Goal: Task Accomplishment & Management: Complete application form

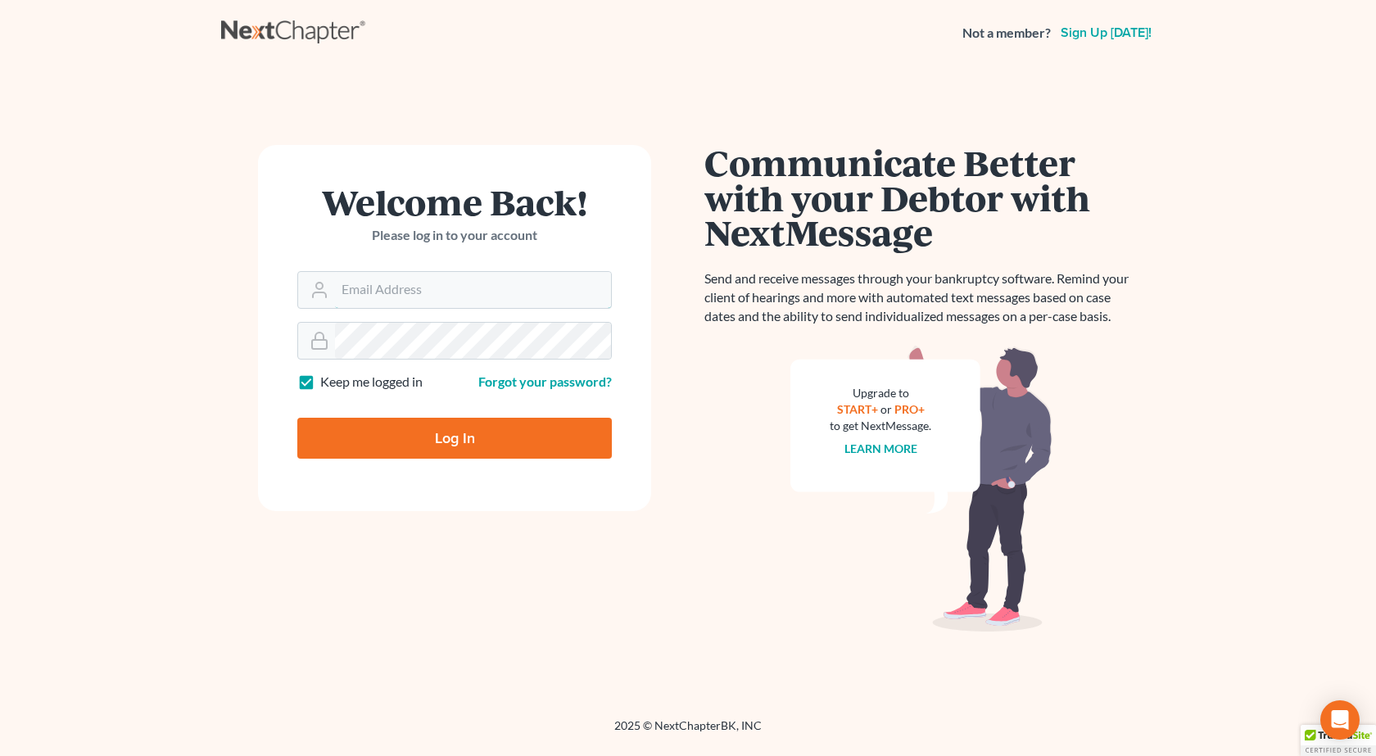
type input "pappas@spjlaw.net"
click at [421, 360] on form "Welcome Back! Please log in to your account Email Address pappas@spjlaw.net Pas…" at bounding box center [454, 328] width 393 height 366
click at [297, 418] on input "Log In" at bounding box center [454, 438] width 315 height 41
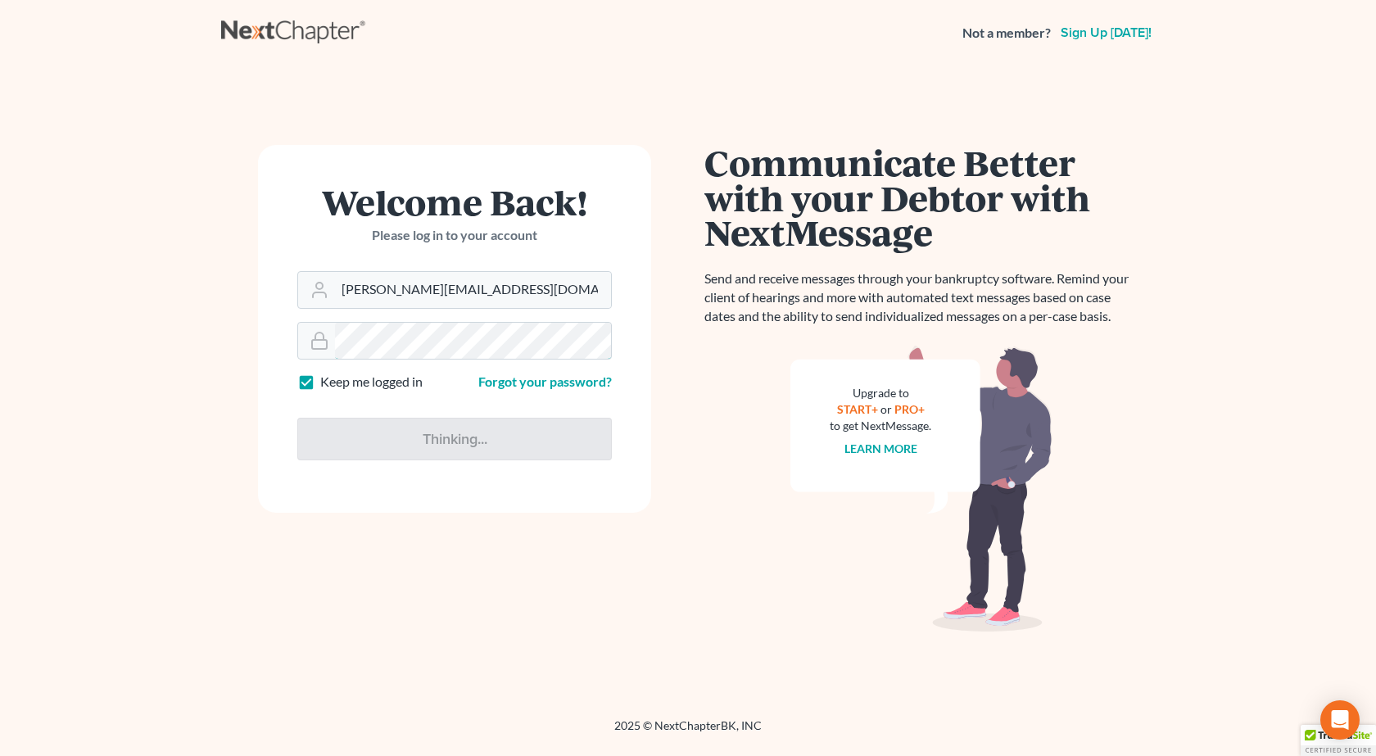
type input "Thinking..."
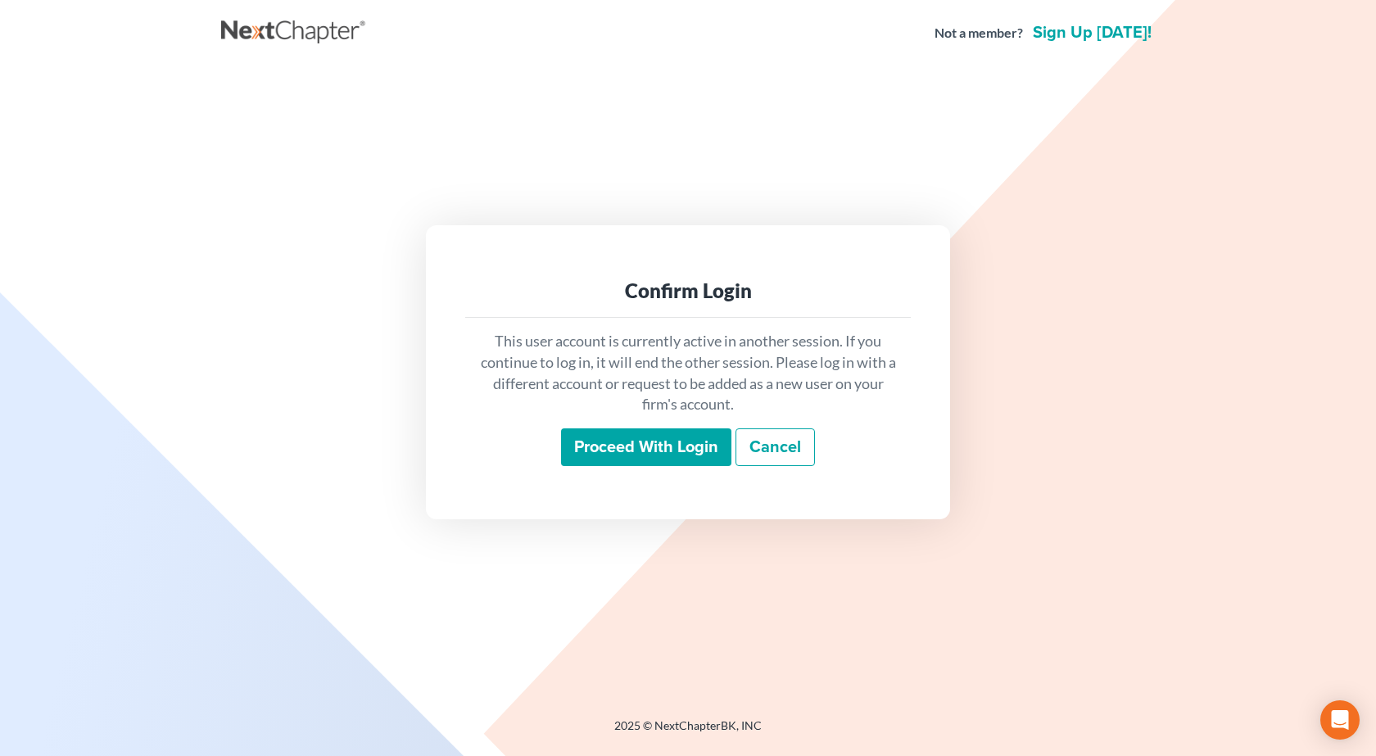
drag, startPoint x: 603, startPoint y: 467, endPoint x: 601, endPoint y: 433, distance: 33.7
click at [603, 467] on div "This user account is currently active in another session. If you continue to lo…" at bounding box center [688, 398] width 446 height 161
click at [601, 431] on input "Proceed with login" at bounding box center [646, 447] width 170 height 38
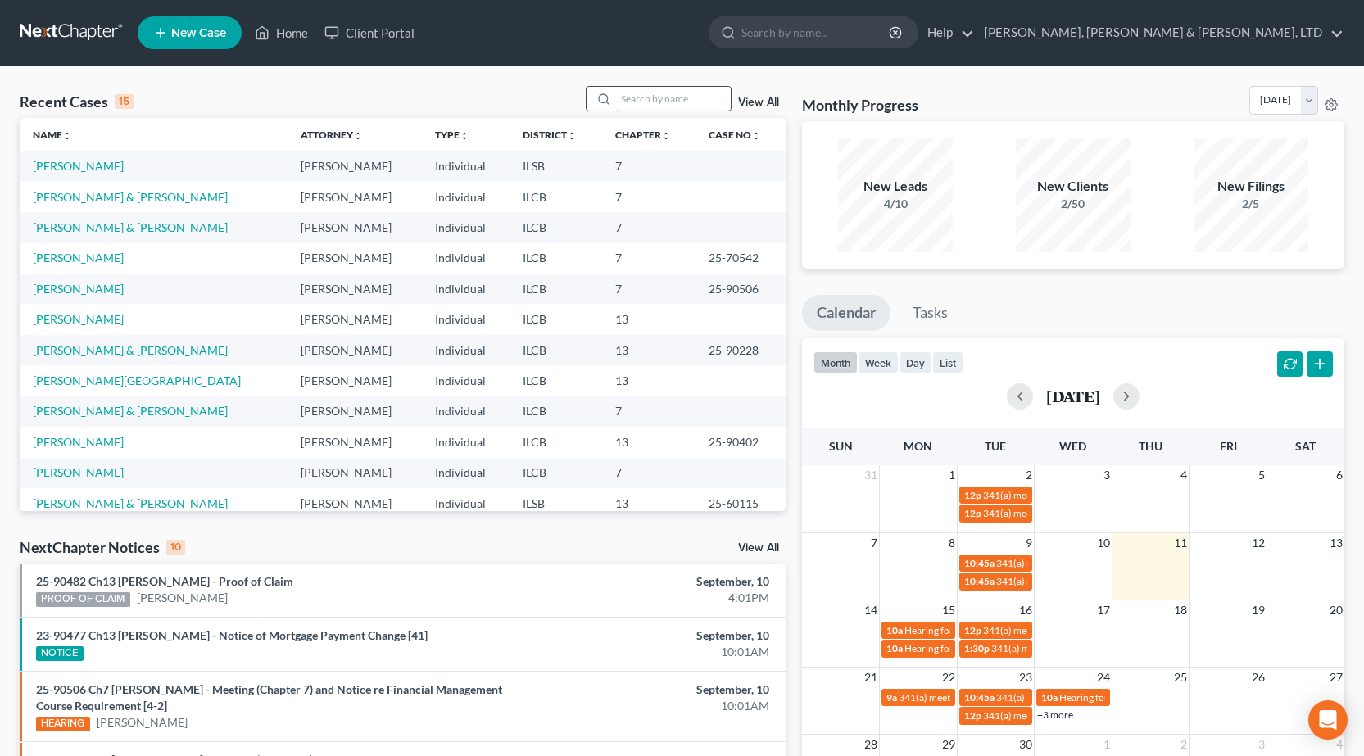
click at [635, 102] on input "search" at bounding box center [673, 99] width 115 height 24
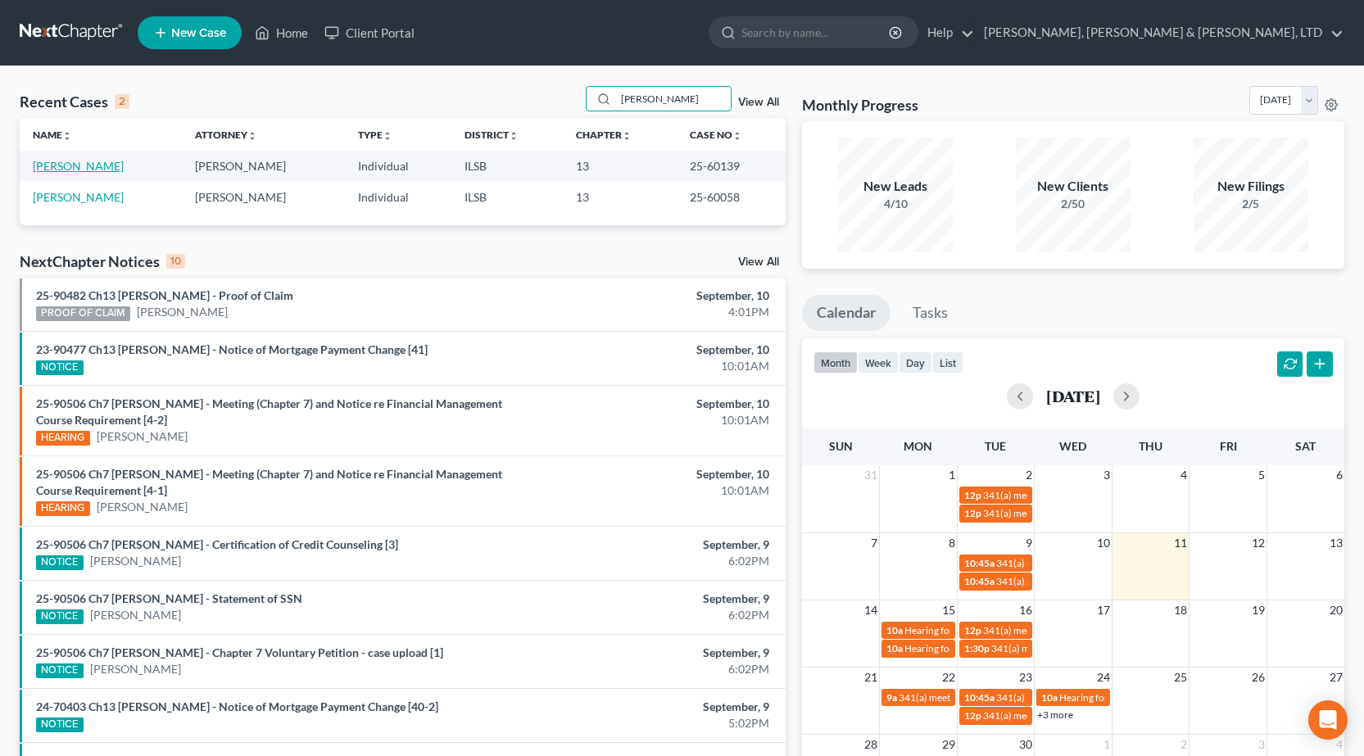
type input "kirchner"
click at [59, 167] on link "[PERSON_NAME]" at bounding box center [78, 166] width 91 height 14
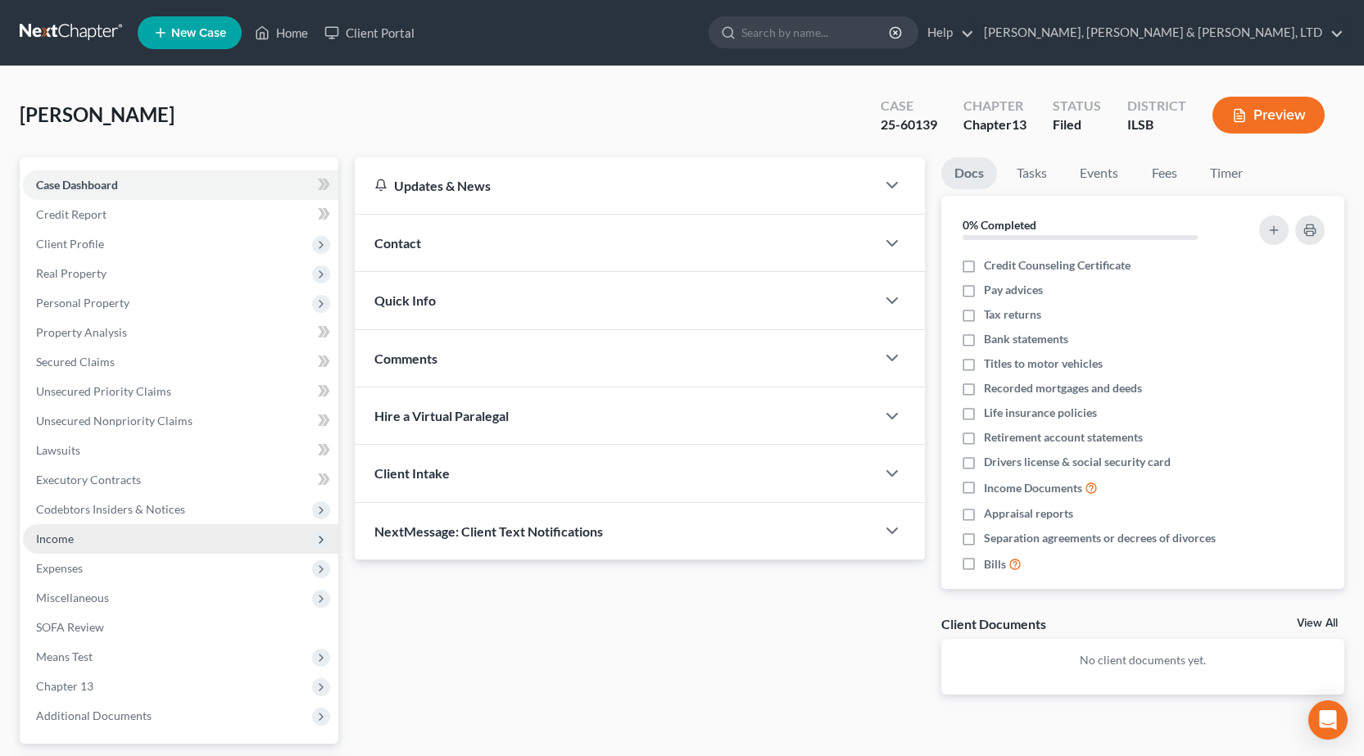
click at [74, 535] on span "Income" at bounding box center [180, 538] width 315 height 29
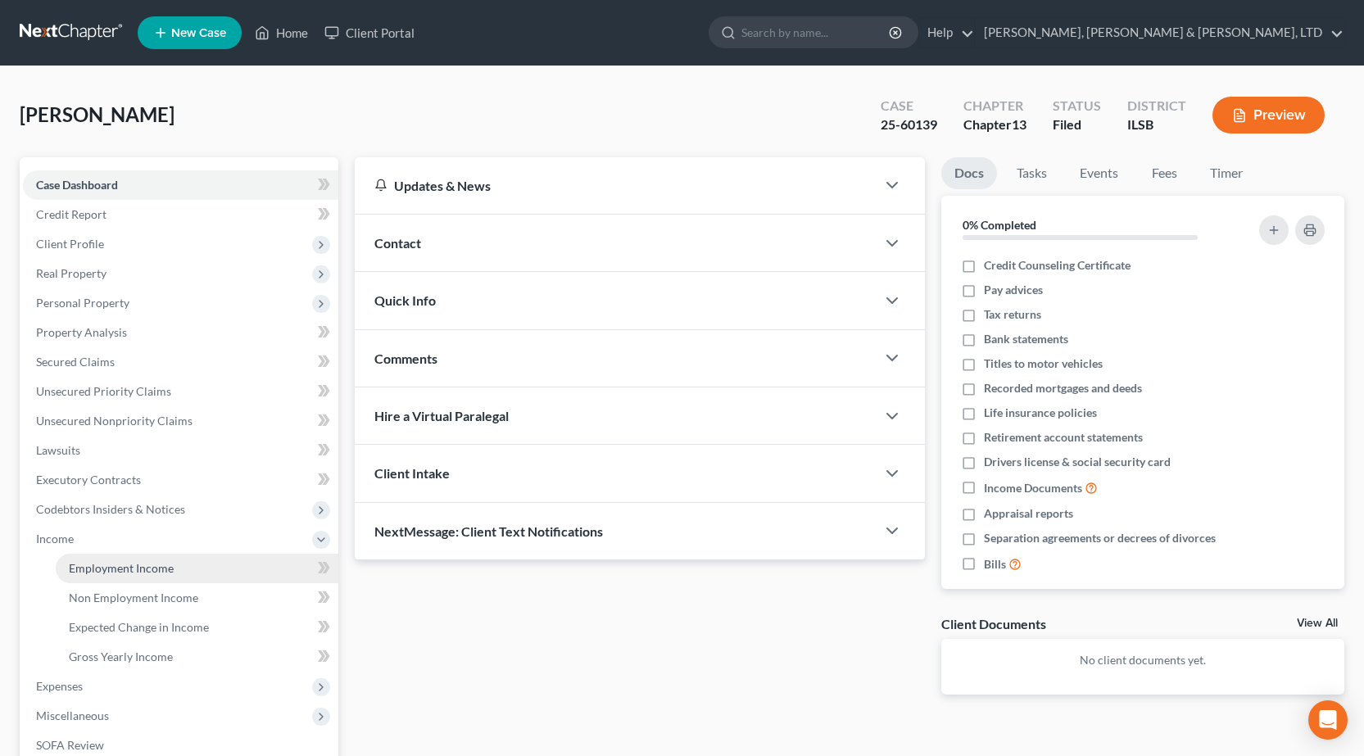
click at [135, 561] on span "Employment Income" at bounding box center [121, 568] width 105 height 14
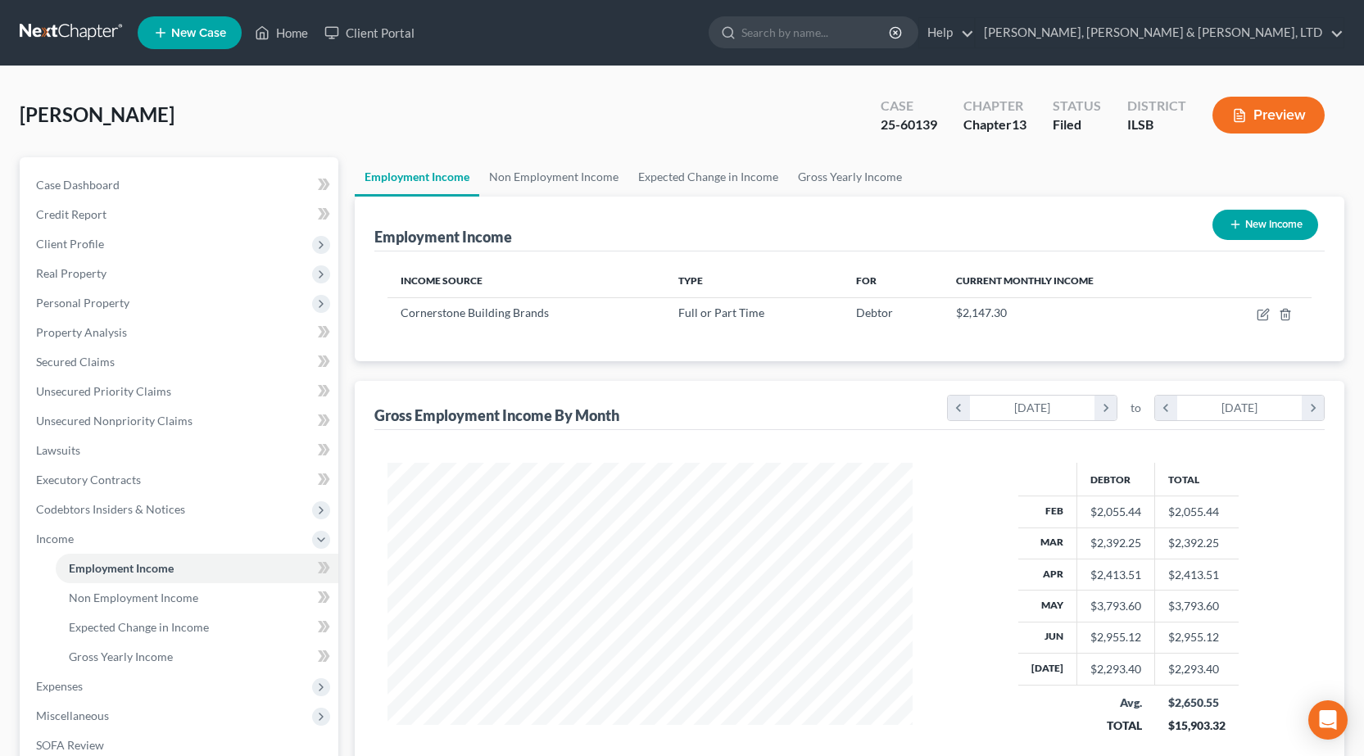
scroll to position [294, 558]
click at [69, 39] on link at bounding box center [72, 32] width 105 height 29
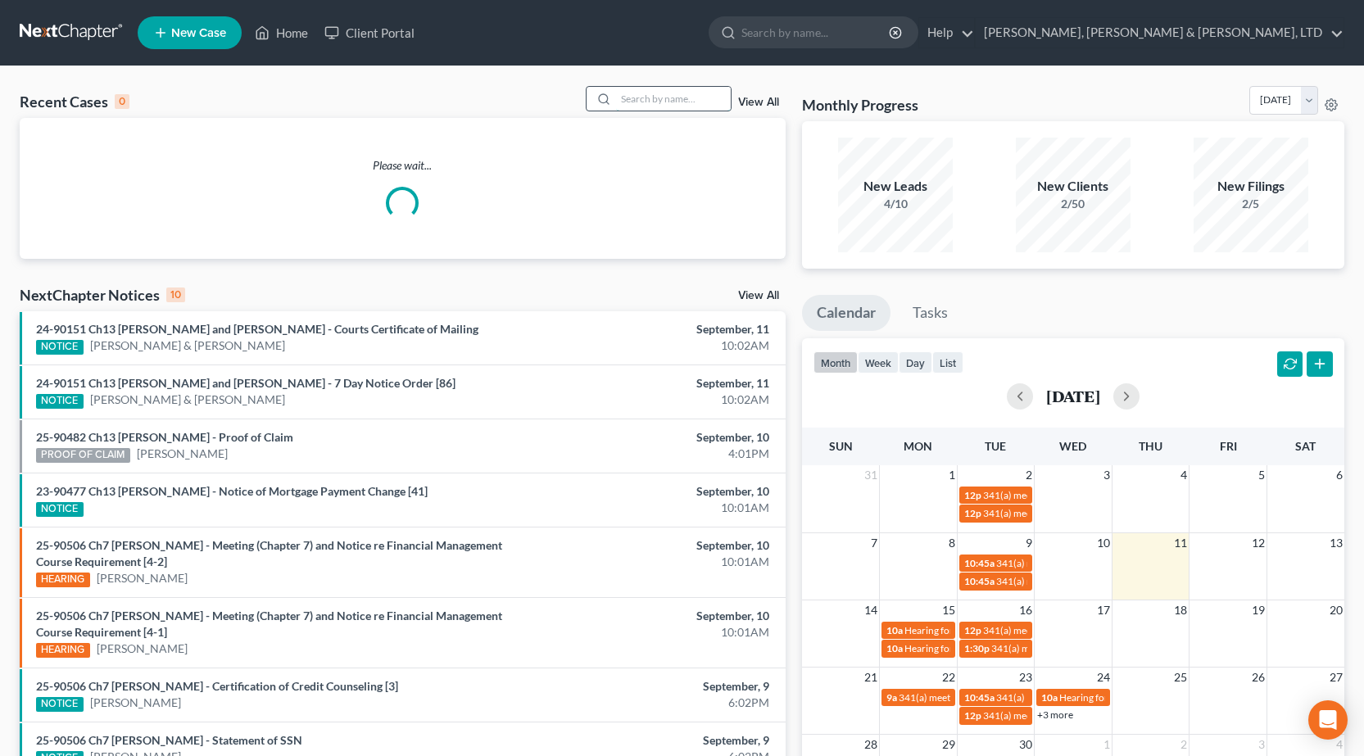
click at [676, 101] on input "search" at bounding box center [673, 99] width 115 height 24
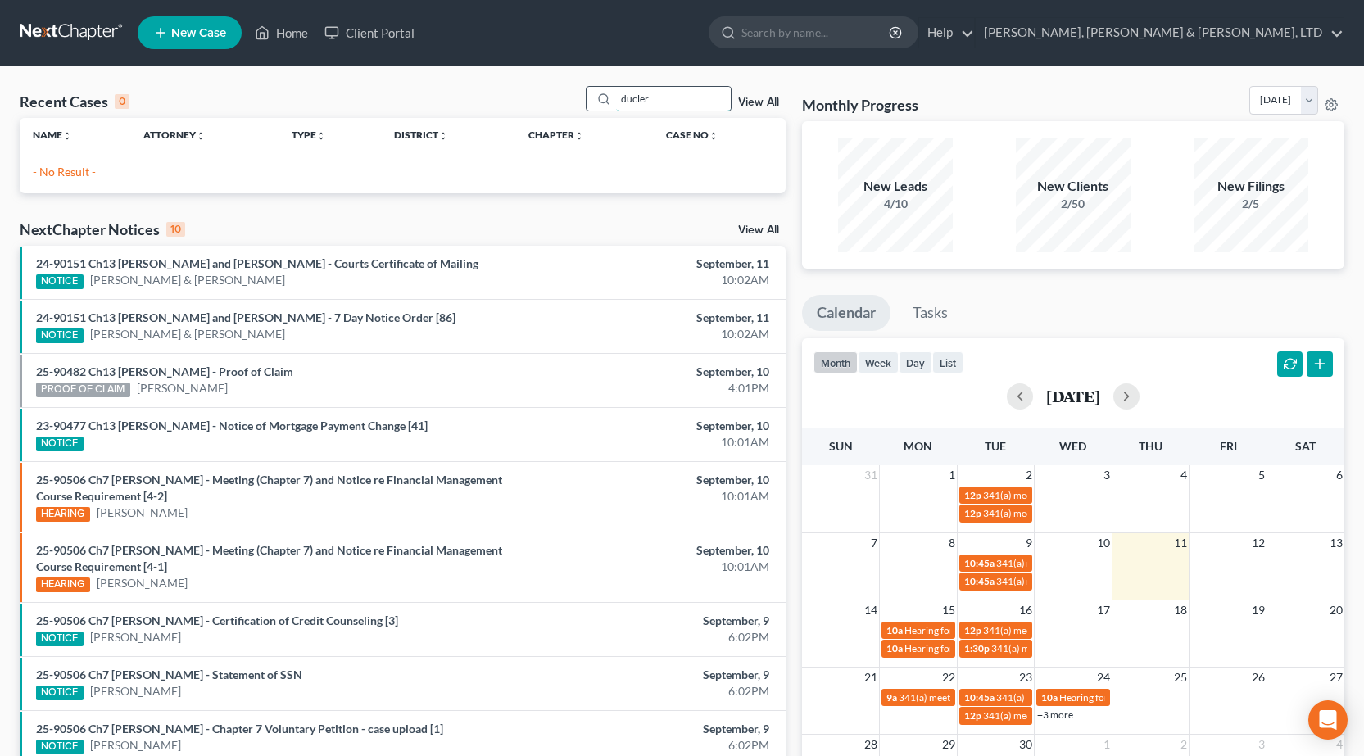
type input "duclerk"
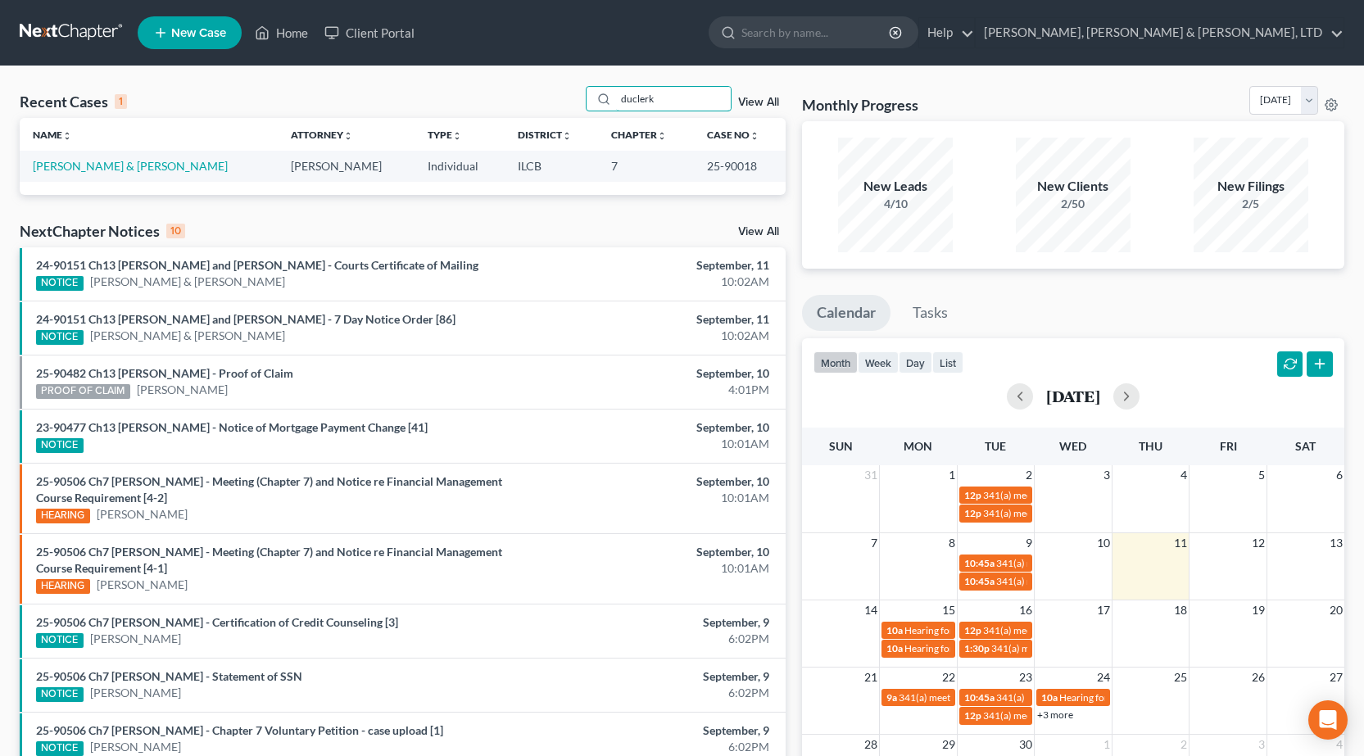
drag, startPoint x: 676, startPoint y: 103, endPoint x: 459, endPoint y: 90, distance: 217.5
click at [459, 90] on div "Recent Cases 1 duclerk View All" at bounding box center [403, 102] width 766 height 32
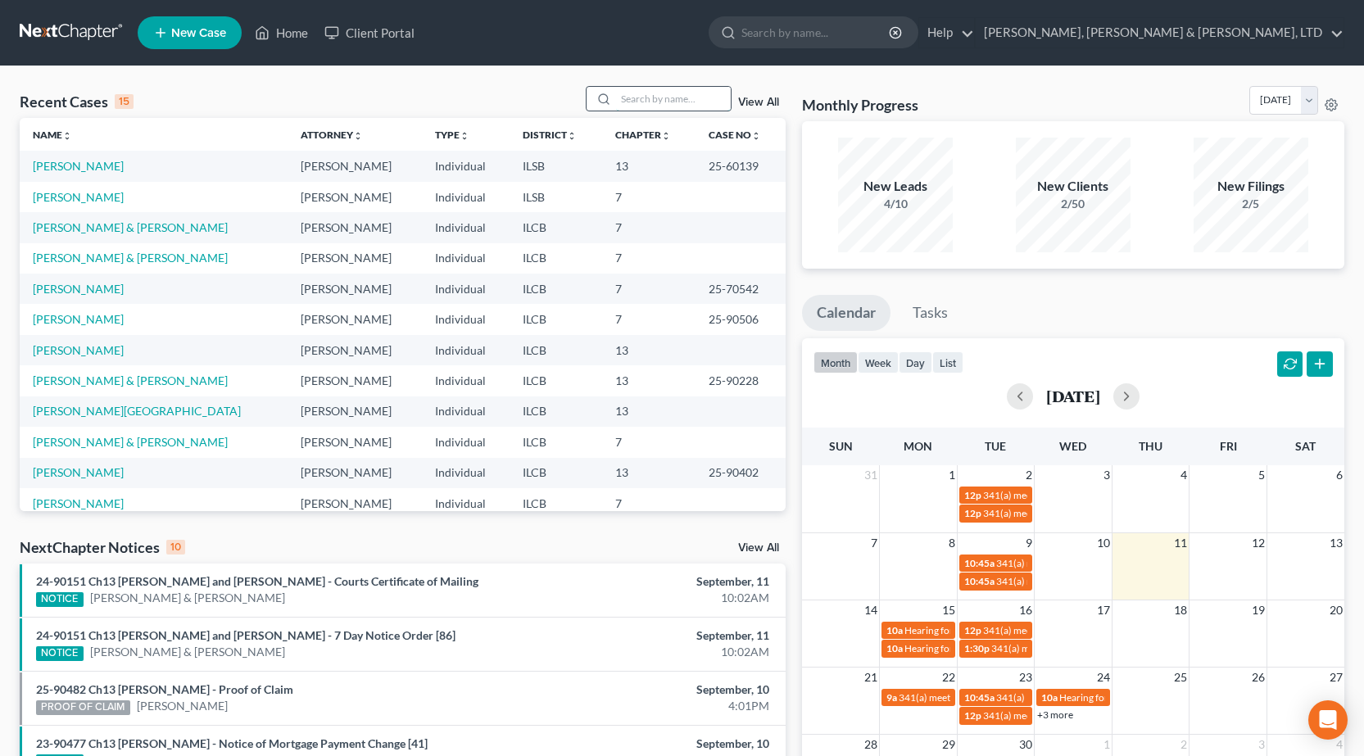
click at [654, 94] on input "search" at bounding box center [673, 99] width 115 height 24
click at [199, 27] on span "New Case" at bounding box center [198, 33] width 55 height 12
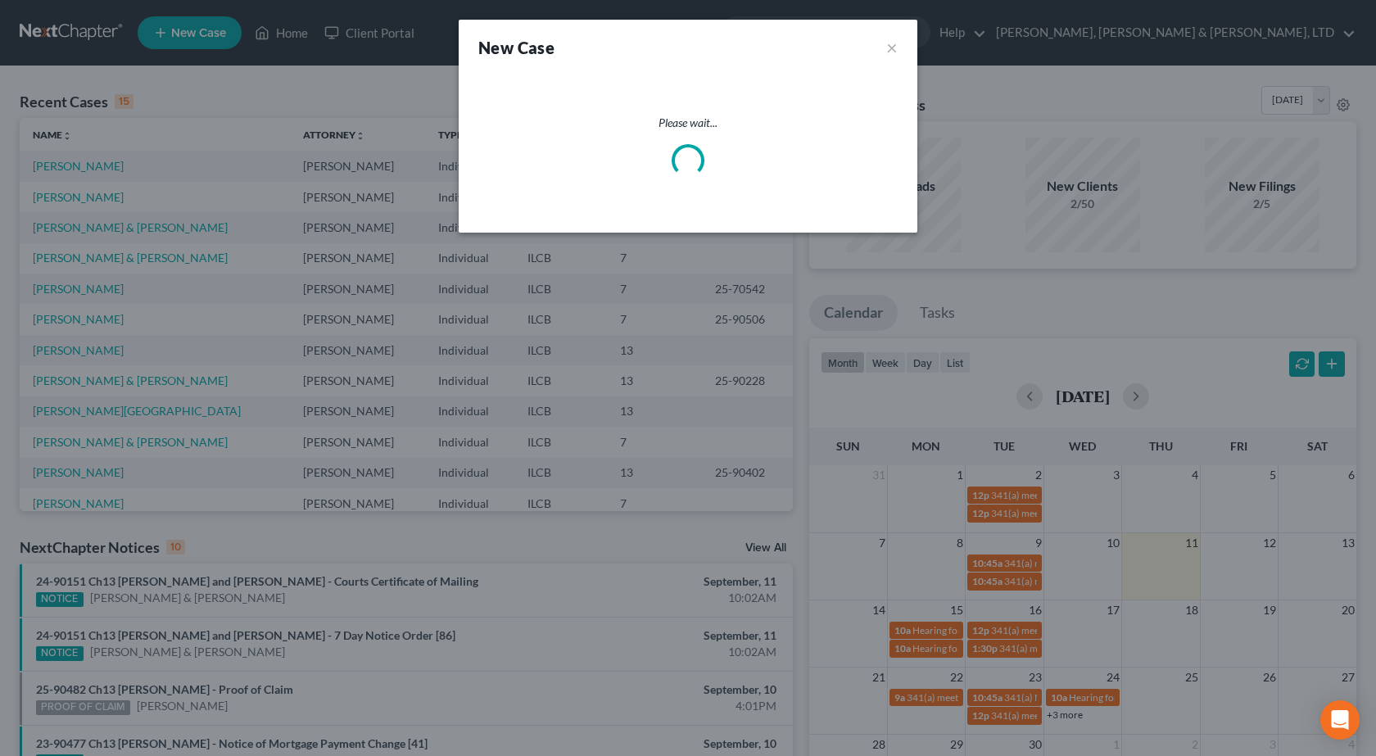
select select "24"
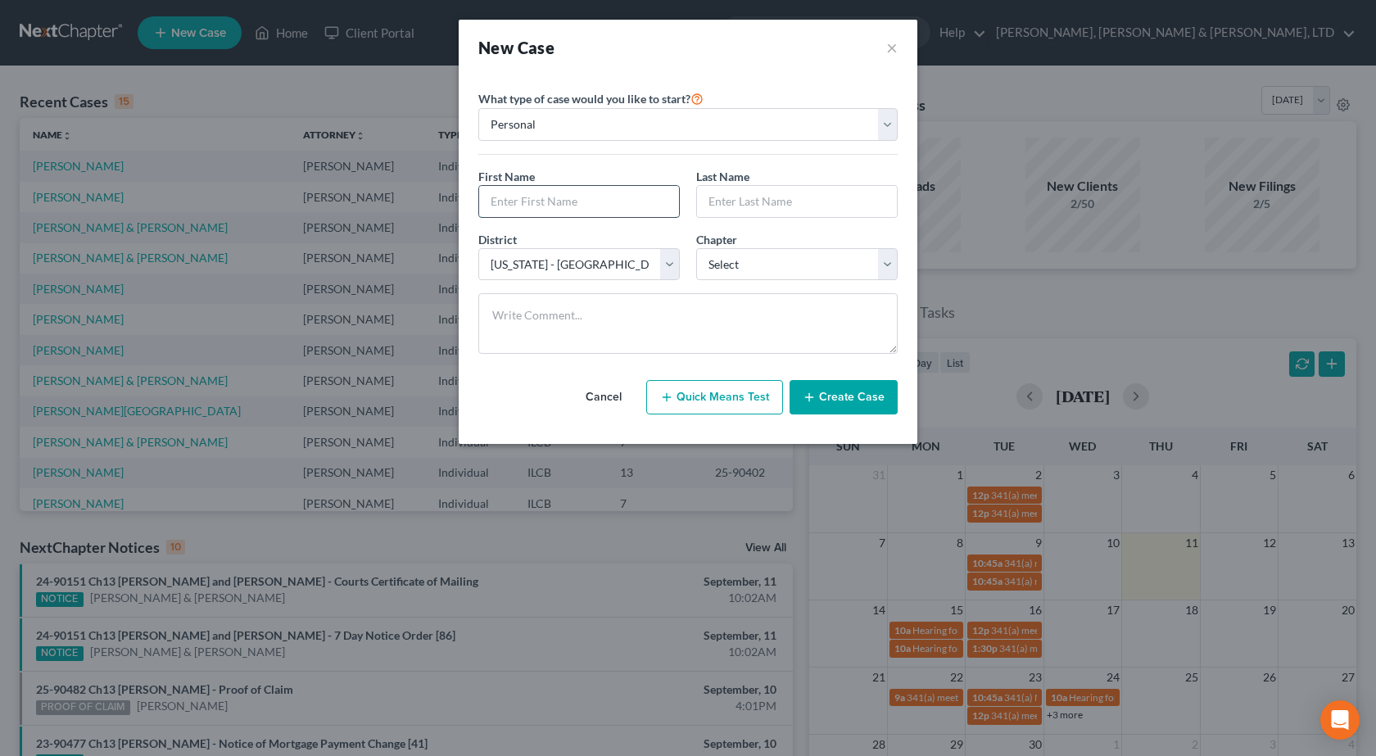
click at [610, 192] on input "text" at bounding box center [579, 201] width 200 height 31
type input "Emily"
type input "Tooy"
click at [756, 253] on select "Select 7 11 12 13" at bounding box center [797, 264] width 202 height 33
select select "3"
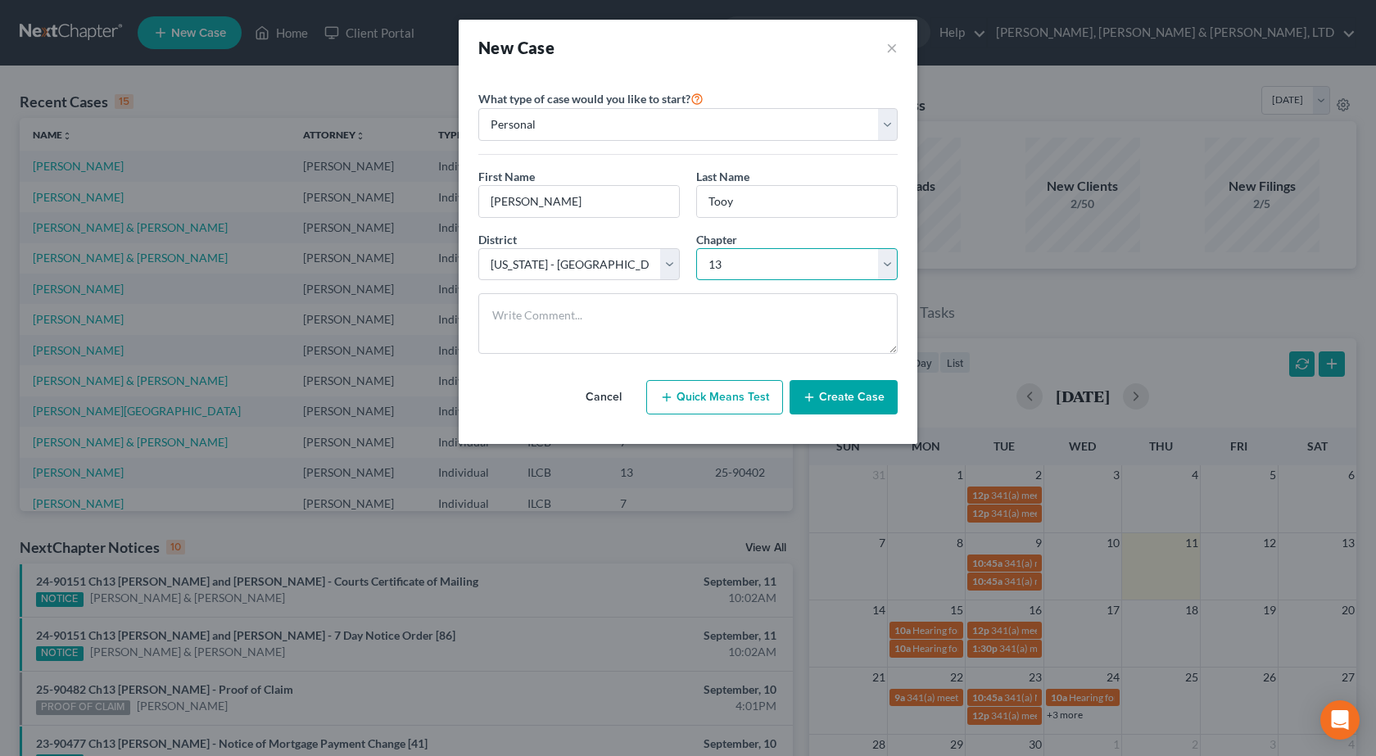
click at [696, 248] on select "Select 7 11 12 13" at bounding box center [797, 264] width 202 height 33
click at [859, 392] on button "Create Case" at bounding box center [844, 397] width 108 height 34
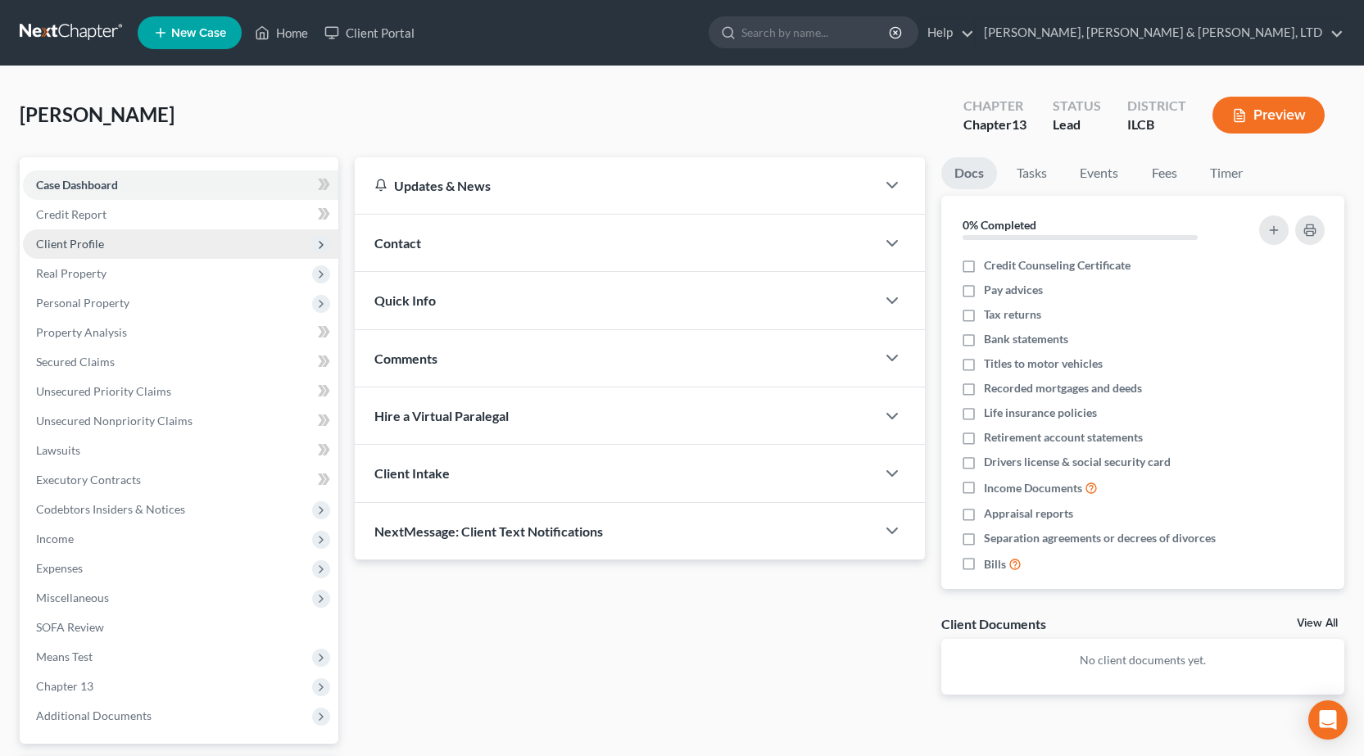
click at [143, 245] on span "Client Profile" at bounding box center [180, 243] width 315 height 29
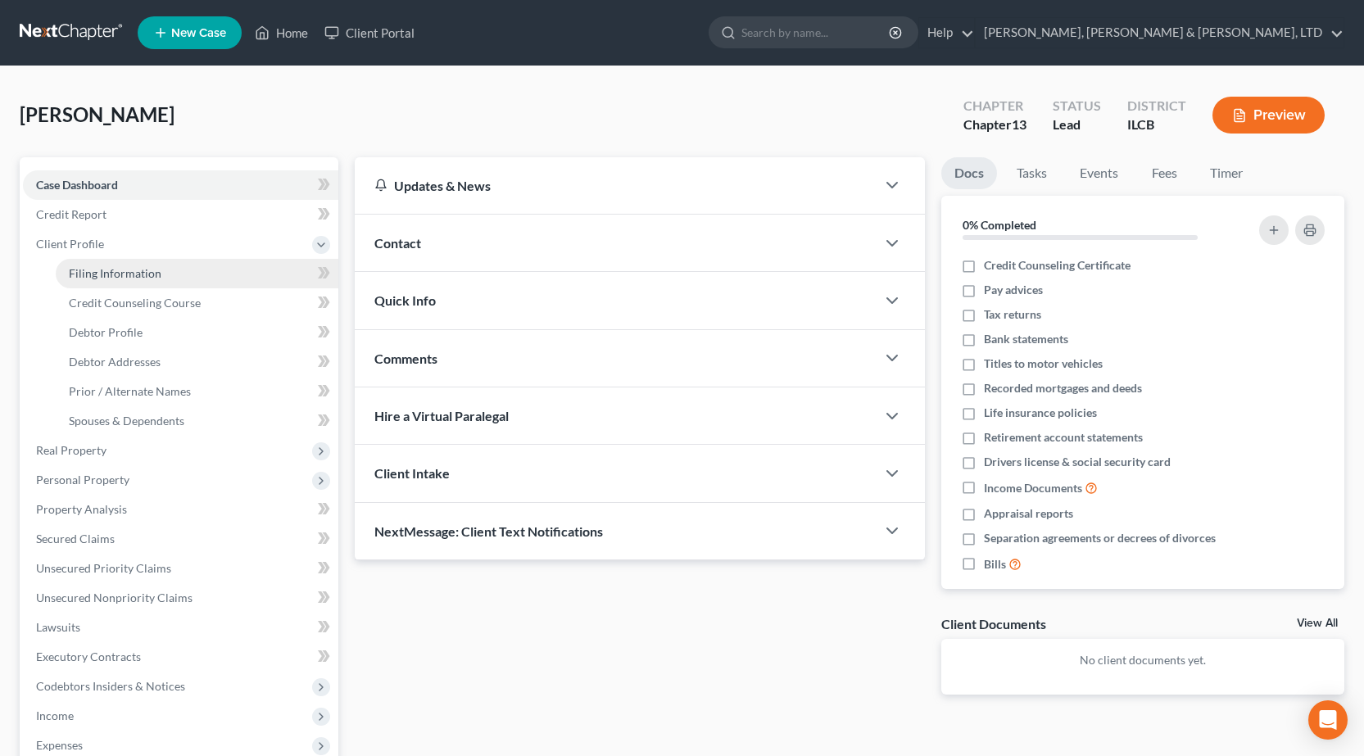
click at [187, 262] on link "Filing Information" at bounding box center [197, 273] width 283 height 29
select select "1"
select select "0"
select select "3"
select select "24"
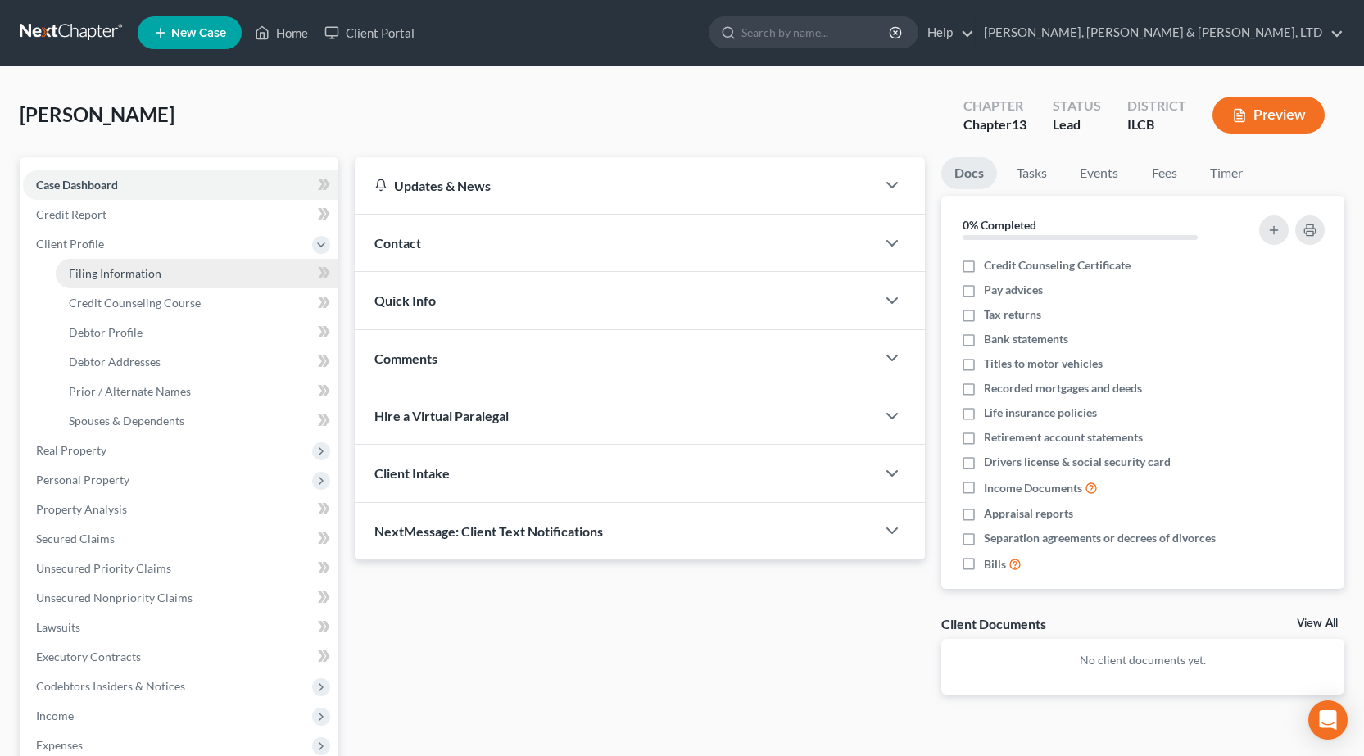
select select "14"
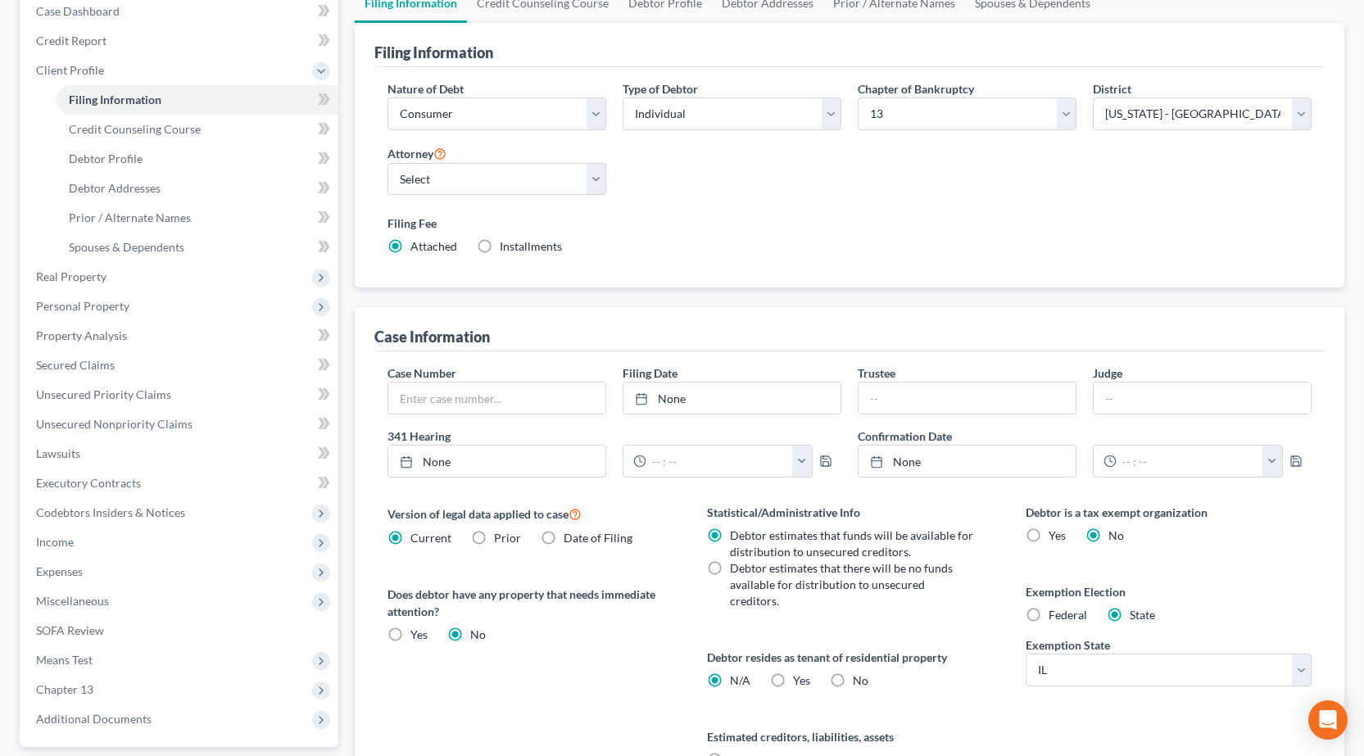
scroll to position [328, 0]
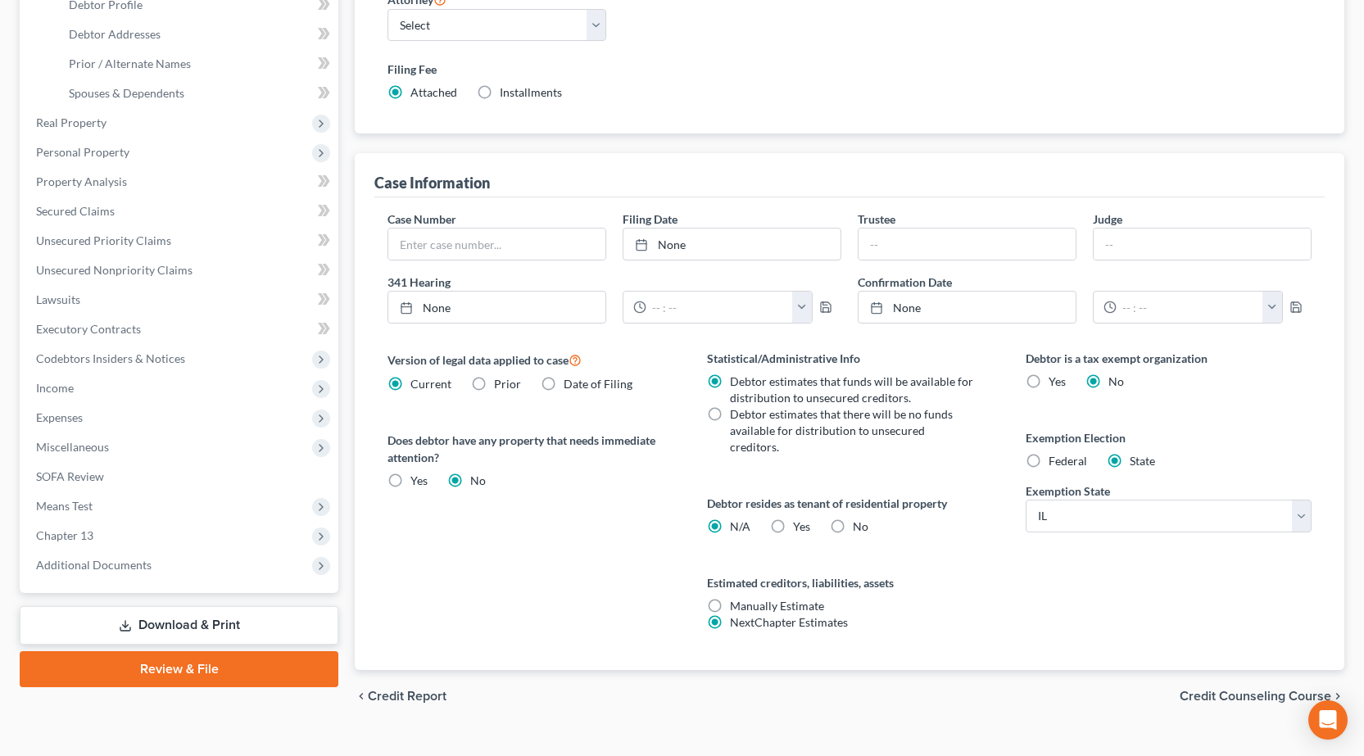
click at [853, 519] on label "No" at bounding box center [861, 527] width 16 height 16
click at [859, 519] on input "No" at bounding box center [864, 524] width 11 height 11
radio input "true"
radio input "false"
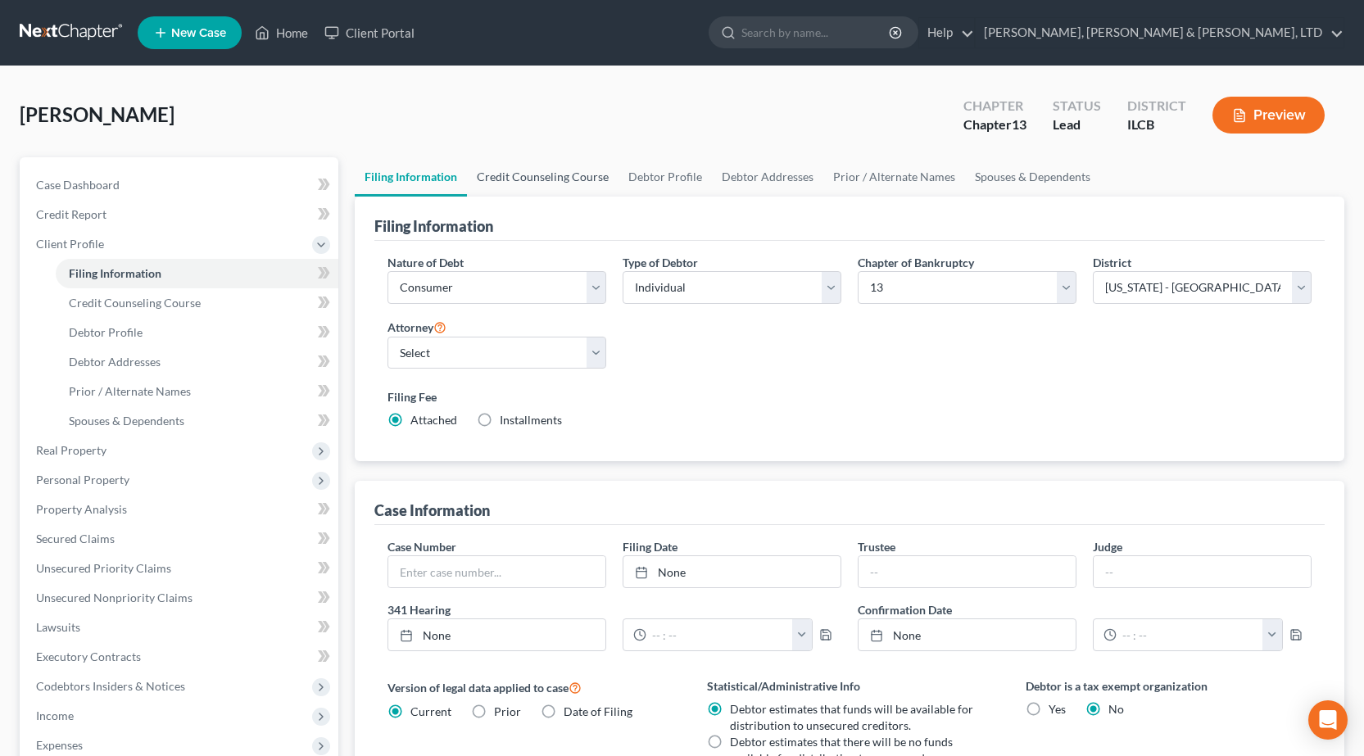
click at [535, 181] on link "Credit Counseling Course" at bounding box center [543, 176] width 152 height 39
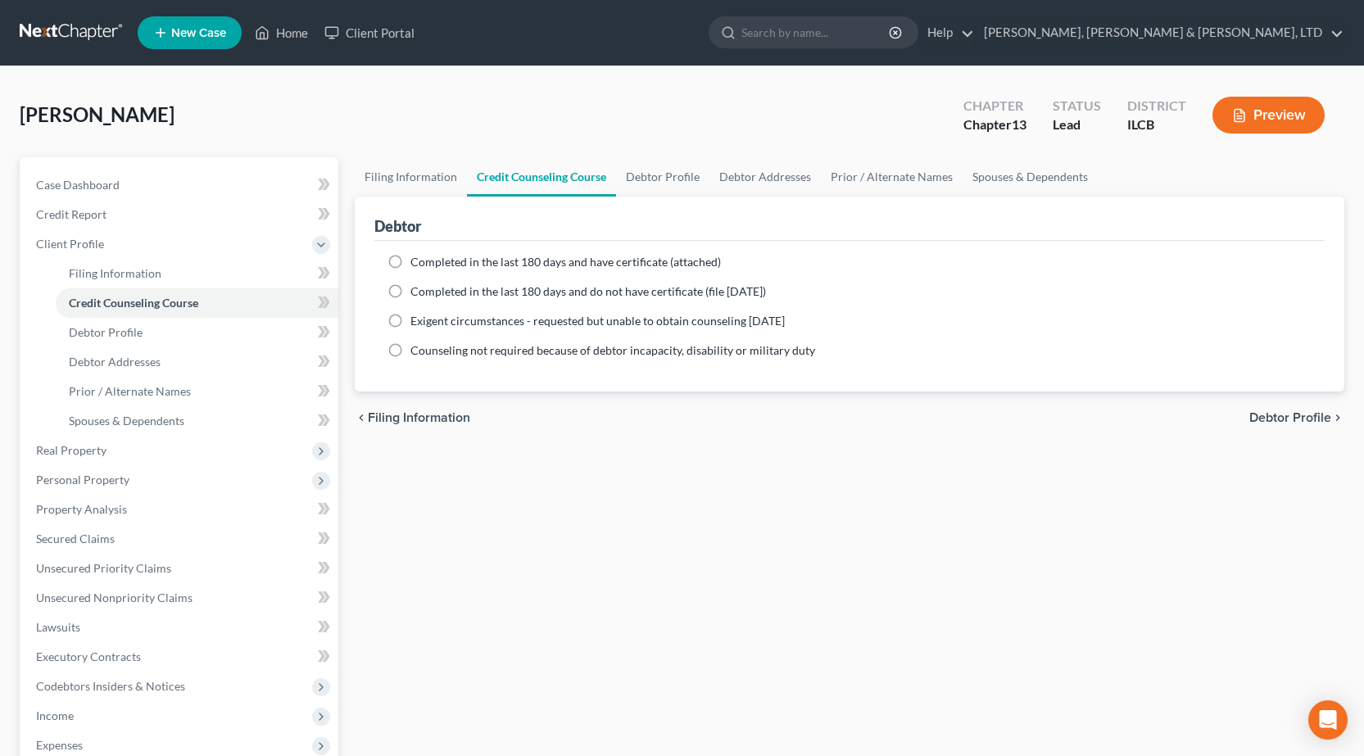
click at [410, 263] on label "Completed in the last 180 days and have certificate (attached)" at bounding box center [565, 262] width 310 height 16
click at [417, 263] on input "Completed in the last 180 days and have certificate (attached)" at bounding box center [422, 259] width 11 height 11
radio input "true"
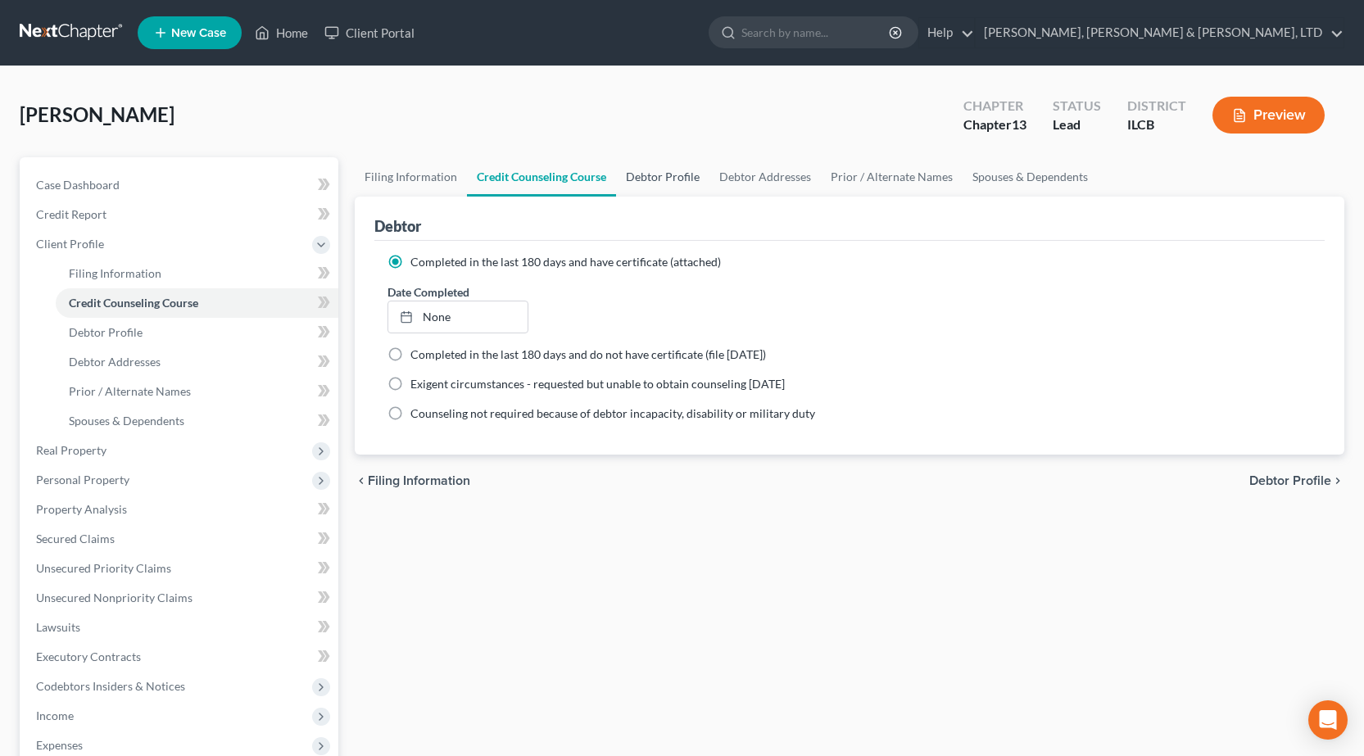
click at [691, 179] on link "Debtor Profile" at bounding box center [662, 176] width 93 height 39
select select "0"
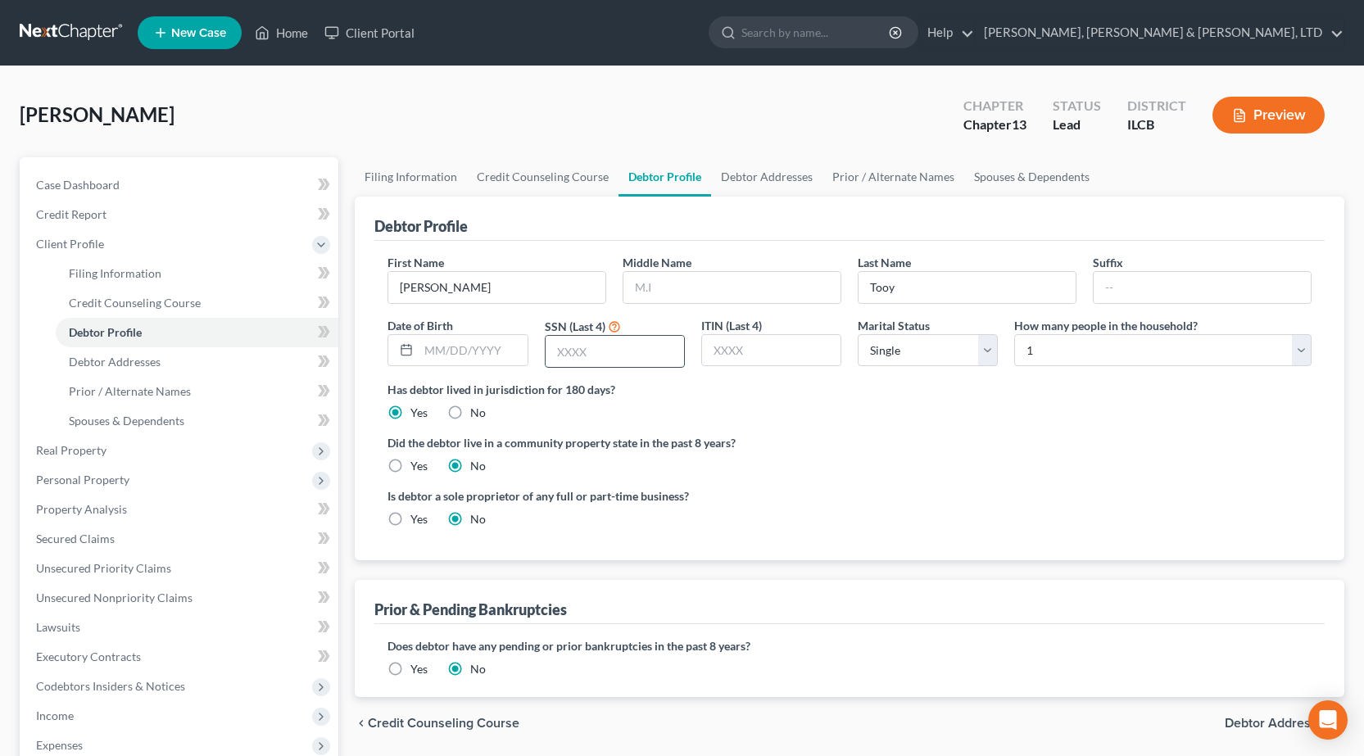
click at [612, 347] on input "text" at bounding box center [615, 351] width 138 height 31
type input "7818"
click at [1157, 354] on select "Select 1 2 3 4 5 6 7 8 9 10 11 12 13 14 15 16 17 18 19 20" at bounding box center [1162, 350] width 297 height 33
select select "1"
click at [1014, 334] on select "Select 1 2 3 4 5 6 7 8 9 10 11 12 13 14 15 16 17 18 19 20" at bounding box center [1162, 350] width 297 height 33
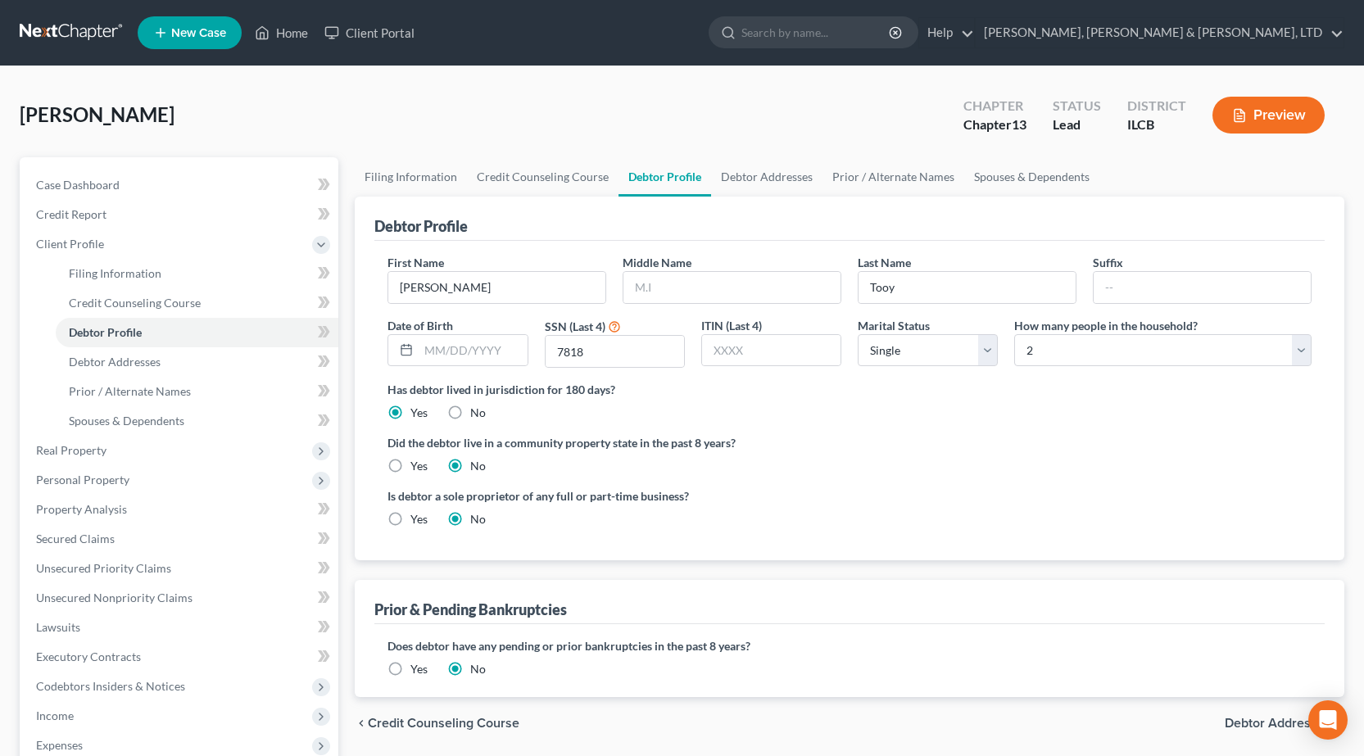
click at [987, 419] on div "Has debtor lived in jurisdiction for 180 days? Yes No Debtor must reside in jur…" at bounding box center [849, 401] width 924 height 40
click at [765, 168] on link "Debtor Addresses" at bounding box center [766, 176] width 111 height 39
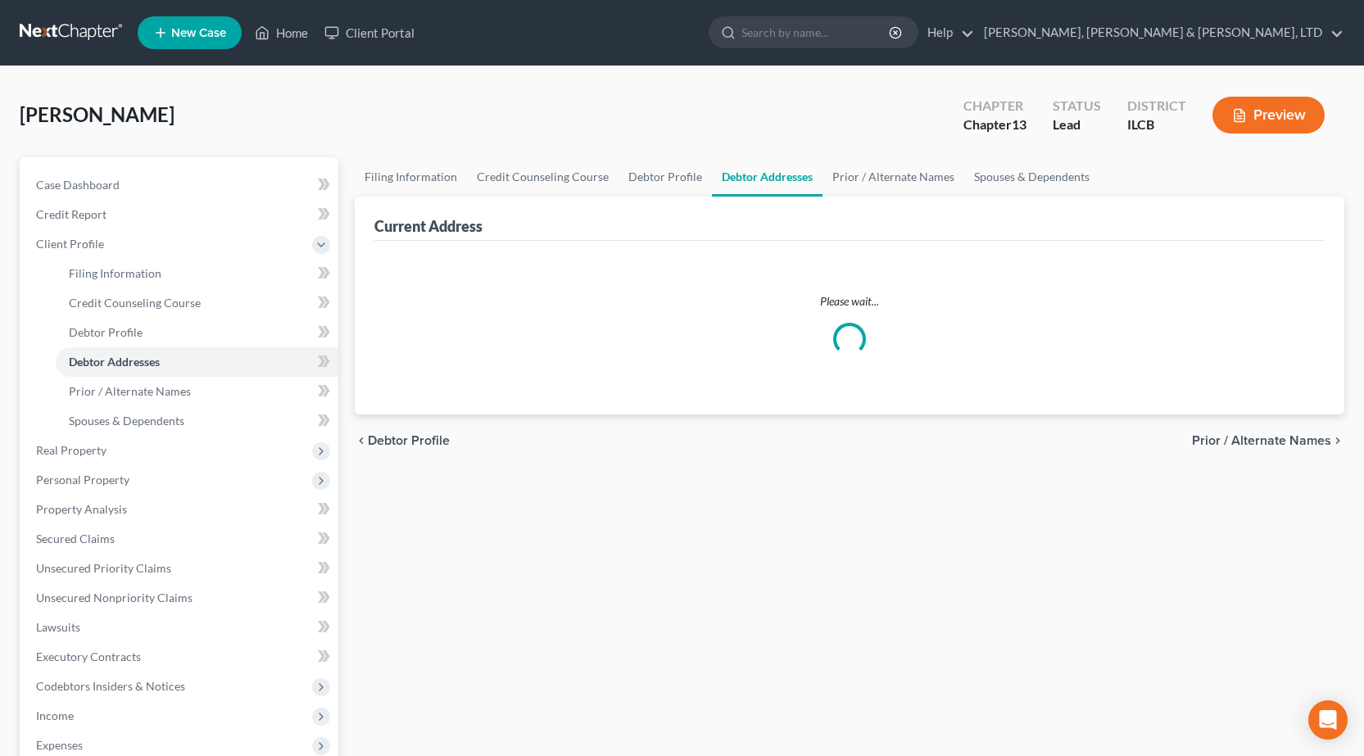
select select "0"
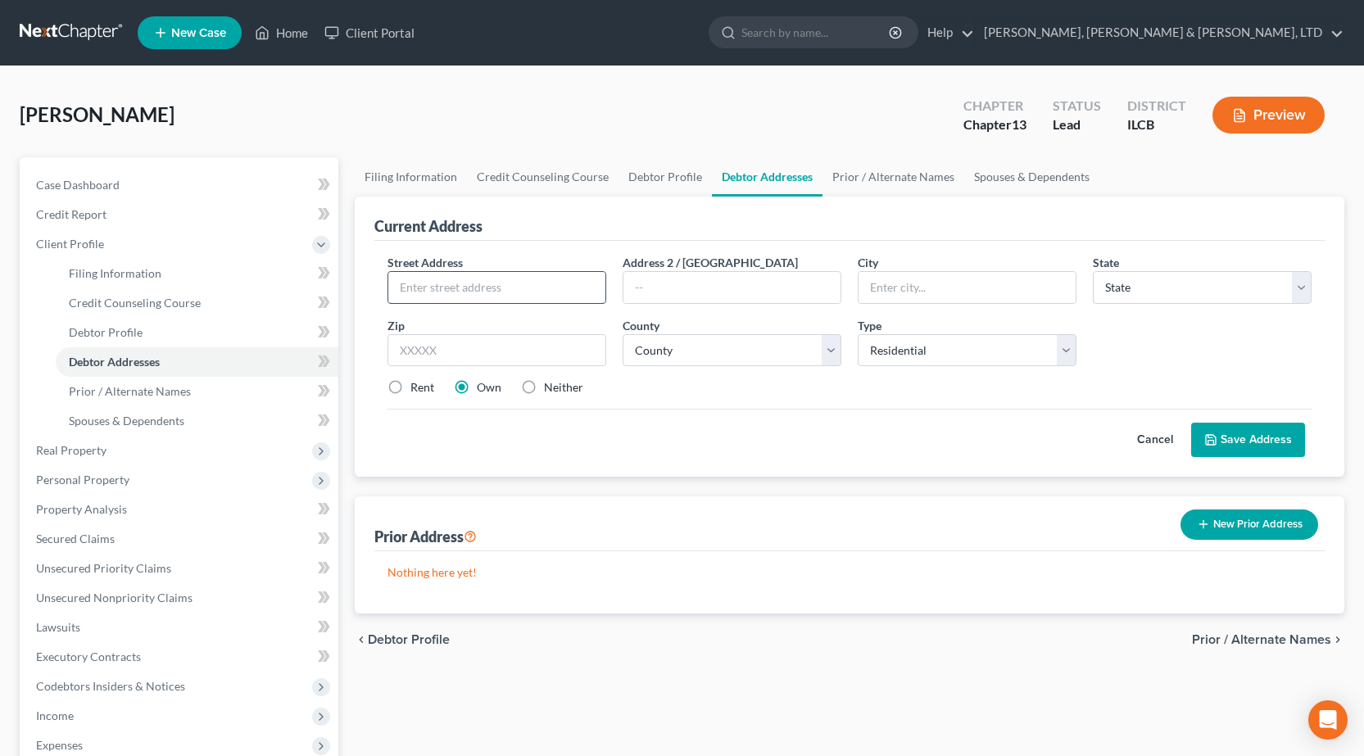
click at [578, 283] on input "text" at bounding box center [496, 287] width 217 height 31
type input "3113 Pine Ave"
type input "Mattoon"
select select "14"
type input "61938"
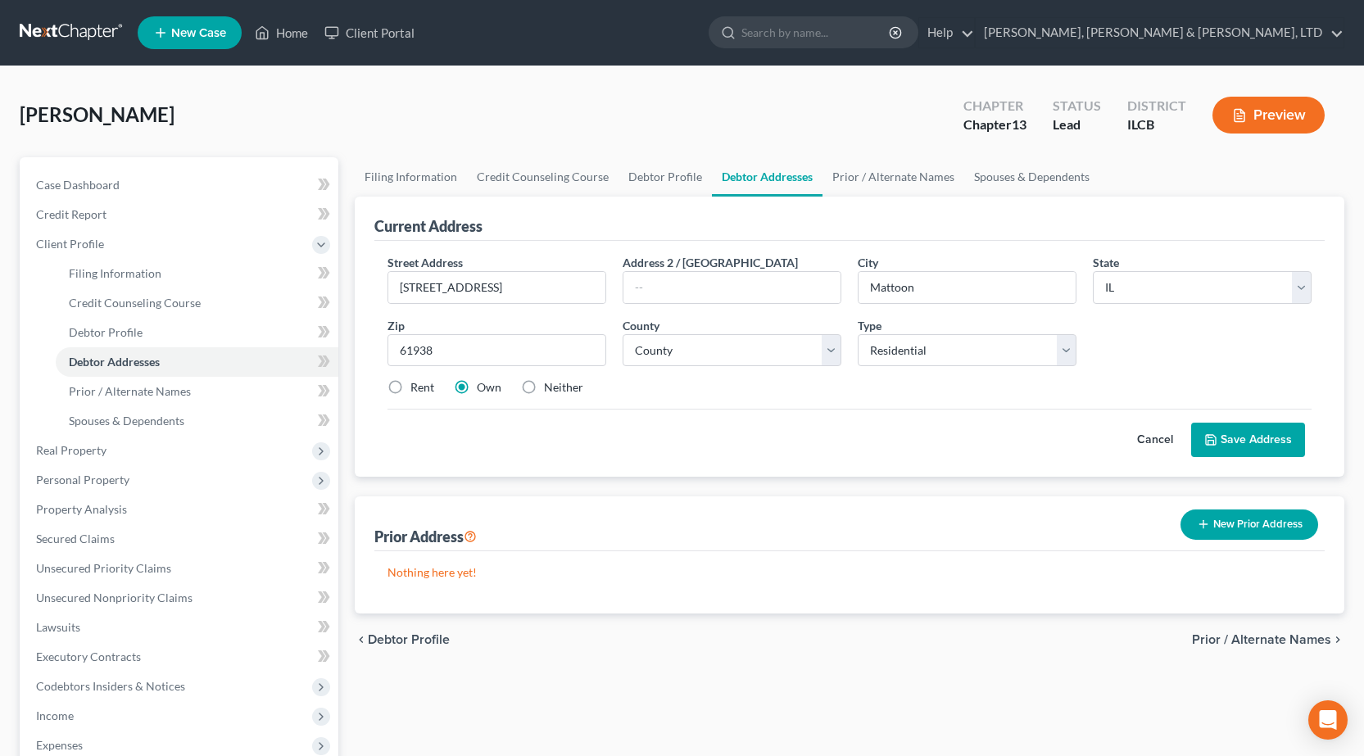
click at [802, 369] on div "Street Address * 3113 Pine Ave Address 2 / PO Box City * Mattoon State * State …" at bounding box center [849, 332] width 940 height 156
click at [691, 358] on select "County Adams County Alexander County Bond County Boone County Brown County Bure…" at bounding box center [732, 350] width 219 height 33
select select "14"
click at [623, 334] on select "County Adams County Alexander County Bond County Boone County Brown County Bure…" at bounding box center [732, 350] width 219 height 33
drag, startPoint x: 804, startPoint y: 412, endPoint x: 1234, endPoint y: 528, distance: 445.3
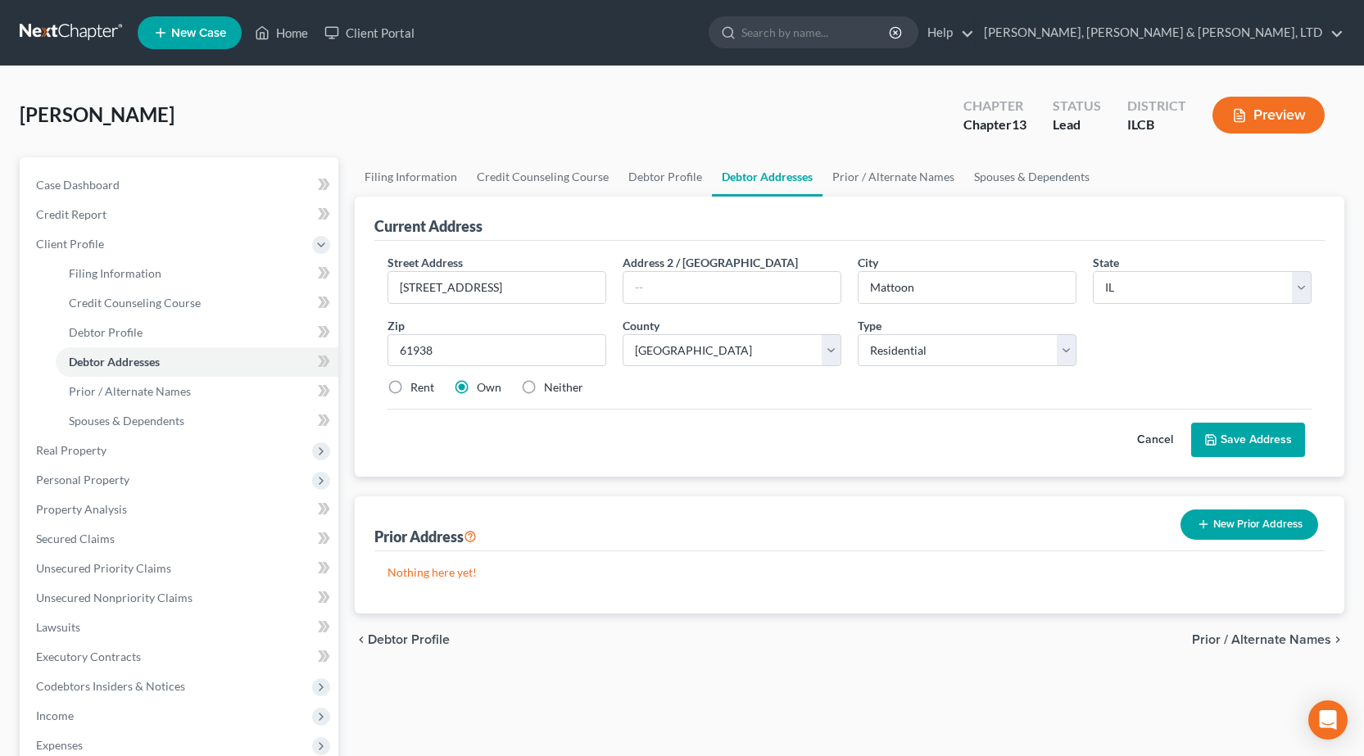
click at [805, 411] on div "Cancel Save Address" at bounding box center [849, 433] width 924 height 48
click at [1225, 442] on button "Save Address" at bounding box center [1248, 440] width 114 height 34
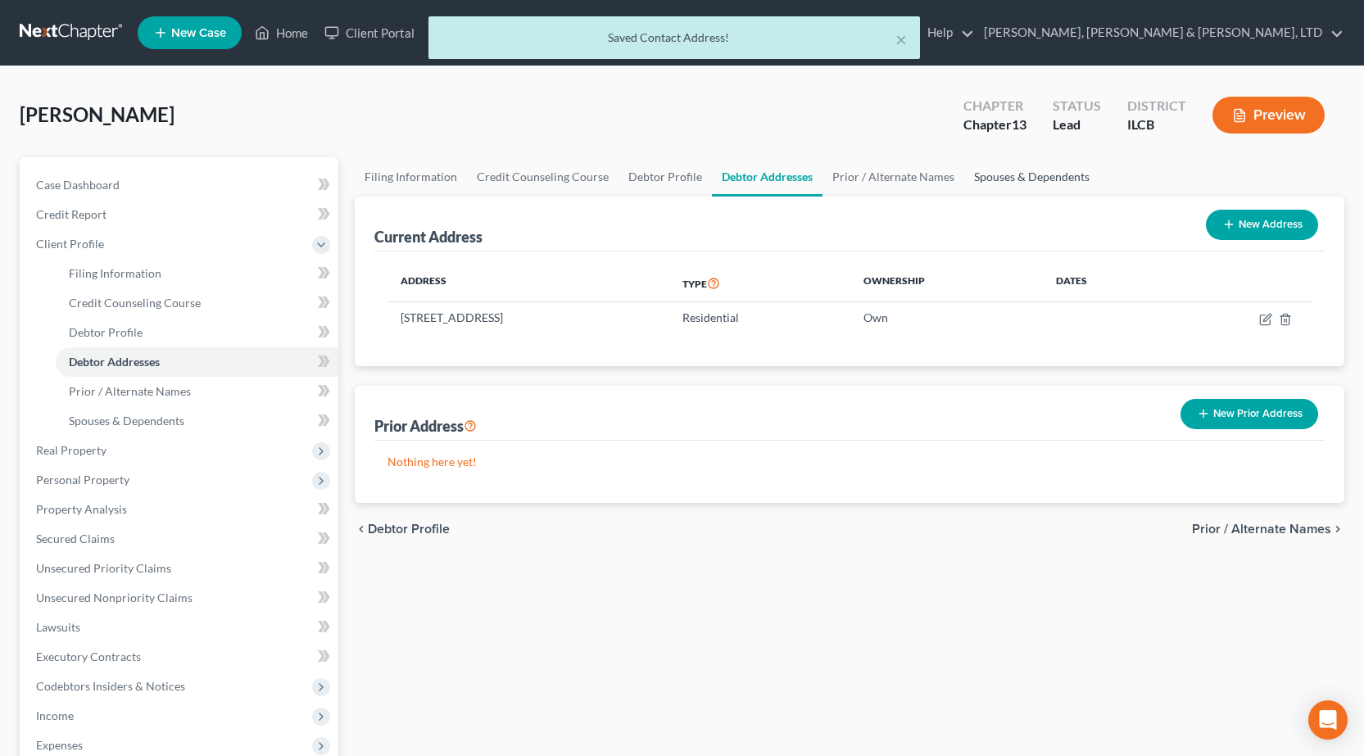
click at [1019, 170] on link "Spouses & Dependents" at bounding box center [1031, 176] width 135 height 39
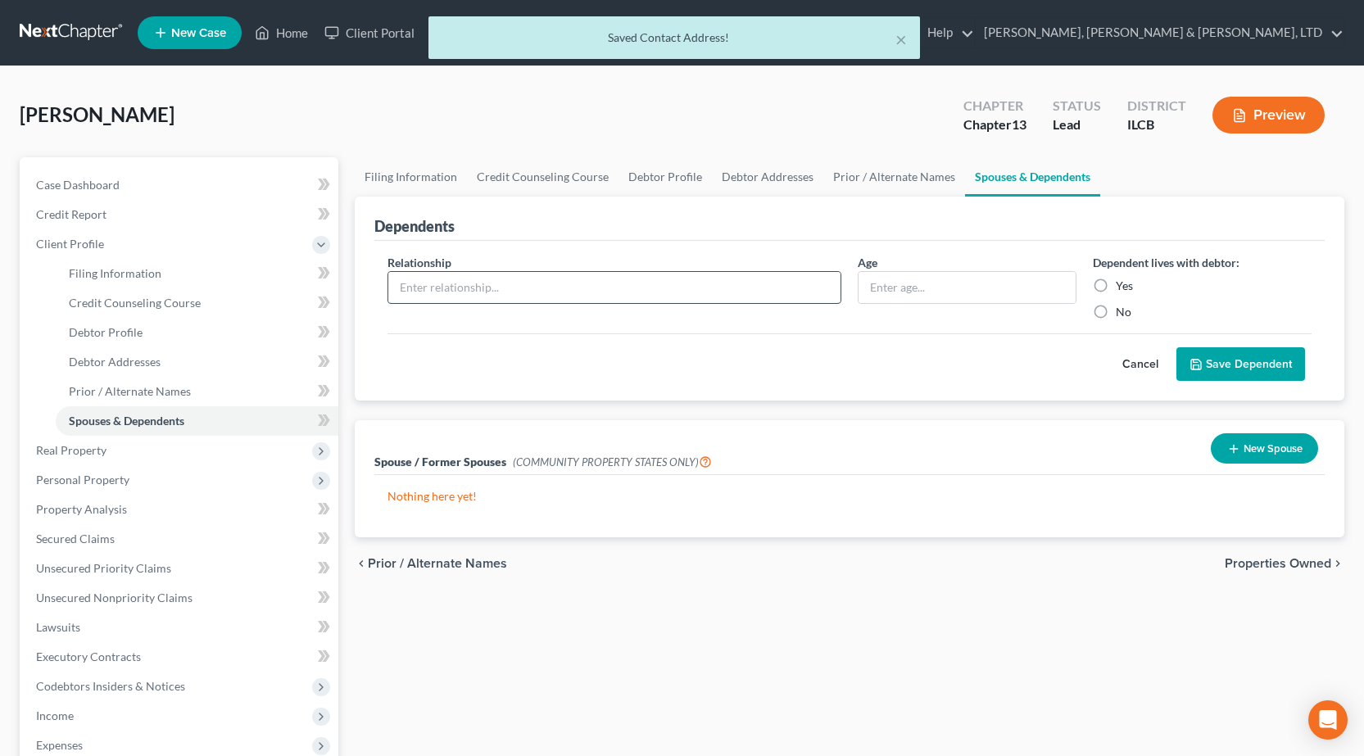
click at [639, 282] on input "text" at bounding box center [614, 287] width 452 height 31
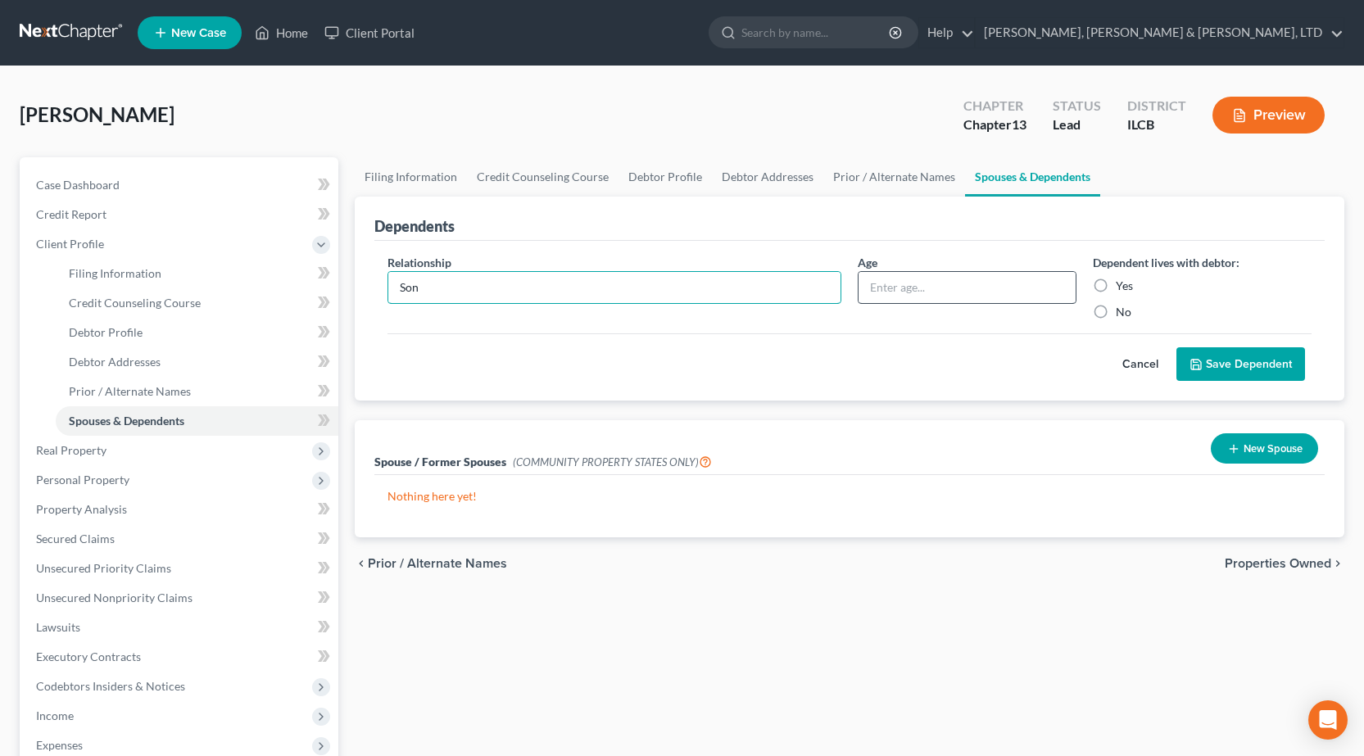
type input "Son"
click at [919, 292] on input "text" at bounding box center [967, 287] width 217 height 31
type input "13"
click at [1116, 283] on label "Yes" at bounding box center [1124, 286] width 17 height 16
click at [1122, 283] on input "Yes" at bounding box center [1127, 283] width 11 height 11
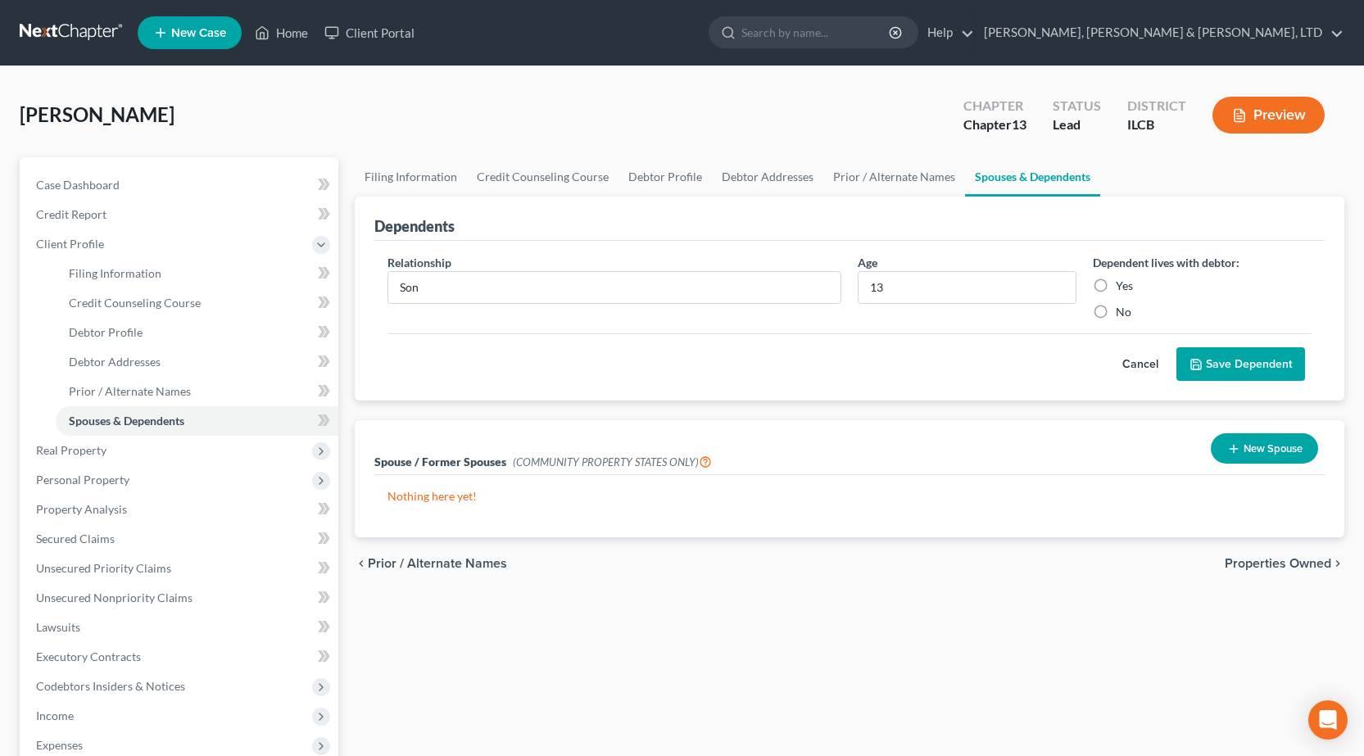
radio input "true"
click at [1276, 369] on button "Save Dependent" at bounding box center [1240, 364] width 129 height 34
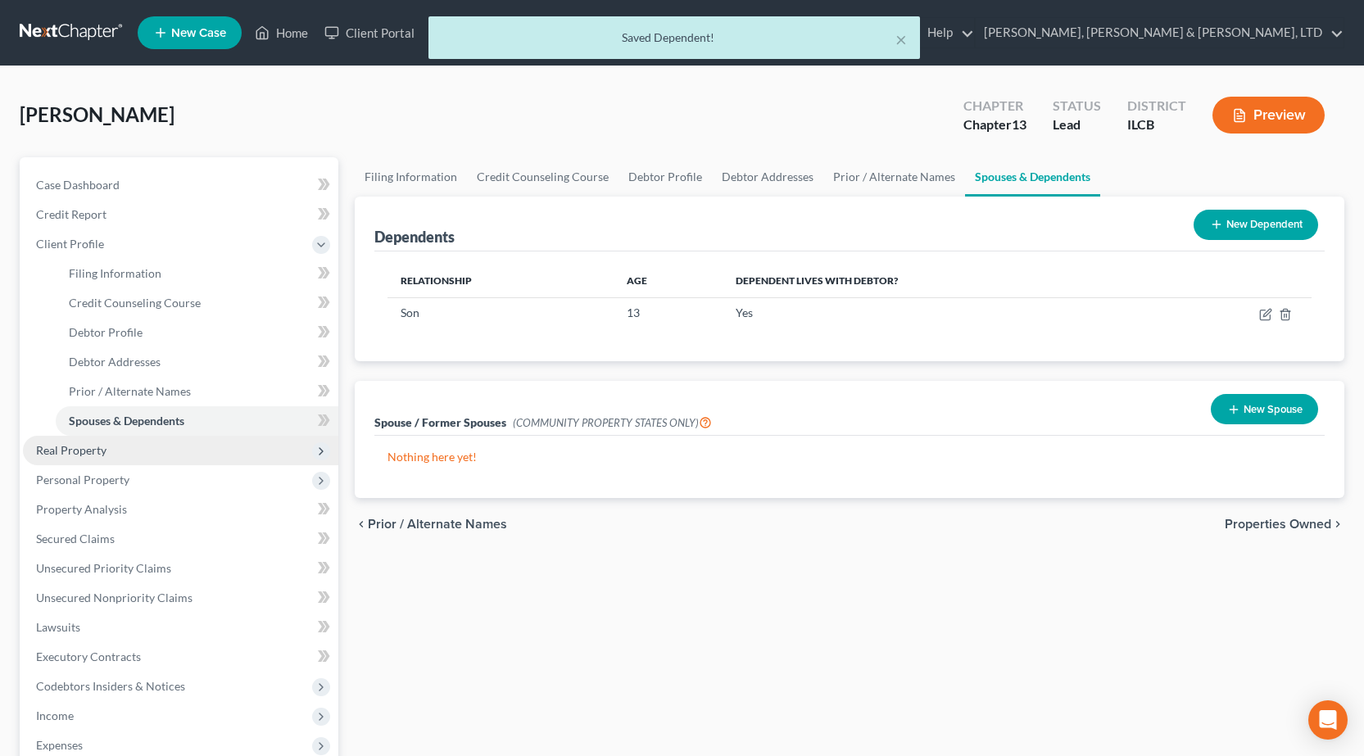
click at [97, 448] on span "Real Property" at bounding box center [71, 450] width 70 height 14
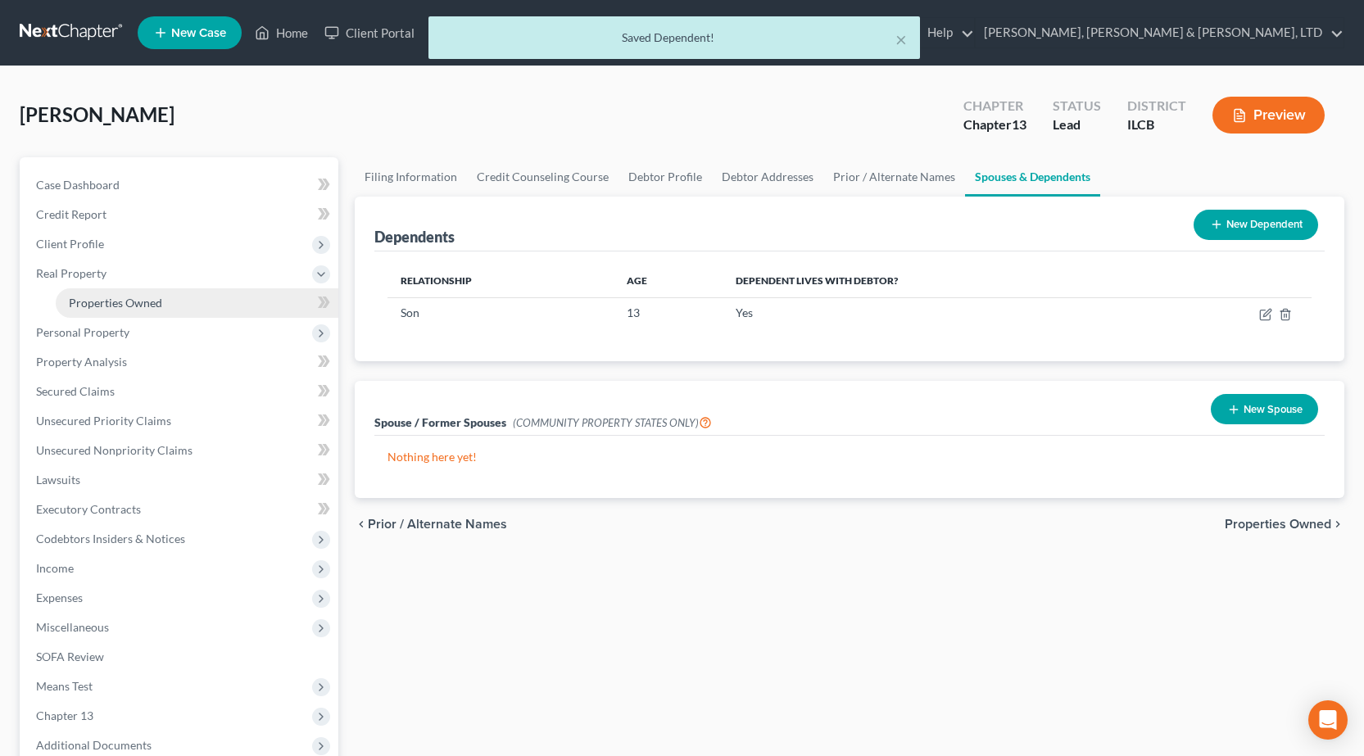
click at [111, 310] on link "Properties Owned" at bounding box center [197, 302] width 283 height 29
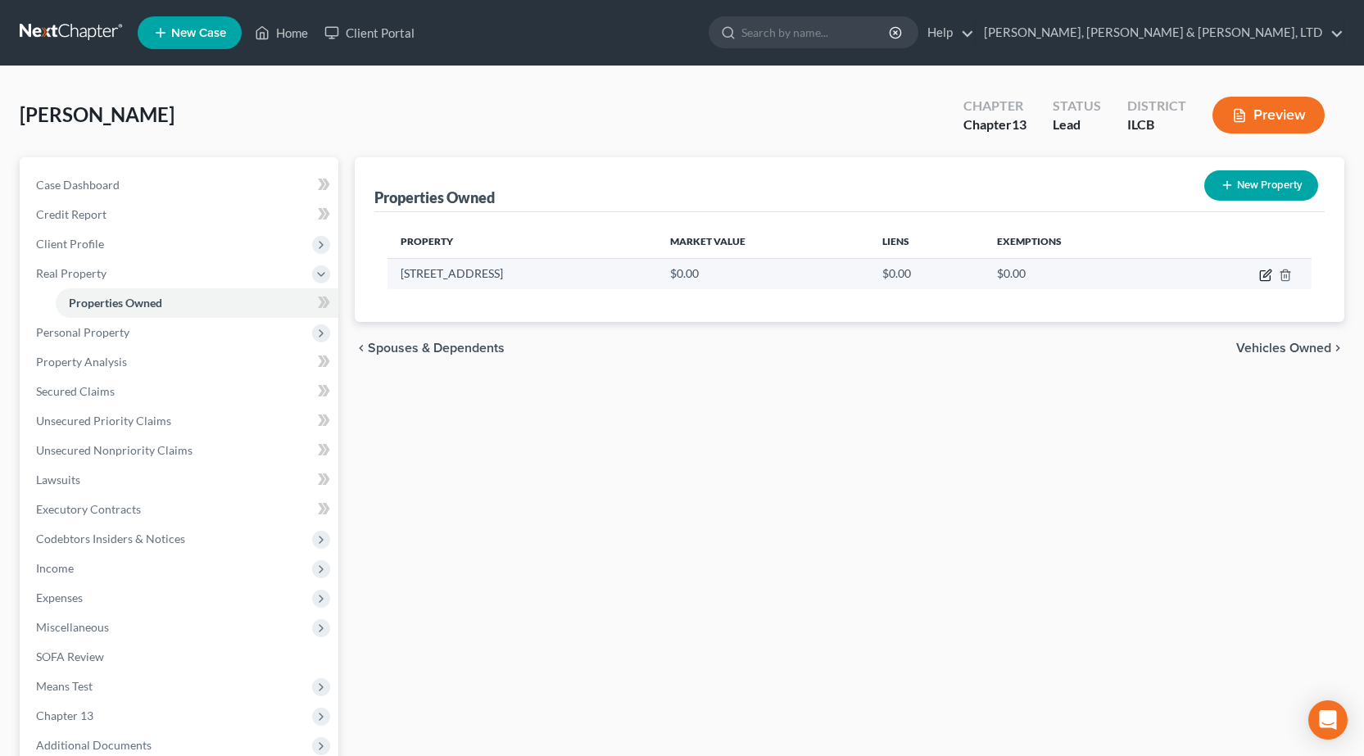
click at [1265, 274] on icon "button" at bounding box center [1266, 273] width 7 height 7
select select "14"
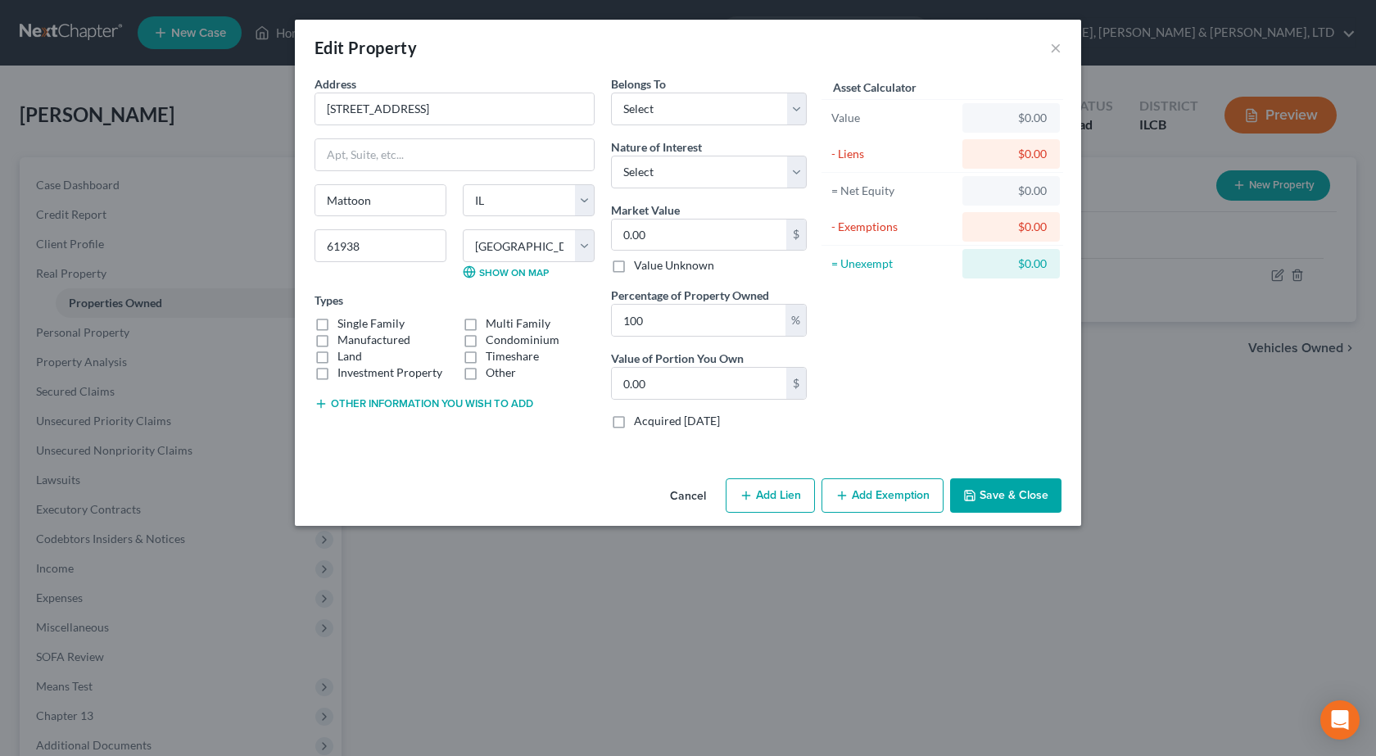
click at [338, 321] on label "Single Family" at bounding box center [371, 323] width 67 height 16
click at [344, 321] on input "Single Family" at bounding box center [349, 320] width 11 height 11
checkbox input "true"
click at [692, 93] on select "Select Debtor 1 Only Debtor 2 Only Debtor 1 And Debtor 2 Only At Least One Of T…" at bounding box center [709, 109] width 196 height 33
select select "0"
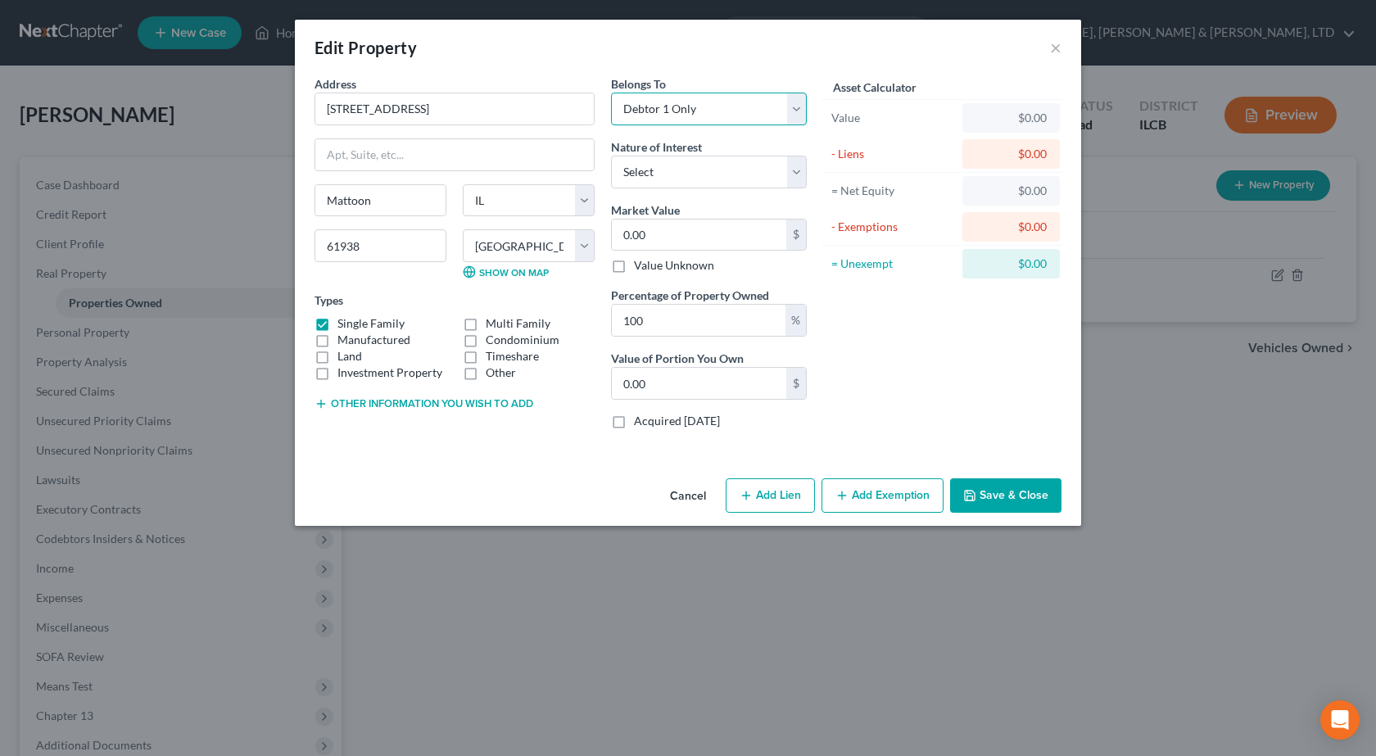
click at [611, 93] on select "Select Debtor 1 Only Debtor 2 Only Debtor 1 And Debtor 2 Only At Least One Of T…" at bounding box center [709, 109] width 196 height 33
click at [673, 231] on input "0.00" at bounding box center [699, 235] width 174 height 31
type input "1"
type input "1.00"
type input "11"
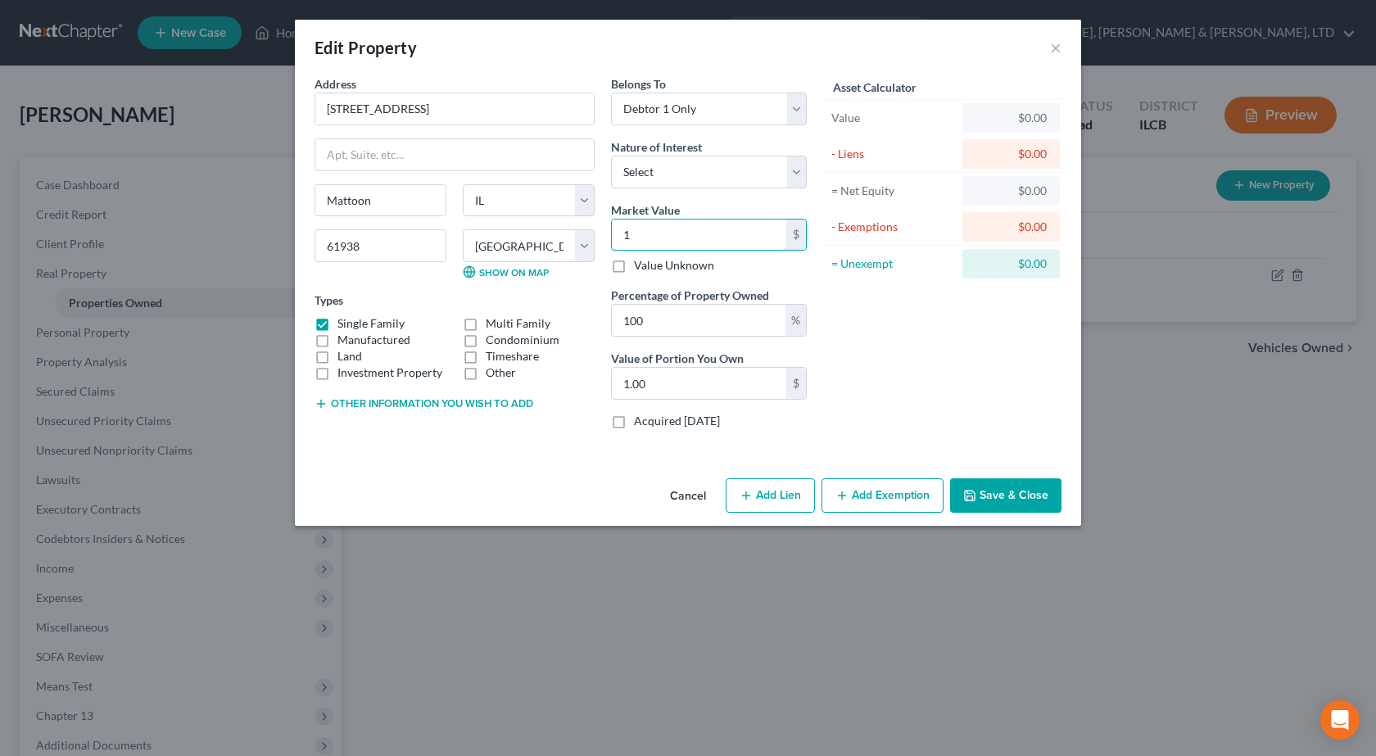
type input "11.00"
type input "111"
type input "111.00"
type input "1113"
type input "1,113.00"
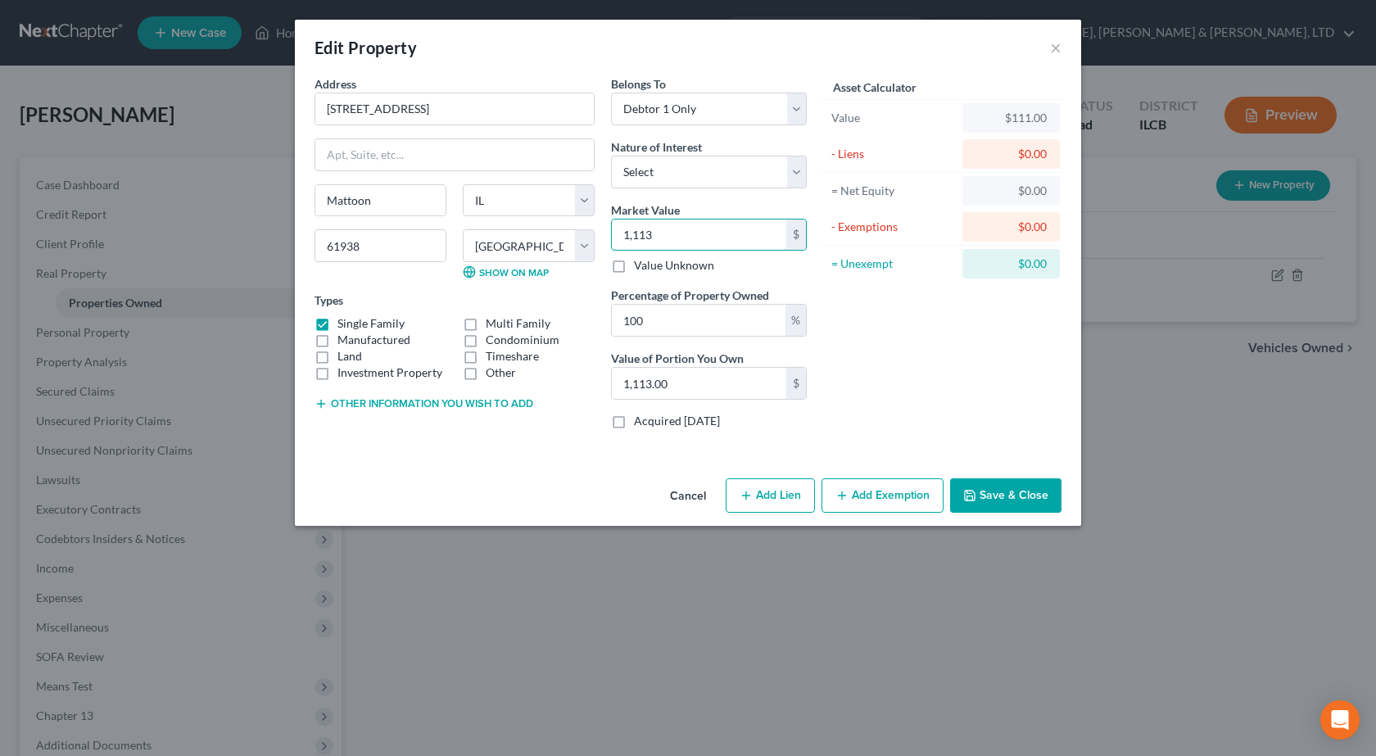
type input "1,1130"
type input "11,130.00"
type input "11,1300"
type input "111,300.00"
type input "111,300"
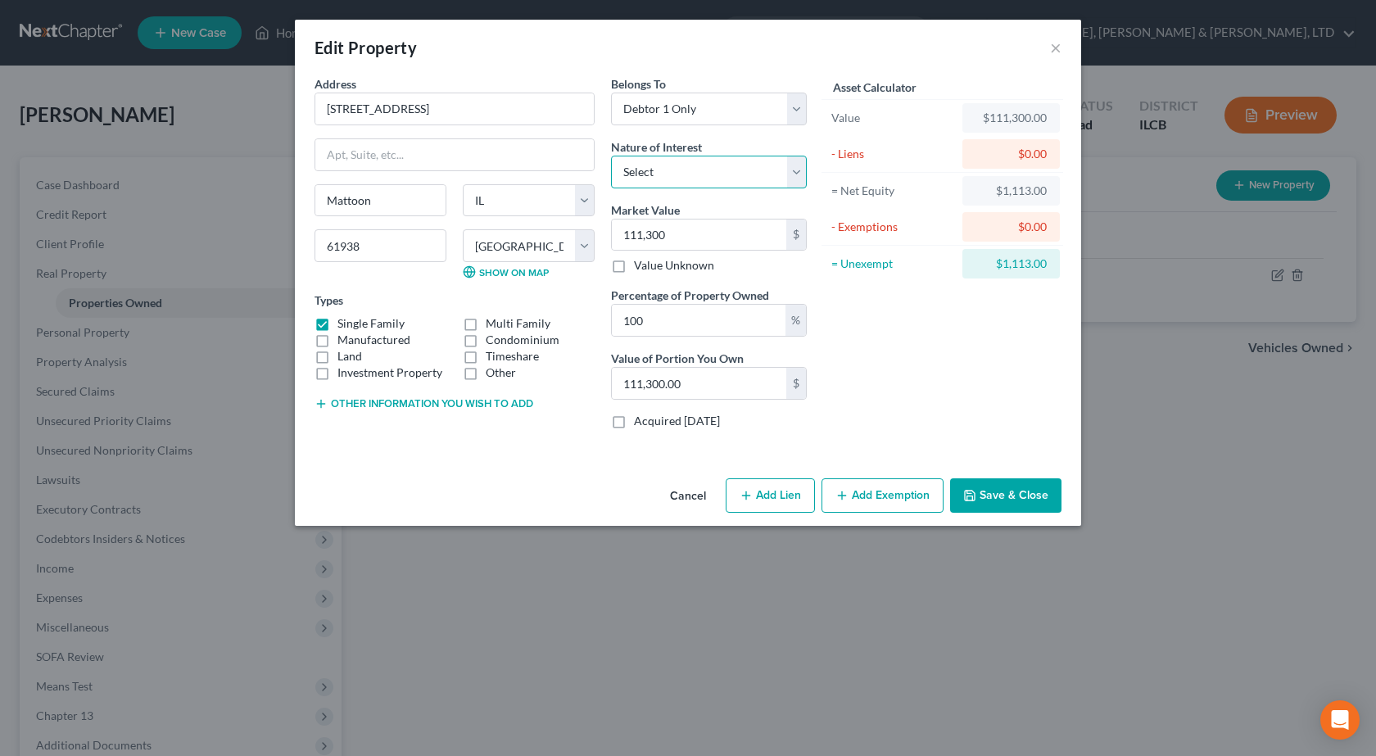
click at [678, 176] on select "Select Fee Simple Joint Tenant Life Estate Equitable Interest Future Interest T…" at bounding box center [709, 172] width 196 height 33
select select "0"
click at [611, 156] on select "Select Fee Simple Joint Tenant Life Estate Equitable Interest Future Interest T…" at bounding box center [709, 172] width 196 height 33
click at [884, 498] on button "Add Exemption" at bounding box center [883, 495] width 122 height 34
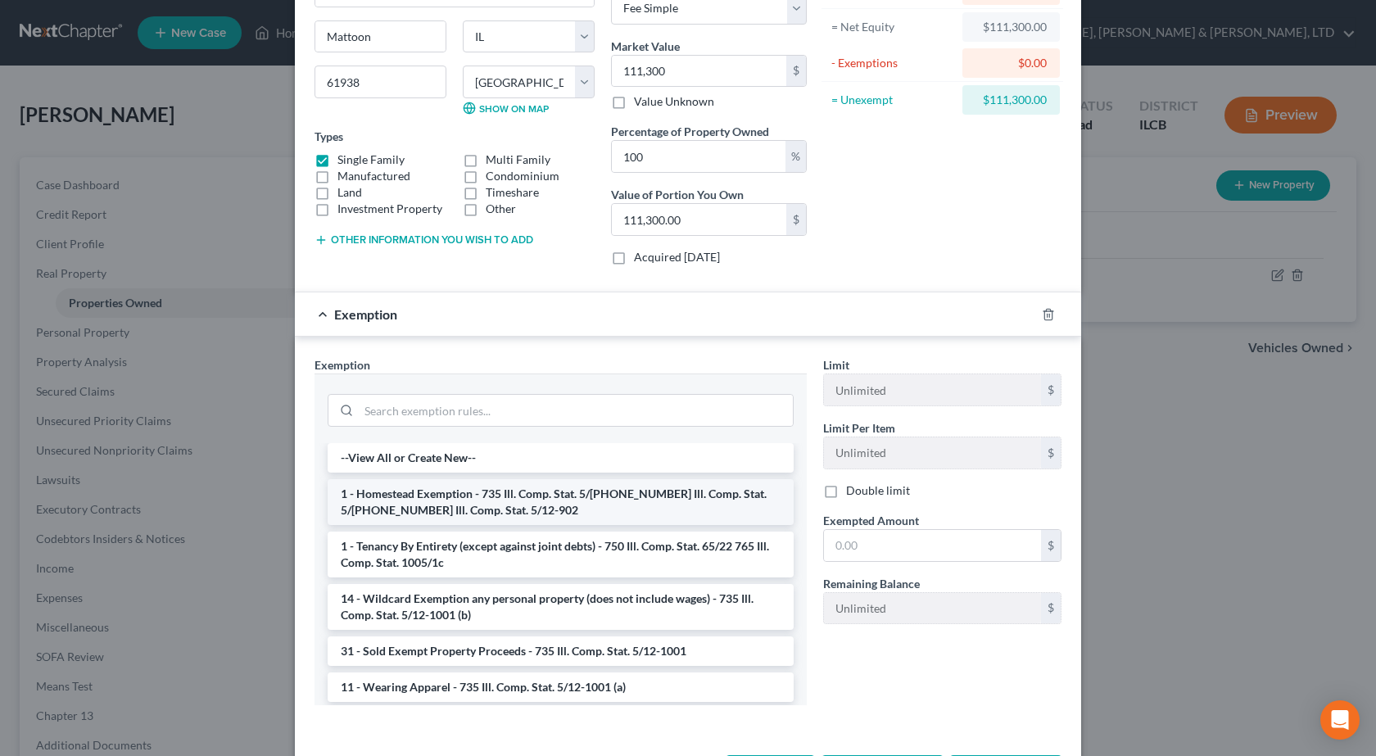
click at [536, 505] on li "1 - Homestead Exemption - 735 Ill. Comp. Stat. 5/12-901 735 Ill. Comp. Stat. 5/…" at bounding box center [561, 502] width 466 height 46
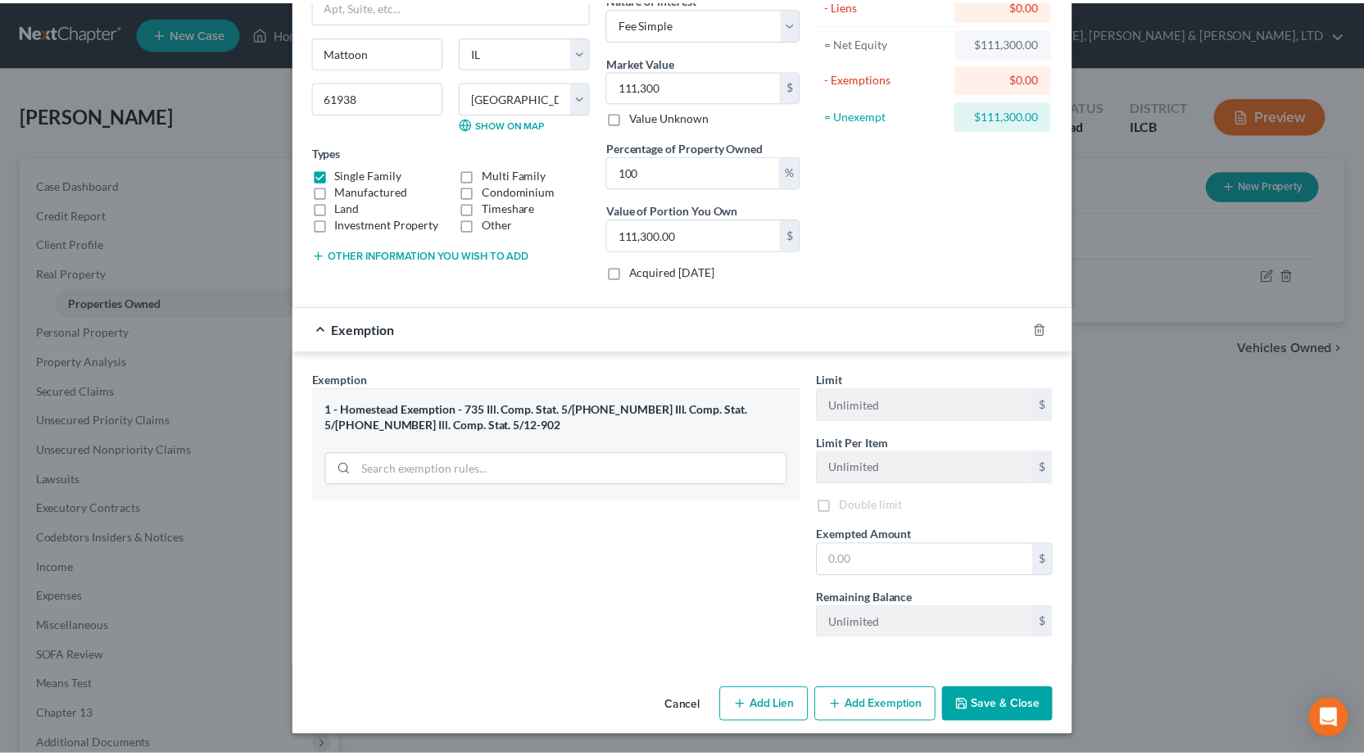
scroll to position [152, 0]
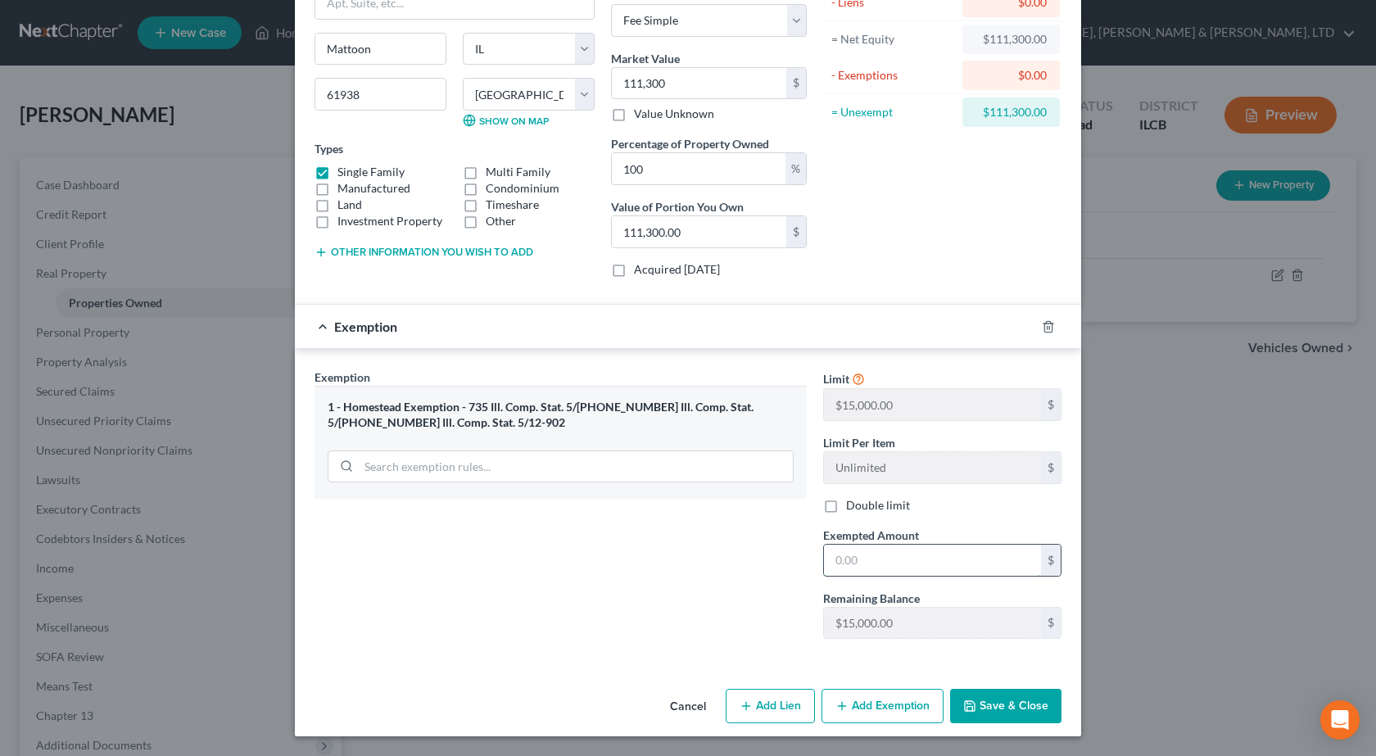
click at [893, 568] on input "text" at bounding box center [932, 560] width 217 height 31
type input "15,000"
click at [1028, 709] on button "Save & Close" at bounding box center [1005, 706] width 111 height 34
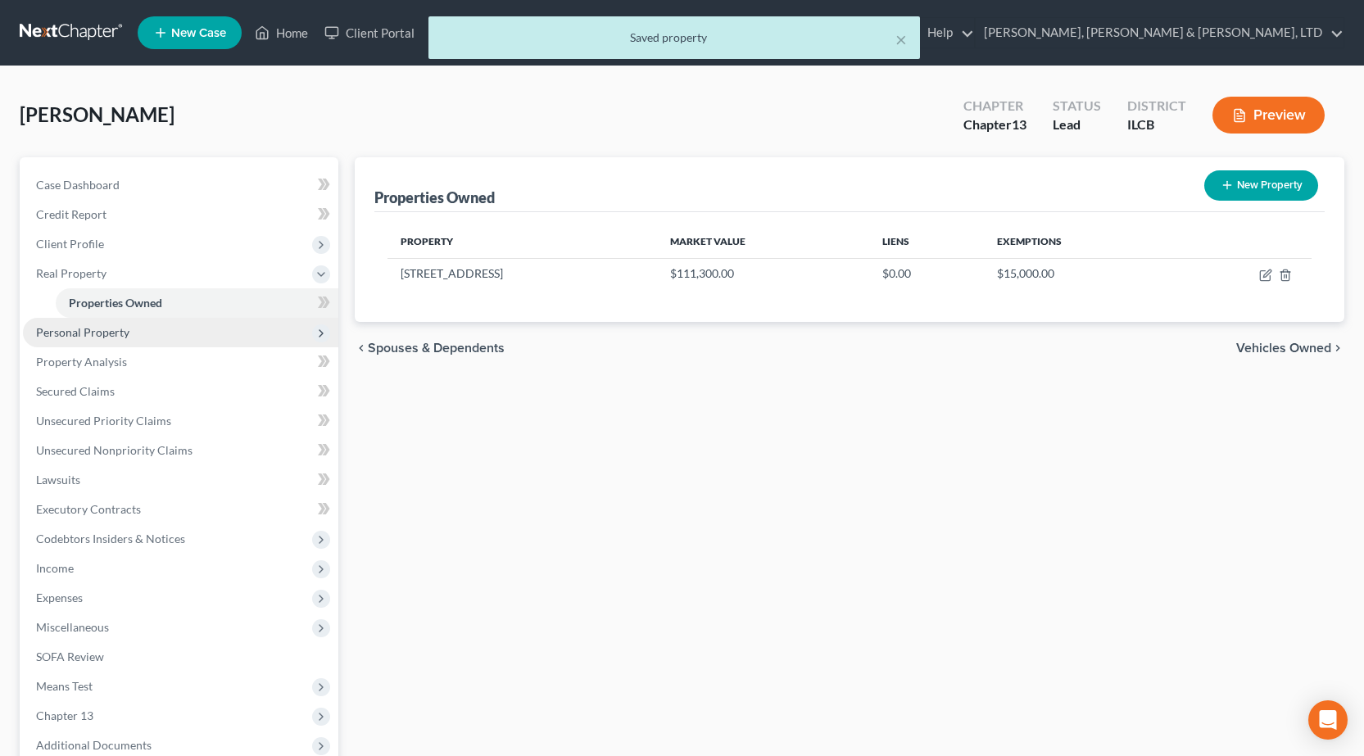
click at [116, 336] on span "Personal Property" at bounding box center [82, 332] width 93 height 14
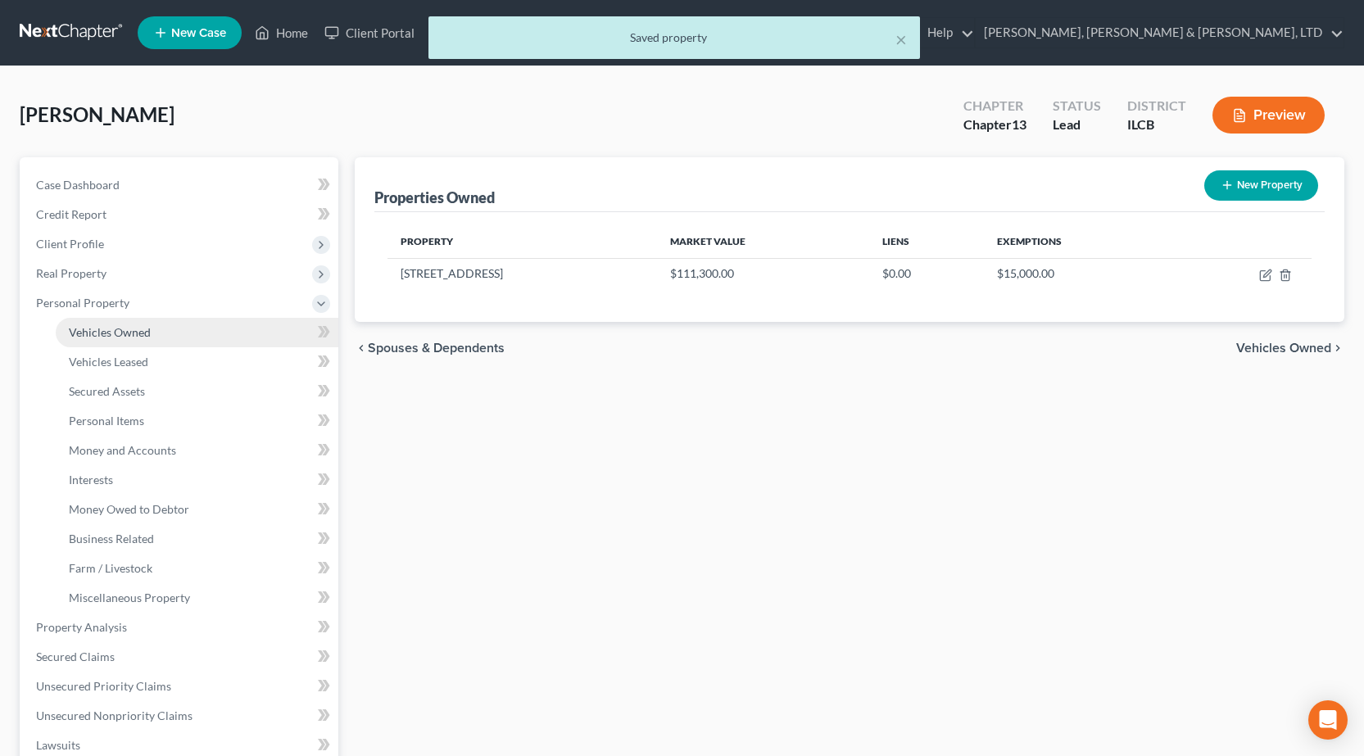
click at [142, 340] on link "Vehicles Owned" at bounding box center [197, 332] width 283 height 29
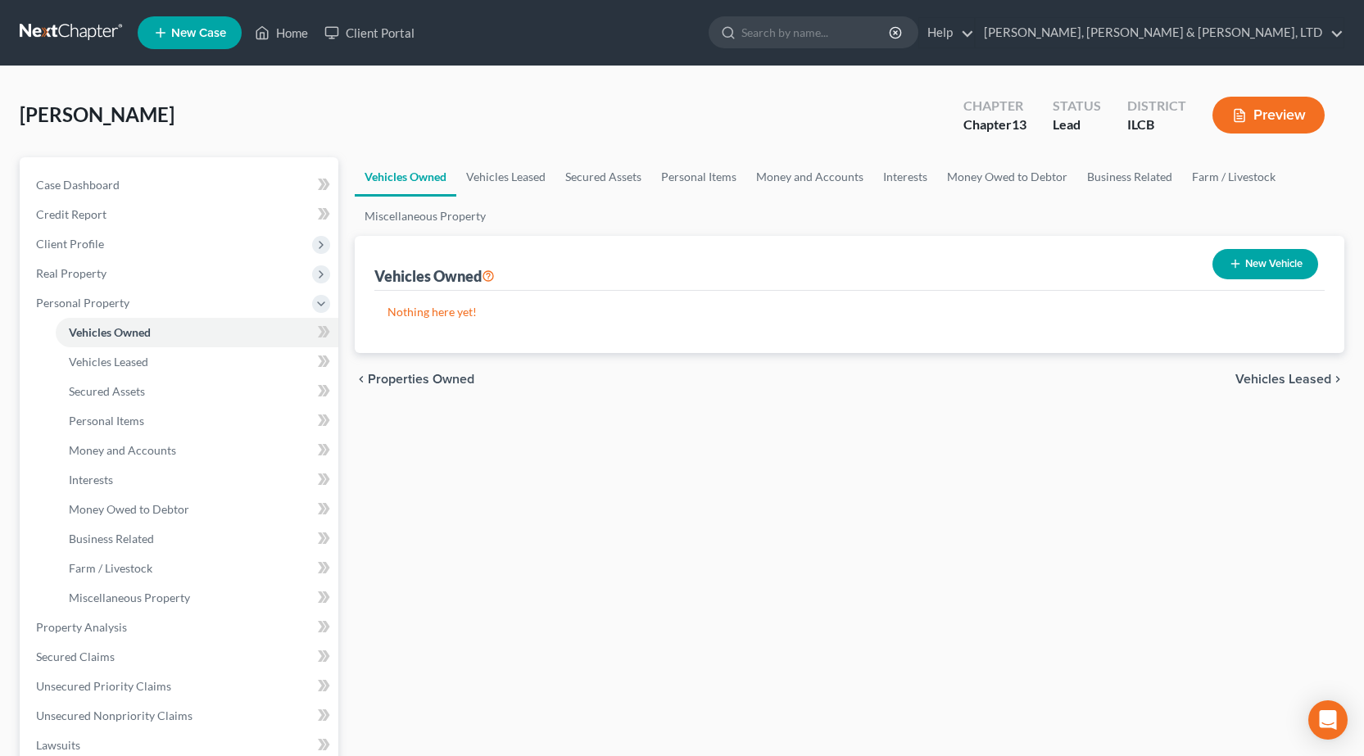
click at [1281, 259] on button "New Vehicle" at bounding box center [1265, 264] width 106 height 30
select select "0"
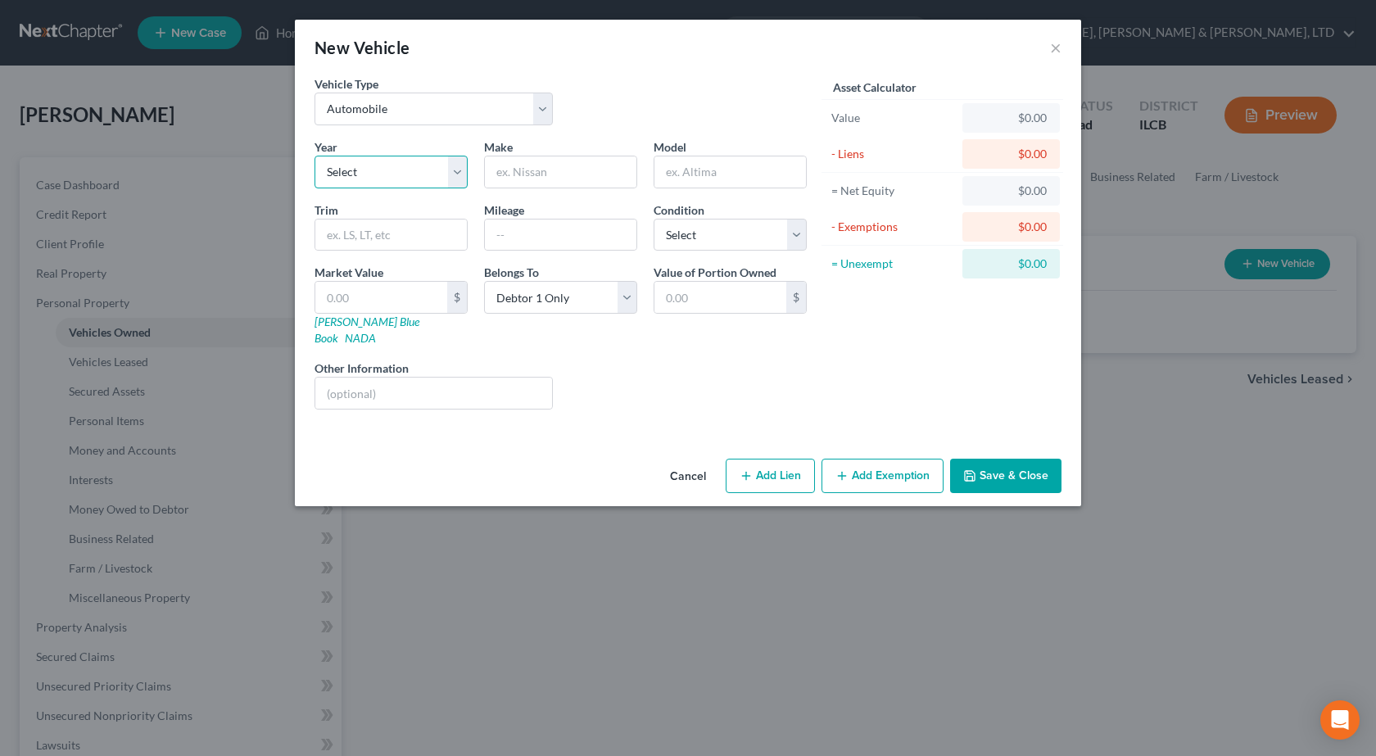
click at [382, 158] on select "Select 2026 2025 2024 2023 2022 2021 2020 2019 2018 2017 2016 2015 2014 2013 20…" at bounding box center [391, 172] width 153 height 33
select select "11"
click at [315, 156] on select "Select 2026 2025 2024 2023 2022 2021 2020 2019 2018 2017 2016 2015 2014 2013 20…" at bounding box center [391, 172] width 153 height 33
click at [572, 168] on input "text" at bounding box center [561, 171] width 152 height 31
type input "Jeep"
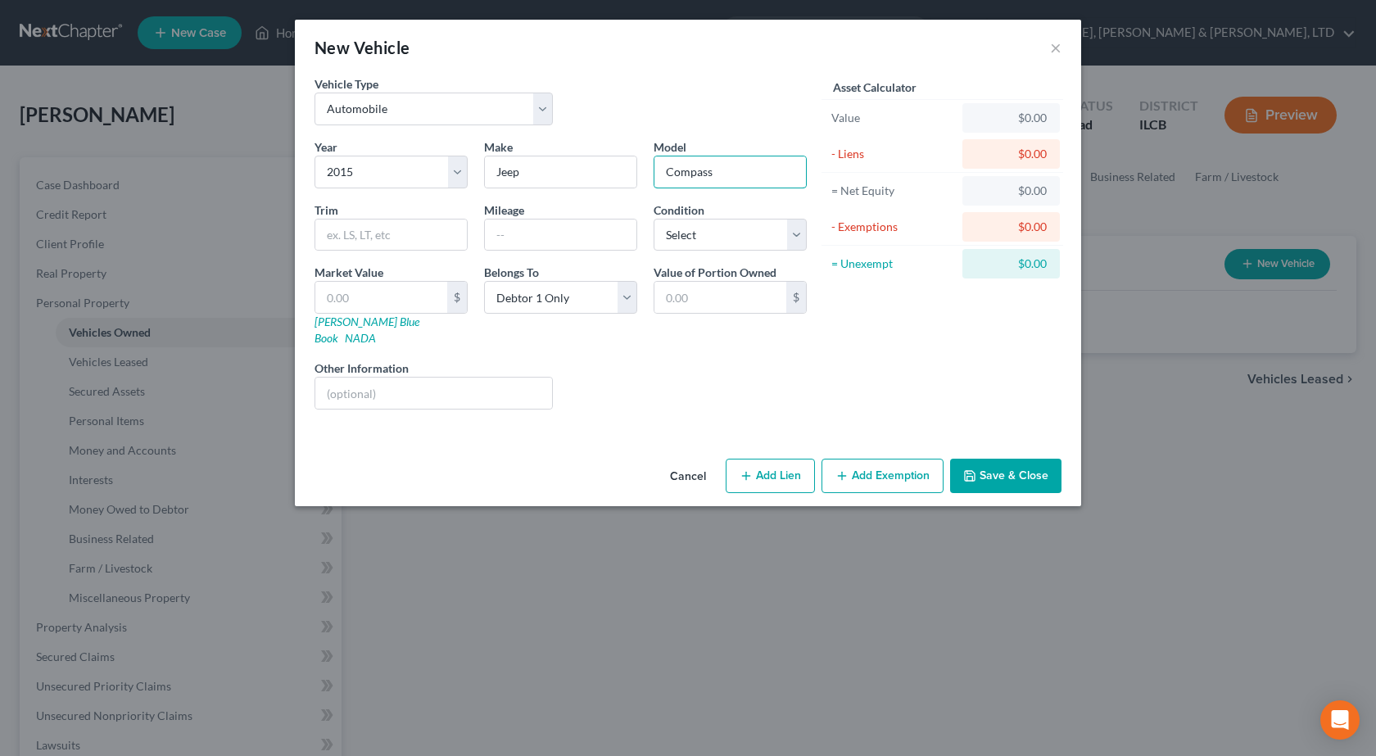
type input "Compass"
click at [1028, 468] on button "Save & Close" at bounding box center [1005, 476] width 111 height 34
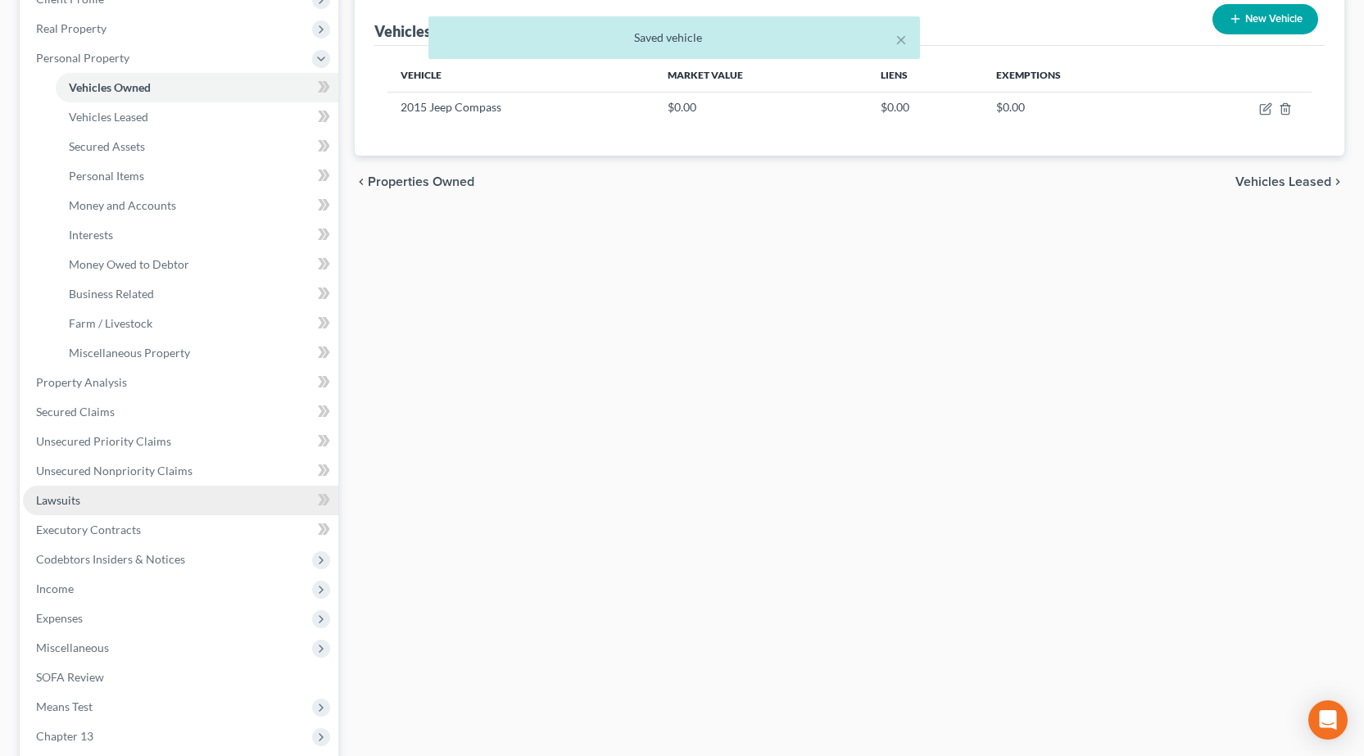
scroll to position [246, 0]
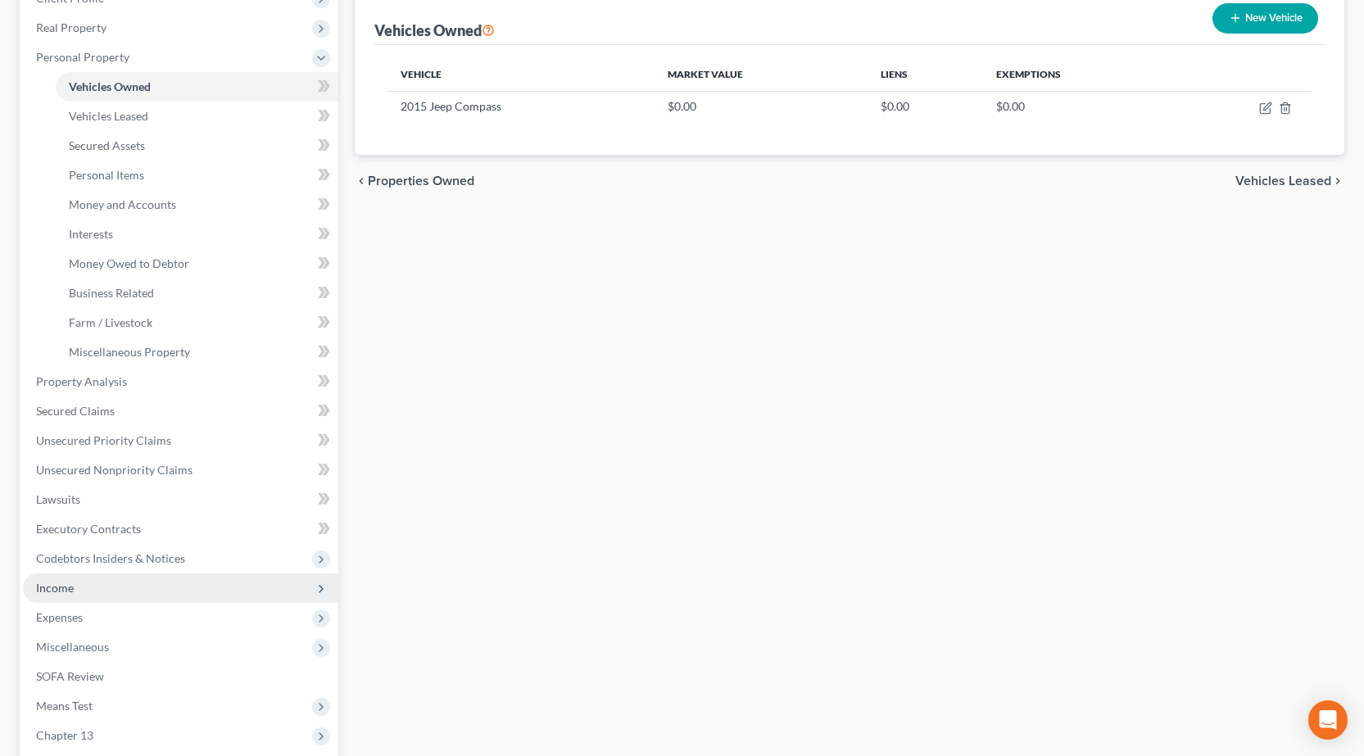
click at [63, 585] on span "Income" at bounding box center [55, 588] width 38 height 14
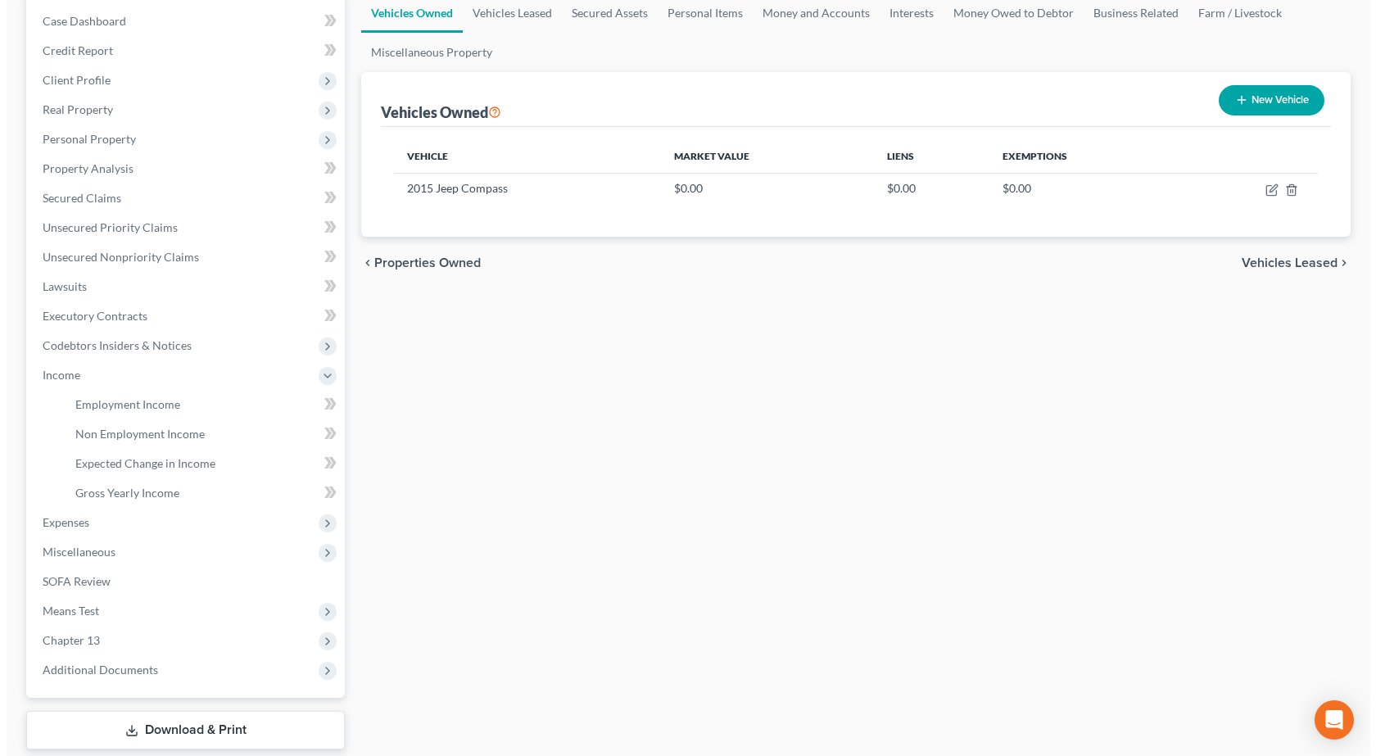
scroll to position [0, 0]
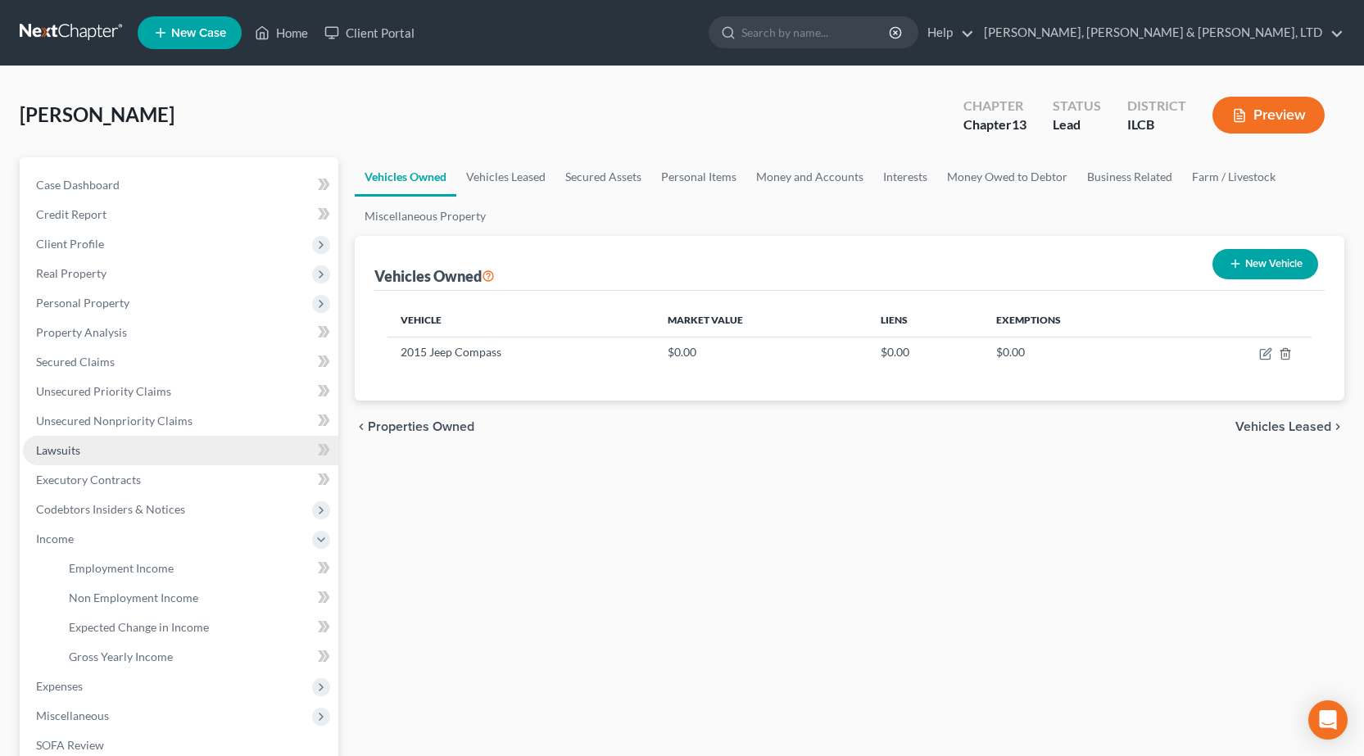
click at [101, 452] on link "Lawsuits" at bounding box center [180, 450] width 315 height 29
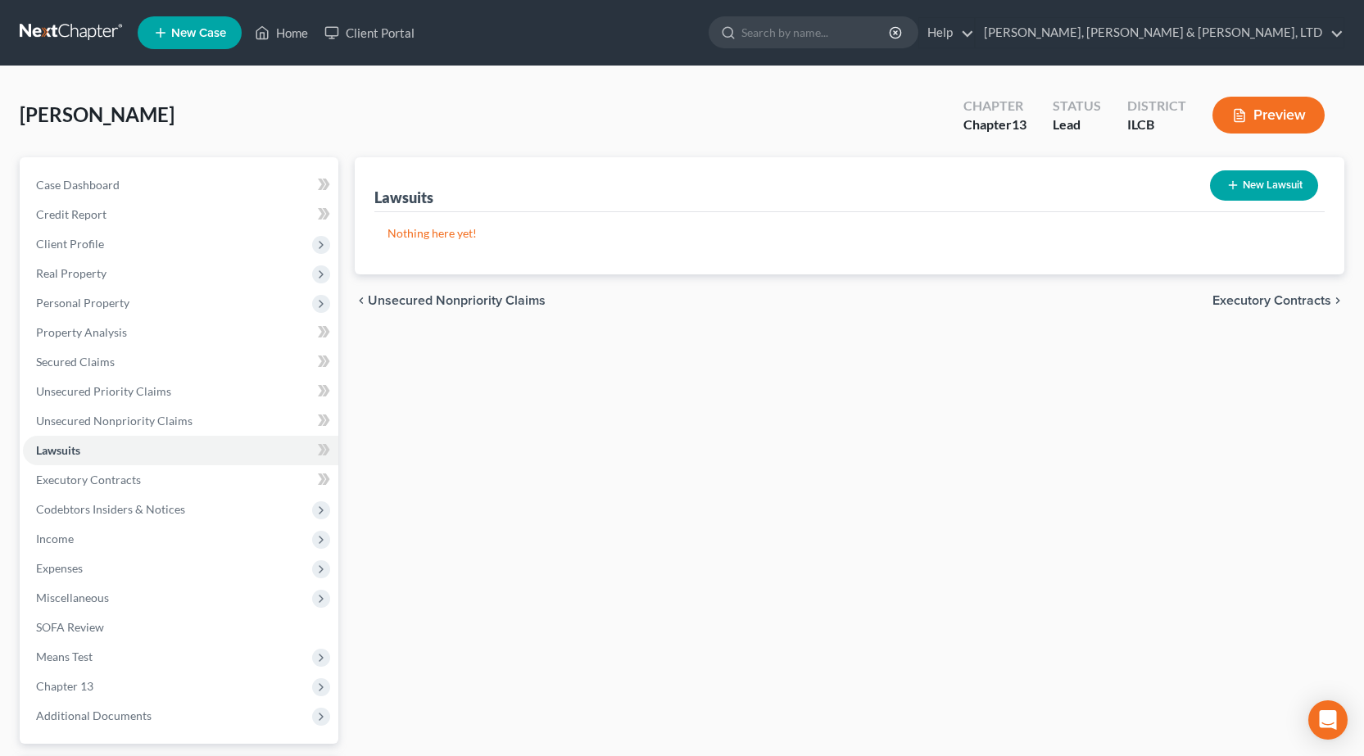
click at [1297, 188] on button "New Lawsuit" at bounding box center [1264, 185] width 108 height 30
select select "0"
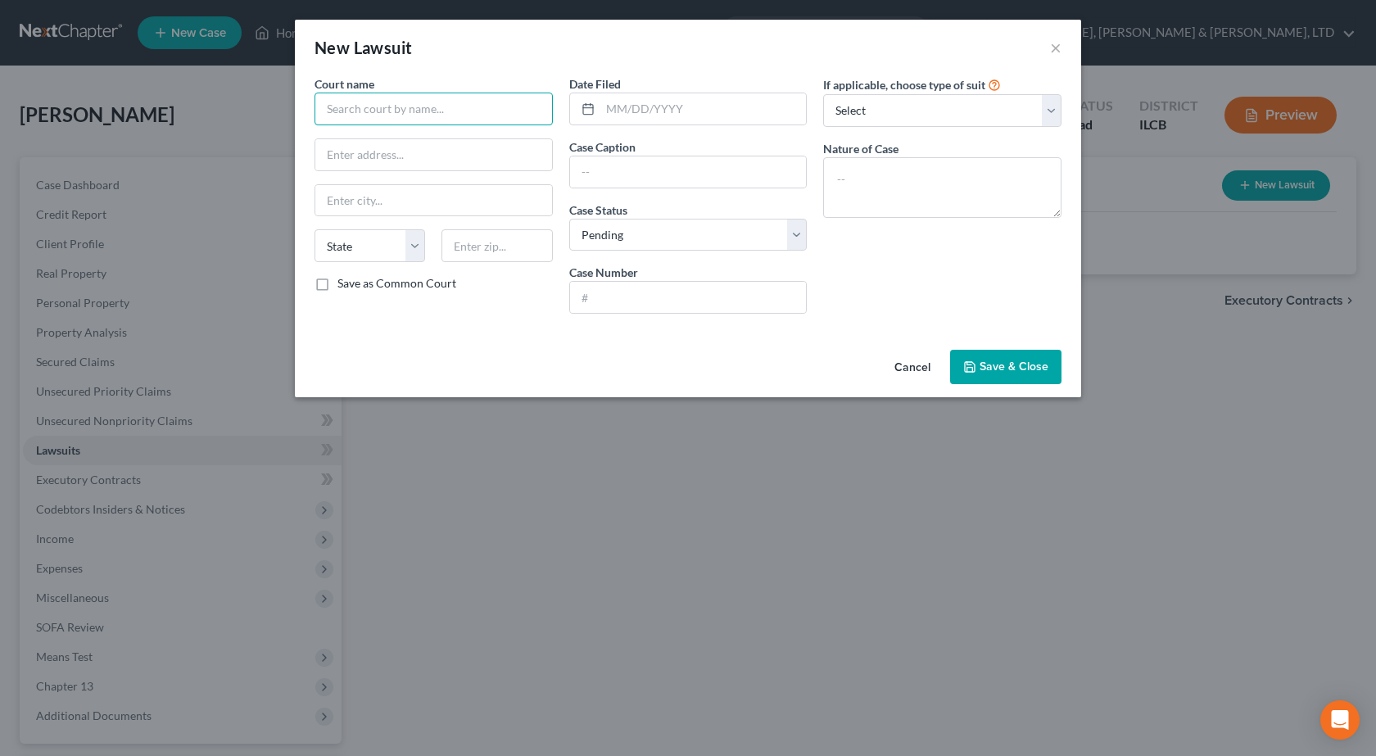
click at [433, 105] on input "text" at bounding box center [434, 109] width 238 height 33
click at [342, 134] on div "Coles County Courthouse" at bounding box center [413, 137] width 170 height 16
type input "Coles County Courthouse"
type input "651 Jackson Avenue"
type input "Charleston"
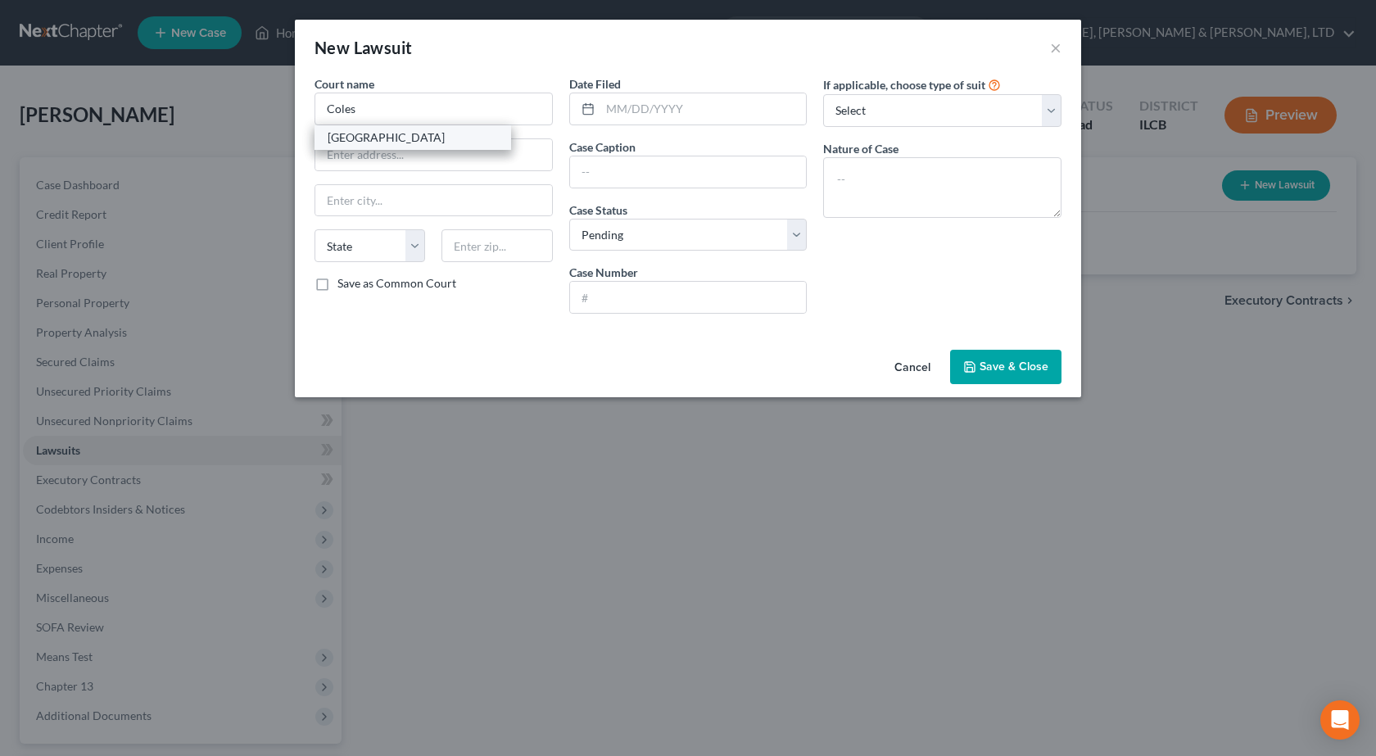
select select "14"
type input "61920"
click at [699, 114] on input "text" at bounding box center [704, 108] width 206 height 31
drag, startPoint x: 634, startPoint y: 108, endPoint x: 619, endPoint y: 89, distance: 24.4
click at [634, 108] on input "text" at bounding box center [704, 108] width 206 height 31
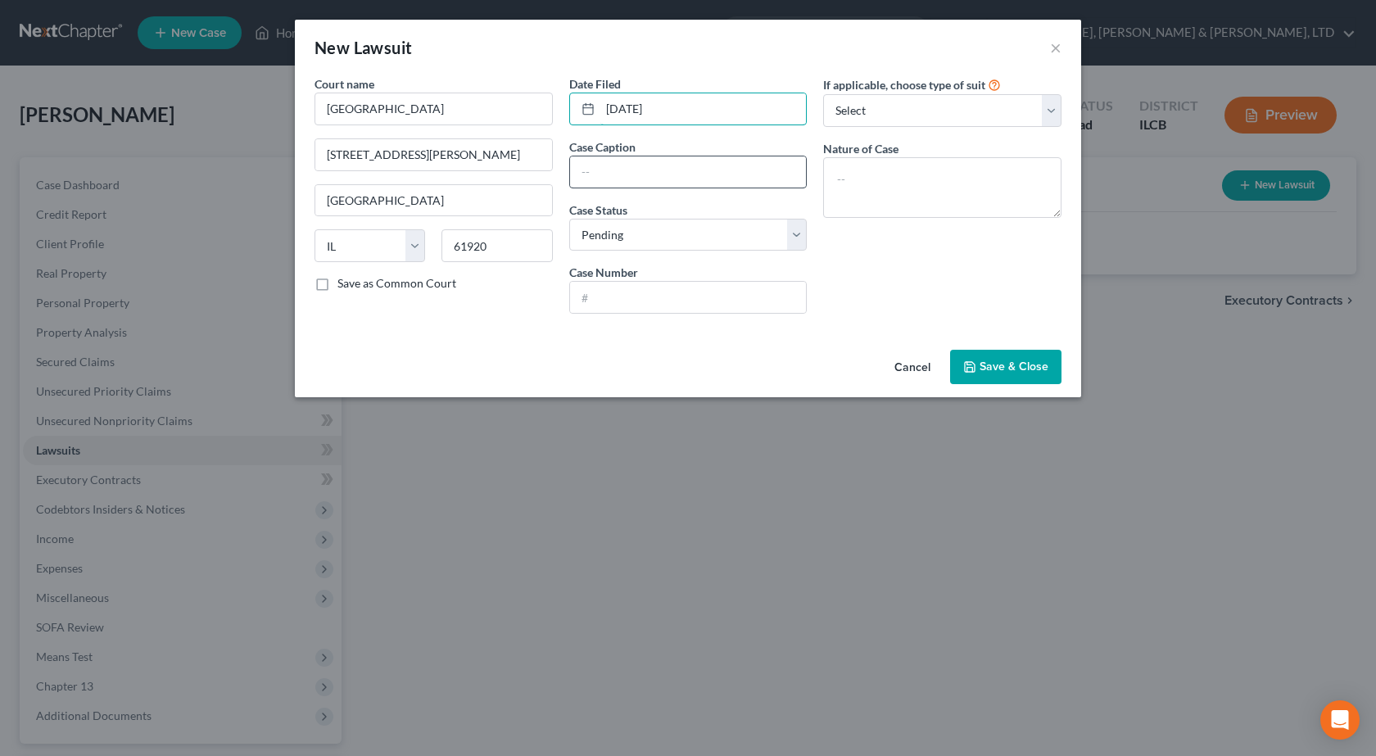
type input "01/27/2025"
click at [609, 171] on input "text" at bounding box center [688, 171] width 237 height 31
paste input "MIDLAND CREDIT MANAGEMENT, INC"
type input "MIDLAND CREDIT MANAGEMENT, INC v TOOY"
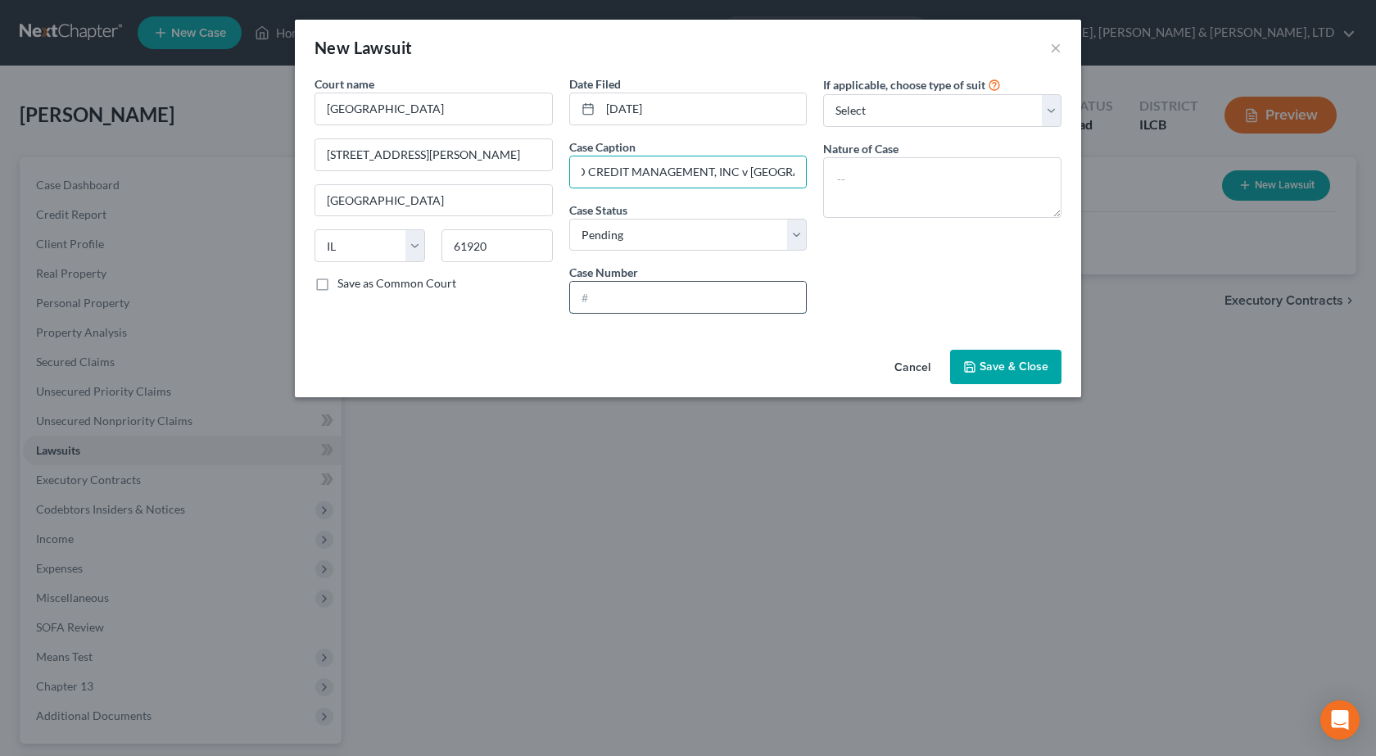
click at [628, 290] on input "text" at bounding box center [688, 297] width 237 height 31
paste input "2025SC77"
type input "2025SC77"
click at [1018, 376] on button "Save & Close" at bounding box center [1005, 367] width 111 height 34
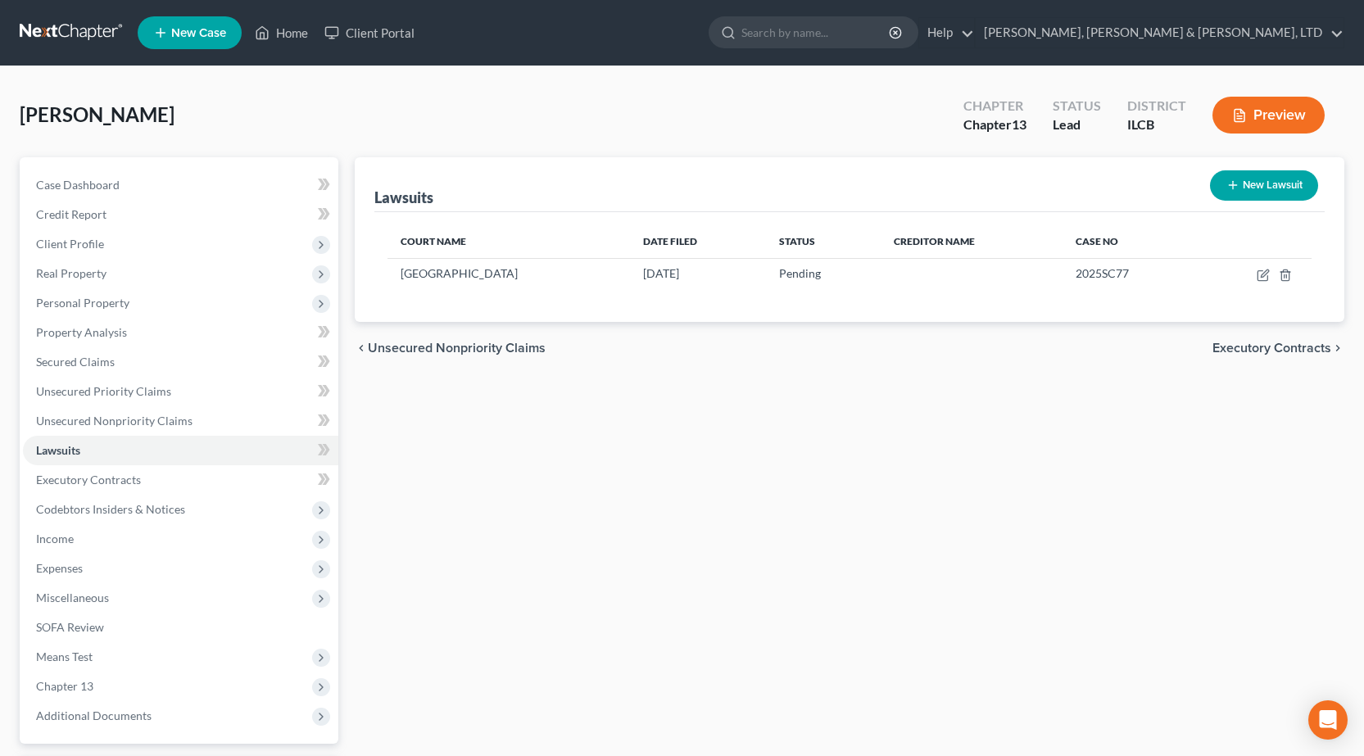
click at [1274, 179] on button "New Lawsuit" at bounding box center [1264, 185] width 108 height 30
select select "0"
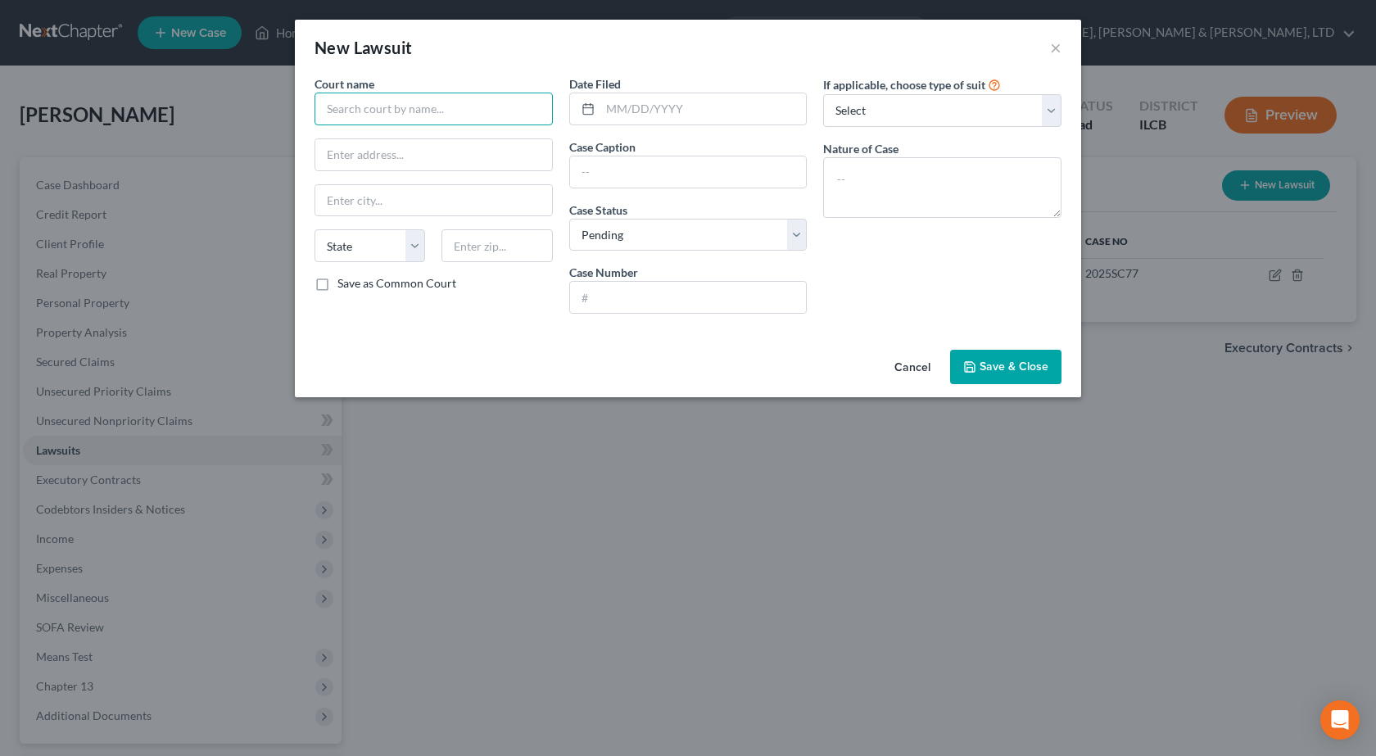
drag, startPoint x: 352, startPoint y: 110, endPoint x: 361, endPoint y: 98, distance: 14.6
click at [360, 106] on input "text" at bounding box center [434, 109] width 238 height 33
click at [424, 138] on div "Coles County Courthouse" at bounding box center [413, 137] width 170 height 16
type input "Coles County Courthouse"
type input "651 Jackson Avenue"
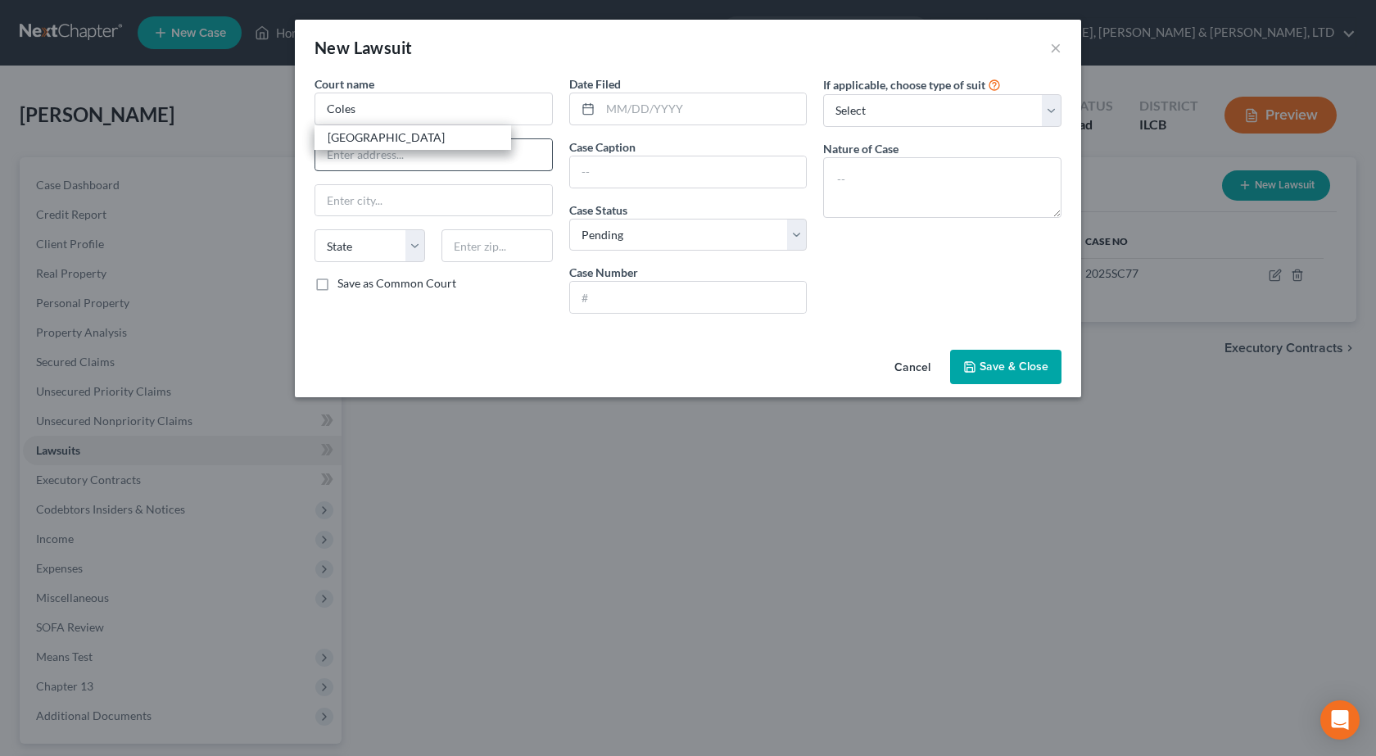
type input "Charleston"
select select "14"
type input "61920"
click at [637, 108] on input "text" at bounding box center [704, 108] width 206 height 31
type input "04/11/2024"
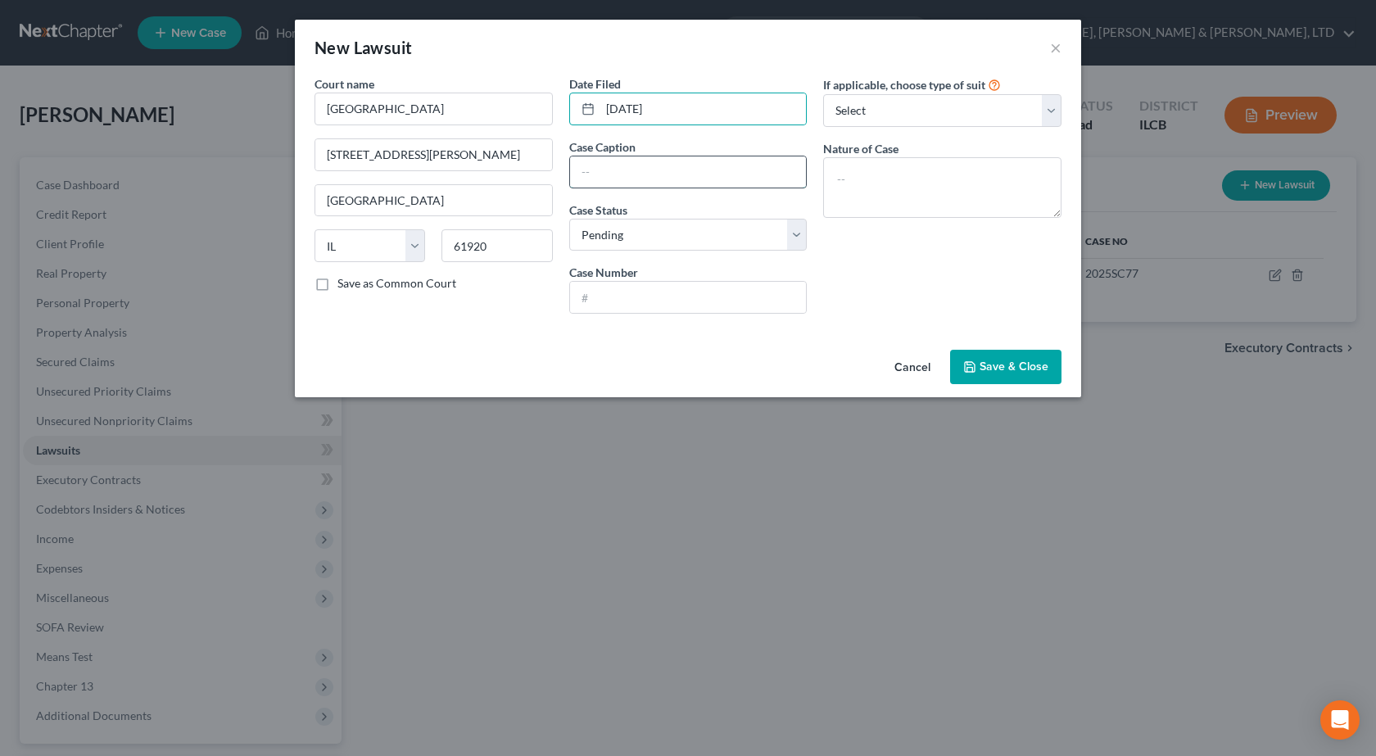
drag, startPoint x: 638, startPoint y: 174, endPoint x: 632, endPoint y: 166, distance: 10.5
click at [638, 174] on input "text" at bounding box center [688, 171] width 237 height 31
paste input "MIDLAND CREDIT MANAGEMENT, INC"
type input "MIDLAND CREDIT MANAGEMENT, INC v TOOY"
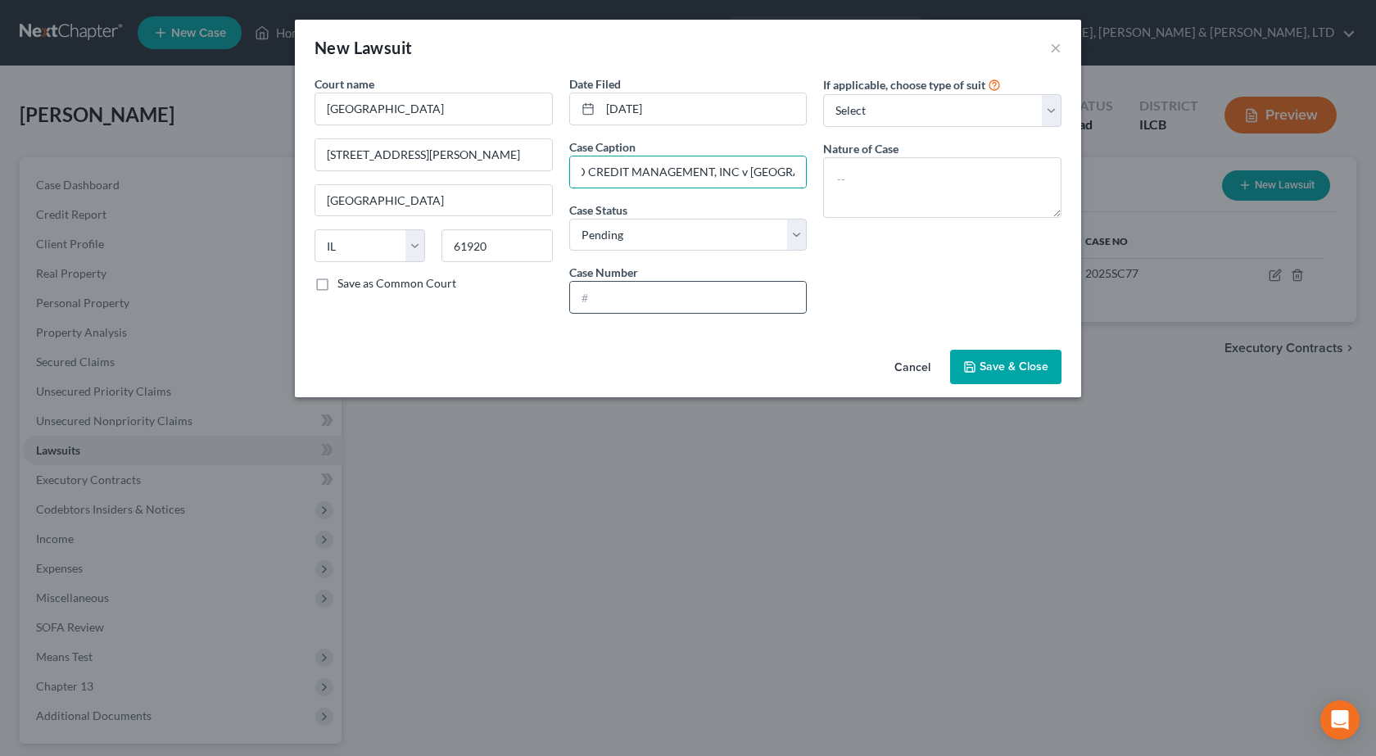
drag, startPoint x: 688, startPoint y: 301, endPoint x: 672, endPoint y: 286, distance: 22.0
click at [688, 301] on input "text" at bounding box center [688, 297] width 237 height 31
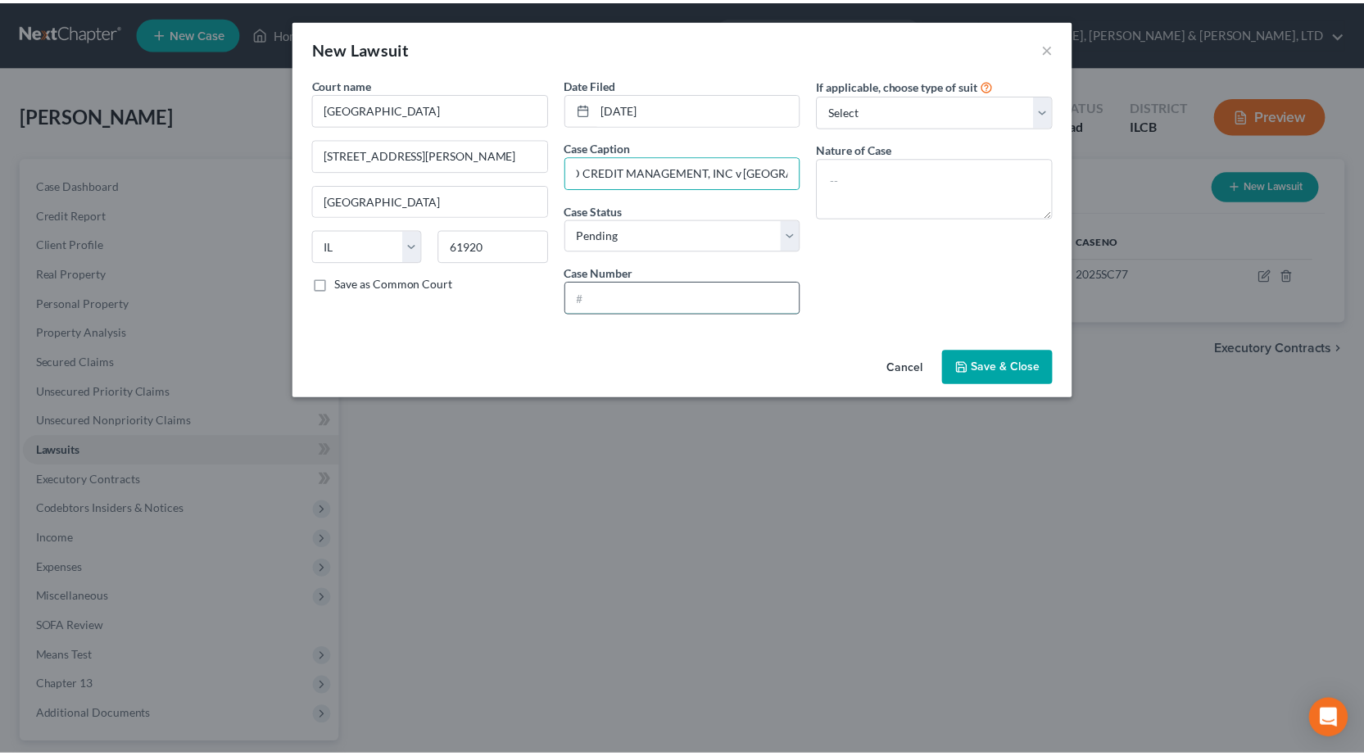
scroll to position [0, 0]
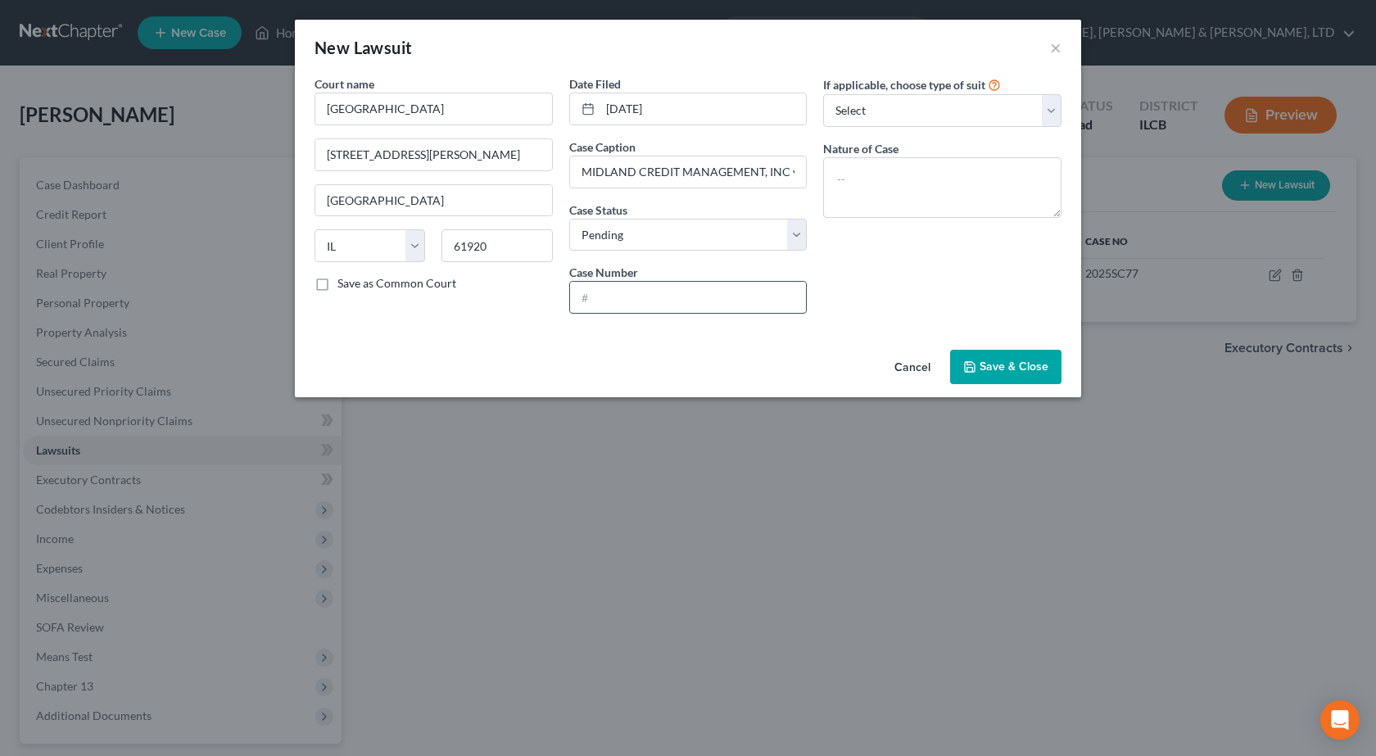
drag, startPoint x: 653, startPoint y: 287, endPoint x: 673, endPoint y: 304, distance: 26.7
click at [653, 288] on input "text" at bounding box center [688, 297] width 237 height 31
paste input "2024SC208"
type input "2024SC208"
click at [1011, 361] on span "Save & Close" at bounding box center [1014, 367] width 69 height 14
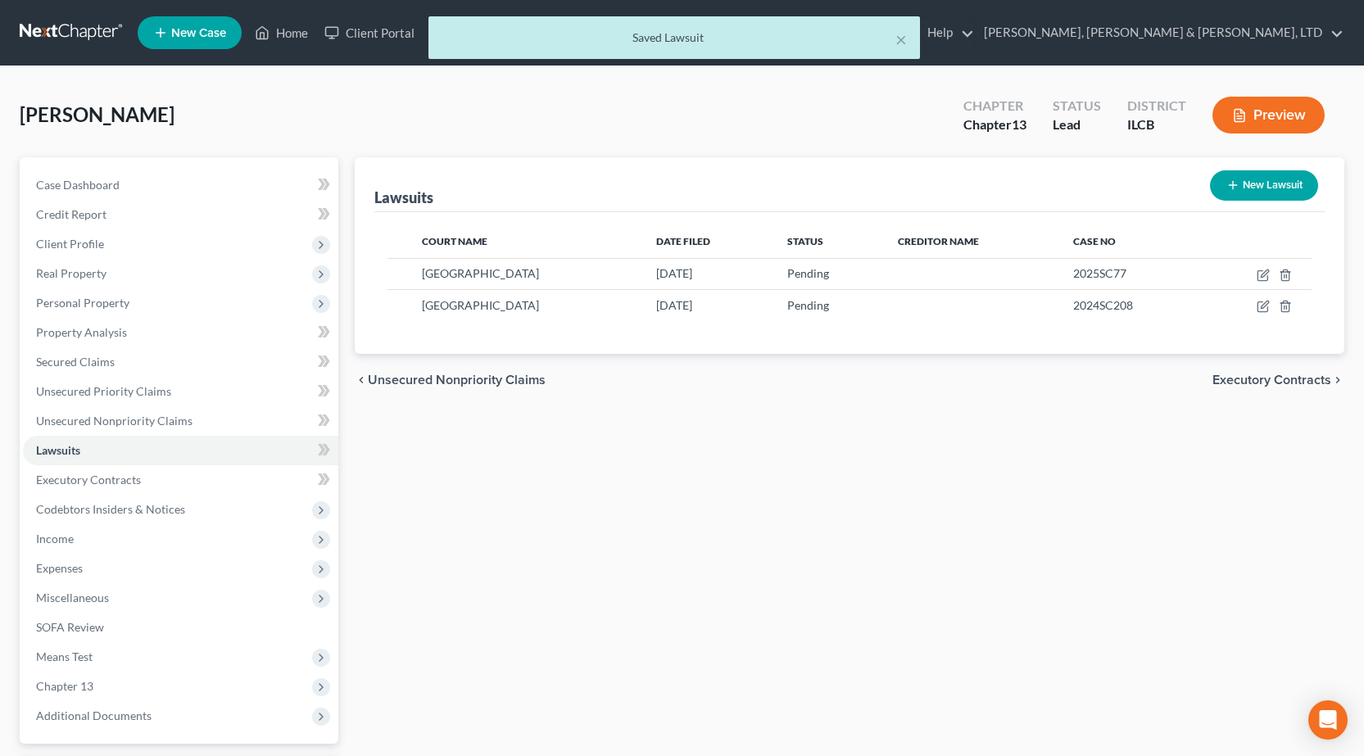
click at [1241, 192] on button "New Lawsuit" at bounding box center [1264, 185] width 108 height 30
select select "0"
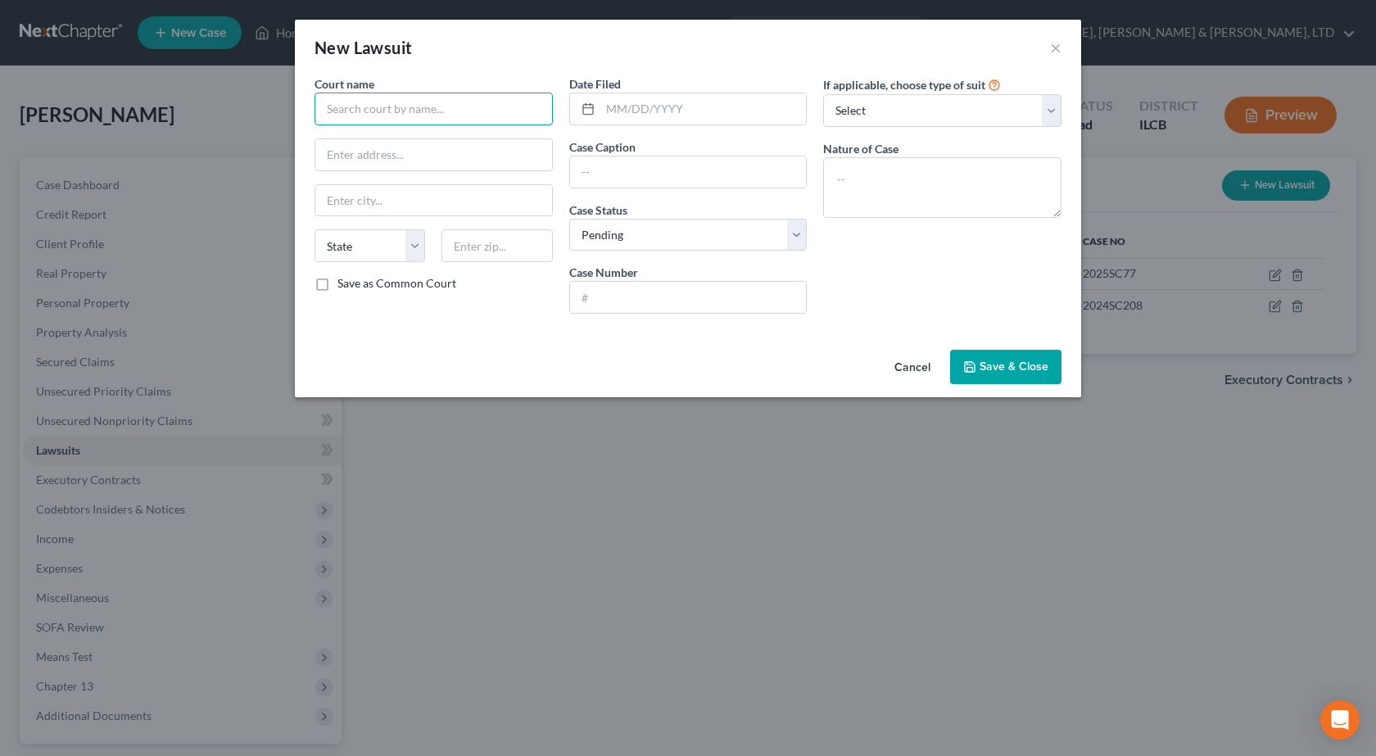
click at [456, 113] on input "text" at bounding box center [434, 109] width 238 height 33
click at [404, 146] on div "Coles County Courthouse" at bounding box center [413, 137] width 197 height 25
type input "Coles County Courthouse"
type input "651 Jackson Avenue"
type input "Charleston"
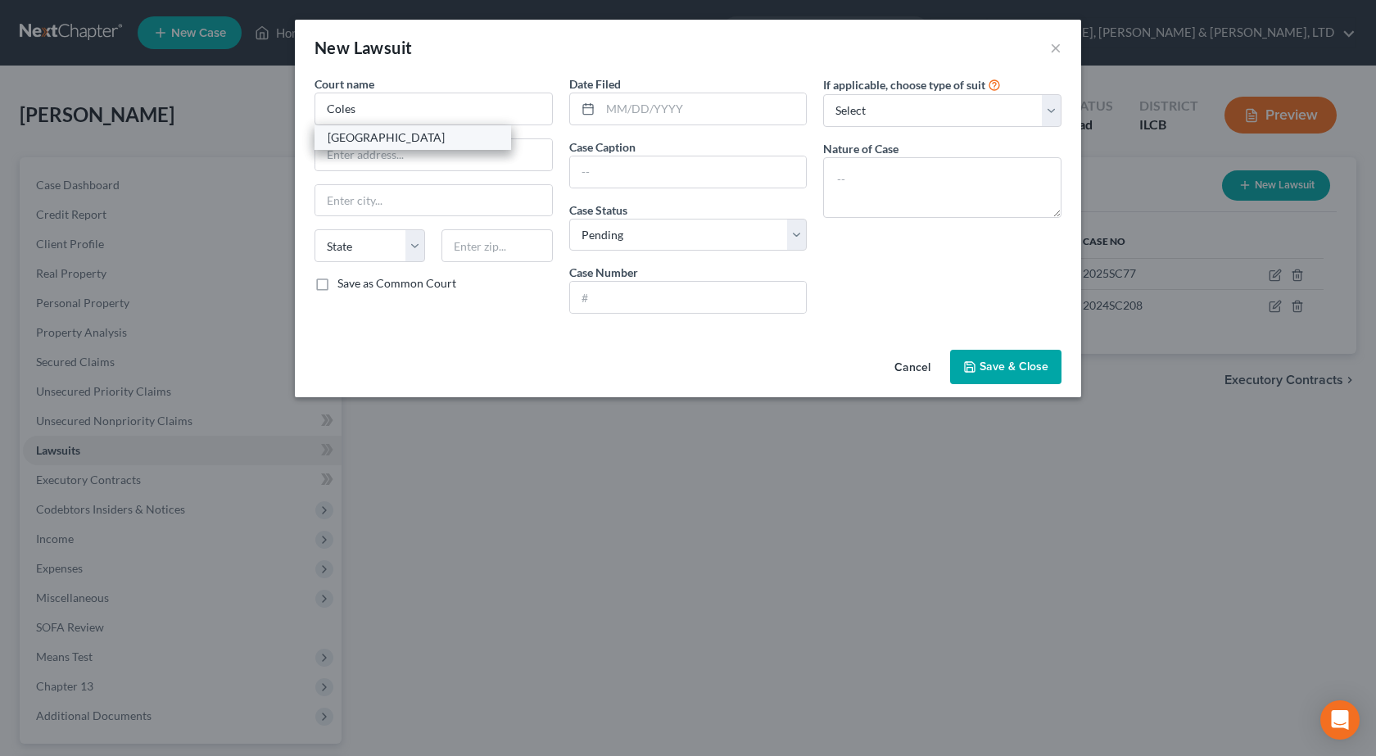
select select "14"
type input "61920"
click at [629, 169] on input "text" at bounding box center [688, 171] width 237 height 31
paste input "LVNV FUNDING LLC"
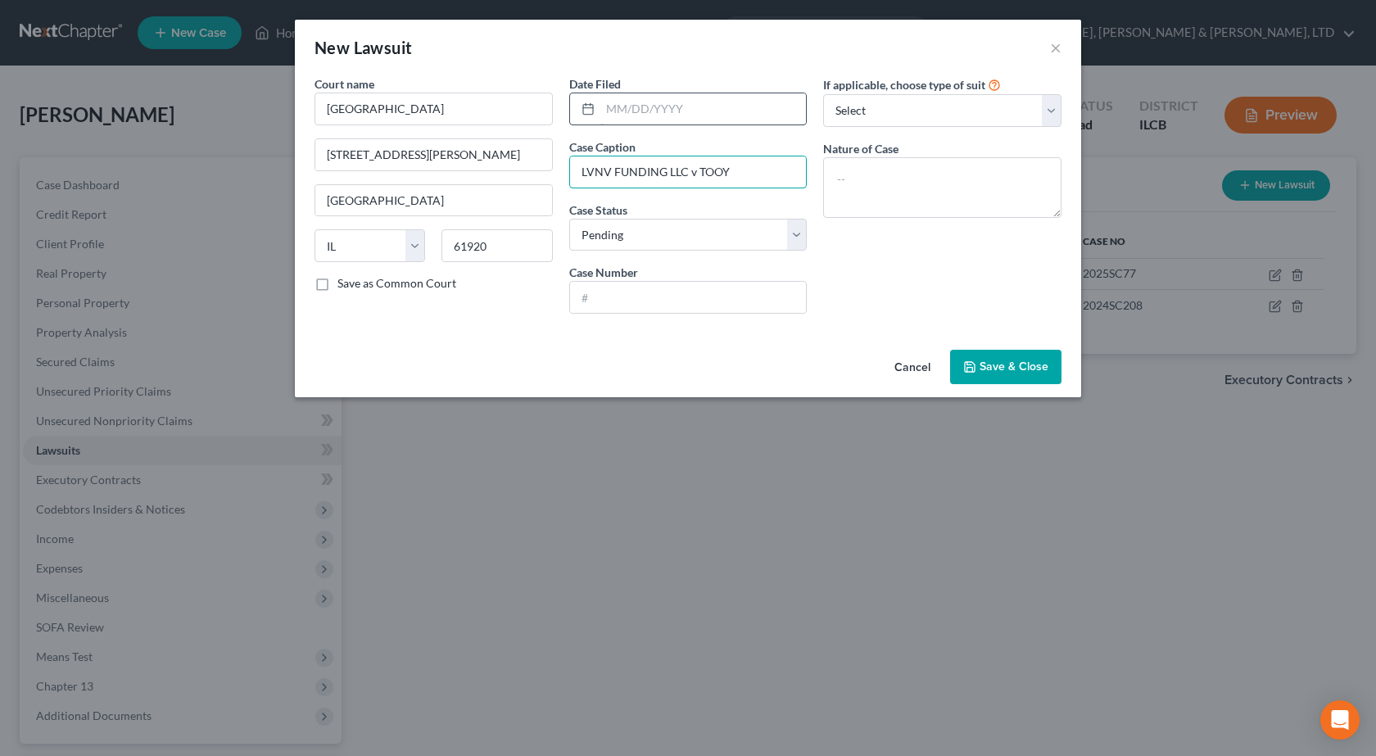
type input "LVNV FUNDING LLC v TOOY"
drag, startPoint x: 680, startPoint y: 108, endPoint x: 659, endPoint y: 107, distance: 20.5
click at [680, 108] on input "text" at bounding box center [704, 108] width 206 height 31
type input "05/16/2023"
drag, startPoint x: 641, startPoint y: 302, endPoint x: 630, endPoint y: 287, distance: 19.3
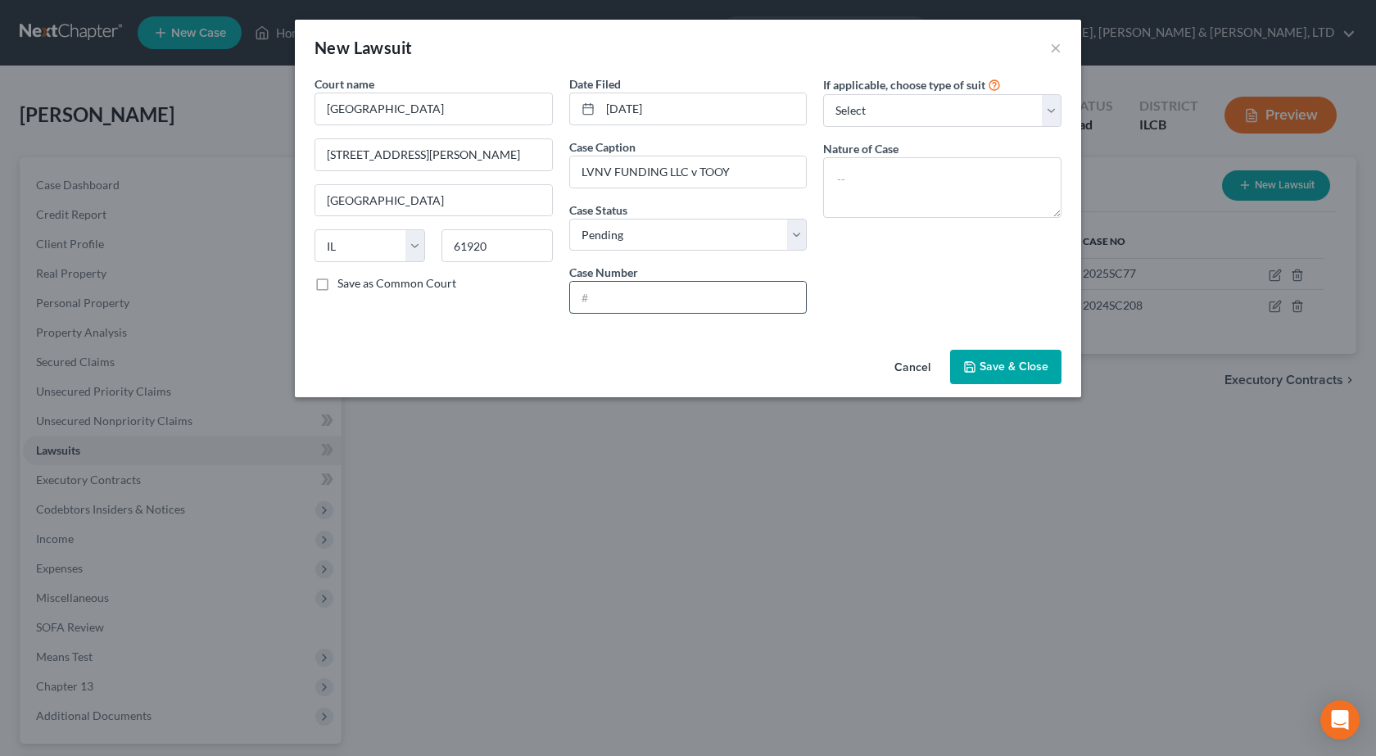
click at [641, 302] on input "text" at bounding box center [688, 297] width 237 height 31
paste input "2023SC197"
type input "2023SC197"
click at [1002, 369] on span "Save & Close" at bounding box center [1014, 367] width 69 height 14
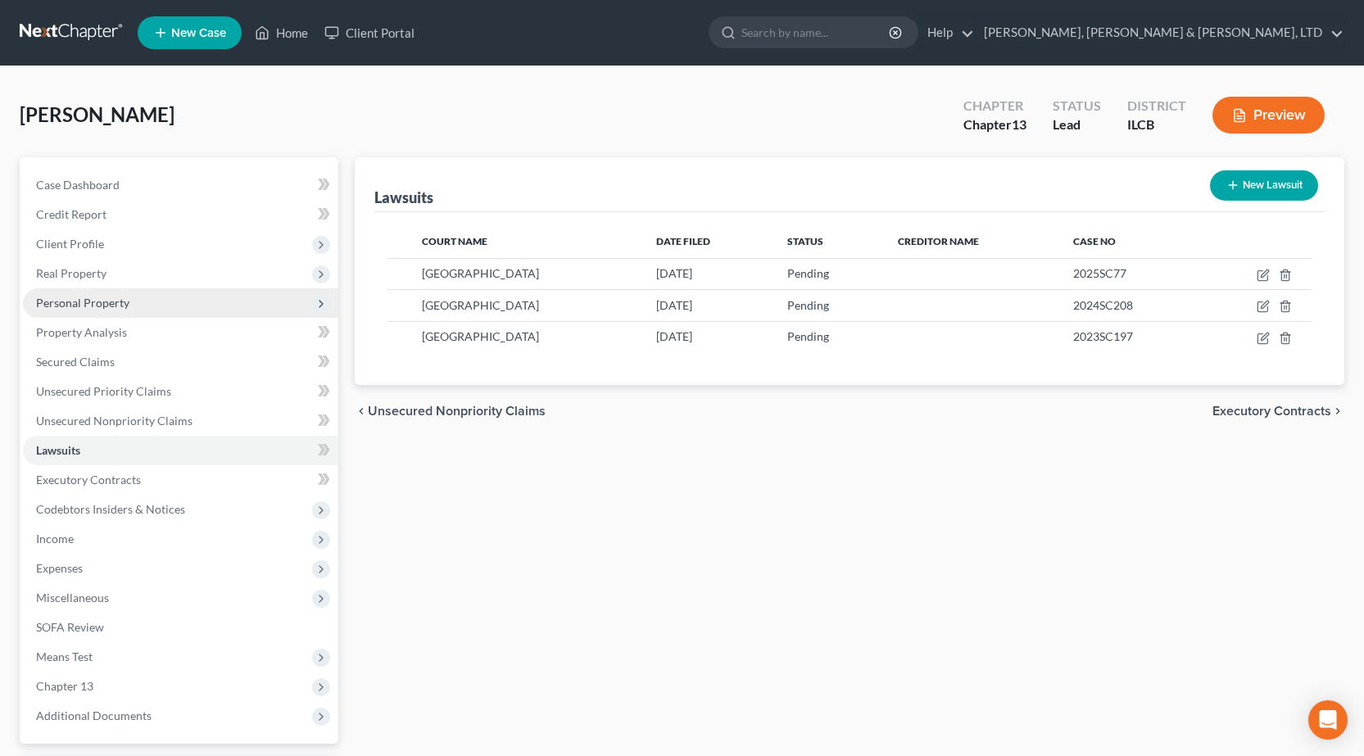
click at [93, 303] on span "Personal Property" at bounding box center [82, 303] width 93 height 14
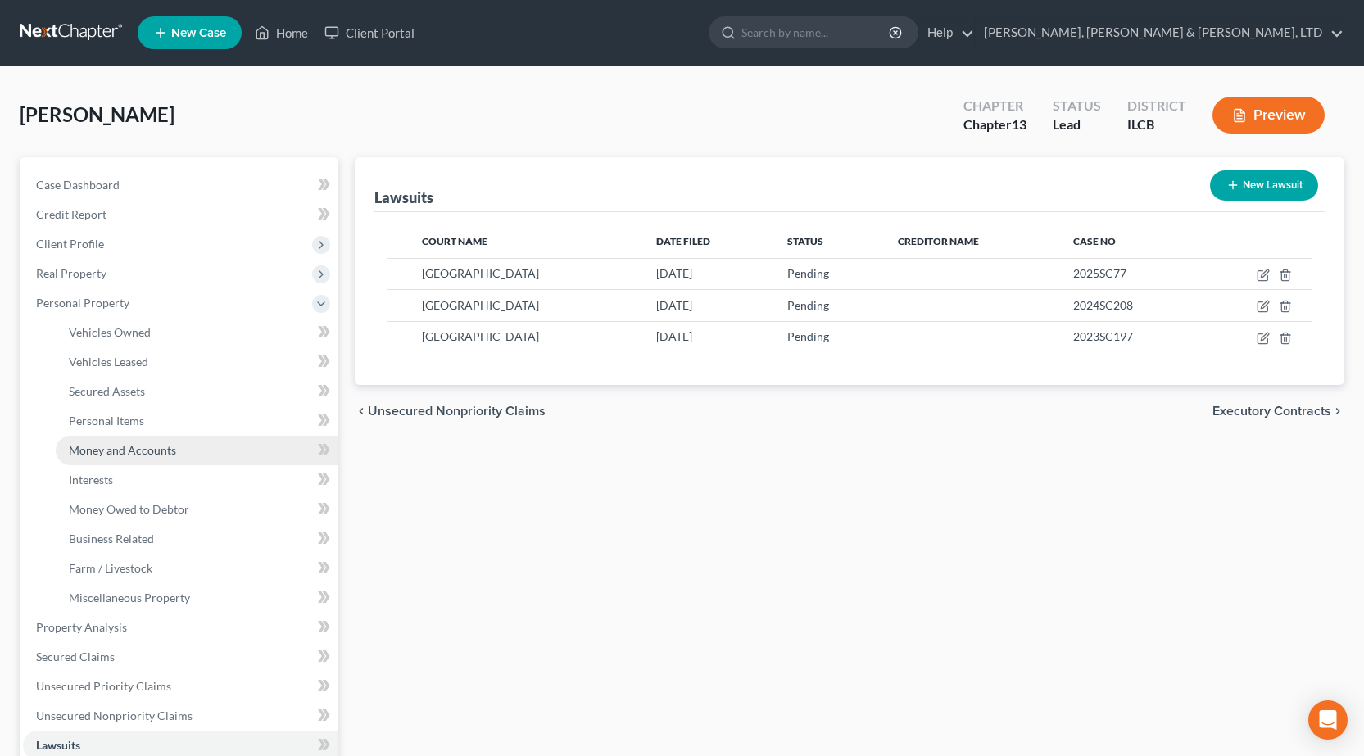
click at [144, 455] on span "Money and Accounts" at bounding box center [122, 450] width 107 height 14
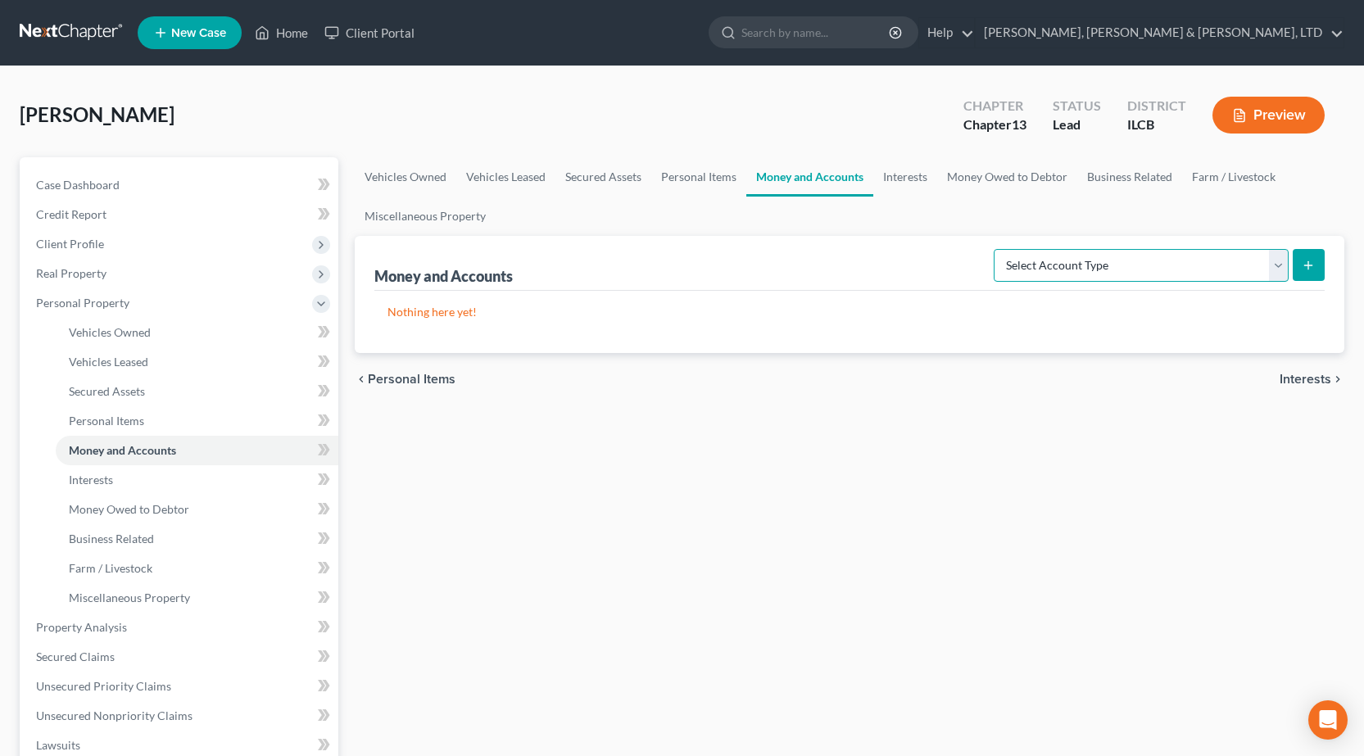
click at [1042, 257] on select "Select Account Type Brokerage Cash on Hand Certificates of Deposit Checking Acc…" at bounding box center [1141, 265] width 295 height 33
select select "money_market"
click at [997, 249] on select "Select Account Type Brokerage Cash on Hand Certificates of Deposit Checking Acc…" at bounding box center [1141, 265] width 295 height 33
click at [1299, 276] on button "submit" at bounding box center [1309, 265] width 32 height 32
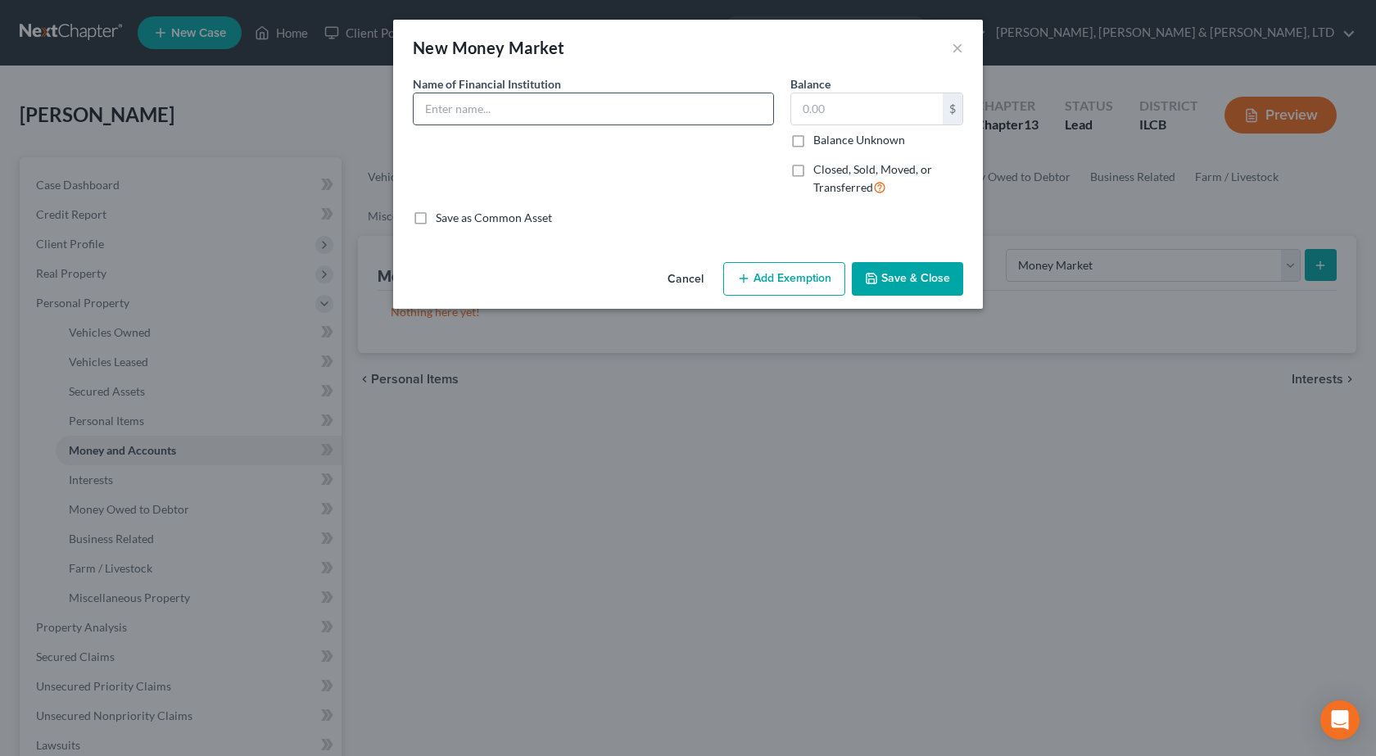
click at [551, 109] on input "text" at bounding box center [594, 108] width 360 height 31
type input "Mobile Banking"
click at [693, 288] on button "Cancel" at bounding box center [686, 280] width 62 height 33
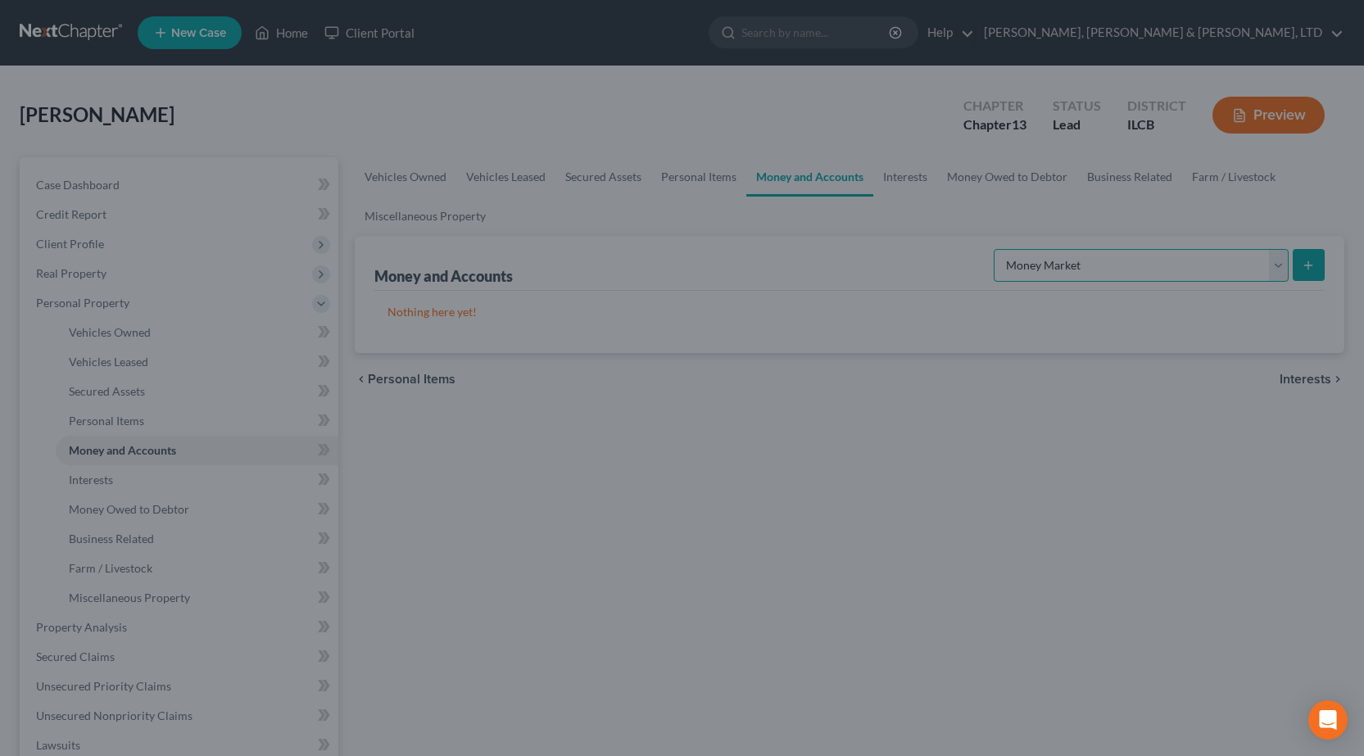
click at [1121, 265] on select "Select Account Type Brokerage Cash on Hand Certificates of Deposit Checking Acc…" at bounding box center [1141, 265] width 295 height 33
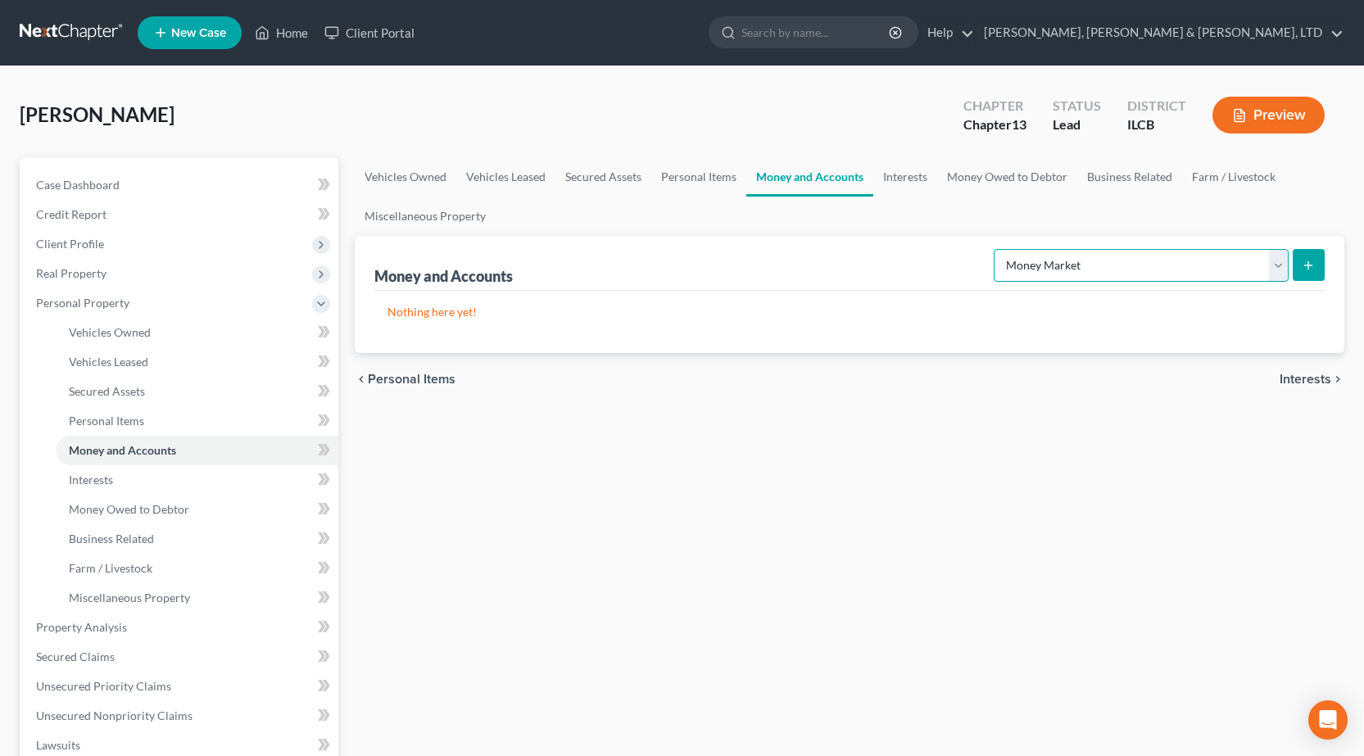
select select "other"
click at [997, 249] on select "Select Account Type Brokerage Cash on Hand Certificates of Deposit Checking Acc…" at bounding box center [1141, 265] width 295 height 33
click at [1303, 264] on icon "submit" at bounding box center [1308, 265] width 13 height 13
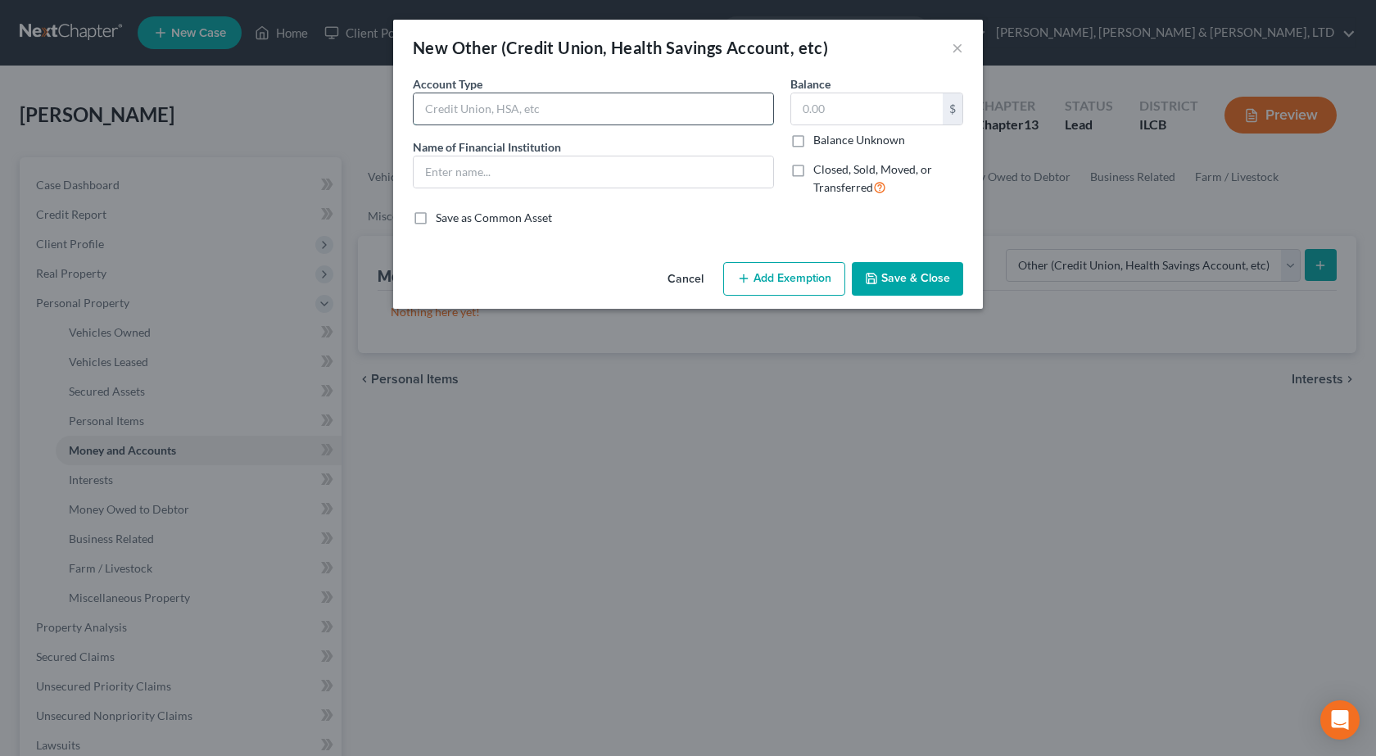
click at [623, 108] on input "text" at bounding box center [594, 108] width 360 height 31
type input "Mobile Banking"
type input "Cash App"
click at [900, 272] on button "Save & Close" at bounding box center [907, 279] width 111 height 34
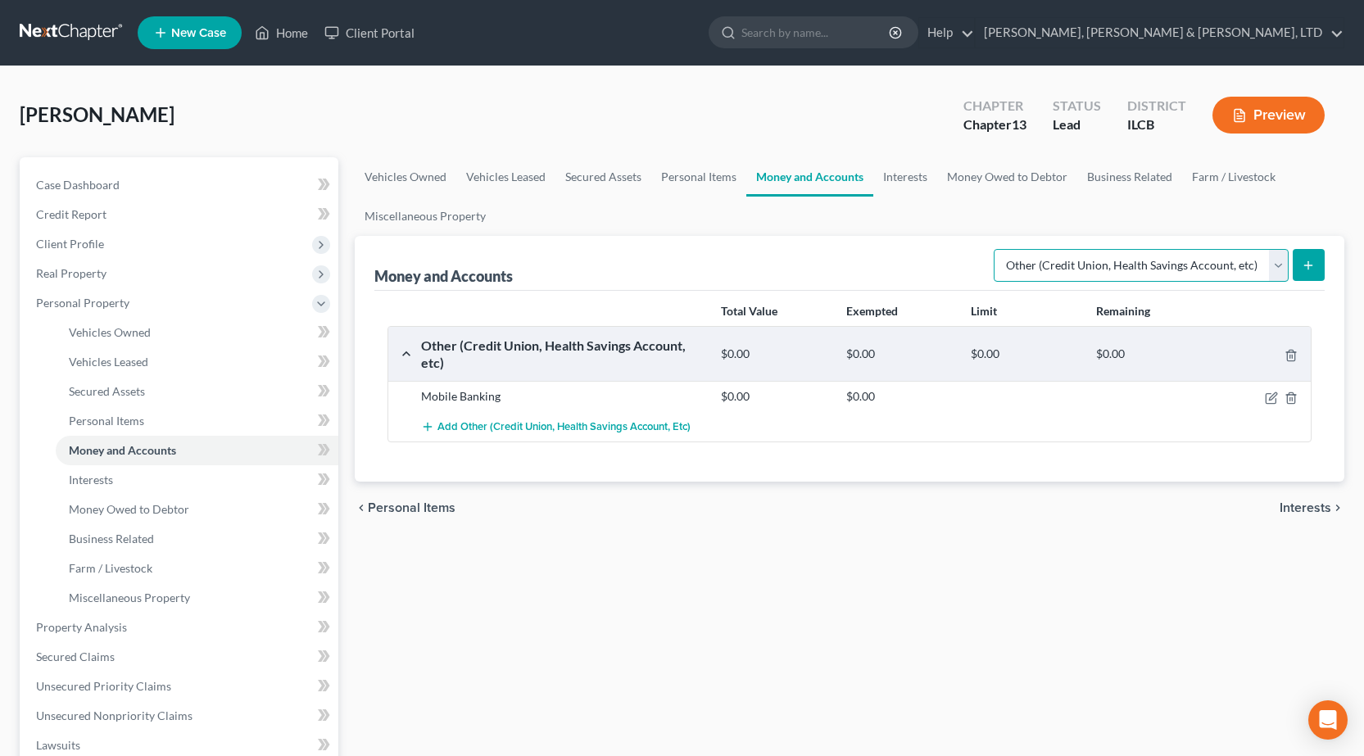
click at [1043, 263] on select "Select Account Type Brokerage Cash on Hand Certificates of Deposit Checking Acc…" at bounding box center [1141, 265] width 295 height 33
select select "certificates_of_deposit"
click at [997, 249] on select "Select Account Type Brokerage Cash on Hand Certificates of Deposit Checking Acc…" at bounding box center [1141, 265] width 295 height 33
click at [1298, 258] on button "submit" at bounding box center [1309, 265] width 32 height 32
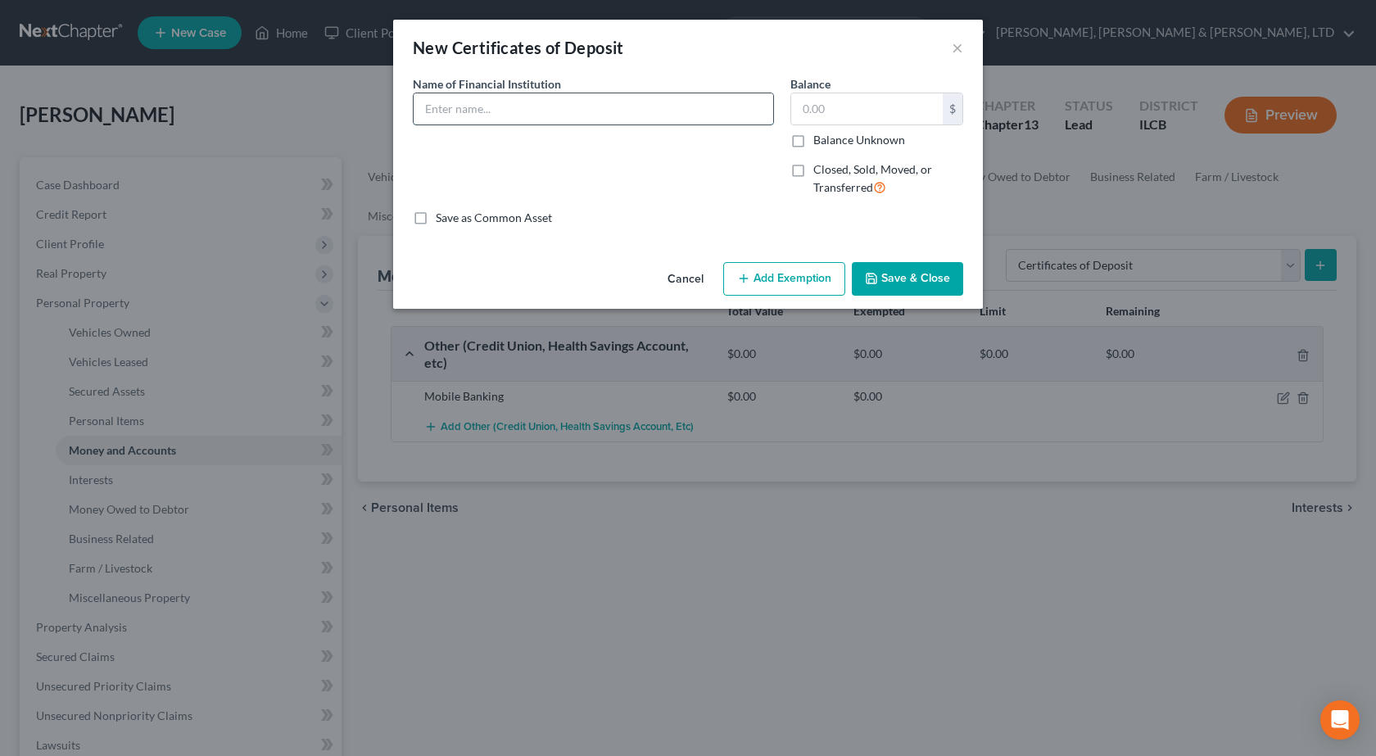
click at [492, 111] on input "text" at bounding box center [594, 108] width 360 height 31
type input "Ally"
click at [925, 273] on button "Save & Close" at bounding box center [907, 279] width 111 height 34
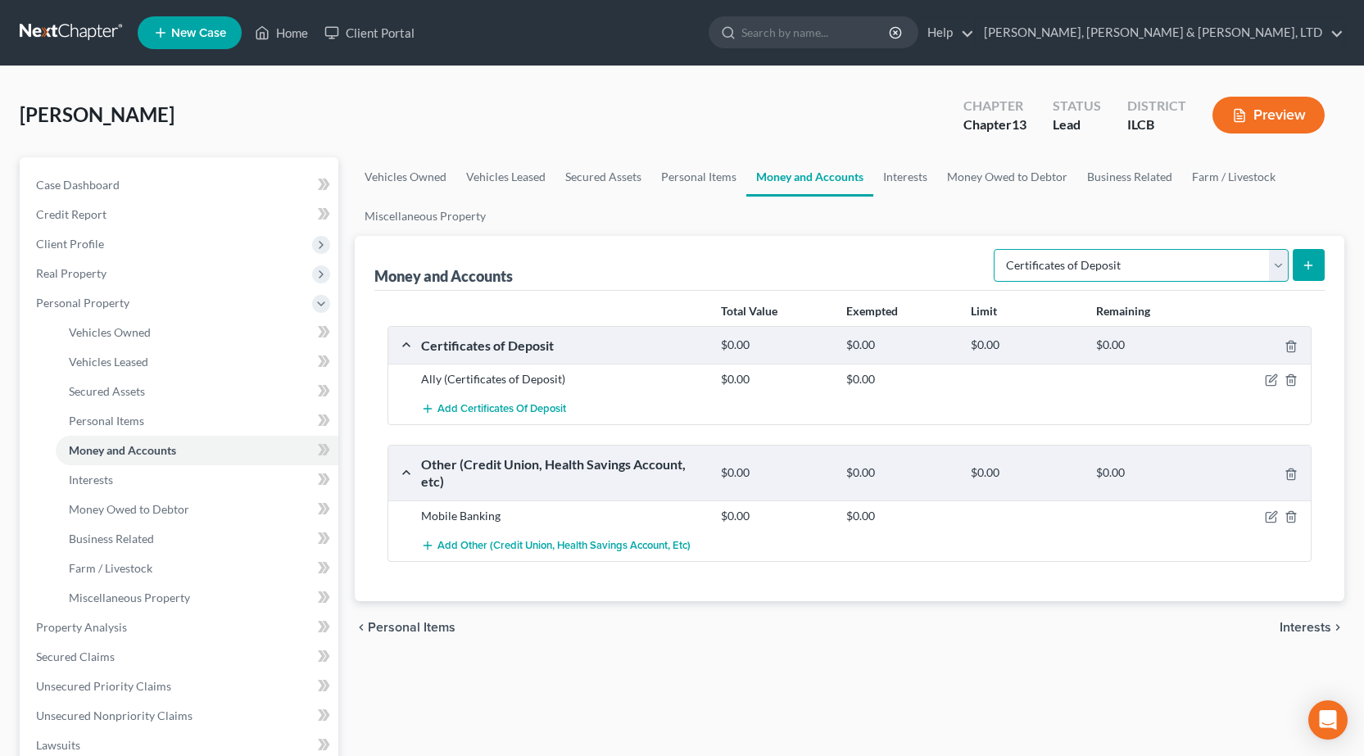
click at [1042, 250] on select "Select Account Type Brokerage Cash on Hand Certificates of Deposit Checking Acc…" at bounding box center [1141, 265] width 295 height 33
click at [1107, 270] on select "Select Account Type Brokerage Cash on Hand Certificates of Deposit Checking Acc…" at bounding box center [1141, 265] width 295 height 33
select select "savings"
click at [997, 249] on select "Select Account Type Brokerage Cash on Hand Certificates of Deposit Checking Acc…" at bounding box center [1141, 265] width 295 height 33
click at [1306, 265] on line "submit" at bounding box center [1308, 265] width 7 height 0
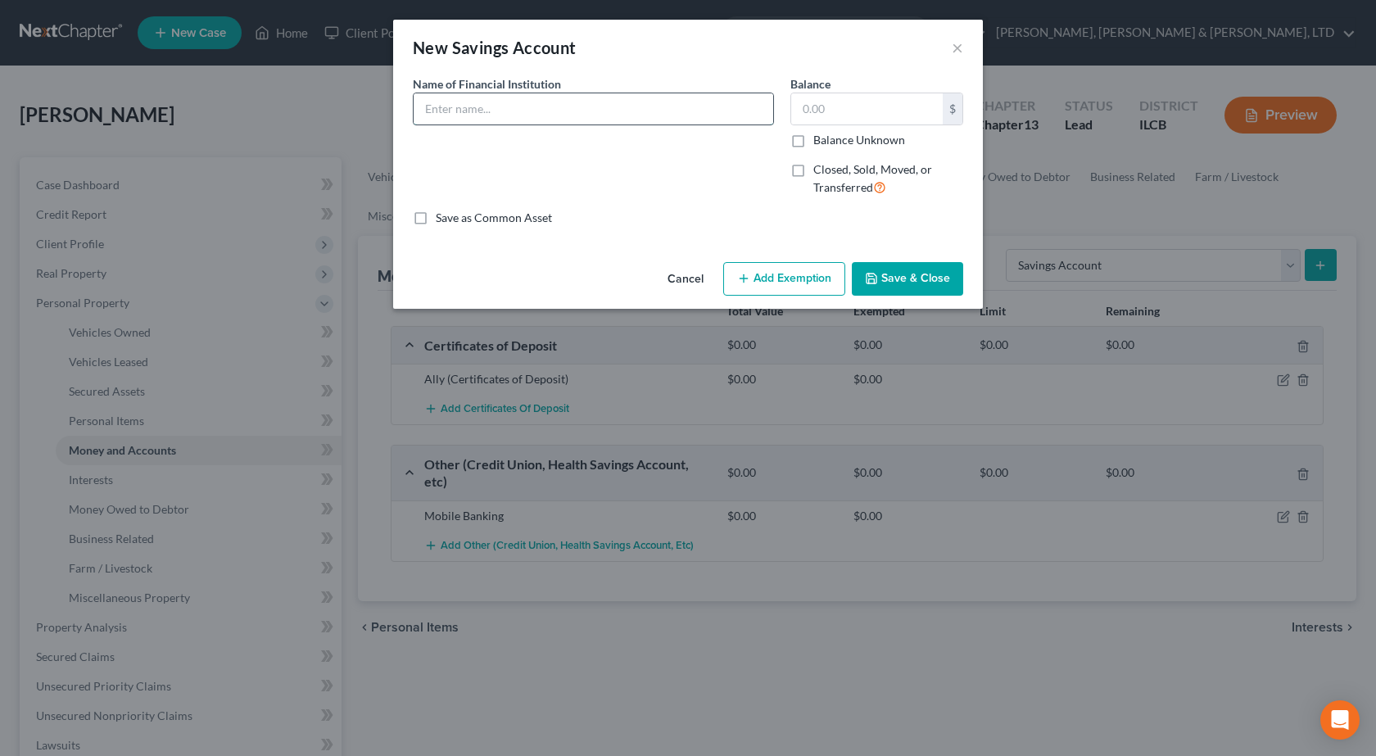
drag, startPoint x: 507, startPoint y: 109, endPoint x: 513, endPoint y: 119, distance: 11.4
click at [507, 108] on input "text" at bounding box center [594, 108] width 360 height 31
type input "Ally"
click at [909, 288] on button "Save & Close" at bounding box center [907, 279] width 111 height 34
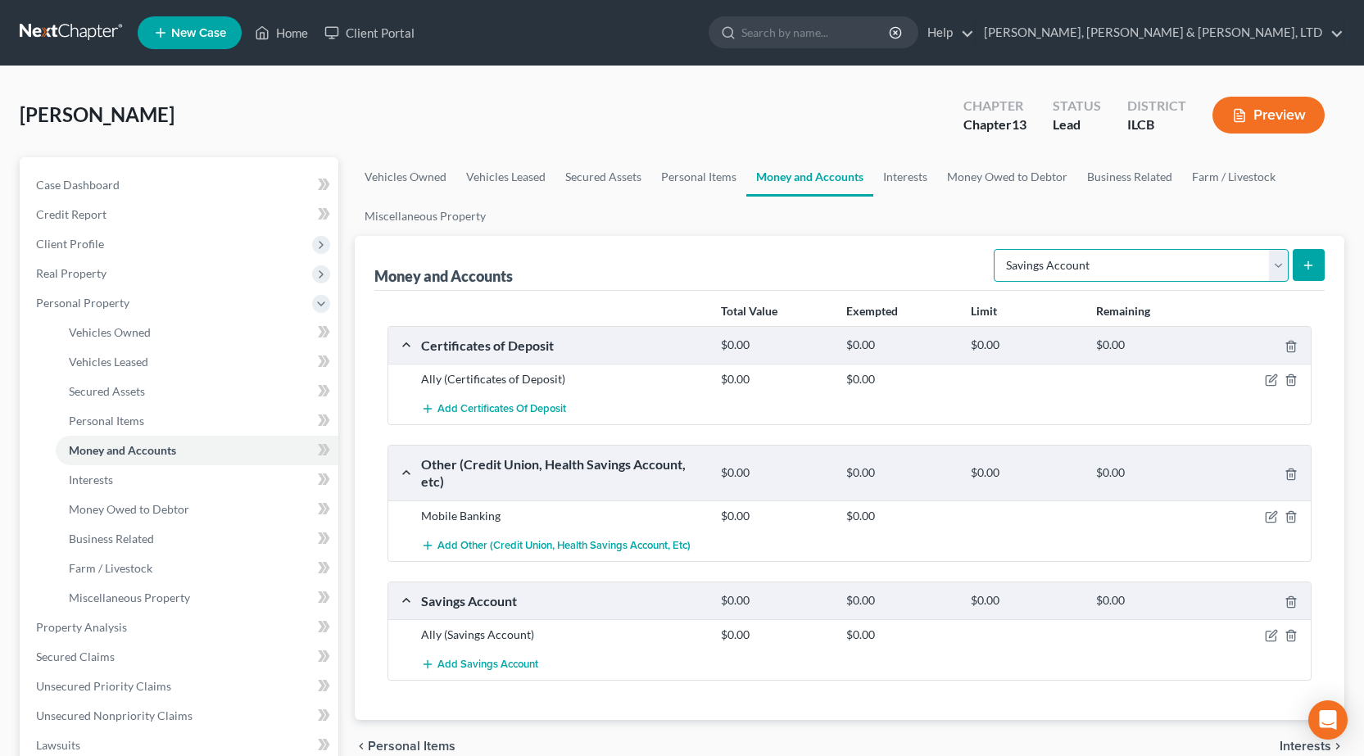
click at [1042, 262] on select "Select Account Type Brokerage Cash on Hand Certificates of Deposit Checking Acc…" at bounding box center [1141, 265] width 295 height 33
select select "checking"
click at [997, 249] on select "Select Account Type Brokerage Cash on Hand Certificates of Deposit Checking Acc…" at bounding box center [1141, 265] width 295 height 33
click at [1317, 254] on button "submit" at bounding box center [1309, 265] width 32 height 32
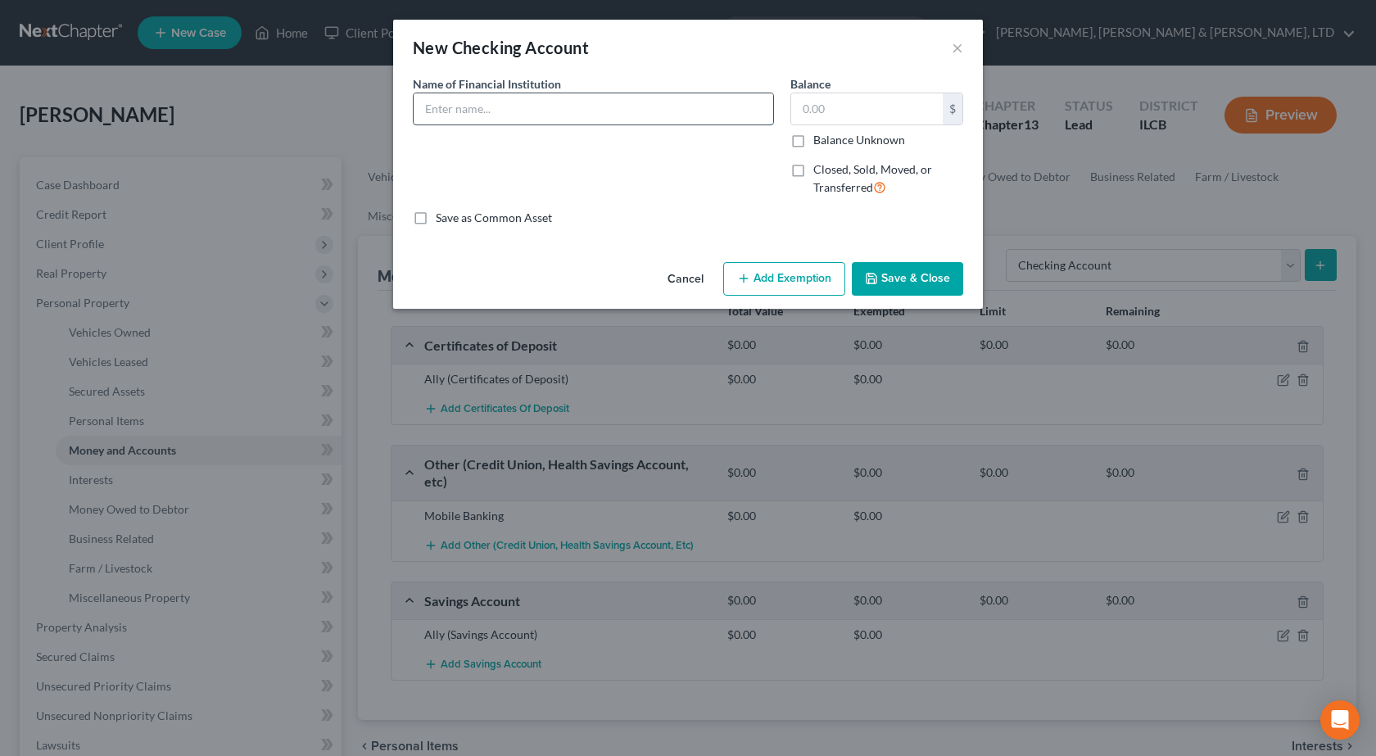
click at [472, 117] on input "text" at bounding box center [594, 108] width 360 height 31
type input "Door Dash"
click at [911, 276] on button "Save & Close" at bounding box center [907, 279] width 111 height 34
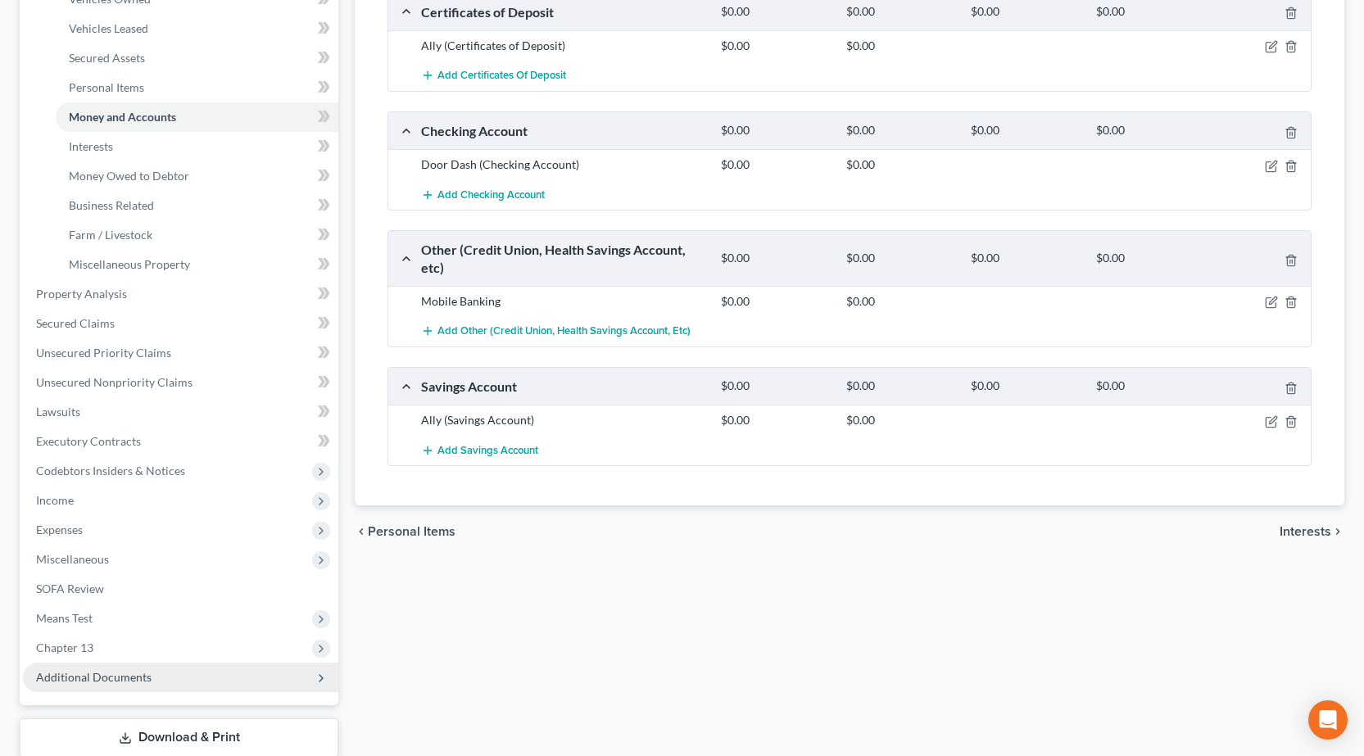
scroll to position [410, 0]
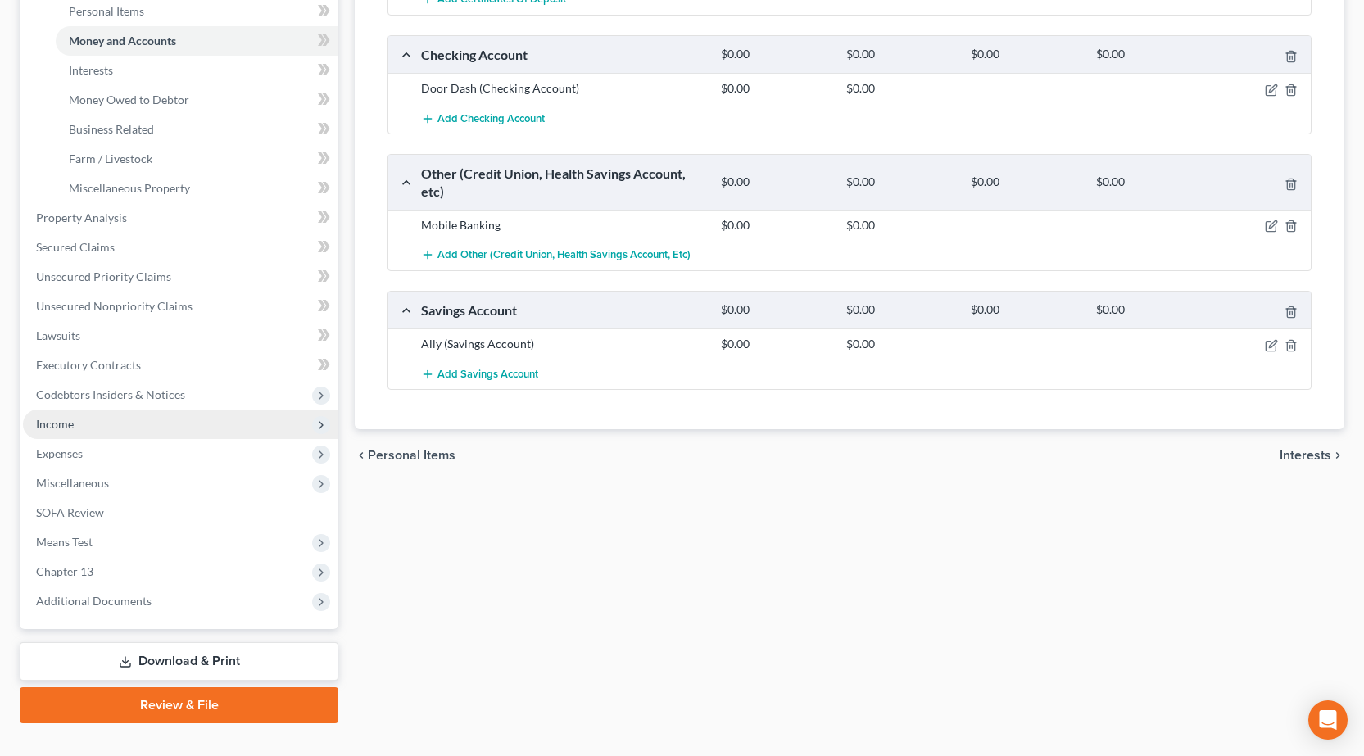
click at [82, 422] on span "Income" at bounding box center [180, 424] width 315 height 29
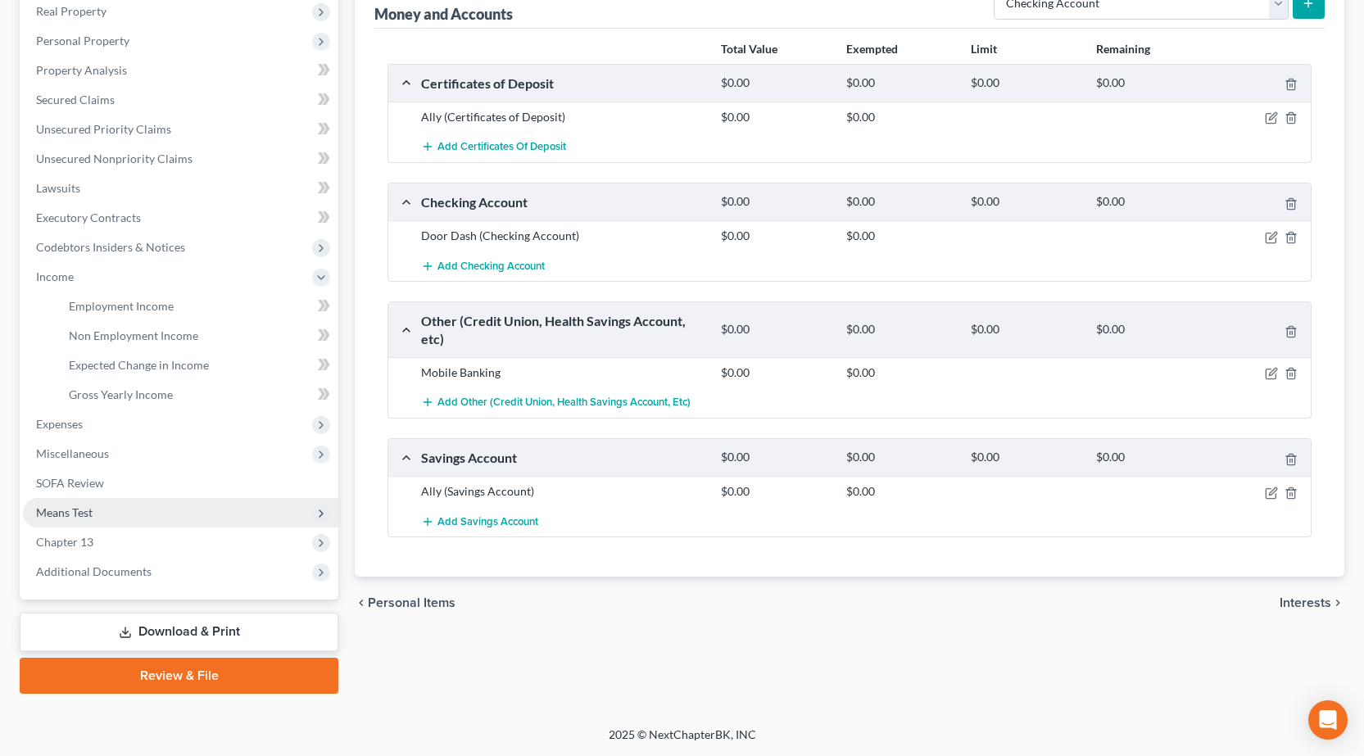
scroll to position [262, 0]
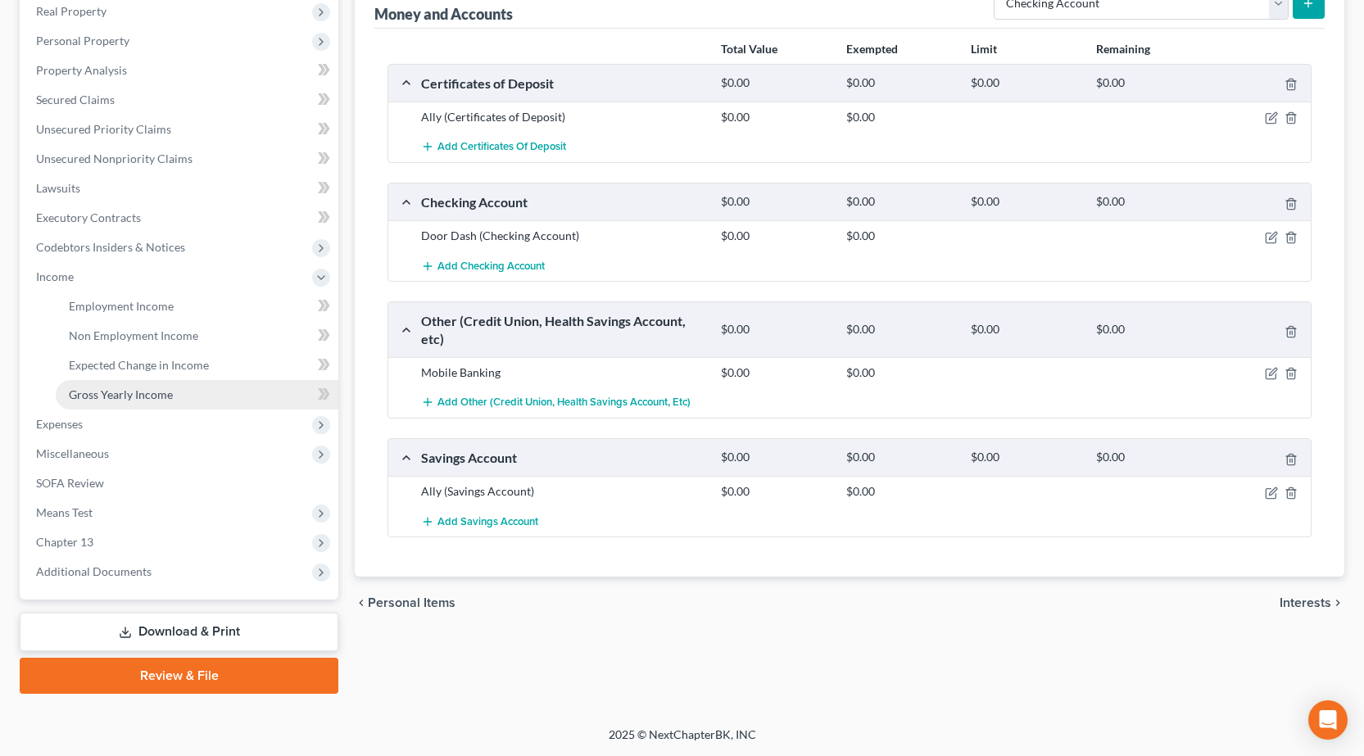
click at [79, 394] on span "Gross Yearly Income" at bounding box center [121, 394] width 104 height 14
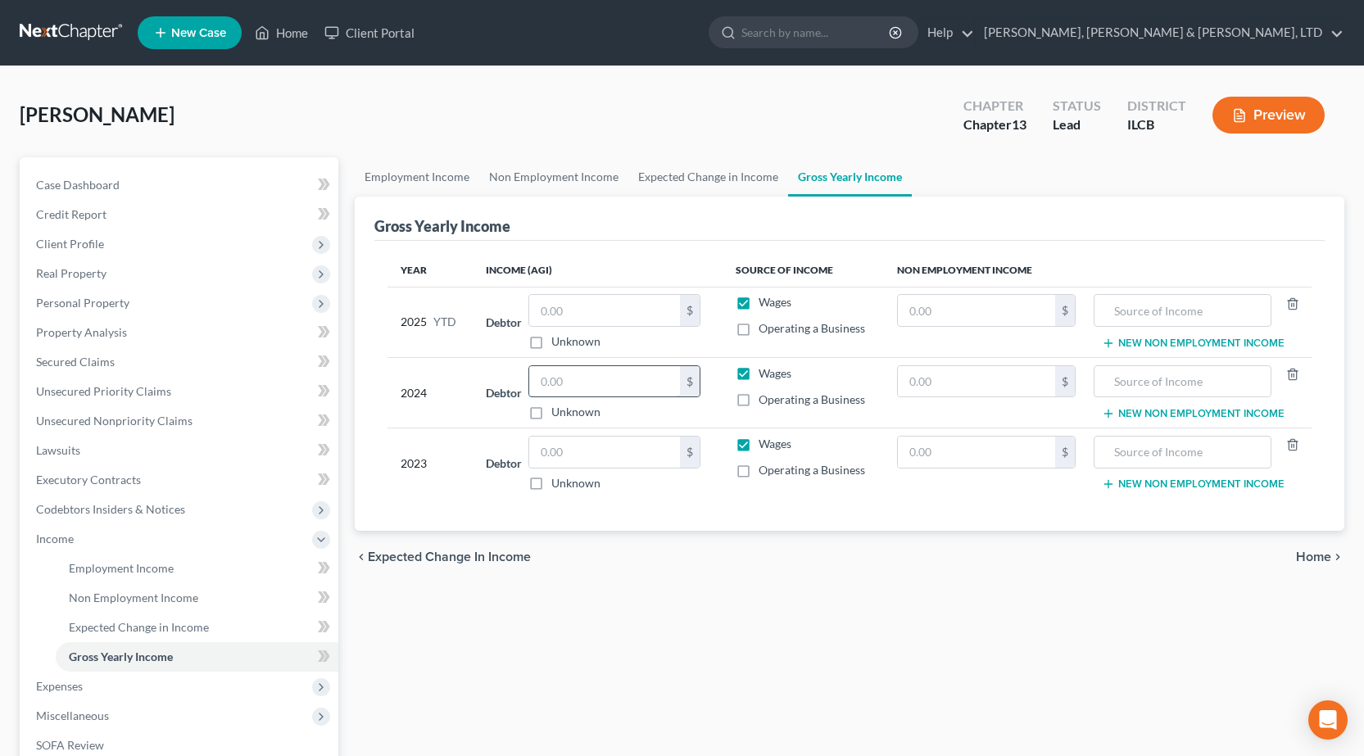
click at [576, 378] on input "text" at bounding box center [604, 381] width 151 height 31
type input "27,128"
click at [610, 451] on input "text" at bounding box center [604, 452] width 151 height 31
type input "15,813"
click at [781, 537] on div "chevron_left Expected Change in Income Home chevron_right" at bounding box center [850, 557] width 990 height 52
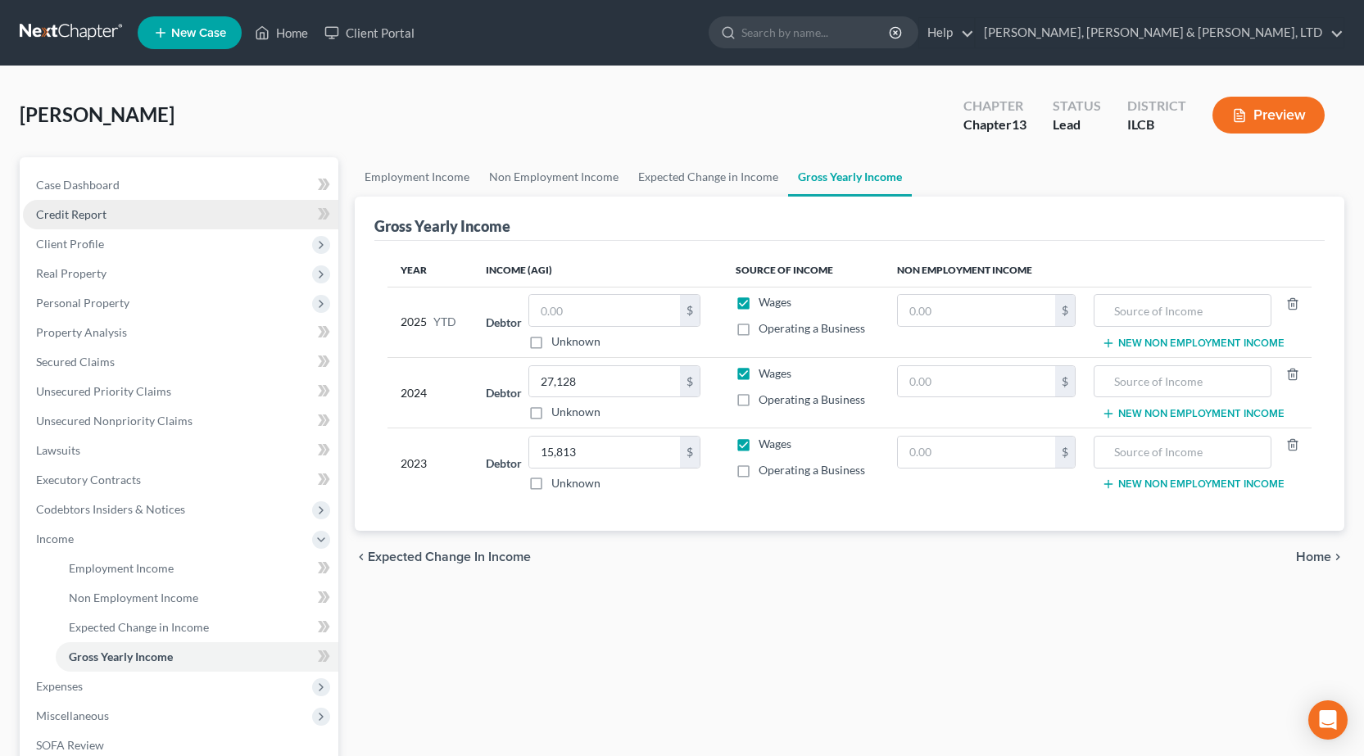
click at [122, 219] on link "Credit Report" at bounding box center [180, 214] width 315 height 29
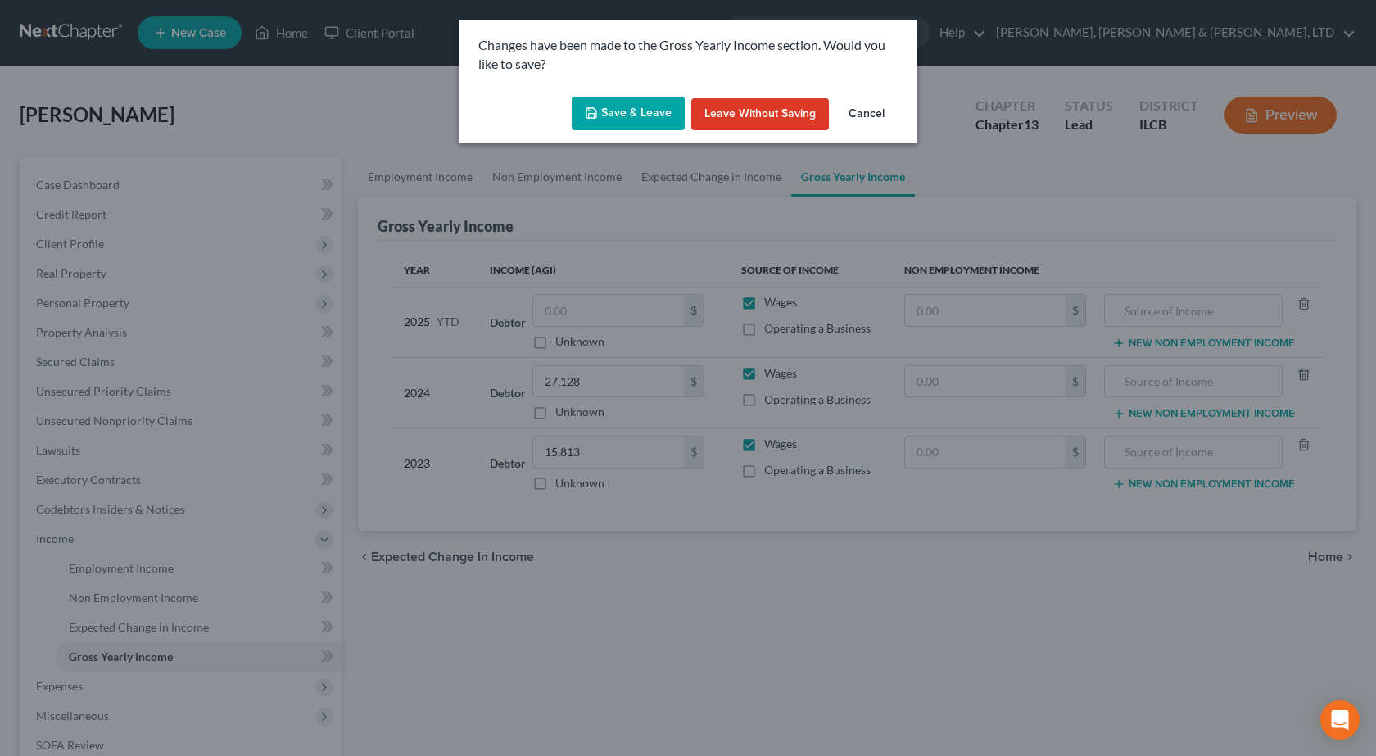
drag, startPoint x: 582, startPoint y: 110, endPoint x: 589, endPoint y: 104, distance: 9.3
click at [581, 110] on button "Save & Leave" at bounding box center [628, 114] width 113 height 34
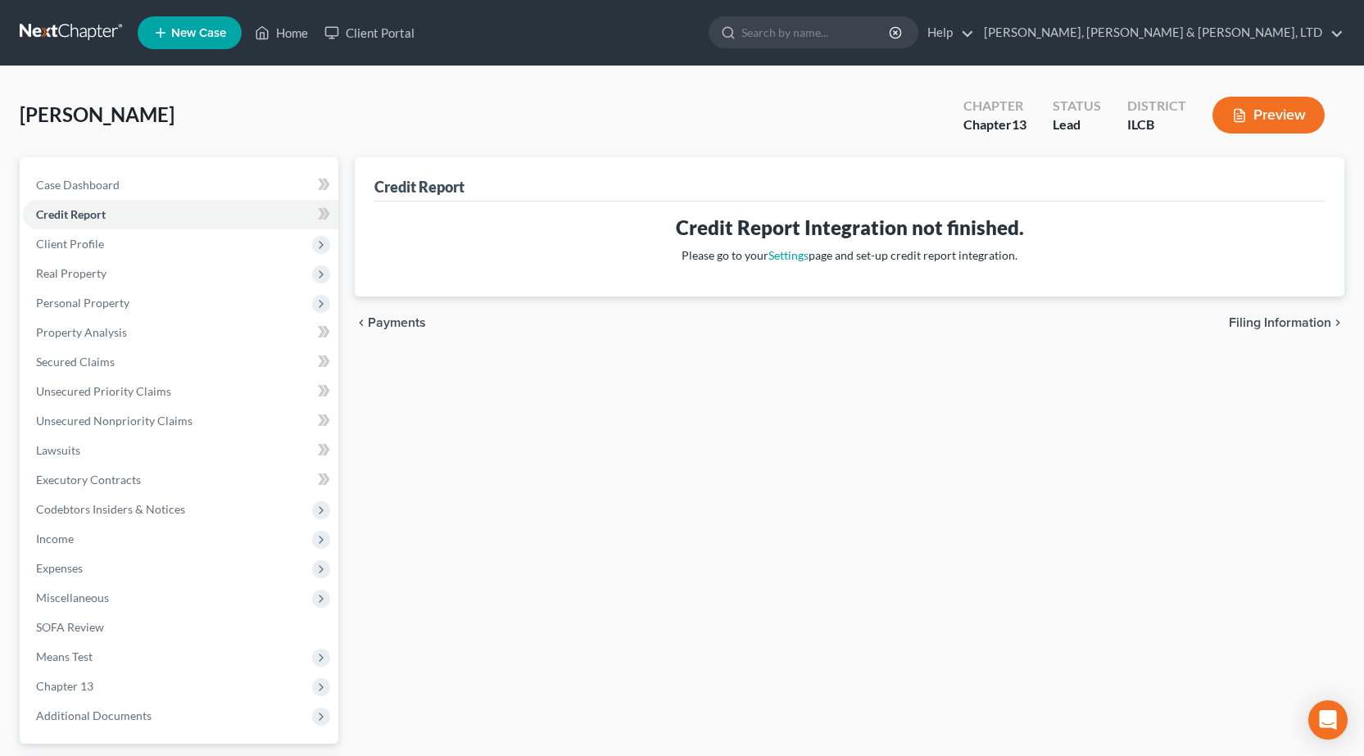
click at [65, 35] on link at bounding box center [72, 32] width 105 height 29
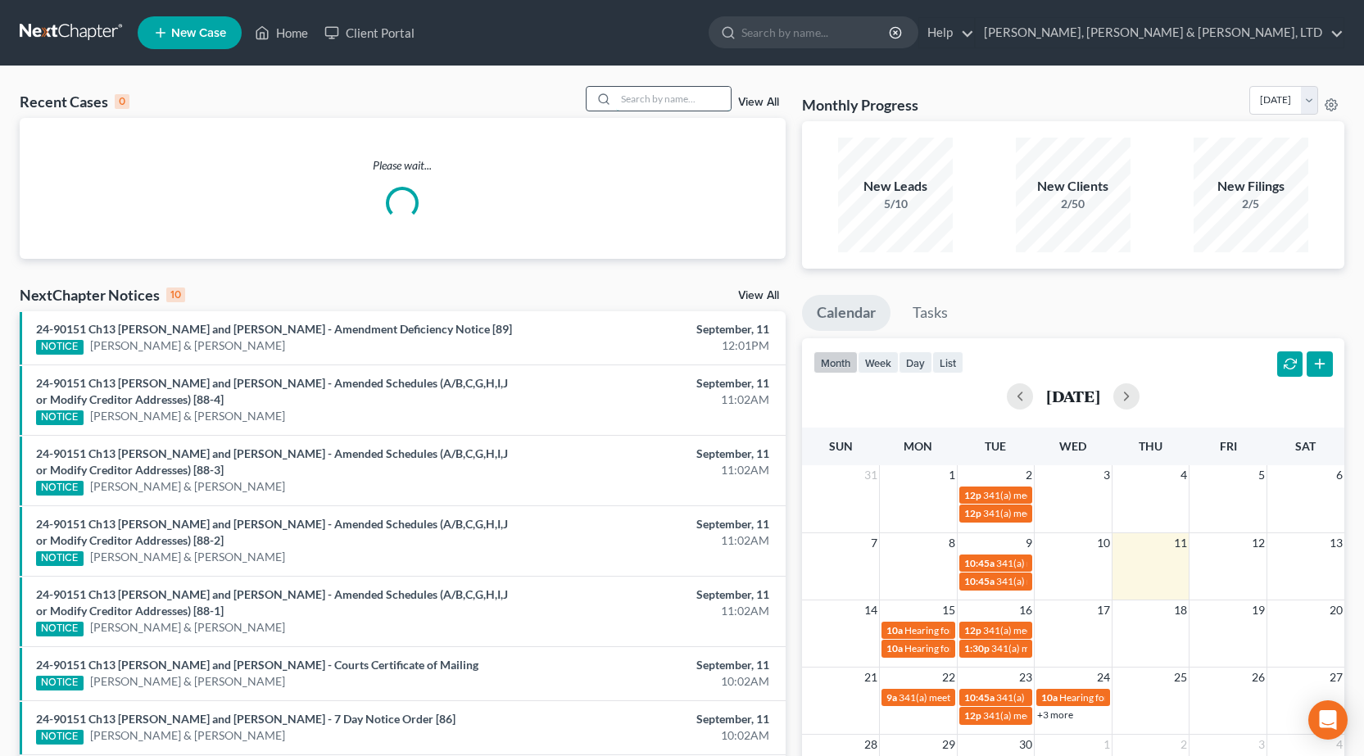
click at [691, 89] on input "search" at bounding box center [673, 99] width 115 height 24
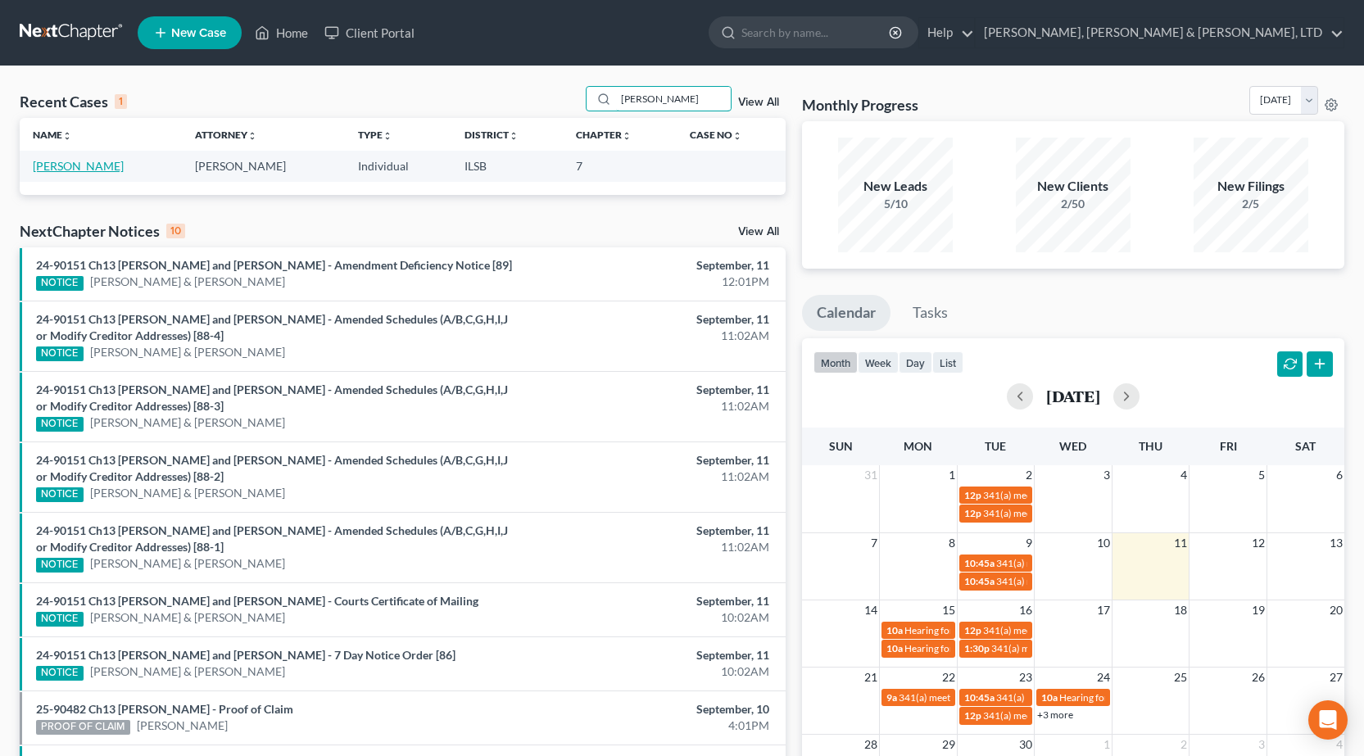
type input "sowers"
click at [48, 169] on link "[PERSON_NAME]" at bounding box center [78, 166] width 91 height 14
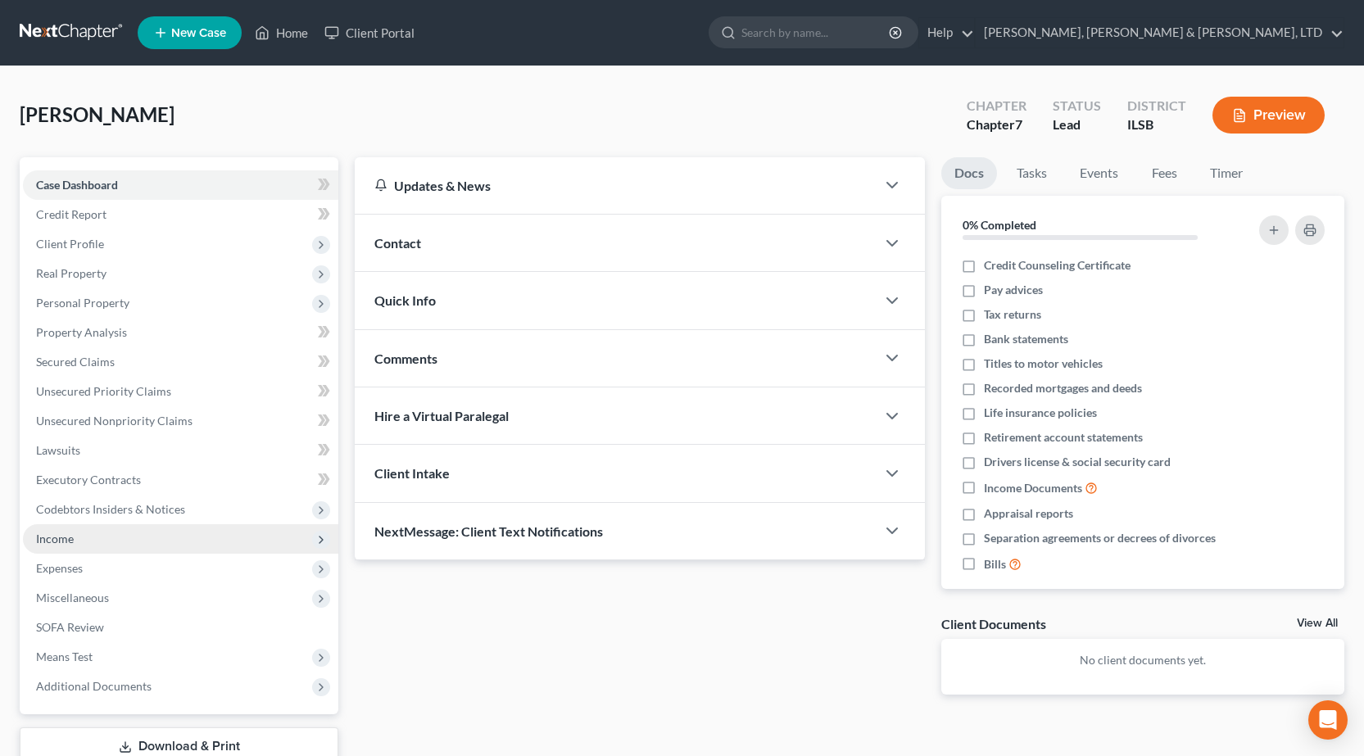
click at [130, 543] on span "Income" at bounding box center [180, 538] width 315 height 29
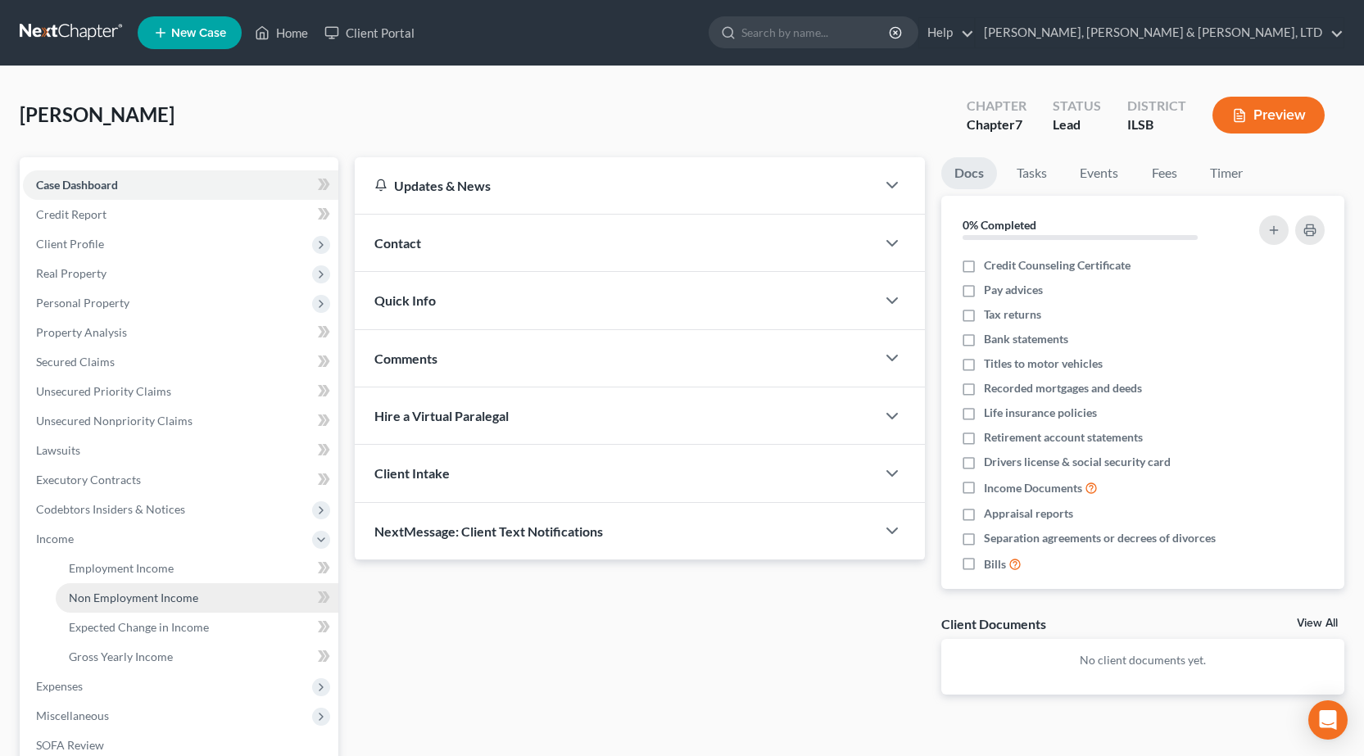
click at [135, 598] on span "Non Employment Income" at bounding box center [133, 598] width 129 height 14
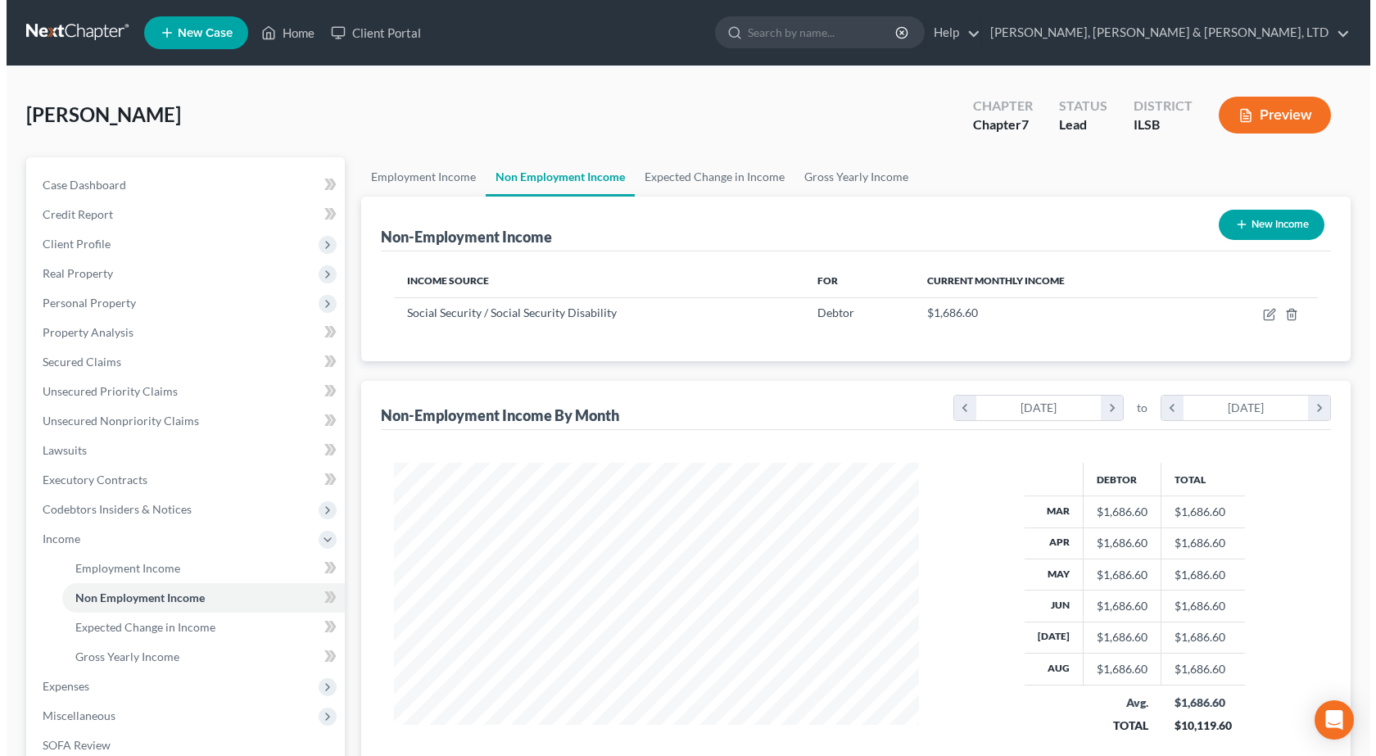
scroll to position [294, 558]
click at [1258, 228] on button "New Income" at bounding box center [1265, 225] width 106 height 30
select select "0"
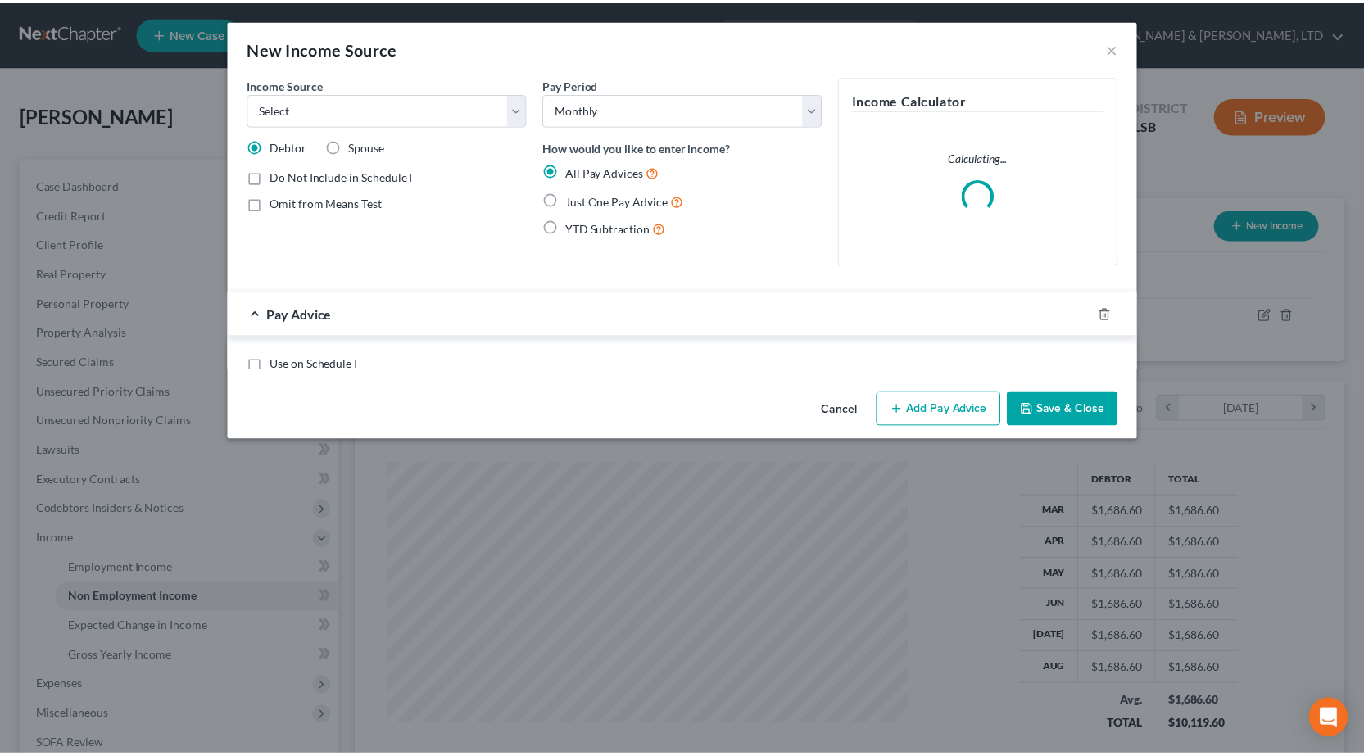
scroll to position [294, 564]
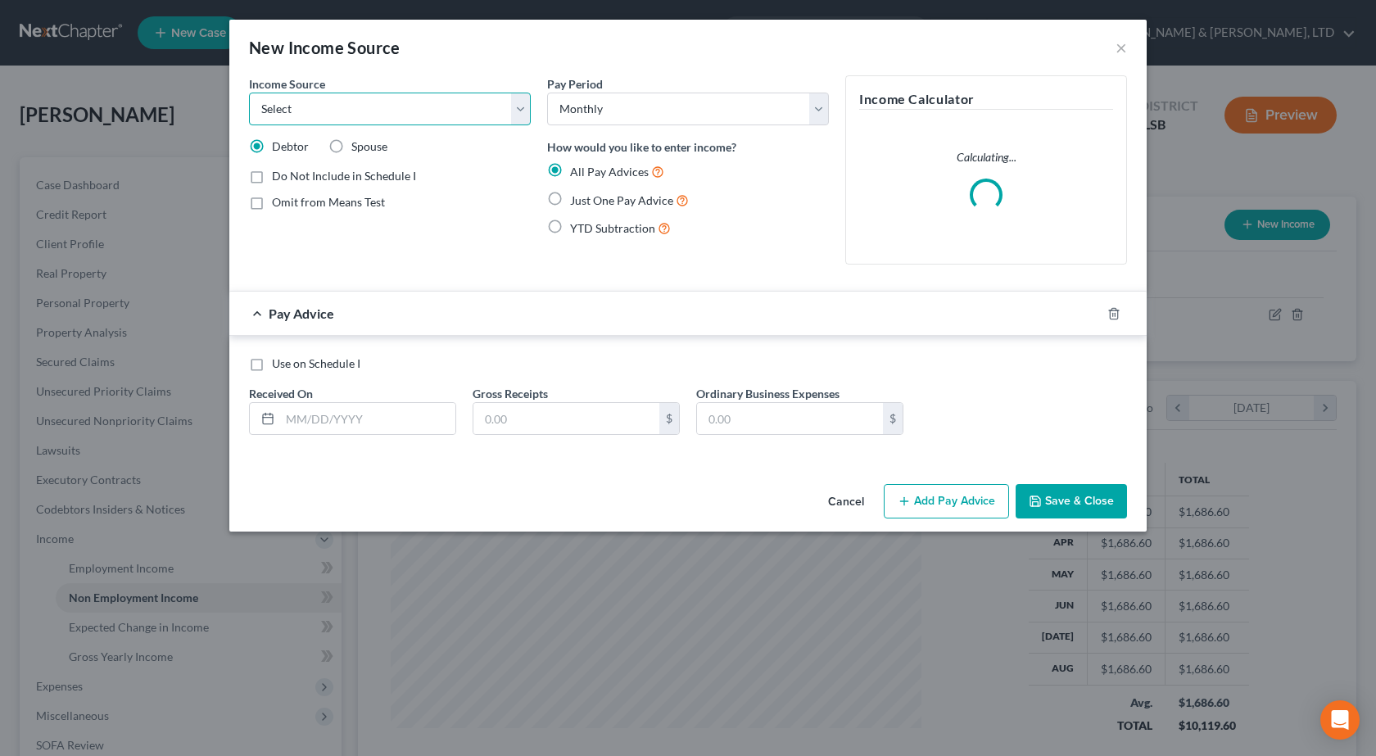
click at [369, 118] on select "Select Unemployment Disability (from employer) Pension Retirement Social Securi…" at bounding box center [390, 109] width 282 height 33
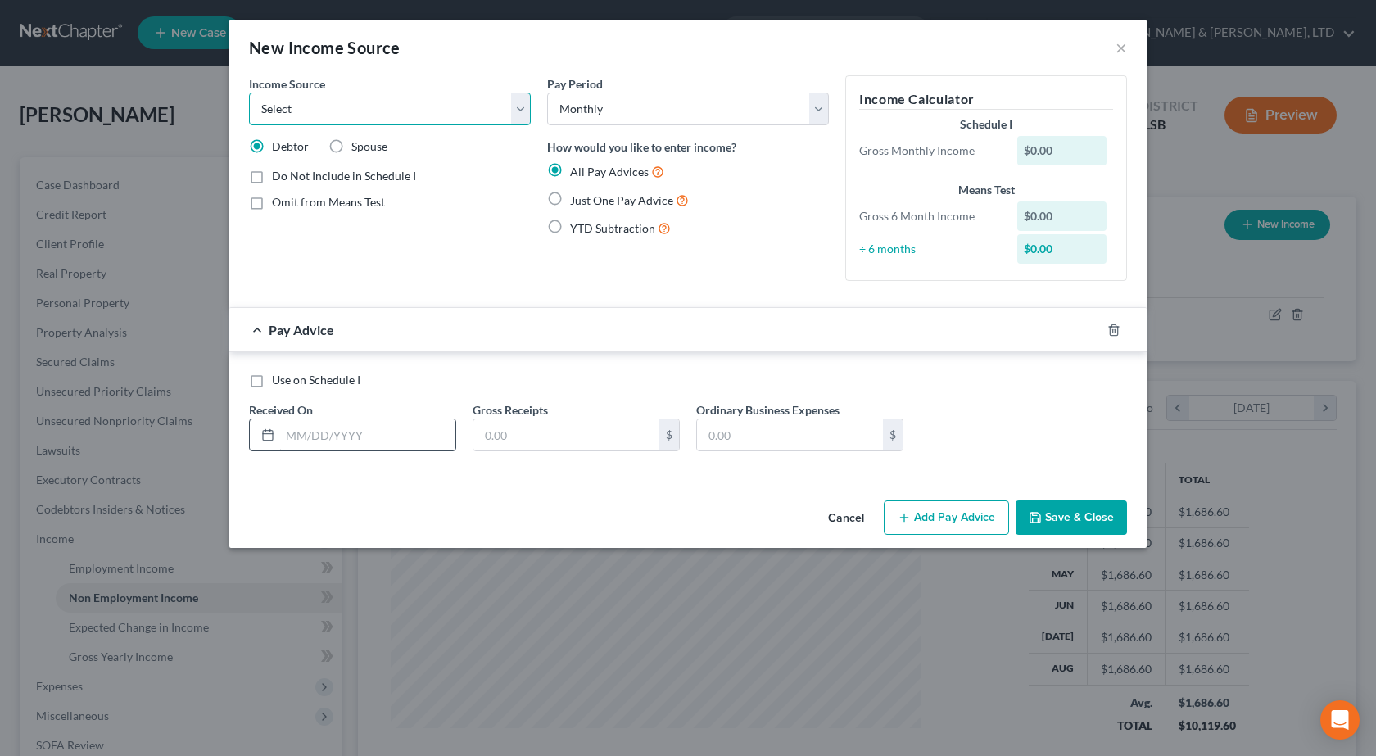
select select "5"
click at [249, 93] on select "Select Unemployment Disability (from employer) Pension Retirement Social Securi…" at bounding box center [390, 109] width 282 height 33
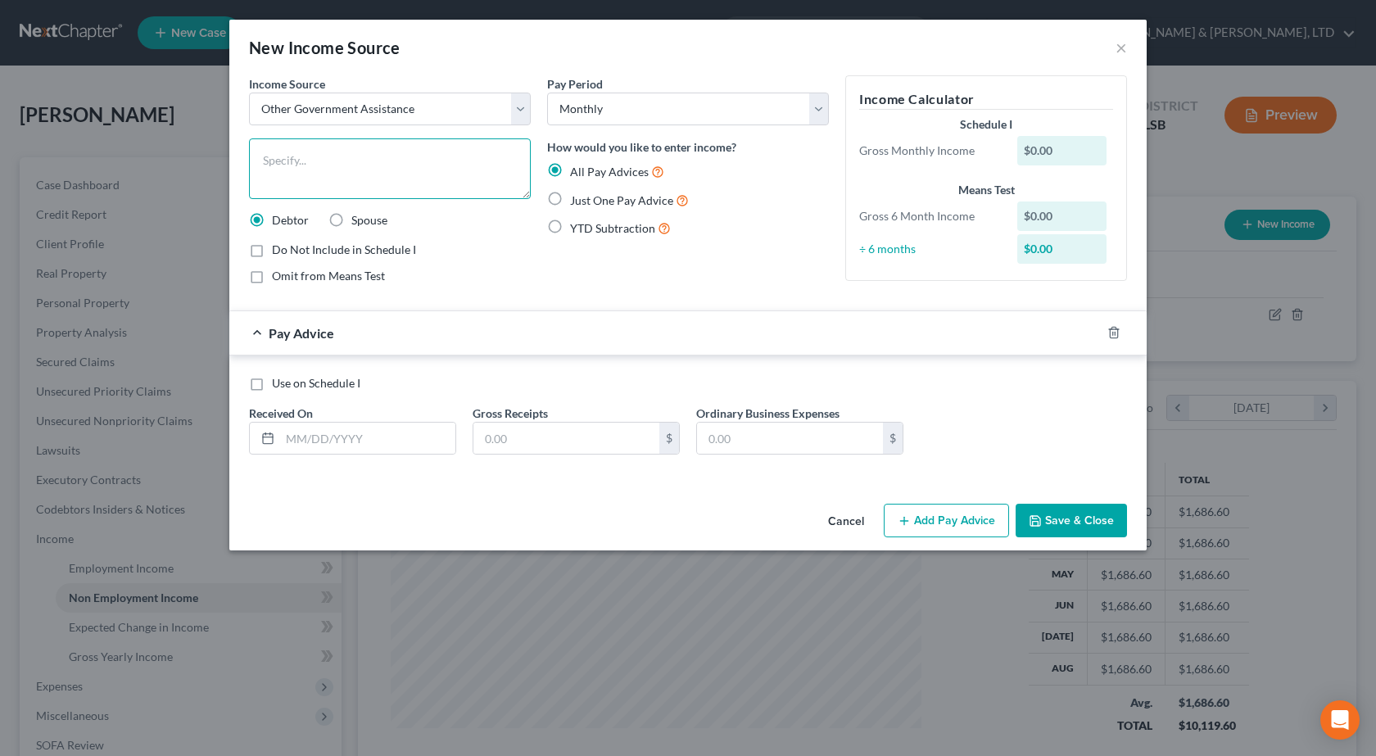
click at [290, 156] on textarea at bounding box center [390, 168] width 282 height 61
type textarea "TANF"
click at [314, 434] on input "text" at bounding box center [367, 438] width 175 height 31
click at [528, 434] on input "text" at bounding box center [567, 438] width 186 height 31
type input "617"
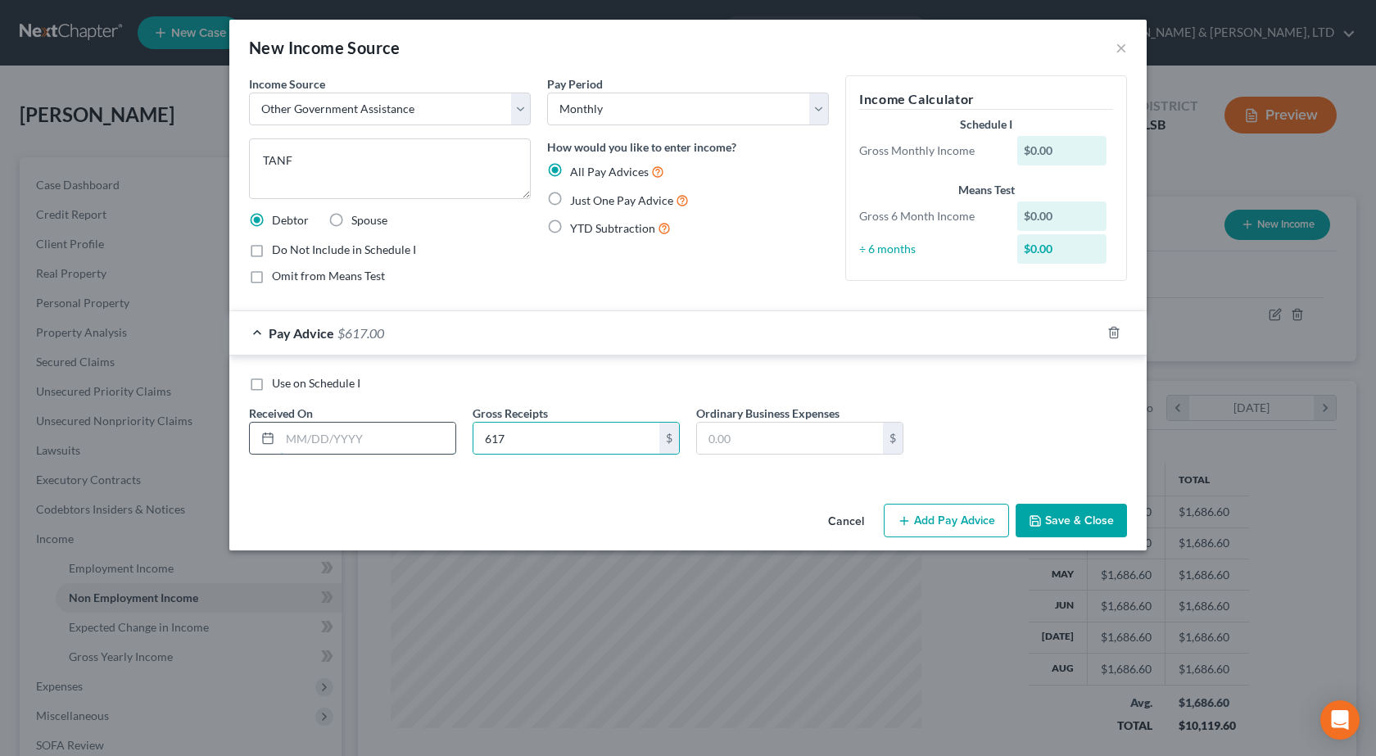
click at [357, 437] on input "text" at bounding box center [367, 438] width 175 height 31
click at [570, 200] on label "Just One Pay Advice" at bounding box center [629, 200] width 119 height 19
click at [577, 200] on input "Just One Pay Advice" at bounding box center [582, 196] width 11 height 11
radio input "true"
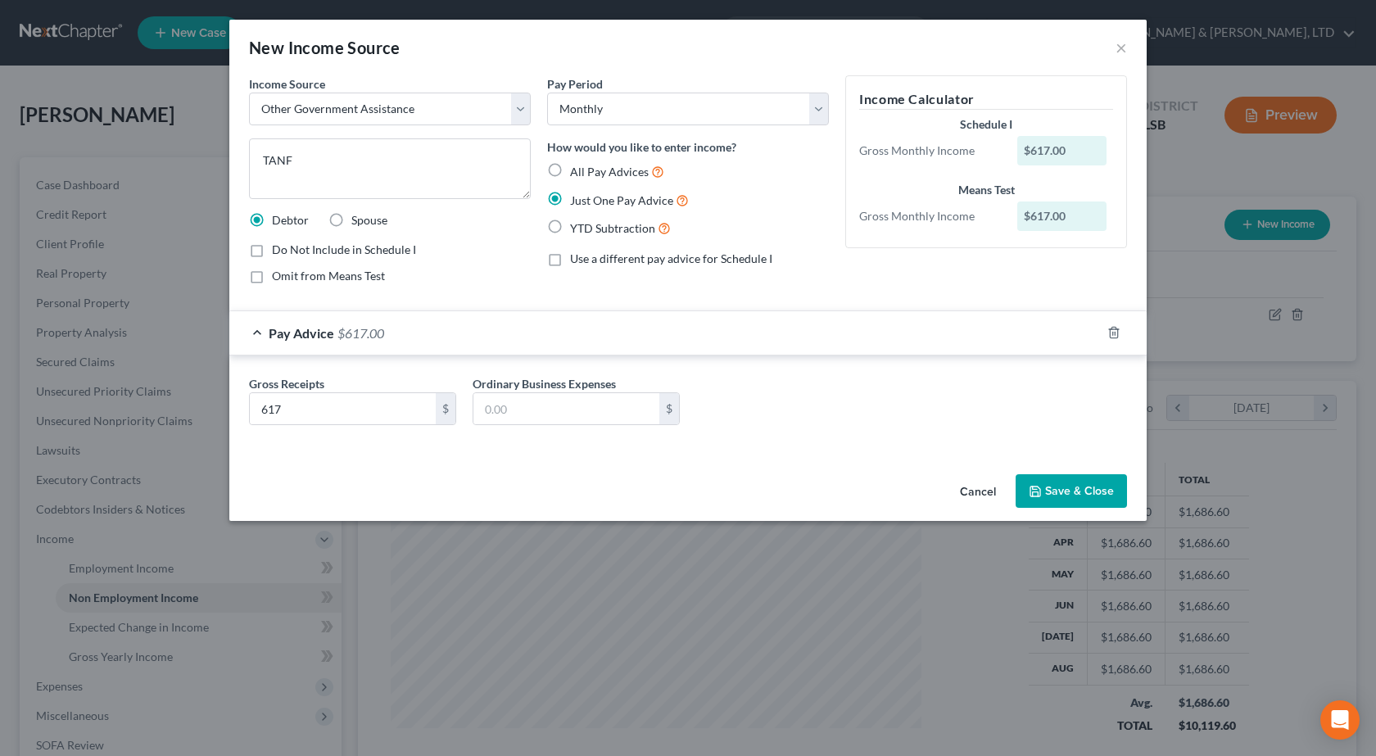
click at [1064, 492] on button "Save & Close" at bounding box center [1071, 491] width 111 height 34
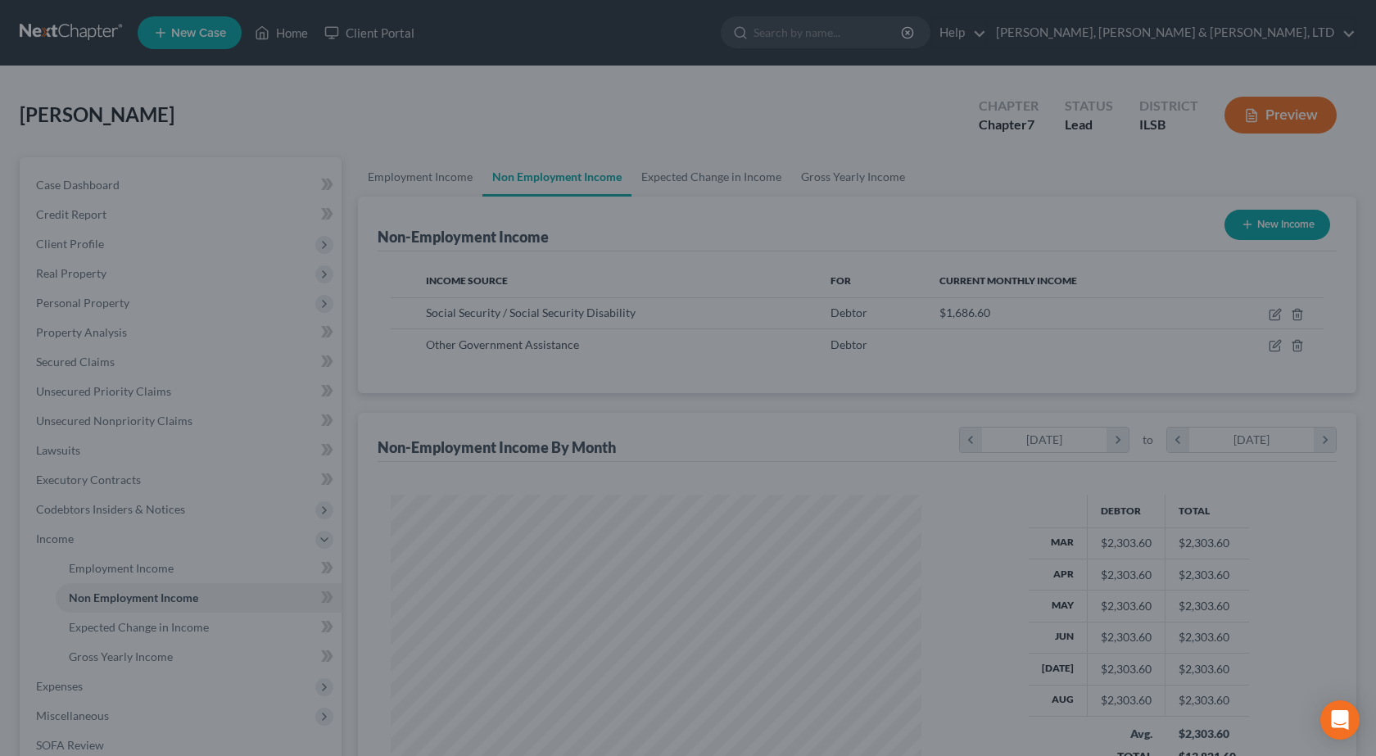
scroll to position [818944, 818680]
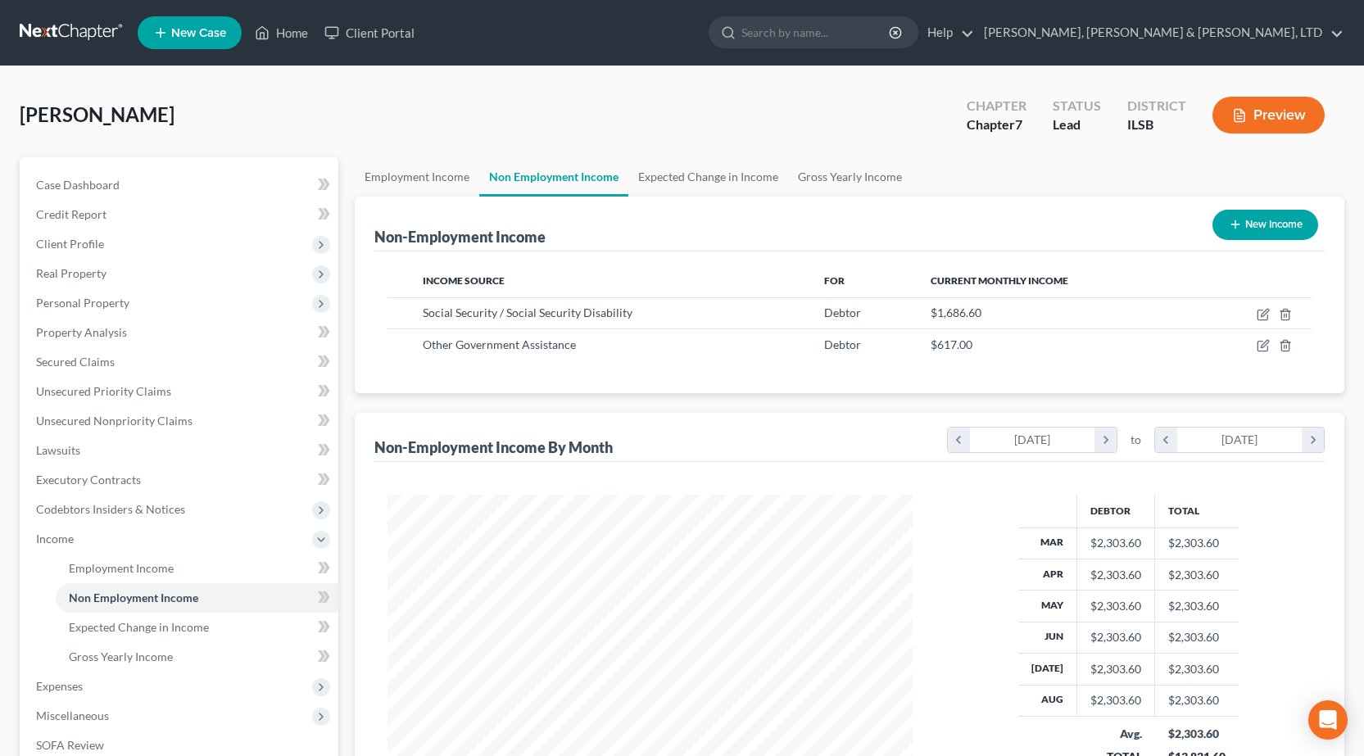
click at [1243, 224] on button "New Income" at bounding box center [1265, 225] width 106 height 30
select select "0"
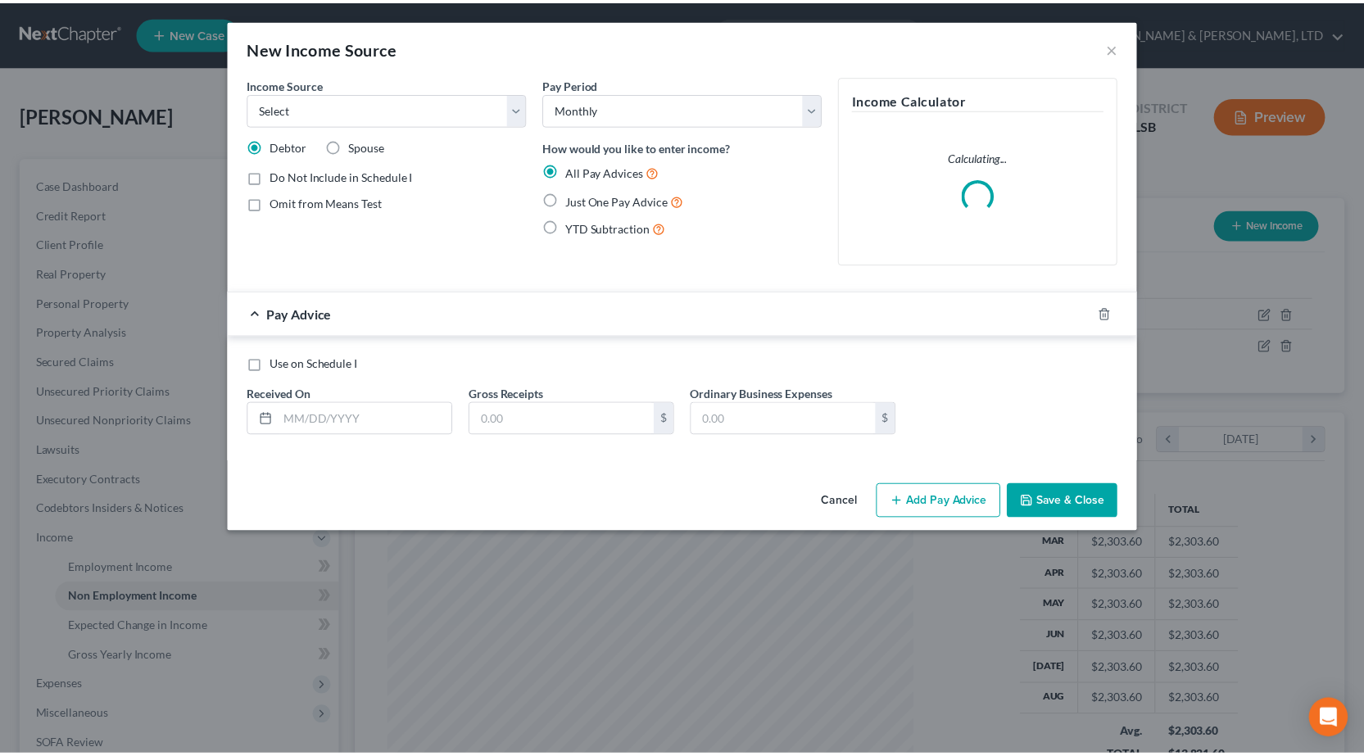
scroll to position [294, 564]
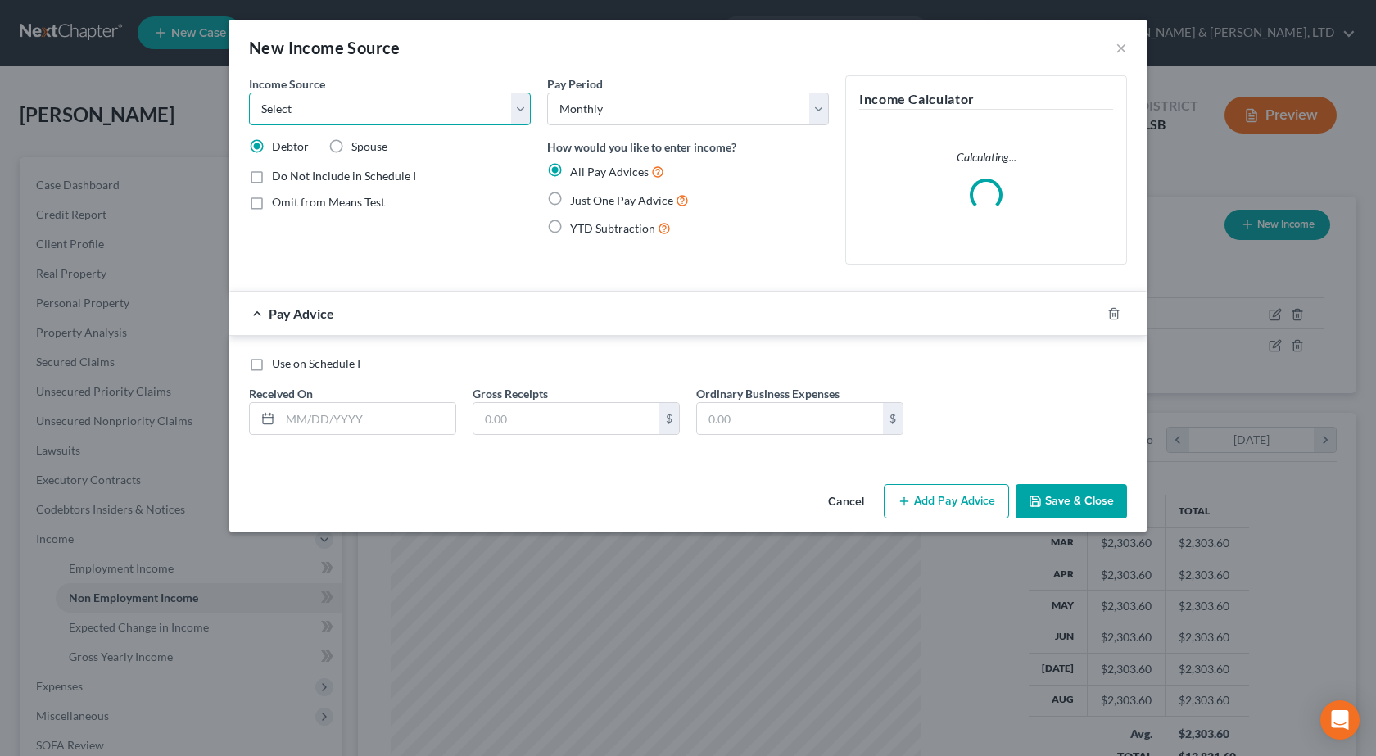
click at [369, 111] on select "Select Unemployment Disability (from employer) Pension Retirement Social Securi…" at bounding box center [390, 109] width 282 height 33
select select "5"
click at [249, 93] on select "Select Unemployment Disability (from employer) Pension Retirement Social Securi…" at bounding box center [390, 109] width 282 height 33
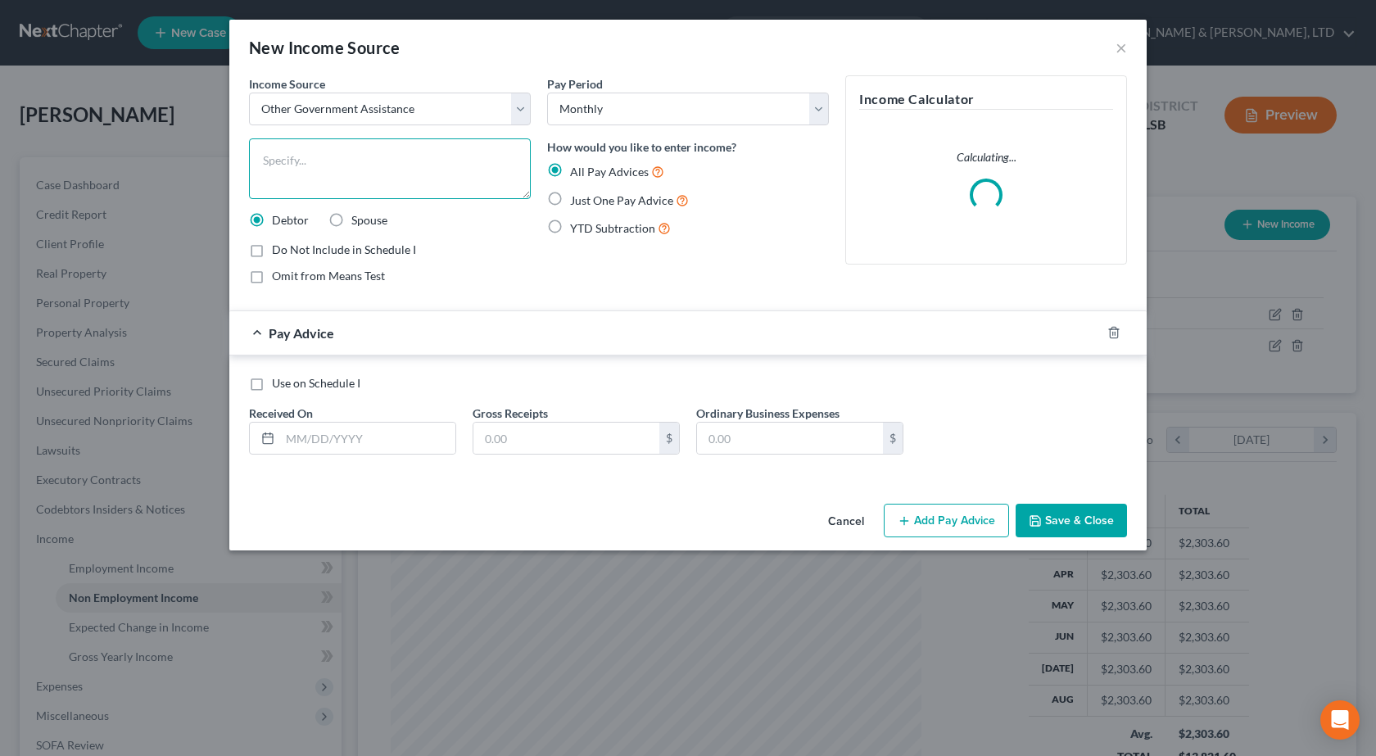
click at [341, 184] on textarea at bounding box center [390, 168] width 282 height 61
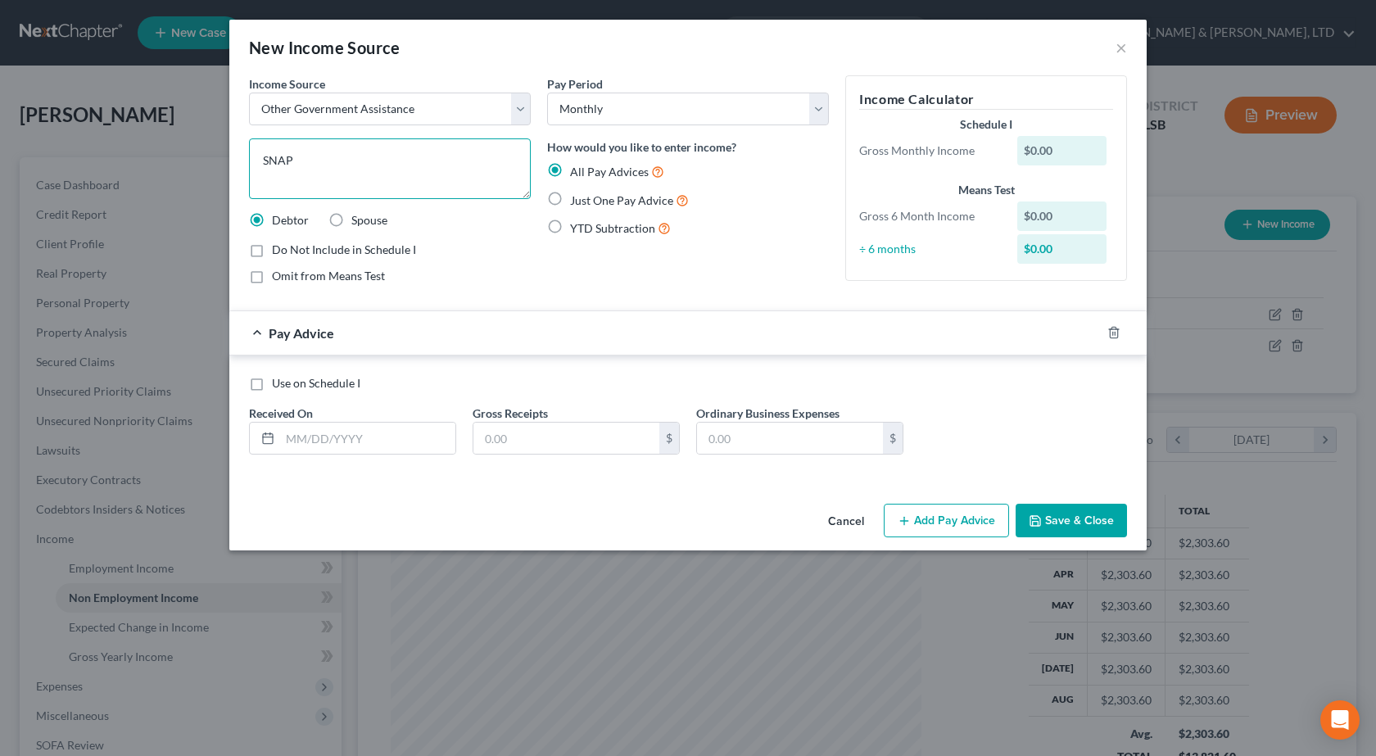
type textarea "SNAP"
click at [570, 210] on label "Just One Pay Advice" at bounding box center [629, 200] width 119 height 19
click at [577, 202] on input "Just One Pay Advice" at bounding box center [582, 196] width 11 height 11
radio input "true"
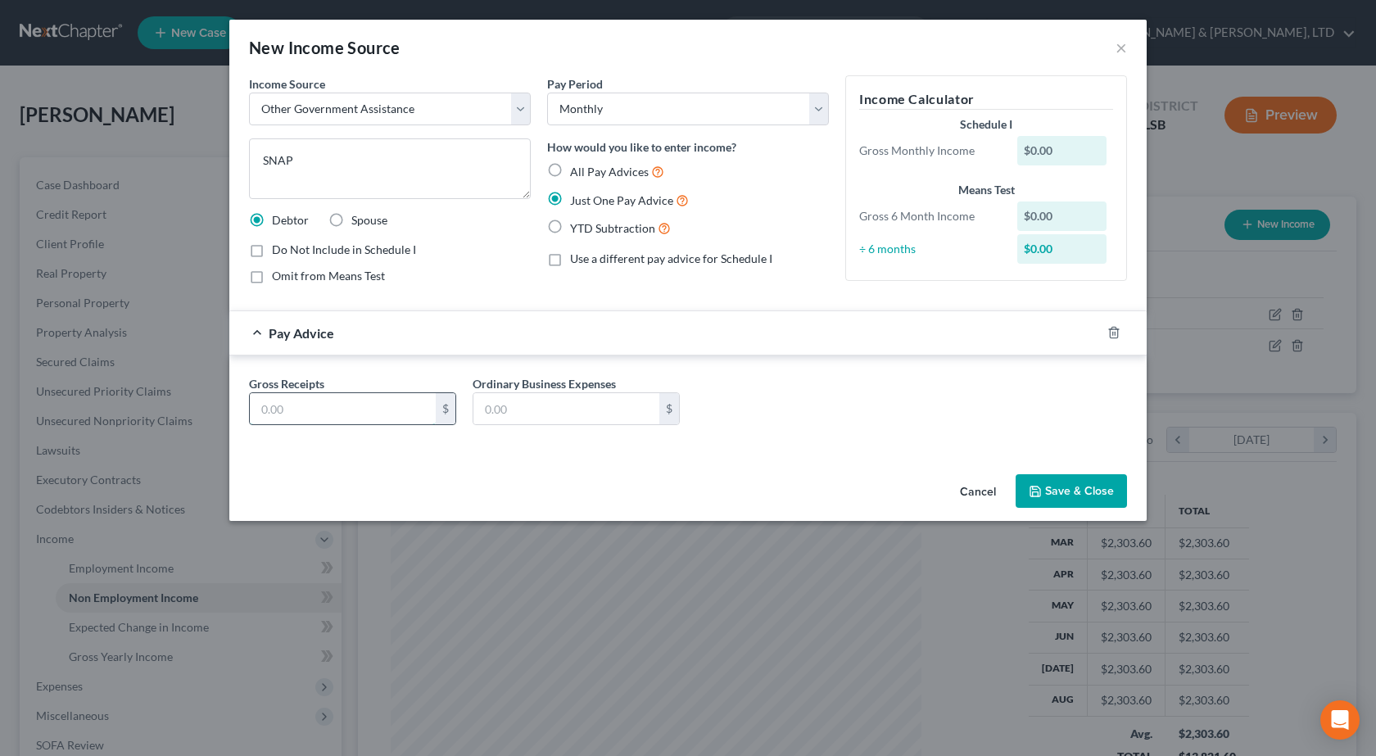
click at [360, 412] on input "text" at bounding box center [343, 408] width 186 height 31
type input "600"
click at [1051, 496] on button "Save & Close" at bounding box center [1071, 491] width 111 height 34
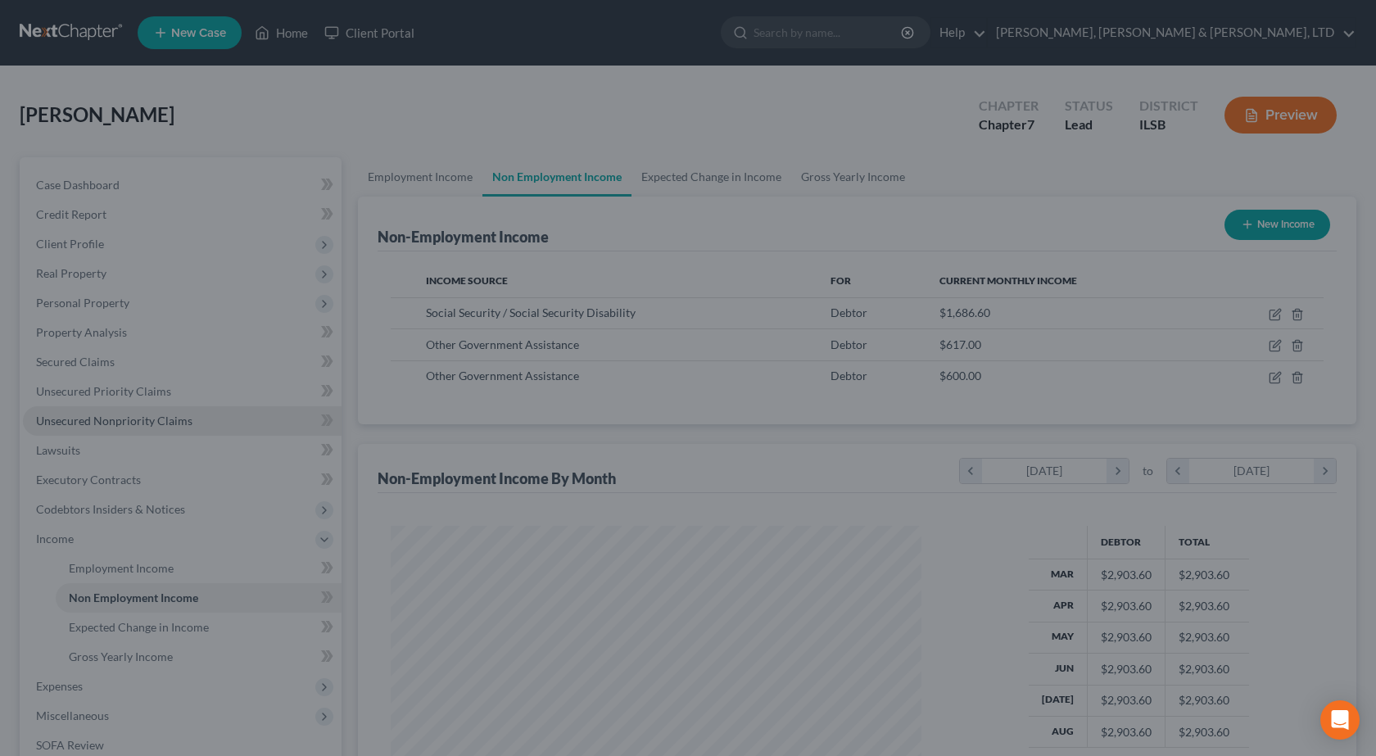
scroll to position [818944, 818680]
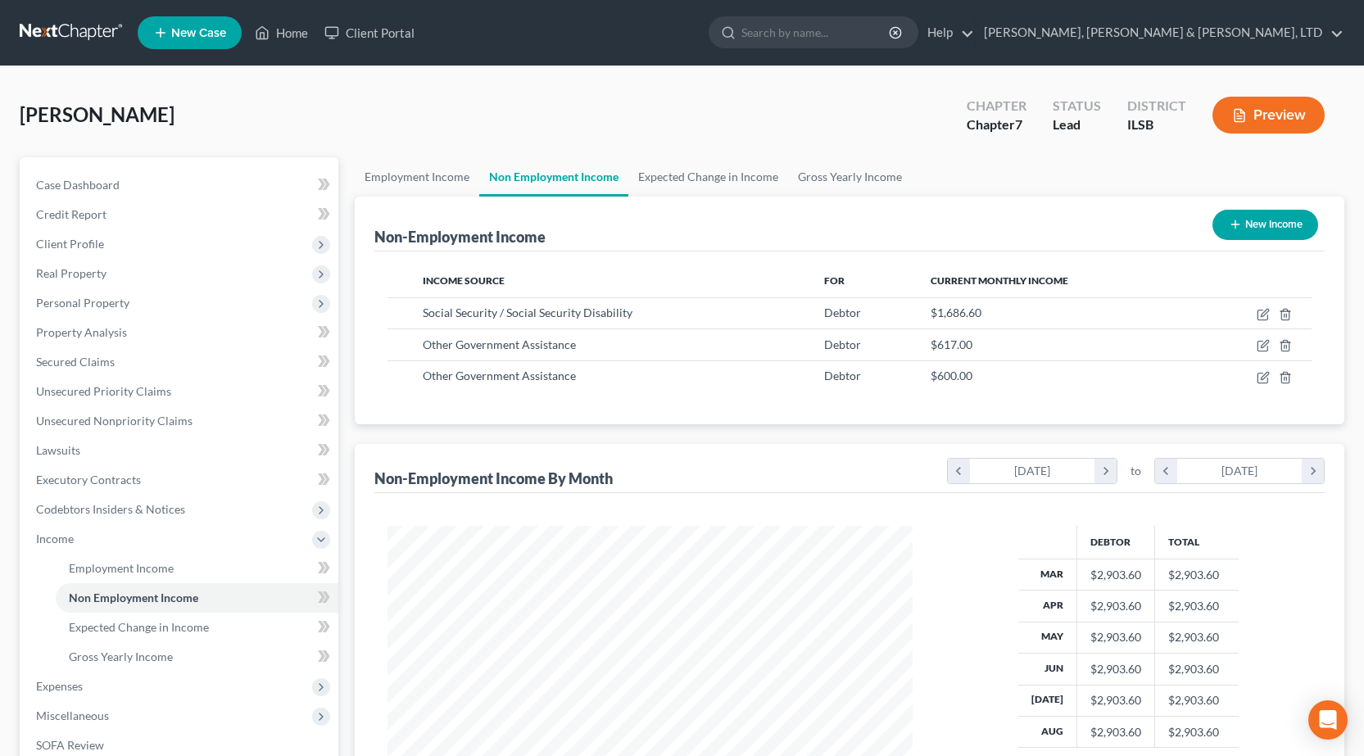
click at [1296, 104] on button "Preview" at bounding box center [1268, 115] width 112 height 37
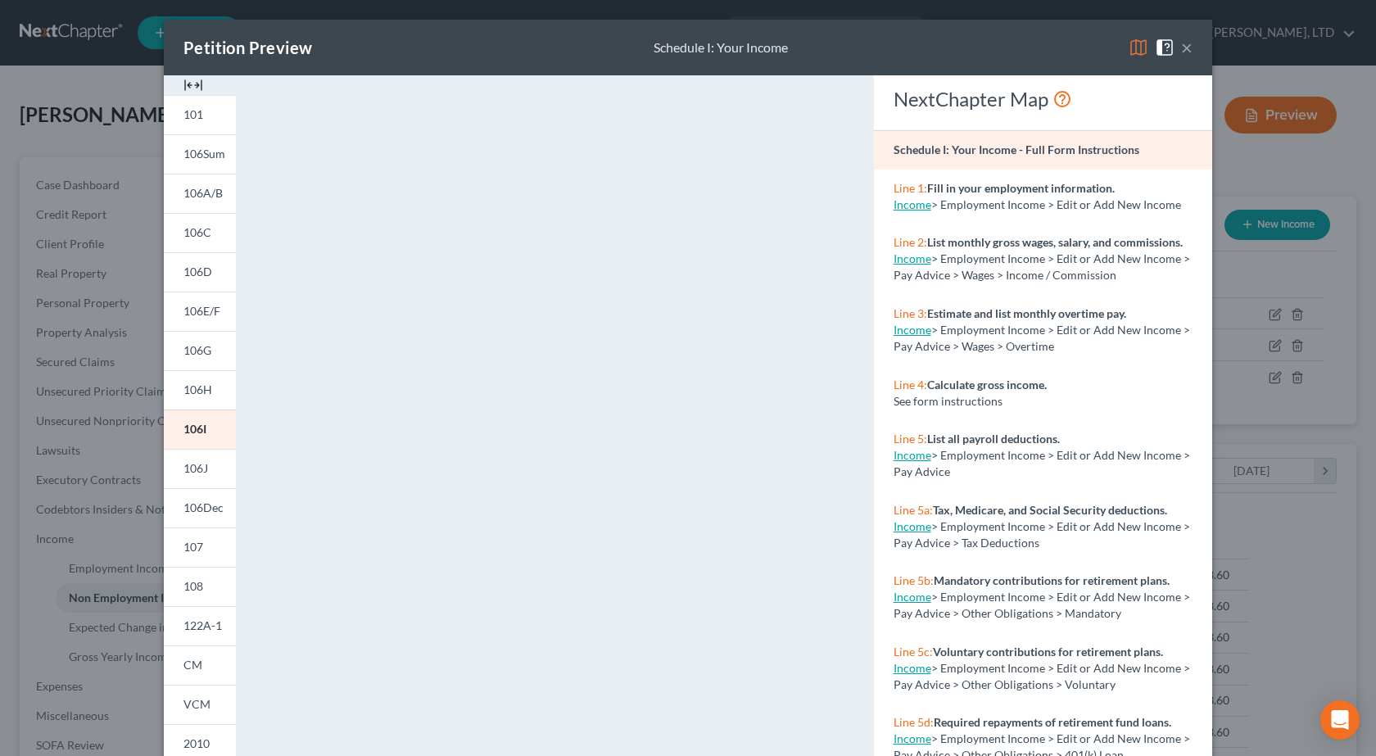
click at [1185, 48] on button "×" at bounding box center [1186, 48] width 11 height 20
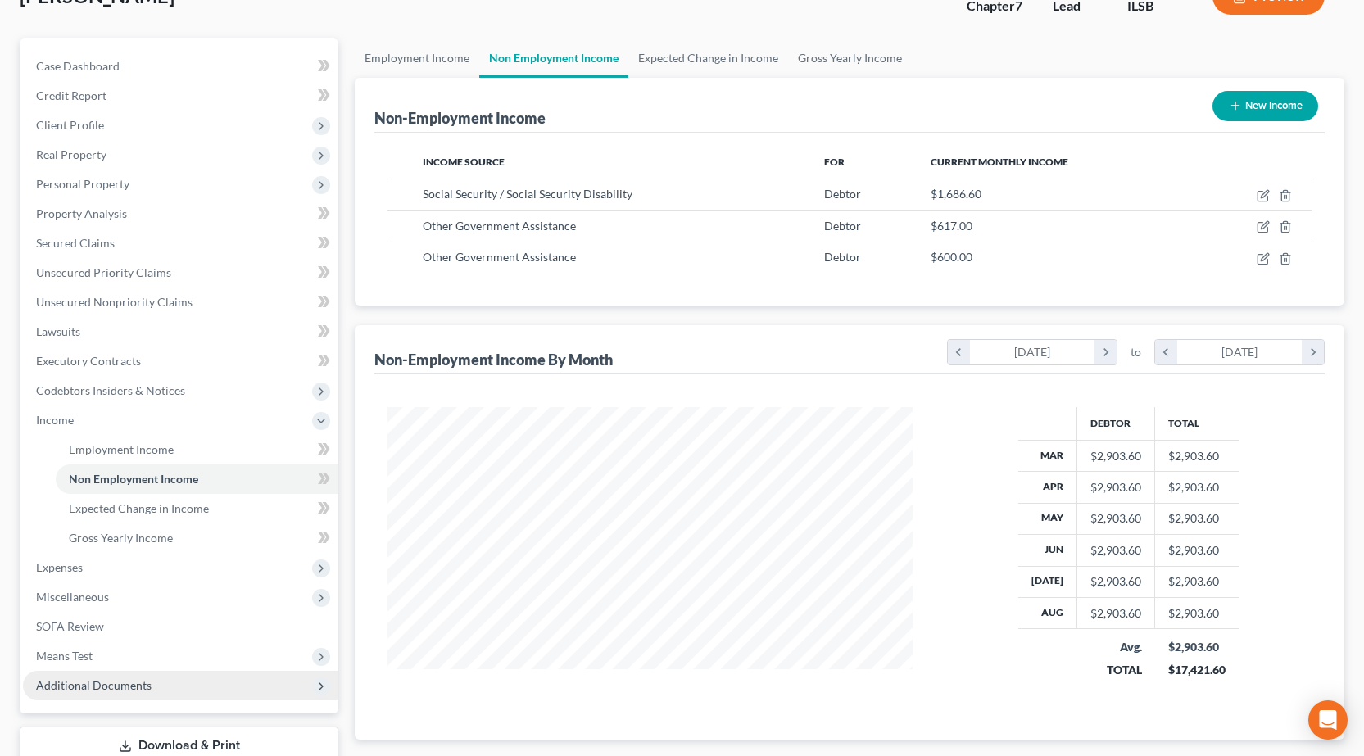
scroll to position [233, 0]
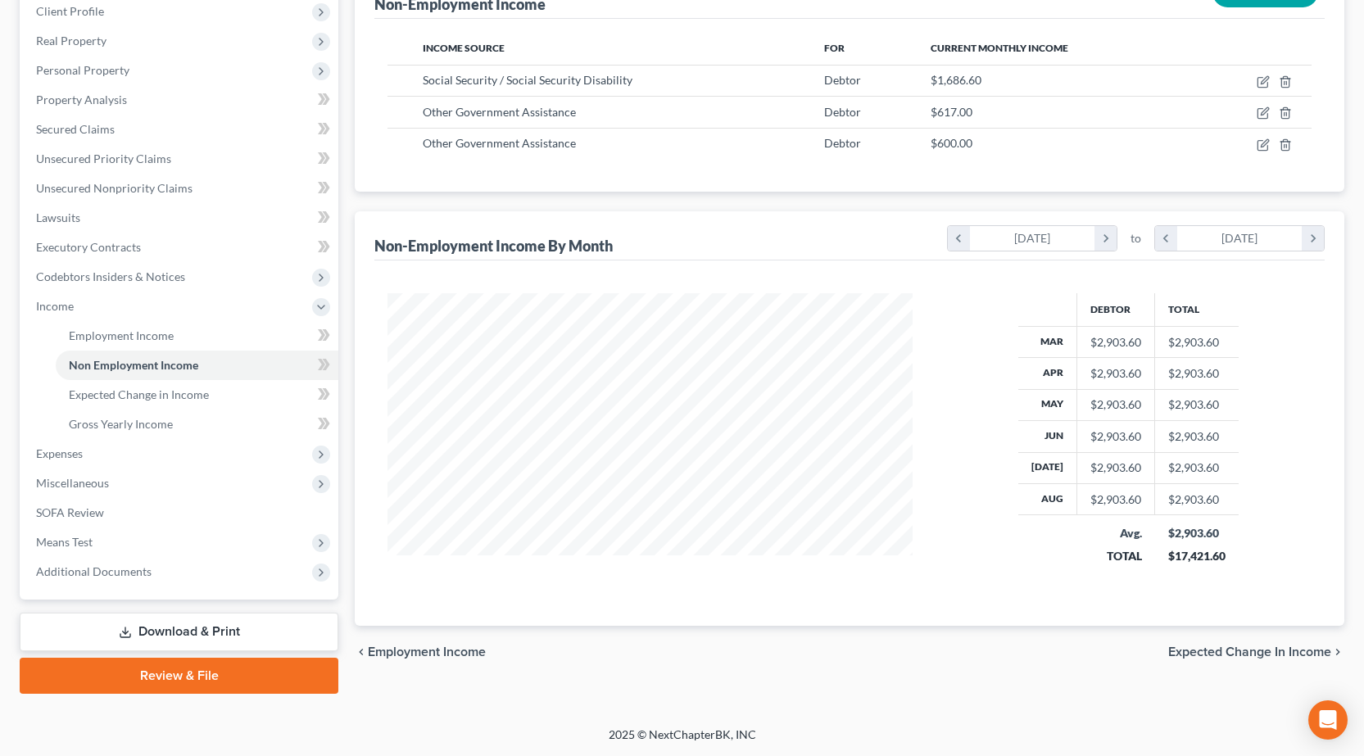
click at [192, 629] on link "Download & Print" at bounding box center [179, 632] width 319 height 39
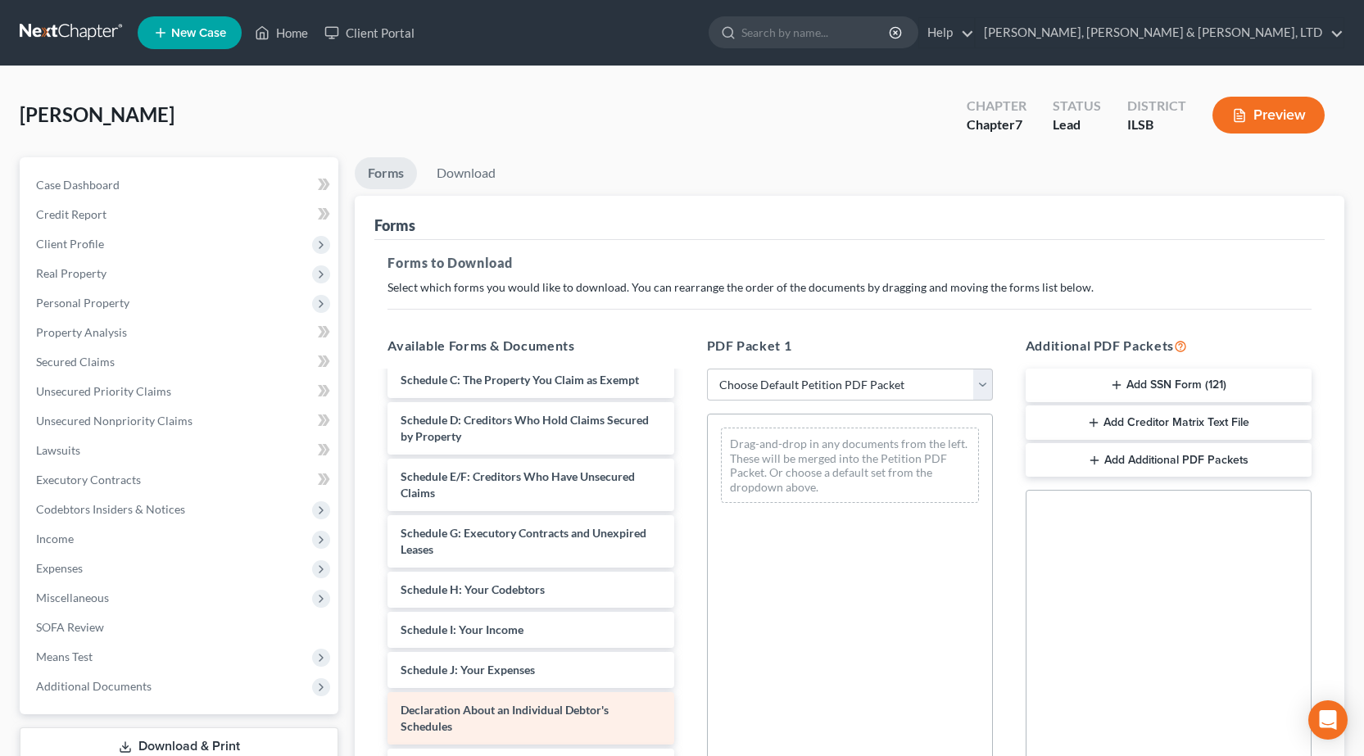
scroll to position [328, 0]
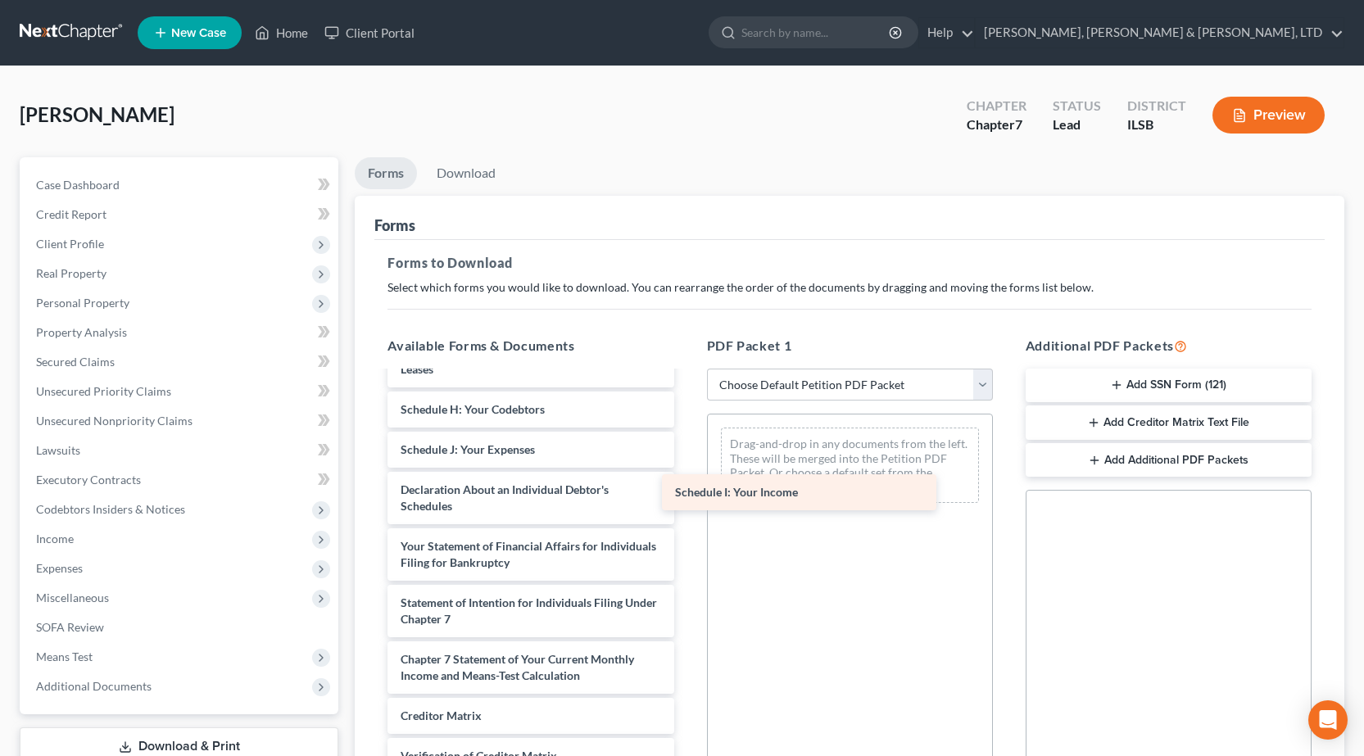
drag, startPoint x: 503, startPoint y: 444, endPoint x: 774, endPoint y: 487, distance: 274.5
click at [687, 487] on div "Schedule I: Your Income Voluntary Petition for Individuals Filing for Bankruptc…" at bounding box center [530, 458] width 312 height 826
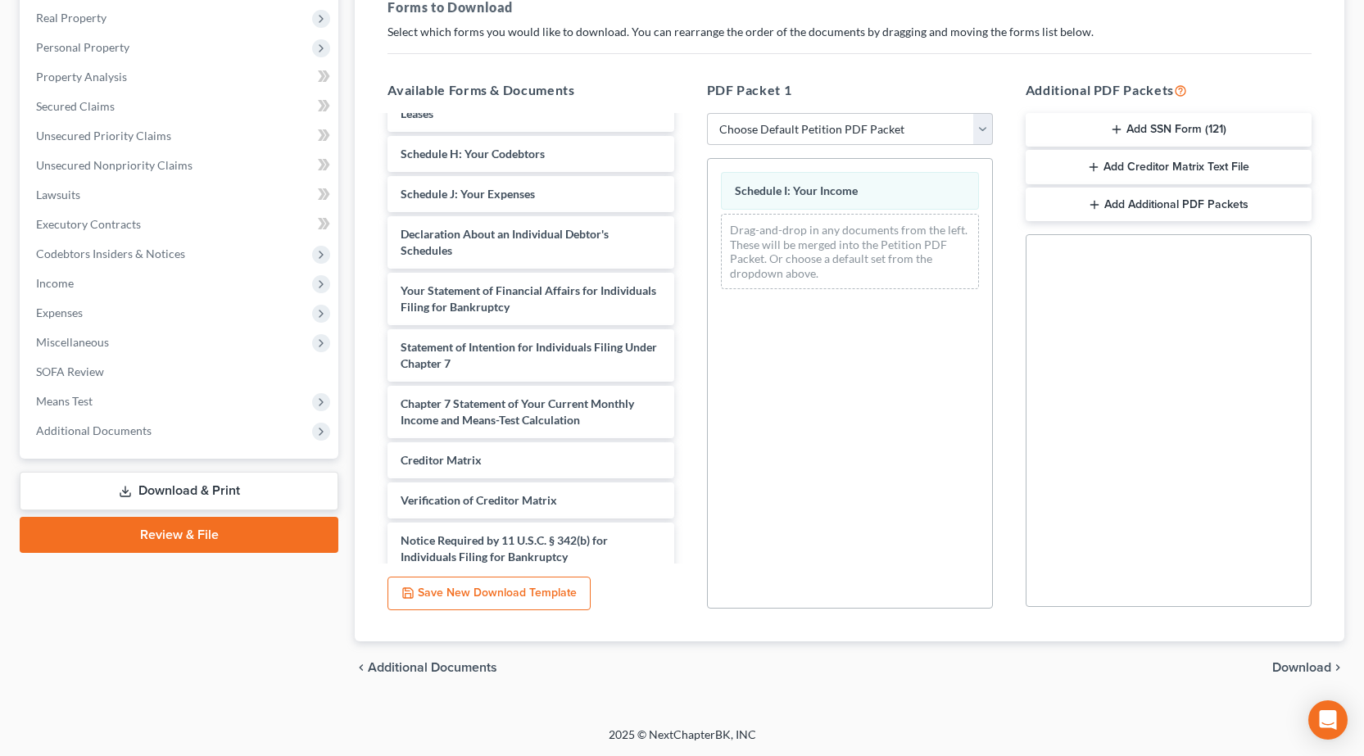
click at [1294, 668] on span "Download" at bounding box center [1301, 667] width 59 height 13
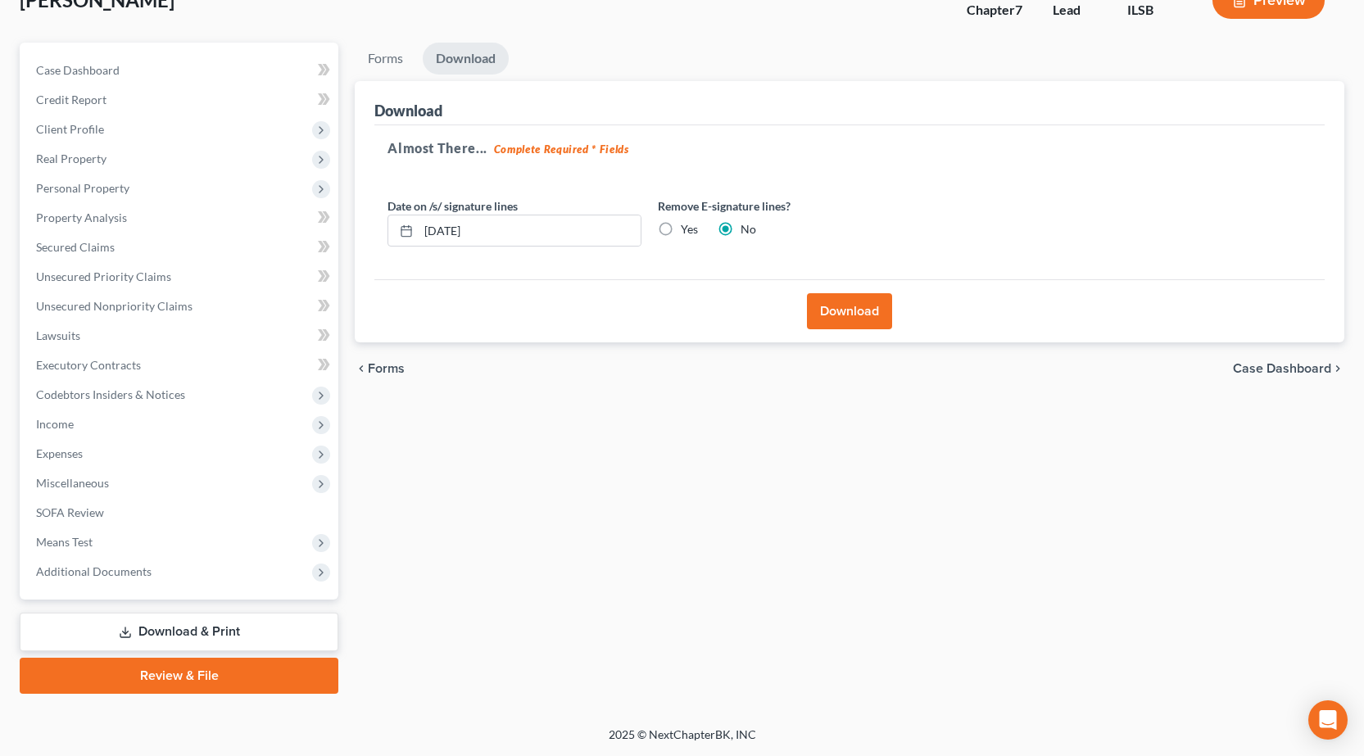
click at [854, 314] on button "Download" at bounding box center [849, 311] width 85 height 36
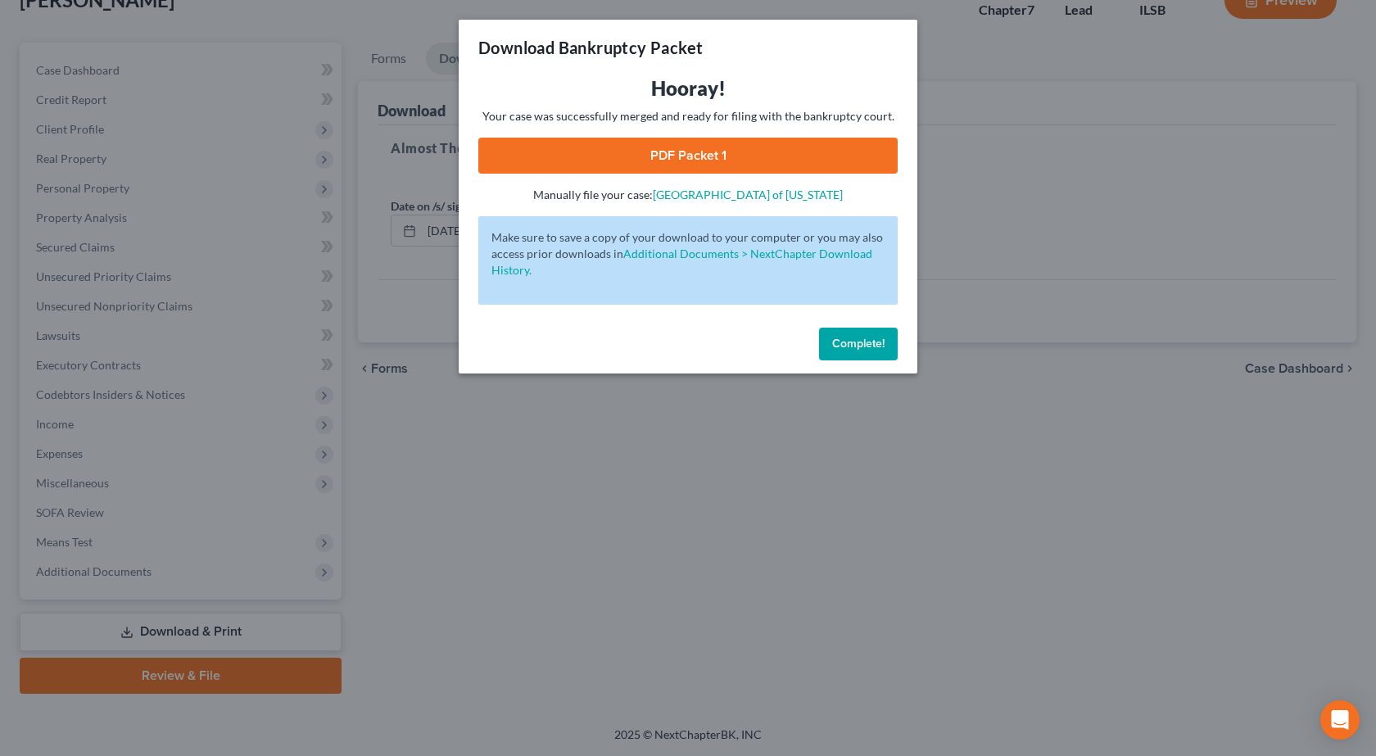
click at [673, 150] on link "PDF Packet 1" at bounding box center [687, 156] width 419 height 36
click at [667, 483] on div "Download Bankruptcy Packet Hooray! Your case was successfully merged and ready …" at bounding box center [688, 378] width 1376 height 756
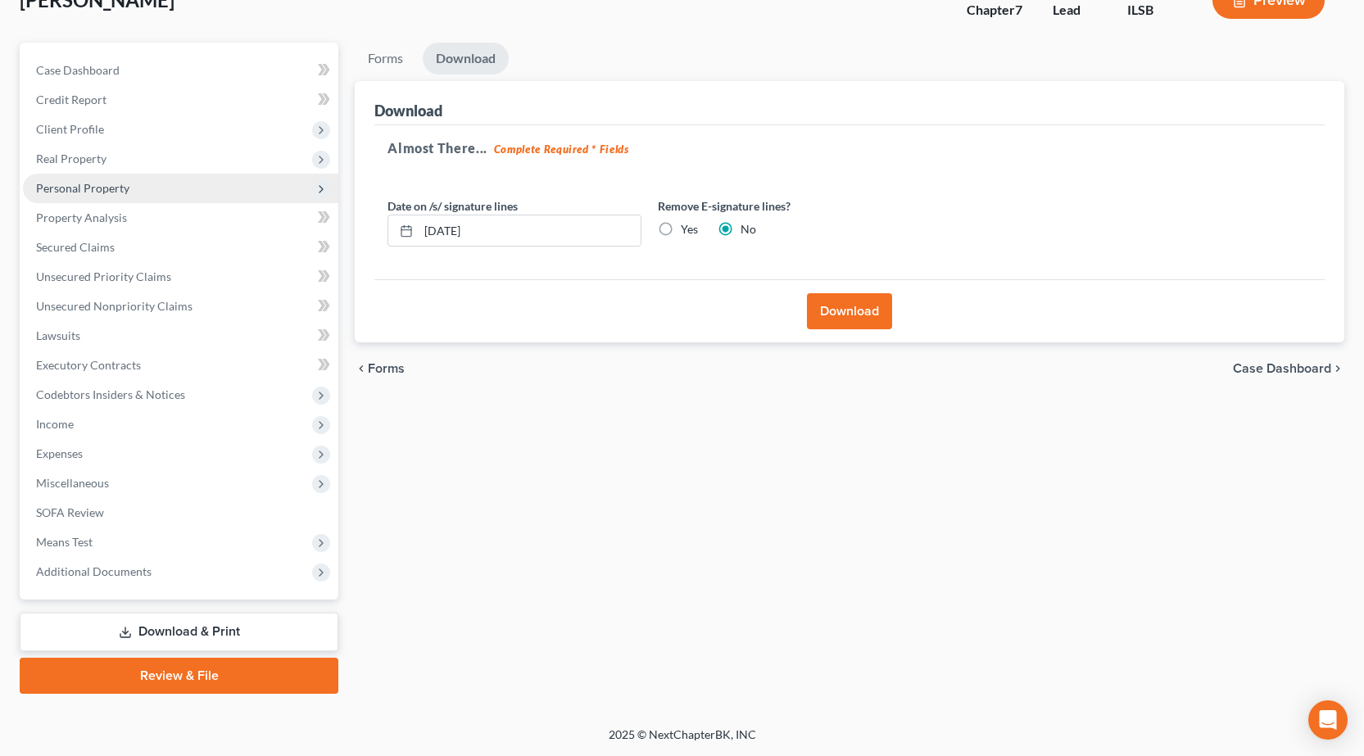
click at [118, 187] on span "Personal Property" at bounding box center [82, 188] width 93 height 14
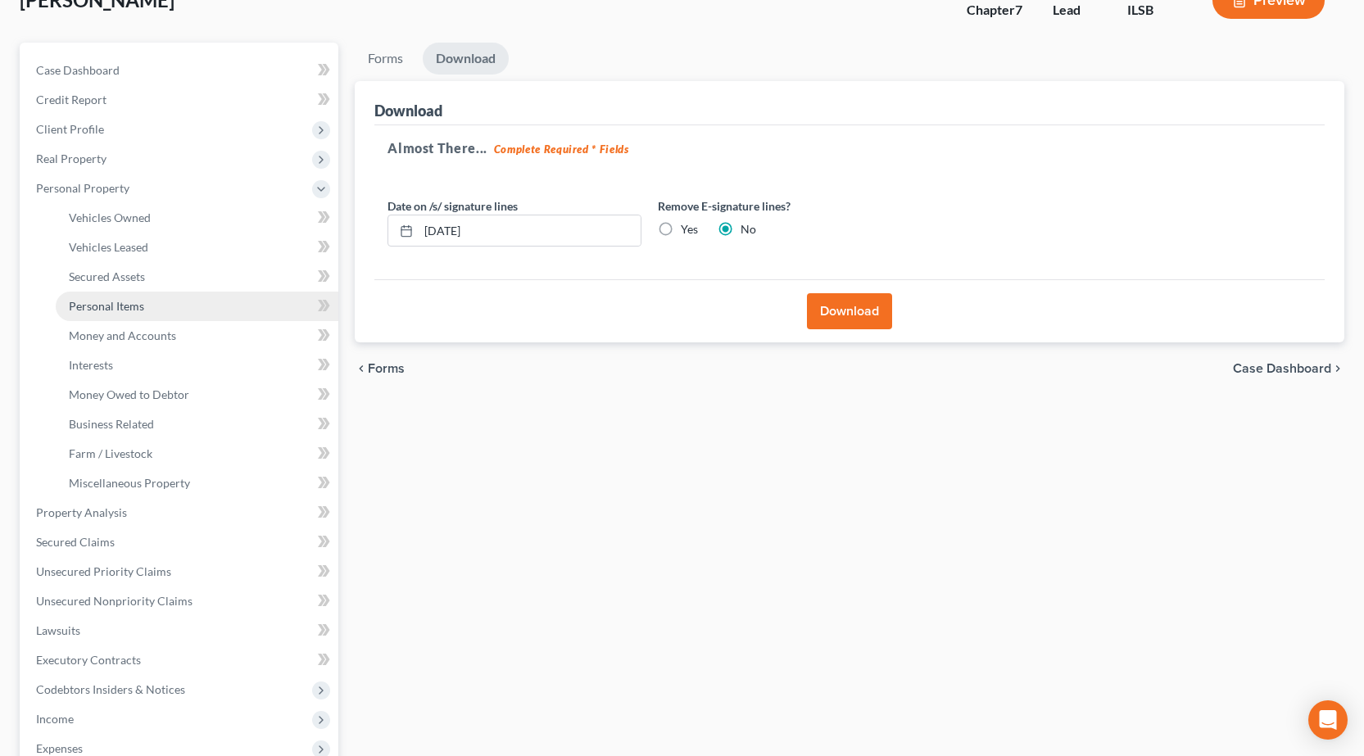
click at [148, 299] on link "Personal Items" at bounding box center [197, 306] width 283 height 29
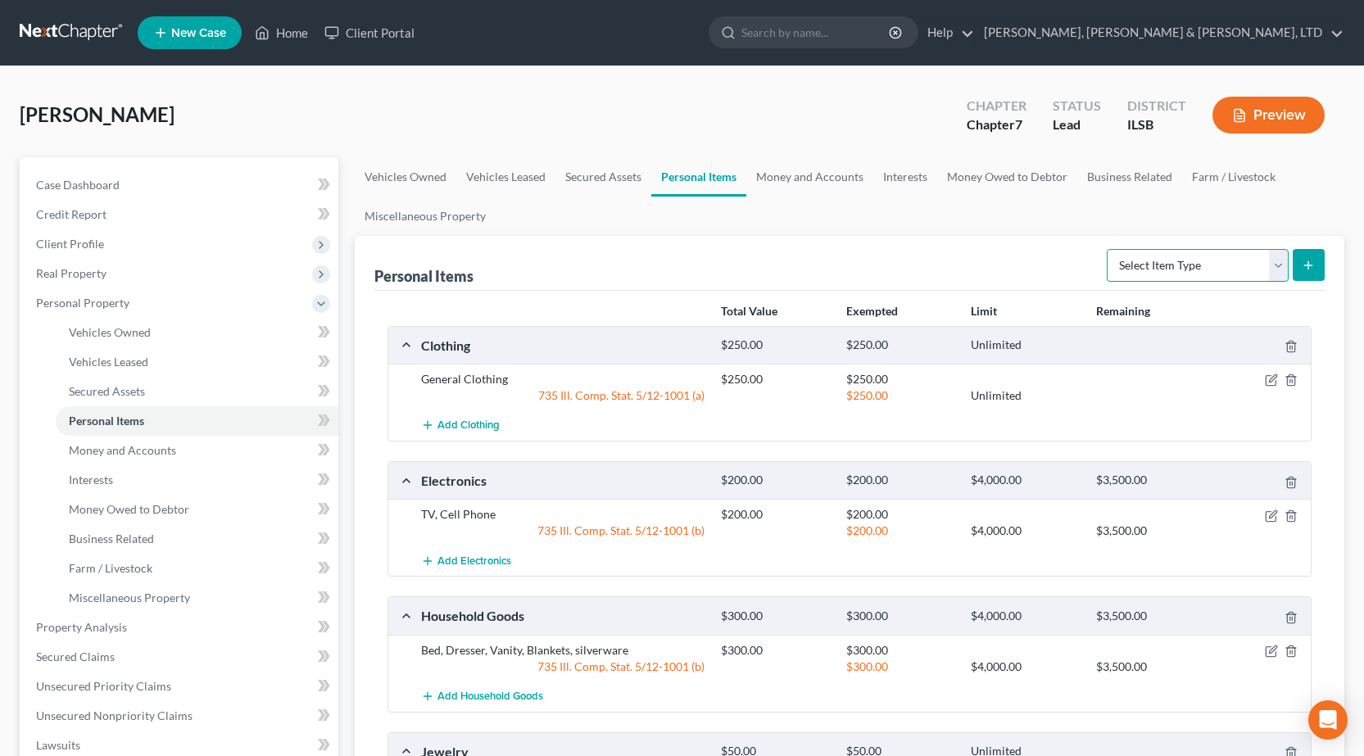
click at [1206, 274] on select "Select Item Type Clothing Collectibles Of Value Electronics Firearms Household …" at bounding box center [1198, 265] width 182 height 33
select select "sports_and_hobby_equipment"
click at [1108, 249] on select "Select Item Type Clothing Collectibles Of Value Electronics Firearms Household …" at bounding box center [1198, 265] width 182 height 33
click at [1308, 259] on icon "submit" at bounding box center [1308, 265] width 13 height 13
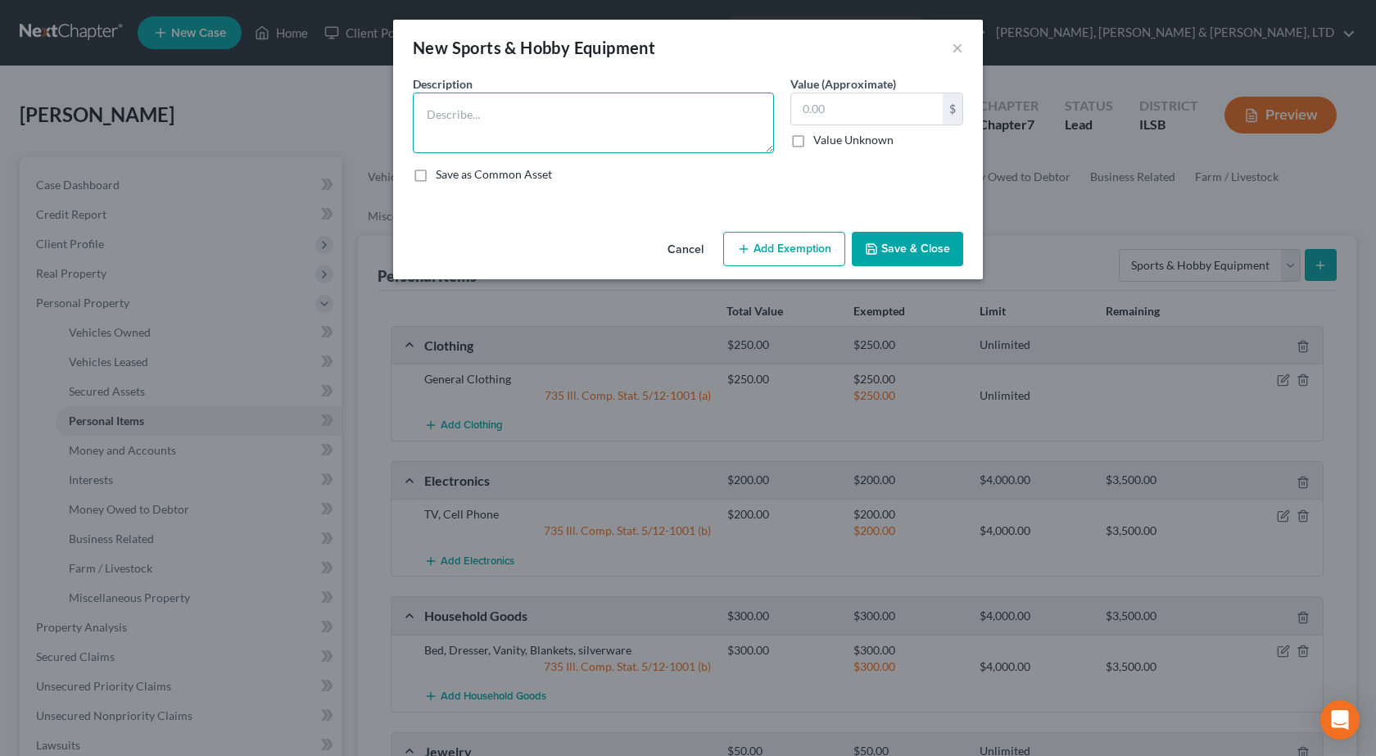
click at [720, 97] on textarea at bounding box center [593, 123] width 361 height 61
type textarea "Bicycle"
click at [836, 106] on input "text" at bounding box center [867, 108] width 152 height 31
type input "50"
click at [765, 253] on button "Add Exemption" at bounding box center [784, 249] width 122 height 34
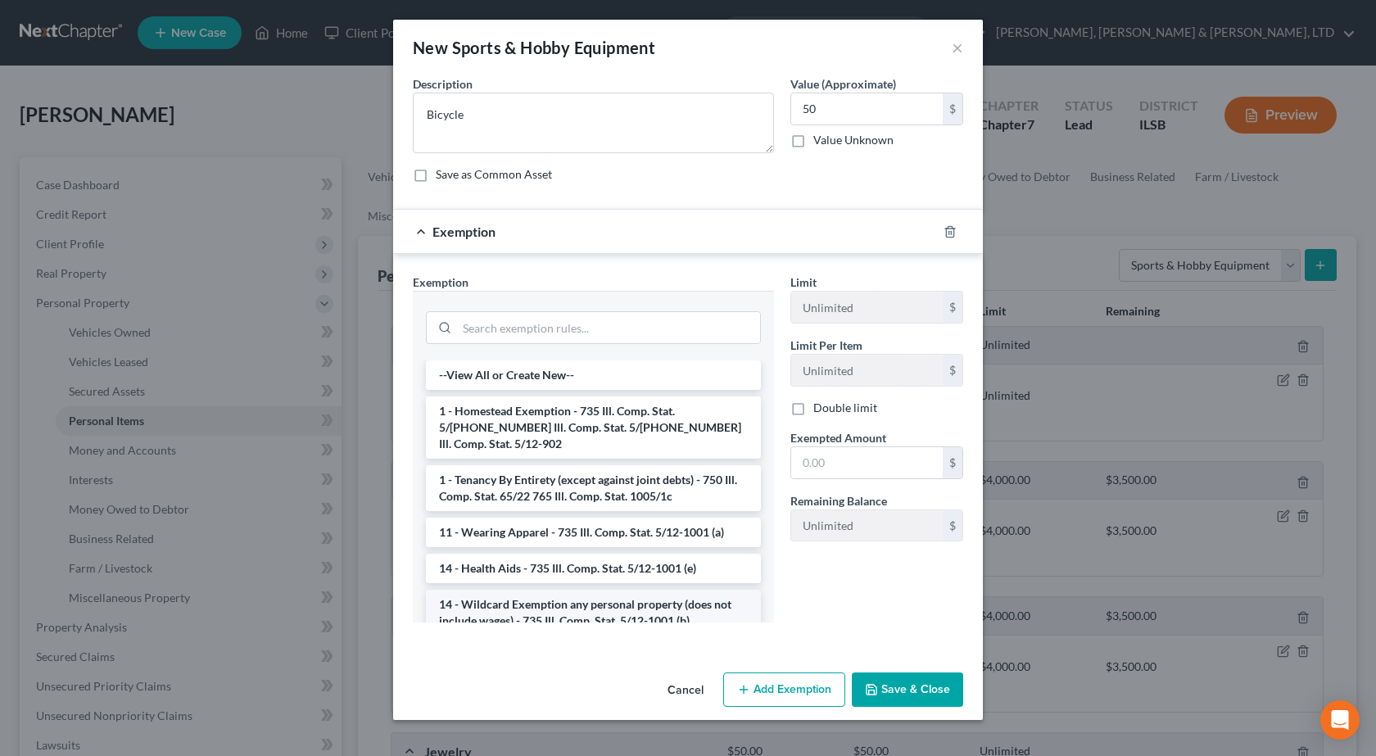
click at [520, 601] on li "14 - Wildcard Exemption any personal property (does not include wages) - 735 Il…" at bounding box center [593, 613] width 335 height 46
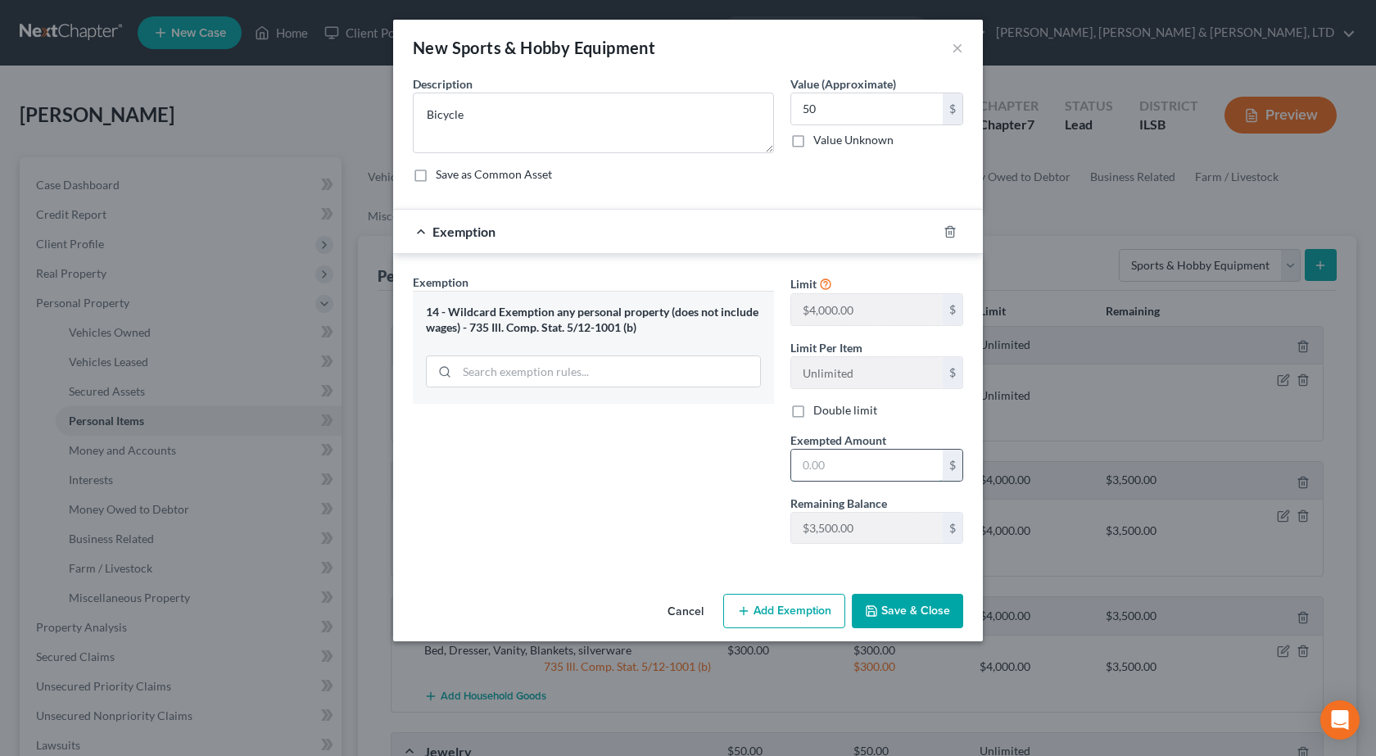
click at [848, 457] on input "text" at bounding box center [867, 465] width 152 height 31
type input "50"
click at [671, 505] on div "Exemption Set must be selected for CA. Exemption * 14 - Wildcard Exemption any …" at bounding box center [594, 415] width 378 height 283
click at [931, 609] on button "Save & Close" at bounding box center [907, 611] width 111 height 34
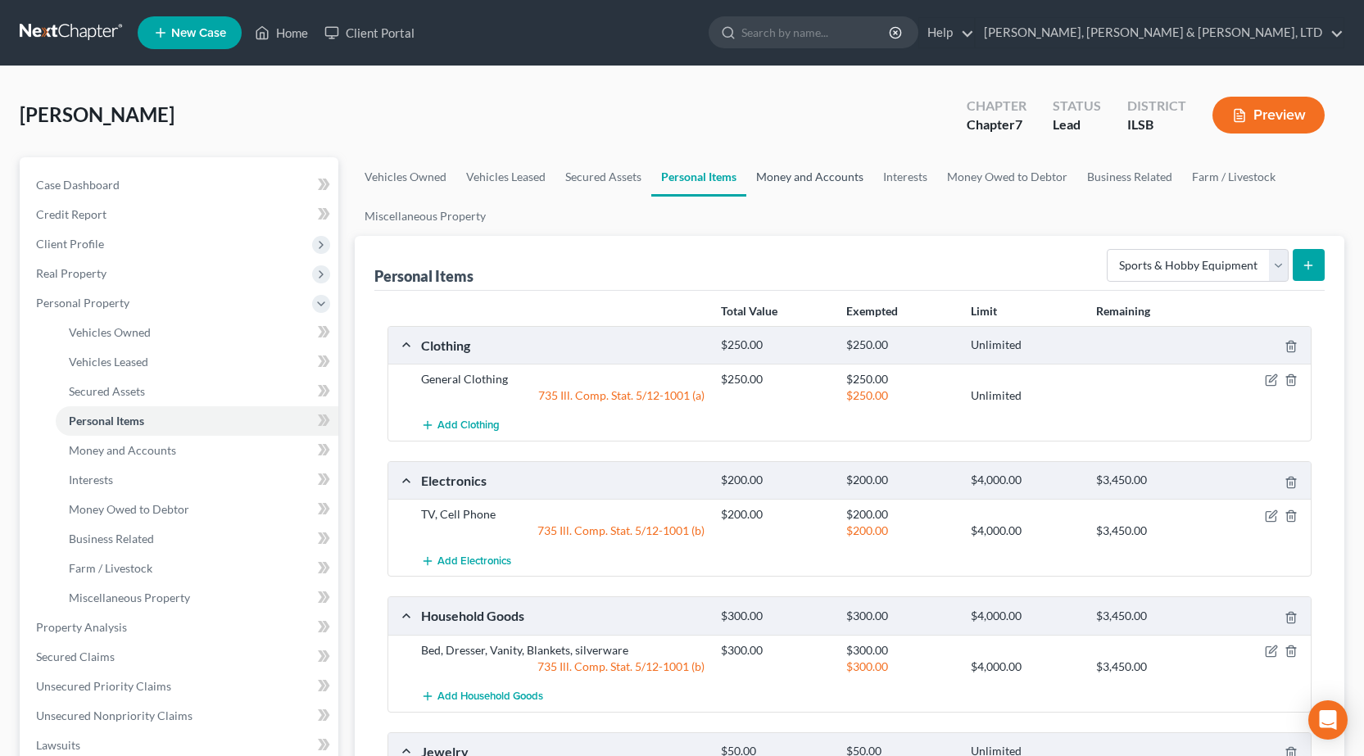
click at [840, 175] on link "Money and Accounts" at bounding box center [809, 176] width 127 height 39
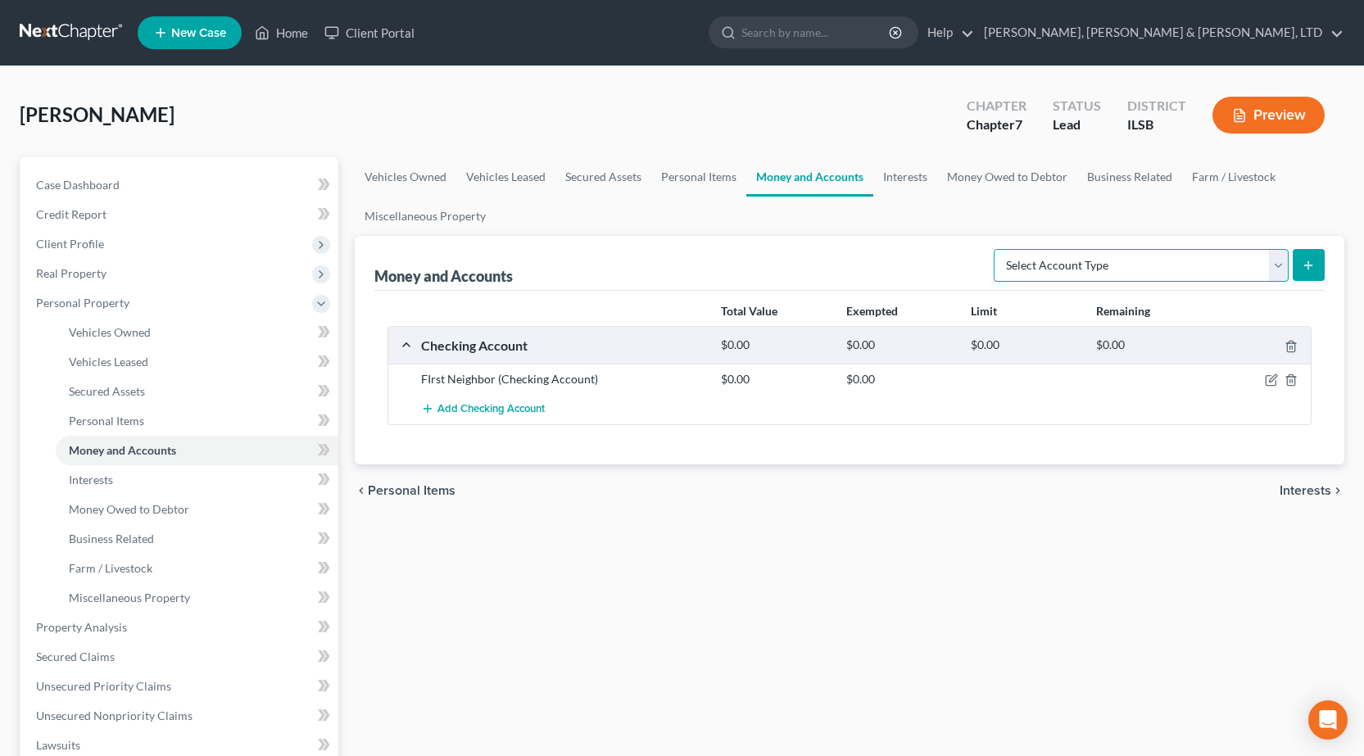
click at [1099, 262] on select "Select Account Type Brokerage Cash on Hand Certificates of Deposit Checking Acc…" at bounding box center [1141, 265] width 295 height 33
drag, startPoint x: 1097, startPoint y: 262, endPoint x: 1062, endPoint y: 233, distance: 45.4
click at [1097, 262] on select "Select Account Type Brokerage Cash on Hand Certificates of Deposit Checking Acc…" at bounding box center [1141, 265] width 295 height 33
click at [1049, 253] on select "Select Account Type Brokerage Cash on Hand Certificates of Deposit Checking Acc…" at bounding box center [1141, 265] width 295 height 33
select select "security_deposits"
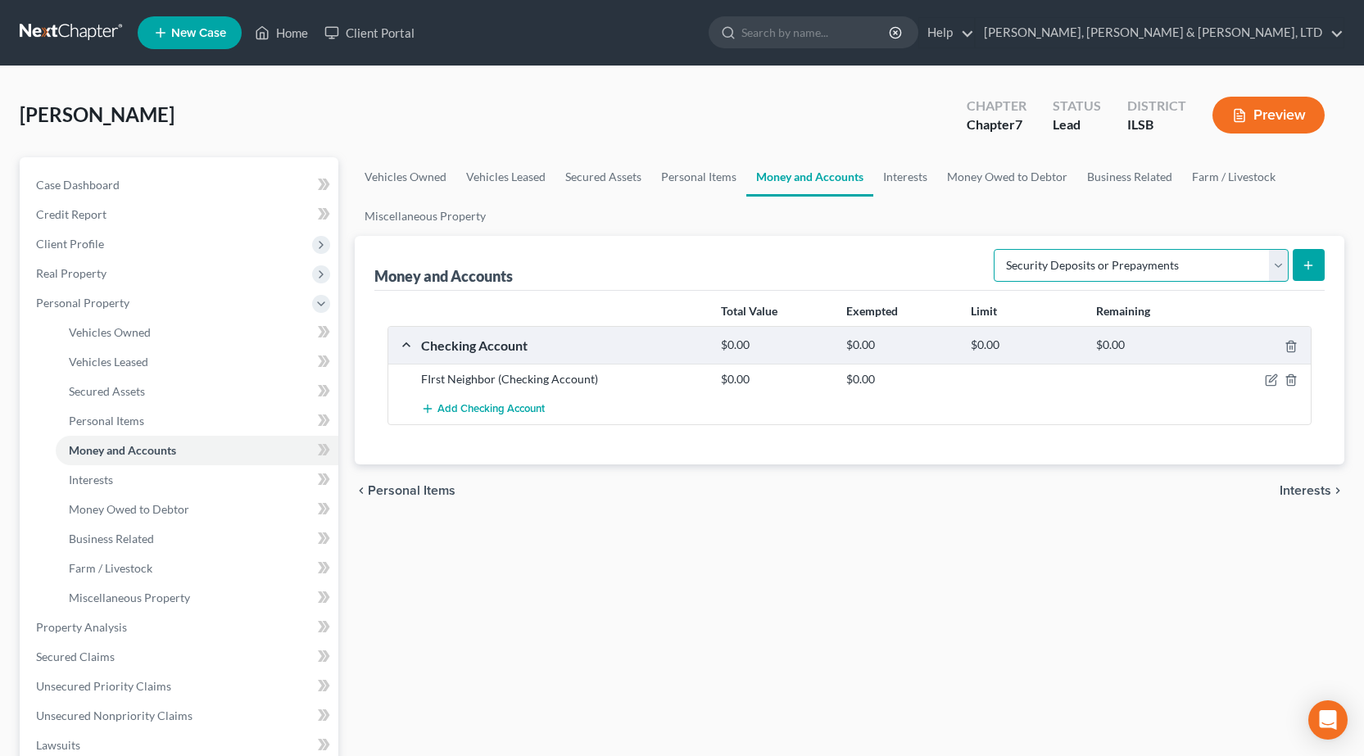
click at [997, 249] on select "Select Account Type Brokerage Cash on Hand Certificates of Deposit Checking Acc…" at bounding box center [1141, 265] width 295 height 33
click at [1305, 264] on icon "submit" at bounding box center [1308, 265] width 13 height 13
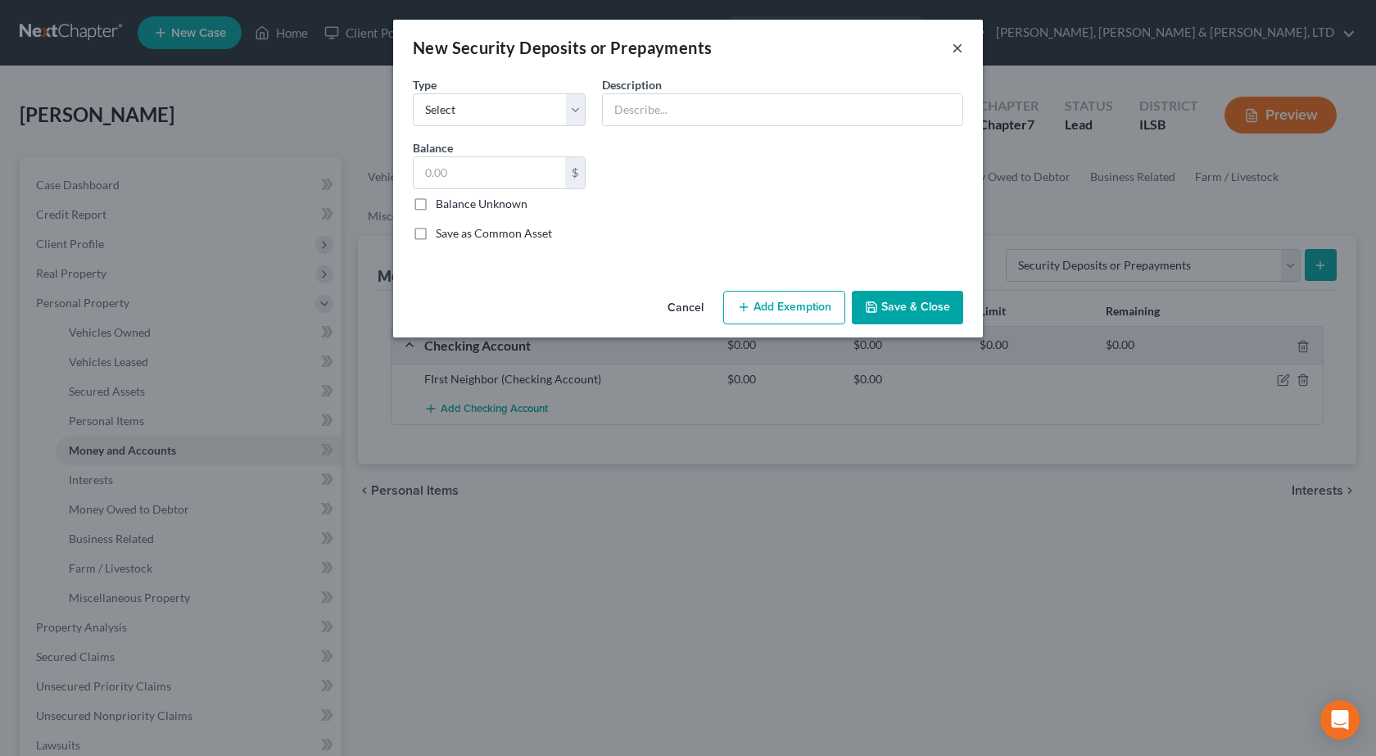
click at [959, 52] on button "×" at bounding box center [957, 48] width 11 height 20
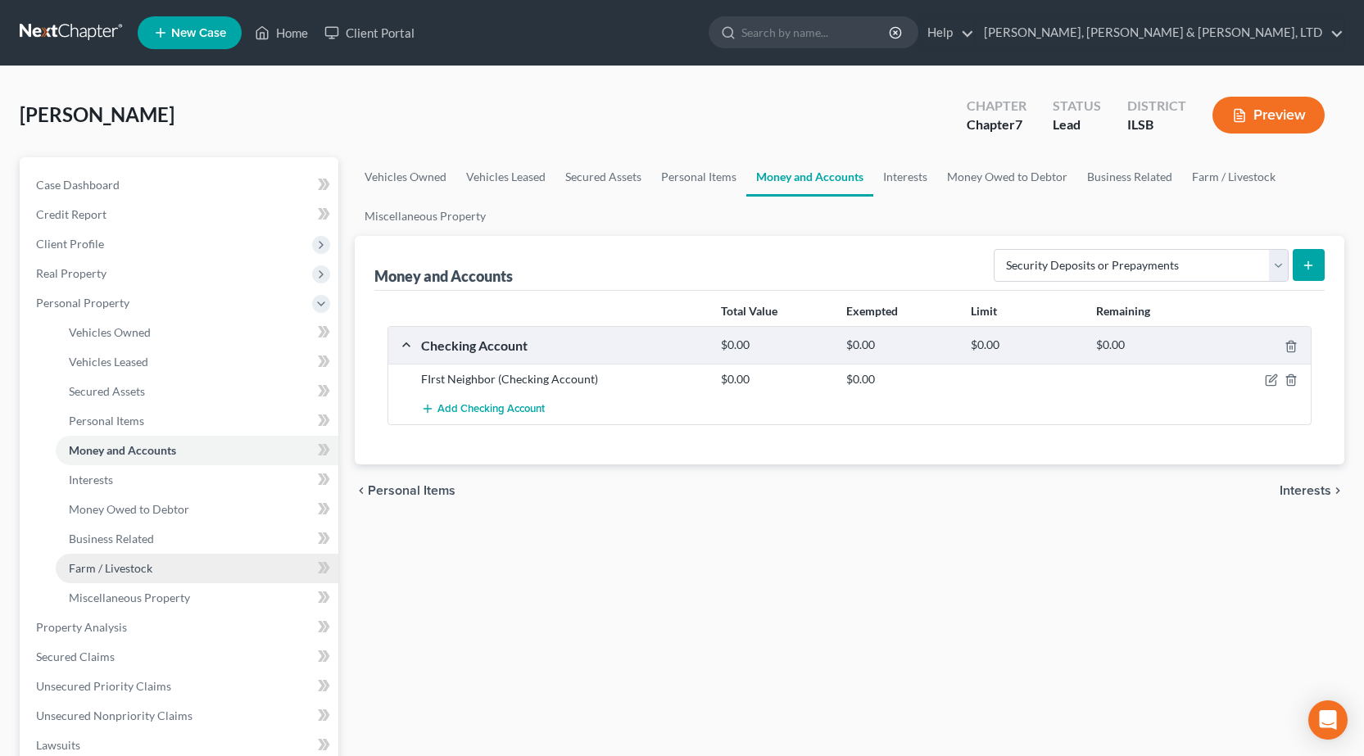
click at [151, 578] on link "Farm / Livestock" at bounding box center [197, 568] width 283 height 29
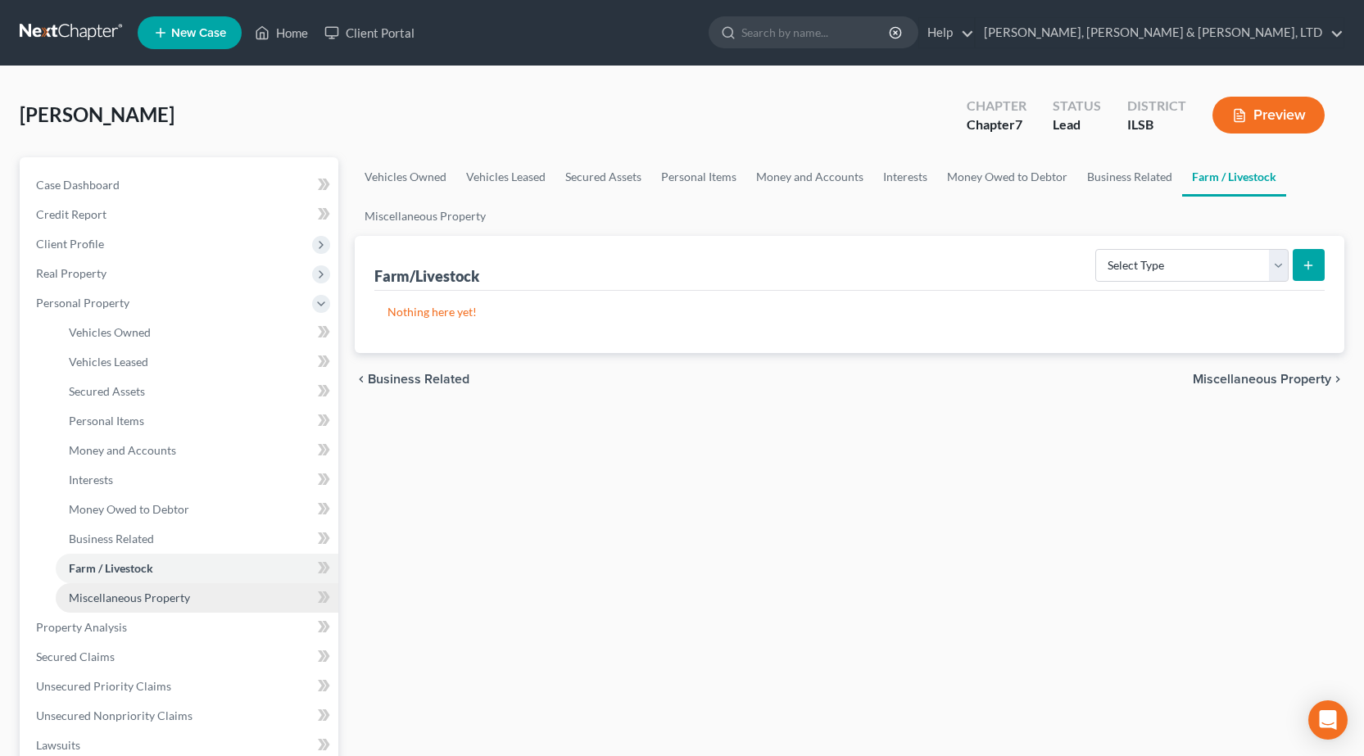
click at [144, 606] on link "Miscellaneous Property" at bounding box center [197, 597] width 283 height 29
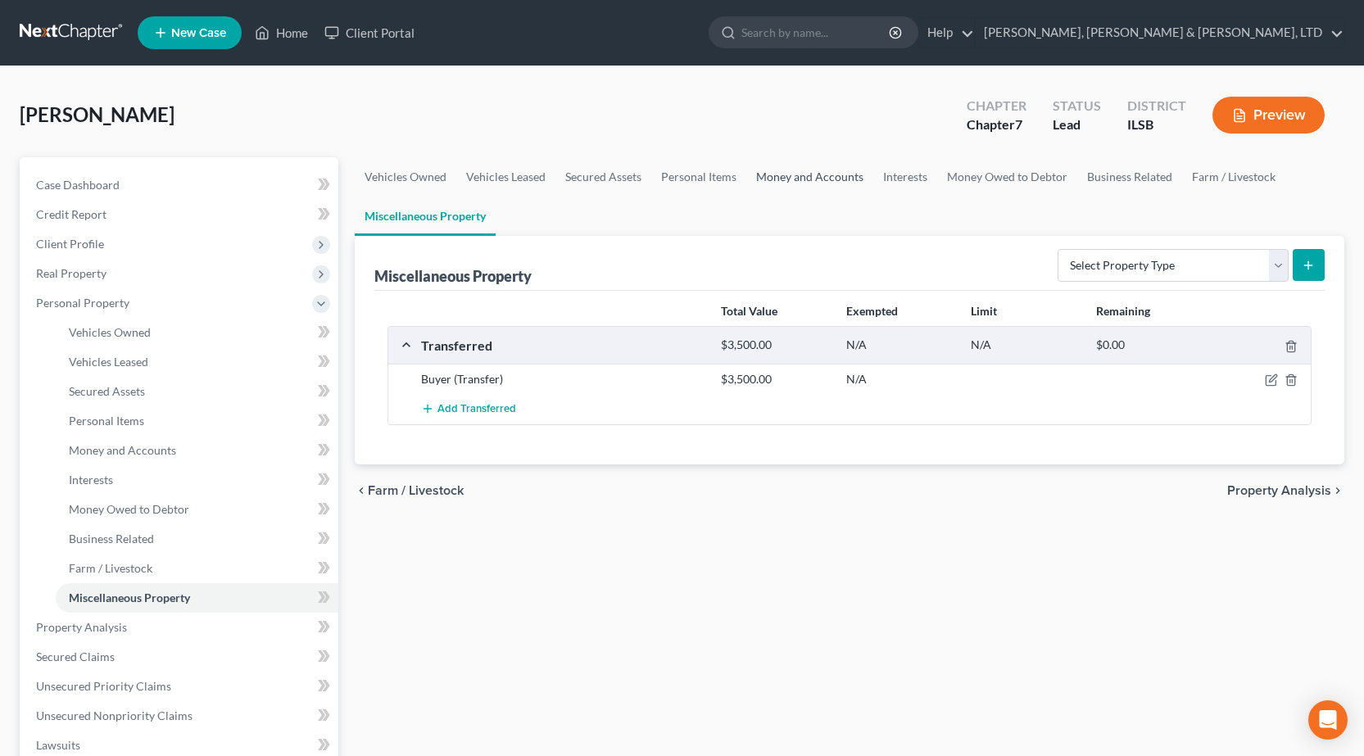
click at [781, 173] on link "Money and Accounts" at bounding box center [809, 176] width 127 height 39
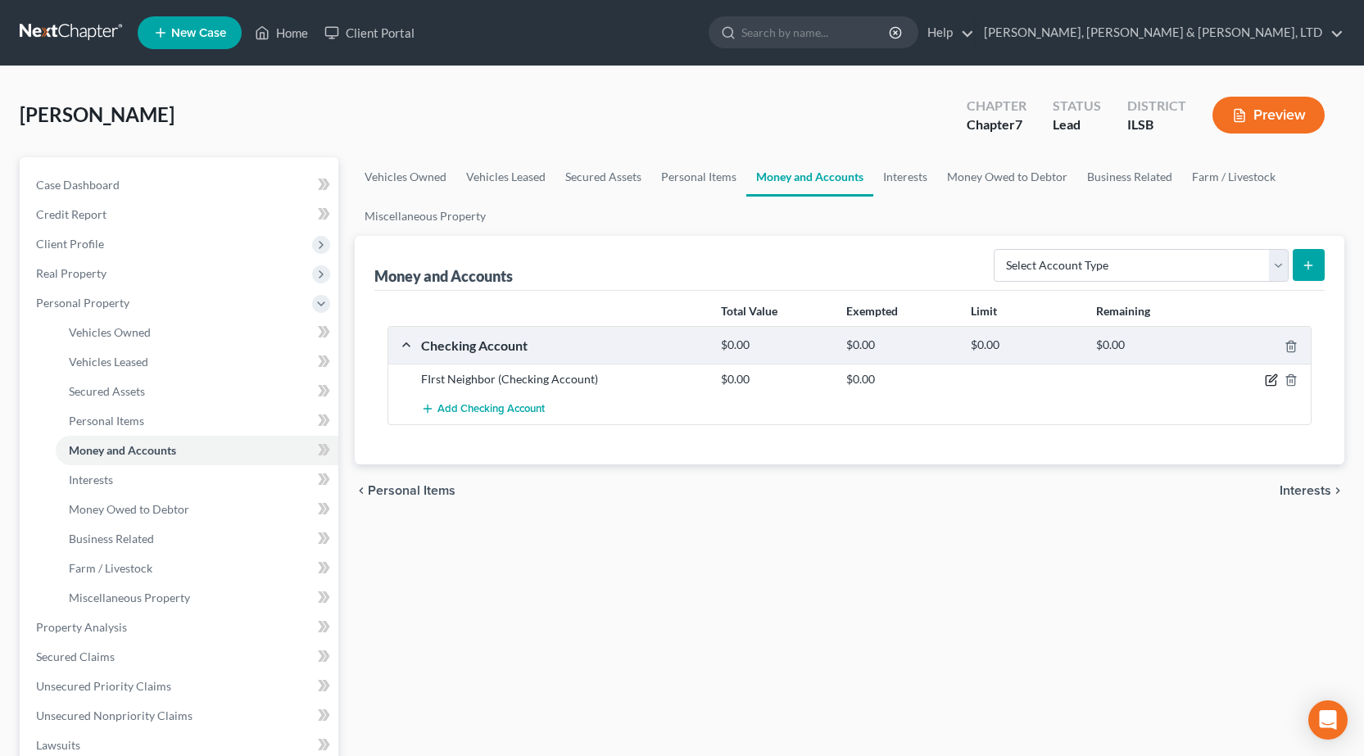
click at [1267, 381] on icon "button" at bounding box center [1271, 380] width 13 height 13
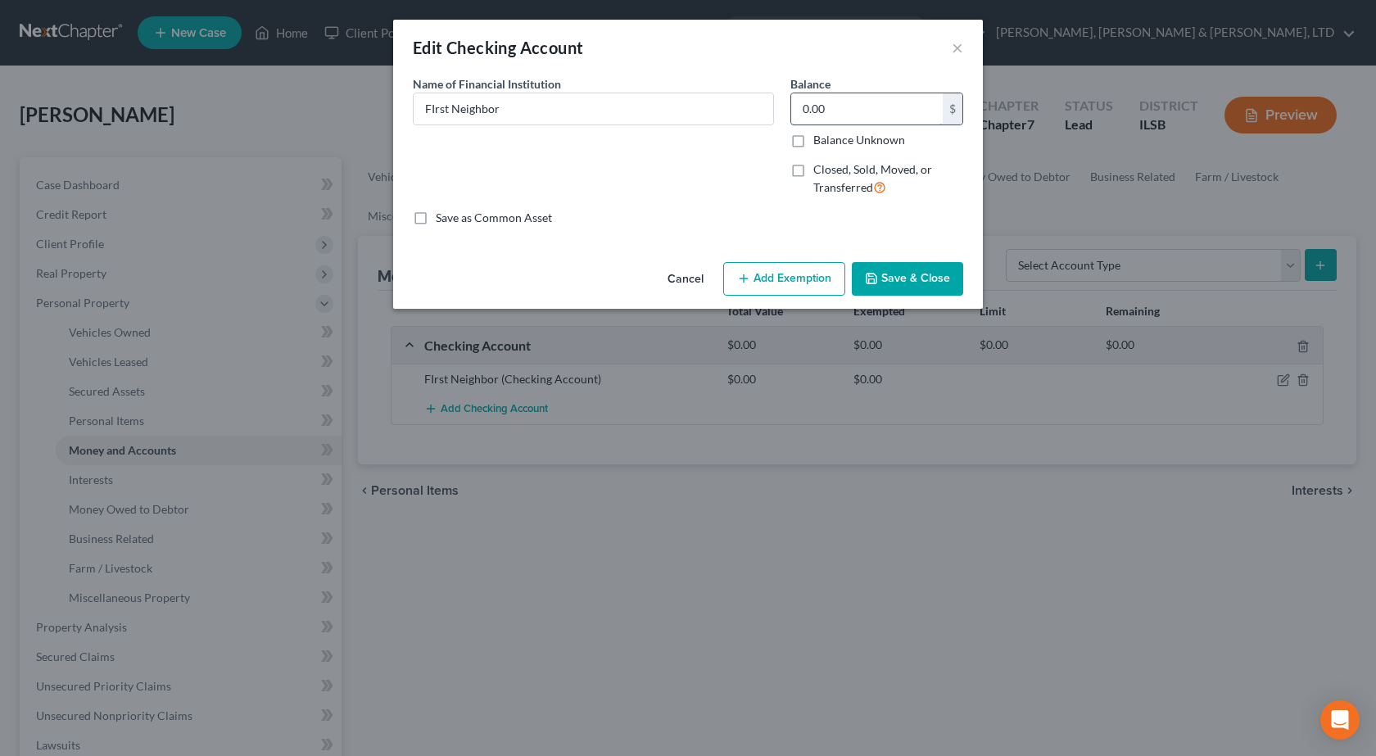
click at [904, 116] on input "0.00" at bounding box center [867, 108] width 152 height 31
type input "40"
click at [804, 283] on button "Add Exemption" at bounding box center [784, 279] width 122 height 34
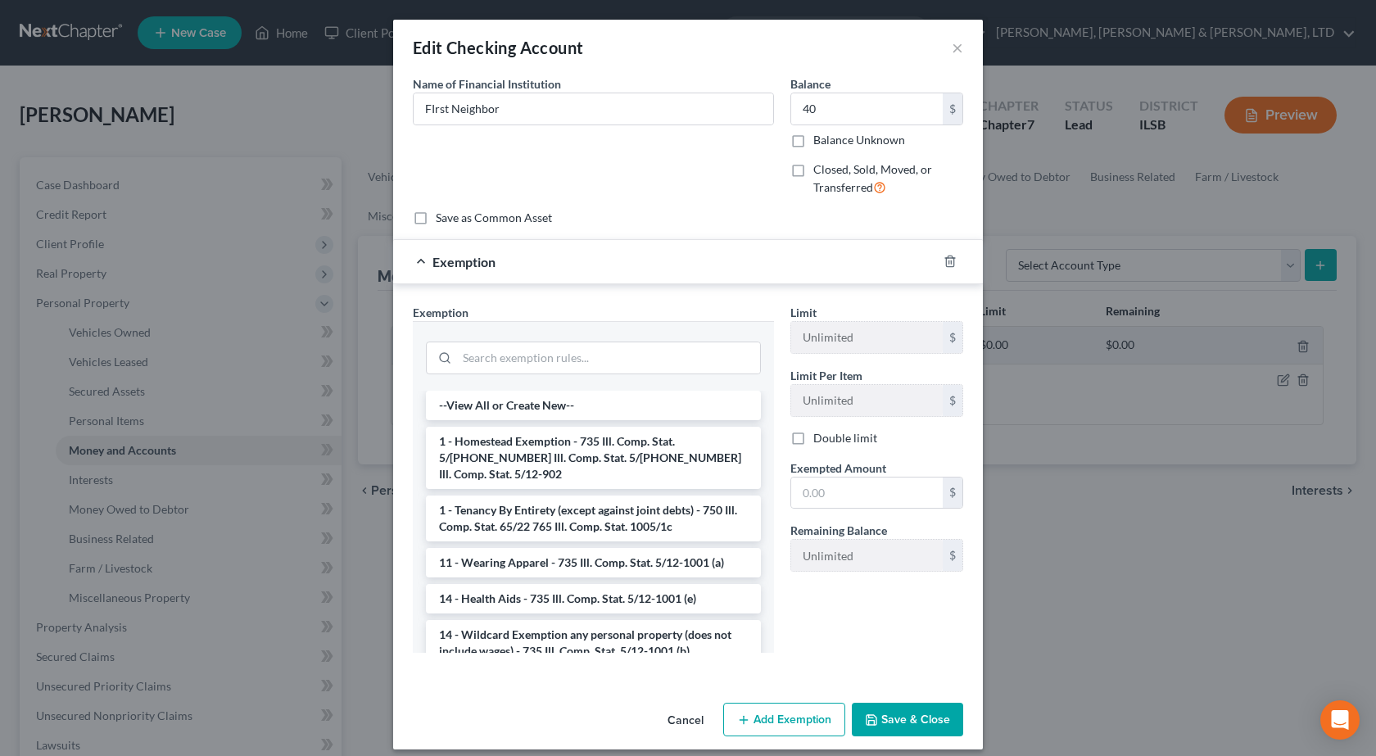
drag, startPoint x: 580, startPoint y: 633, endPoint x: 760, endPoint y: 533, distance: 206.1
click at [580, 632] on li "14 - Wildcard Exemption any personal property (does not include wages) - 735 Il…" at bounding box center [593, 643] width 335 height 46
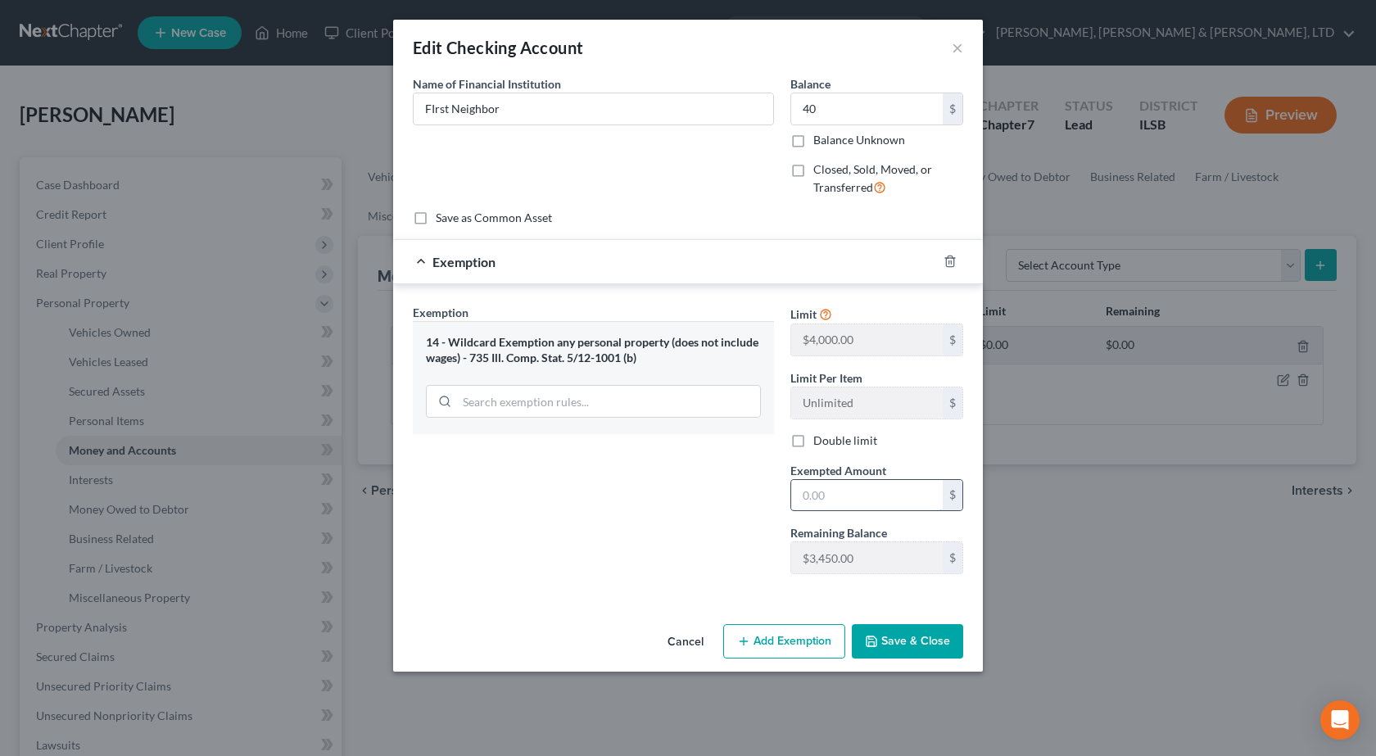
click at [891, 507] on input "text" at bounding box center [867, 495] width 152 height 31
type input "40"
click at [525, 612] on div "An exemption set must first be selected from the Filing Information section. Co…" at bounding box center [688, 346] width 590 height 542
click at [937, 639] on button "Save & Close" at bounding box center [907, 641] width 111 height 34
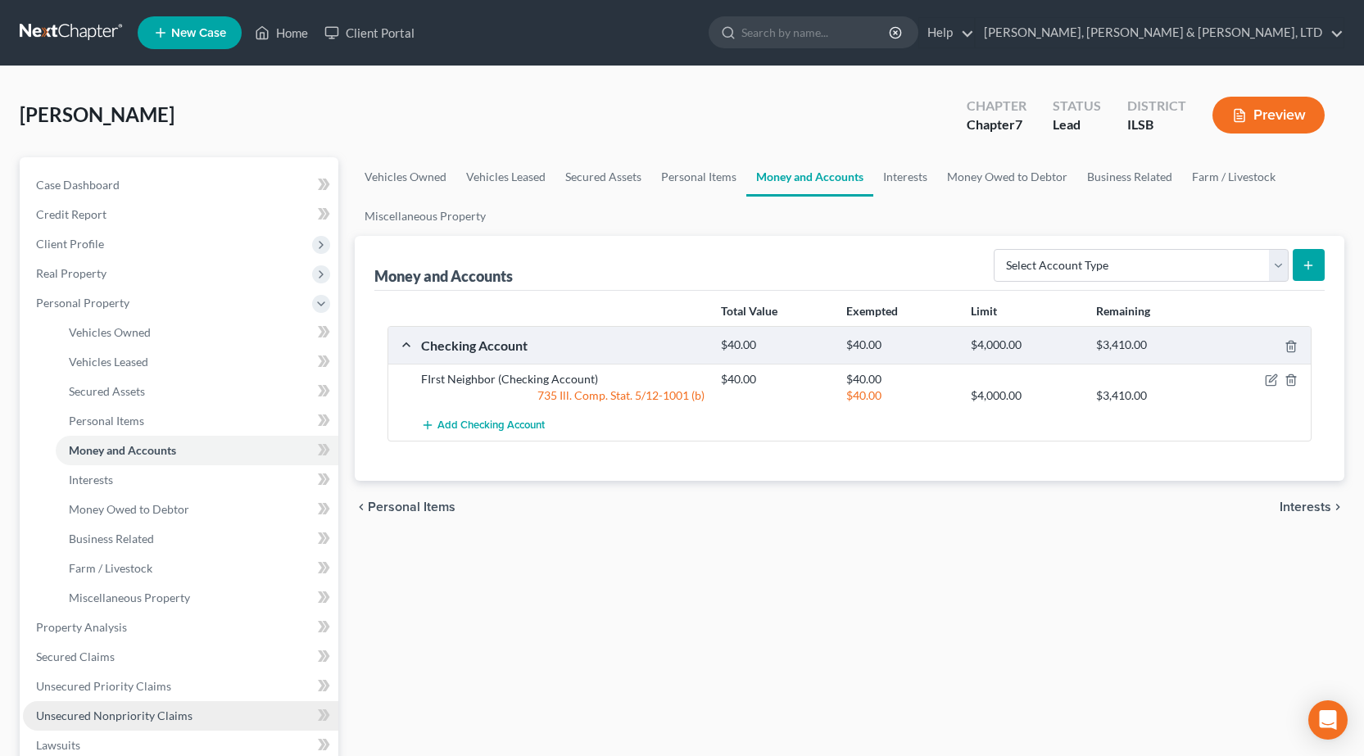
click at [147, 714] on span "Unsecured Nonpriority Claims" at bounding box center [114, 716] width 156 height 14
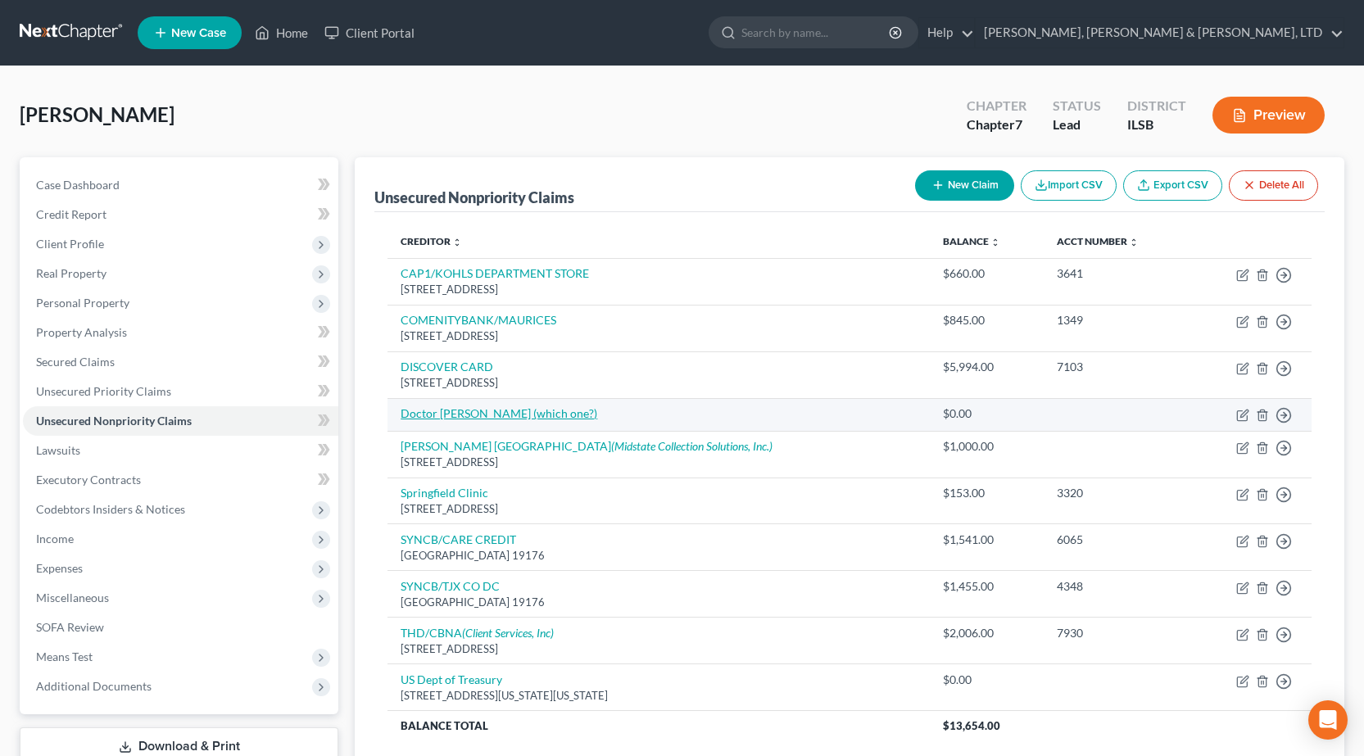
click at [514, 415] on link "Doctor Helmes (which one?)" at bounding box center [499, 413] width 197 height 14
select select "0"
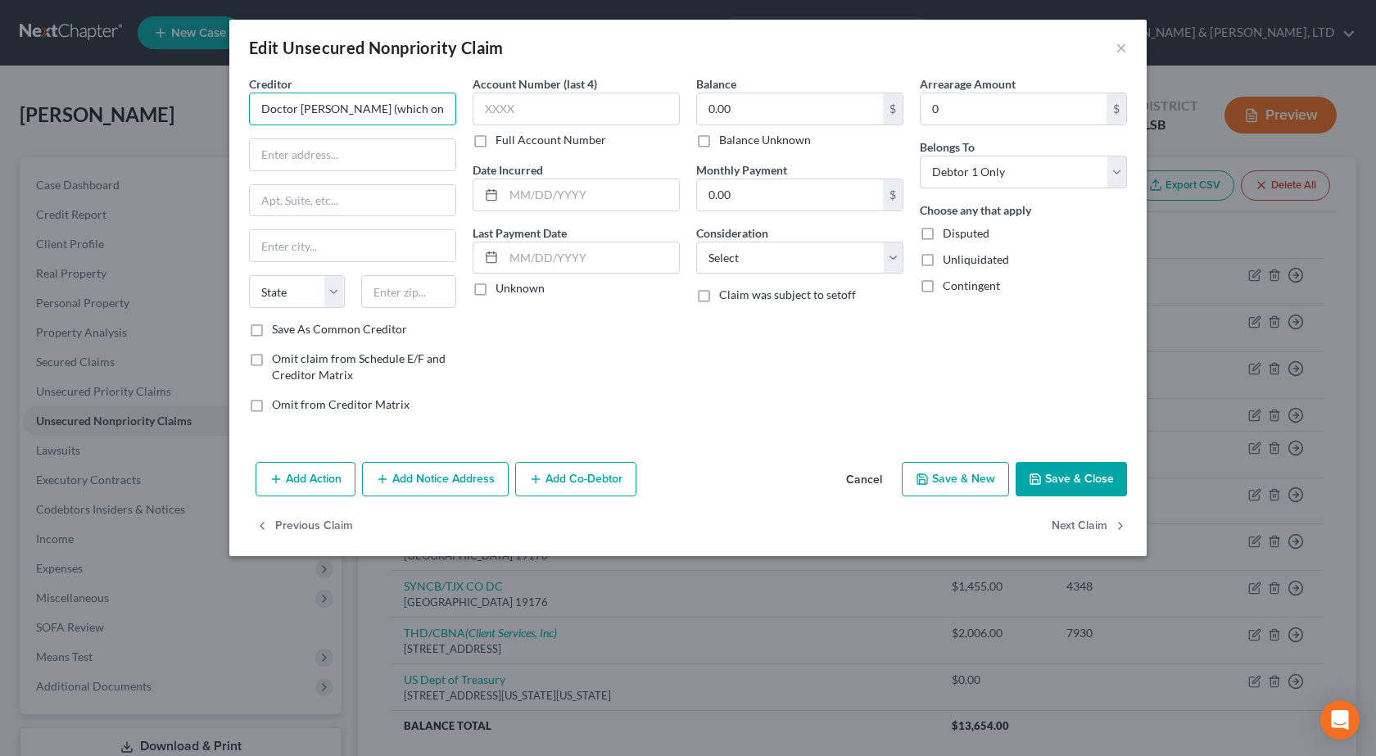
drag, startPoint x: 442, startPoint y: 107, endPoint x: 0, endPoint y: 122, distance: 441.8
click at [0, 122] on div "Edit Unsecured Nonpriority Claim × Creditor * Doctor Helmes (which one?) State …" at bounding box center [688, 378] width 1376 height 756
paste input "Helms Chiropractic Health Center"
type input "Helms Chiropractic Health Center"
click at [351, 163] on input "text" at bounding box center [353, 154] width 206 height 31
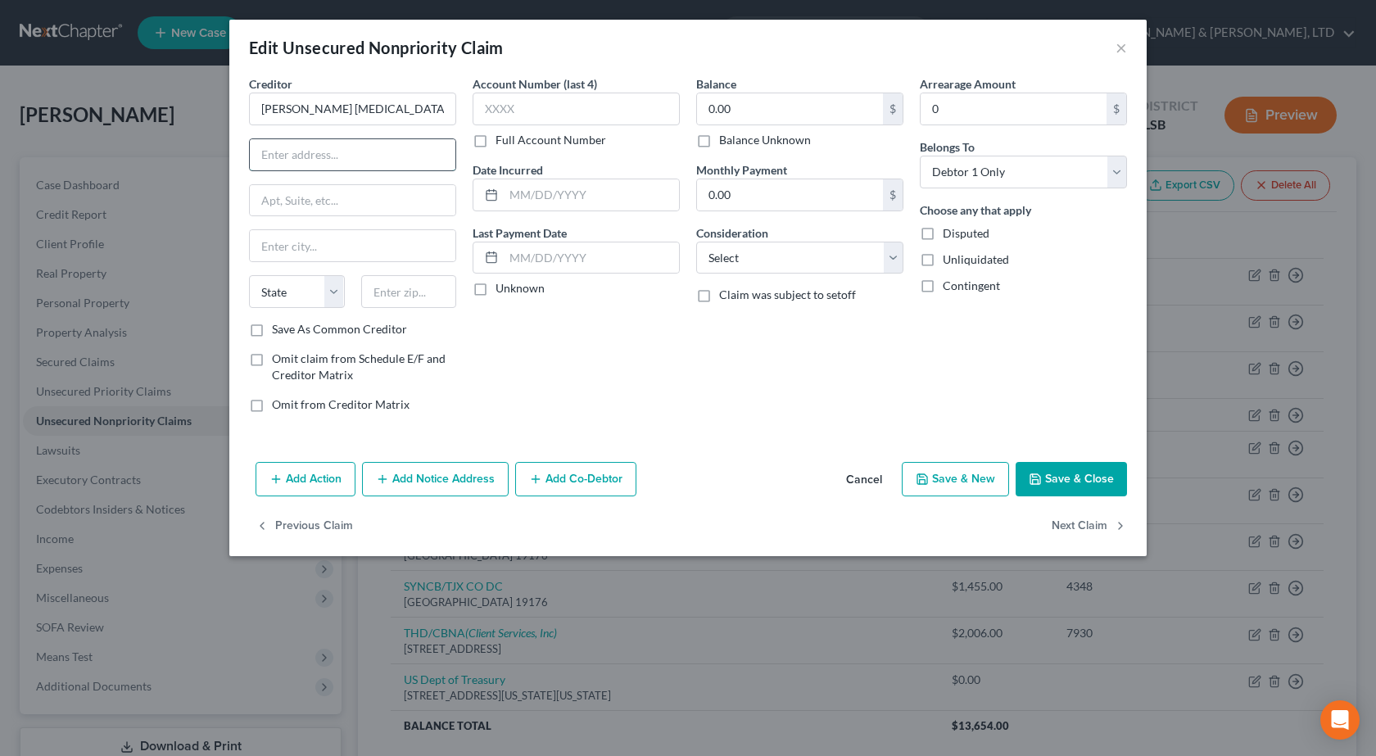
paste input "1804 Broadway Ave"
type input "1804 Broadway Ave"
click at [412, 294] on input "text" at bounding box center [409, 291] width 96 height 33
type input "61938"
type input "Mattoon"
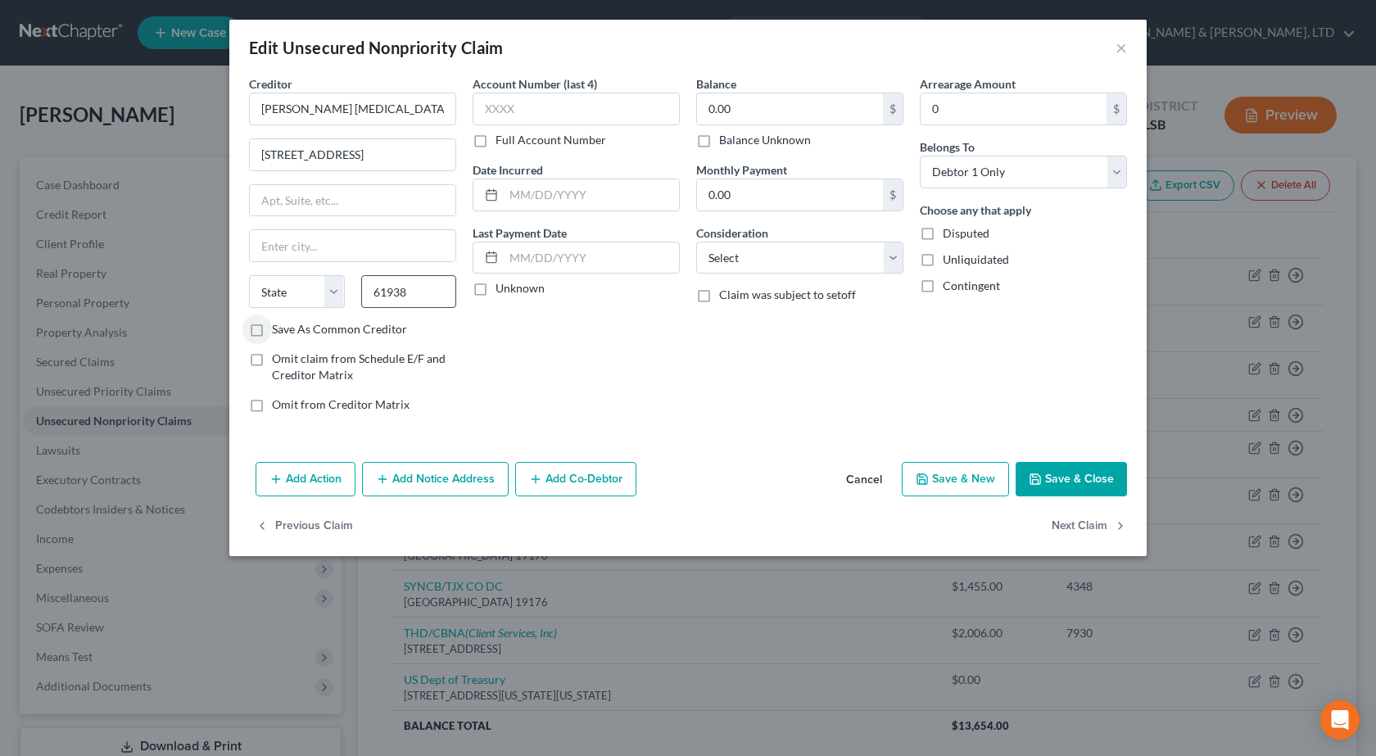
select select "14"
click at [798, 107] on input "0.00" at bounding box center [790, 108] width 186 height 31
click at [790, 252] on select "Select Cable / Satellite Services Collection Agency Credit Card Debt Debt Couns…" at bounding box center [799, 258] width 207 height 33
select select "9"
click at [696, 242] on select "Select Cable / Satellite Services Collection Agency Credit Card Debt Debt Couns…" at bounding box center [799, 258] width 207 height 33
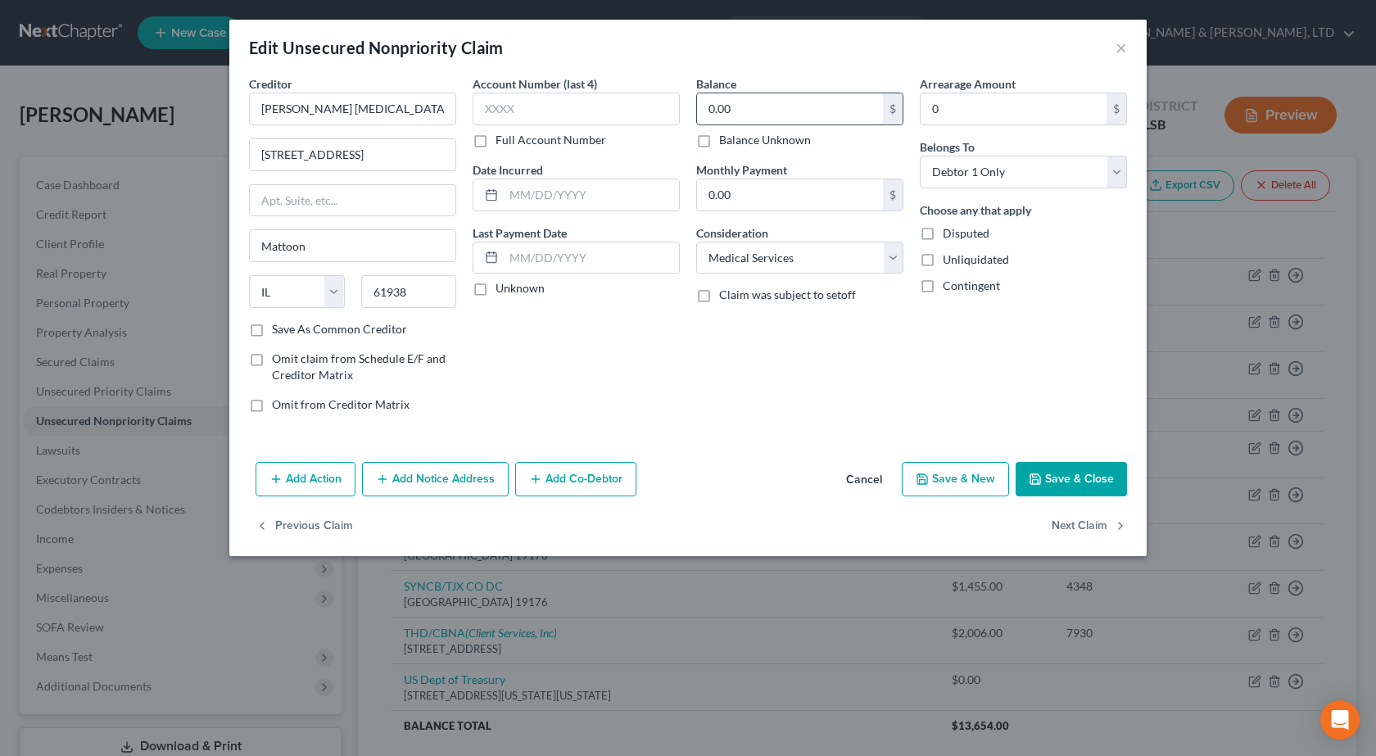
click at [722, 116] on input "0.00" at bounding box center [790, 108] width 186 height 31
drag, startPoint x: 762, startPoint y: 110, endPoint x: 733, endPoint y: 113, distance: 28.9
click at [758, 112] on input "0.00" at bounding box center [790, 108] width 186 height 31
click at [733, 113] on input "0.00" at bounding box center [790, 108] width 186 height 31
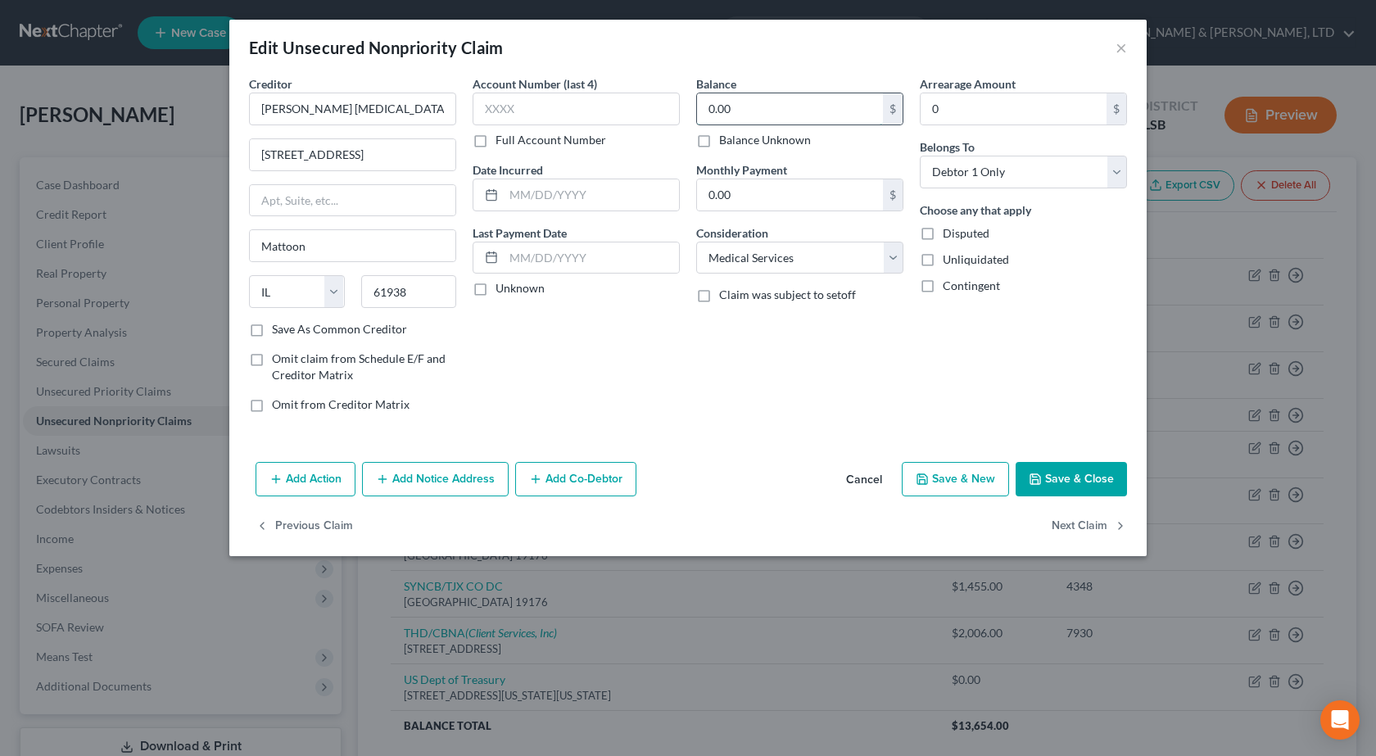
type input "3"
click at [1074, 470] on button "Save & Close" at bounding box center [1071, 479] width 111 height 34
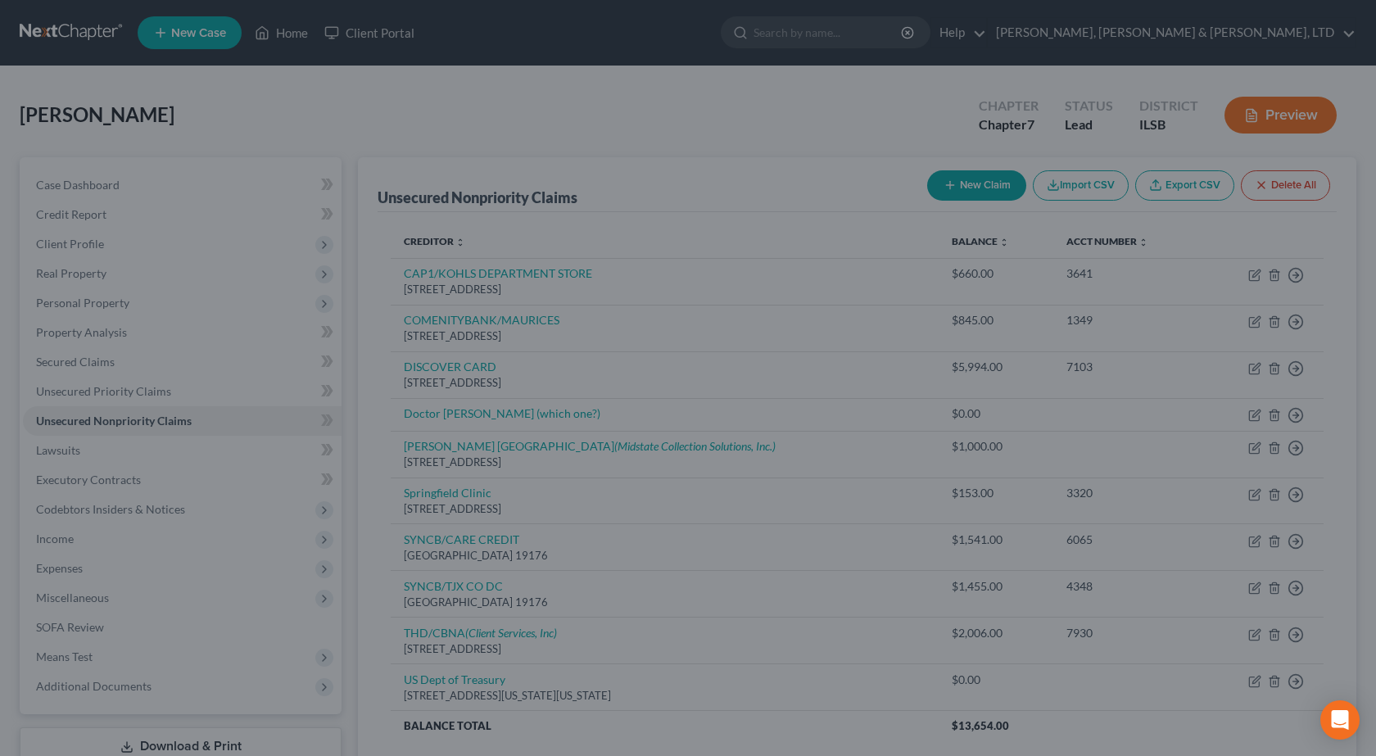
type input "4,000.00"
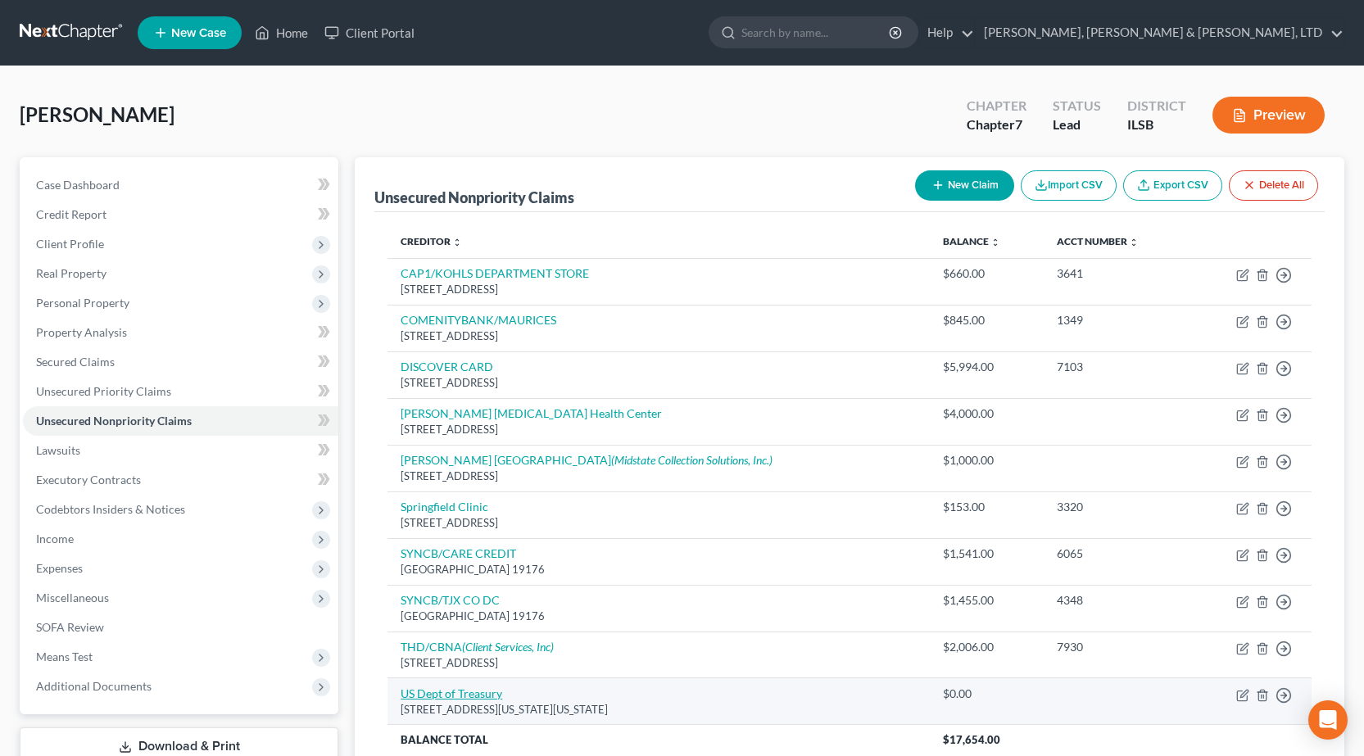
click at [463, 692] on link "US Dept of Treasury" at bounding box center [452, 694] width 102 height 14
select select "8"
select select "14"
select select "0"
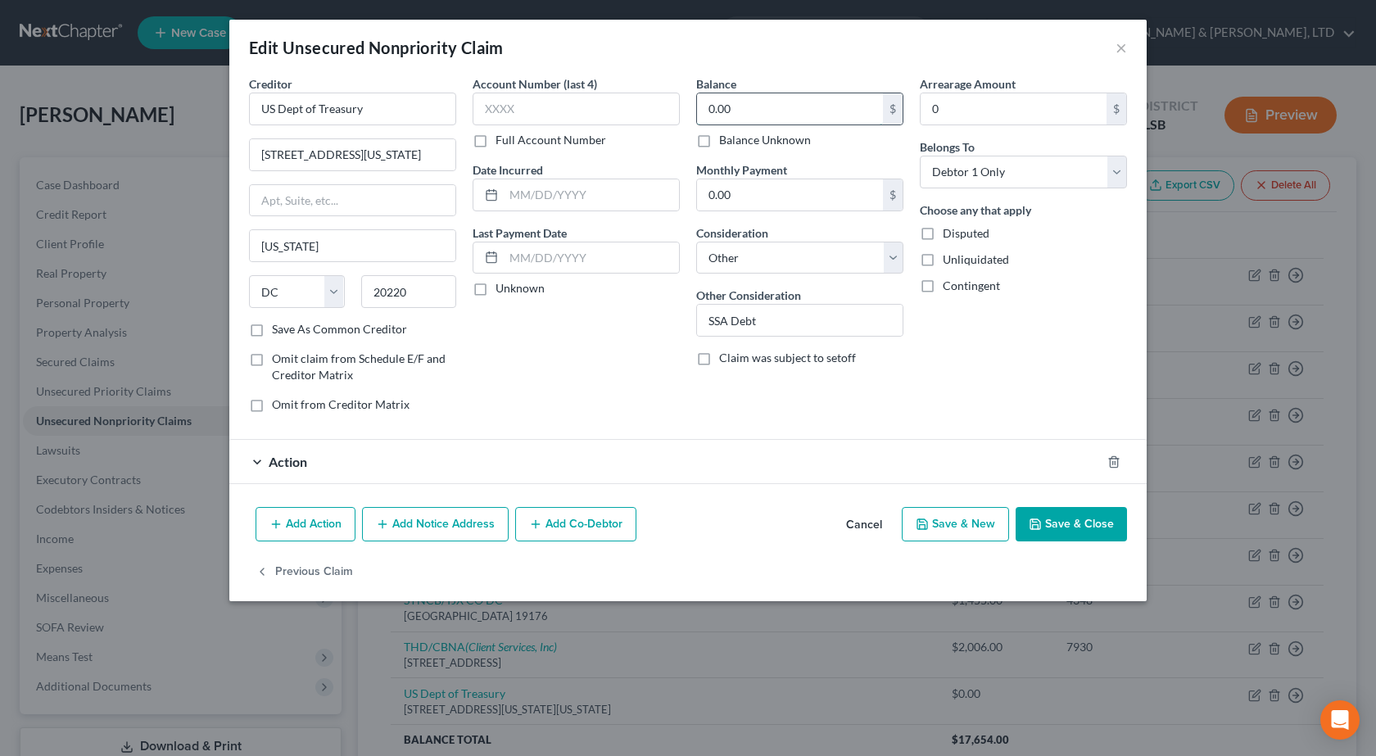
click at [753, 99] on input "0.00" at bounding box center [790, 108] width 186 height 31
type input "8,000"
click at [941, 465] on div "Action" at bounding box center [665, 461] width 872 height 43
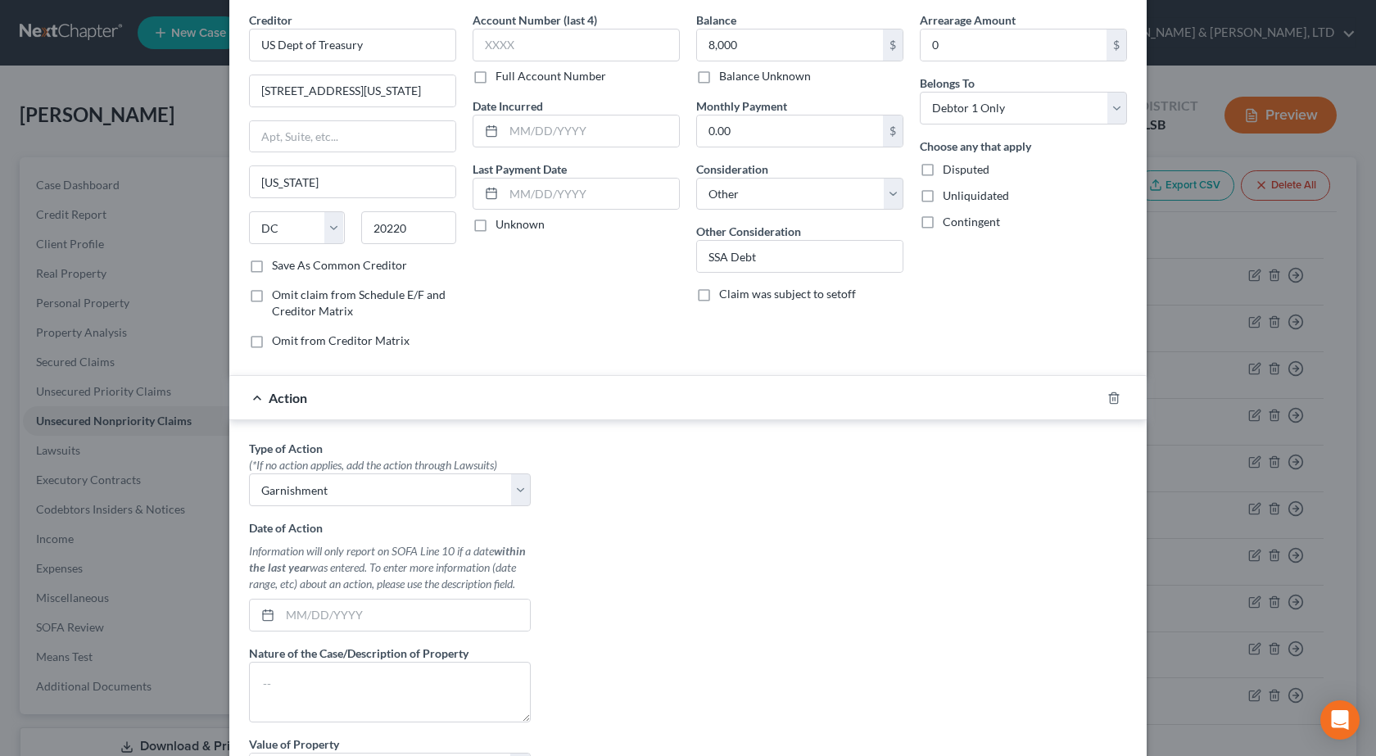
scroll to position [63, 0]
click at [719, 256] on input "SSA Debt" at bounding box center [800, 257] width 206 height 31
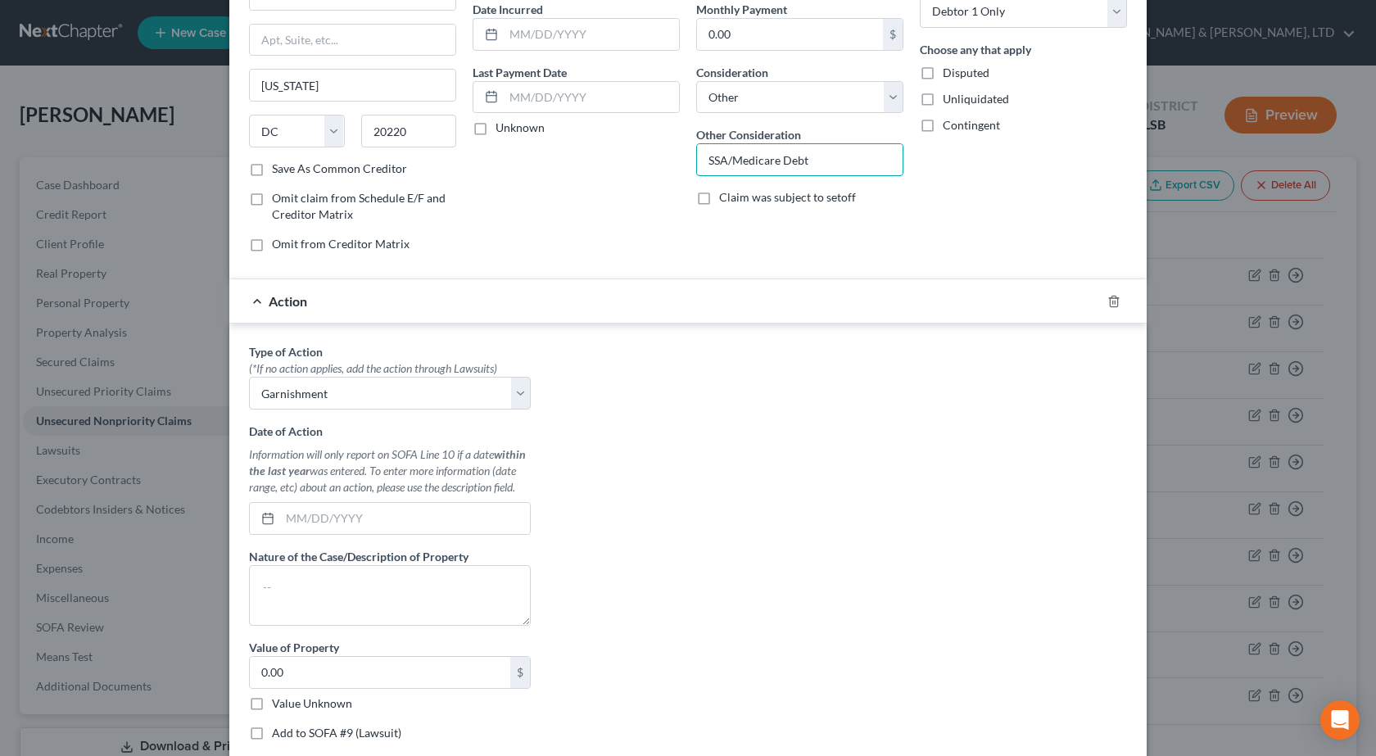
scroll to position [309, 0]
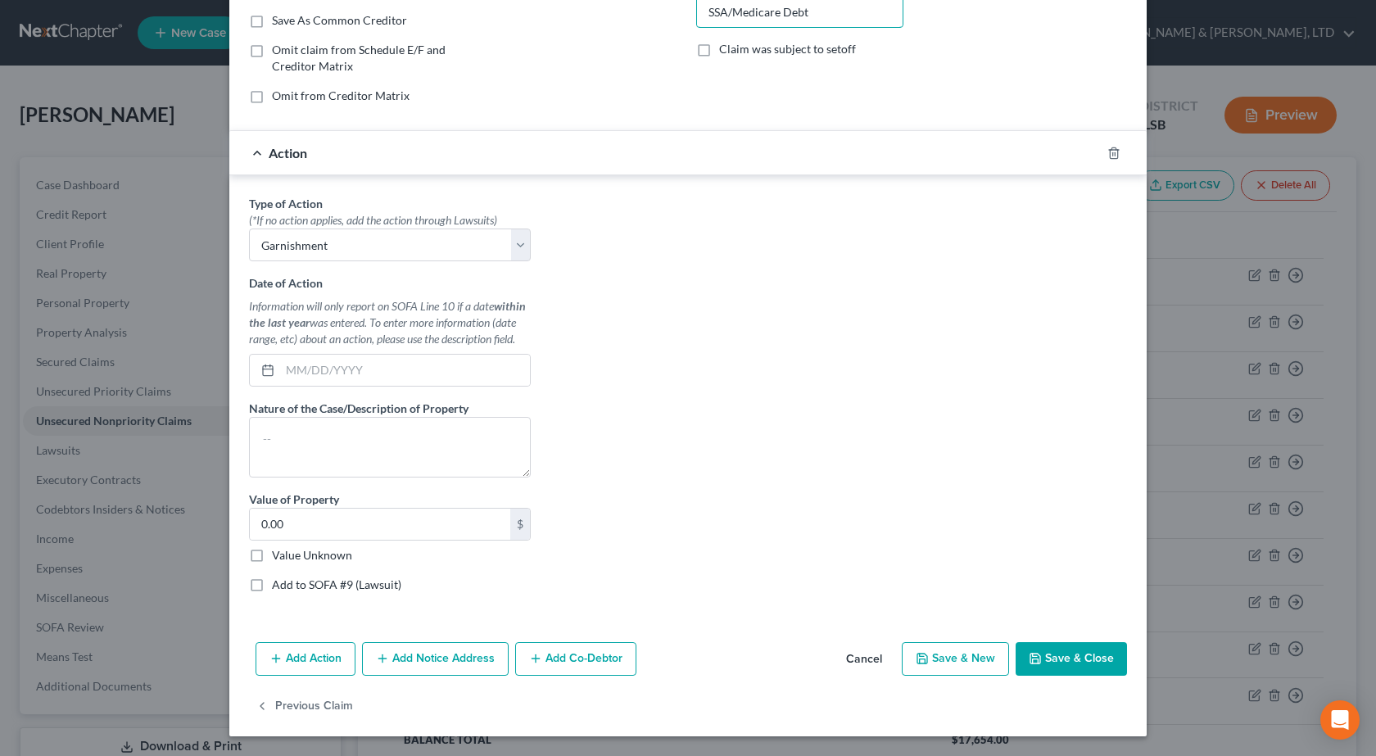
type input "SSA/Medicare Debt"
click at [1091, 650] on button "Save & Close" at bounding box center [1071, 659] width 111 height 34
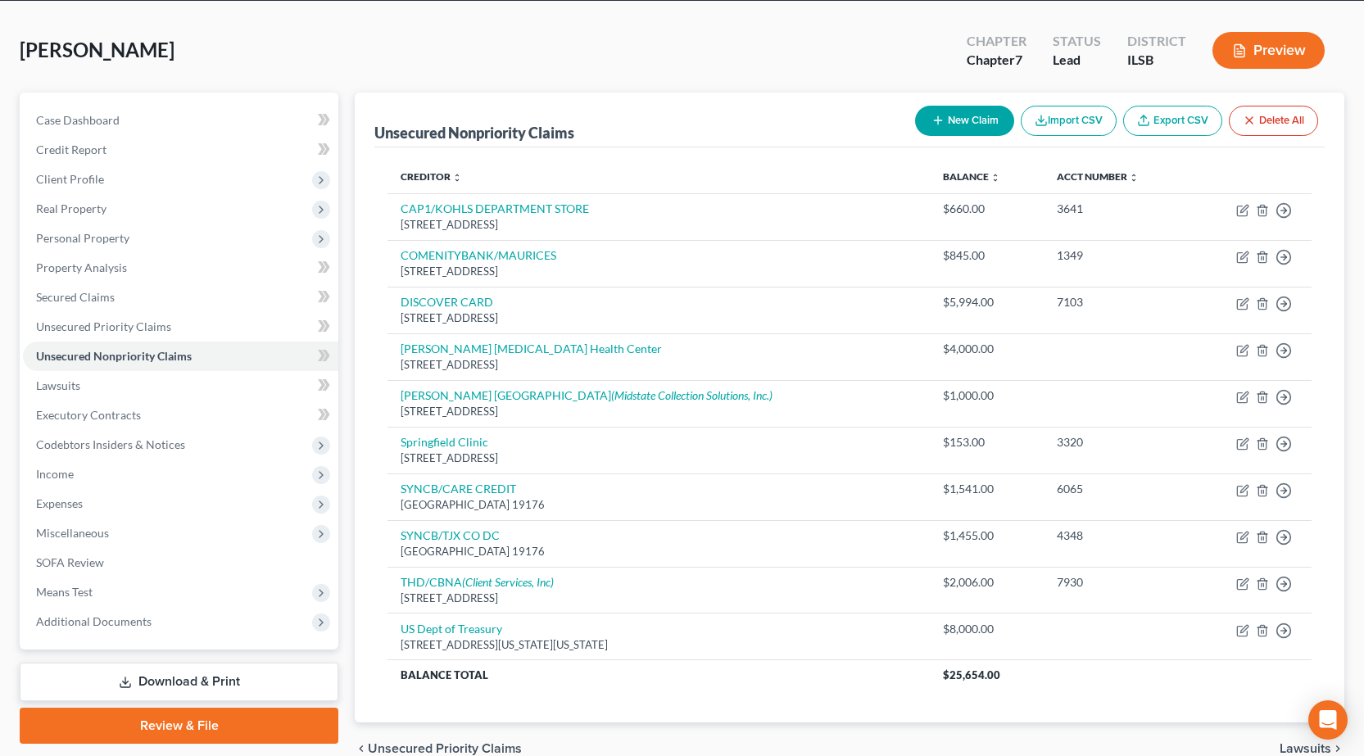
scroll to position [146, 0]
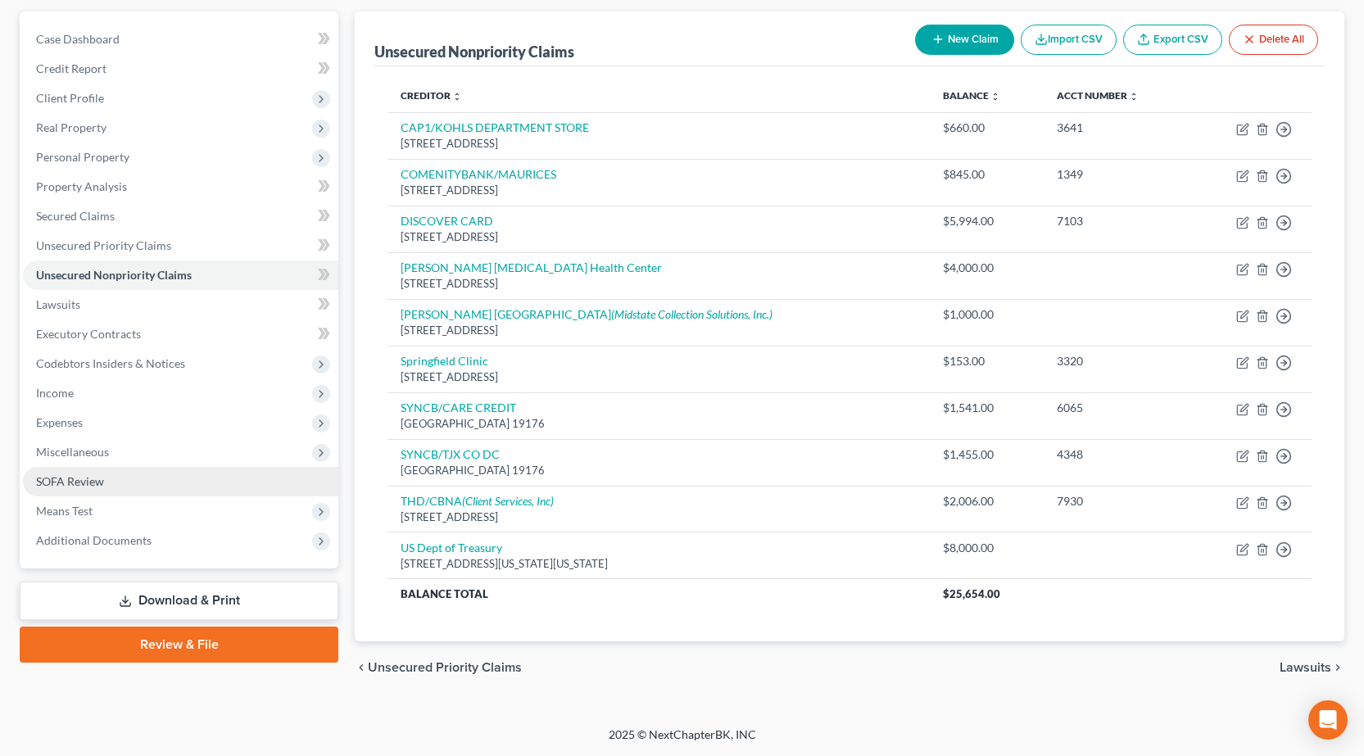
click at [90, 479] on span "SOFA Review" at bounding box center [70, 481] width 68 height 14
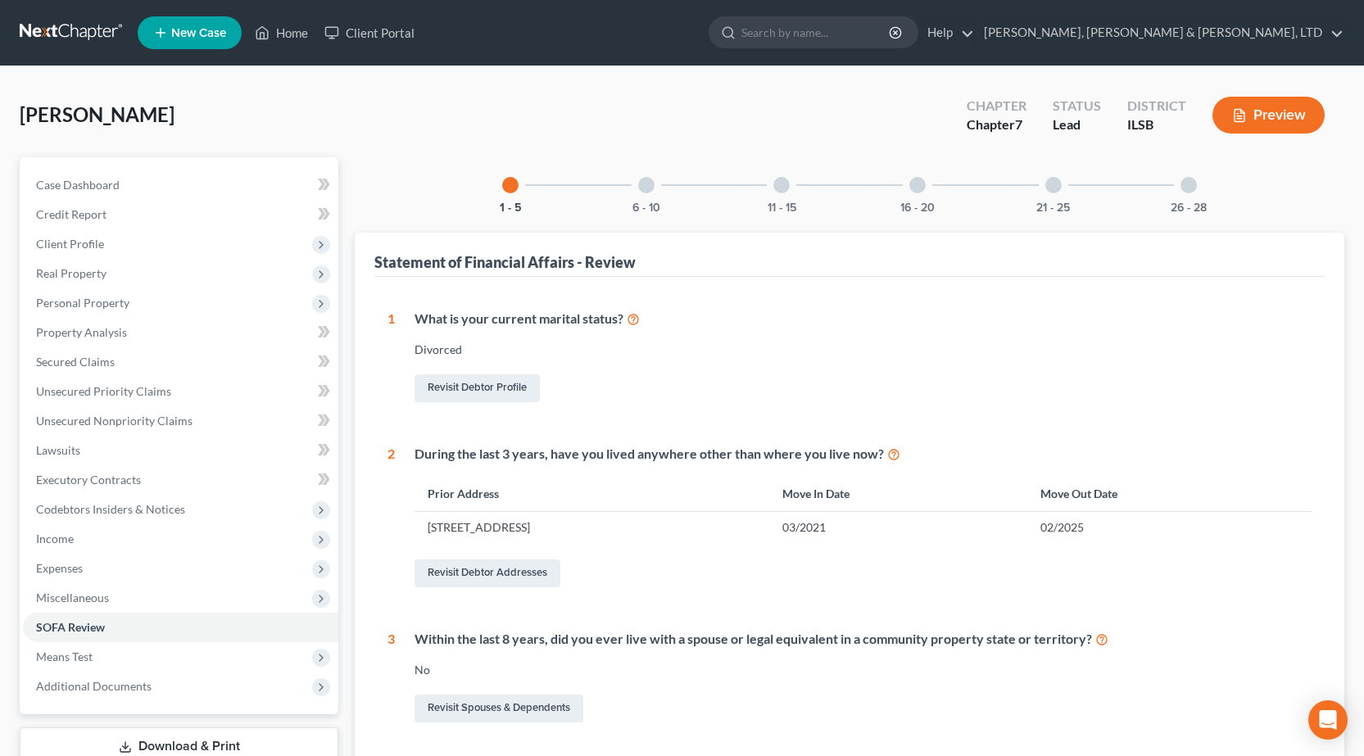
click at [778, 185] on div at bounding box center [781, 185] width 16 height 16
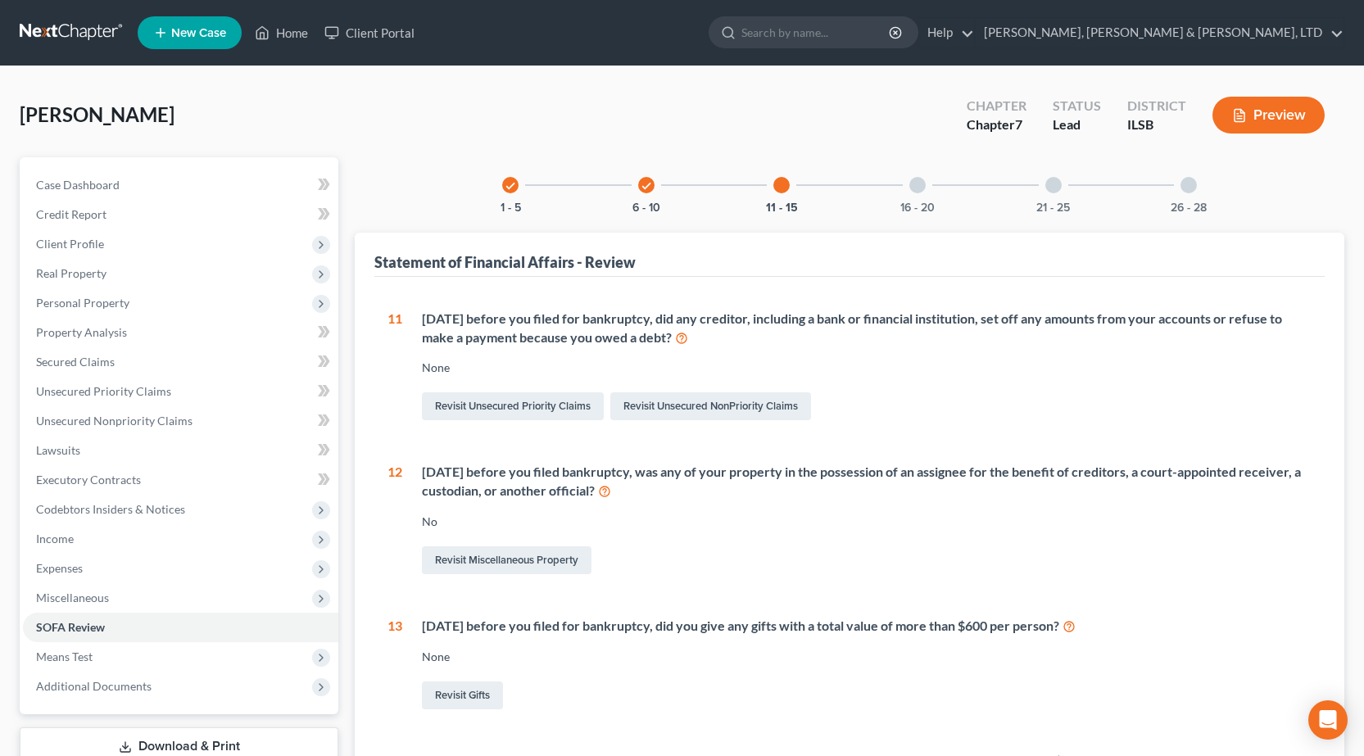
click at [912, 192] on div at bounding box center [917, 185] width 16 height 16
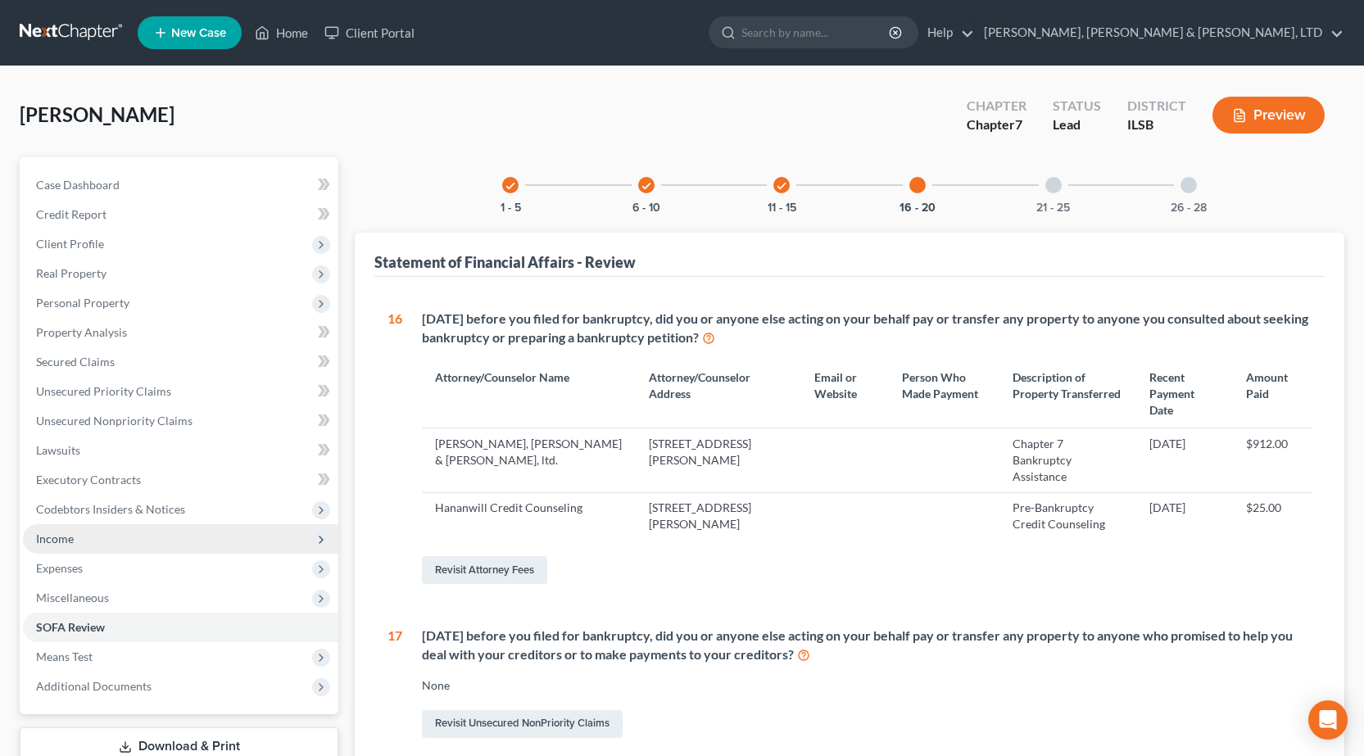
click at [123, 539] on span "Income" at bounding box center [180, 538] width 315 height 29
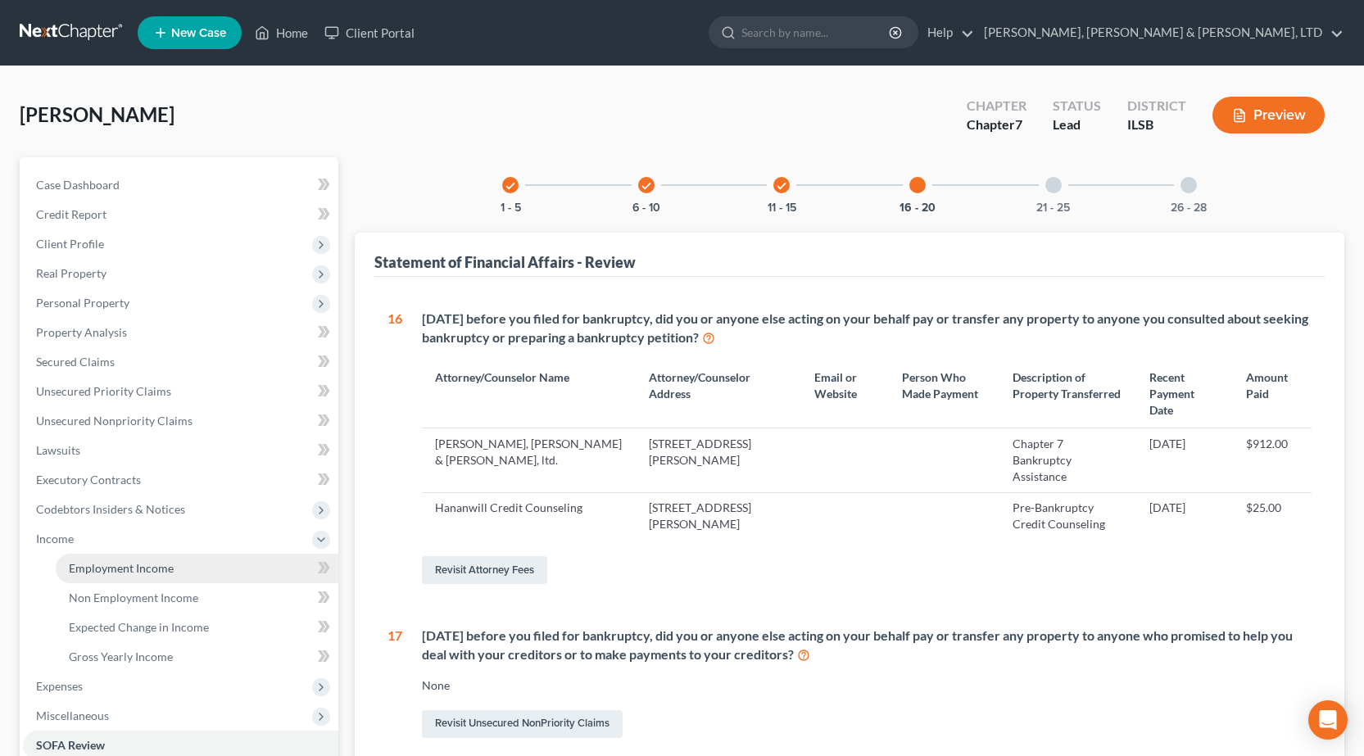
click at [138, 560] on link "Employment Income" at bounding box center [197, 568] width 283 height 29
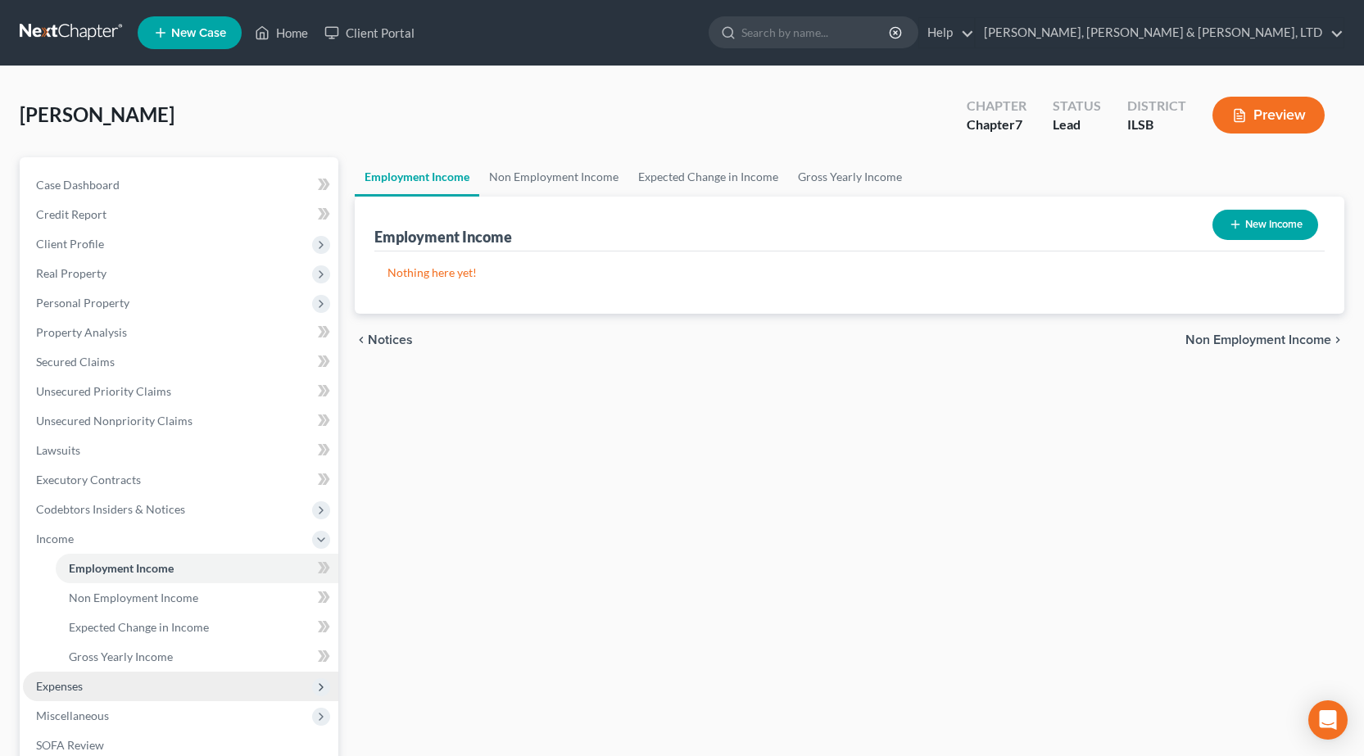
click at [117, 682] on span "Expenses" at bounding box center [180, 686] width 315 height 29
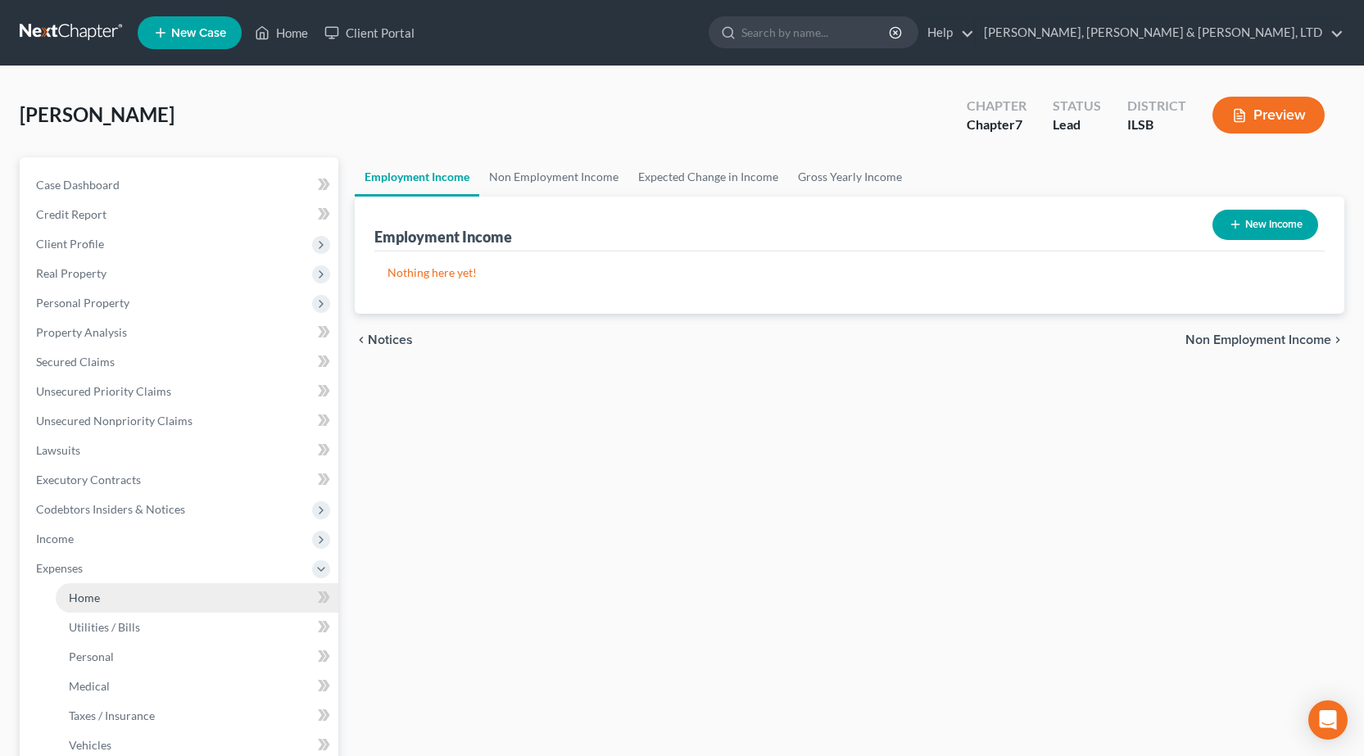
click at [129, 598] on link "Home" at bounding box center [197, 597] width 283 height 29
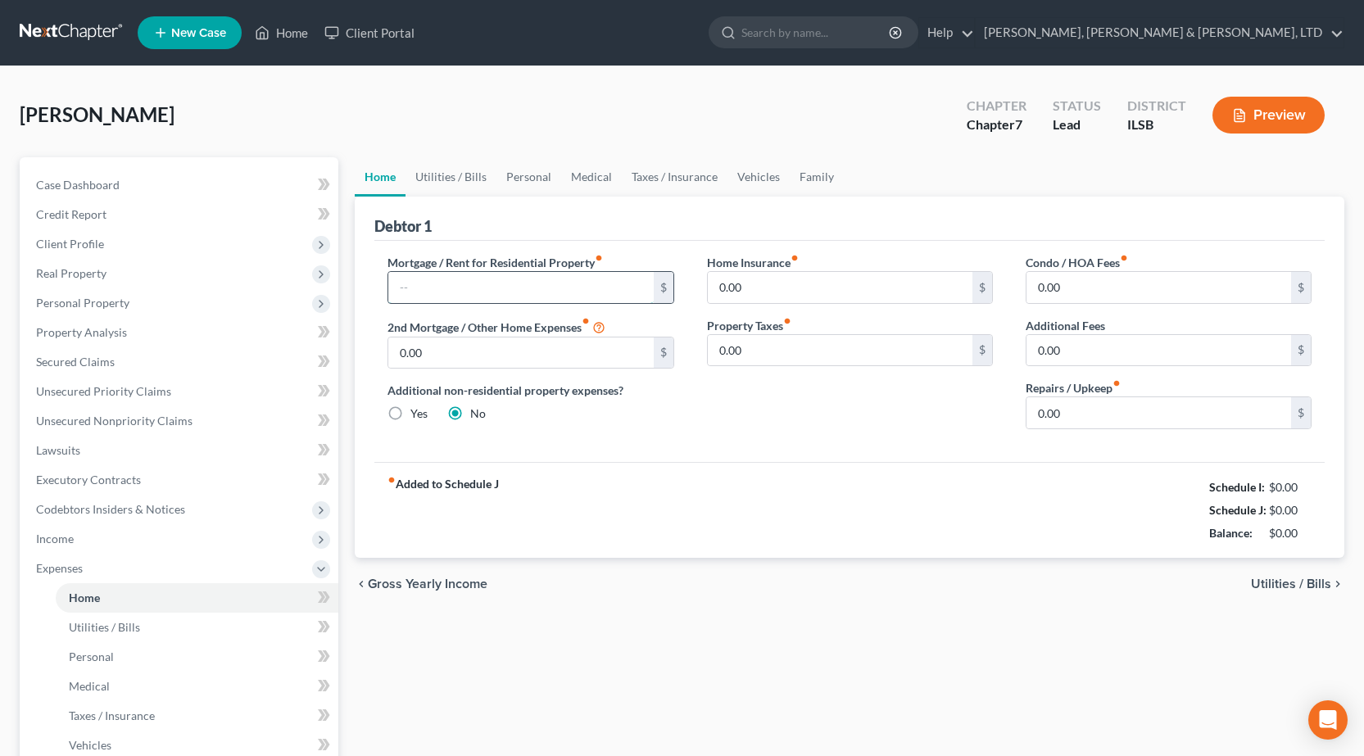
click at [483, 285] on input "text" at bounding box center [520, 287] width 265 height 31
type input "825"
click at [460, 171] on link "Utilities / Bills" at bounding box center [451, 176] width 91 height 39
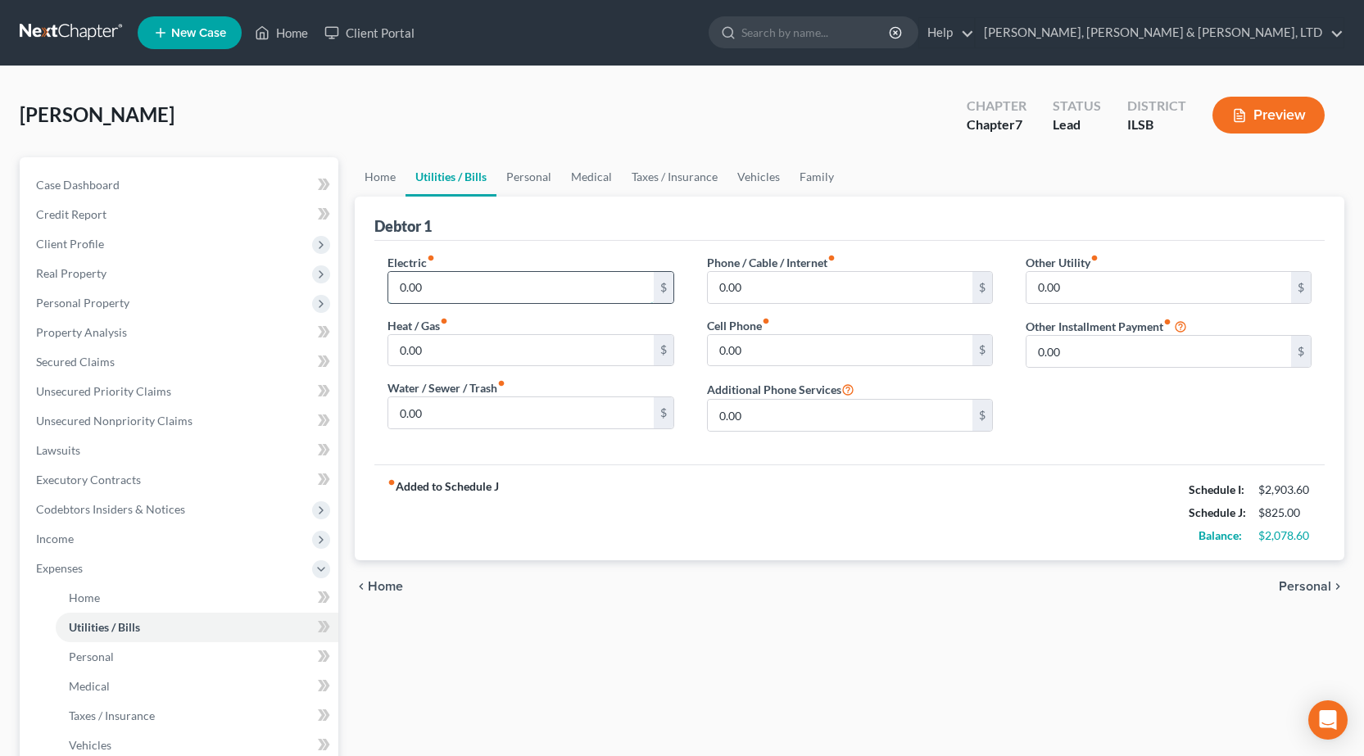
click at [528, 282] on input "0.00" at bounding box center [520, 287] width 265 height 31
type input "1"
type input "6"
type input "500"
click at [524, 401] on input "0.00" at bounding box center [520, 412] width 265 height 31
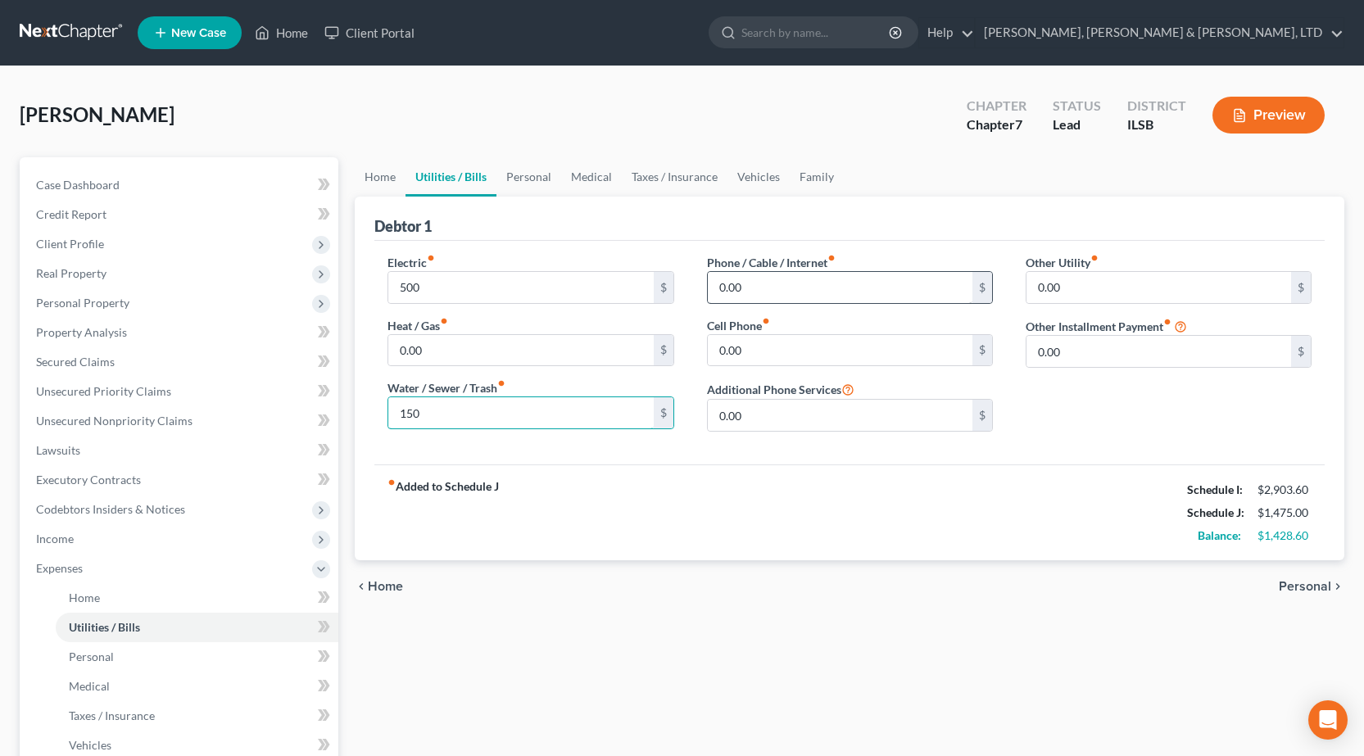
type input "150"
click at [875, 272] on input "0.00" at bounding box center [840, 287] width 265 height 31
click at [827, 341] on input "0.00" at bounding box center [840, 350] width 265 height 31
type input "50"
click at [829, 284] on input "0.00" at bounding box center [840, 287] width 265 height 31
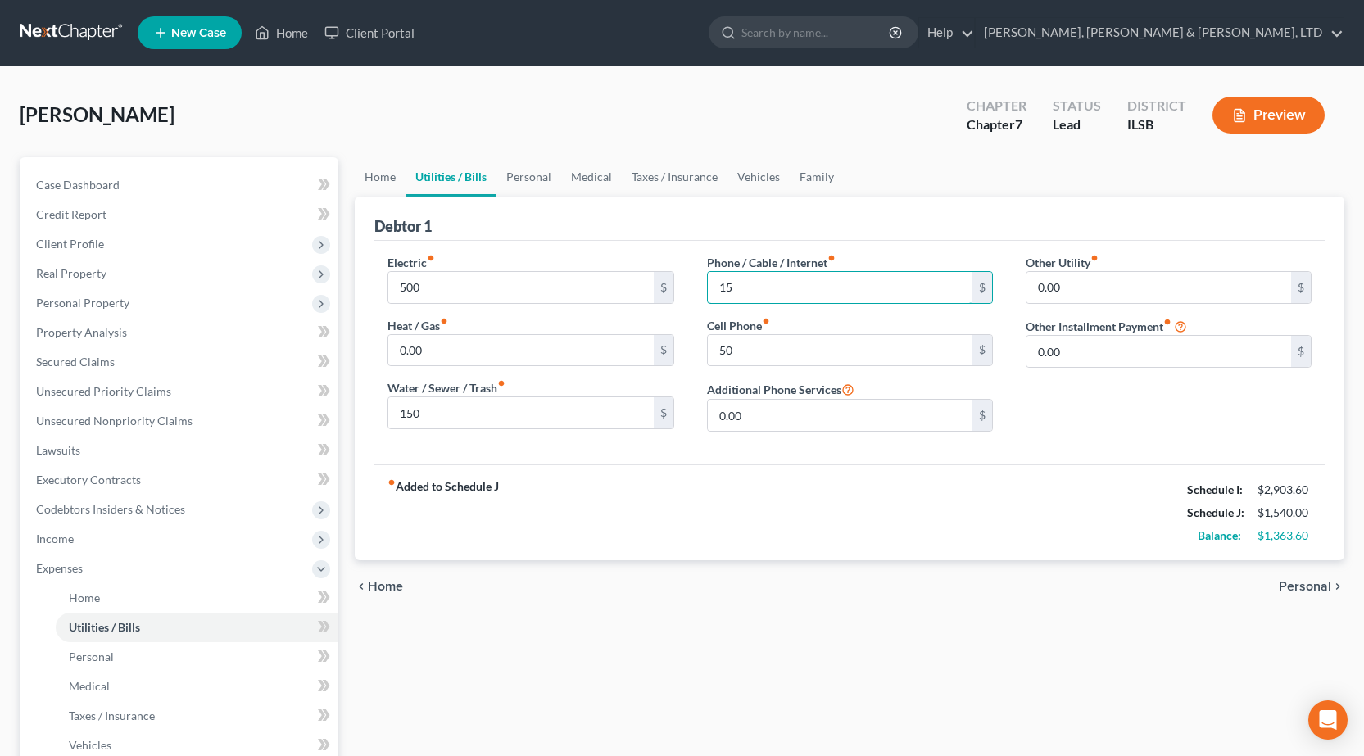
type input "15"
click at [526, 211] on div "Debtor 1" at bounding box center [849, 219] width 950 height 44
click at [532, 179] on link "Personal" at bounding box center [528, 176] width 65 height 39
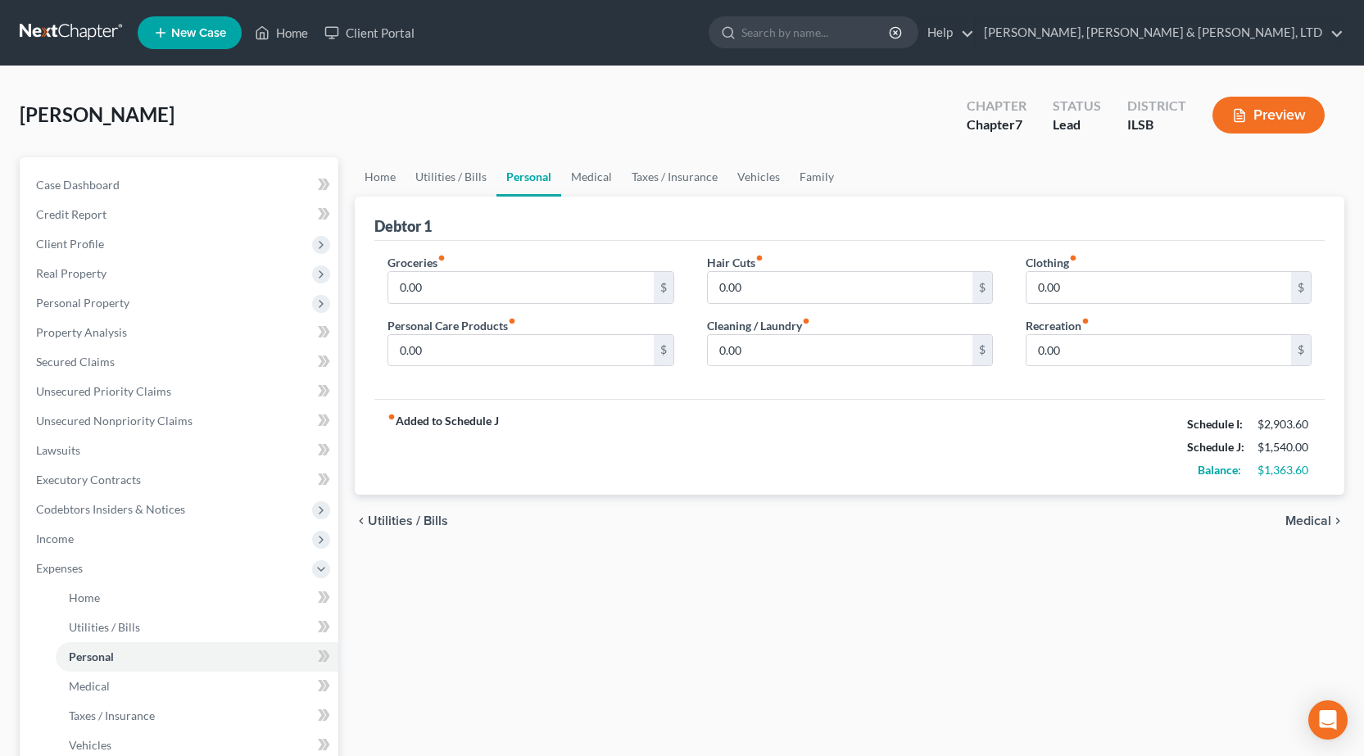
click at [667, 250] on div "Groceries fiber_manual_record 0.00 $ Personal Care Products fiber_manual_record…" at bounding box center [849, 320] width 950 height 159
click at [438, 286] on input "0.00" at bounding box center [520, 287] width 265 height 31
type input "600"
click at [1150, 288] on input "0.00" at bounding box center [1159, 287] width 265 height 31
click at [499, 285] on input "600" at bounding box center [520, 287] width 265 height 31
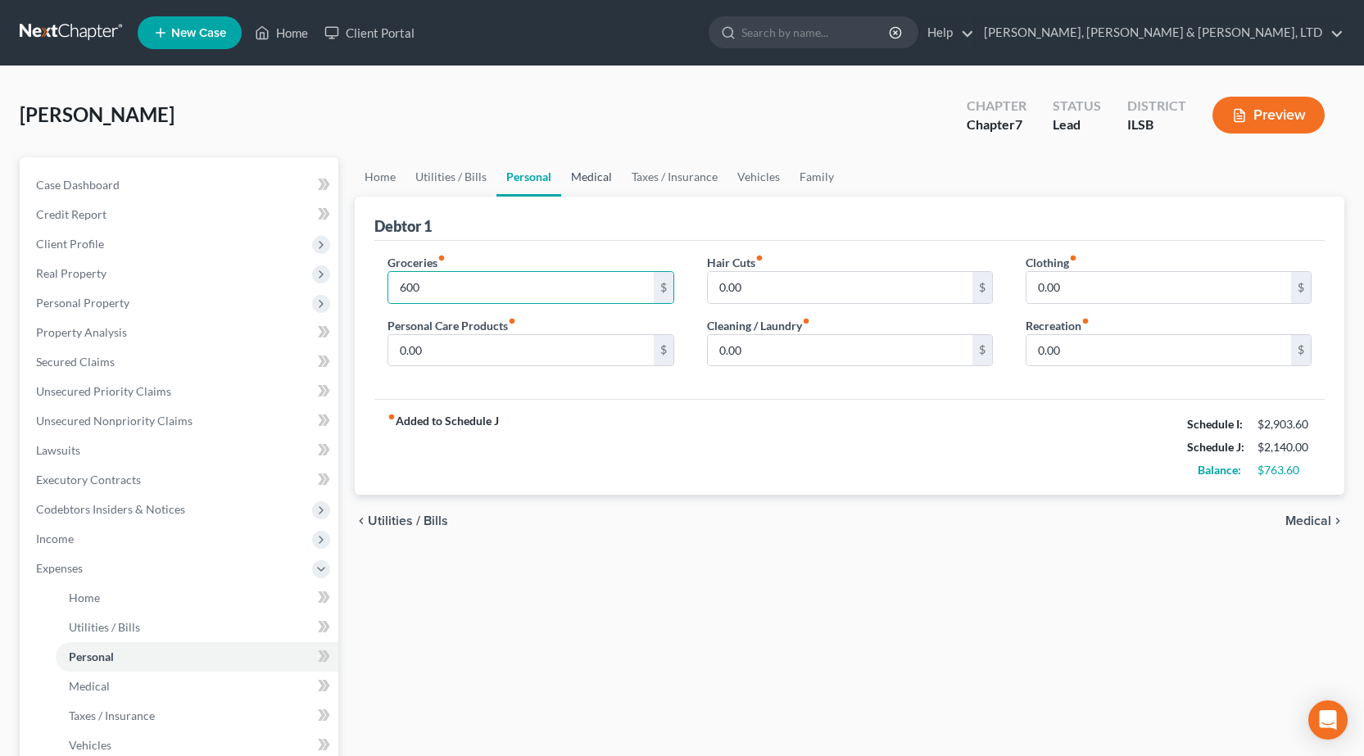
click at [584, 185] on link "Medical" at bounding box center [591, 176] width 61 height 39
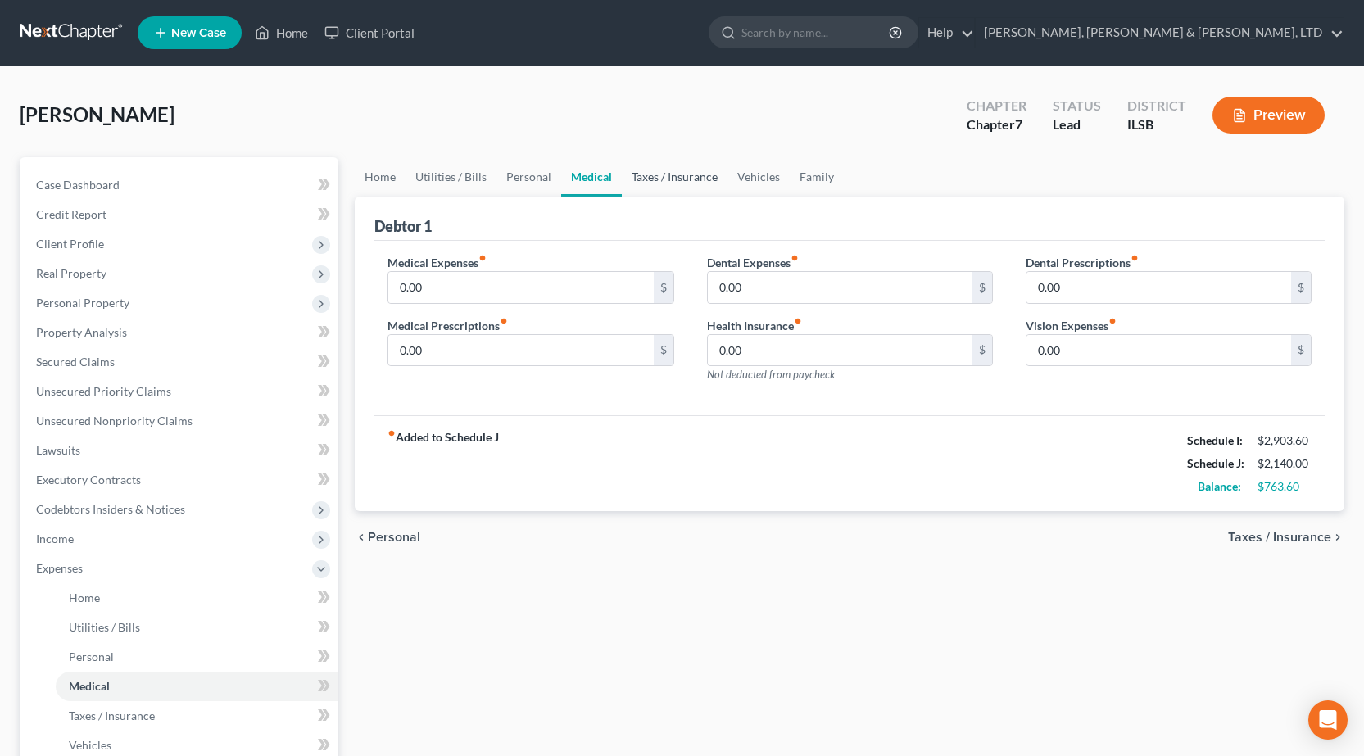
click at [714, 179] on link "Taxes / Insurance" at bounding box center [675, 176] width 106 height 39
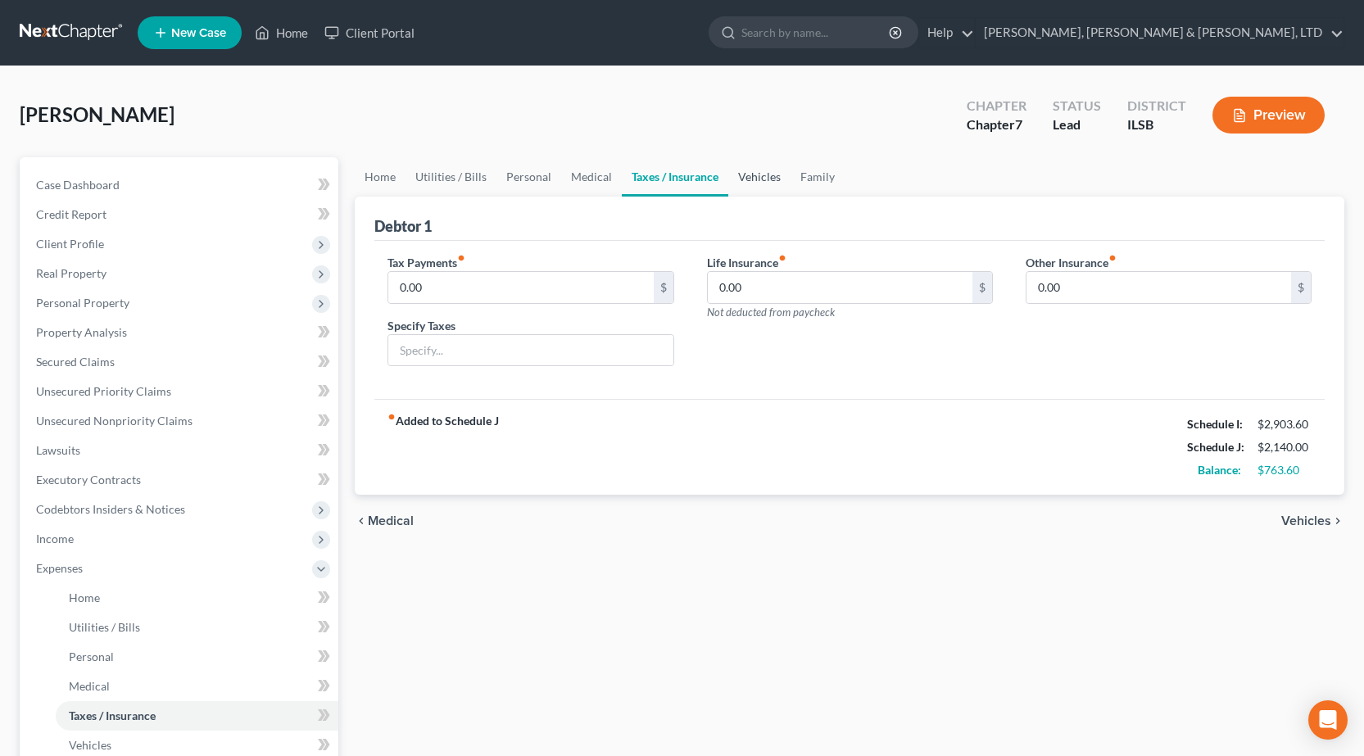
click at [759, 173] on link "Vehicles" at bounding box center [759, 176] width 62 height 39
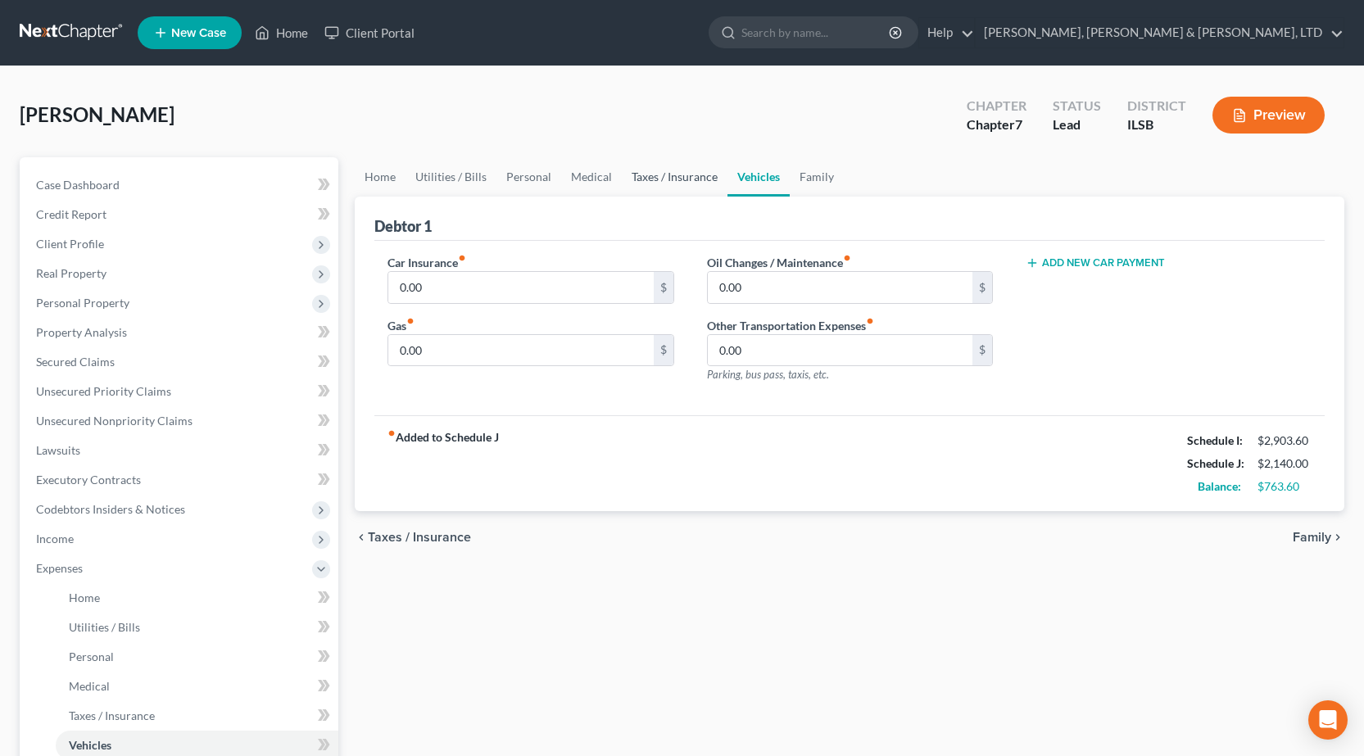
click at [682, 181] on link "Taxes / Insurance" at bounding box center [675, 176] width 106 height 39
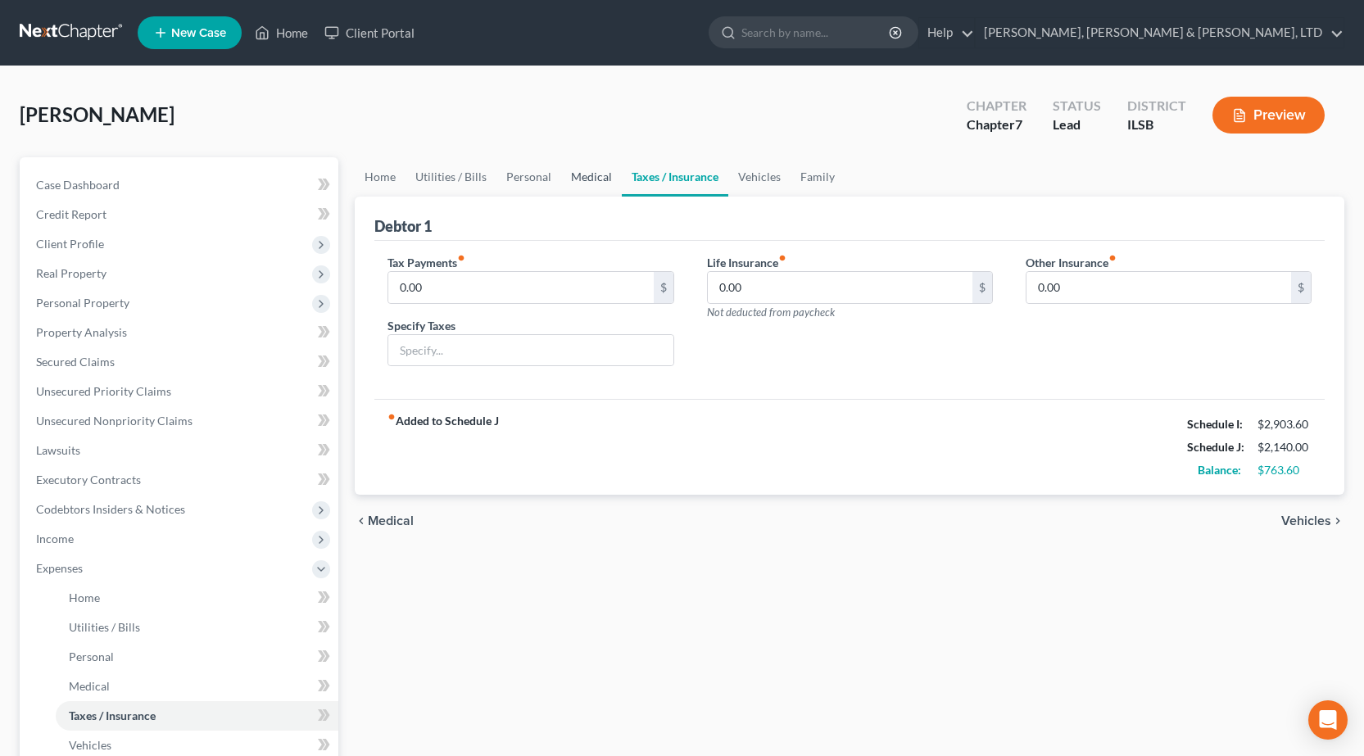
click at [583, 179] on link "Medical" at bounding box center [591, 176] width 61 height 39
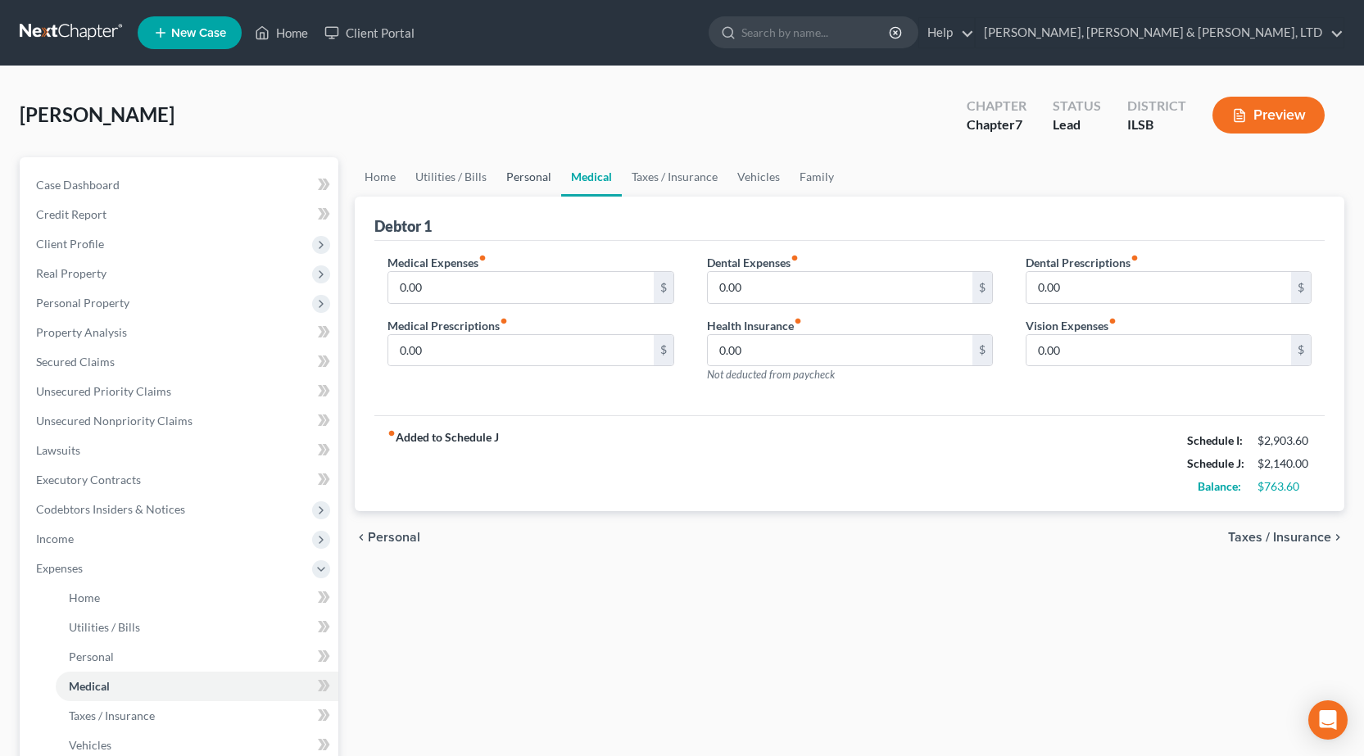
click at [510, 183] on link "Personal" at bounding box center [528, 176] width 65 height 39
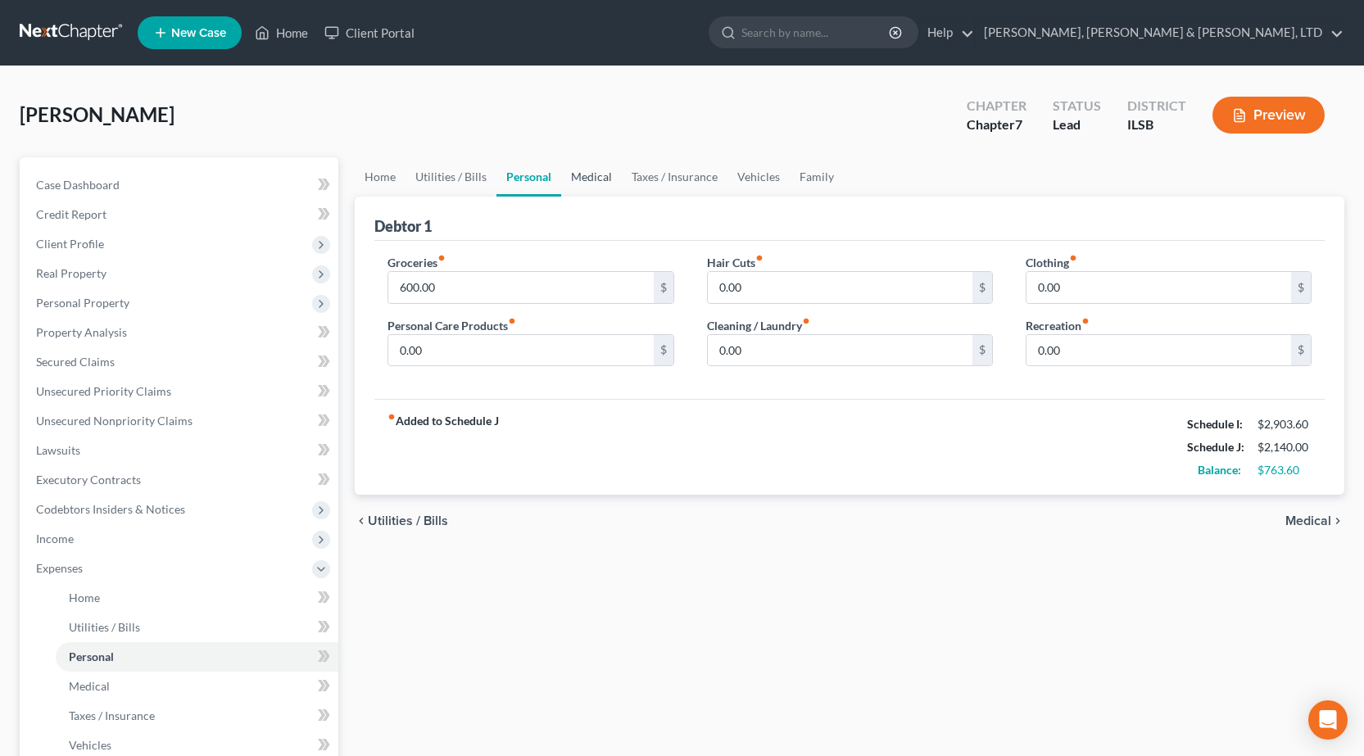
click at [581, 178] on link "Medical" at bounding box center [591, 176] width 61 height 39
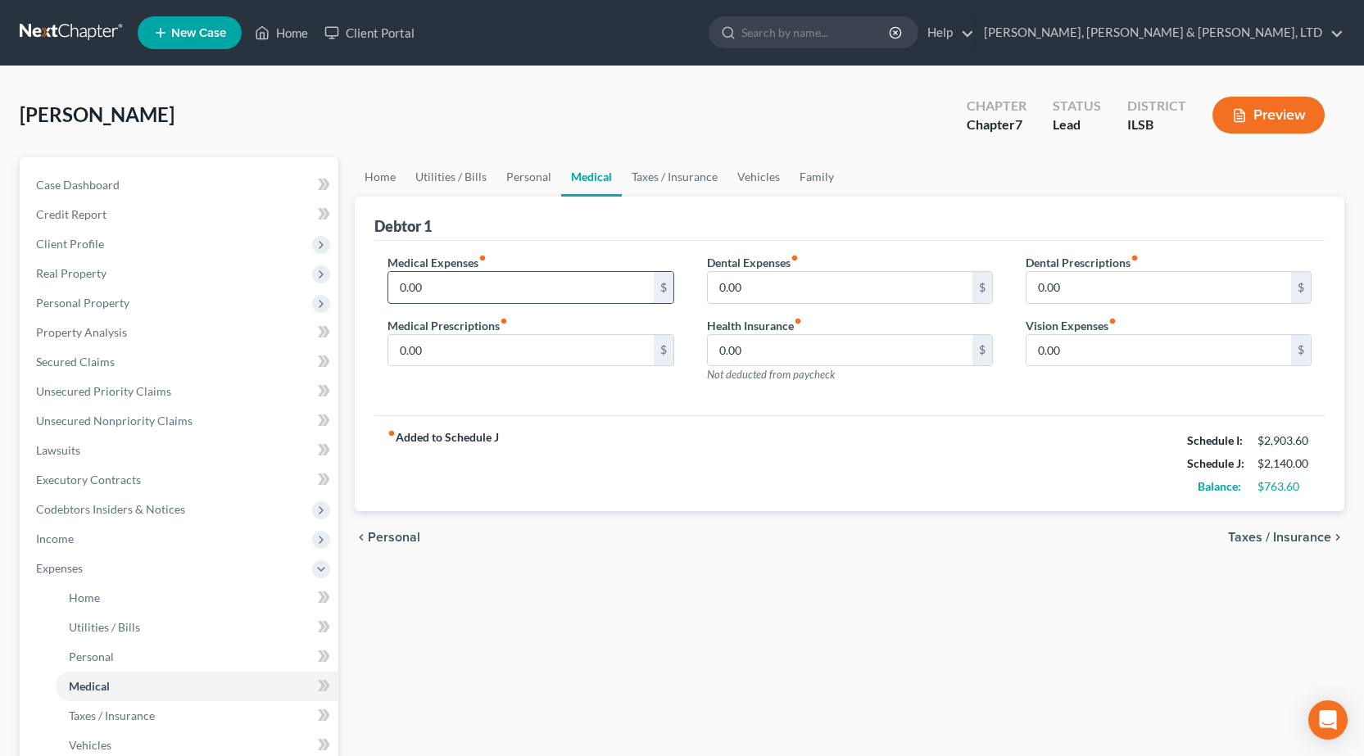
click at [499, 295] on input "0.00" at bounding box center [520, 287] width 265 height 31
type input "600"
click at [1058, 294] on input "0.00" at bounding box center [1159, 287] width 265 height 31
click at [515, 174] on link "Personal" at bounding box center [528, 176] width 65 height 39
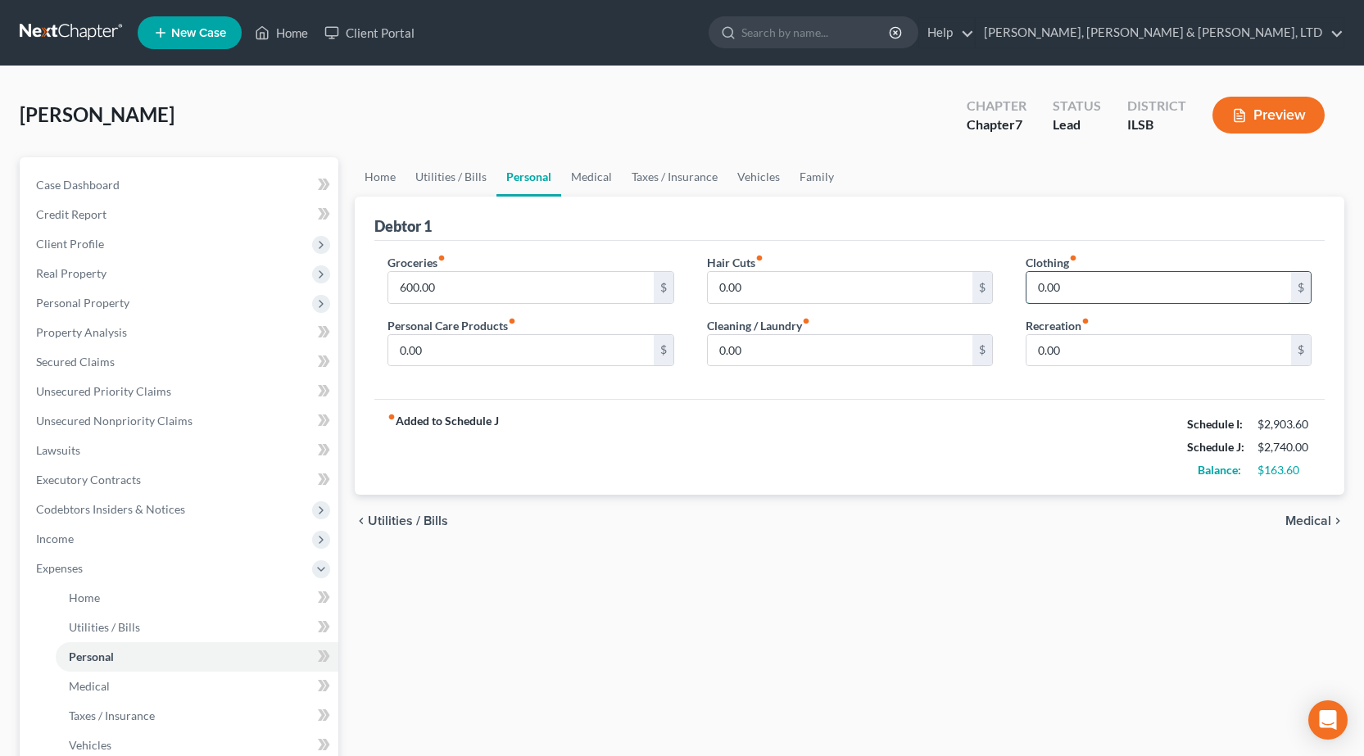
click at [1157, 288] on input "0.00" at bounding box center [1159, 287] width 265 height 31
type input "25"
click at [474, 354] on input "0.00" at bounding box center [520, 350] width 265 height 31
type input "25"
click at [582, 175] on link "Medical" at bounding box center [591, 176] width 61 height 39
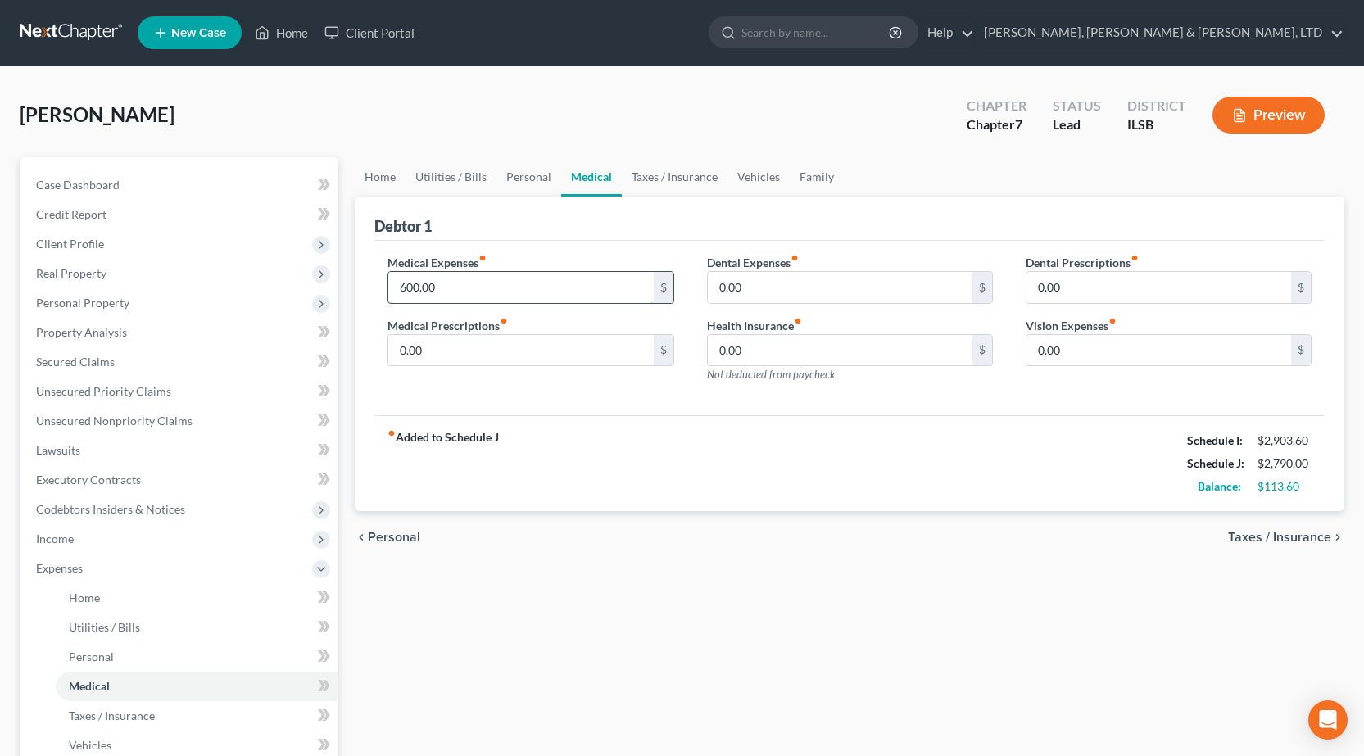
click at [474, 283] on input "600.00" at bounding box center [520, 287] width 265 height 31
type input "325"
click at [856, 584] on div "Home Utilities / Bills Personal Medical Taxes / Insurance Vehicles Family Debto…" at bounding box center [850, 586] width 1006 height 858
click at [660, 172] on link "Taxes / Insurance" at bounding box center [675, 176] width 106 height 39
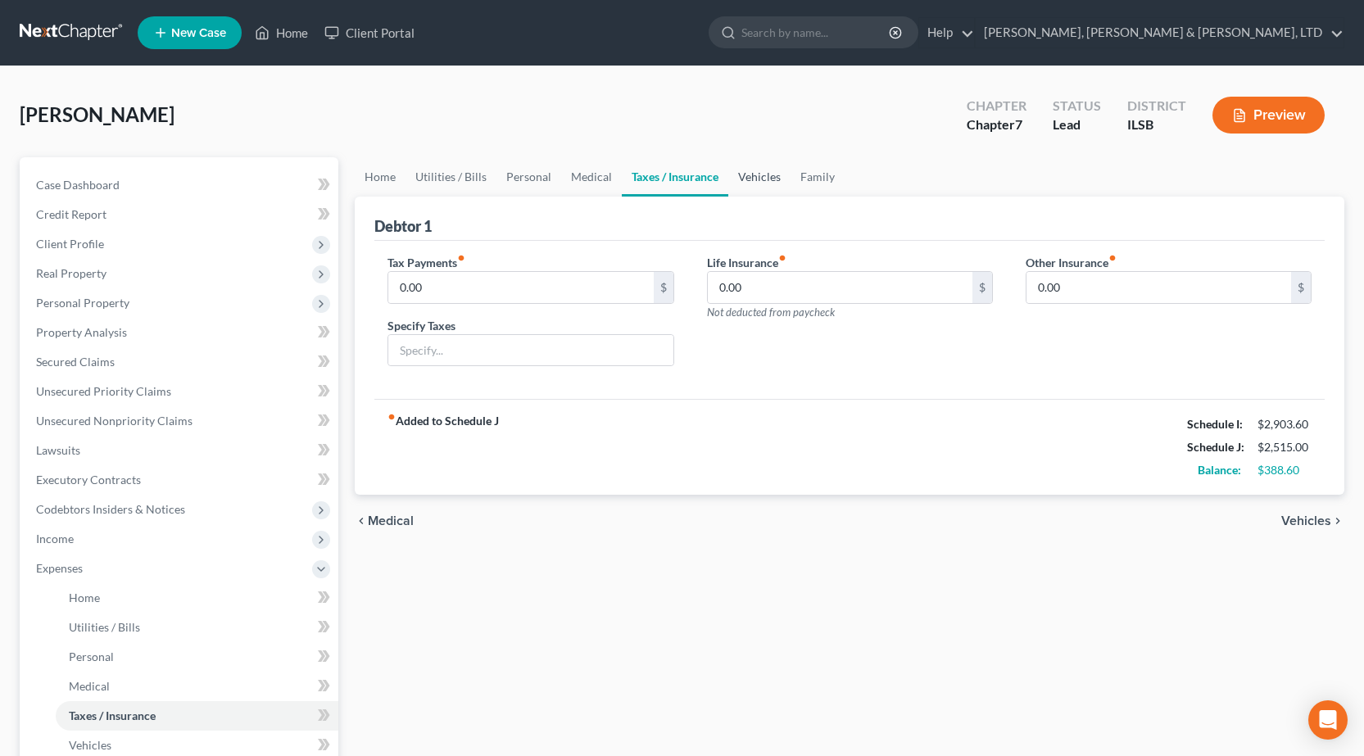
click at [763, 176] on link "Vehicles" at bounding box center [759, 176] width 62 height 39
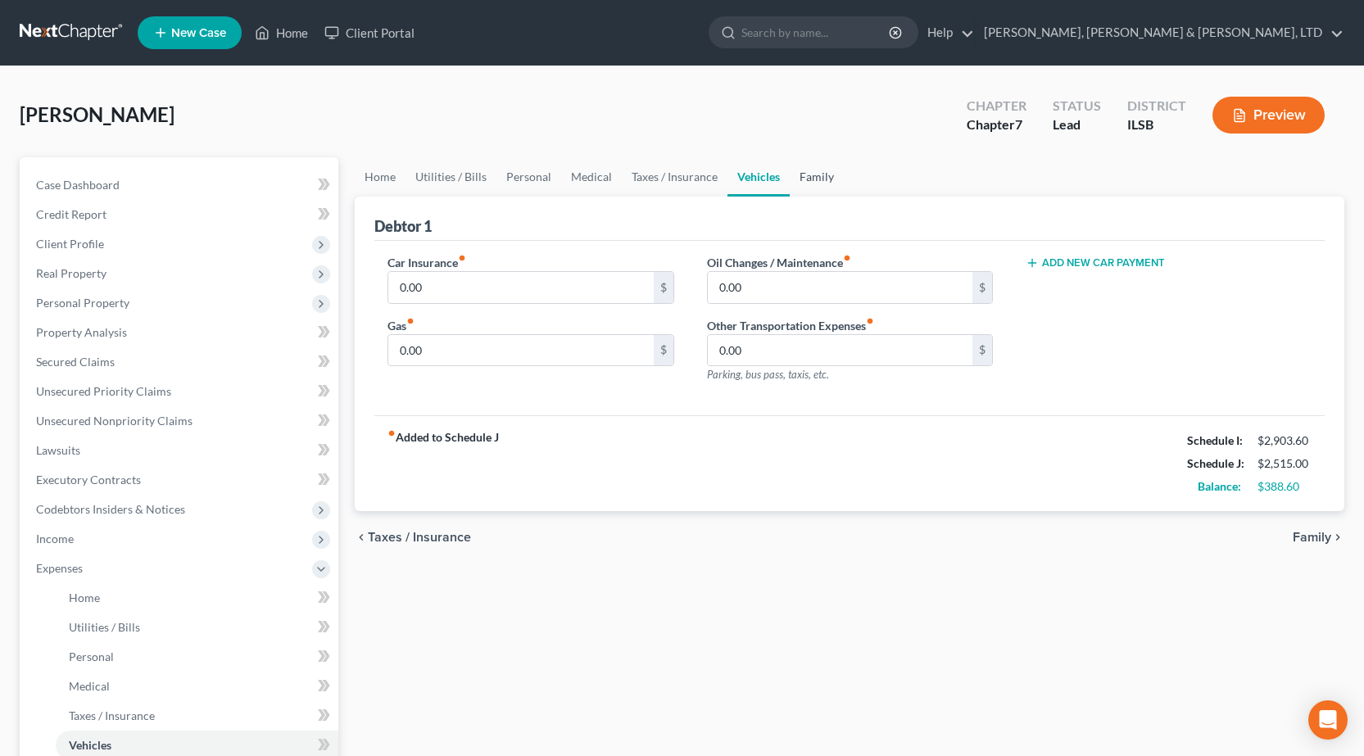
click at [822, 178] on link "Family" at bounding box center [817, 176] width 54 height 39
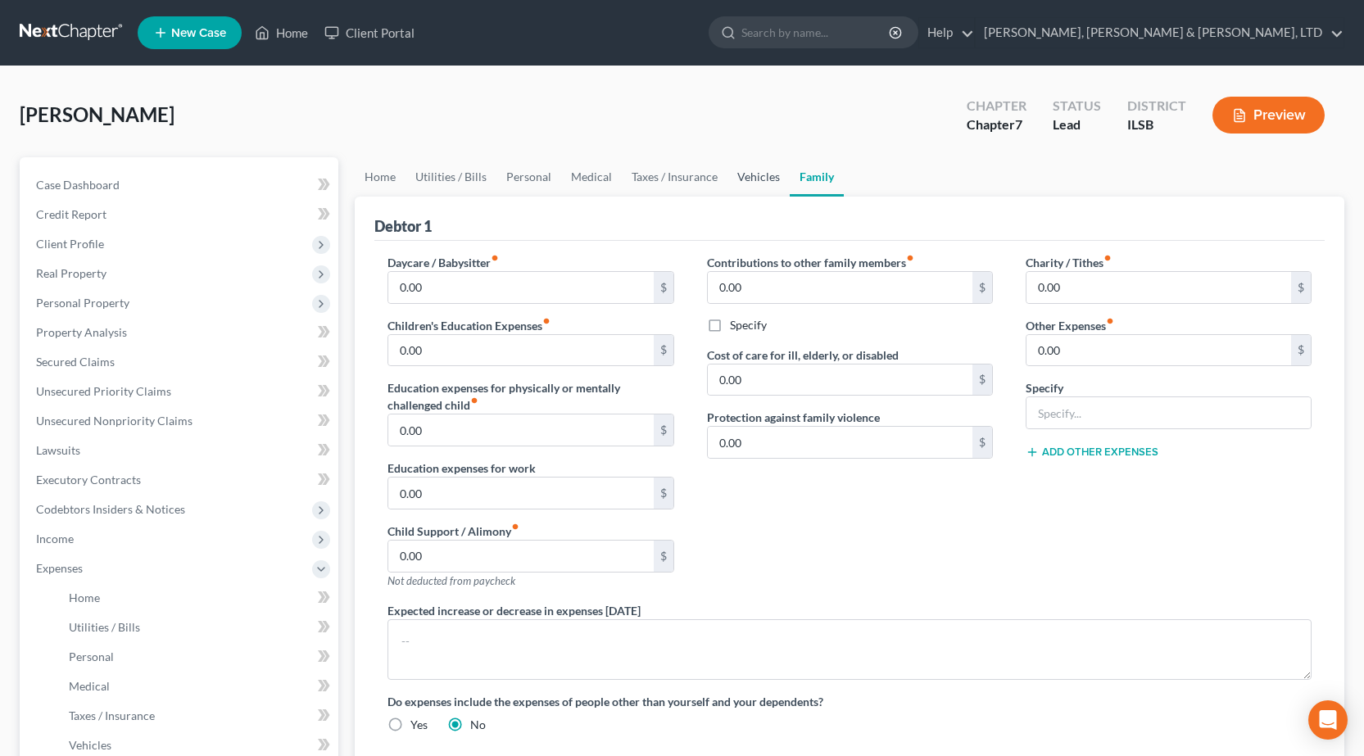
click at [756, 192] on link "Vehicles" at bounding box center [758, 176] width 62 height 39
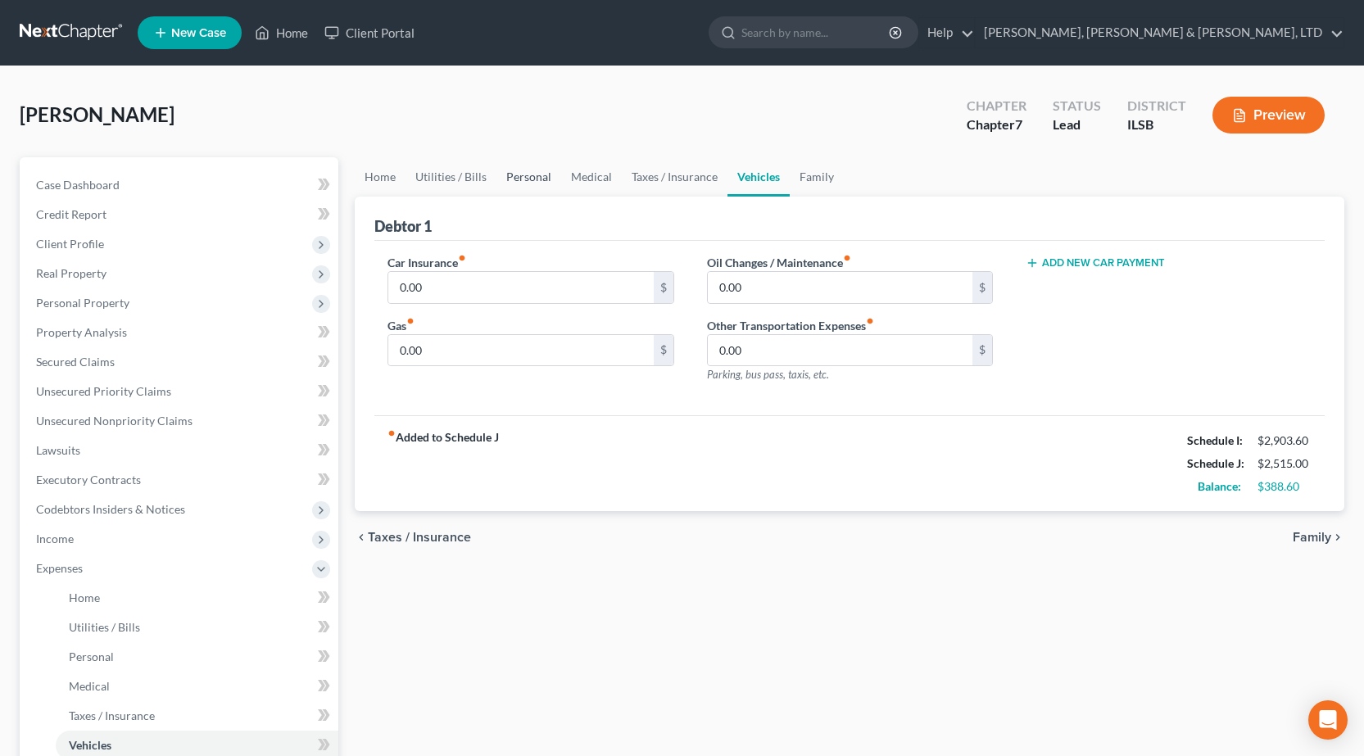
click at [515, 175] on link "Personal" at bounding box center [528, 176] width 65 height 39
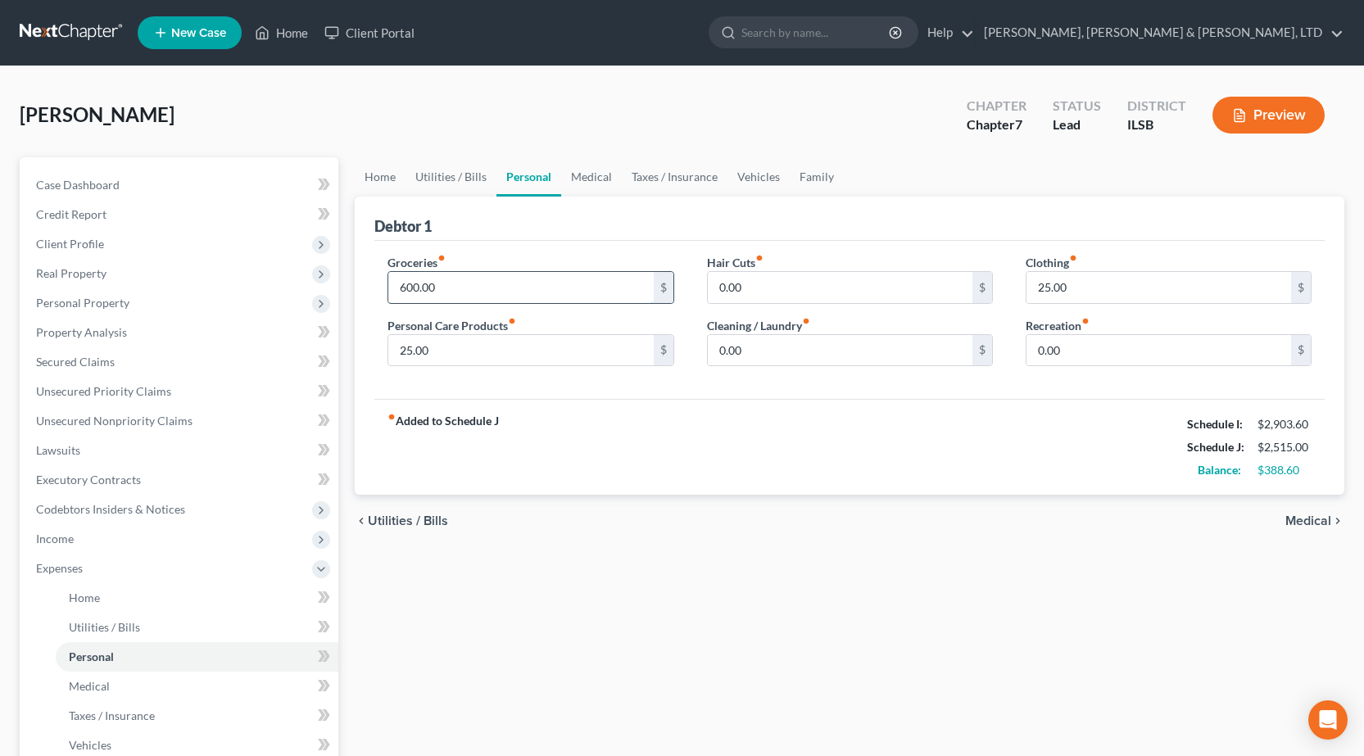
click at [489, 283] on input "600.00" at bounding box center [520, 287] width 265 height 31
drag, startPoint x: 965, startPoint y: 489, endPoint x: 1131, endPoint y: 394, distance: 191.5
click at [978, 482] on div "fiber_manual_record Added to Schedule J Schedule I: $2,903.60 Schedule J: $2,66…" at bounding box center [849, 447] width 950 height 96
click at [418, 279] on input "750" at bounding box center [520, 287] width 265 height 31
type input "800"
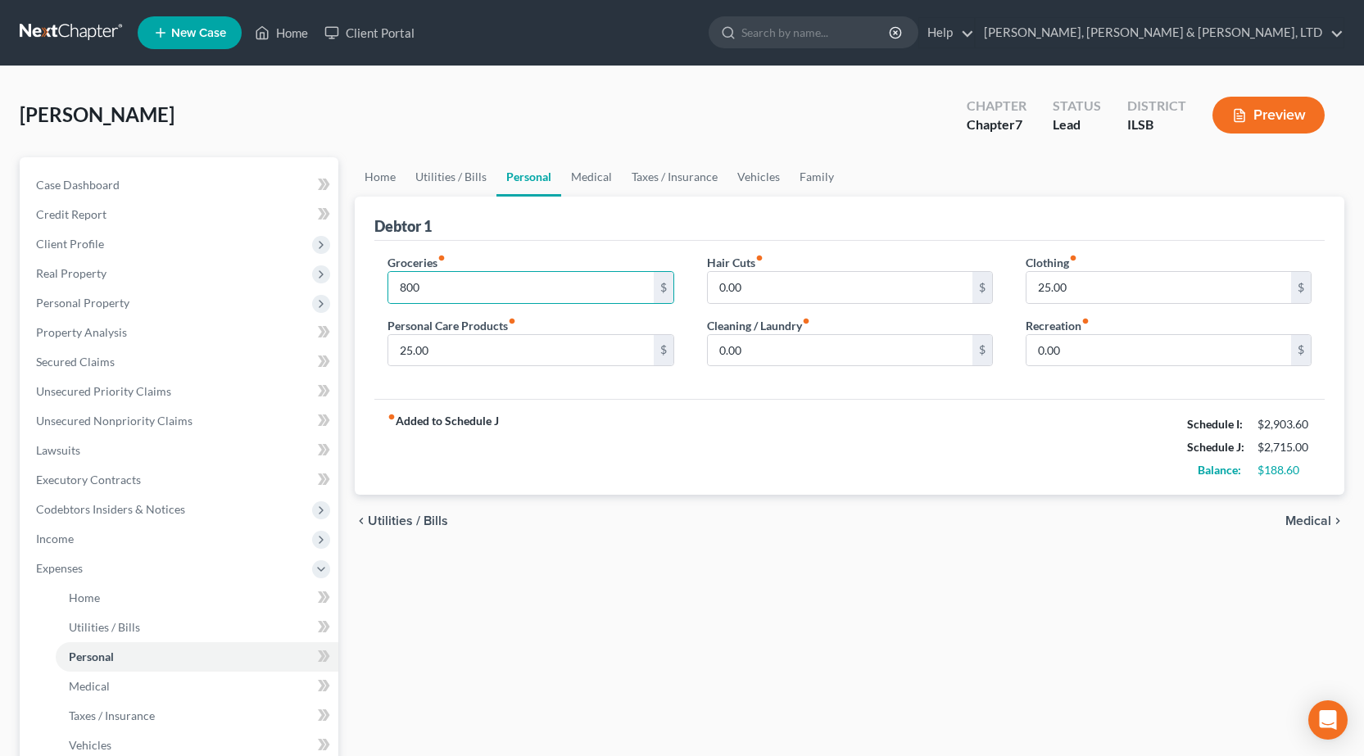
drag, startPoint x: 695, startPoint y: 535, endPoint x: 667, endPoint y: 528, distance: 28.8
click at [693, 539] on div "chevron_left Utilities / Bills Medical chevron_right" at bounding box center [850, 521] width 990 height 52
click at [450, 175] on link "Utilities / Bills" at bounding box center [451, 176] width 91 height 39
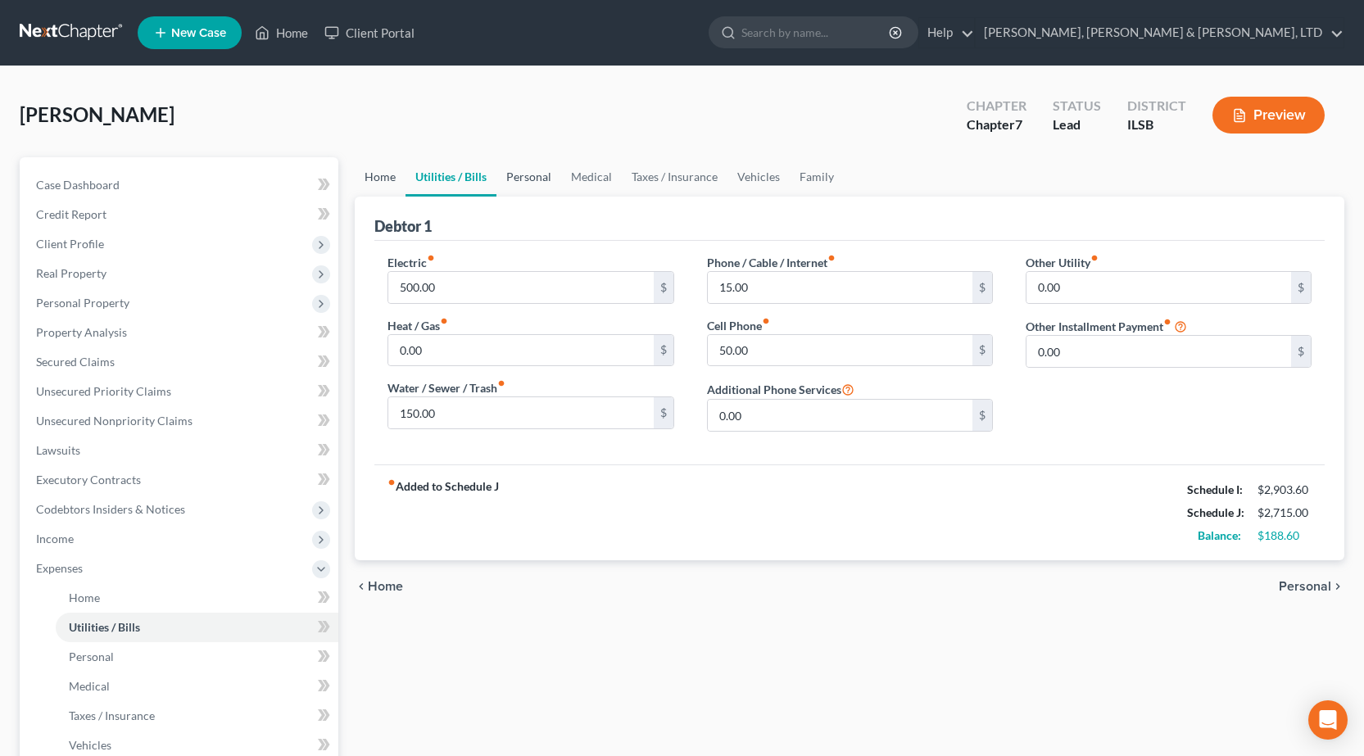
drag, startPoint x: 367, startPoint y: 178, endPoint x: 519, endPoint y: 188, distance: 152.7
click at [369, 178] on link "Home" at bounding box center [380, 176] width 51 height 39
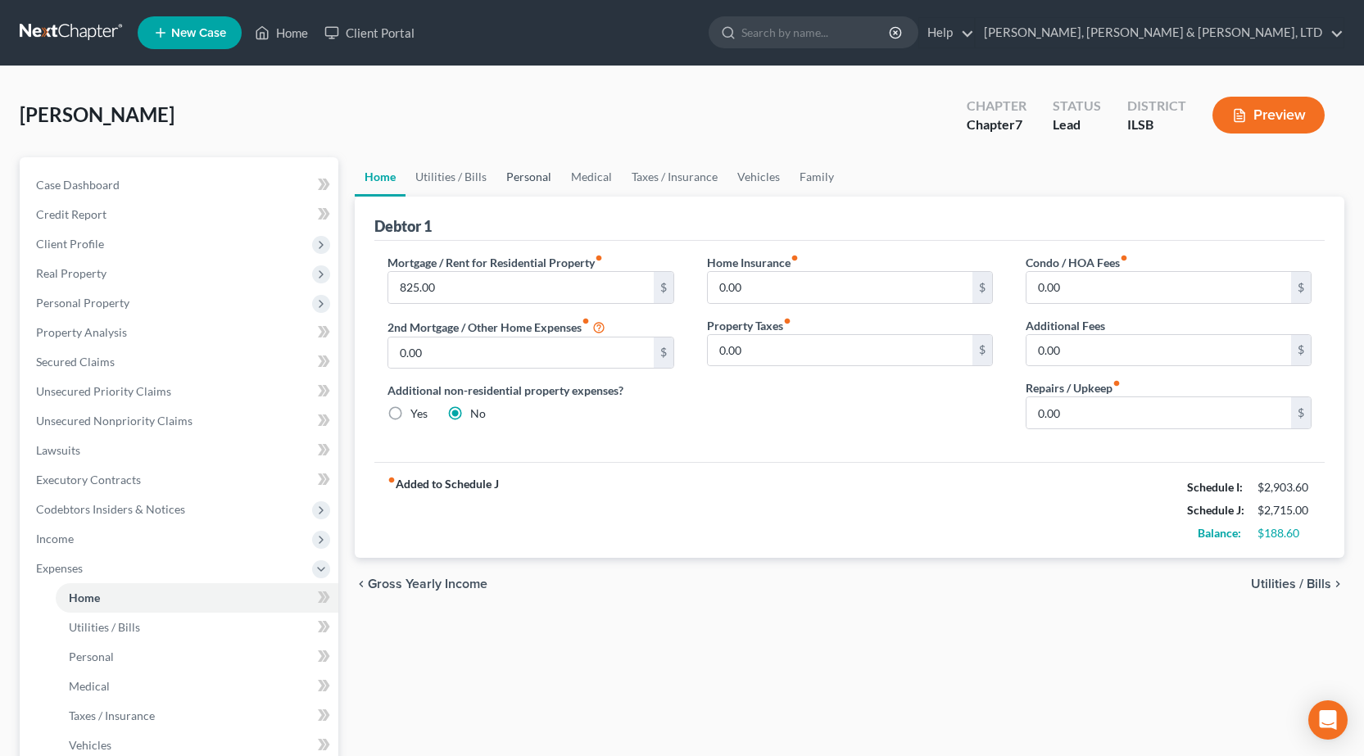
click at [536, 174] on link "Personal" at bounding box center [528, 176] width 65 height 39
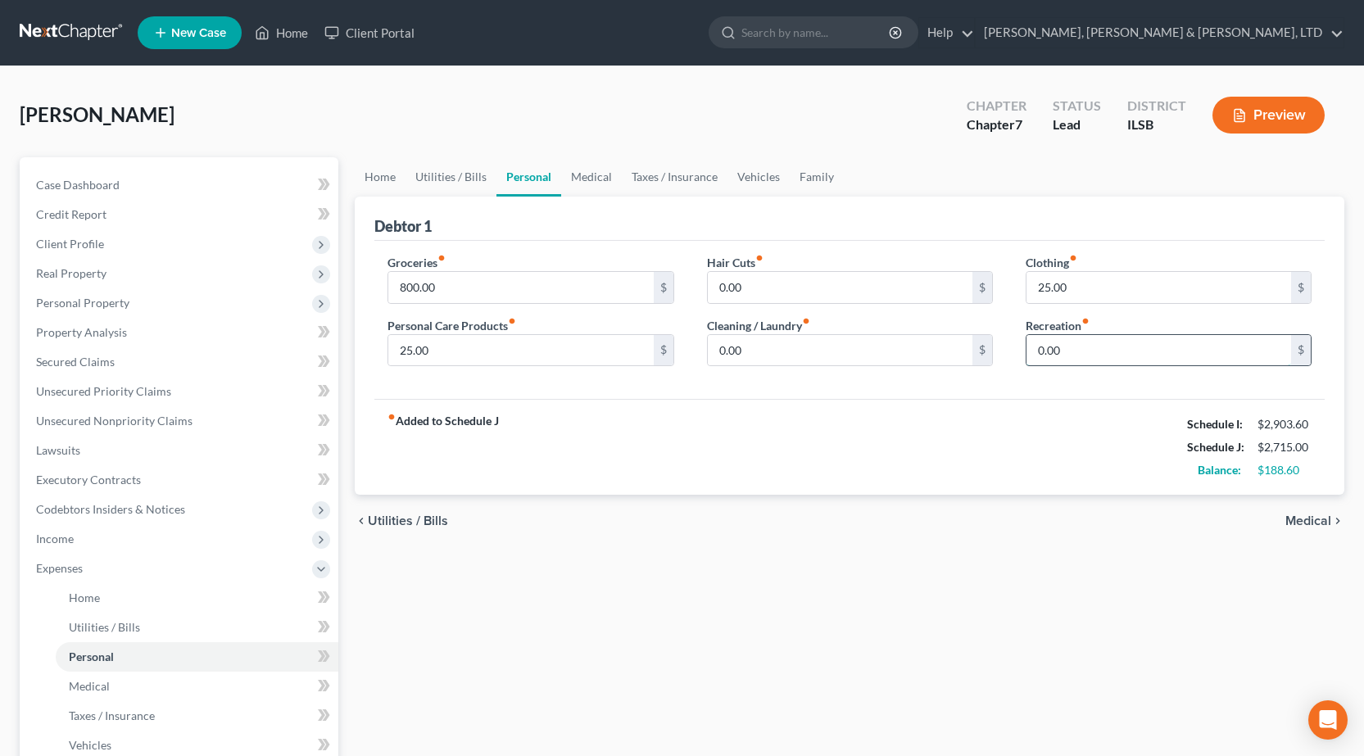
click at [1112, 351] on input "0.00" at bounding box center [1159, 350] width 265 height 31
type input "100"
drag, startPoint x: 777, startPoint y: 631, endPoint x: 1149, endPoint y: 328, distance: 479.8
click at [778, 628] on div "Home Utilities / Bills Personal Medical Taxes / Insurance Vehicles Family Debto…" at bounding box center [850, 586] width 1006 height 858
click at [478, 367] on div "Groceries fiber_manual_record 800.00 $ Personal Care Products fiber_manual_reco…" at bounding box center [530, 317] width 319 height 126
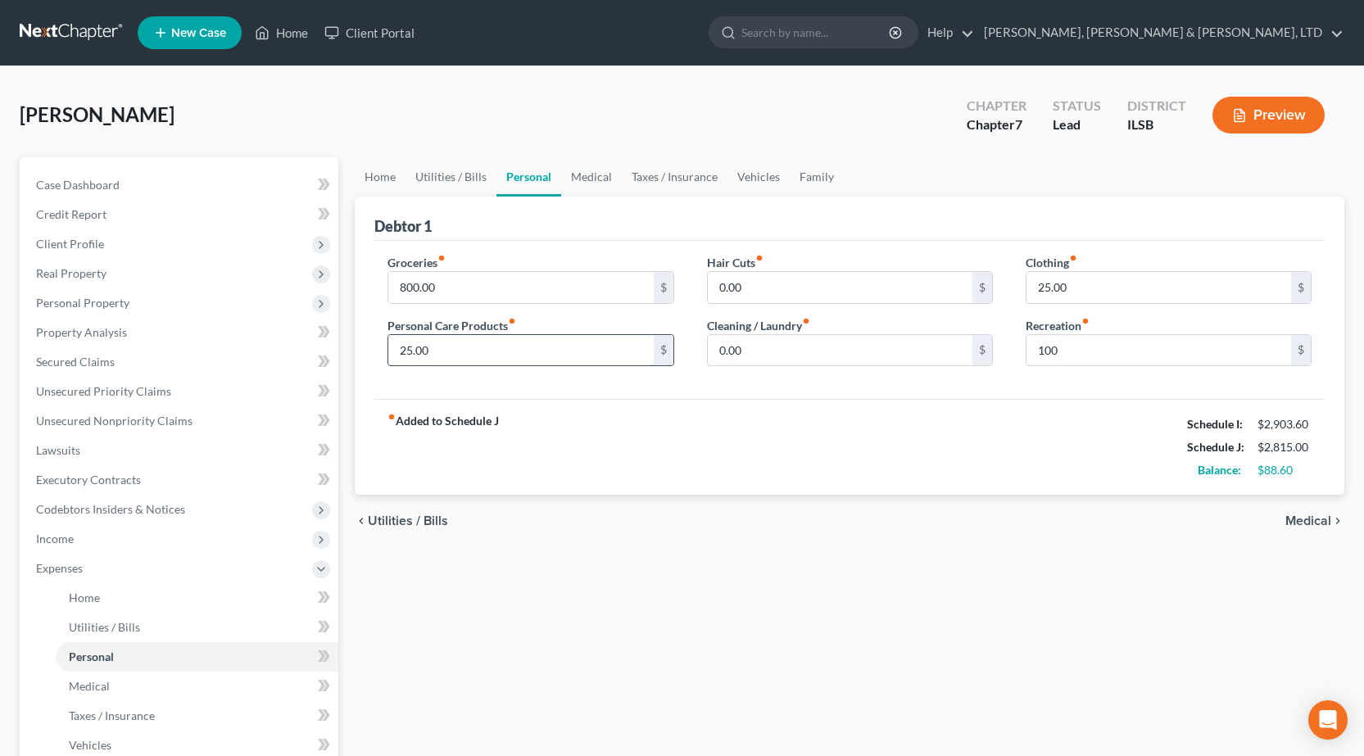
click at [481, 353] on input "25.00" at bounding box center [520, 350] width 265 height 31
type input "50"
click at [741, 545] on div "chevron_left Utilities / Bills Medical chevron_right" at bounding box center [850, 521] width 990 height 52
click at [1117, 287] on input "25.00" at bounding box center [1159, 287] width 265 height 31
type input "50"
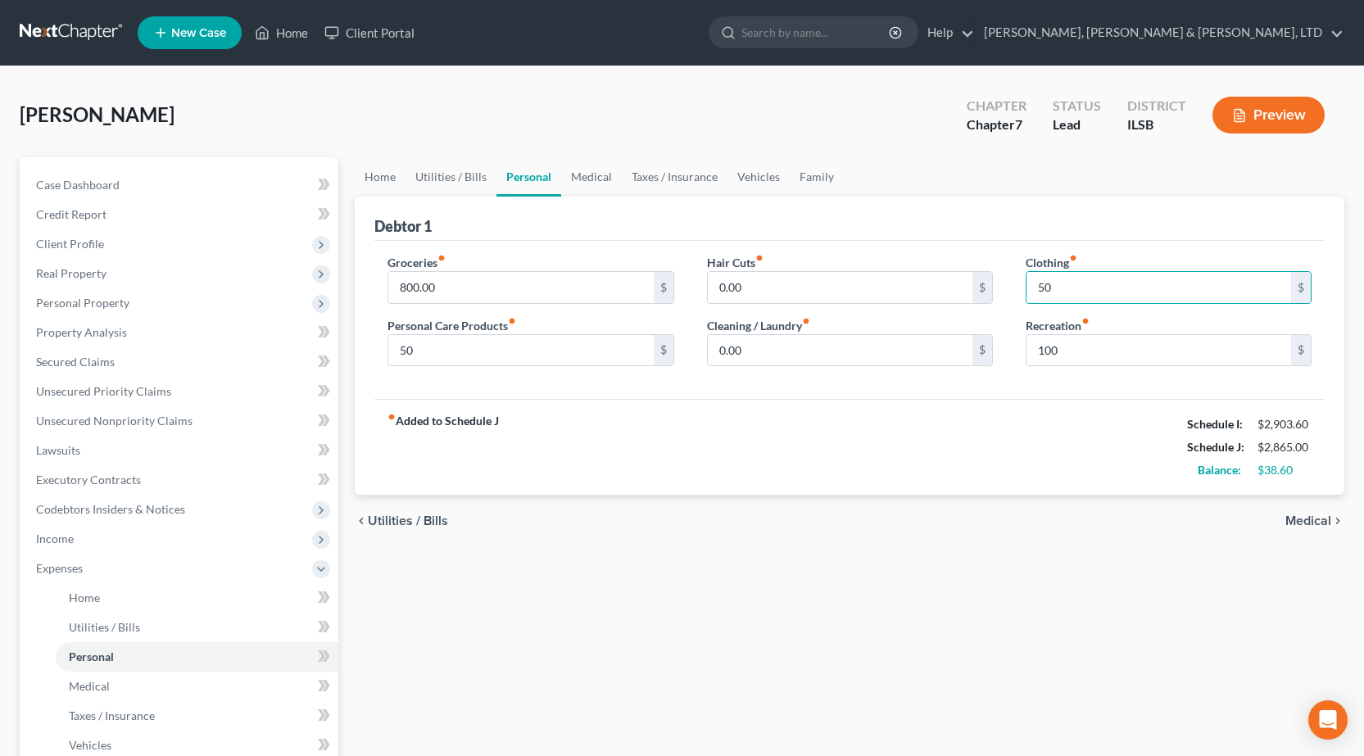
click at [840, 549] on div "Home Utilities / Bills Personal Medical Taxes / Insurance Vehicles Family Debto…" at bounding box center [850, 586] width 1006 height 858
click at [583, 175] on link "Medical" at bounding box center [591, 176] width 61 height 39
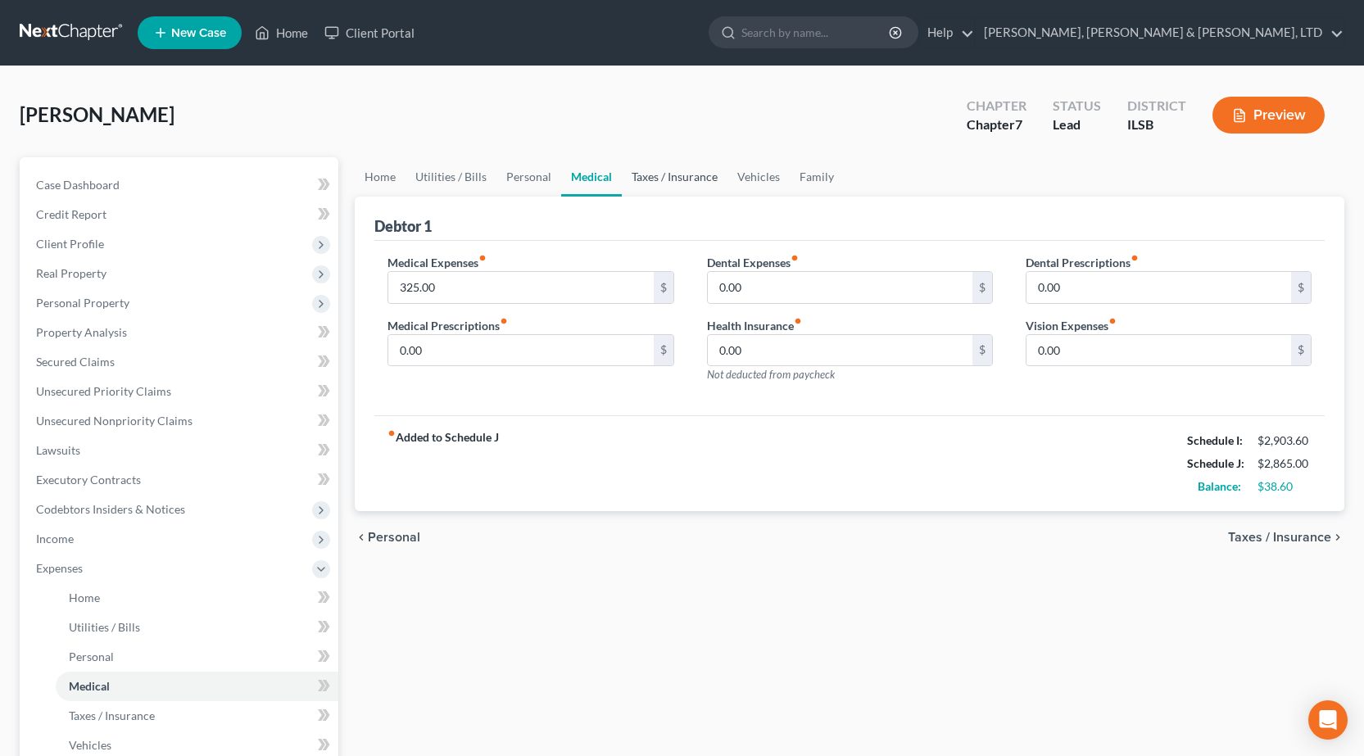
click at [659, 175] on link "Taxes / Insurance" at bounding box center [675, 176] width 106 height 39
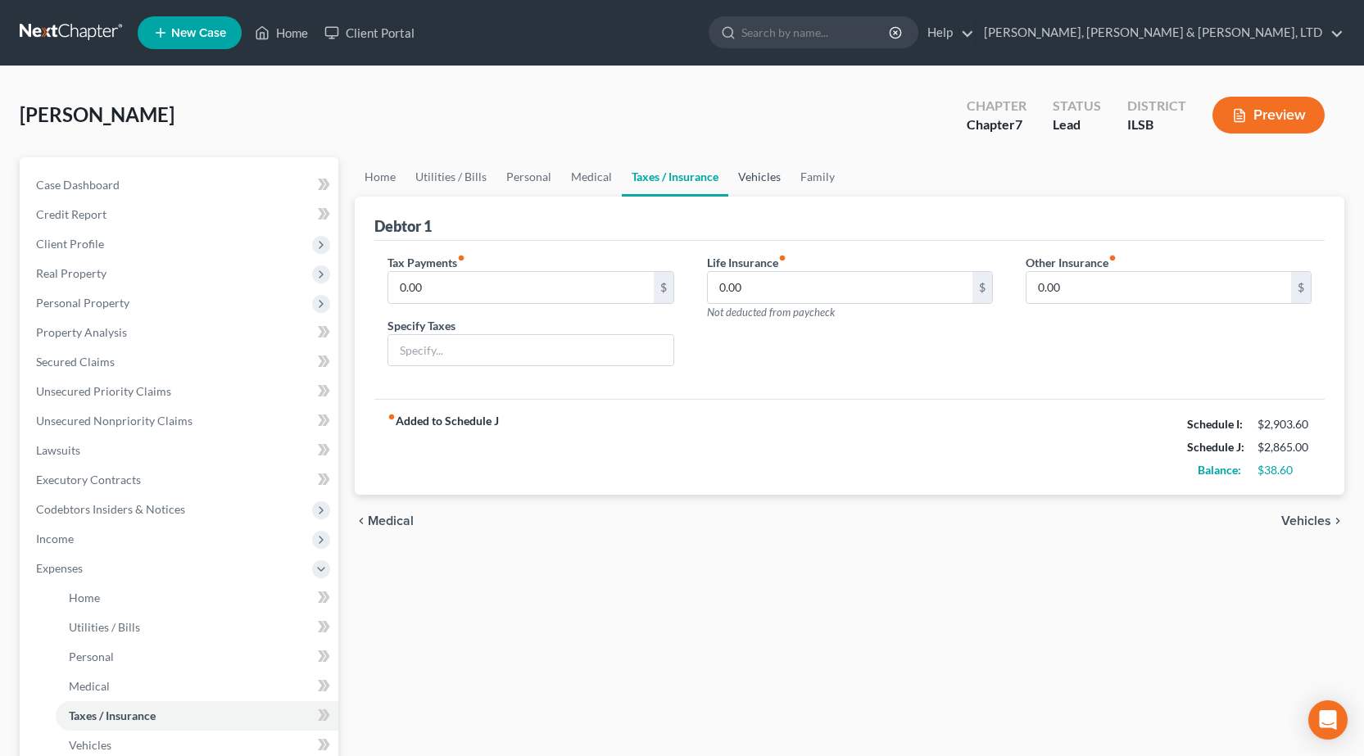
click at [764, 176] on link "Vehicles" at bounding box center [759, 176] width 62 height 39
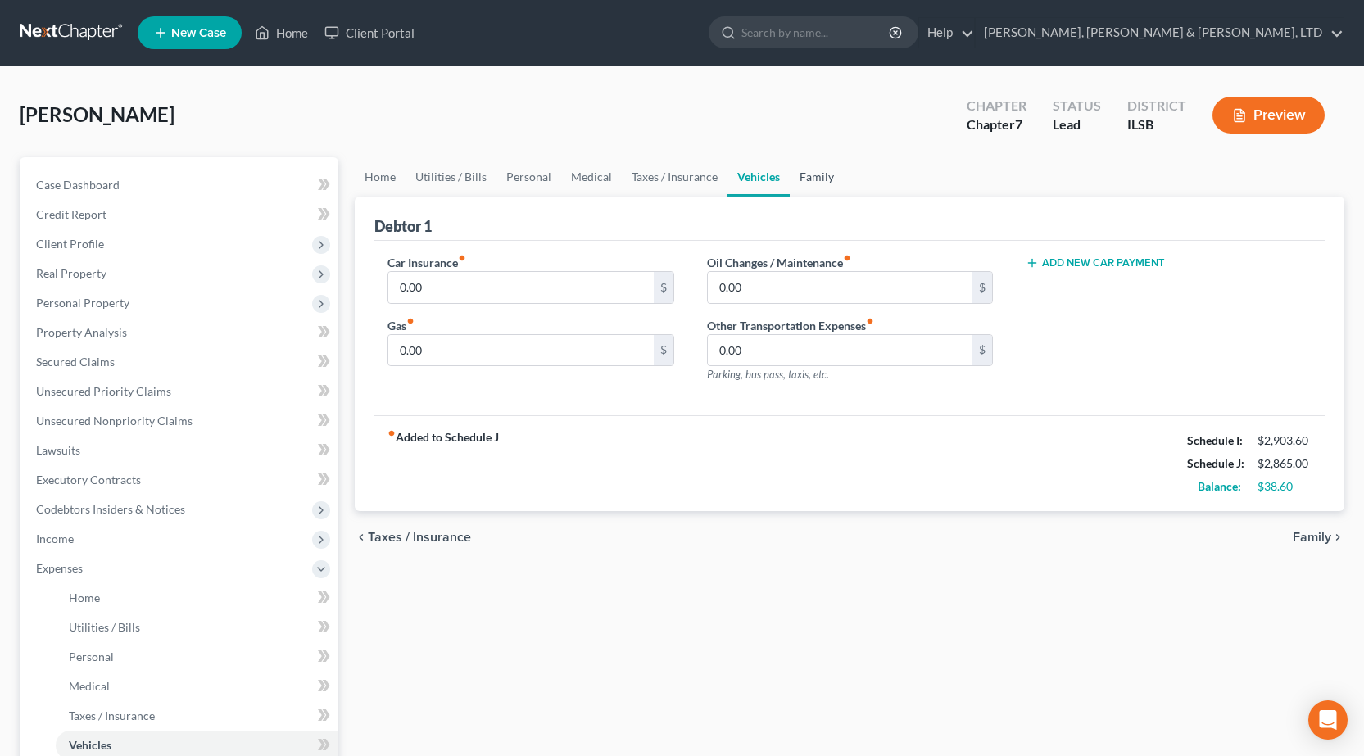
click at [813, 170] on link "Family" at bounding box center [817, 176] width 54 height 39
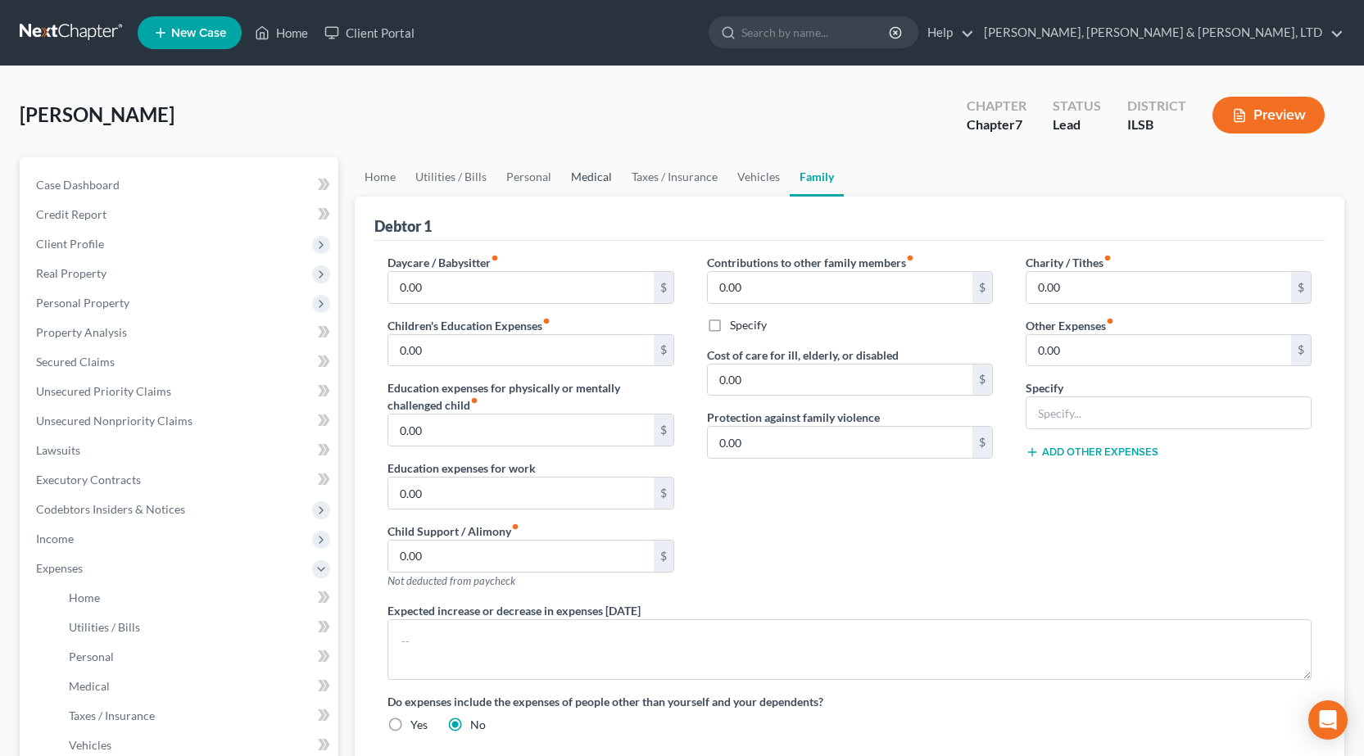
click at [595, 177] on link "Medical" at bounding box center [591, 176] width 61 height 39
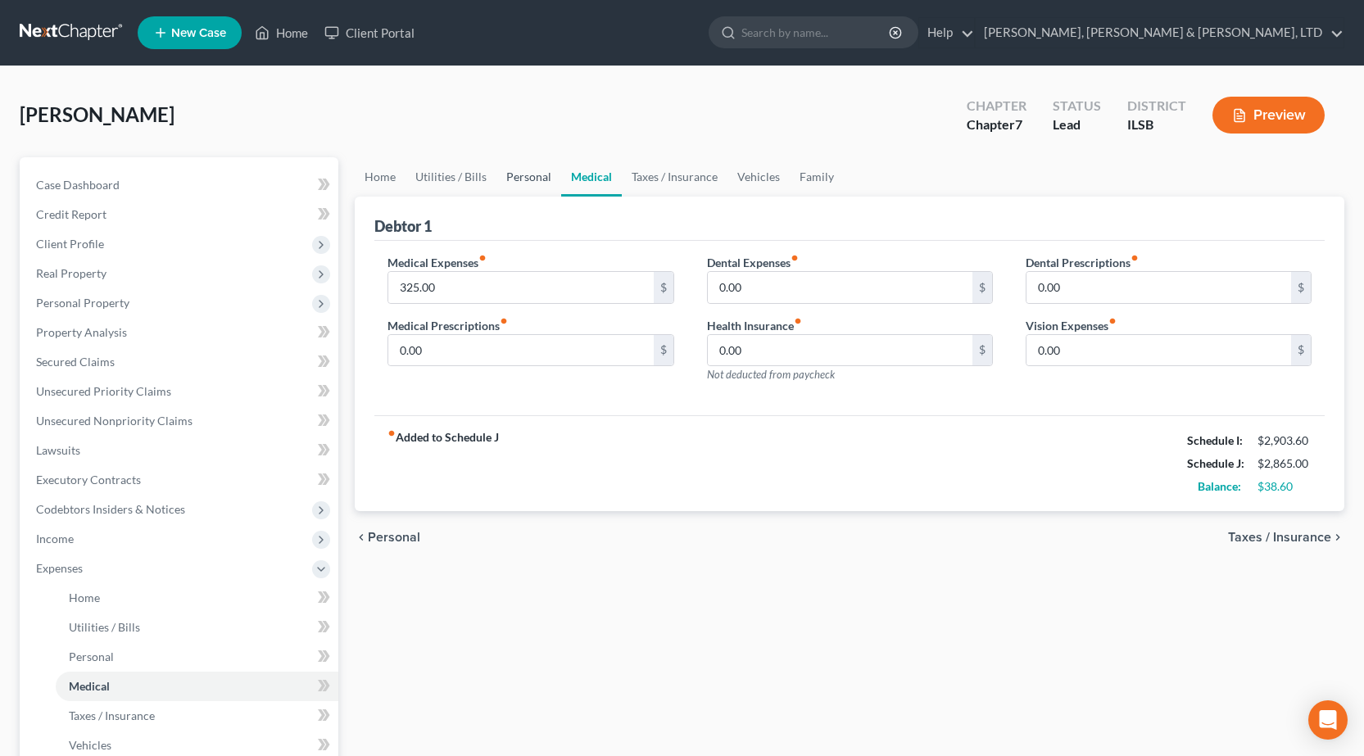
click at [521, 181] on link "Personal" at bounding box center [528, 176] width 65 height 39
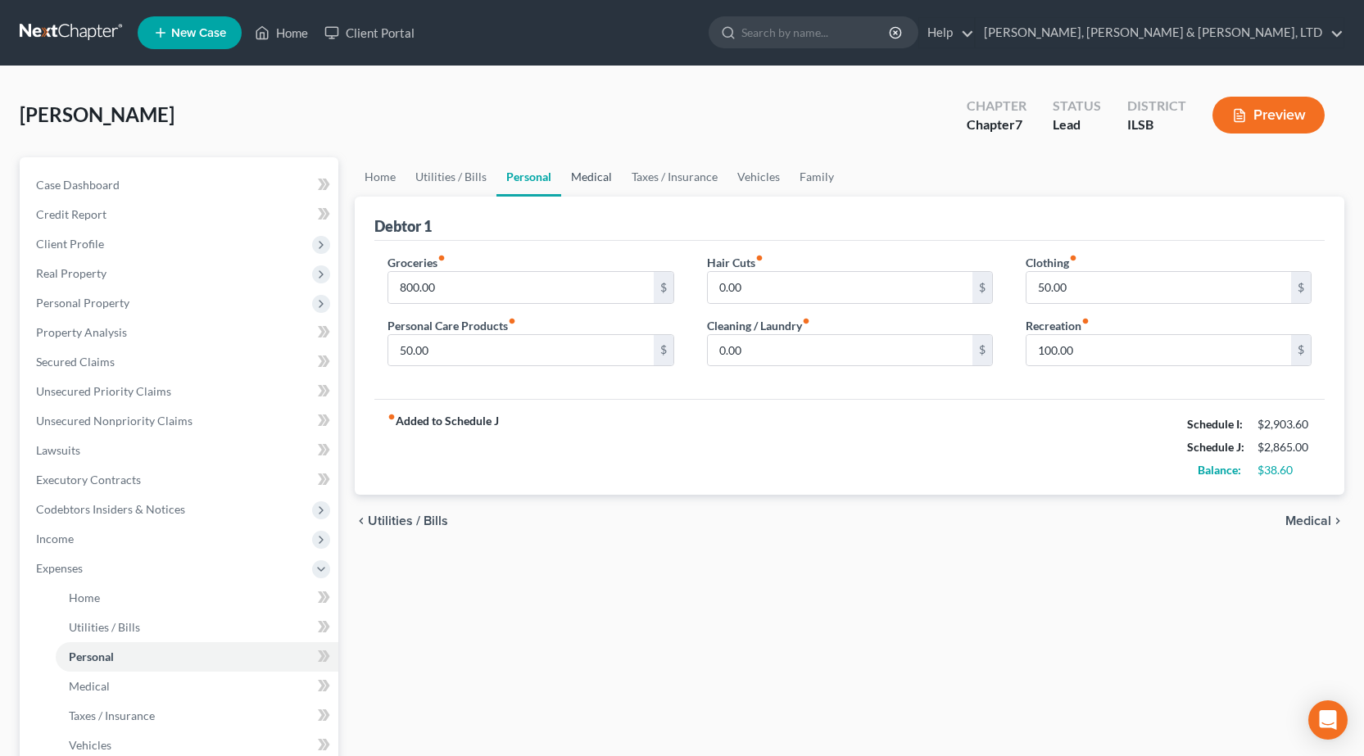
click at [594, 182] on link "Medical" at bounding box center [591, 176] width 61 height 39
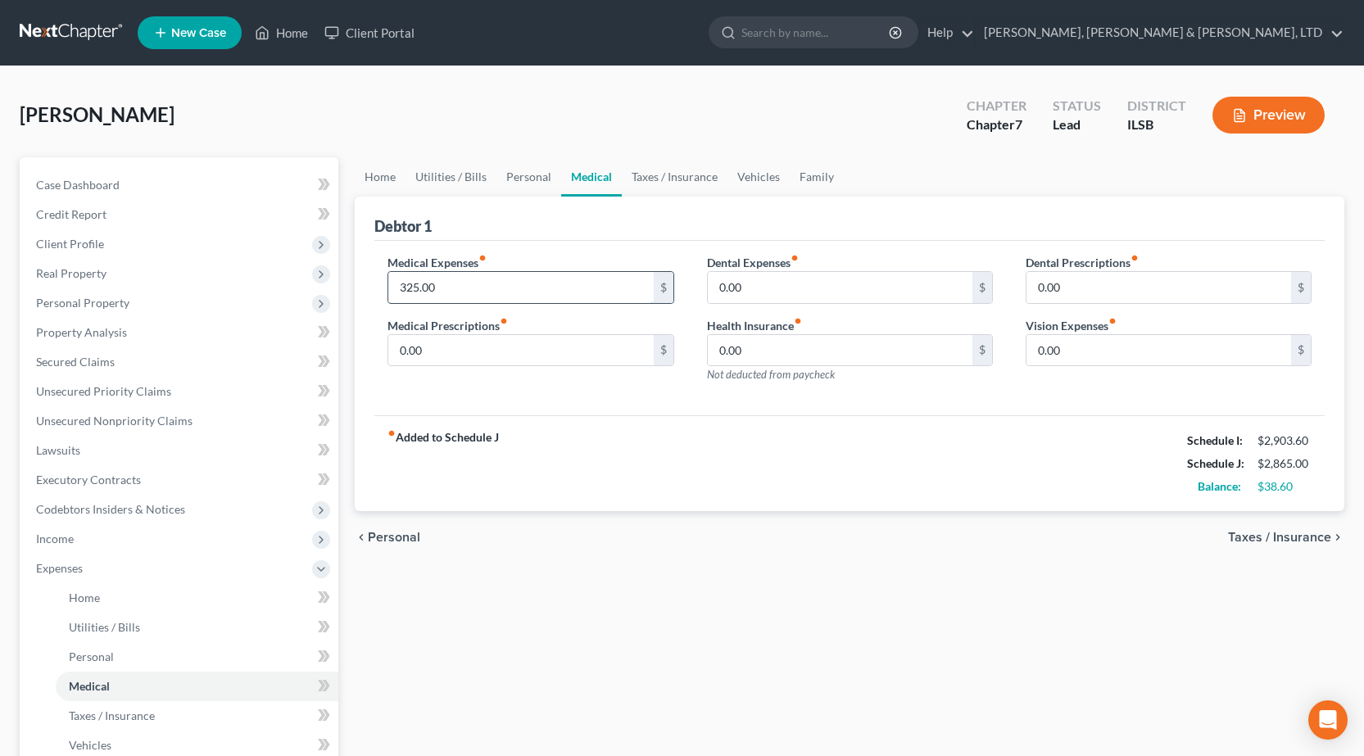
click at [490, 290] on input "325.00" at bounding box center [520, 287] width 265 height 31
click at [536, 172] on link "Personal" at bounding box center [528, 176] width 65 height 39
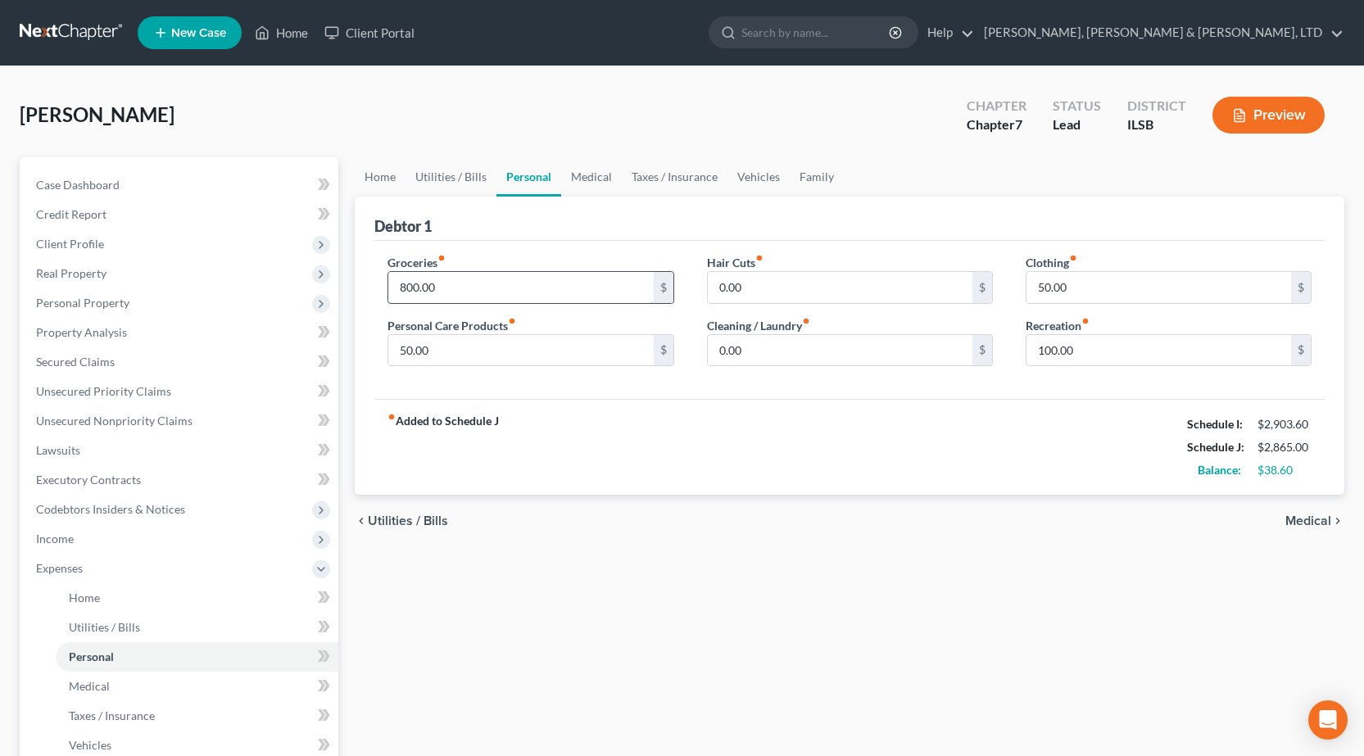
click at [458, 291] on input "800.00" at bounding box center [520, 287] width 265 height 31
type input "1,000"
click at [1070, 356] on input "100.00" at bounding box center [1159, 350] width 265 height 31
click at [605, 180] on link "Medical" at bounding box center [591, 176] width 61 height 39
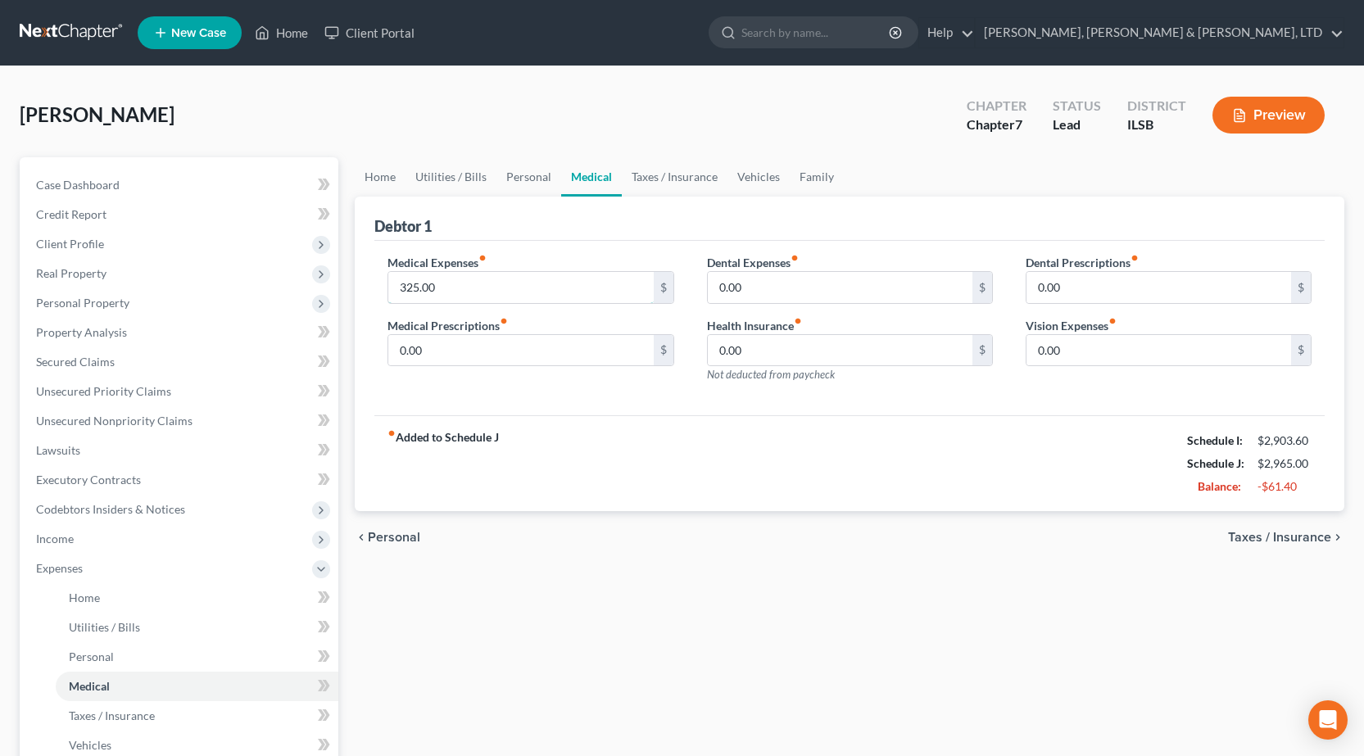
click at [483, 292] on input "325.00" at bounding box center [520, 287] width 265 height 31
click at [542, 180] on link "Personal" at bounding box center [528, 176] width 65 height 39
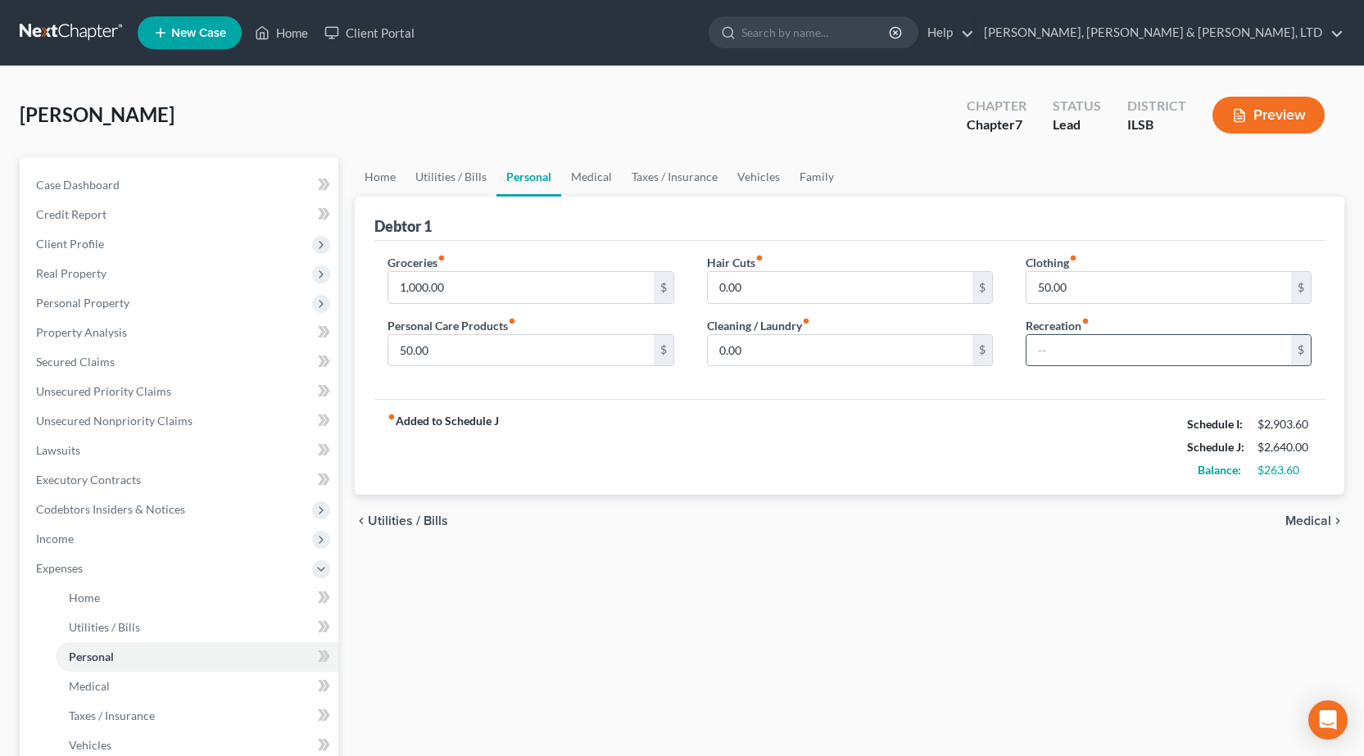
click at [1089, 348] on input "text" at bounding box center [1159, 350] width 265 height 31
type input "100"
click at [737, 685] on div "Home Utilities / Bills Personal Medical Taxes / Insurance Vehicles Family Debto…" at bounding box center [850, 586] width 1006 height 858
drag, startPoint x: 1139, startPoint y: 281, endPoint x: 1137, endPoint y: 271, distance: 10.0
click at [1139, 279] on input "50.00" at bounding box center [1159, 287] width 265 height 31
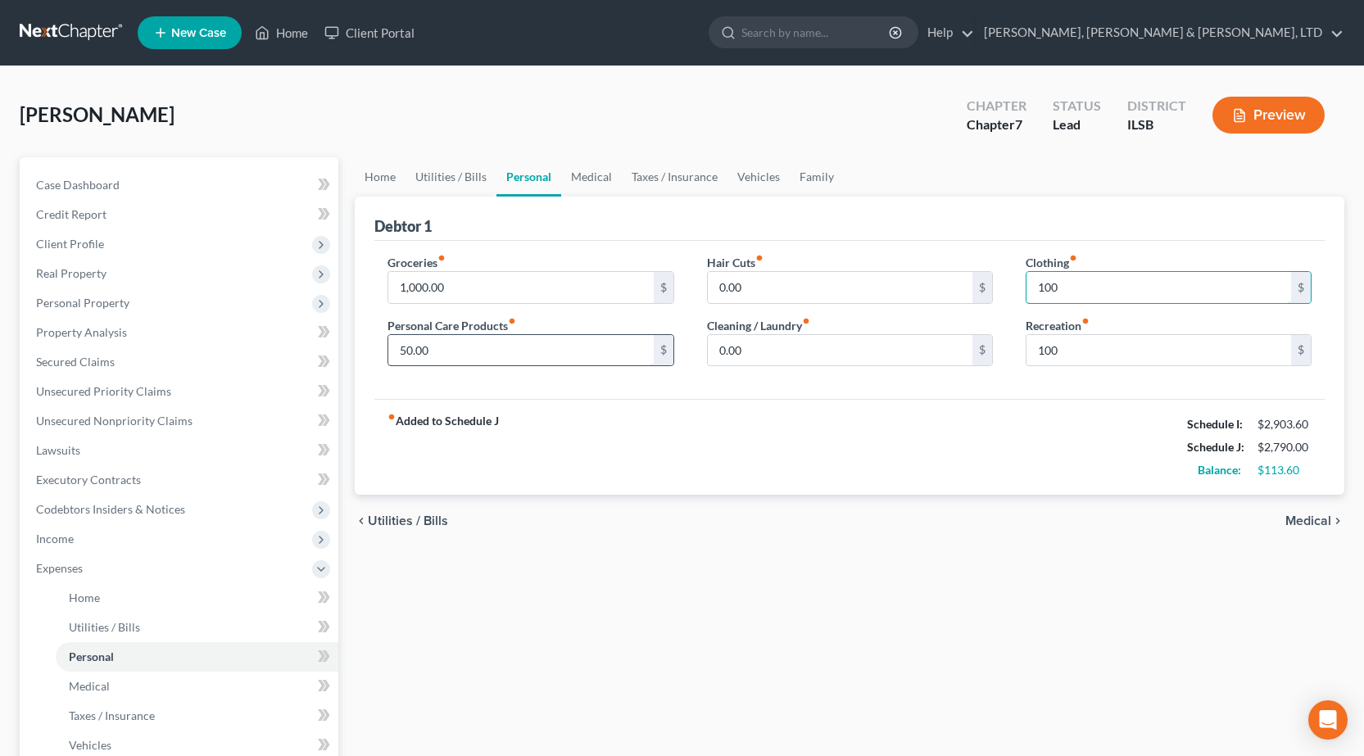
type input "100"
click at [455, 346] on input "50.00" at bounding box center [520, 350] width 265 height 31
drag, startPoint x: 802, startPoint y: 473, endPoint x: 1103, endPoint y: 29, distance: 535.6
click at [810, 465] on div "fiber_manual_record Added to Schedule J Schedule I: $2,903.60 Schedule J: $2,84…" at bounding box center [849, 447] width 950 height 96
click at [460, 344] on input "100" at bounding box center [520, 350] width 265 height 31
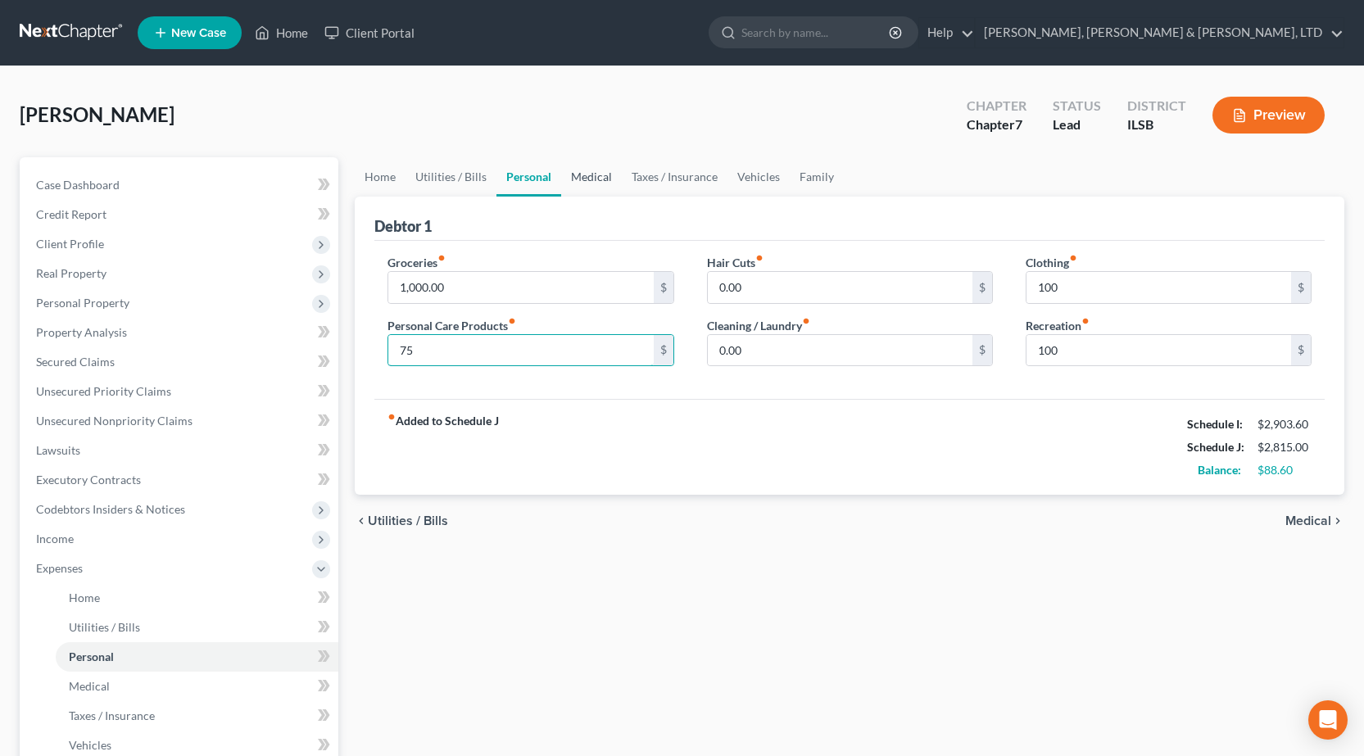
type input "75"
click at [609, 183] on link "Medical" at bounding box center [591, 176] width 61 height 39
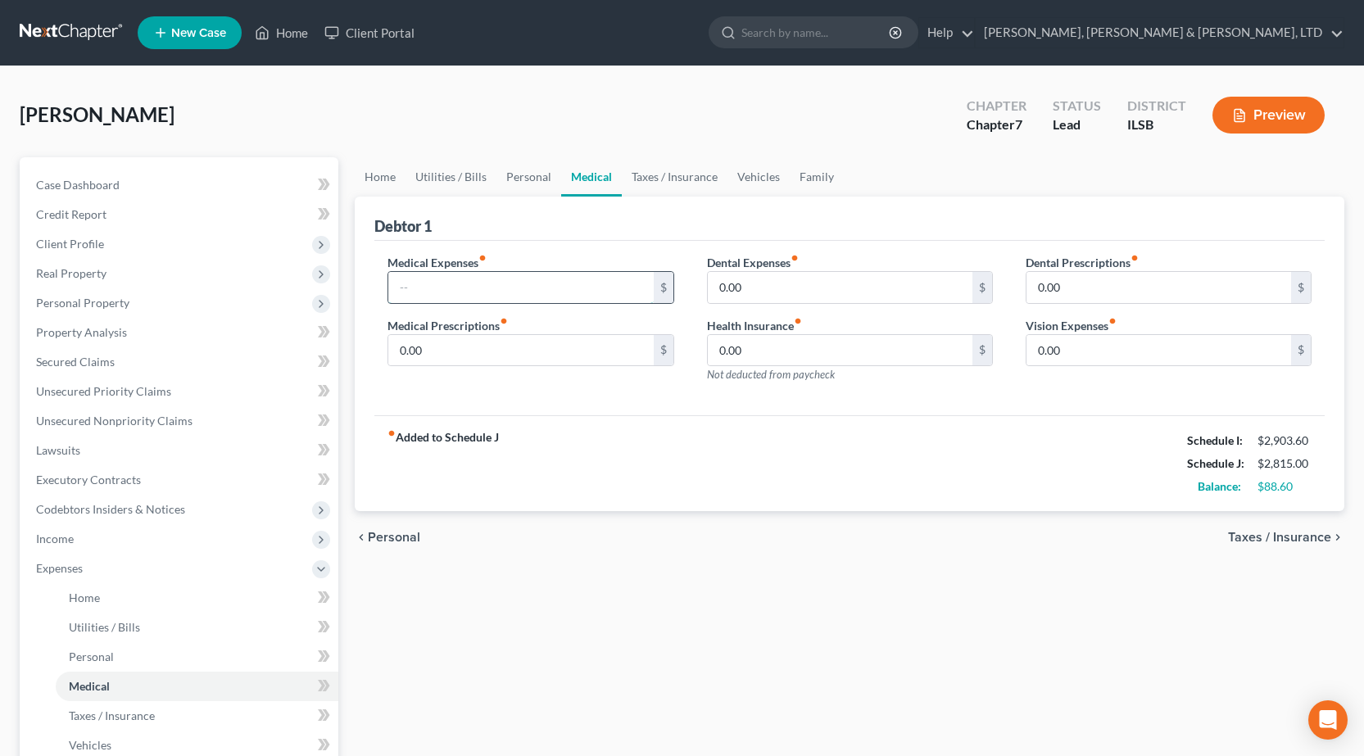
click at [495, 295] on input "text" at bounding box center [520, 287] width 265 height 31
click at [581, 621] on div "Home Utilities / Bills Personal Medical Taxes / Insurance Vehicles Family Debto…" at bounding box center [850, 586] width 1006 height 858
click at [471, 288] on input "50" at bounding box center [520, 287] width 265 height 31
type input "55"
drag, startPoint x: 726, startPoint y: 415, endPoint x: 723, endPoint y: 402, distance: 13.3
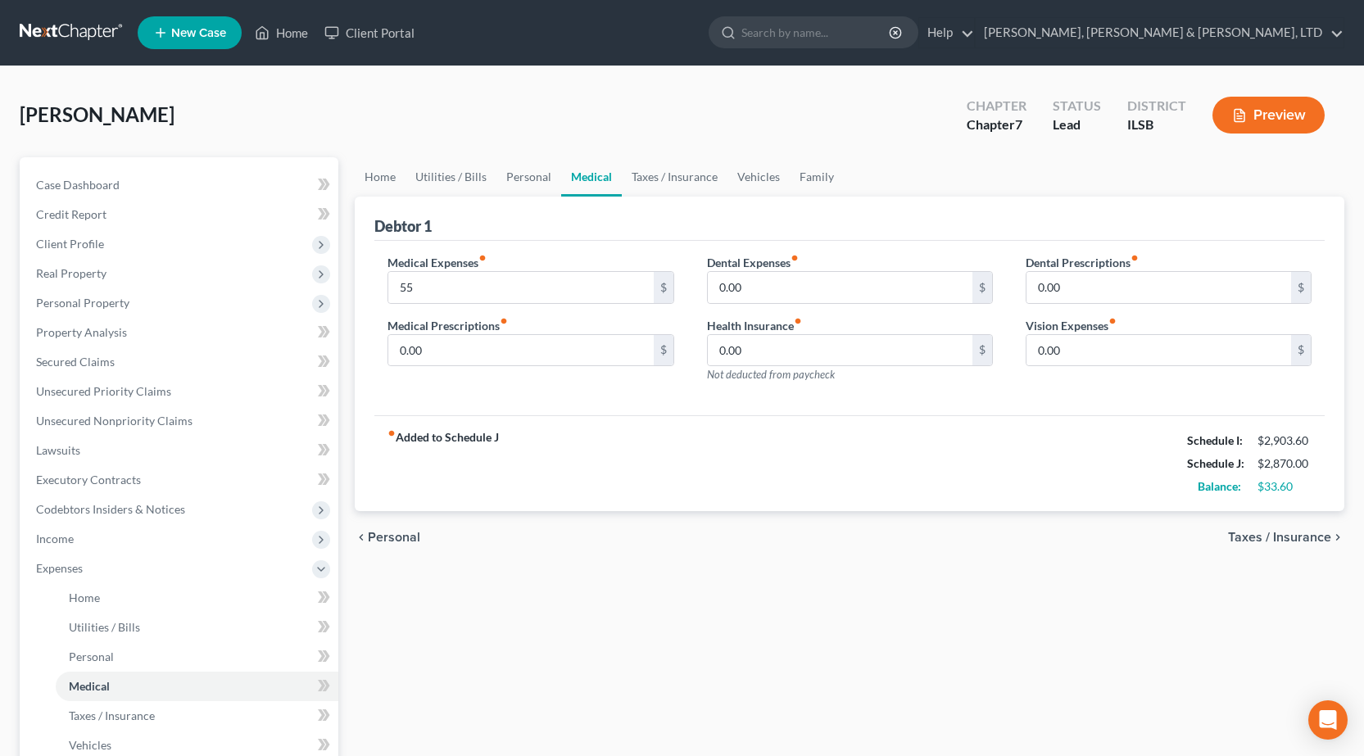
click at [727, 415] on div "fiber_manual_record Added to Schedule J Schedule I: $2,903.60 Schedule J: $2,87…" at bounding box center [849, 463] width 950 height 96
click at [394, 167] on link "Home" at bounding box center [380, 176] width 51 height 39
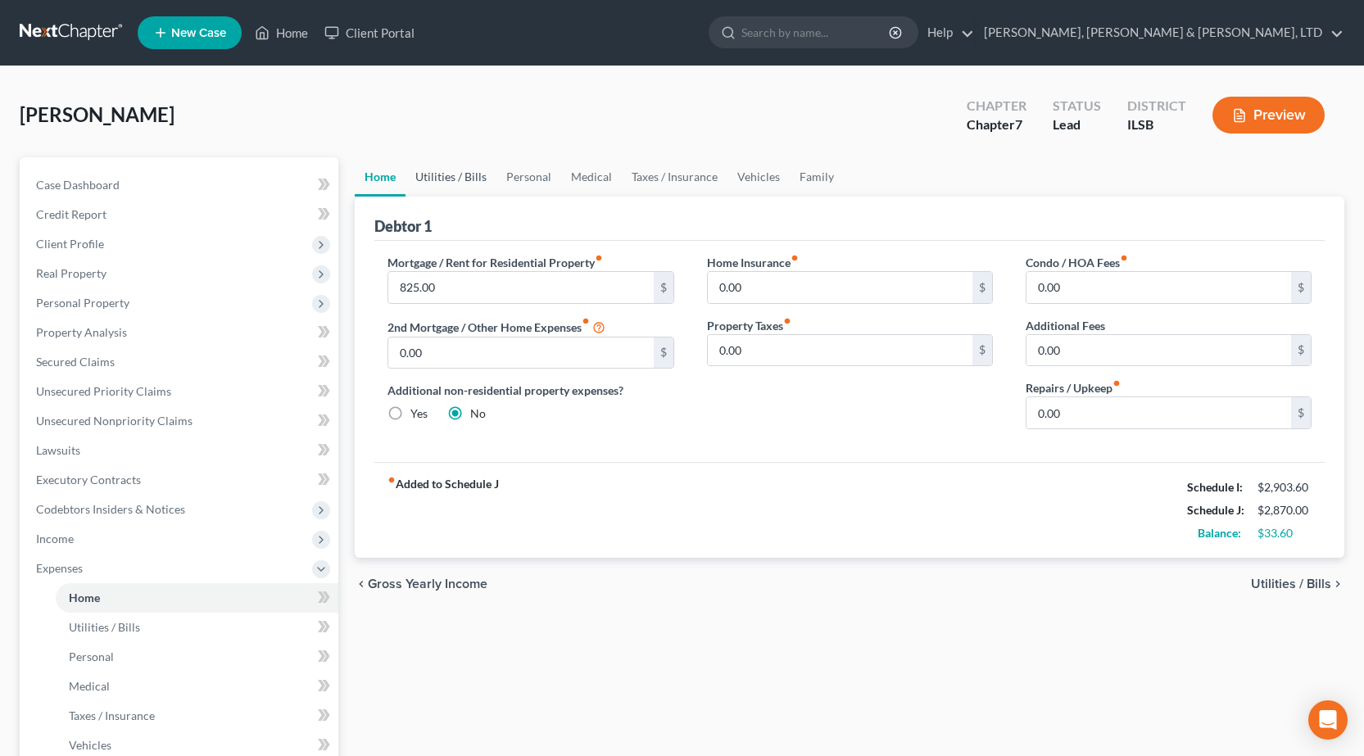
click at [455, 176] on link "Utilities / Bills" at bounding box center [451, 176] width 91 height 39
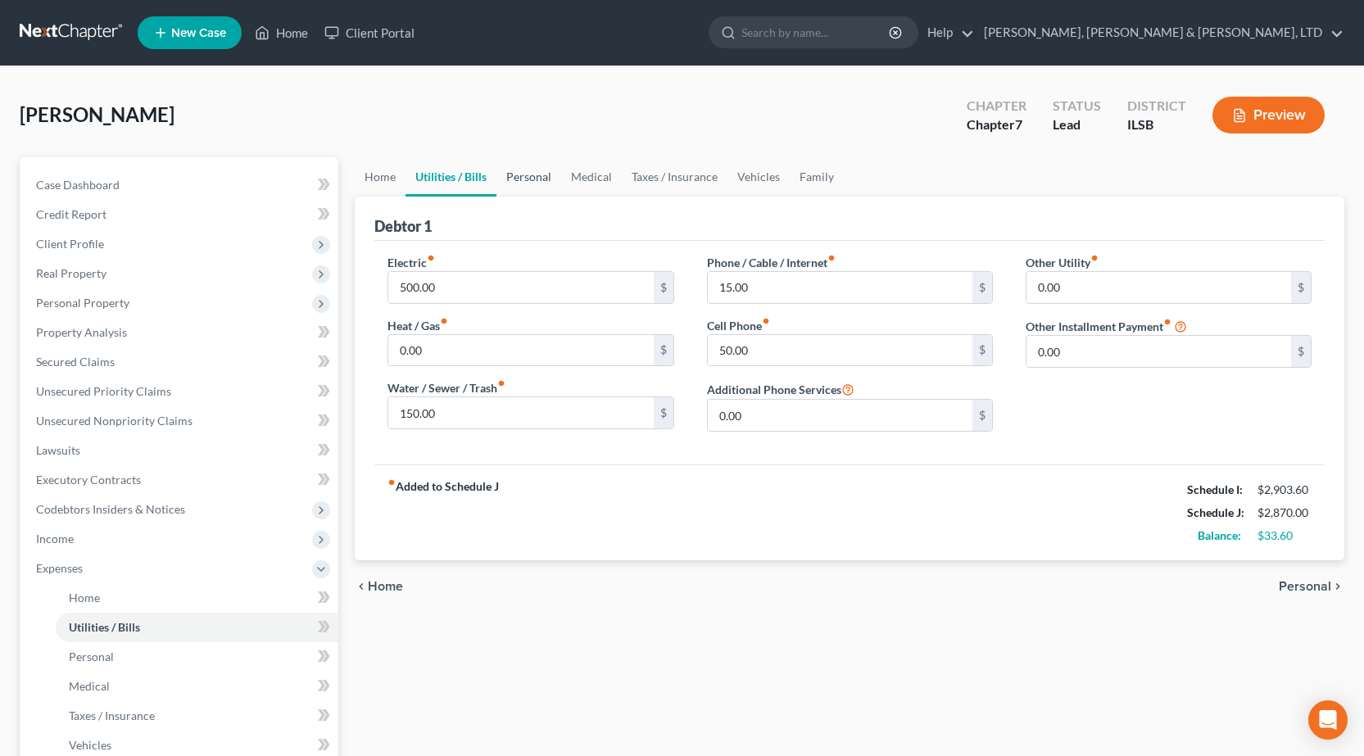
click at [539, 177] on link "Personal" at bounding box center [528, 176] width 65 height 39
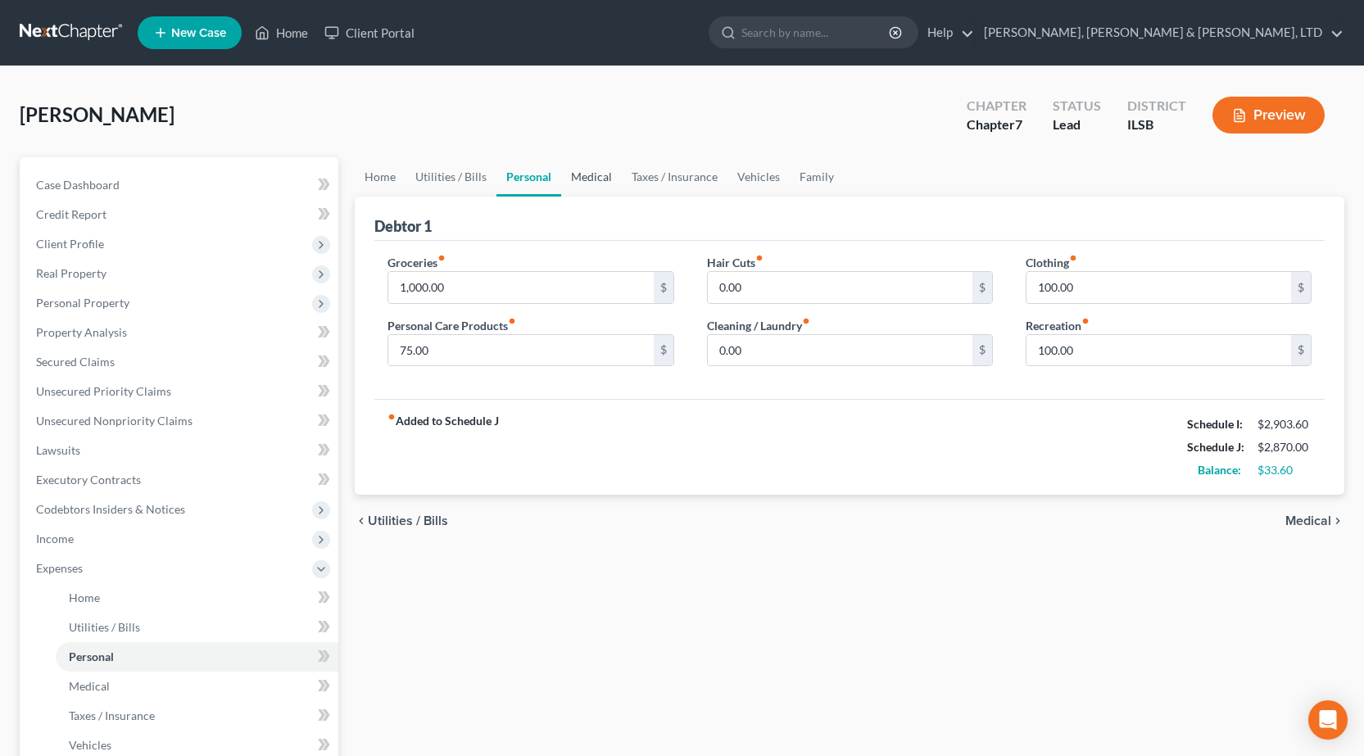
click at [605, 180] on link "Medical" at bounding box center [591, 176] width 61 height 39
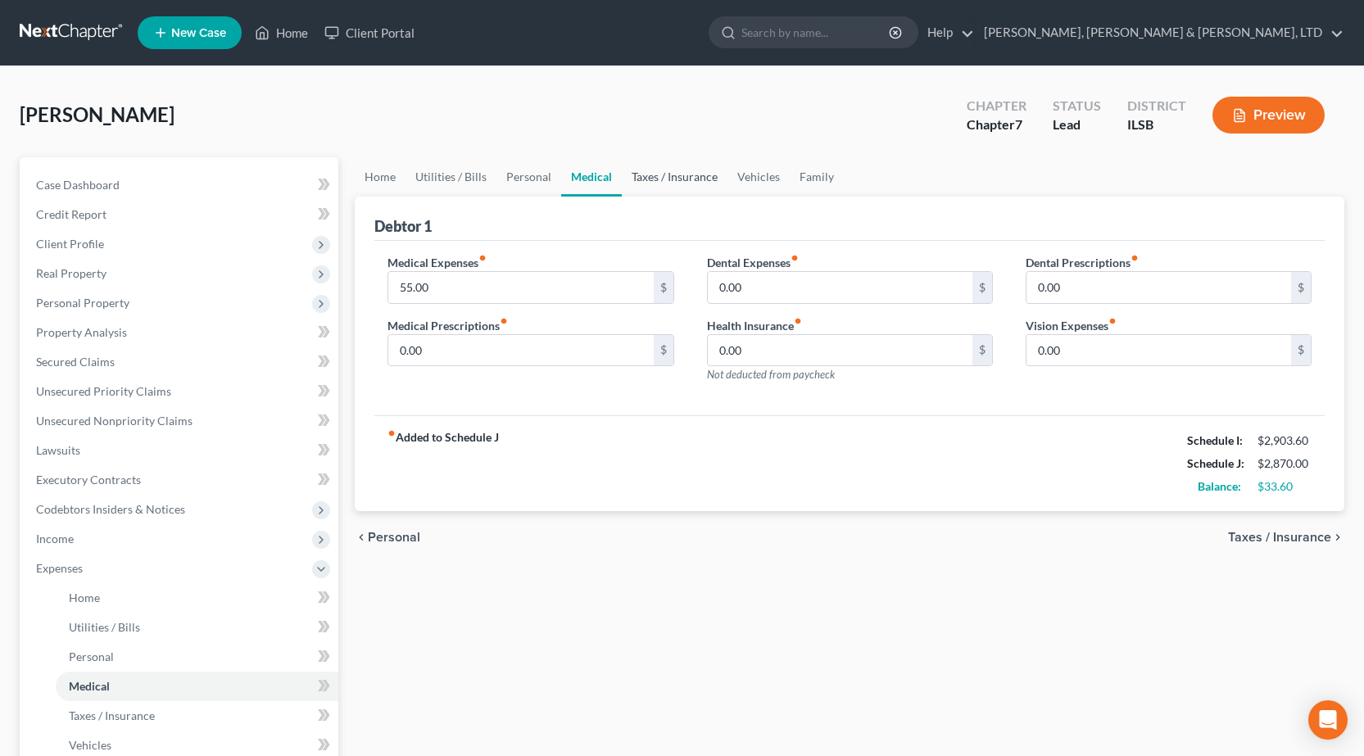
click at [676, 176] on link "Taxes / Insurance" at bounding box center [675, 176] width 106 height 39
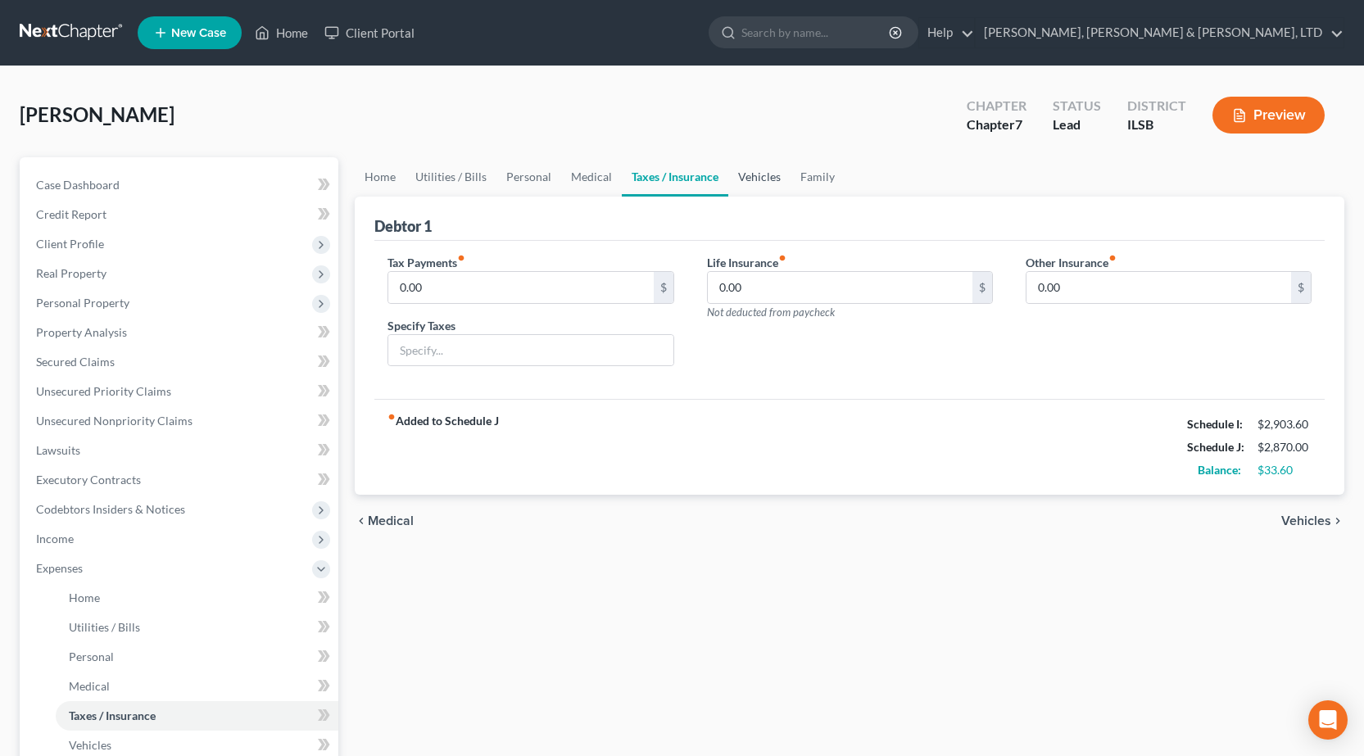
click at [758, 179] on link "Vehicles" at bounding box center [759, 176] width 62 height 39
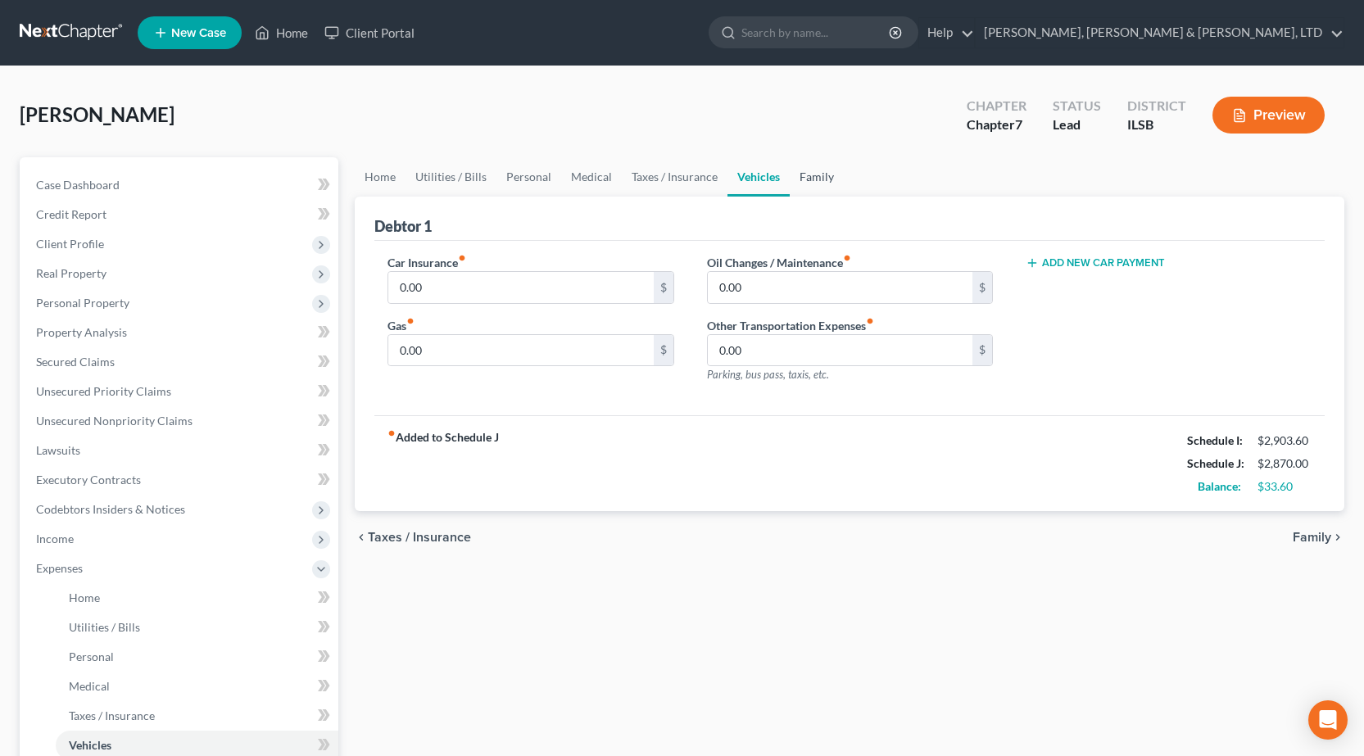
click at [800, 184] on link "Family" at bounding box center [817, 176] width 54 height 39
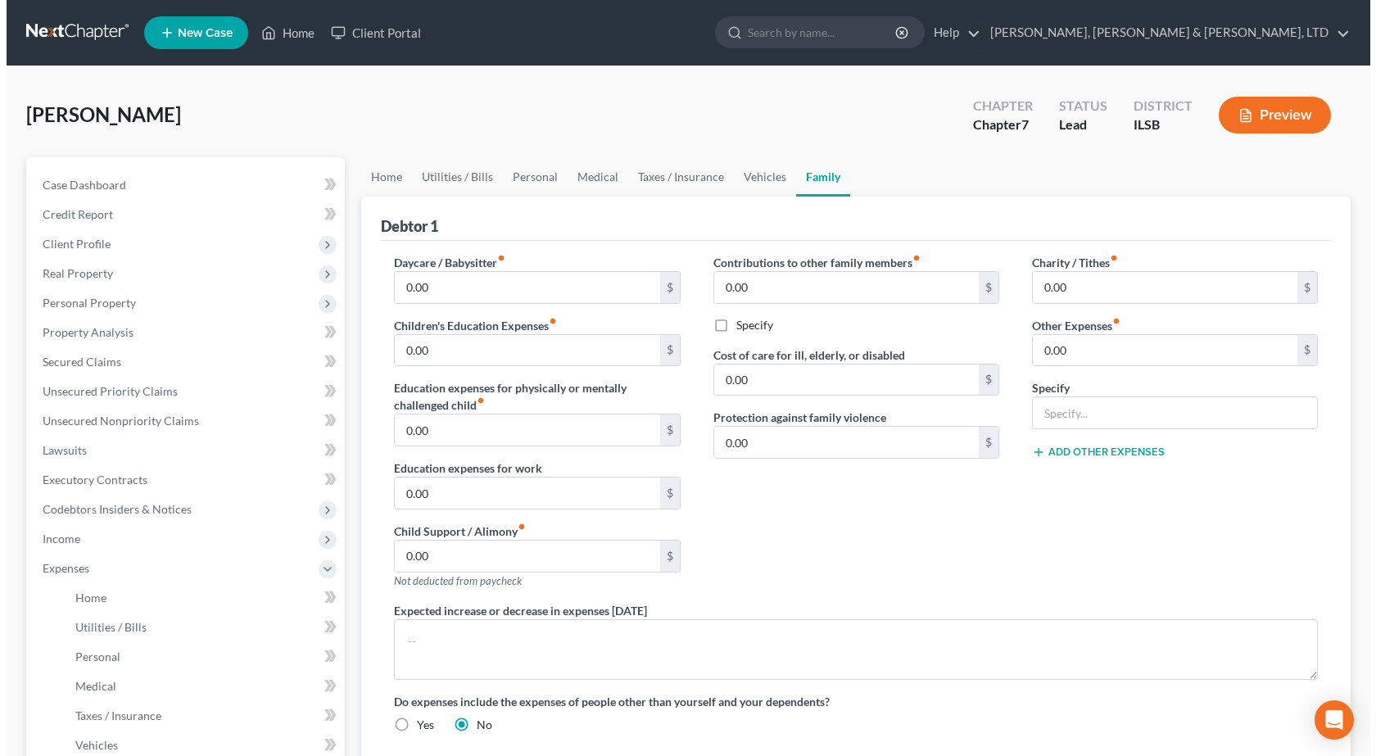
scroll to position [321, 0]
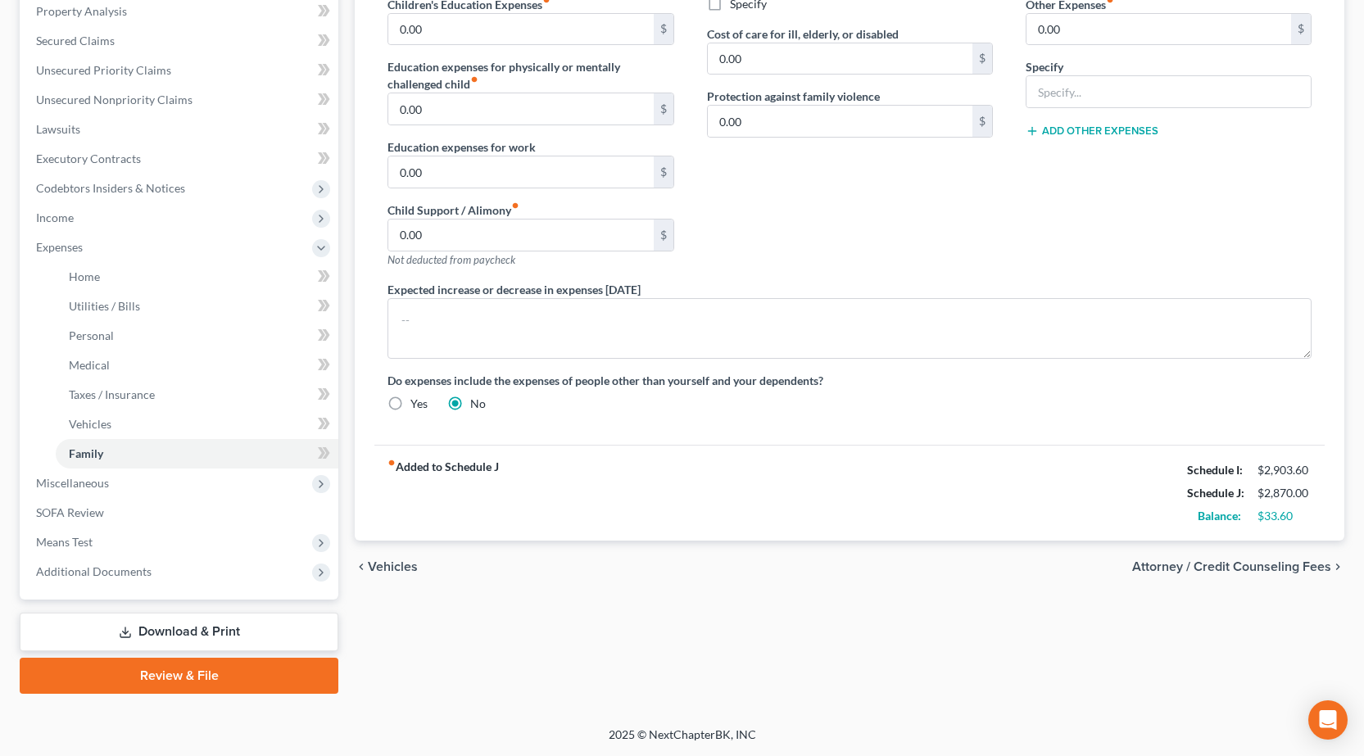
click at [175, 621] on link "Download & Print" at bounding box center [179, 632] width 319 height 39
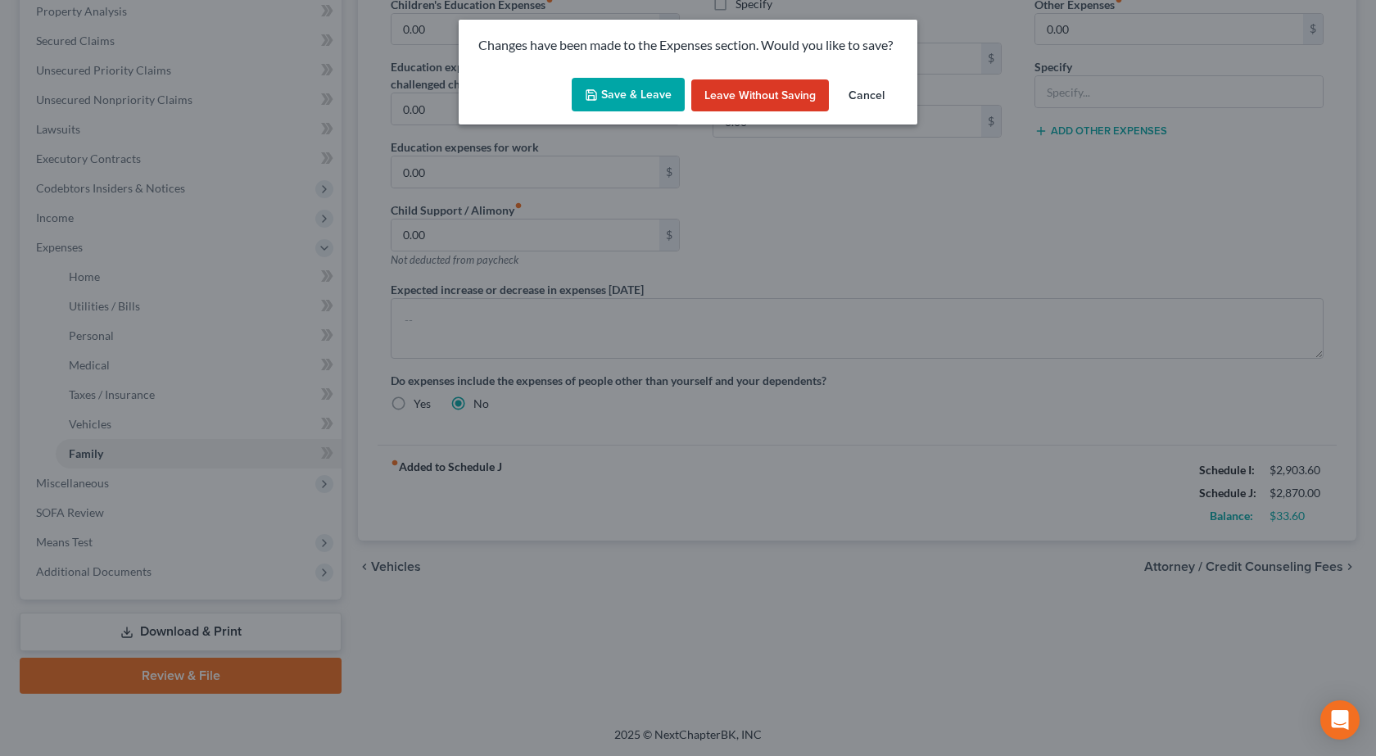
click at [641, 93] on button "Save & Leave" at bounding box center [628, 95] width 113 height 34
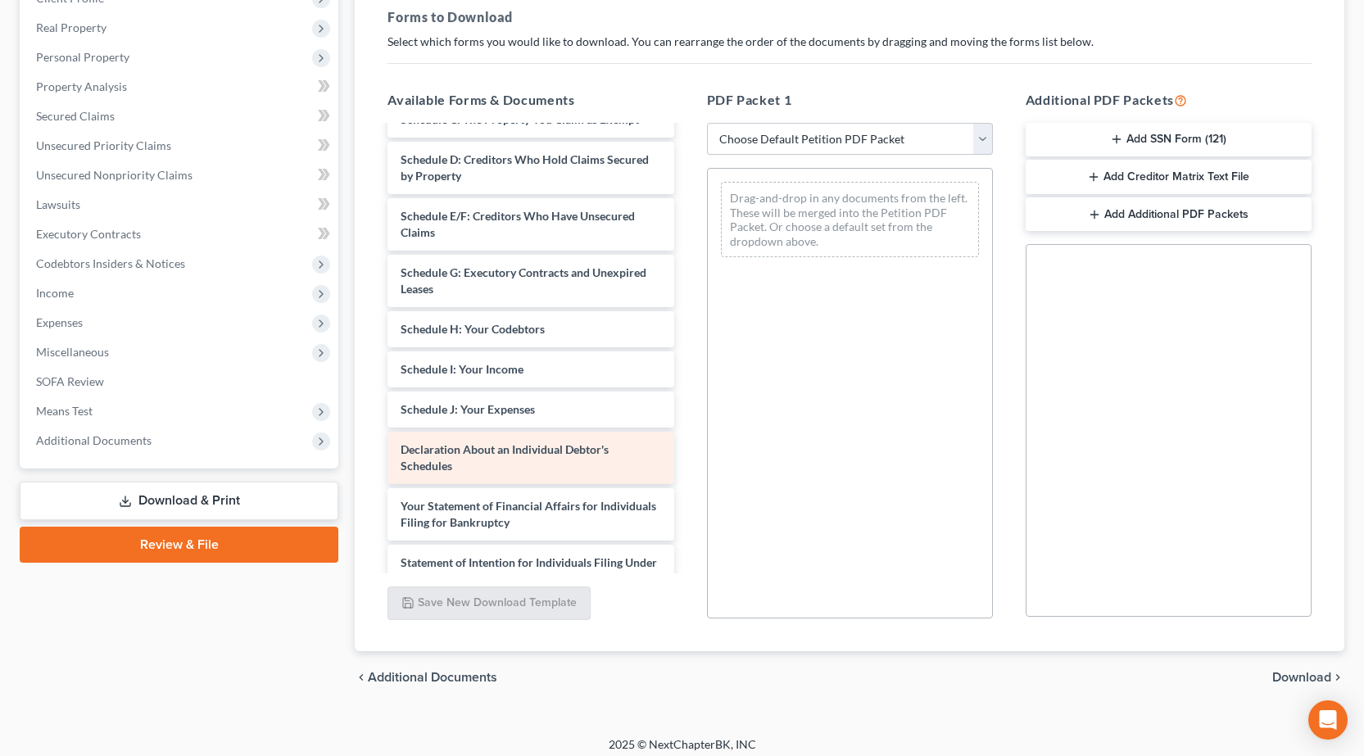
scroll to position [164, 0]
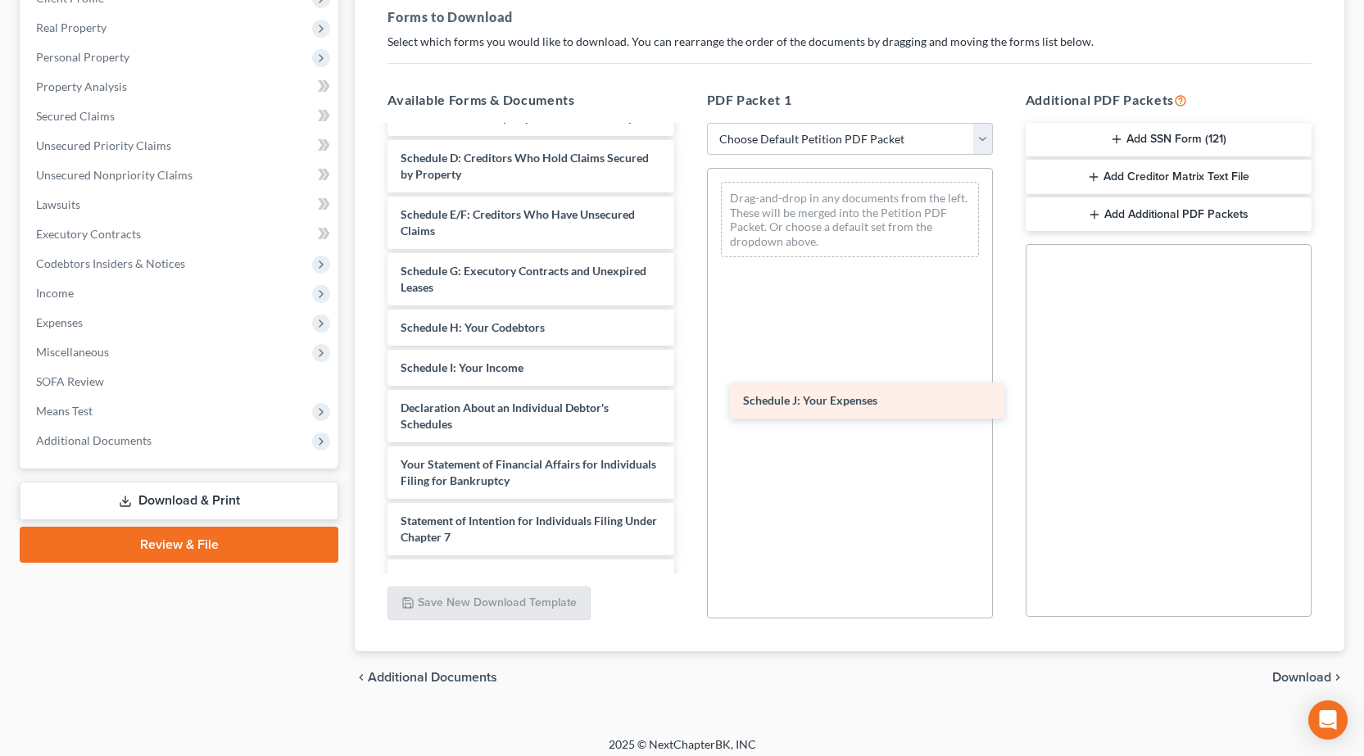
drag, startPoint x: 448, startPoint y: 417, endPoint x: 847, endPoint y: 384, distance: 400.3
click at [687, 387] on div "Schedule J: Your Expenses Voluntary Petition for Individuals Filing for Bankrup…" at bounding box center [530, 376] width 312 height 826
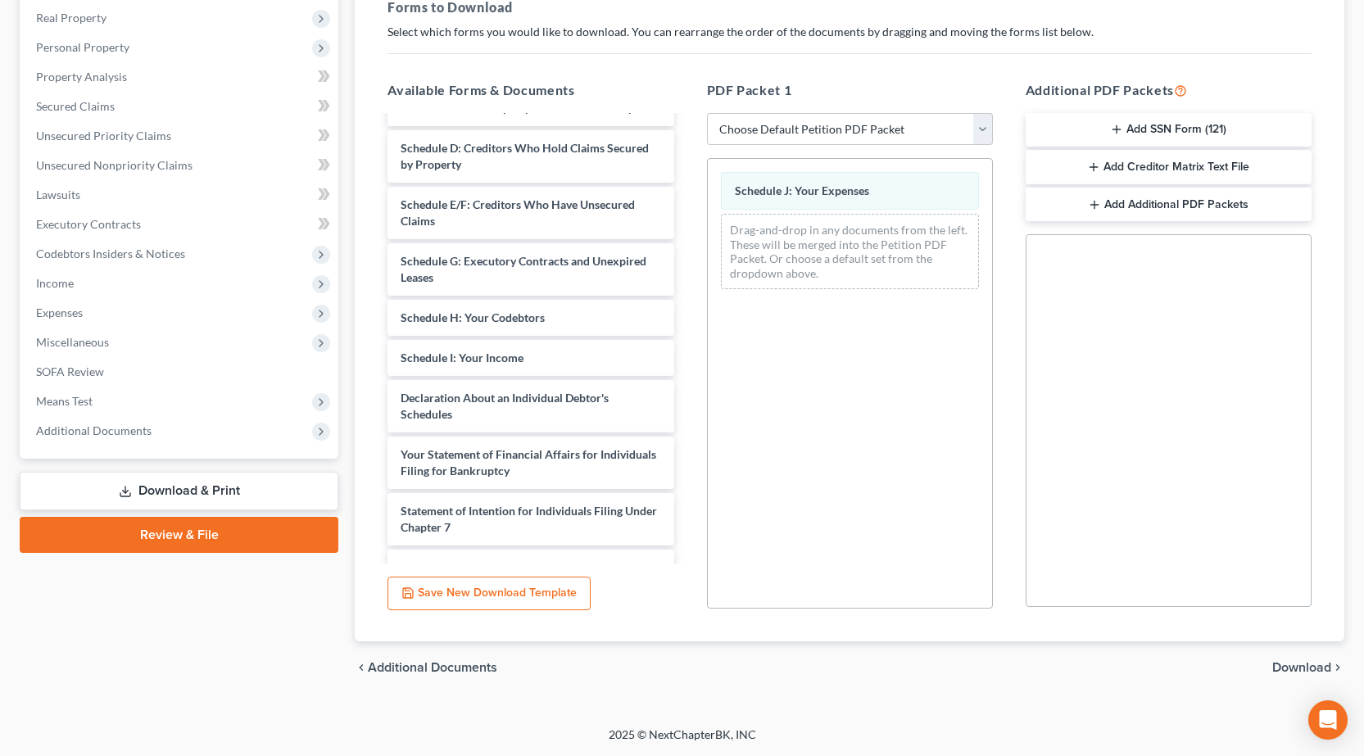
click at [1306, 661] on span "Download" at bounding box center [1301, 667] width 59 height 13
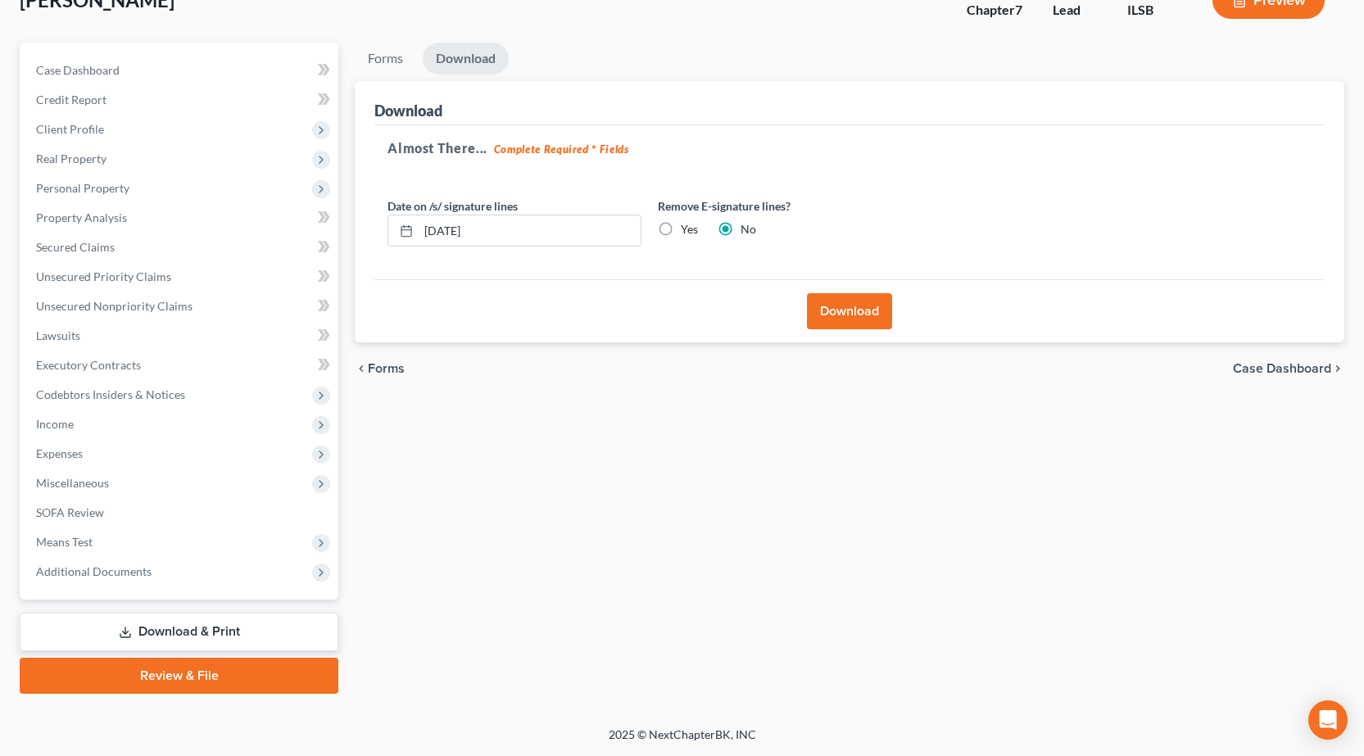
scroll to position [115, 0]
click at [858, 298] on button "Download" at bounding box center [849, 311] width 85 height 36
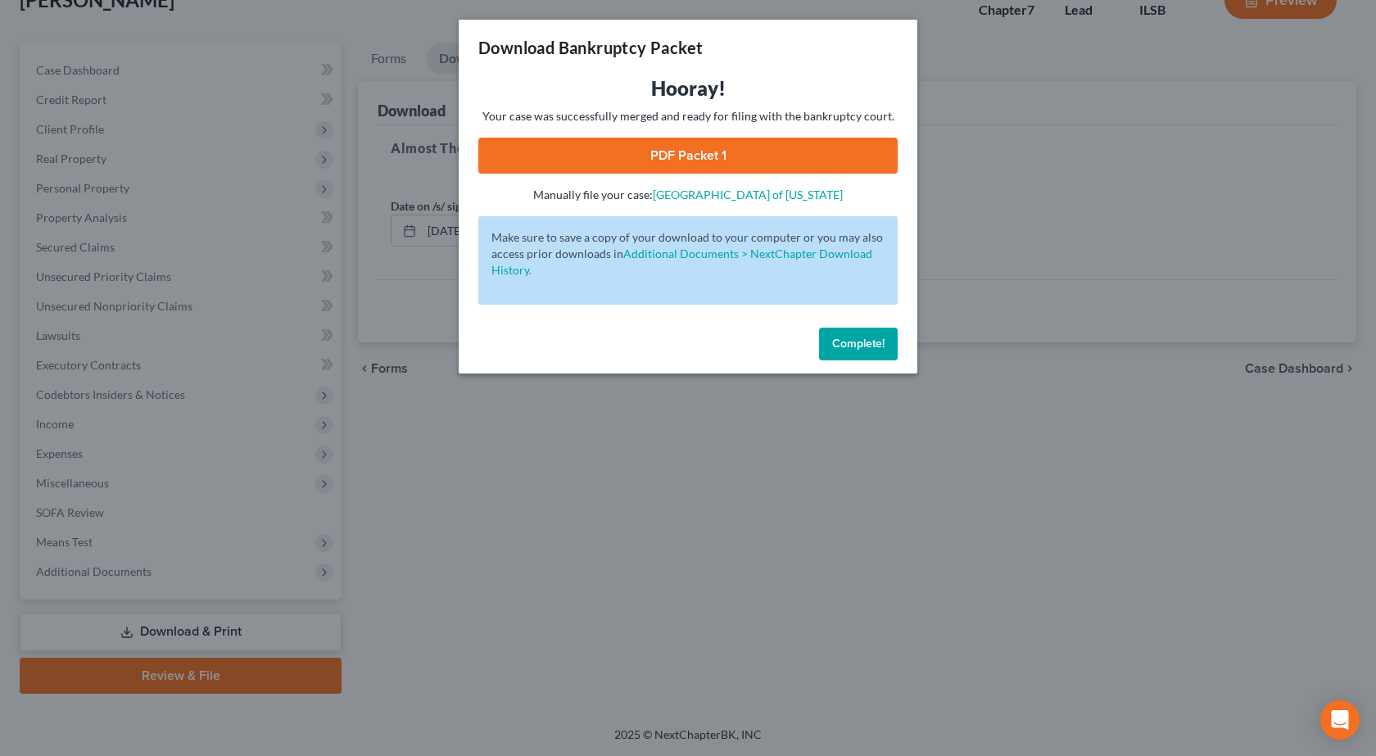
click at [663, 146] on link "PDF Packet 1" at bounding box center [687, 156] width 419 height 36
drag, startPoint x: 555, startPoint y: 567, endPoint x: 555, endPoint y: 554, distance: 13.1
click at [555, 567] on div "Download Bankruptcy Packet Hooray! Your case was successfully merged and ready …" at bounding box center [688, 378] width 1376 height 756
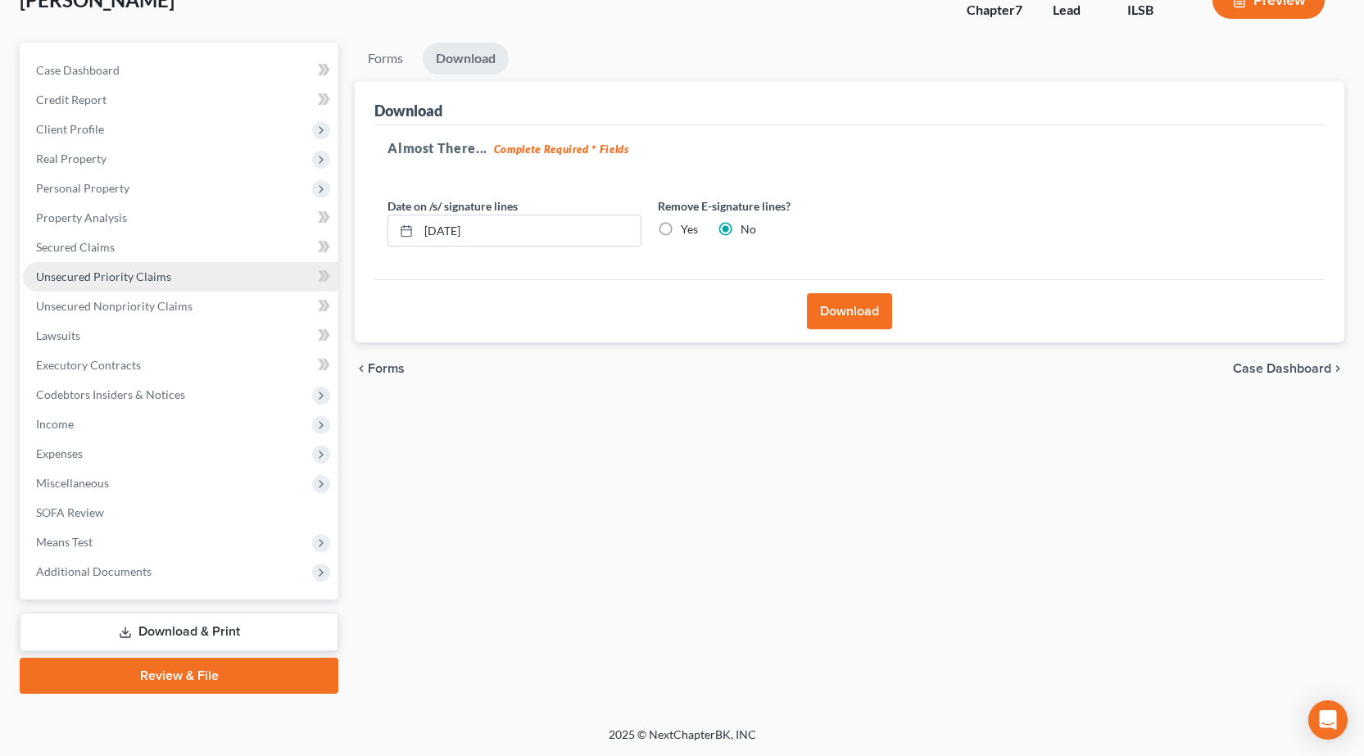
click at [118, 286] on link "Unsecured Priority Claims" at bounding box center [180, 276] width 315 height 29
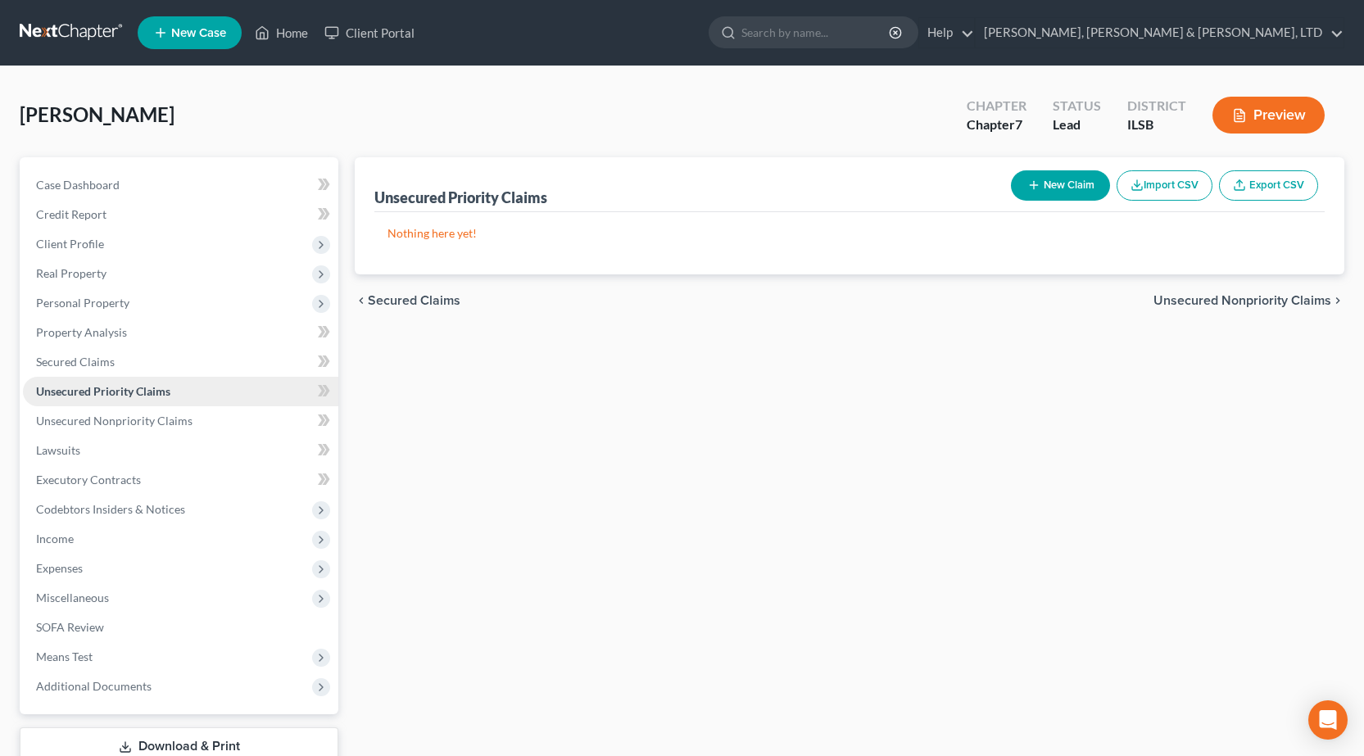
click at [128, 398] on link "Unsecured Priority Claims" at bounding box center [180, 391] width 315 height 29
click at [112, 436] on link "Lawsuits" at bounding box center [180, 450] width 315 height 29
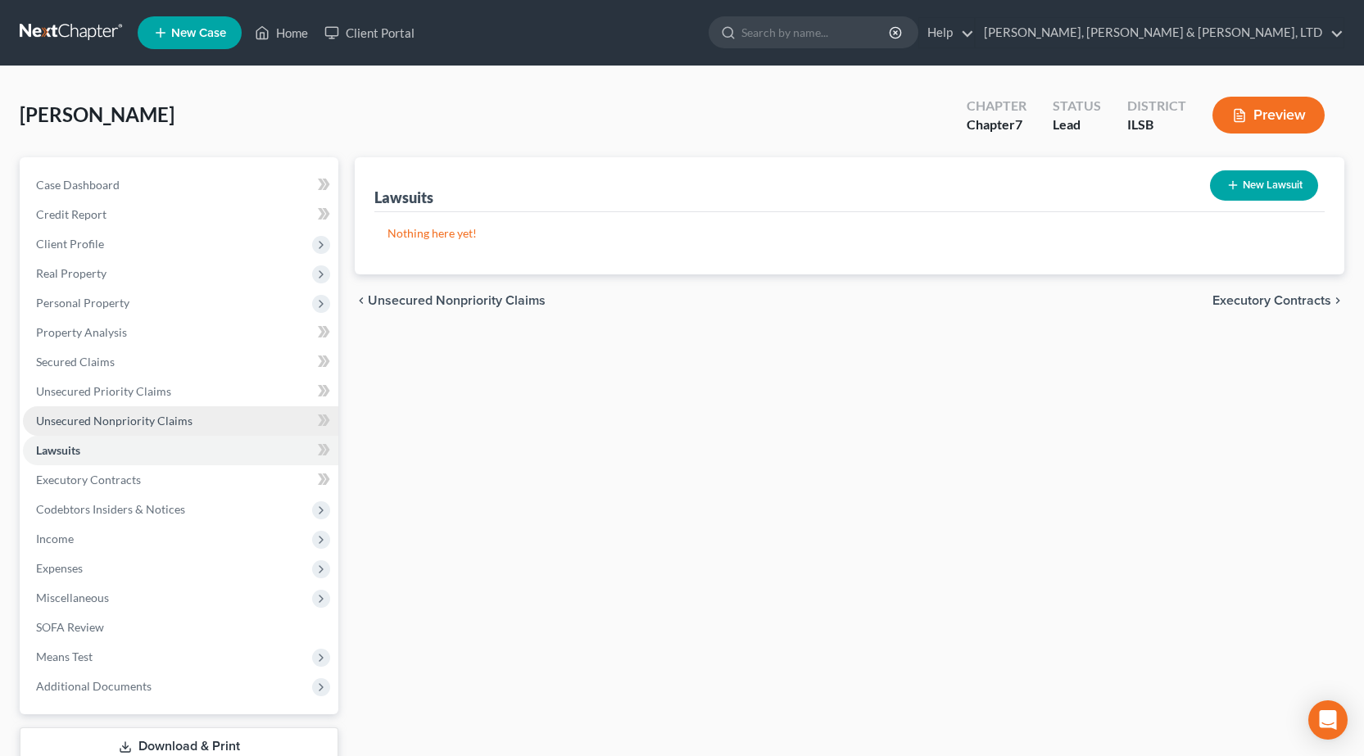
click at [116, 416] on span "Unsecured Nonpriority Claims" at bounding box center [114, 421] width 156 height 14
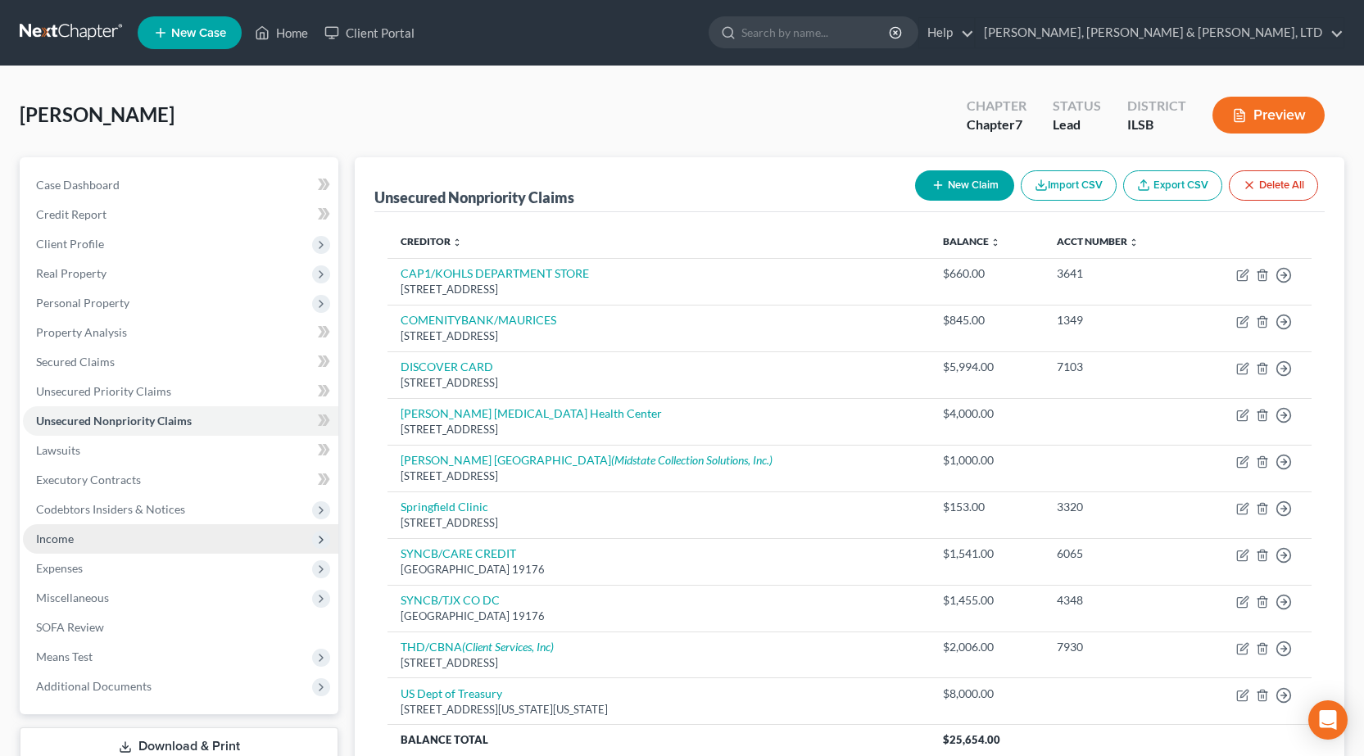
click at [75, 540] on span "Income" at bounding box center [180, 538] width 315 height 29
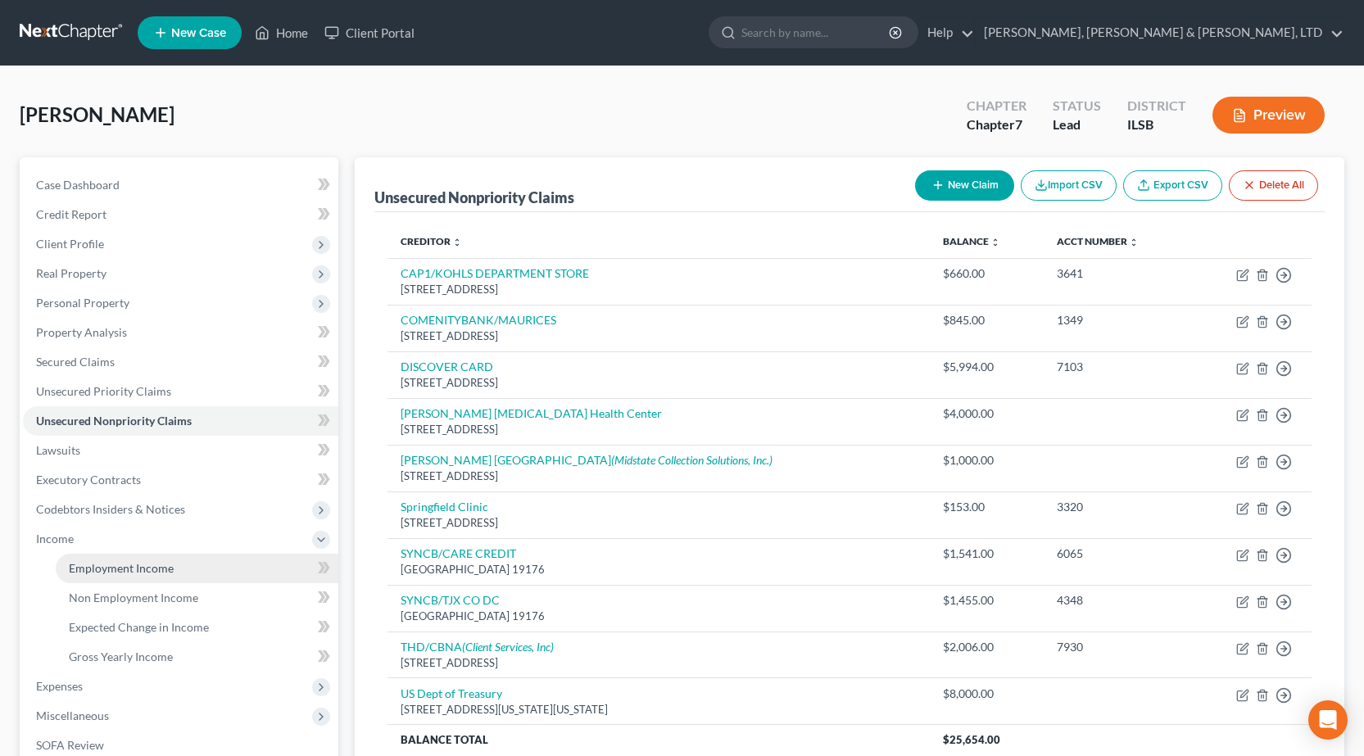
click at [127, 560] on link "Employment Income" at bounding box center [197, 568] width 283 height 29
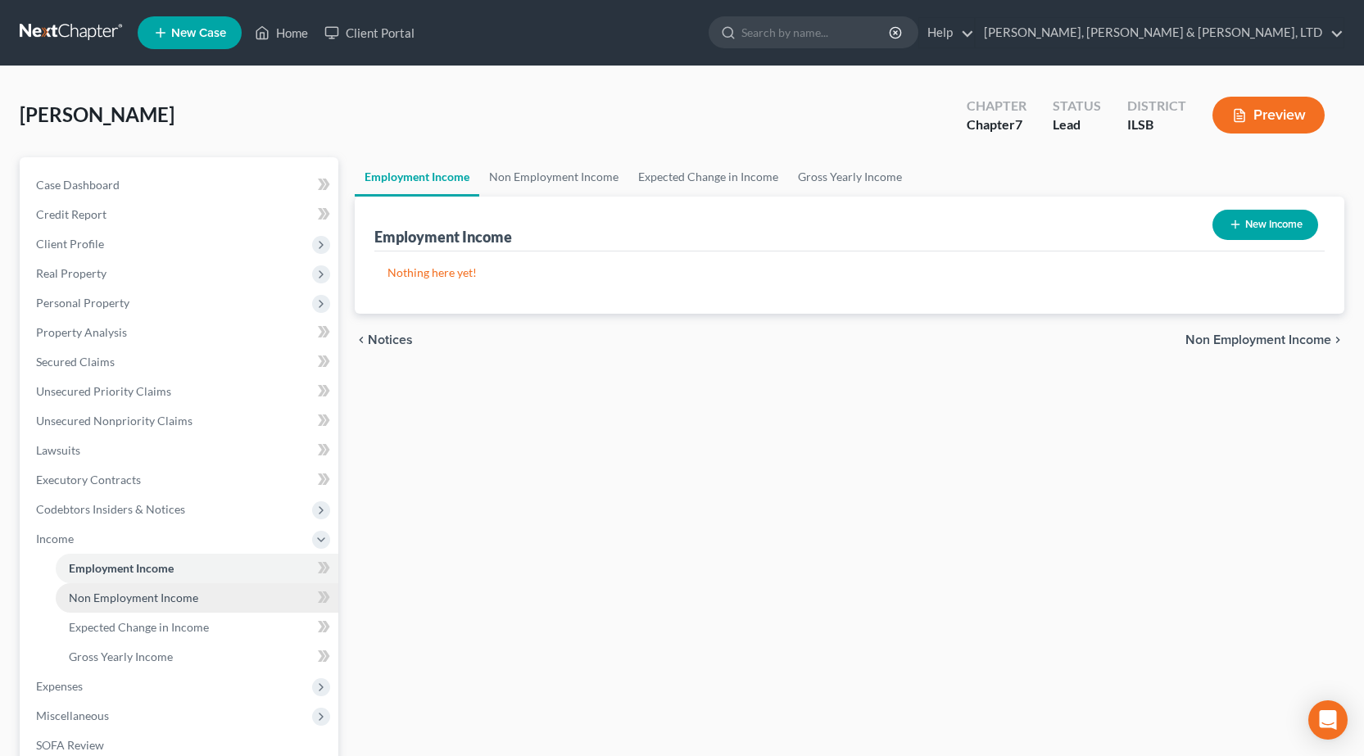
click at [129, 599] on span "Non Employment Income" at bounding box center [133, 598] width 129 height 14
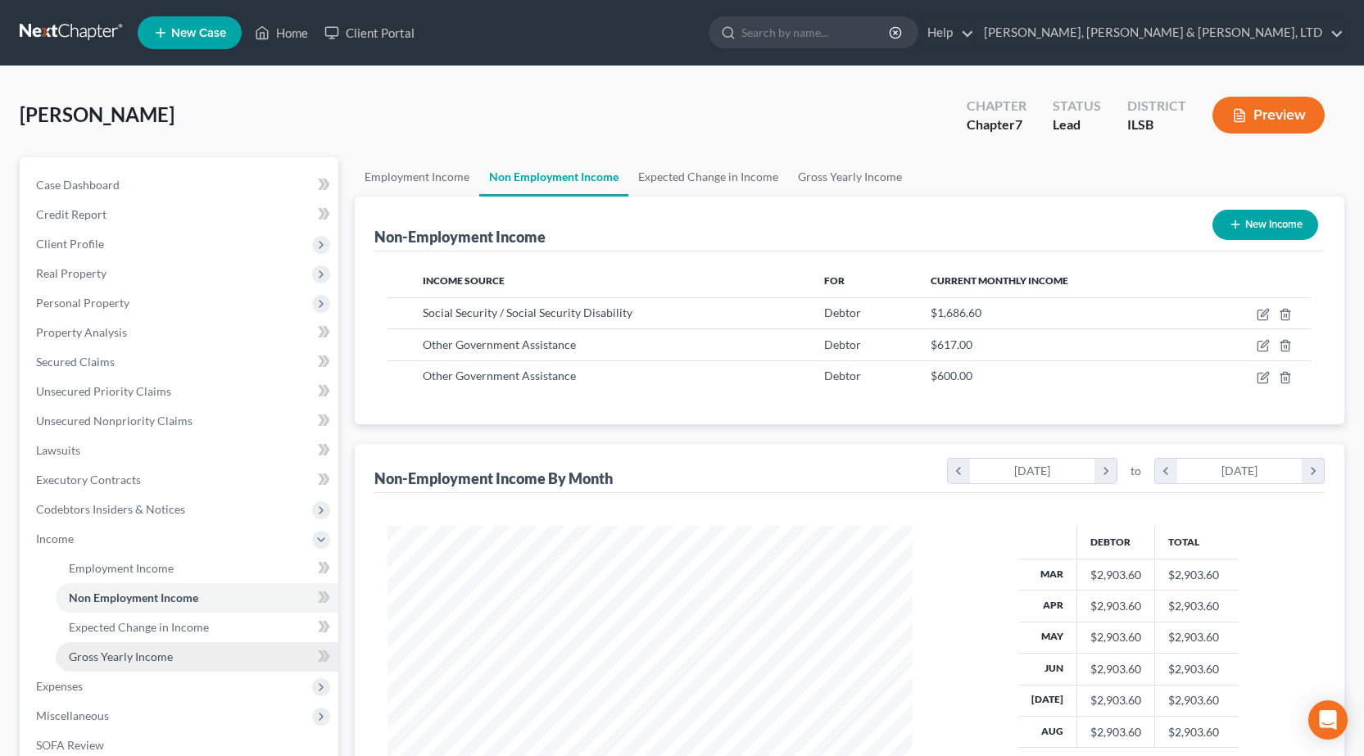
scroll to position [294, 558]
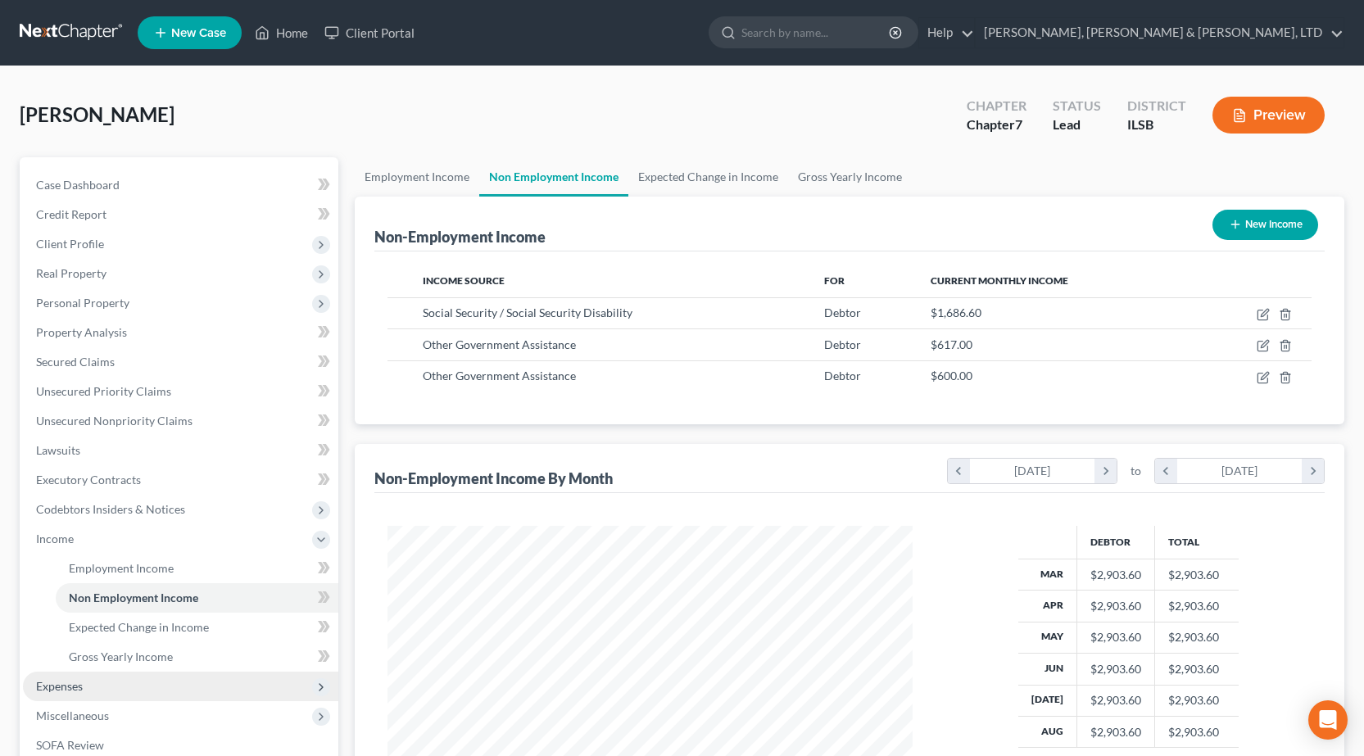
click at [116, 687] on span "Expenses" at bounding box center [180, 686] width 315 height 29
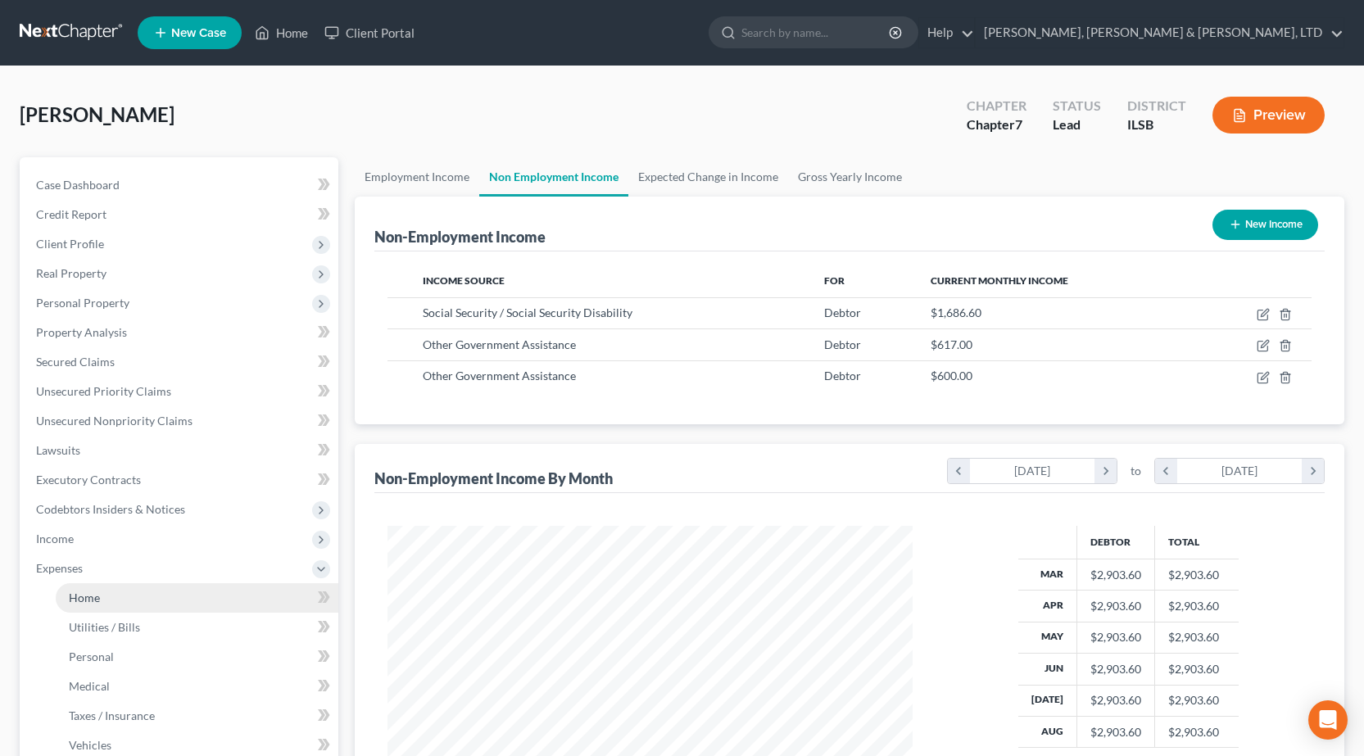
click at [127, 591] on link "Home" at bounding box center [197, 597] width 283 height 29
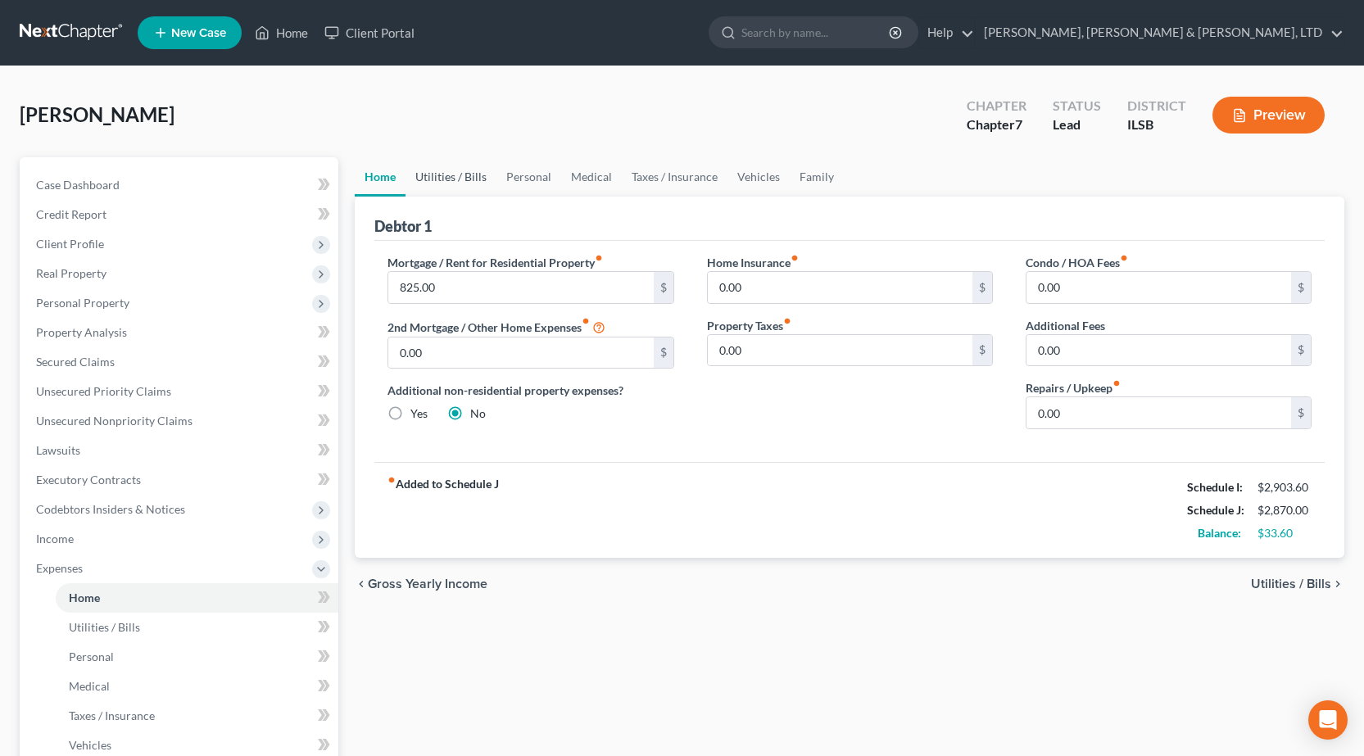
click at [454, 186] on link "Utilities / Bills" at bounding box center [451, 176] width 91 height 39
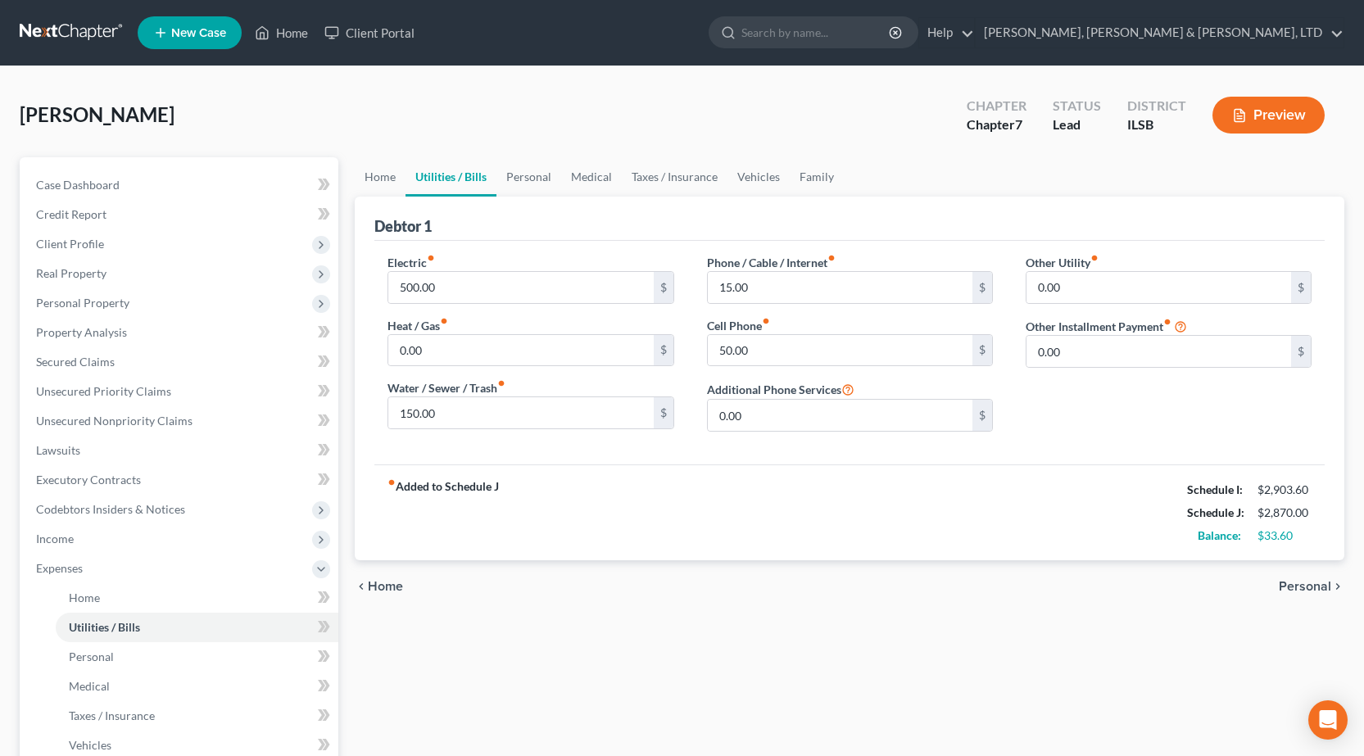
click at [832, 333] on div "Cell Phone fiber_manual_record 50.00 $" at bounding box center [850, 342] width 286 height 50
click at [827, 346] on input "50.00" at bounding box center [840, 350] width 265 height 31
type input "100"
click at [505, 406] on input "150.00" at bounding box center [520, 412] width 265 height 31
click at [475, 278] on input "500.00" at bounding box center [520, 287] width 265 height 31
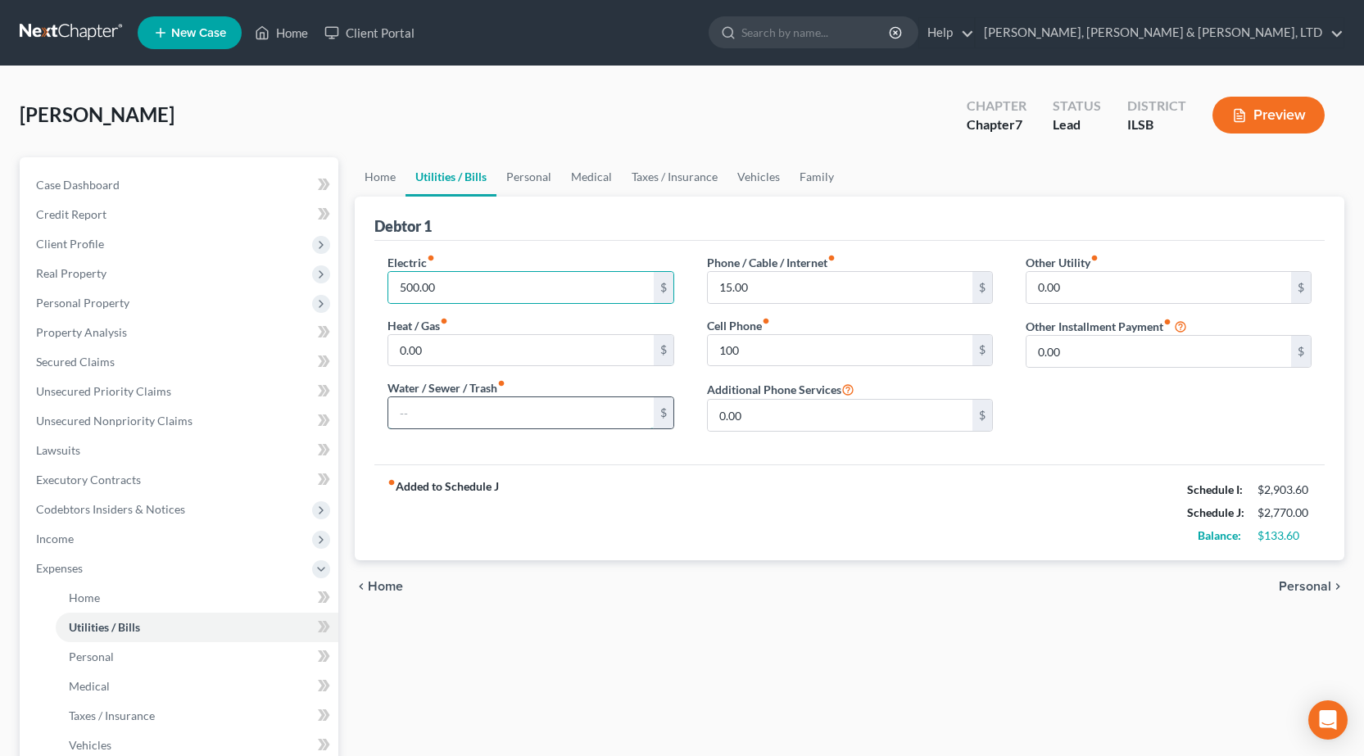
click at [499, 410] on input "text" at bounding box center [520, 412] width 265 height 31
click at [496, 411] on input "175" at bounding box center [520, 412] width 265 height 31
type input "200"
click at [759, 637] on div "Home Utilities / Bills Personal Medical Taxes / Insurance Vehicles Family Debto…" at bounding box center [850, 586] width 1006 height 858
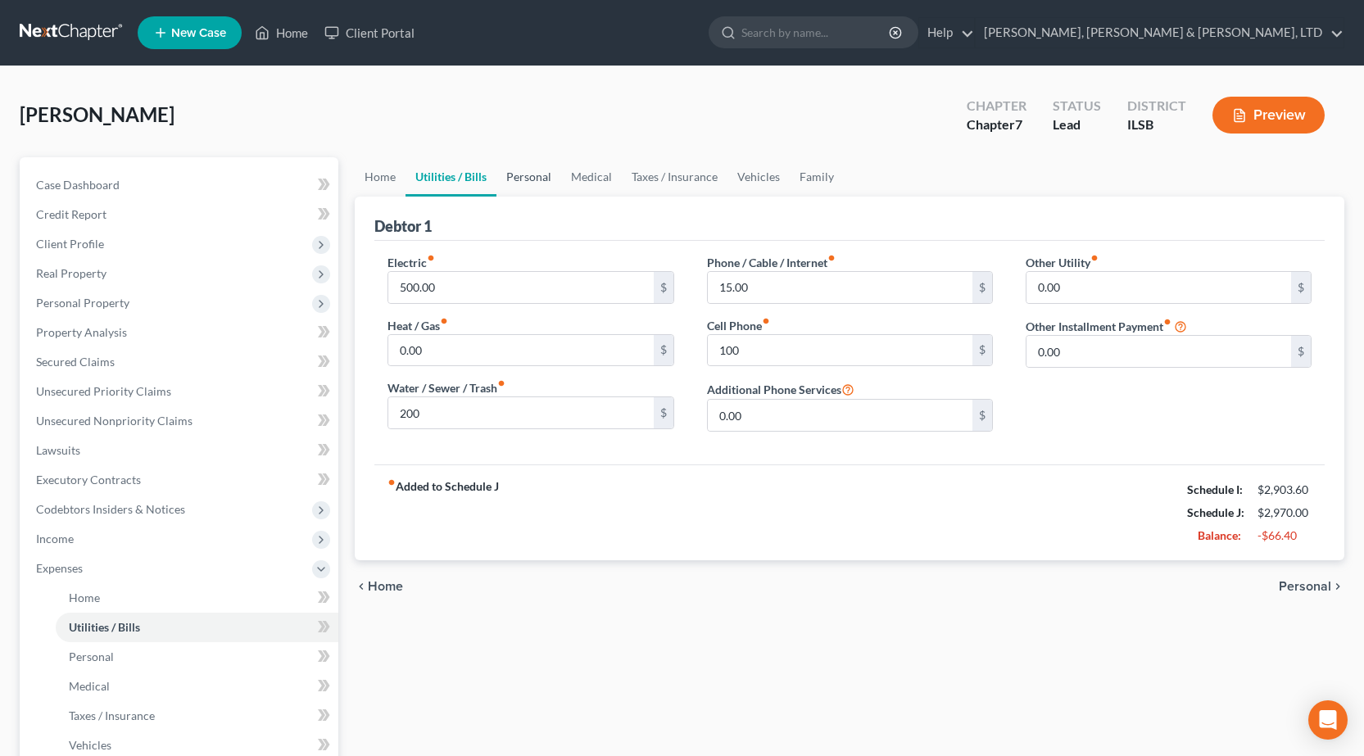
click at [533, 179] on link "Personal" at bounding box center [528, 176] width 65 height 39
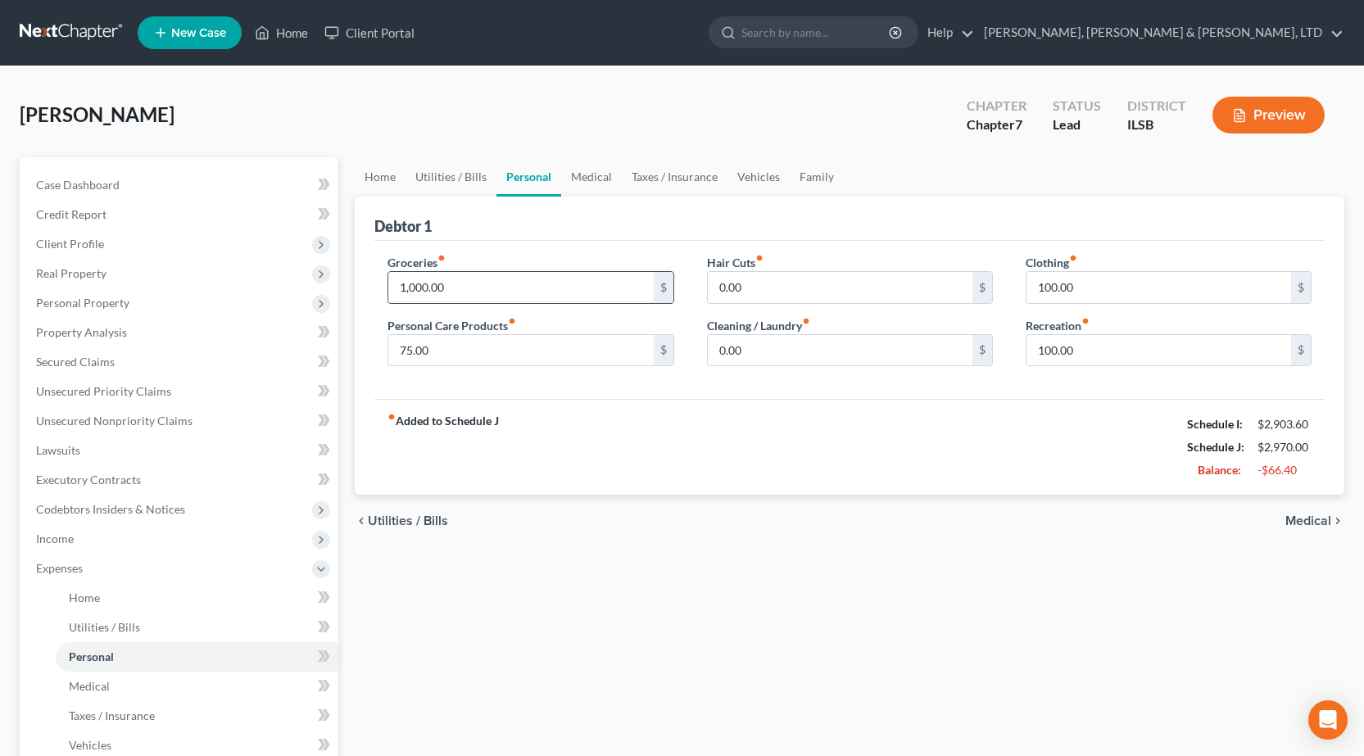
click at [439, 284] on input "1,000.00" at bounding box center [520, 287] width 265 height 31
type input "9"
drag, startPoint x: 830, startPoint y: 486, endPoint x: 811, endPoint y: 477, distance: 20.9
click at [830, 485] on div "fiber_manual_record Added to Schedule J Schedule I: $2,903.60 Schedule J: $1,97…" at bounding box center [849, 447] width 950 height 96
click at [592, 183] on link "Medical" at bounding box center [591, 176] width 61 height 39
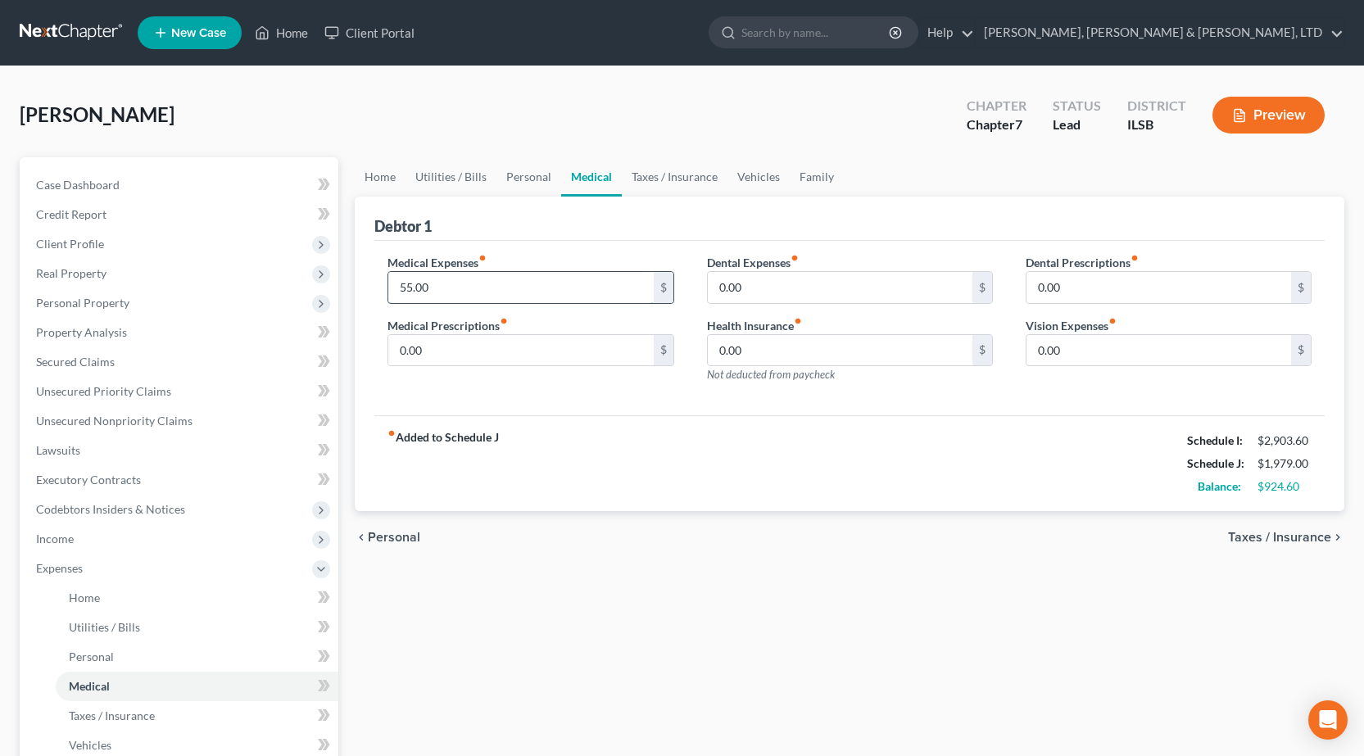
click at [458, 287] on input "55.00" at bounding box center [520, 287] width 265 height 31
click at [532, 169] on link "Personal" at bounding box center [528, 176] width 65 height 39
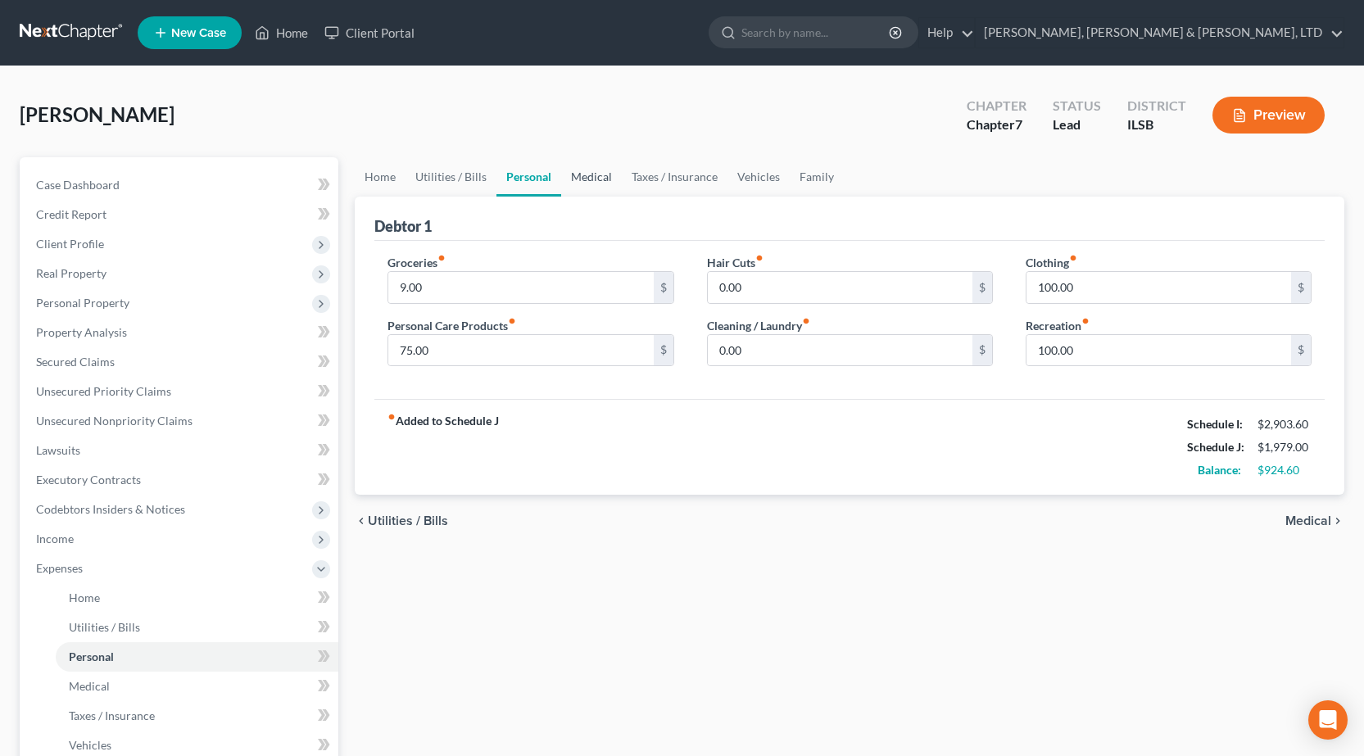
drag, startPoint x: 588, startPoint y: 174, endPoint x: 580, endPoint y: 179, distance: 9.6
click at [587, 174] on link "Medical" at bounding box center [591, 176] width 61 height 39
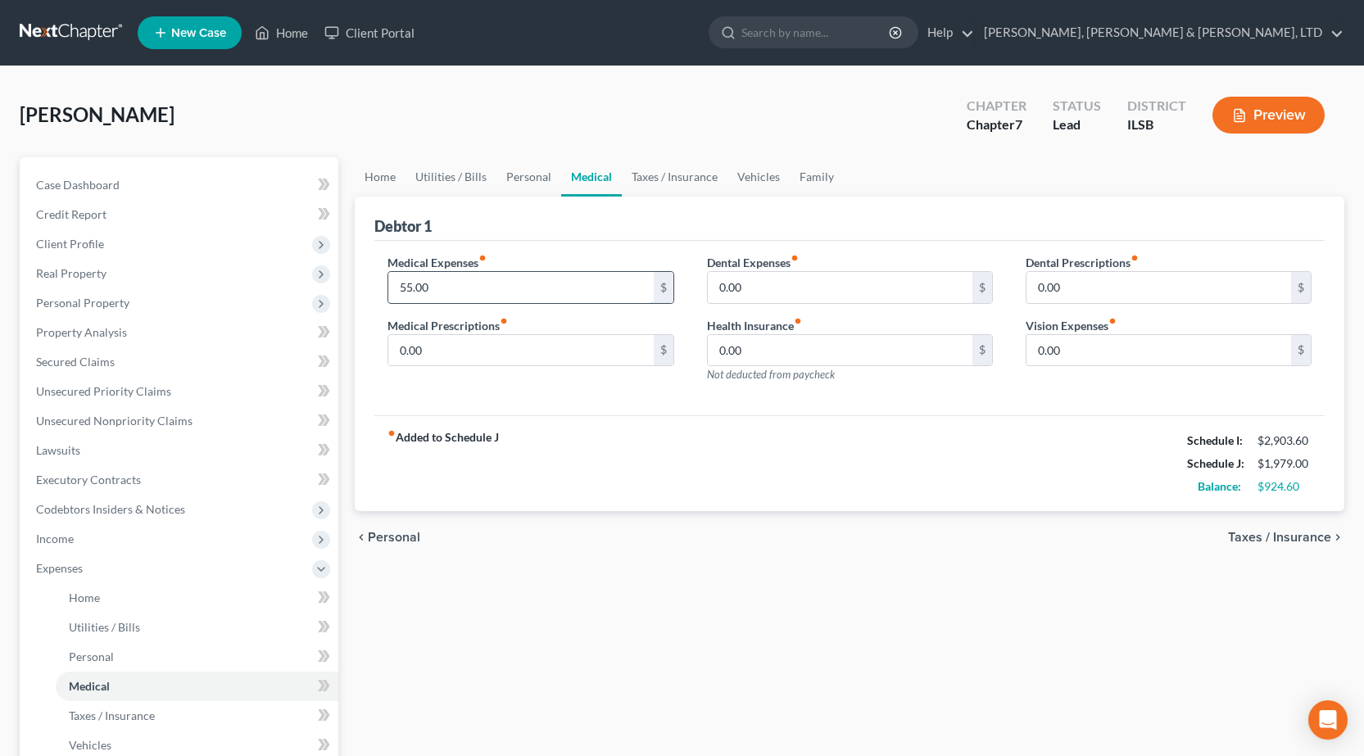
click at [472, 292] on input "55.00" at bounding box center [520, 287] width 265 height 31
type input "125"
click at [810, 546] on div "chevron_left Personal Taxes / Insurance chevron_right" at bounding box center [850, 537] width 990 height 52
click at [523, 174] on link "Personal" at bounding box center [528, 176] width 65 height 39
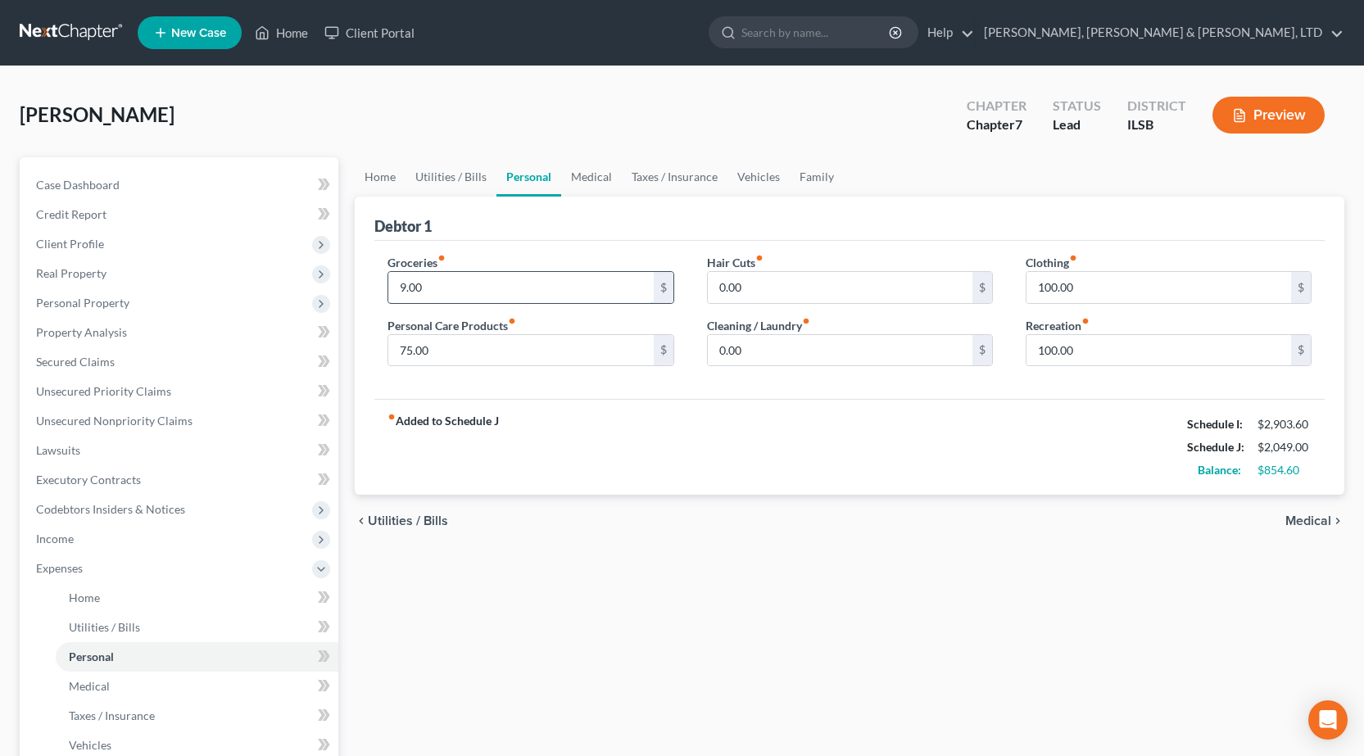
click at [451, 293] on input "9.00" at bounding box center [520, 287] width 265 height 31
type input "900"
click at [696, 548] on div "Home Utilities / Bills Personal Medical Taxes / Insurance Vehicles Family Debto…" at bounding box center [850, 586] width 1006 height 858
click at [596, 179] on link "Medical" at bounding box center [591, 176] width 61 height 39
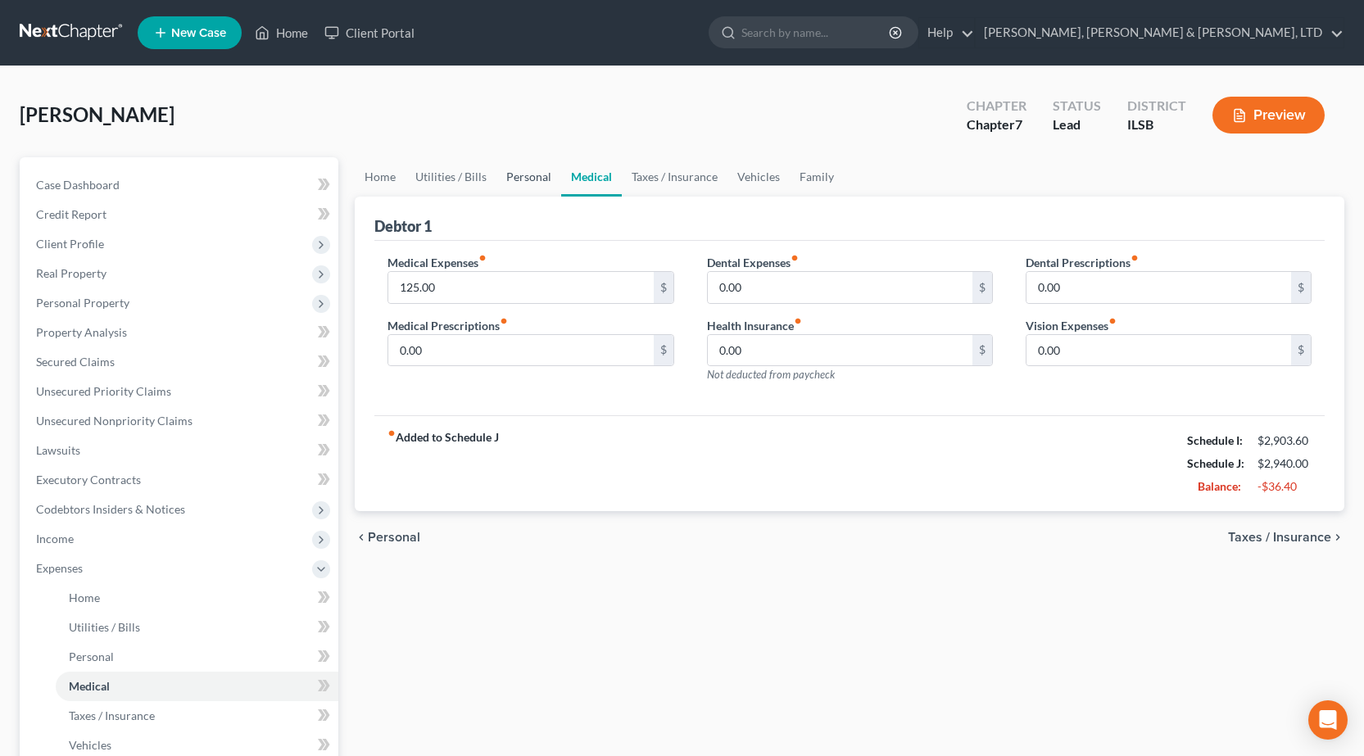
click at [526, 184] on link "Personal" at bounding box center [528, 176] width 65 height 39
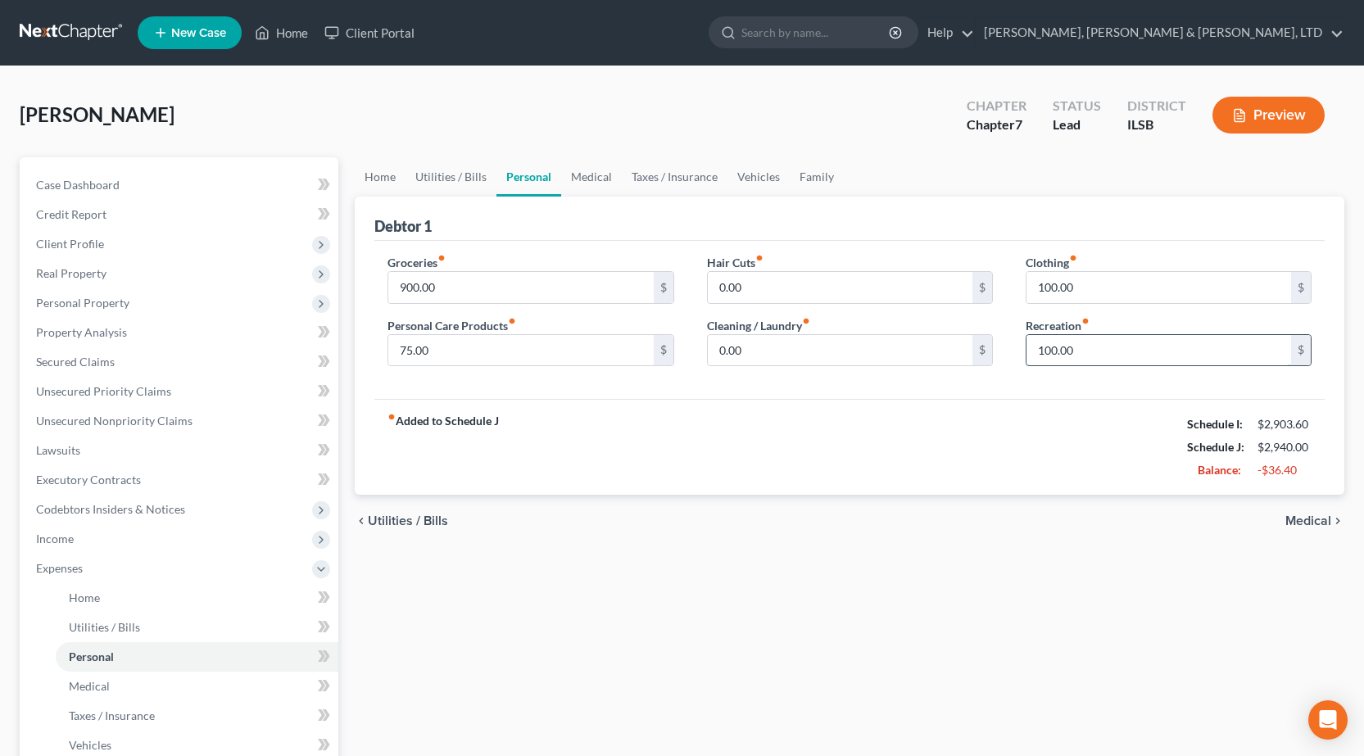
click at [1059, 347] on input "100.00" at bounding box center [1159, 350] width 265 height 31
click at [790, 496] on div "chevron_left Utilities / Bills Medical chevron_right" at bounding box center [850, 521] width 990 height 52
click at [424, 284] on input "900.00" at bounding box center [520, 287] width 265 height 31
type input "1,000"
drag, startPoint x: 788, startPoint y: 748, endPoint x: 510, endPoint y: 470, distance: 392.8
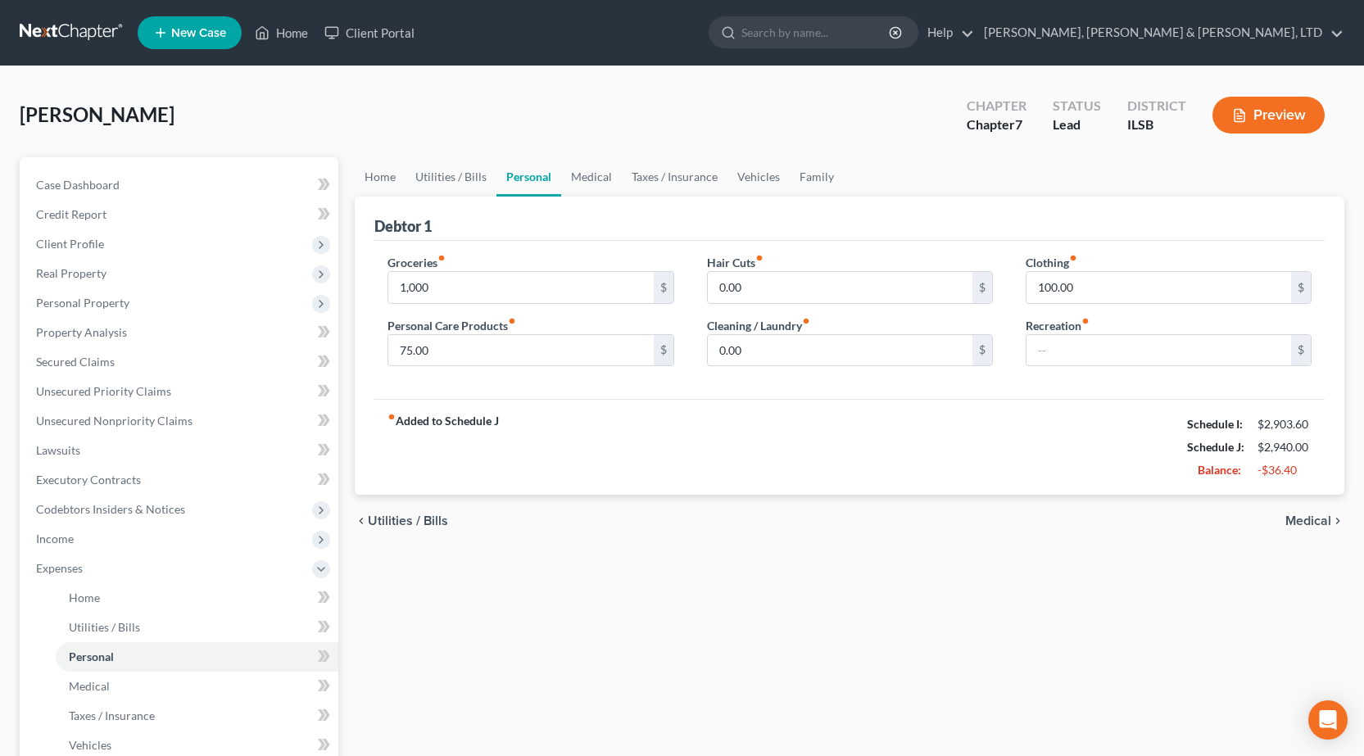
click at [790, 742] on div "Home Utilities / Bills Personal Medical Taxes / Insurance Vehicles Family Debto…" at bounding box center [850, 586] width 1006 height 858
click at [1101, 282] on input "100.00" at bounding box center [1159, 287] width 265 height 31
type input "75"
drag, startPoint x: 777, startPoint y: 613, endPoint x: 532, endPoint y: 79, distance: 586.9
click at [777, 613] on div "Home Utilities / Bills Personal Medical Taxes / Insurance Vehicles Family Debto…" at bounding box center [850, 586] width 1006 height 858
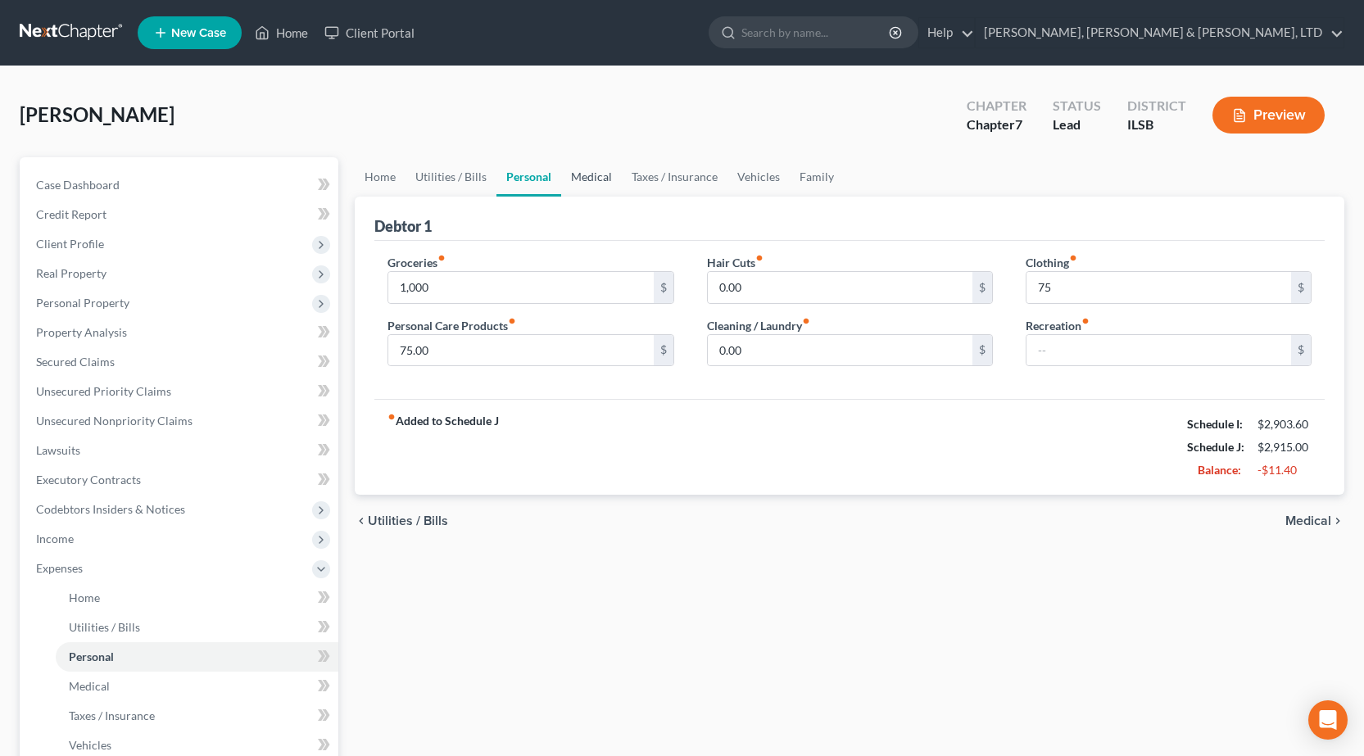
click at [603, 180] on link "Medical" at bounding box center [591, 176] width 61 height 39
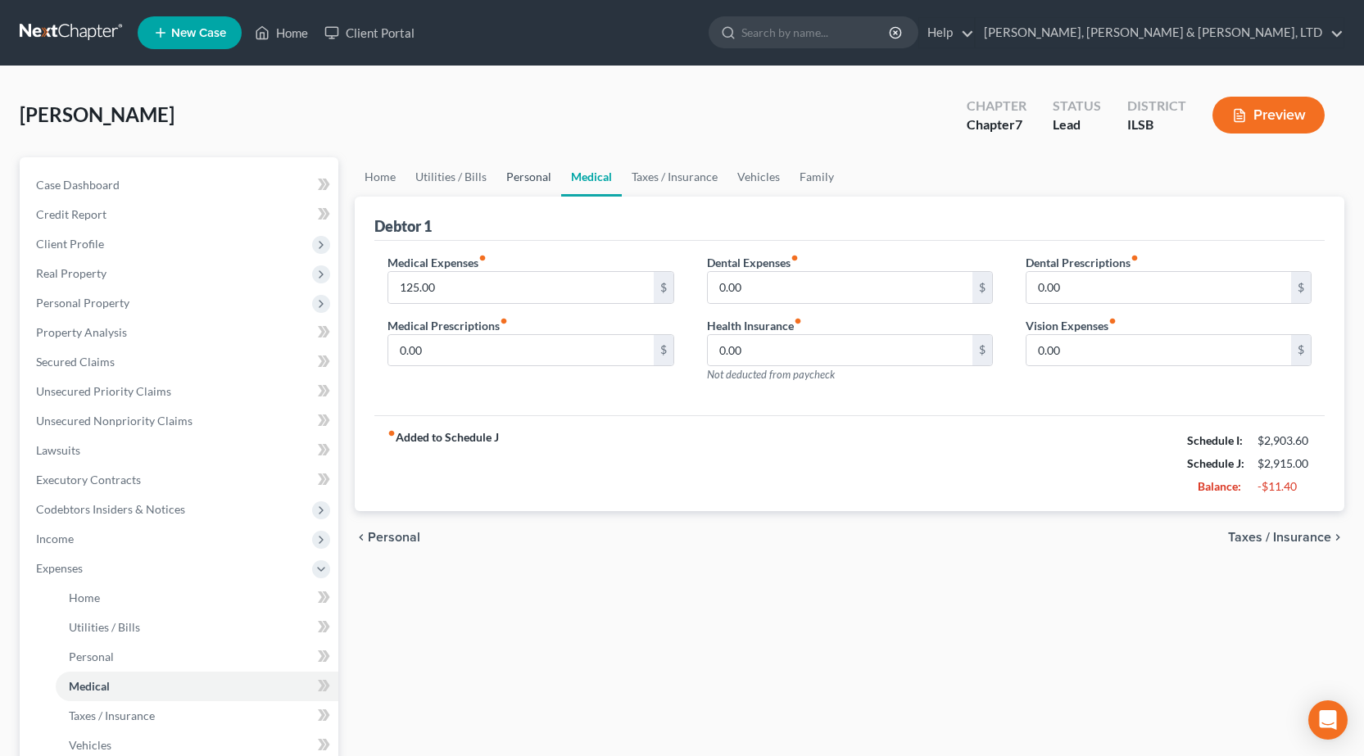
click at [523, 175] on link "Personal" at bounding box center [528, 176] width 65 height 39
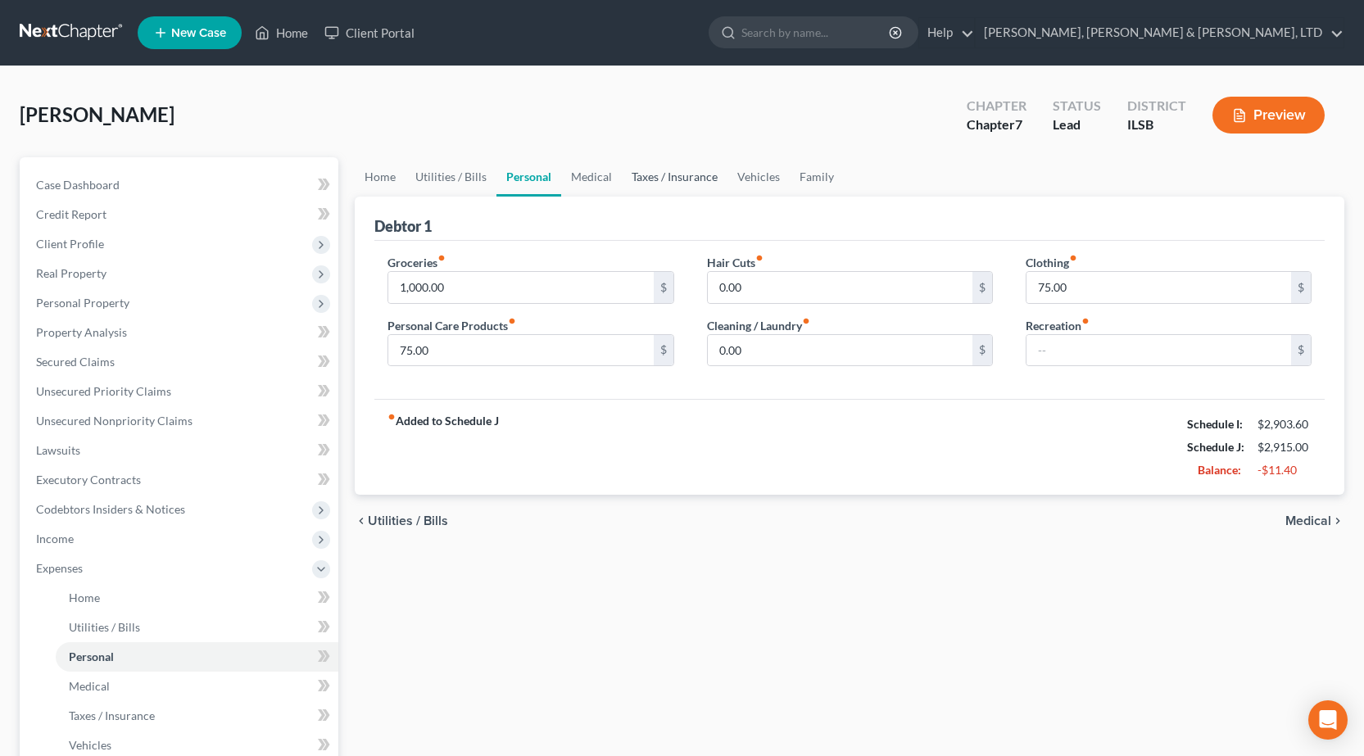
click at [698, 175] on link "Taxes / Insurance" at bounding box center [675, 176] width 106 height 39
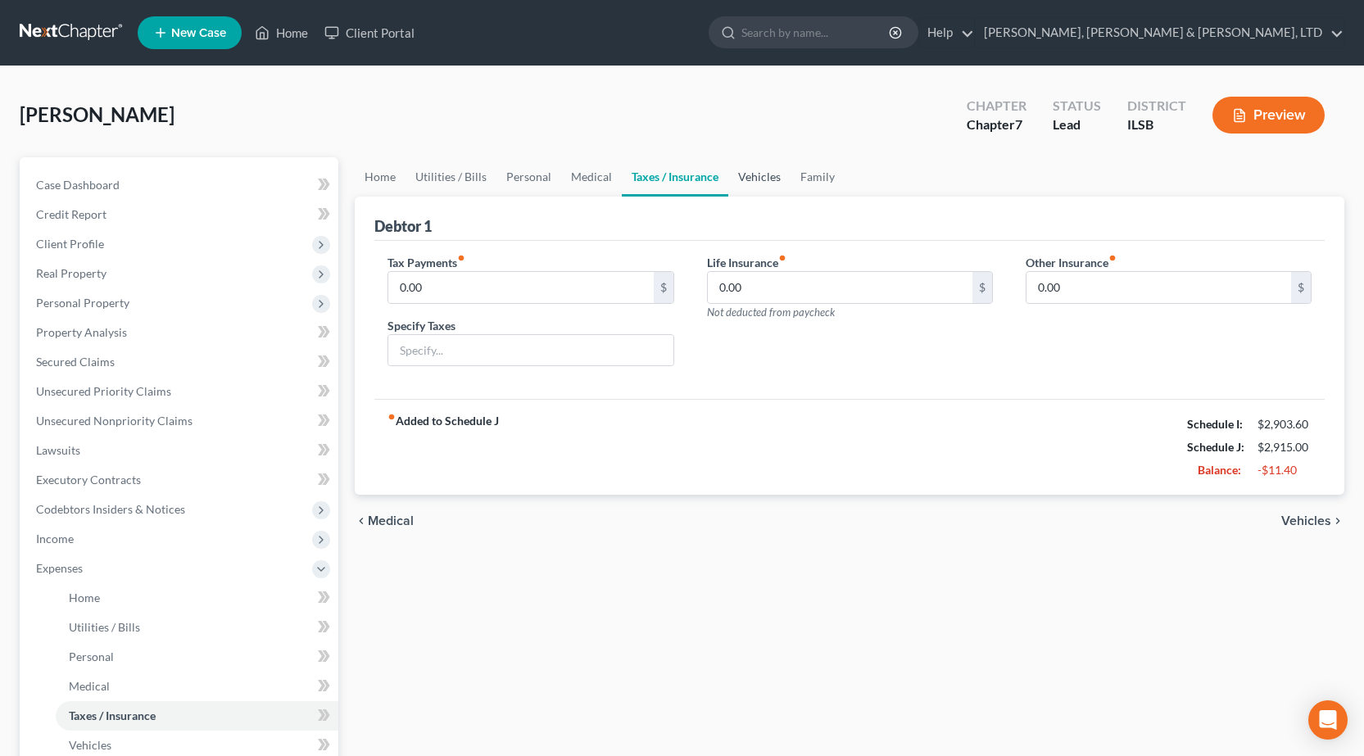
click at [759, 179] on link "Vehicles" at bounding box center [759, 176] width 62 height 39
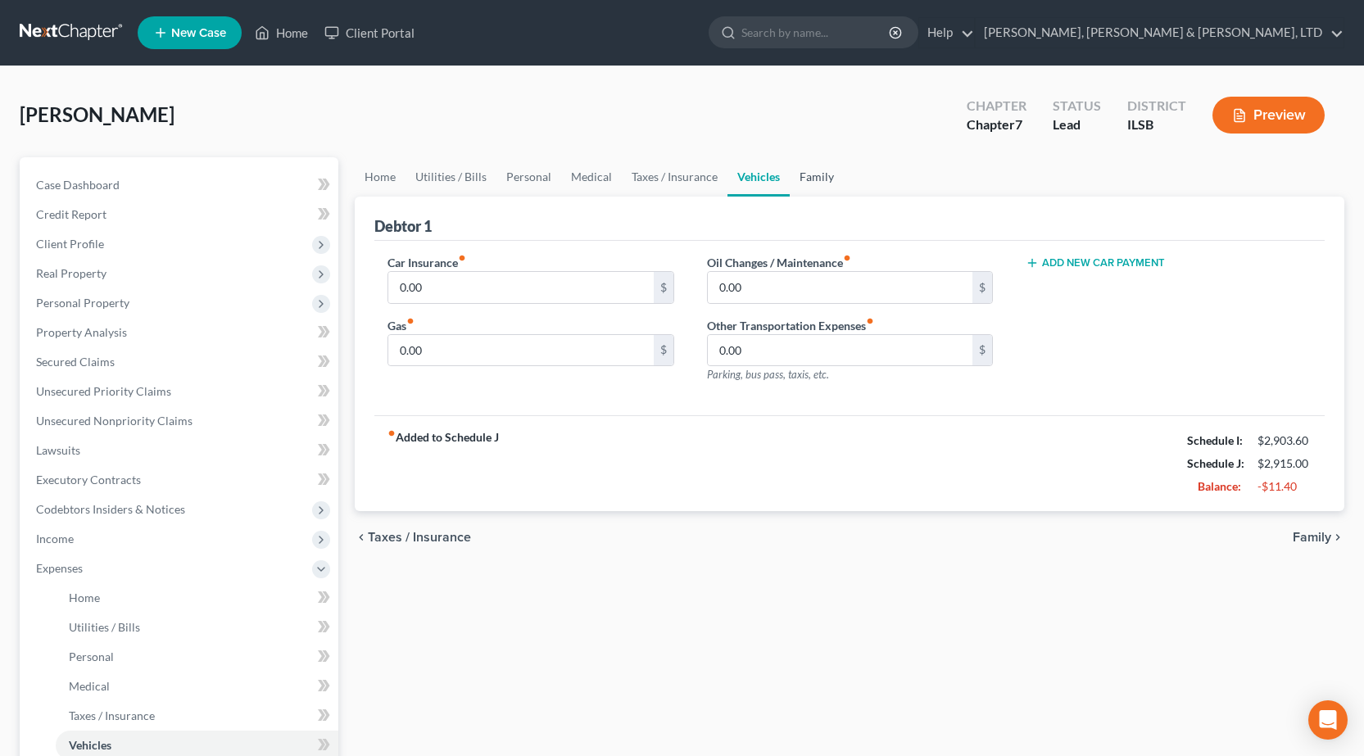
click at [827, 181] on link "Family" at bounding box center [817, 176] width 54 height 39
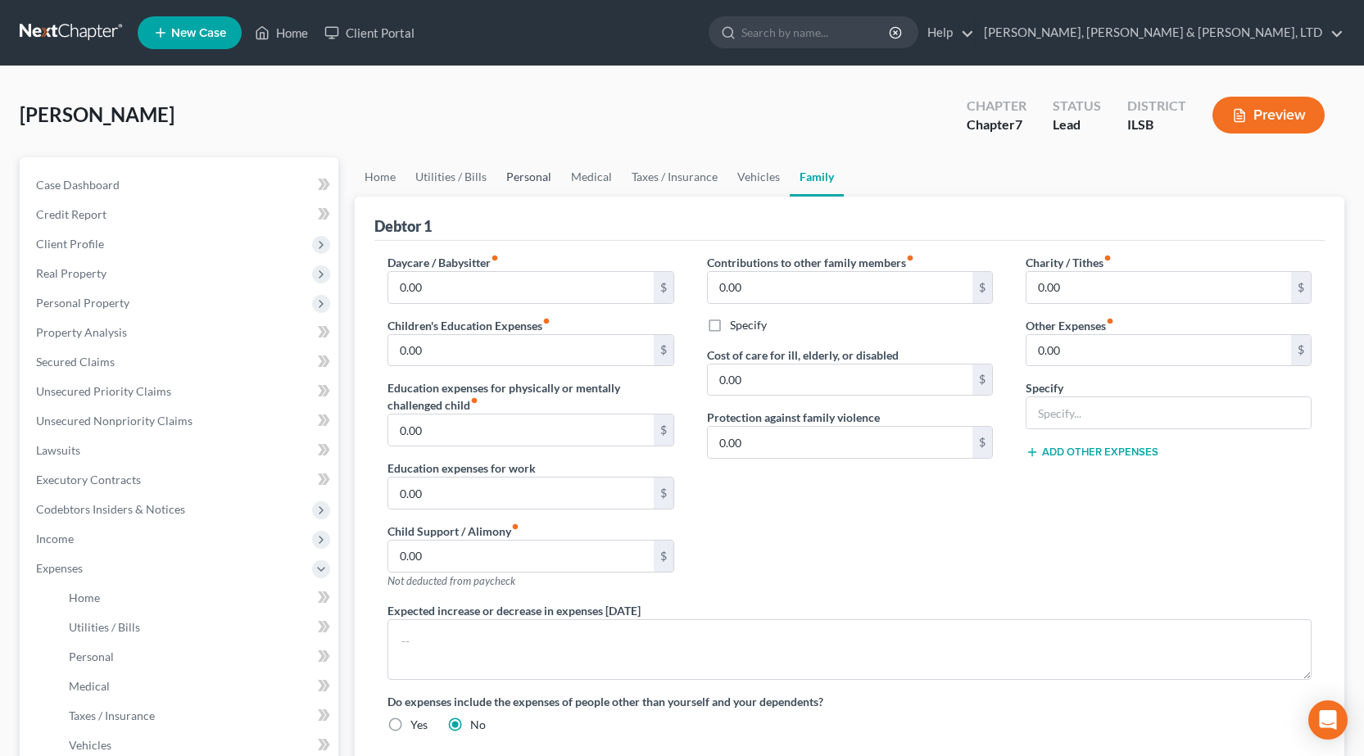
click at [527, 179] on link "Personal" at bounding box center [528, 176] width 65 height 39
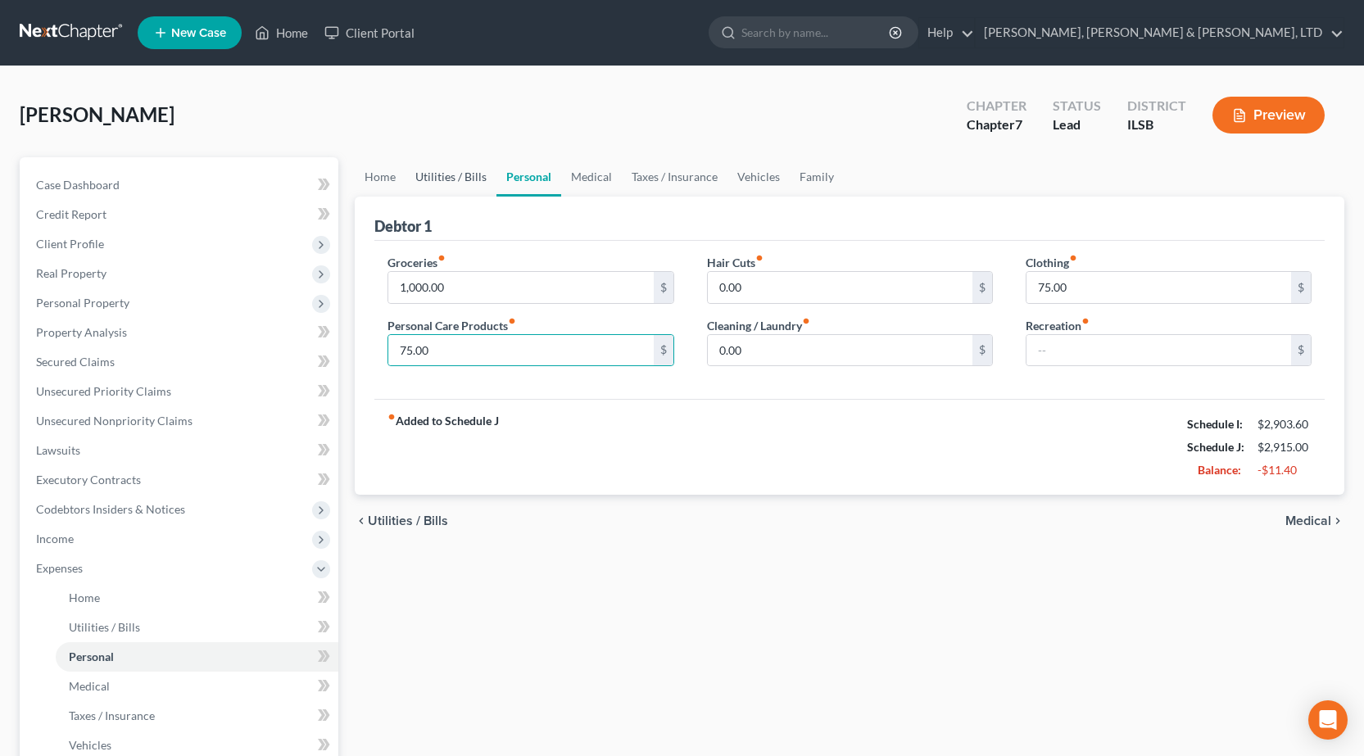
click at [434, 180] on link "Utilities / Bills" at bounding box center [451, 176] width 91 height 39
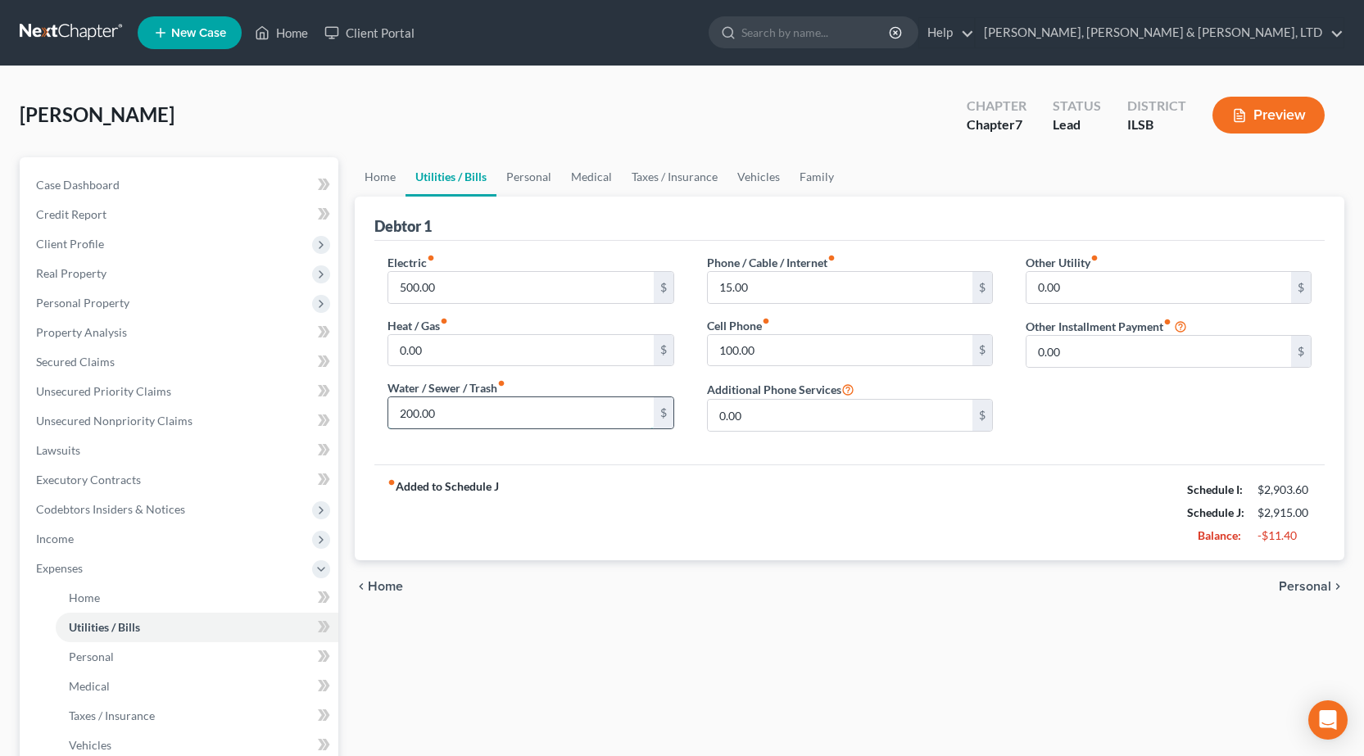
click at [575, 419] on input "200.00" at bounding box center [520, 412] width 265 height 31
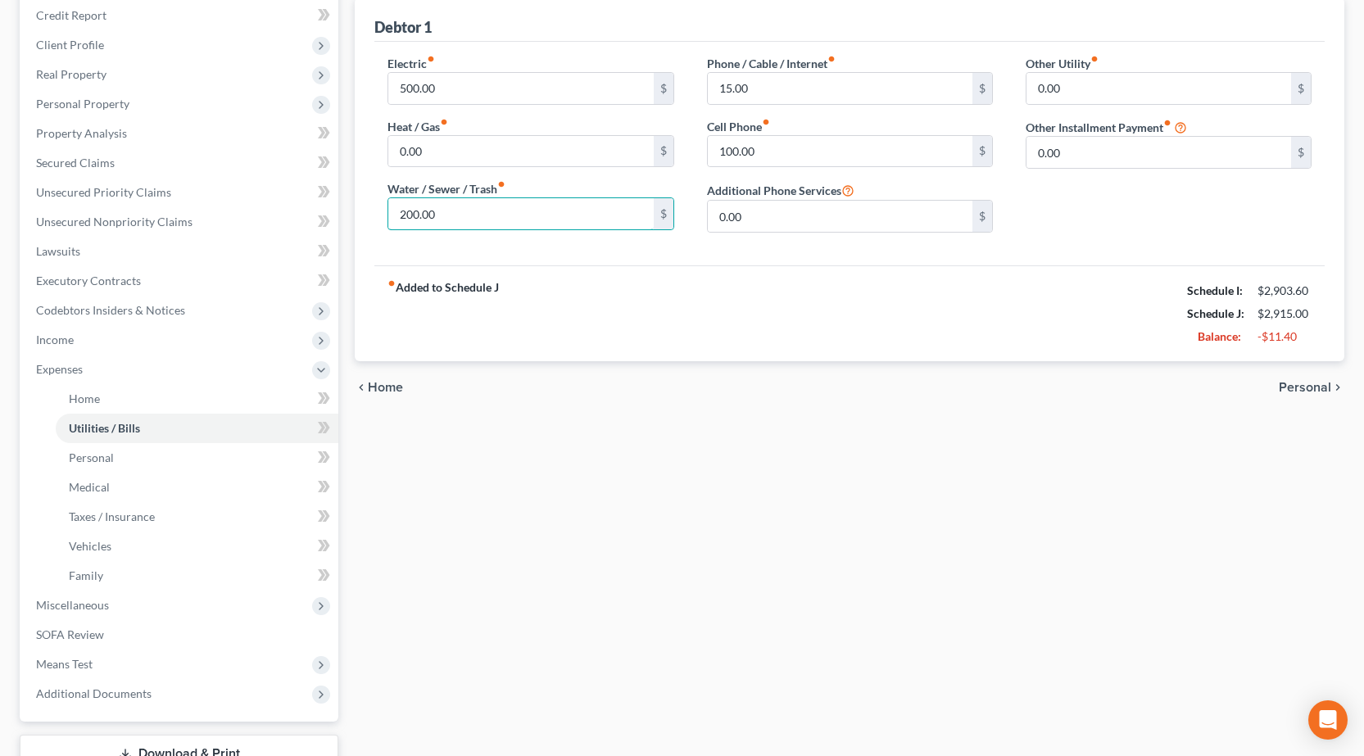
scroll to position [321, 0]
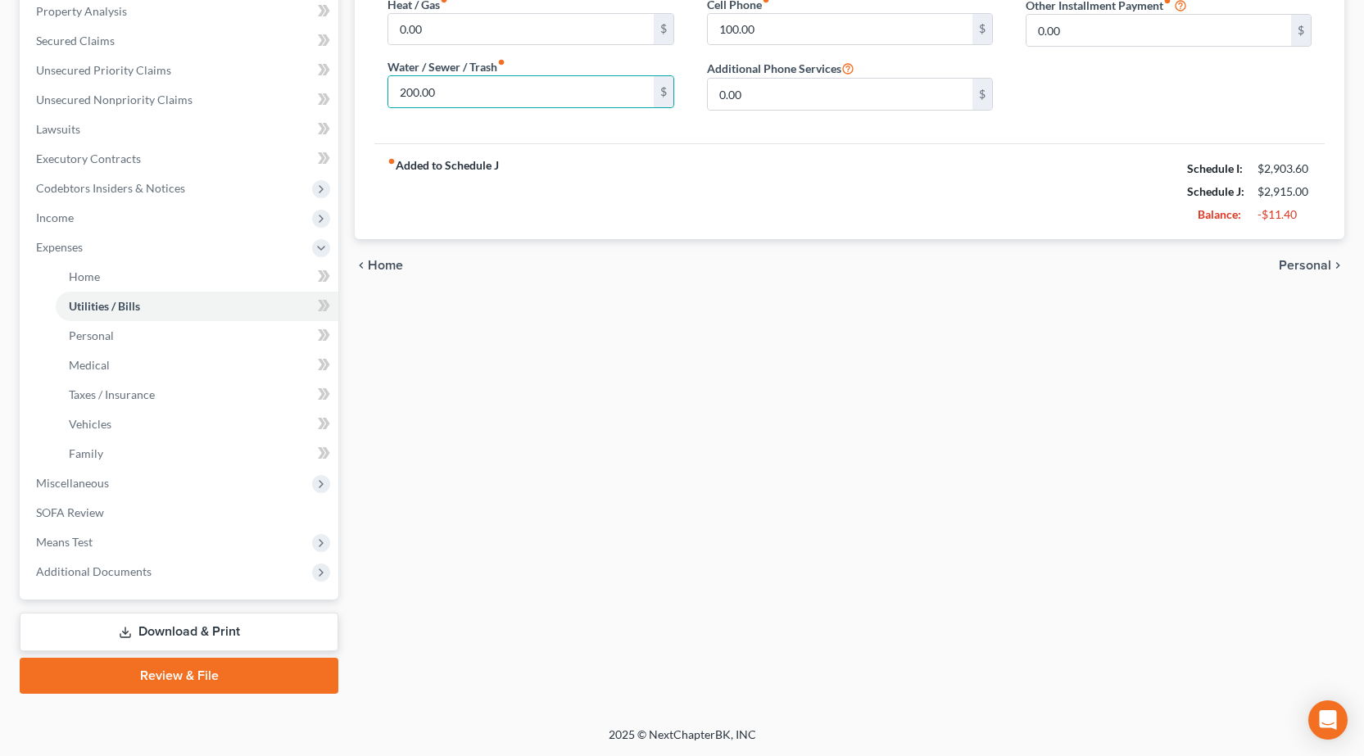
click at [204, 625] on link "Download & Print" at bounding box center [179, 632] width 319 height 39
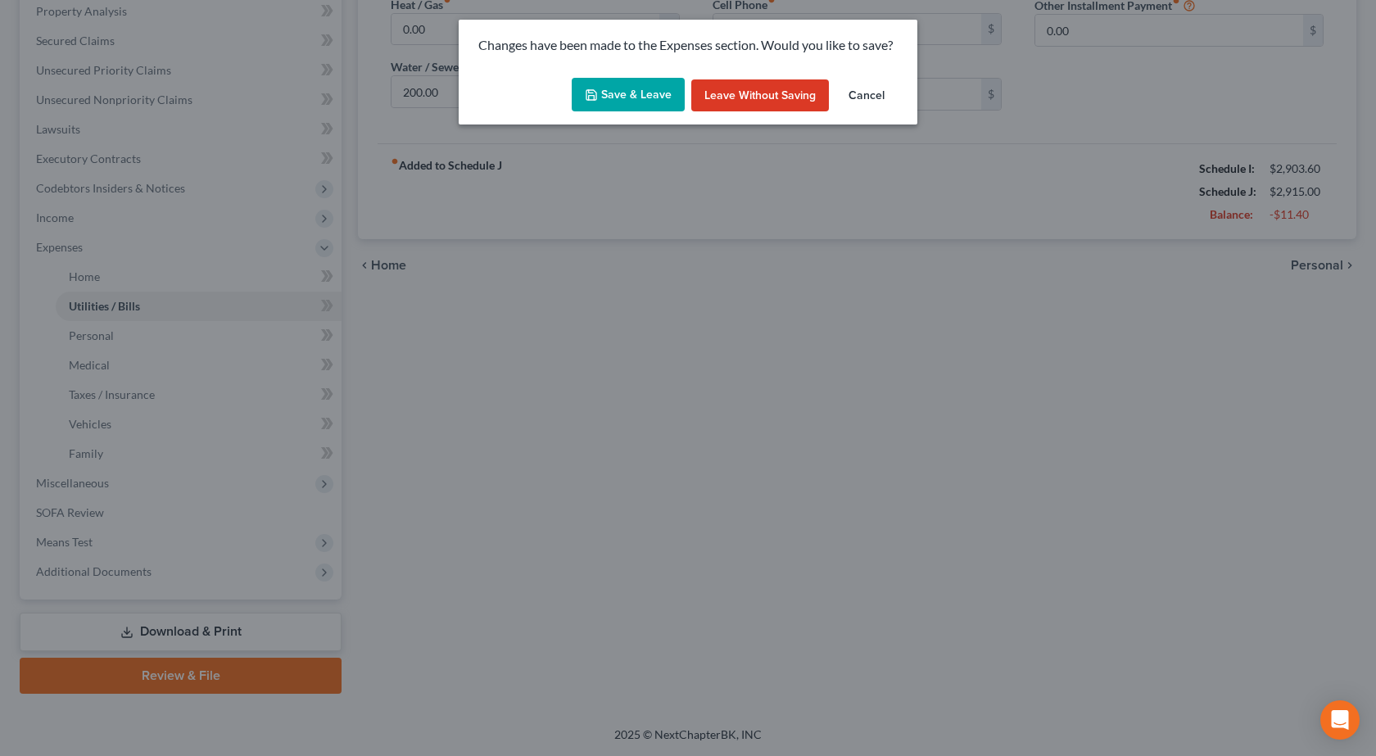
click at [610, 93] on button "Save & Leave" at bounding box center [628, 95] width 113 height 34
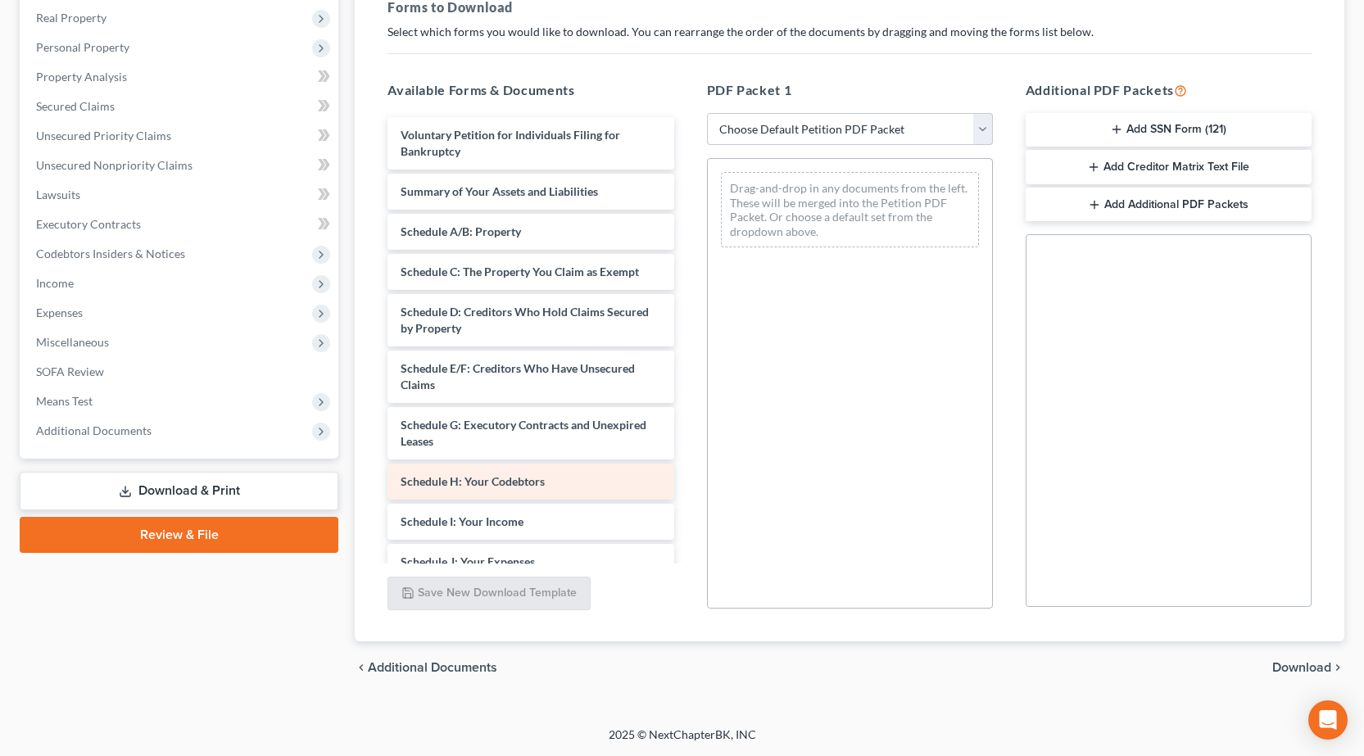
scroll to position [164, 0]
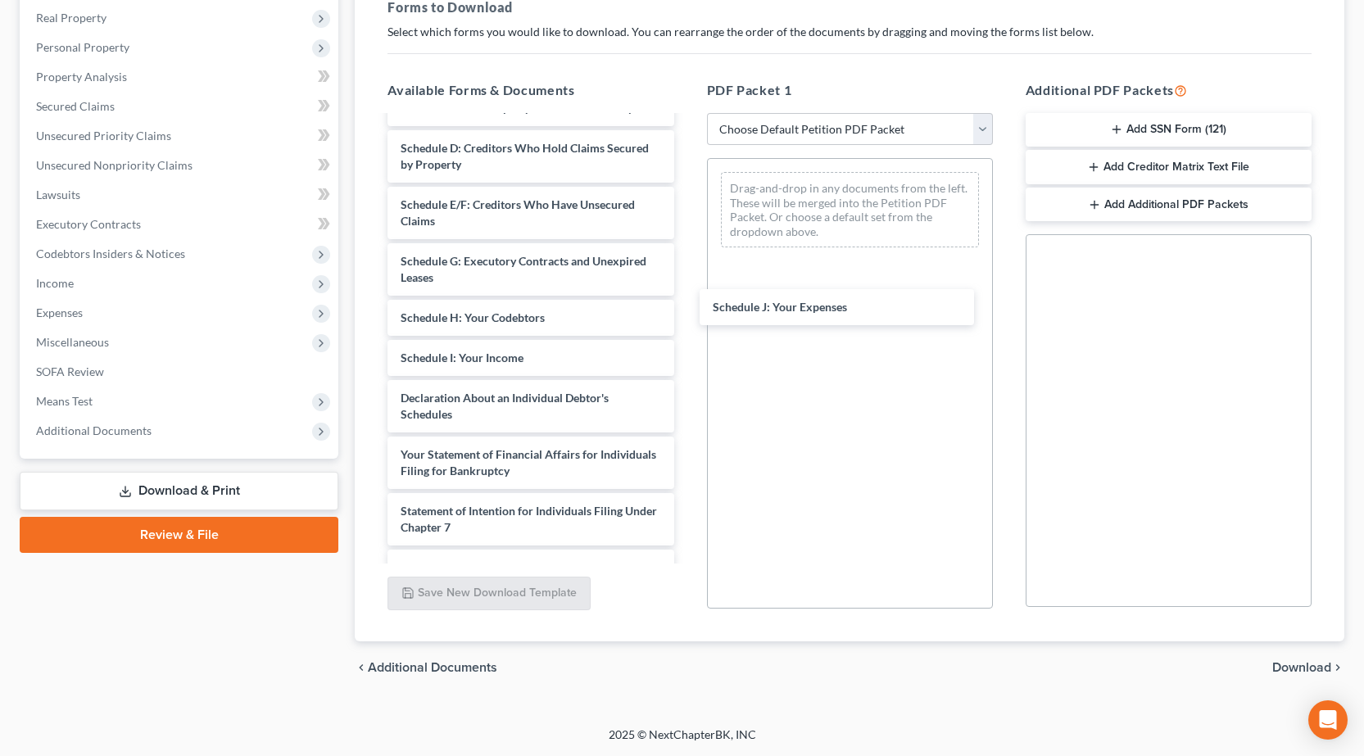
drag, startPoint x: 445, startPoint y: 392, endPoint x: 995, endPoint y: 416, distance: 551.0
click at [687, 277] on div "Schedule J: Your Expenses Voluntary Petition for Individuals Filing for Bankrup…" at bounding box center [530, 366] width 312 height 826
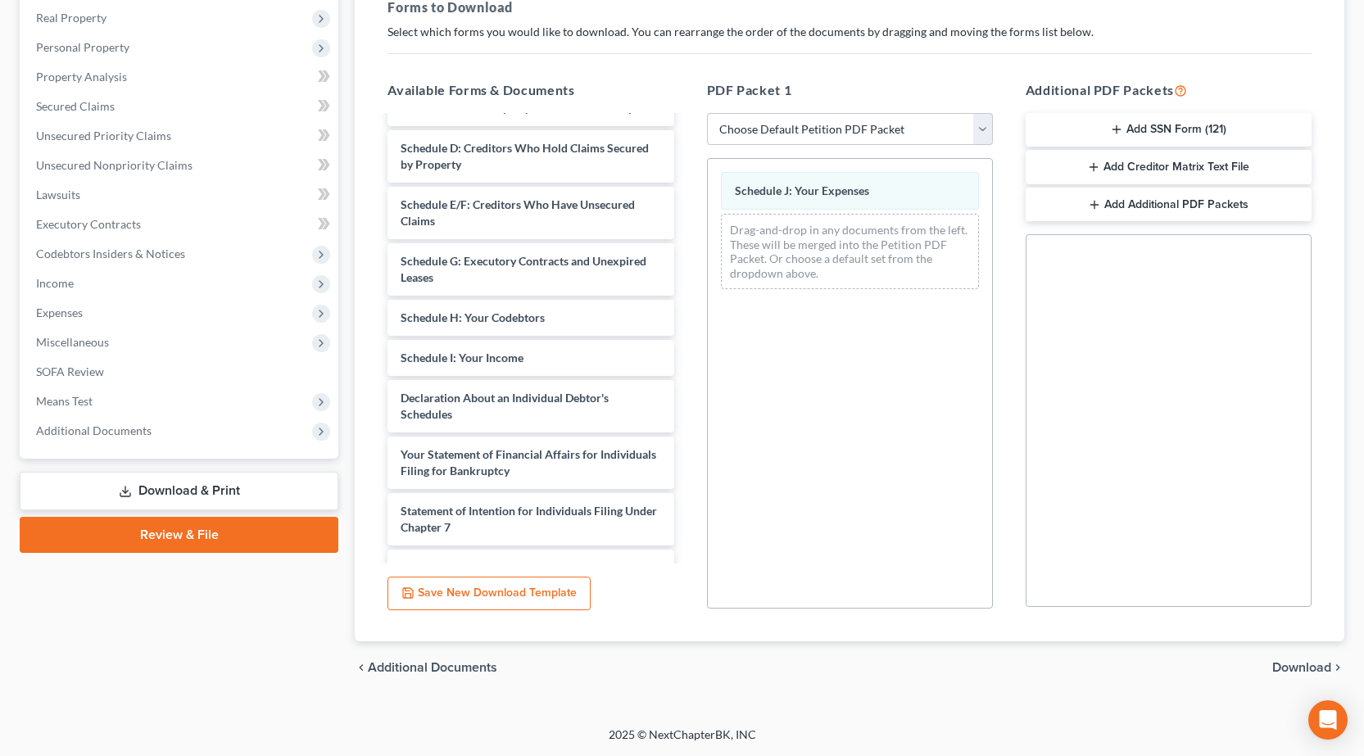
click at [1297, 670] on span "Download" at bounding box center [1301, 667] width 59 height 13
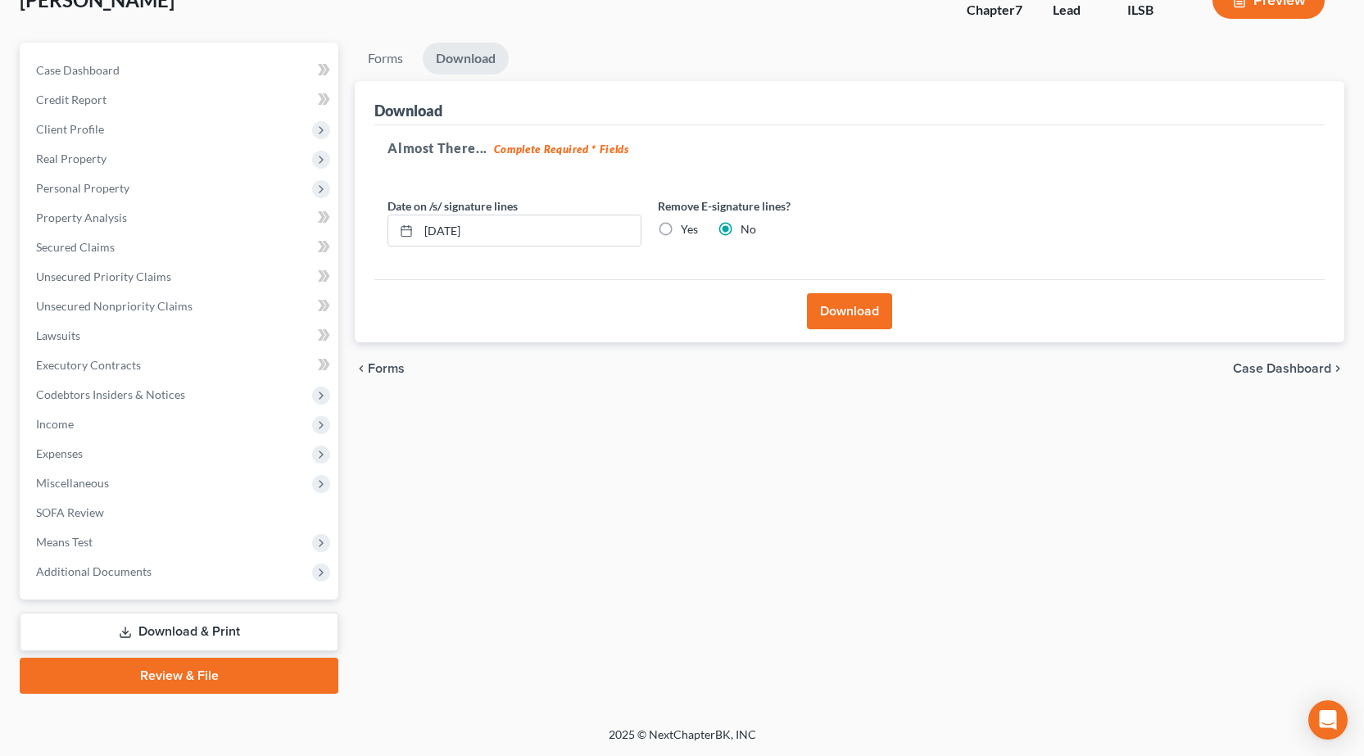
scroll to position [115, 0]
click at [876, 305] on button "Download" at bounding box center [849, 311] width 85 height 36
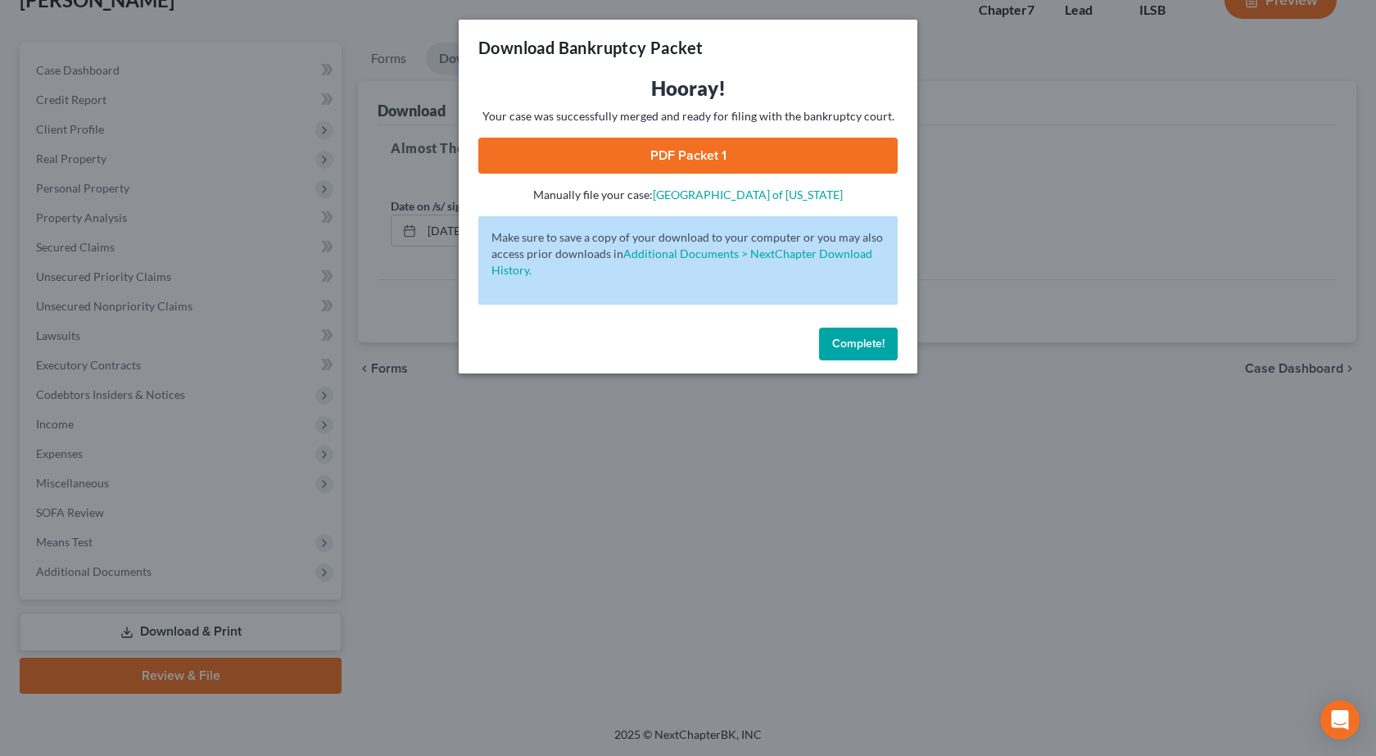
click at [716, 155] on link "PDF Packet 1" at bounding box center [687, 156] width 419 height 36
click at [323, 168] on div "Download Bankruptcy Packet Hooray! Your case was successfully merged and ready …" at bounding box center [688, 378] width 1376 height 756
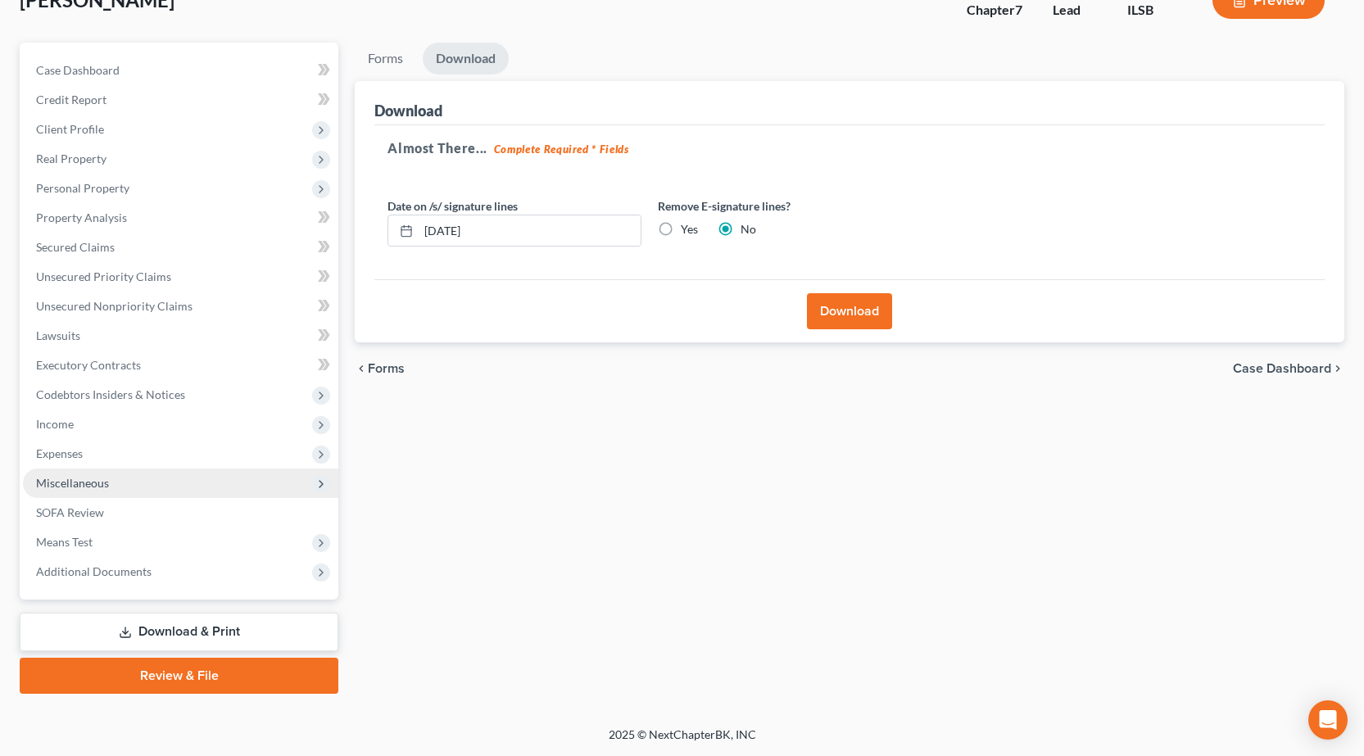
click at [141, 470] on span "Miscellaneous" at bounding box center [180, 483] width 315 height 29
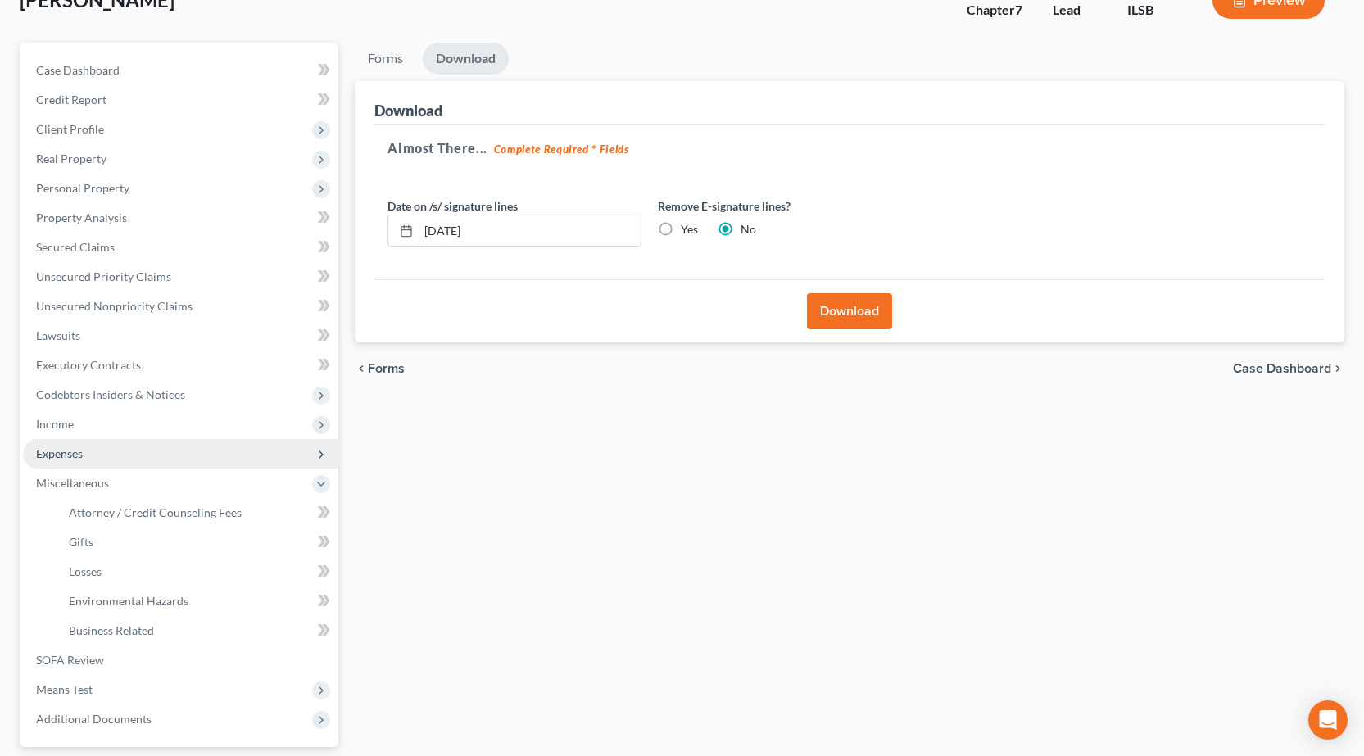
click at [94, 440] on span "Expenses" at bounding box center [180, 453] width 315 height 29
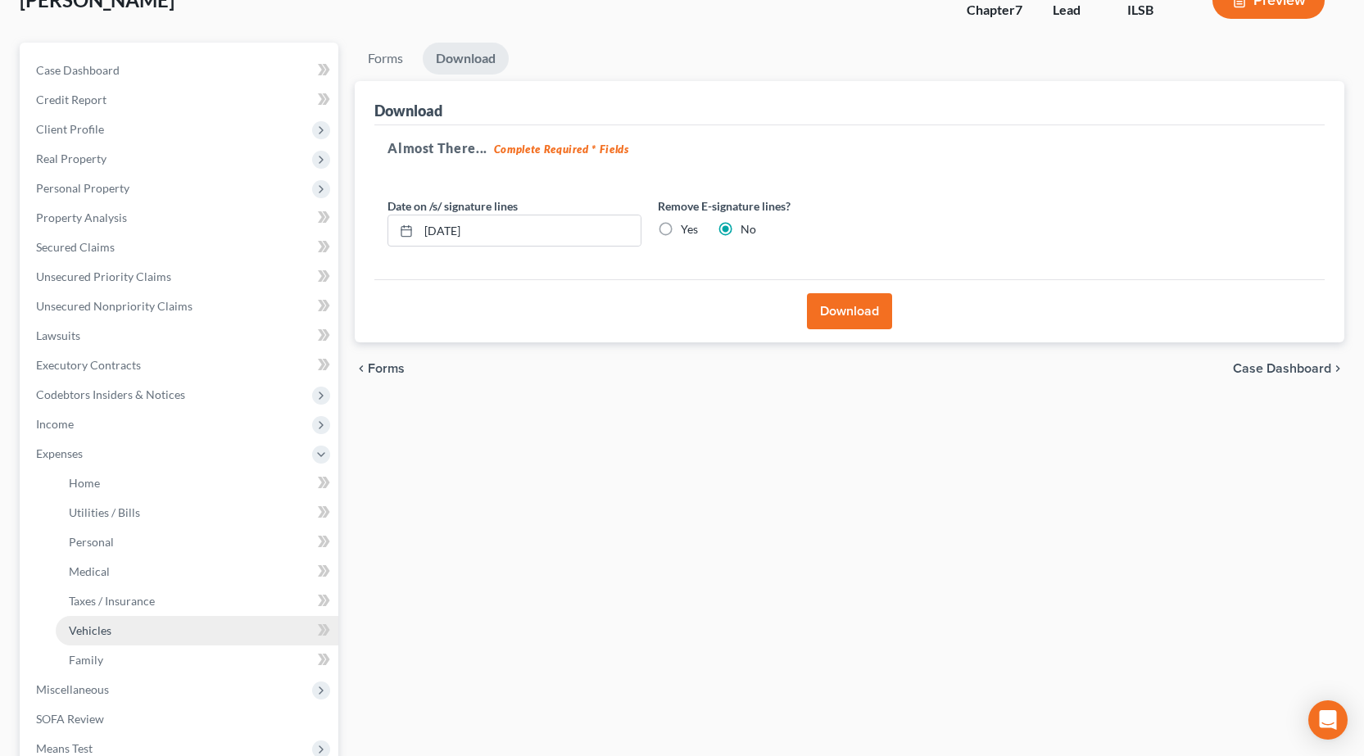
click at [125, 628] on link "Vehicles" at bounding box center [197, 630] width 283 height 29
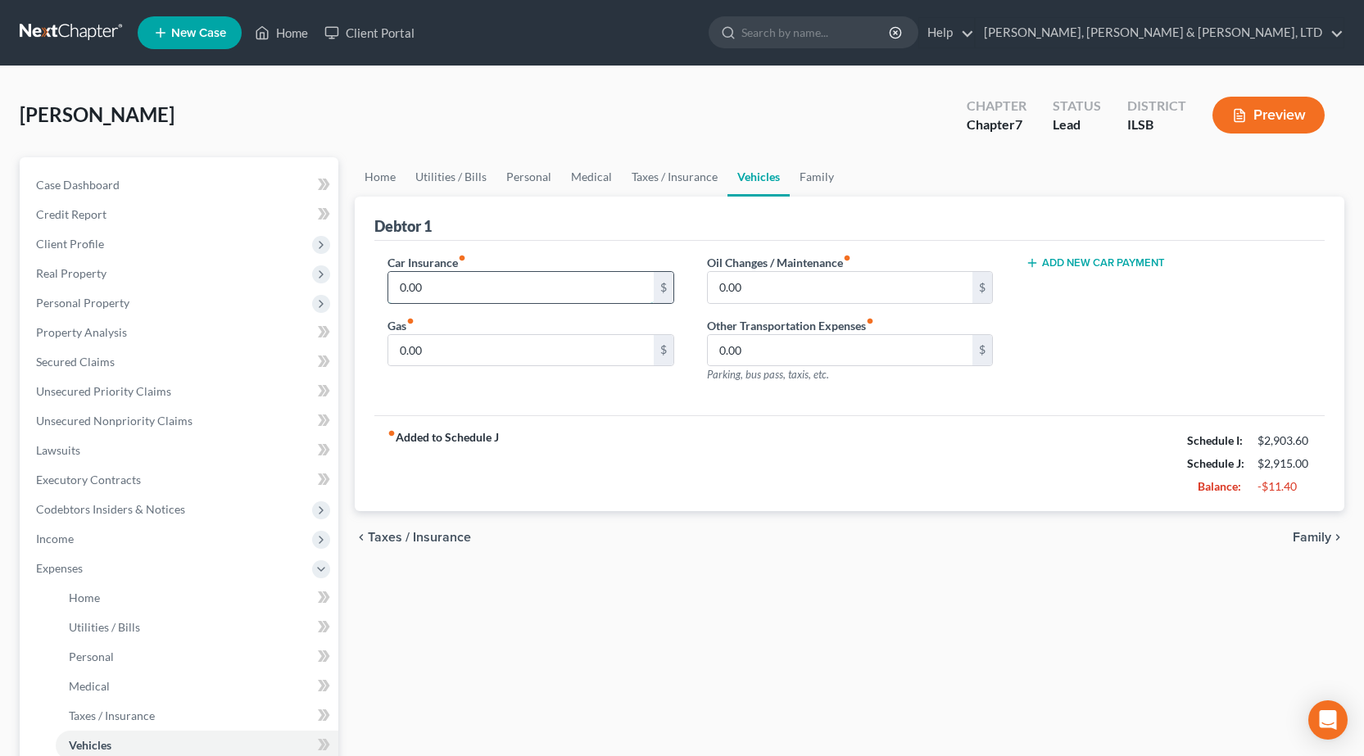
click at [581, 275] on input "0.00" at bounding box center [520, 287] width 265 height 31
type input "4"
click at [449, 351] on input "0.00" at bounding box center [520, 350] width 265 height 31
type input "433"
click at [709, 687] on div "Home Utilities / Bills Personal Medical Taxes / Insurance Vehicles Family Debto…" at bounding box center [850, 586] width 1006 height 858
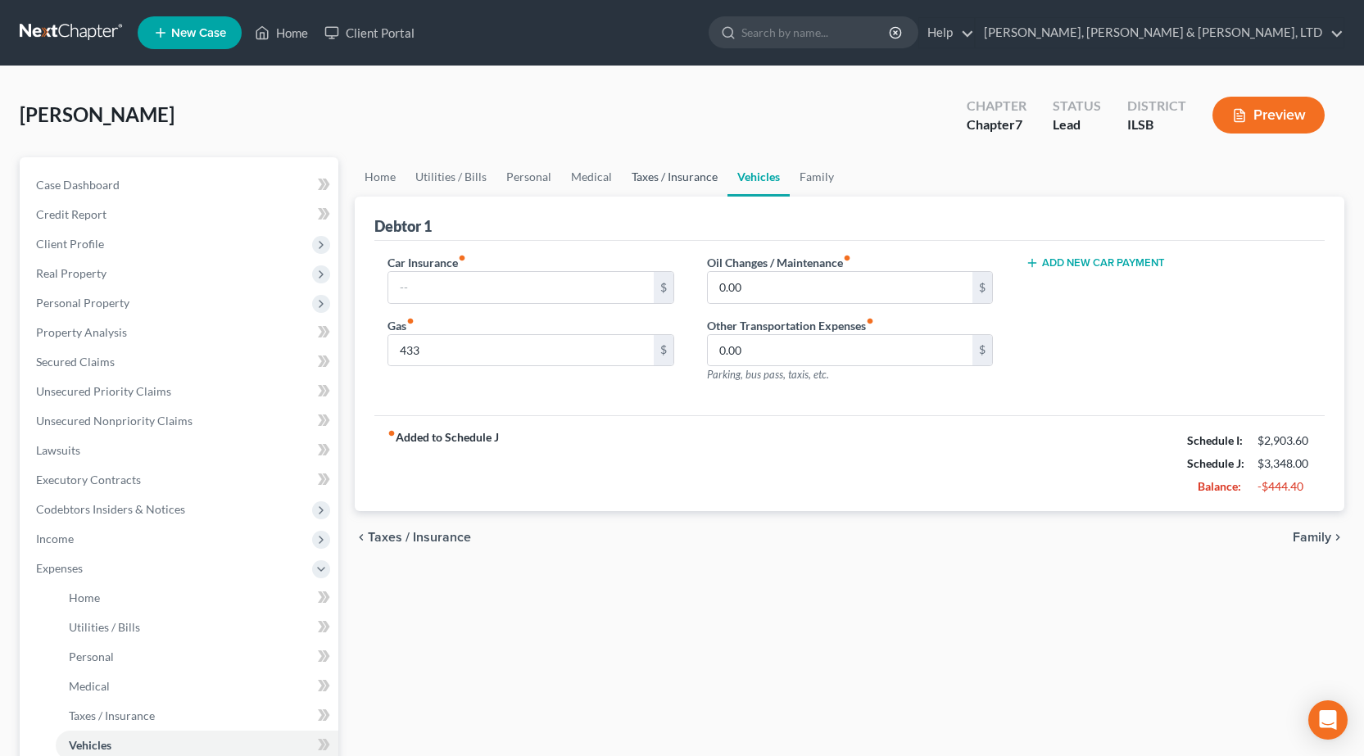
click at [700, 187] on link "Taxes / Insurance" at bounding box center [675, 176] width 106 height 39
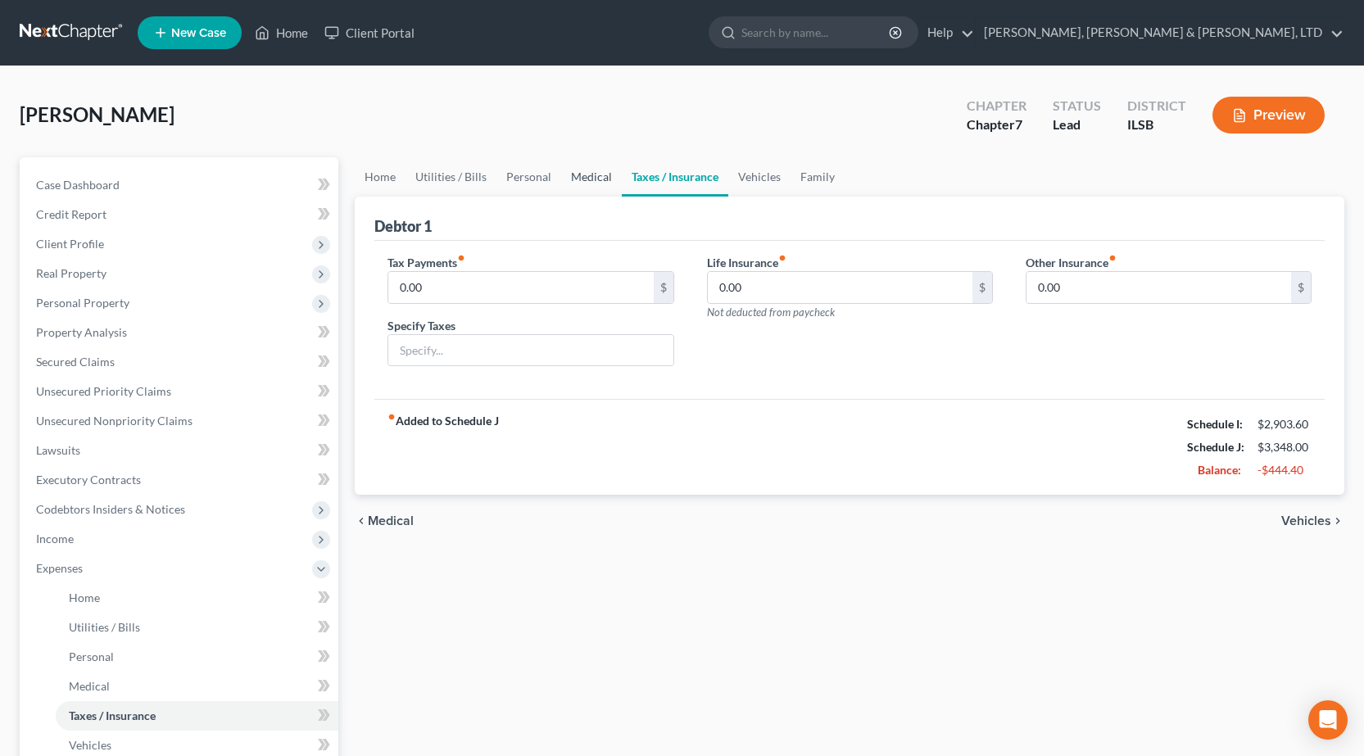
click at [587, 179] on link "Medical" at bounding box center [591, 176] width 61 height 39
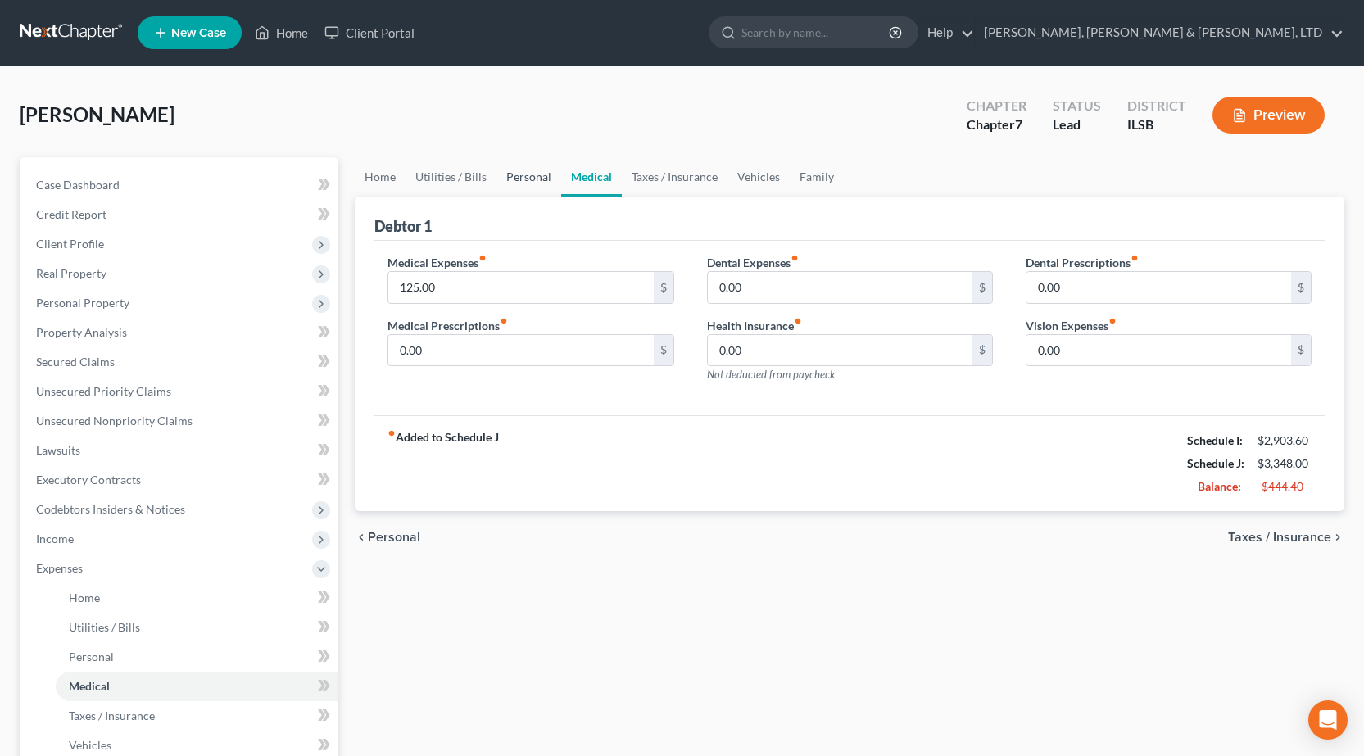
click at [534, 178] on link "Personal" at bounding box center [528, 176] width 65 height 39
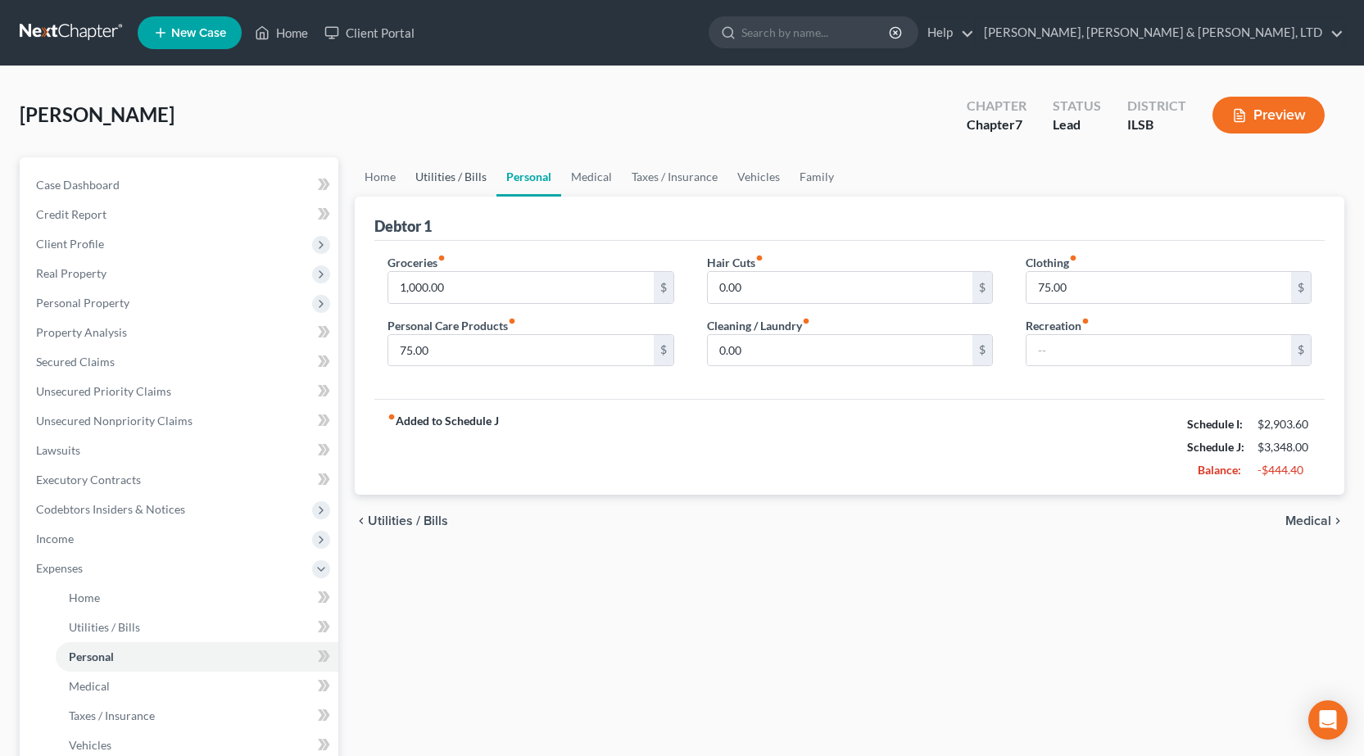
click at [438, 179] on link "Utilities / Bills" at bounding box center [451, 176] width 91 height 39
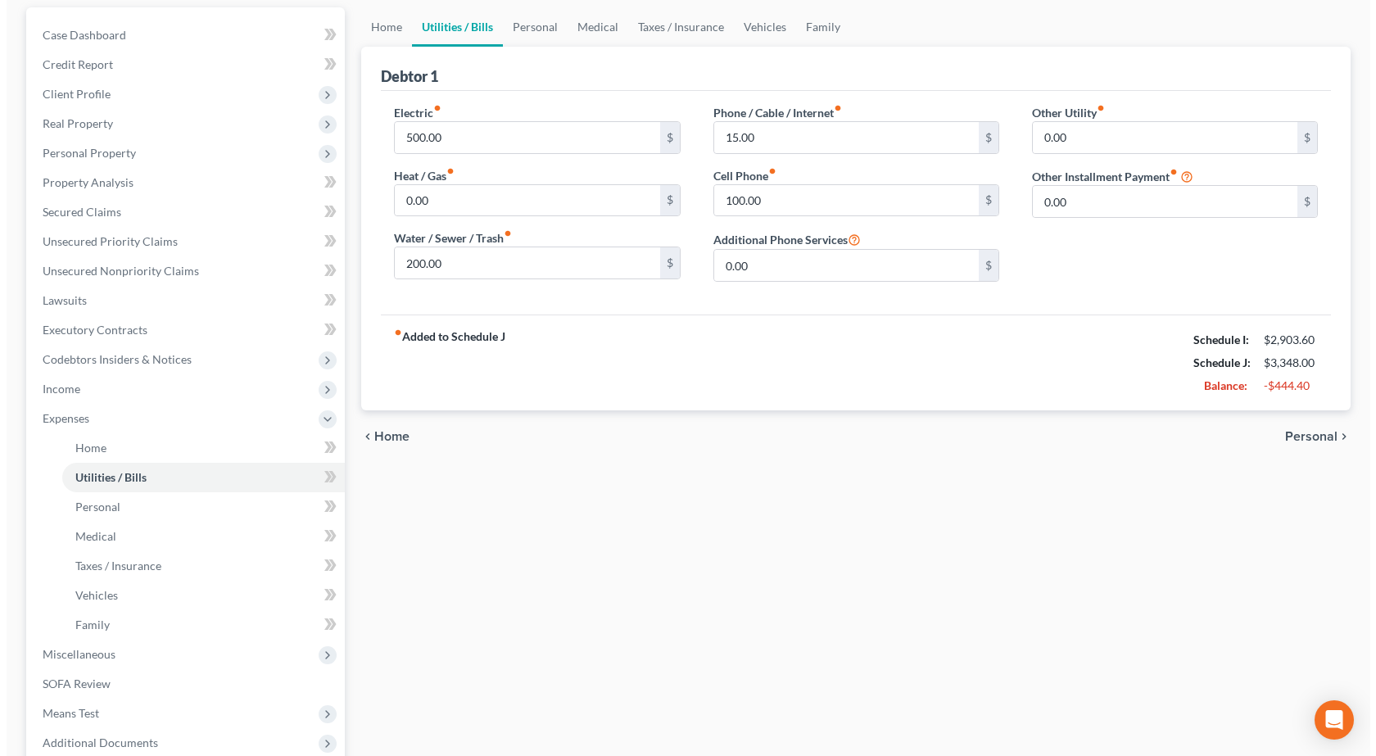
scroll to position [321, 0]
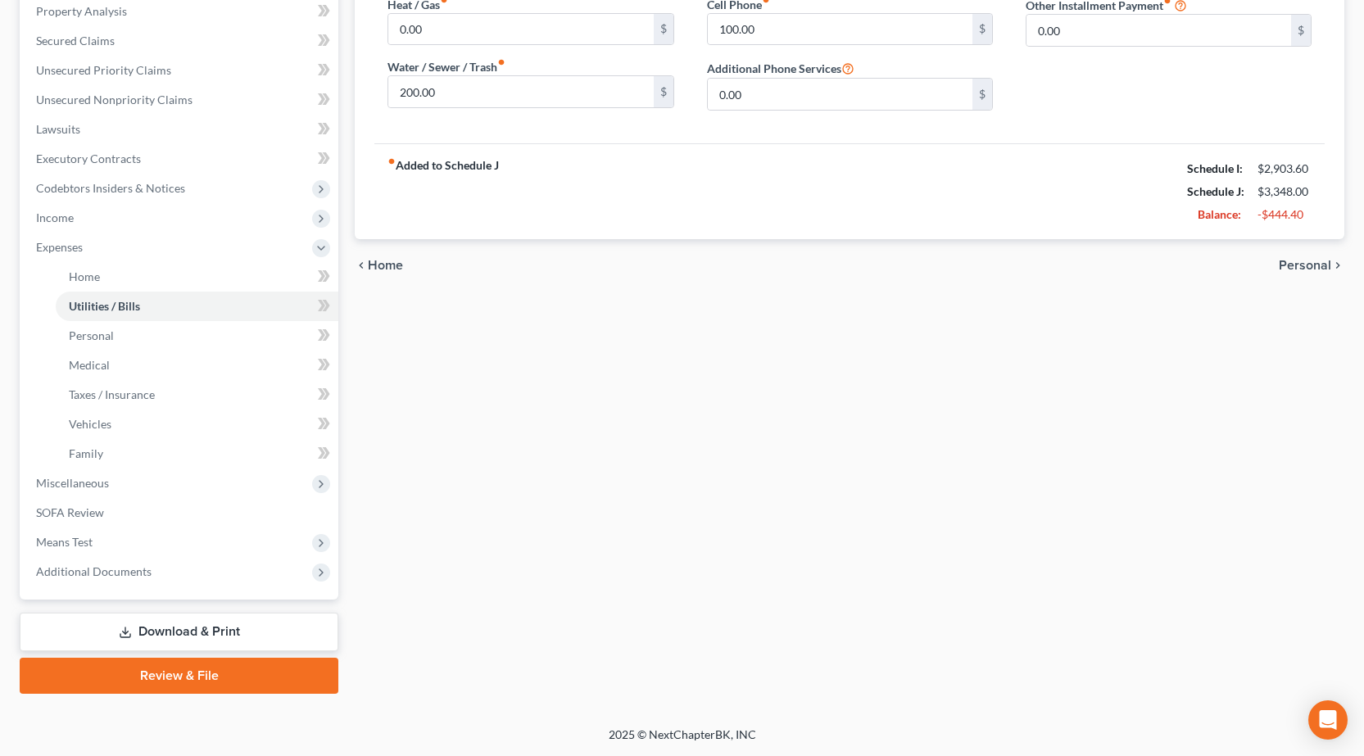
click at [116, 634] on link "Download & Print" at bounding box center [179, 632] width 319 height 39
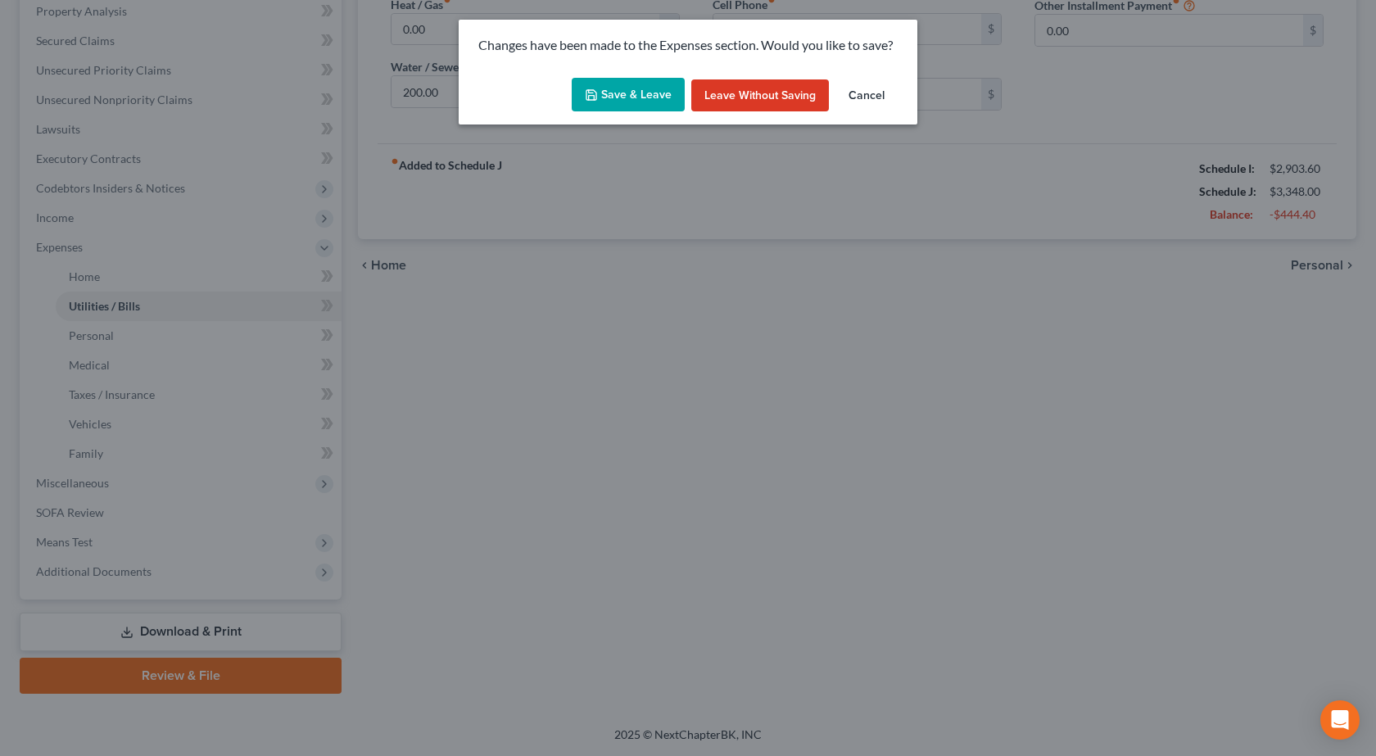
click at [626, 91] on button "Save & Leave" at bounding box center [628, 95] width 113 height 34
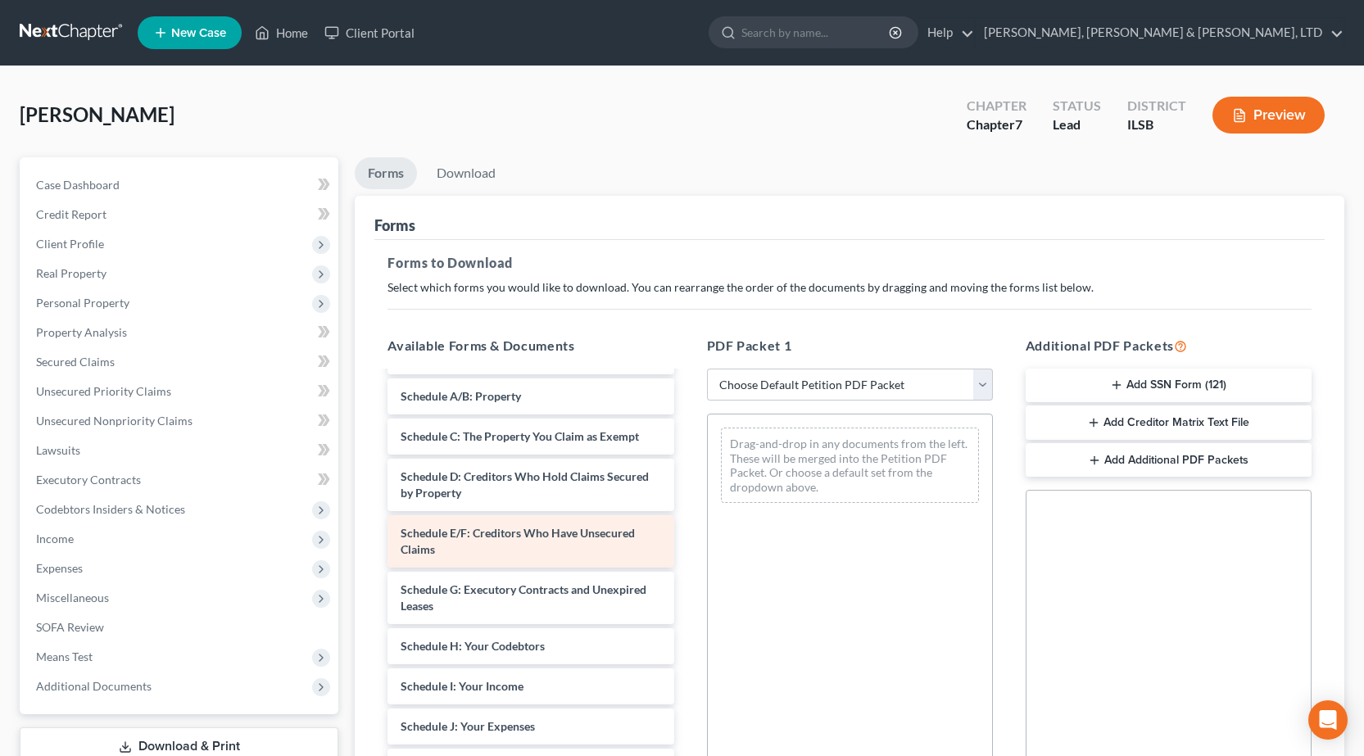
scroll to position [164, 0]
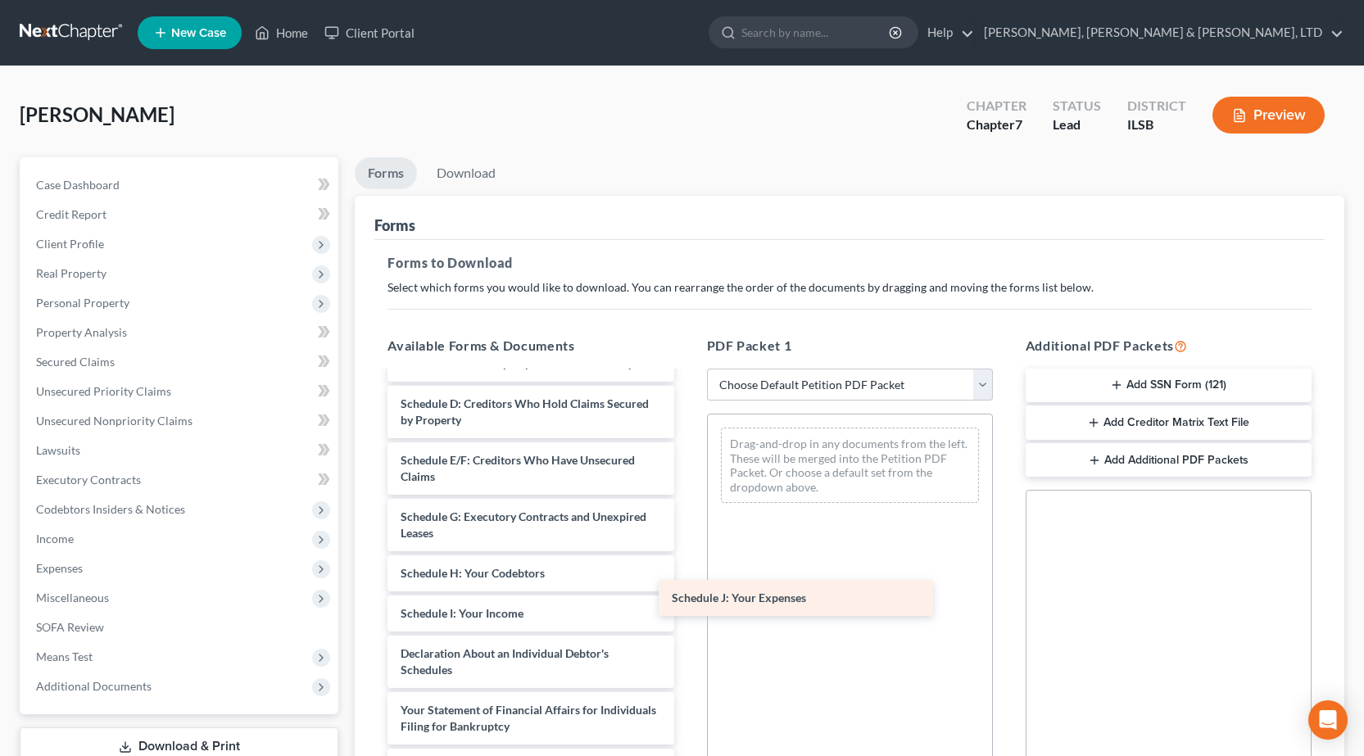
drag, startPoint x: 491, startPoint y: 654, endPoint x: 812, endPoint y: 506, distance: 353.4
click at [687, 510] on div "Schedule J: Your Expenses Voluntary Petition for Individuals Filing for Bankrup…" at bounding box center [530, 622] width 312 height 826
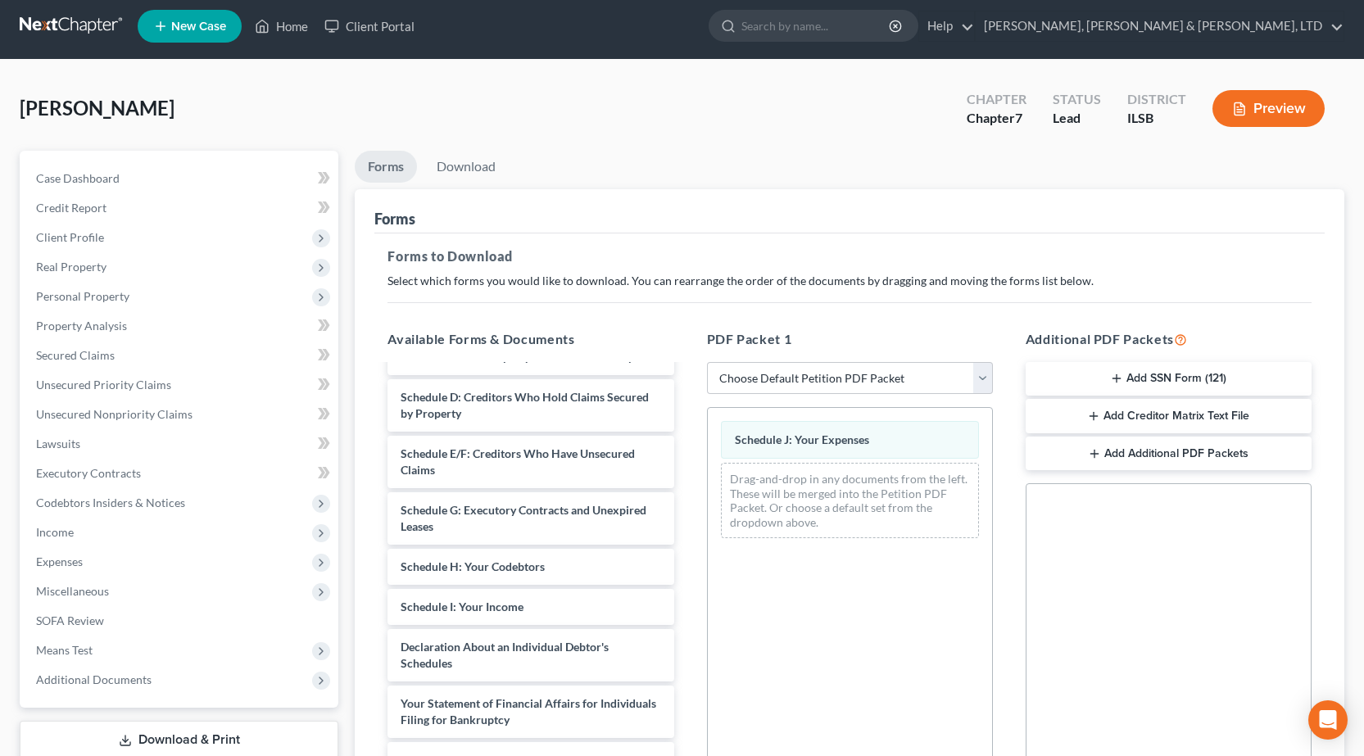
scroll to position [256, 0]
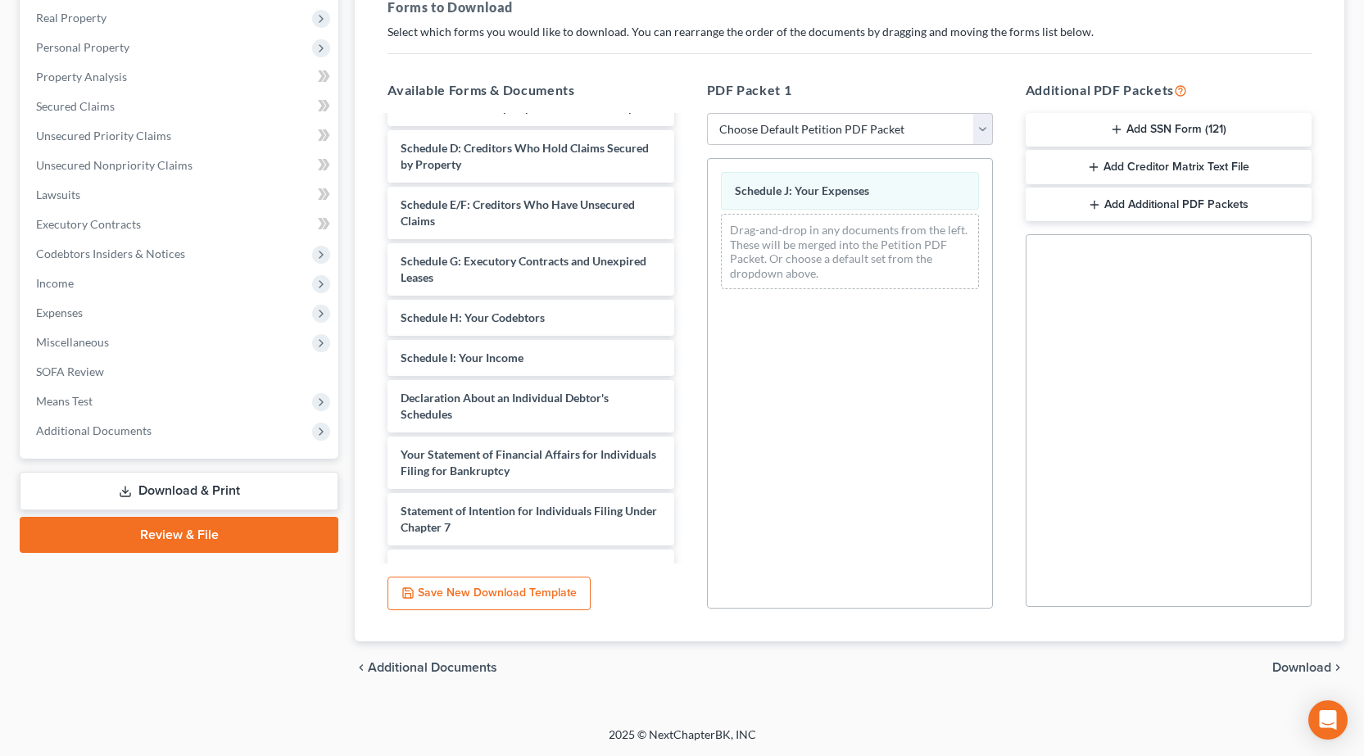
click at [1297, 663] on span "Download" at bounding box center [1301, 667] width 59 height 13
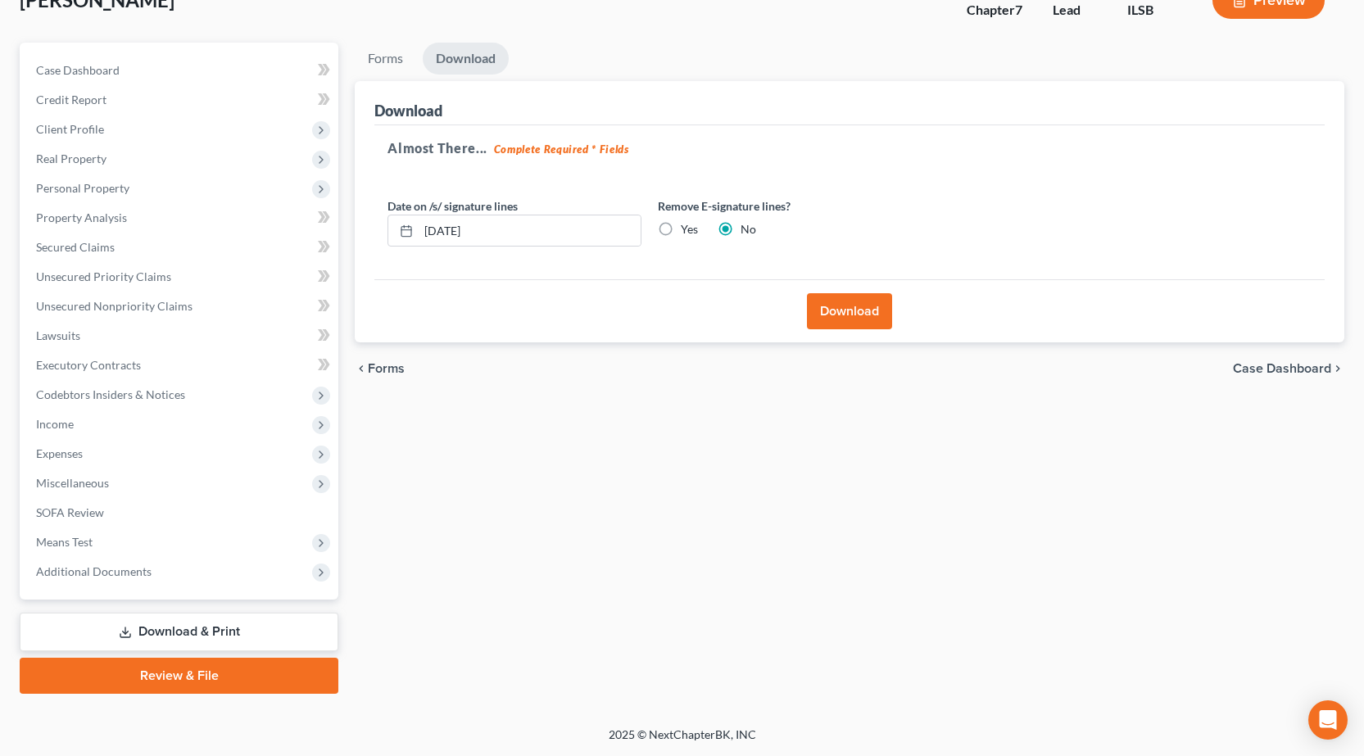
scroll to position [115, 0]
click at [842, 308] on button "Download" at bounding box center [849, 311] width 85 height 36
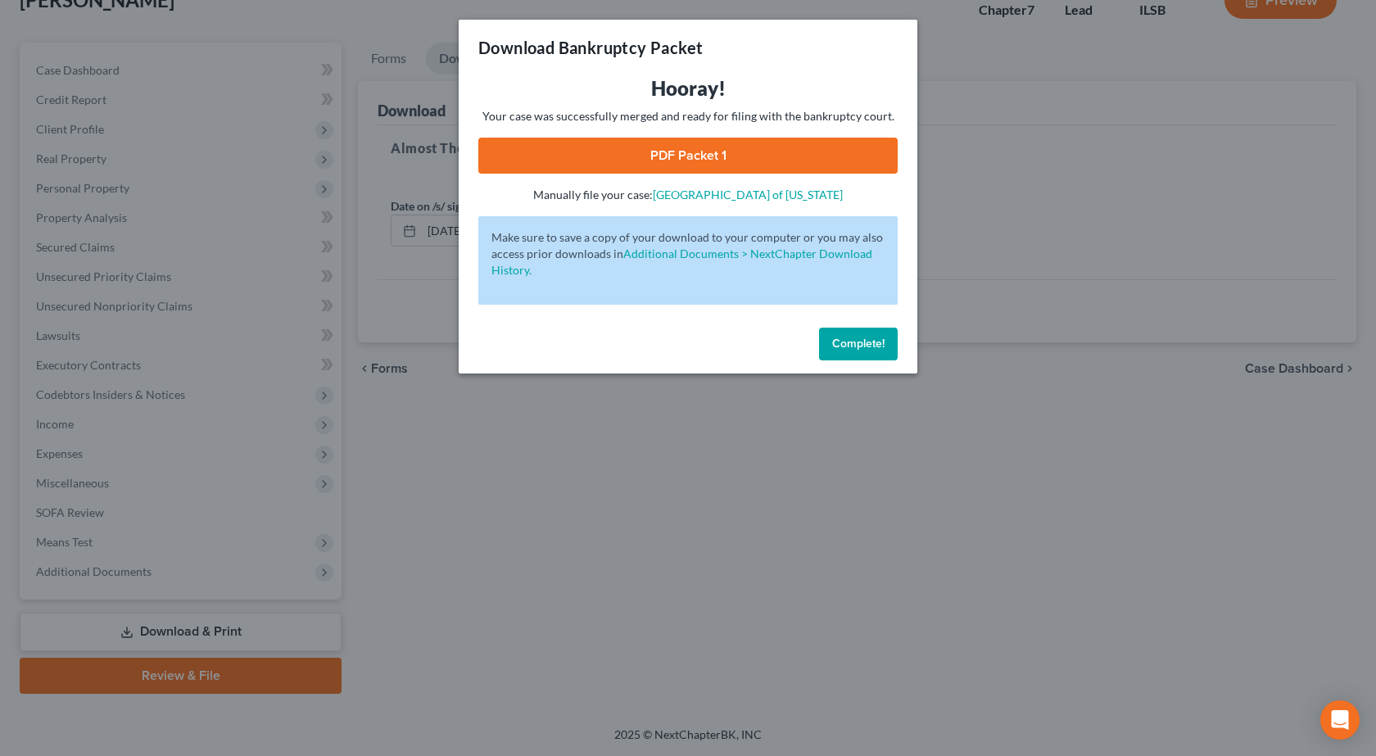
click at [717, 160] on link "PDF Packet 1" at bounding box center [687, 156] width 419 height 36
click at [565, 551] on div "Download Bankruptcy Packet Hooray! Your case was successfully merged and ready …" at bounding box center [688, 378] width 1376 height 756
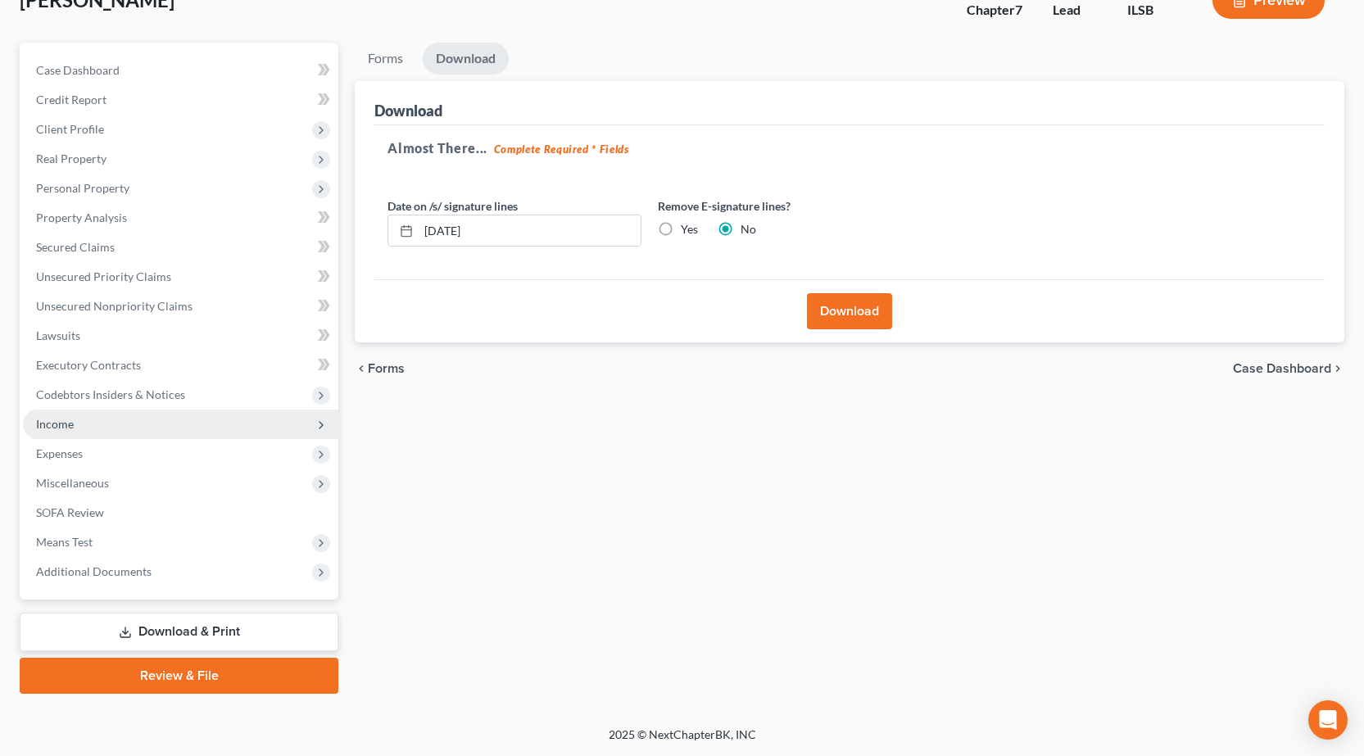
click at [133, 432] on span "Income" at bounding box center [180, 424] width 315 height 29
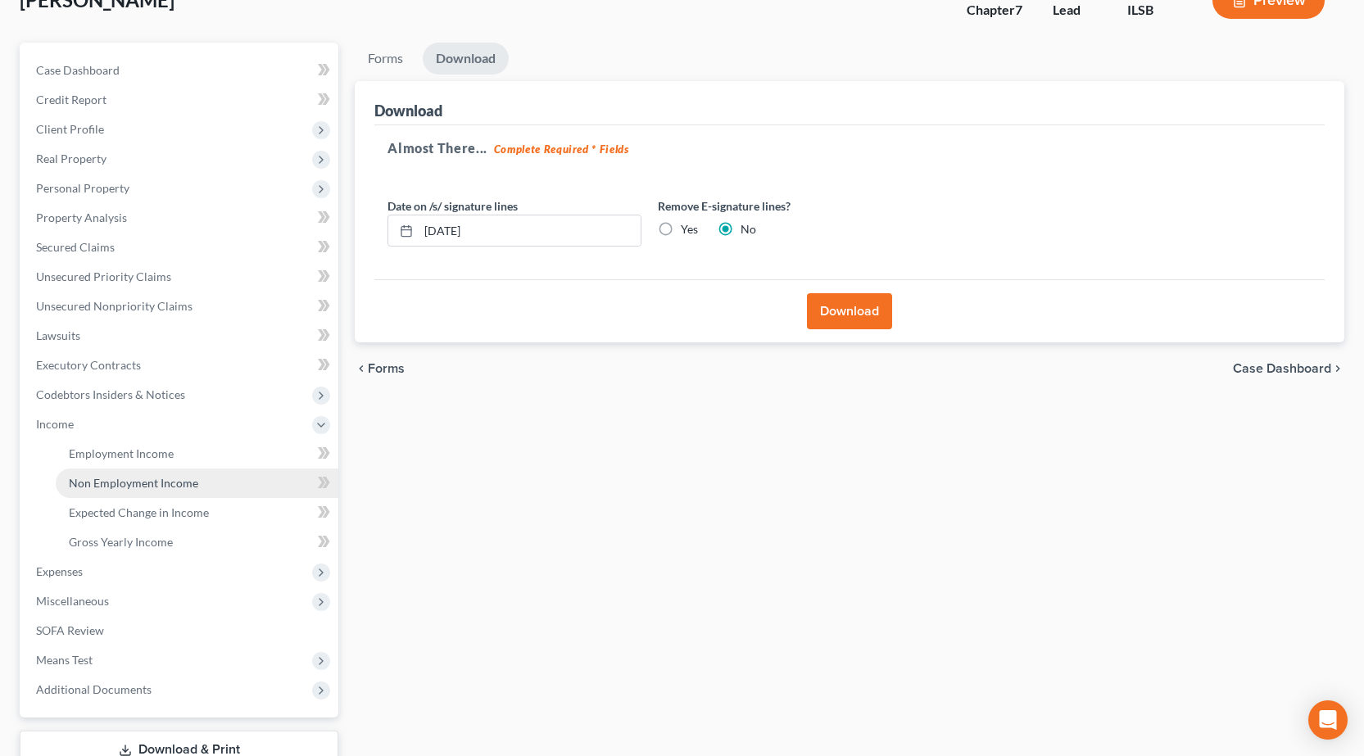
click at [206, 482] on link "Non Employment Income" at bounding box center [197, 483] width 283 height 29
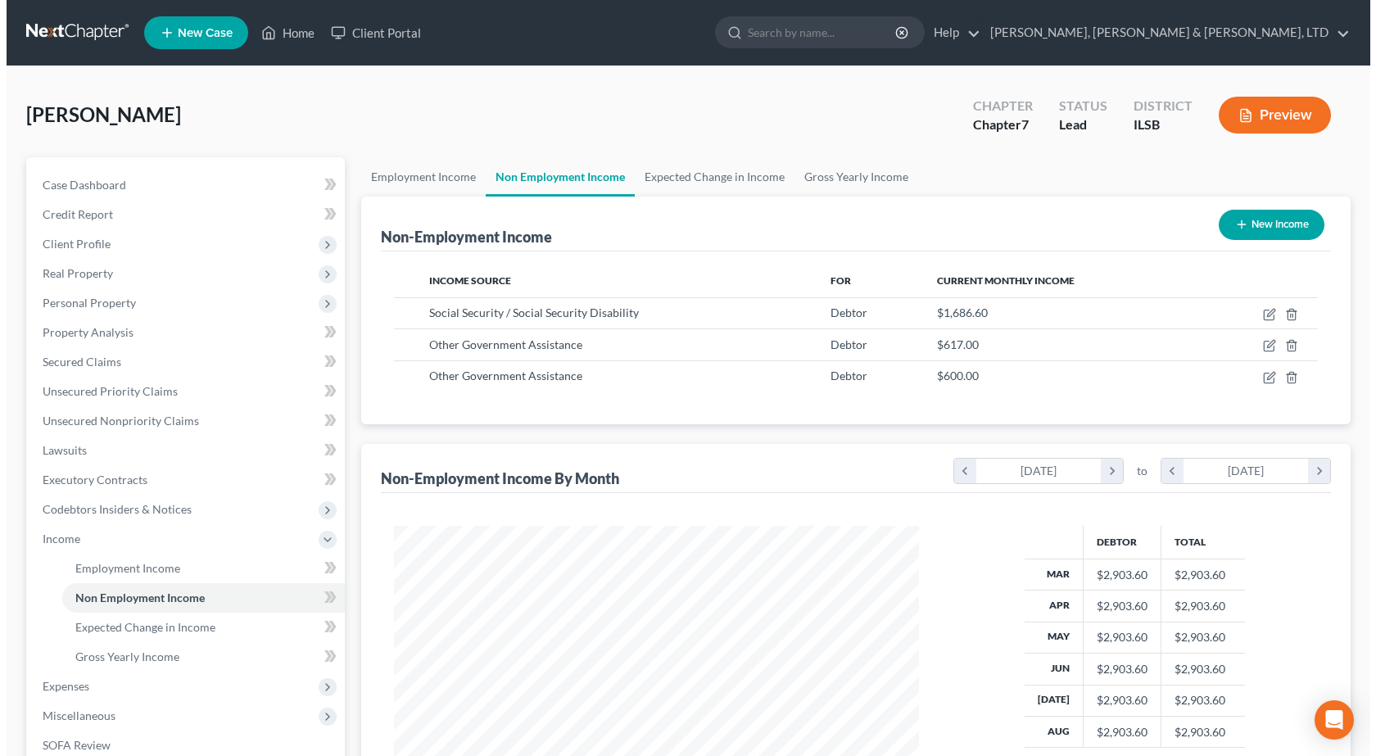
scroll to position [294, 558]
click at [844, 182] on link "Gross Yearly Income" at bounding box center [850, 176] width 124 height 39
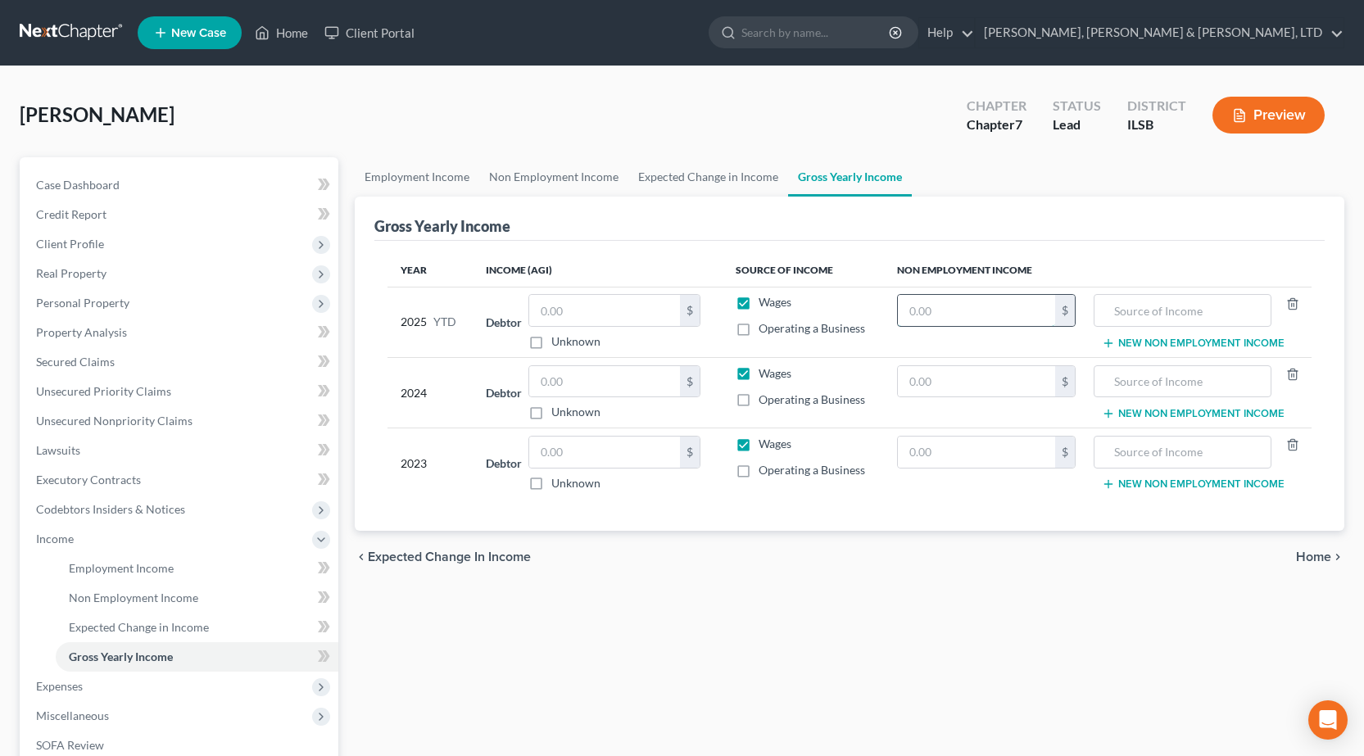
click at [998, 318] on input "text" at bounding box center [977, 310] width 158 height 31
click at [1173, 304] on input "text" at bounding box center [1182, 310] width 159 height 31
type input "Social Security"
click at [901, 318] on div "$" at bounding box center [986, 310] width 179 height 33
click at [909, 314] on input "text" at bounding box center [977, 310] width 158 height 31
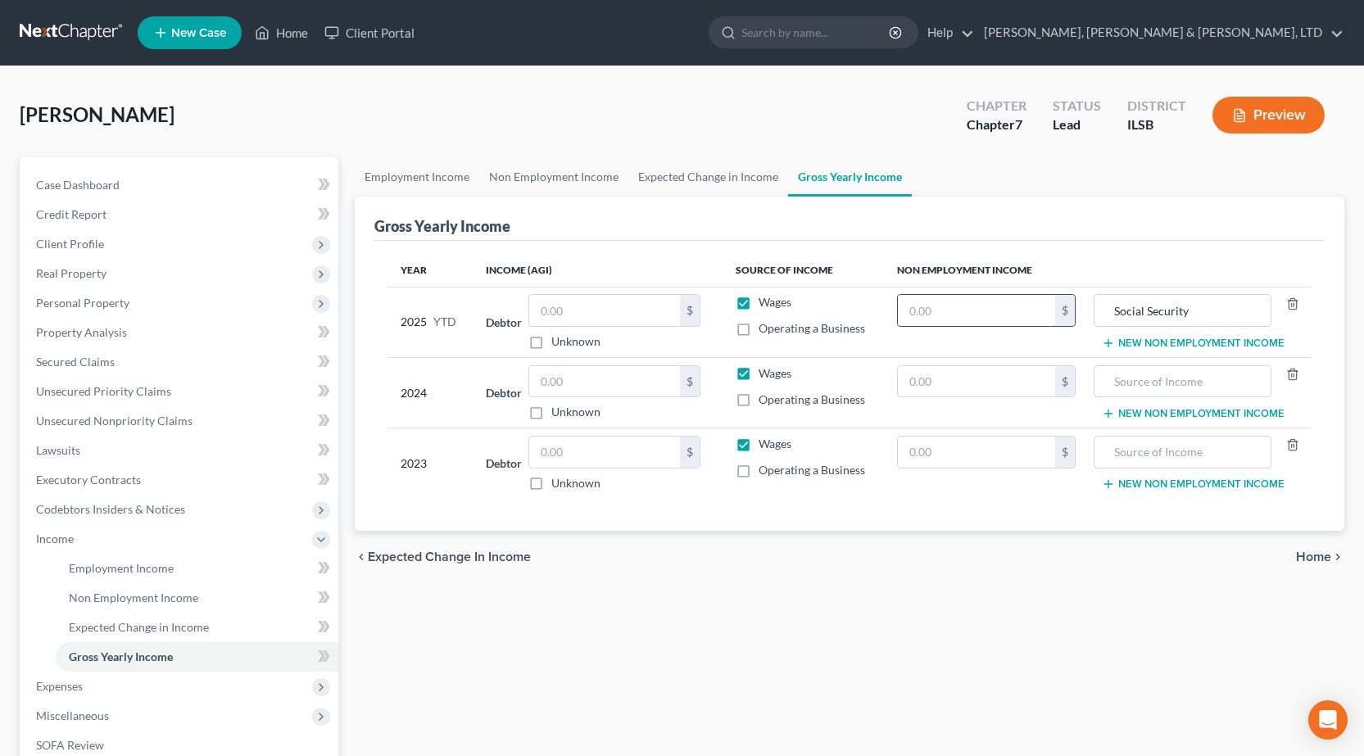
drag, startPoint x: 959, startPoint y: 309, endPoint x: 938, endPoint y: 304, distance: 21.1
click at [959, 309] on input "text" at bounding box center [977, 310] width 158 height 31
type input "15,179.40"
drag, startPoint x: 1217, startPoint y: 308, endPoint x: 794, endPoint y: 325, distance: 423.9
click at [794, 325] on tr "2025 YTD Debtor $ Unknown Balance Undetermined $ Unknown Wages Operating a Busi…" at bounding box center [849, 322] width 924 height 70
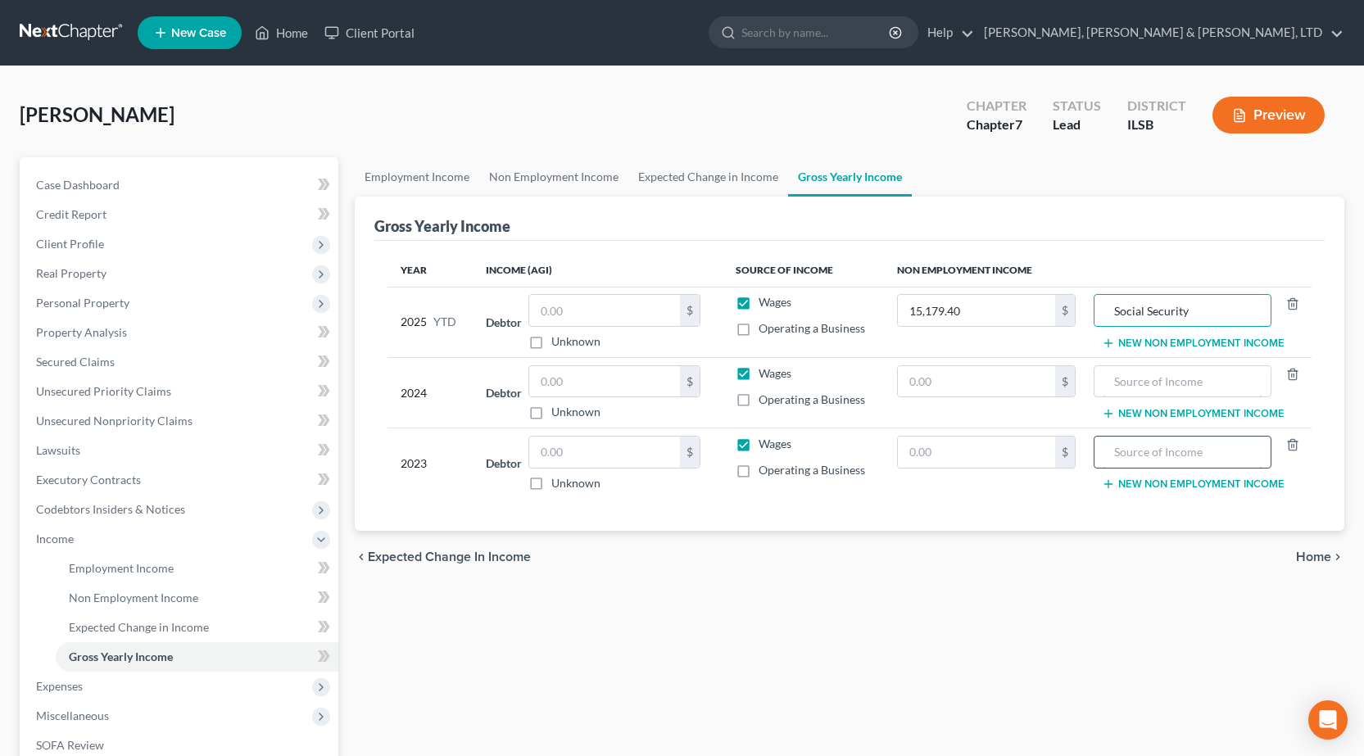
drag, startPoint x: 1135, startPoint y: 374, endPoint x: 1176, endPoint y: 455, distance: 91.6
click at [1136, 374] on input "text" at bounding box center [1182, 381] width 159 height 31
paste input "Social Security"
type input "Social Security"
click at [1167, 450] on input "text" at bounding box center [1182, 452] width 159 height 31
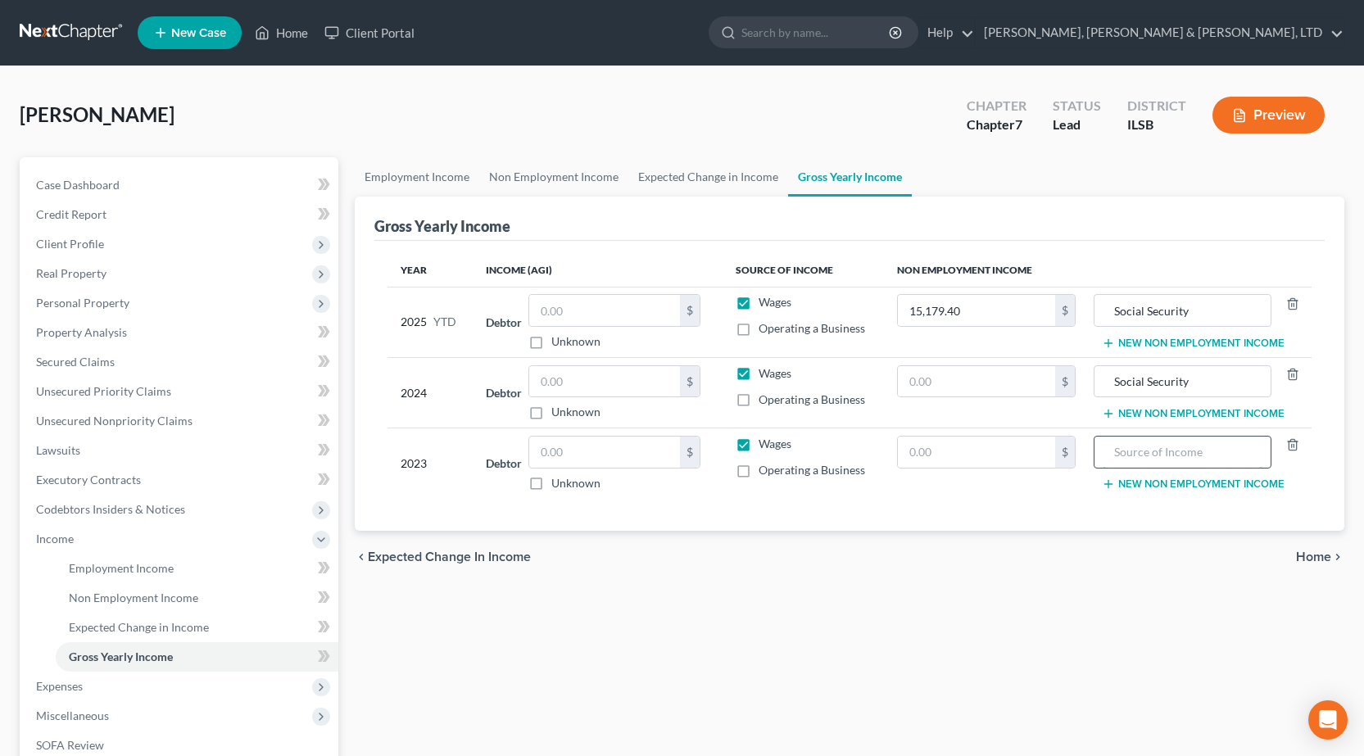
paste input "Social Security"
type input "Social Security"
drag, startPoint x: 973, startPoint y: 292, endPoint x: 974, endPoint y: 301, distance: 9.9
click at [974, 292] on td "15,179.40 $" at bounding box center [987, 322] width 206 height 70
click at [974, 301] on input "15,179.40" at bounding box center [977, 310] width 158 height 31
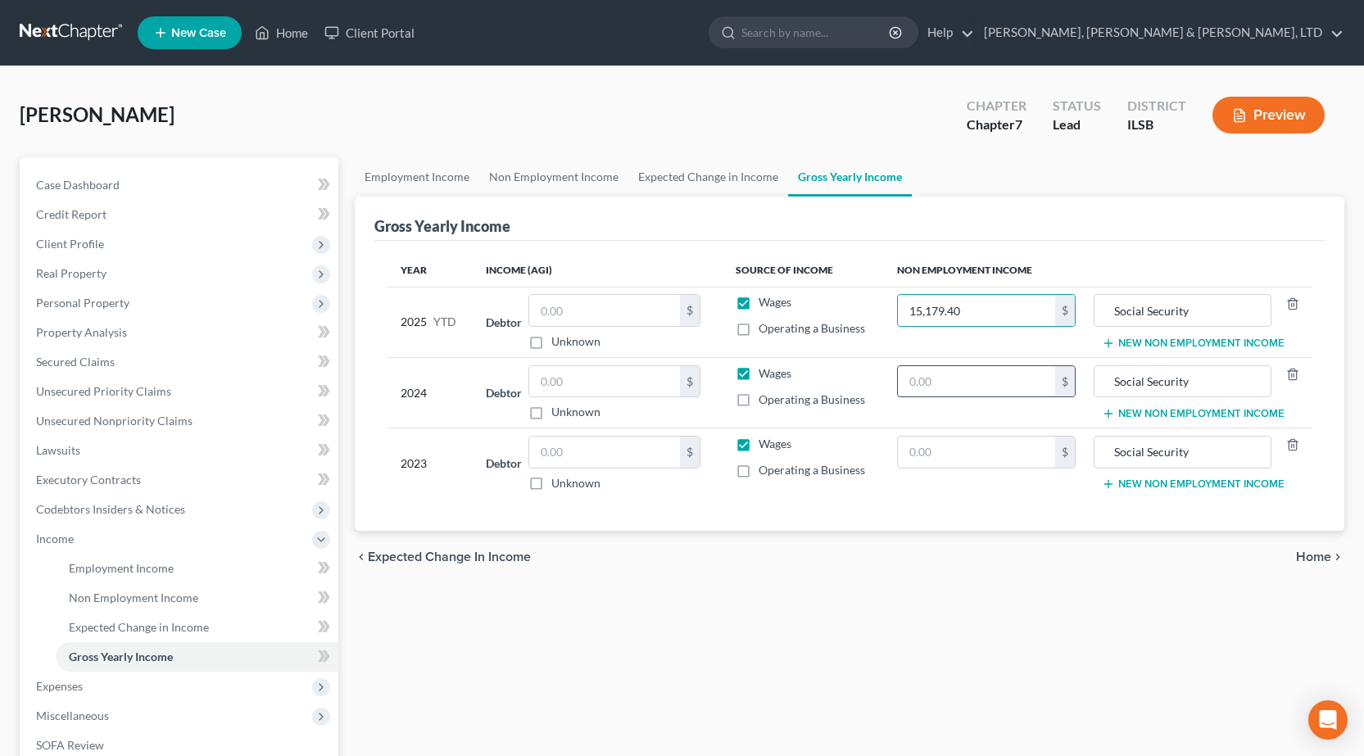
drag, startPoint x: 924, startPoint y: 397, endPoint x: 922, endPoint y: 376, distance: 21.4
click at [924, 388] on div "$" at bounding box center [986, 381] width 179 height 33
click at [922, 376] on input "text" at bounding box center [977, 381] width 158 height 31
type input "19,745"
click at [1008, 462] on input "text" at bounding box center [977, 452] width 158 height 31
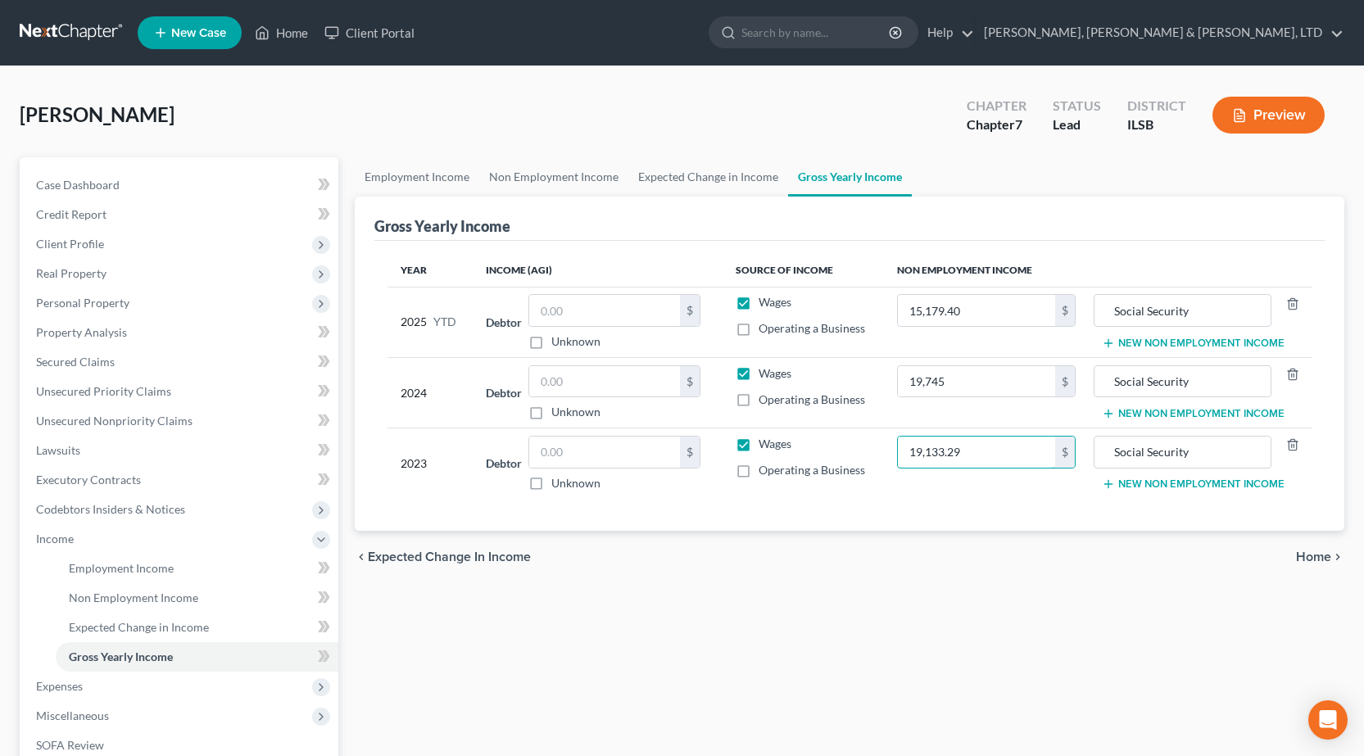
type input "19,133.29"
click at [970, 691] on div "Employment Income Non Employment Income Expected Change in Income Gross Yearly …" at bounding box center [850, 541] width 1006 height 769
click at [230, 415] on link "Unsecured Nonpriority Claims" at bounding box center [180, 420] width 315 height 29
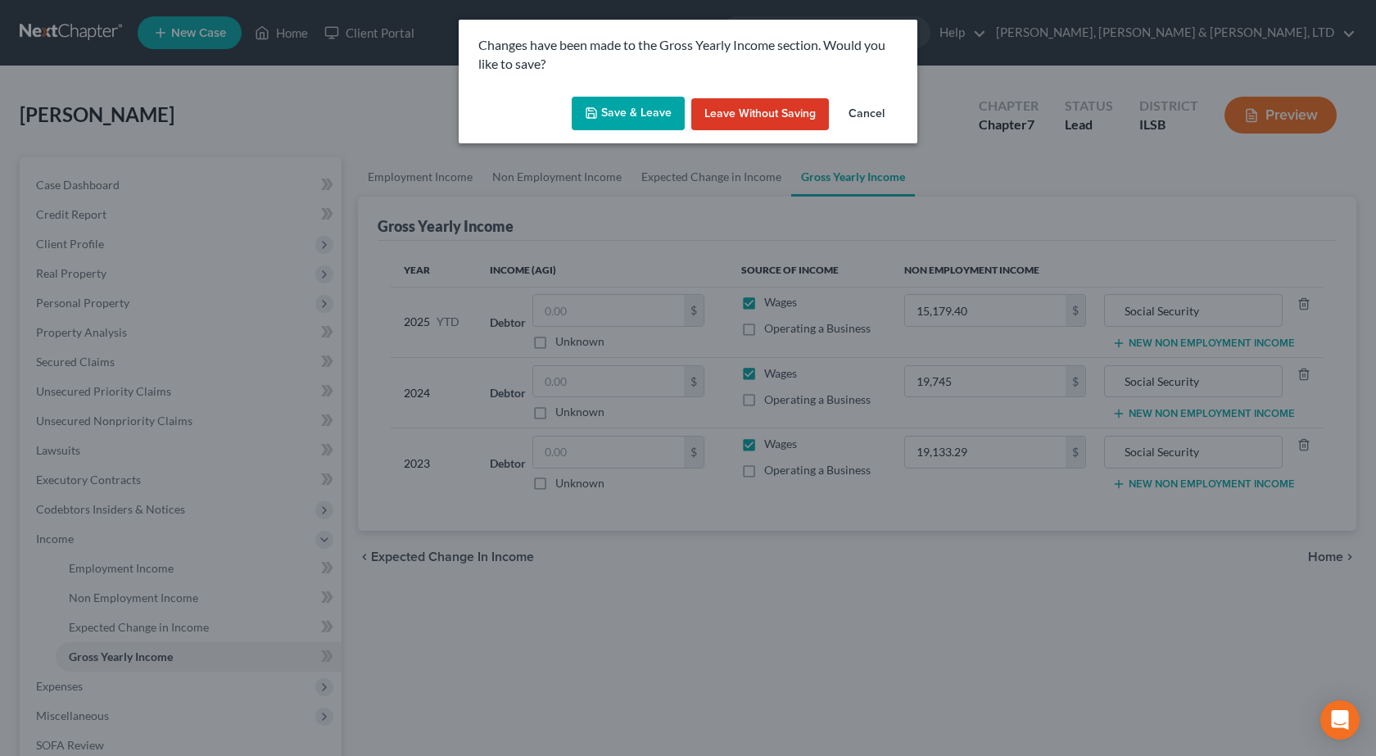
click at [663, 109] on button "Save & Leave" at bounding box center [628, 114] width 113 height 34
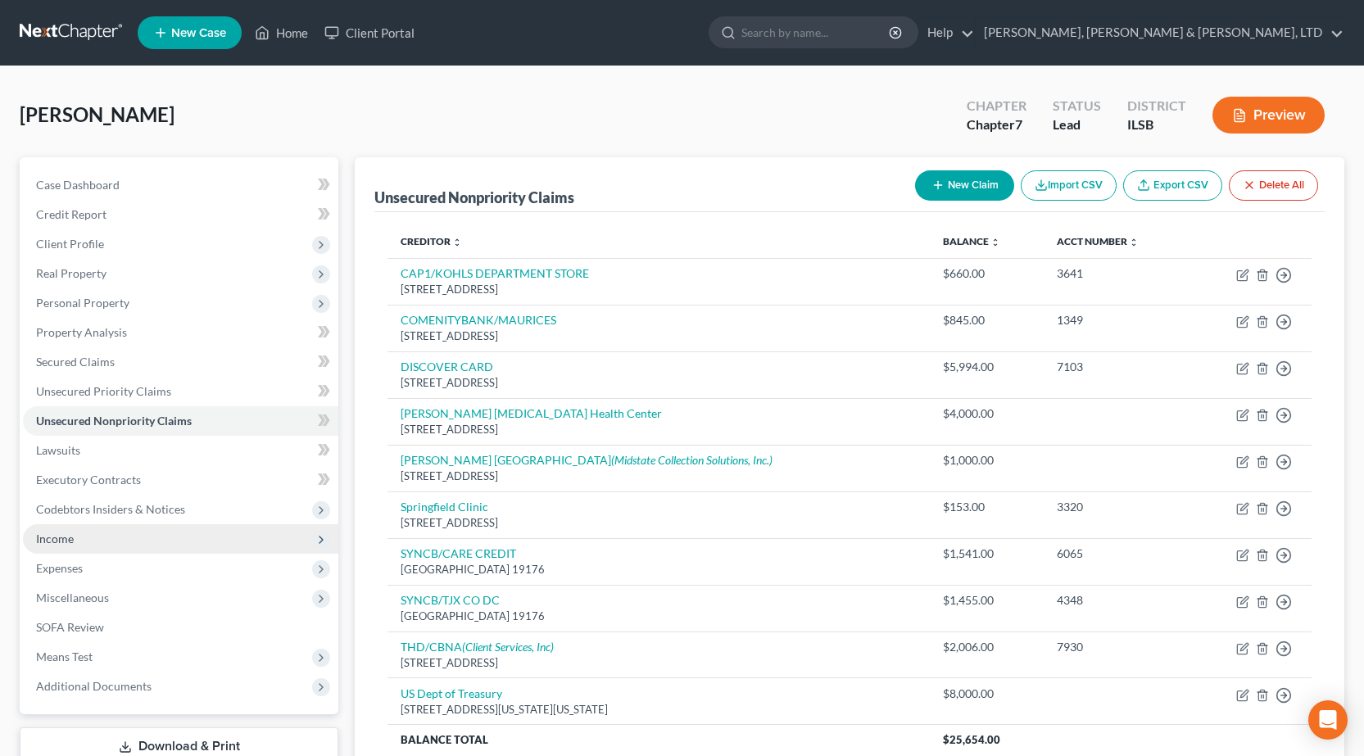
click at [97, 533] on span "Income" at bounding box center [180, 538] width 315 height 29
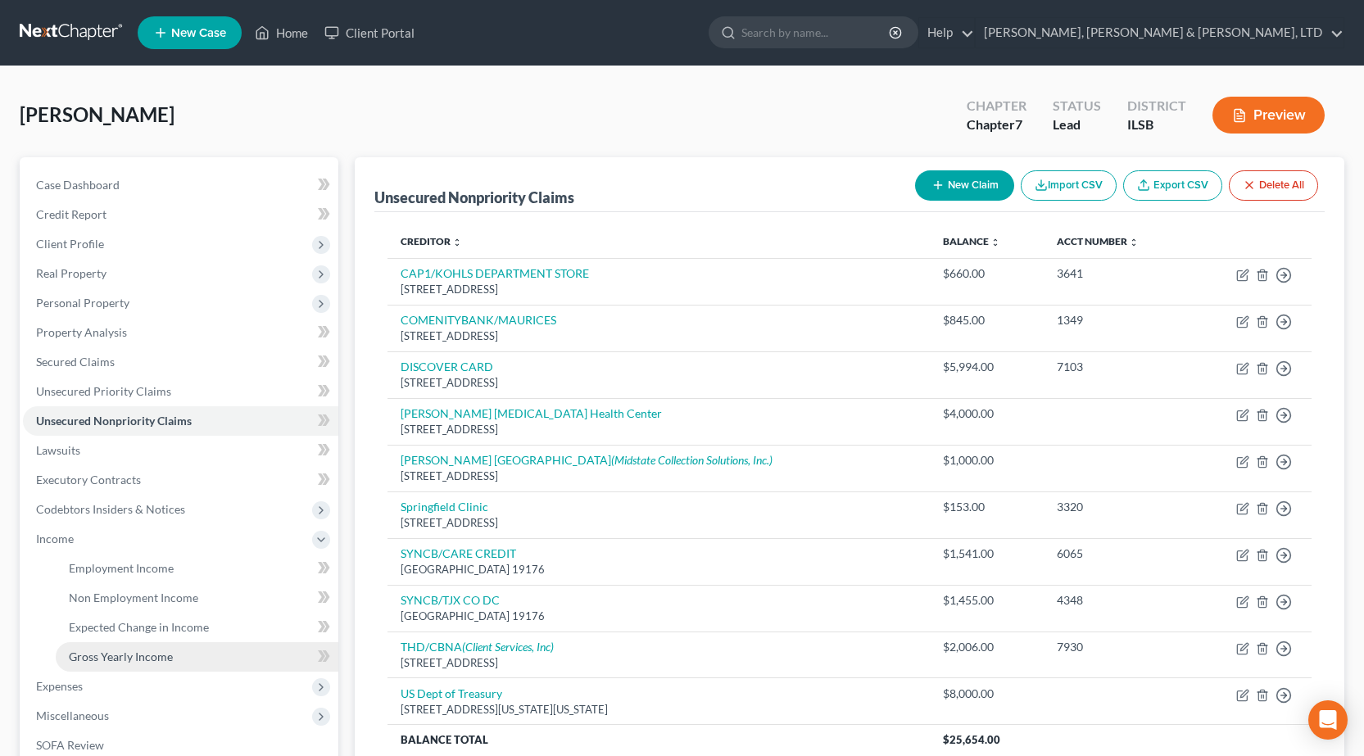
click at [168, 652] on span "Gross Yearly Income" at bounding box center [121, 657] width 104 height 14
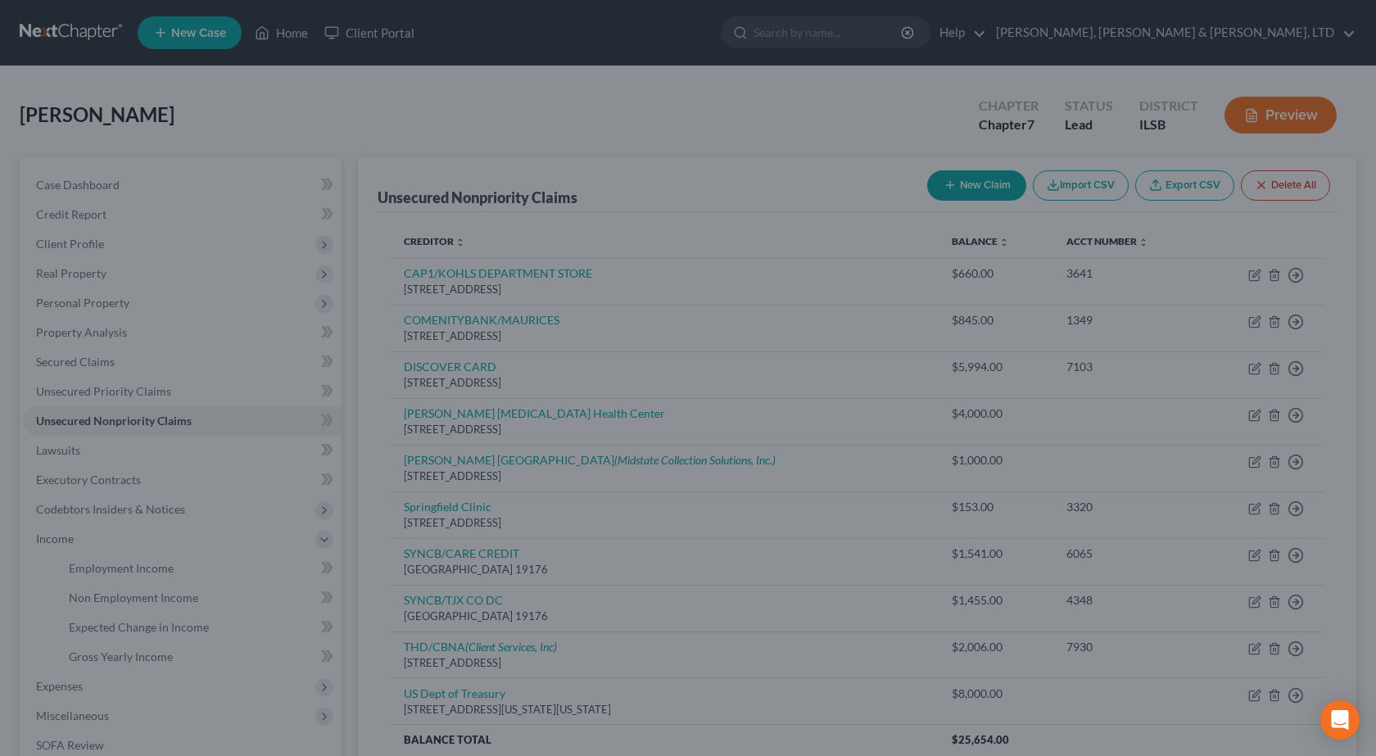
click at [121, 658] on div at bounding box center [688, 378] width 1376 height 756
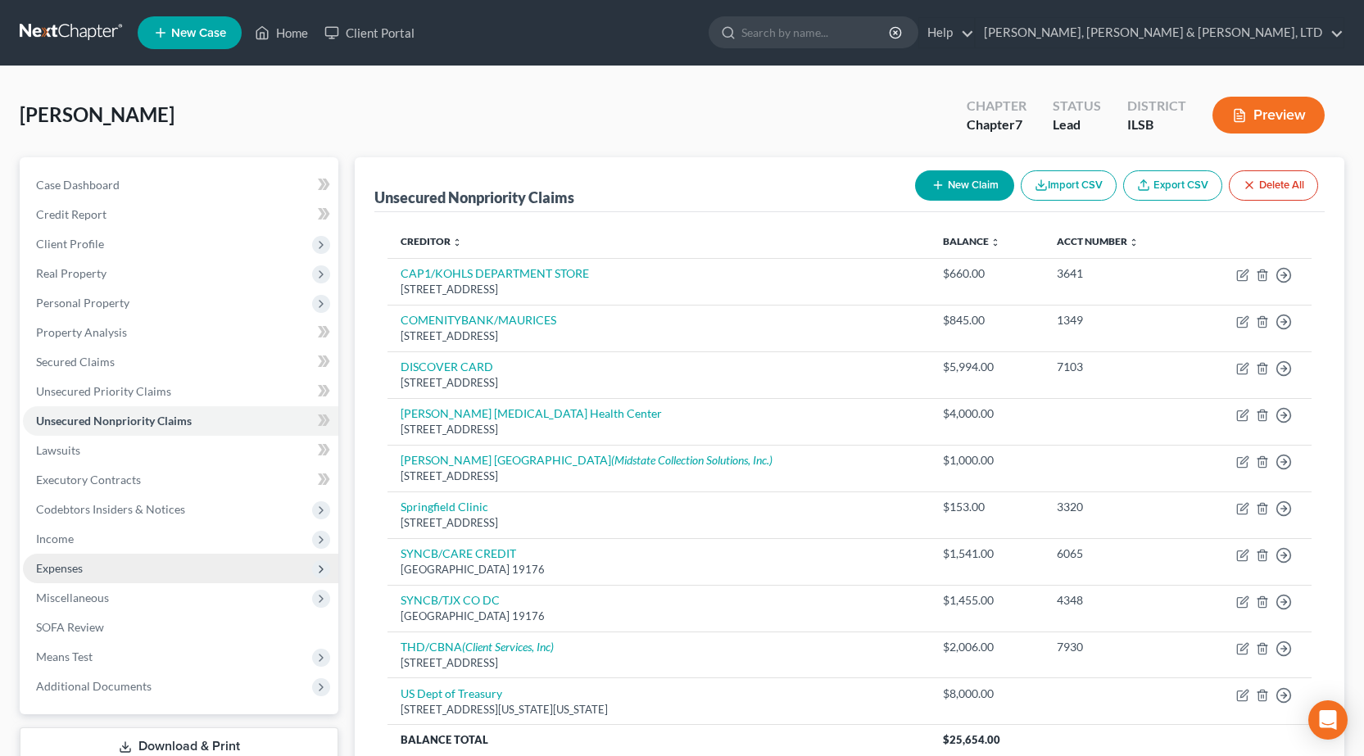
click at [89, 565] on span "Expenses" at bounding box center [180, 568] width 315 height 29
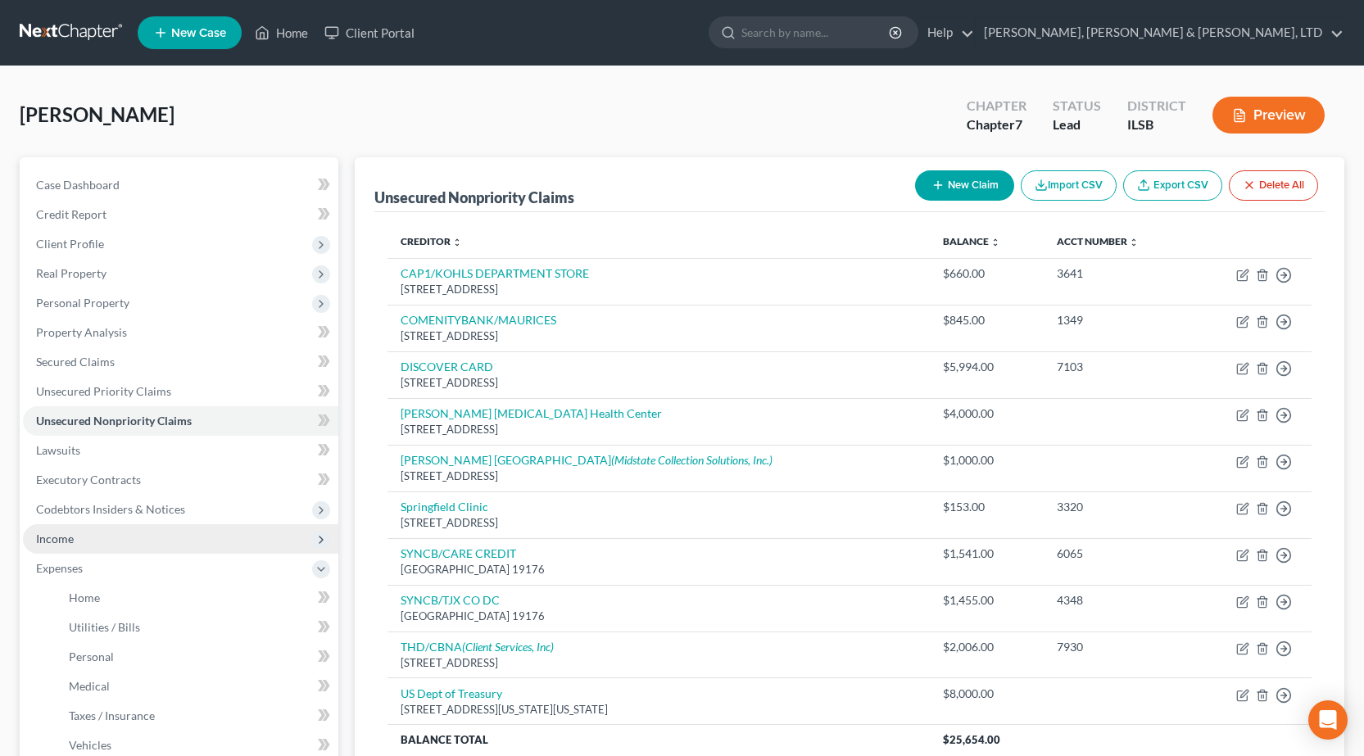
click at [92, 538] on span "Income" at bounding box center [180, 538] width 315 height 29
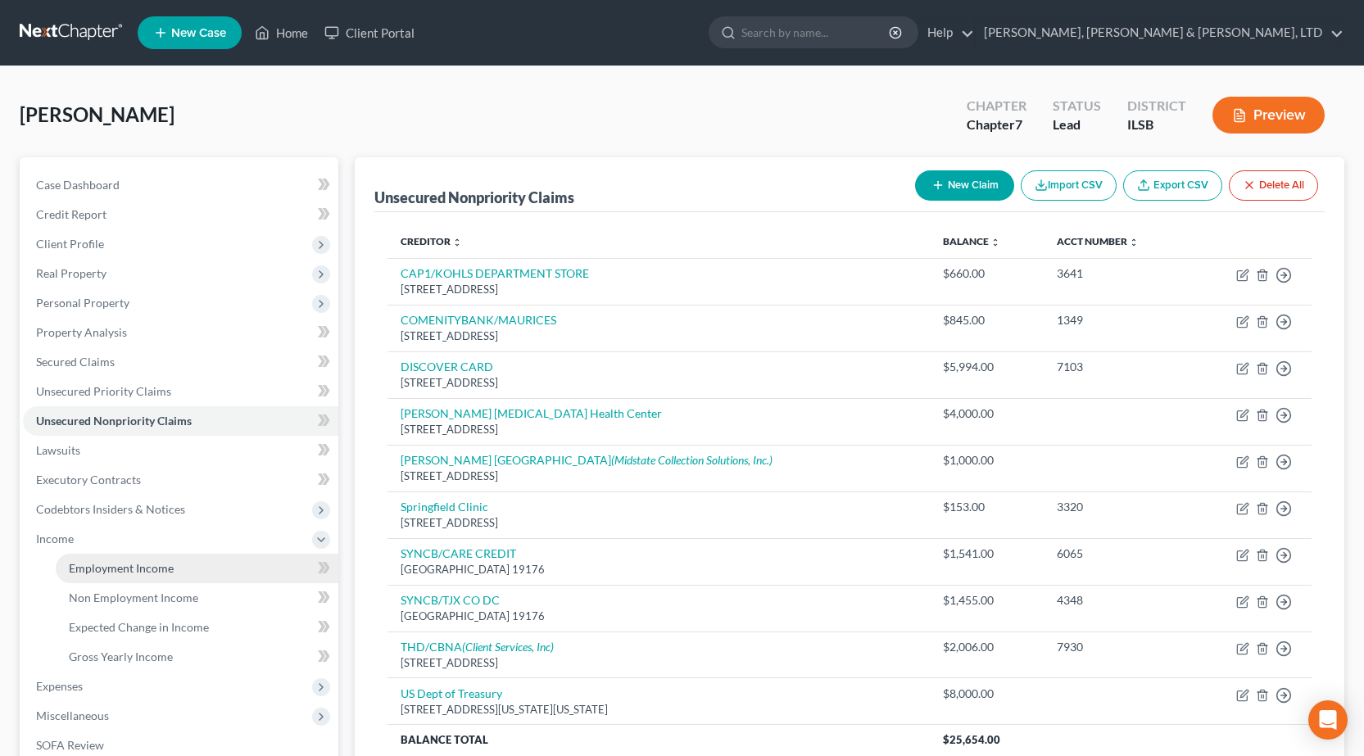
click at [102, 571] on span "Employment Income" at bounding box center [121, 568] width 105 height 14
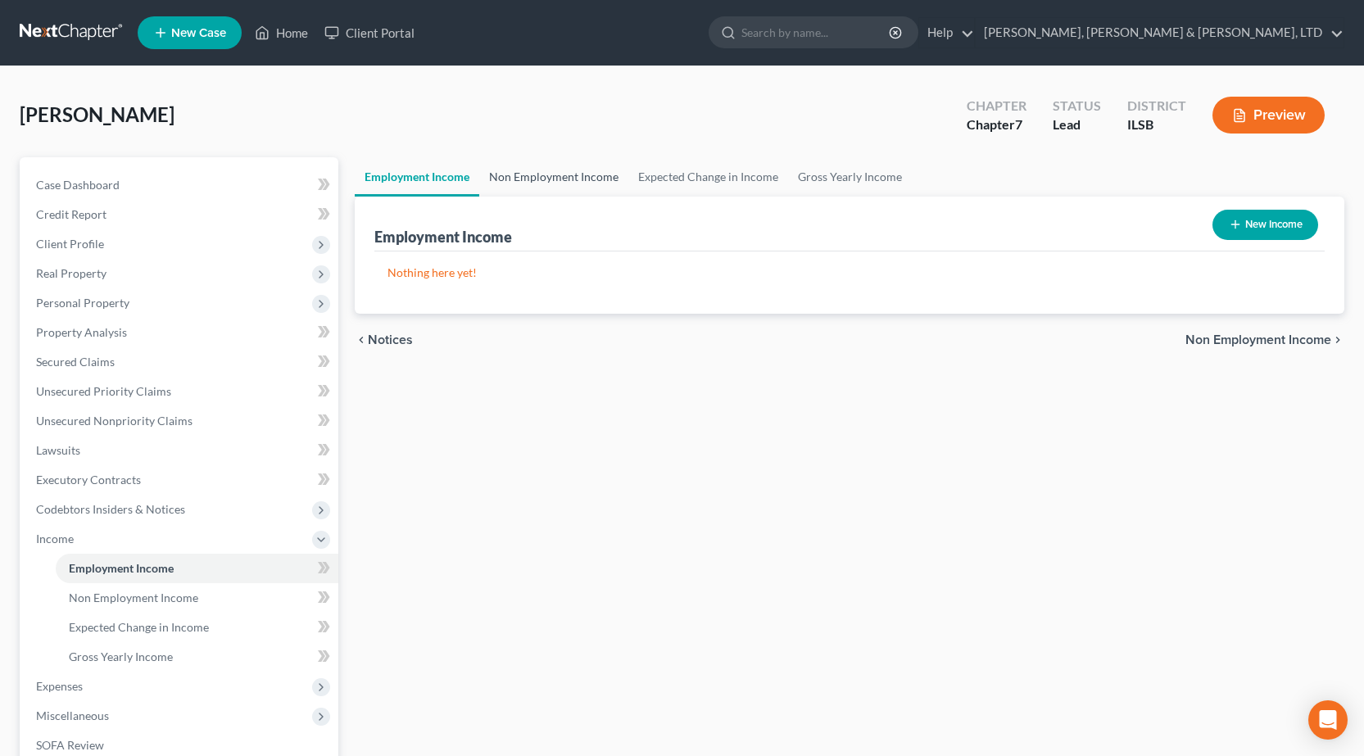
click at [578, 172] on link "Non Employment Income" at bounding box center [553, 176] width 149 height 39
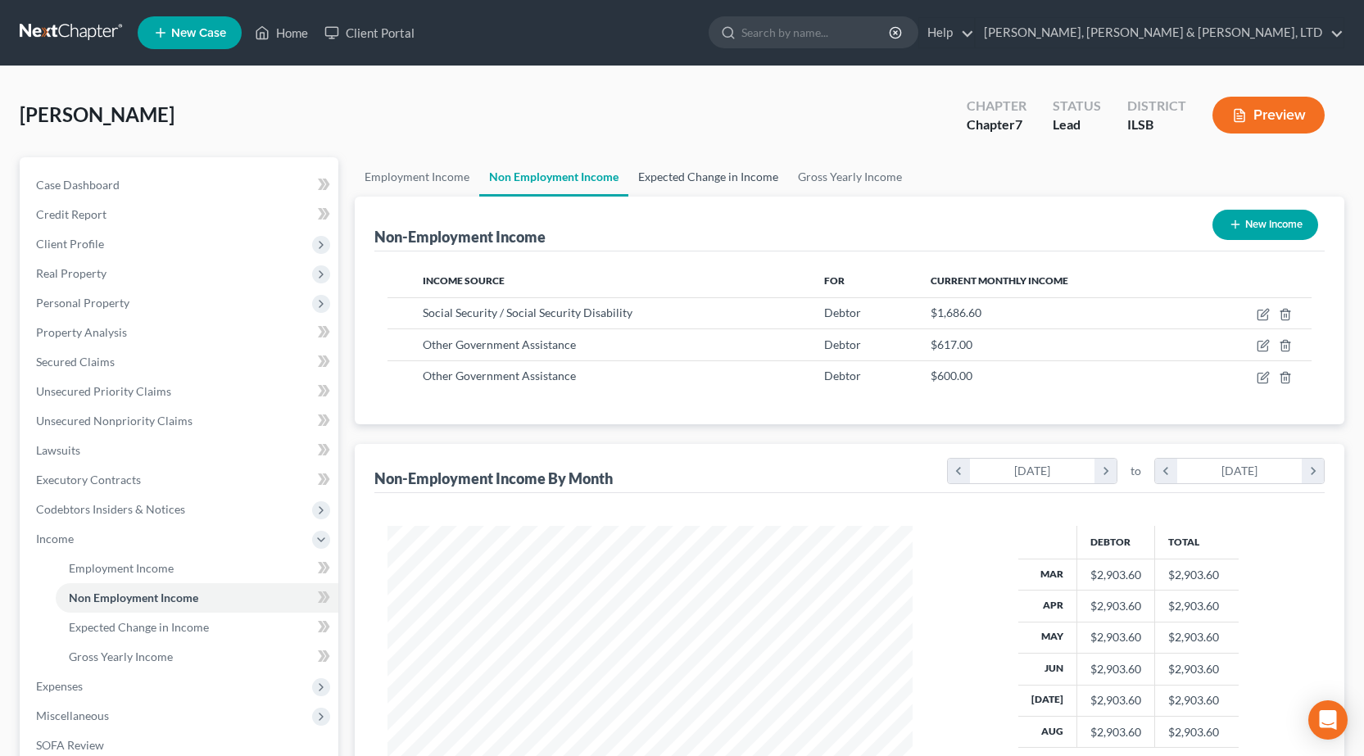
scroll to position [294, 558]
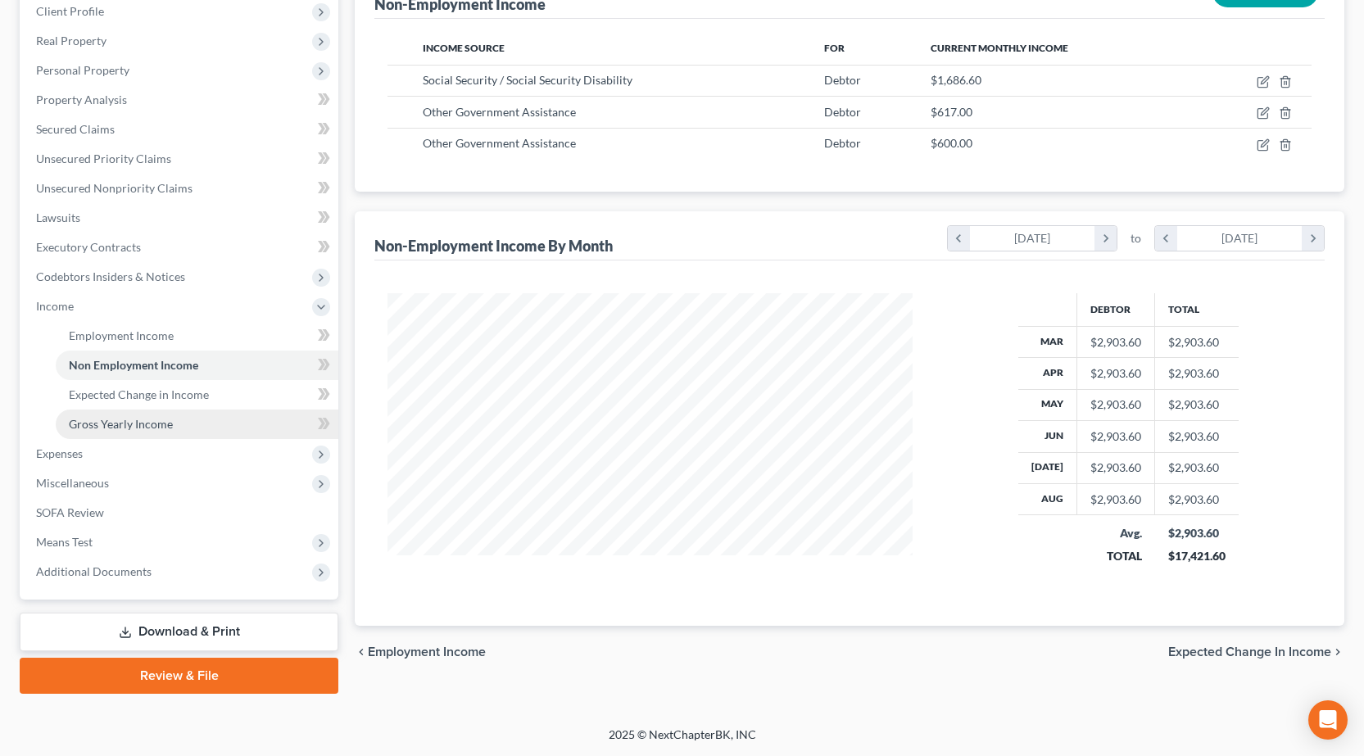
click at [120, 423] on span "Gross Yearly Income" at bounding box center [121, 424] width 104 height 14
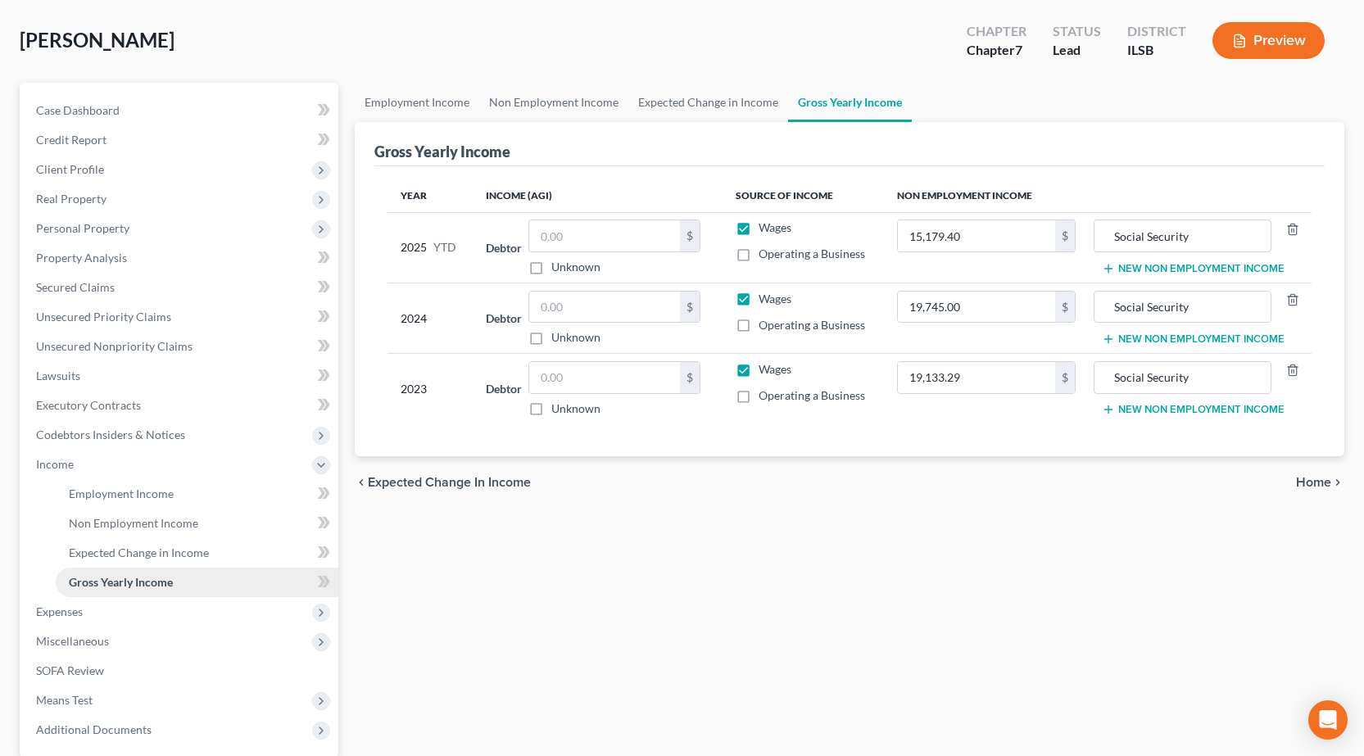
scroll to position [164, 0]
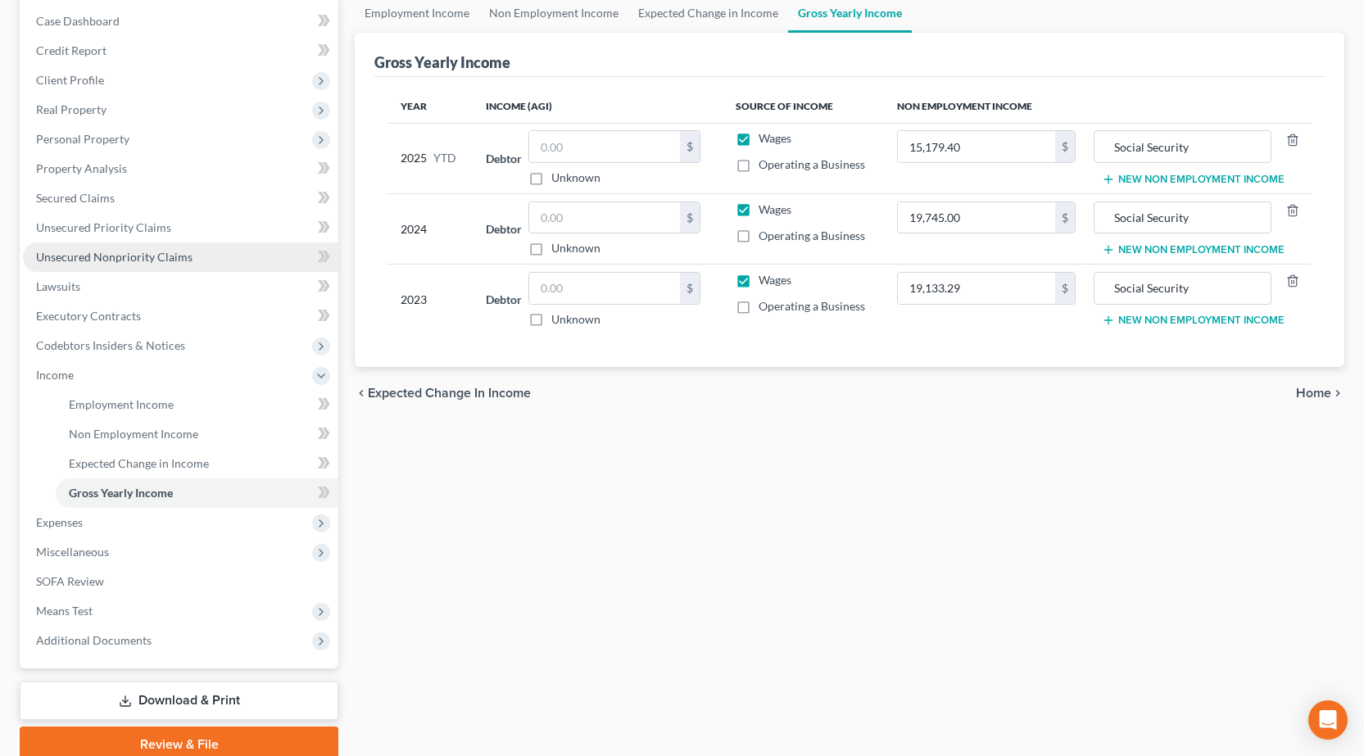
click at [144, 263] on span "Unsecured Nonpriority Claims" at bounding box center [114, 257] width 156 height 14
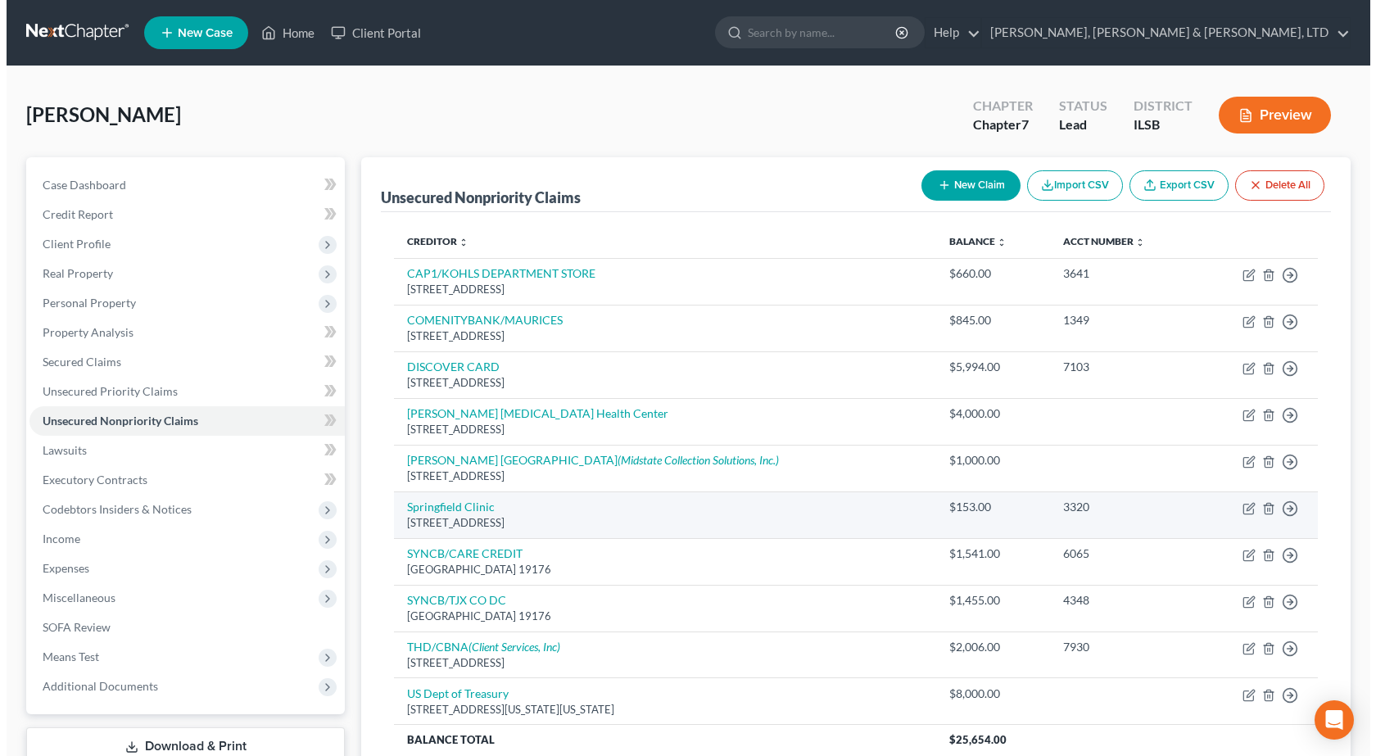
scroll to position [146, 0]
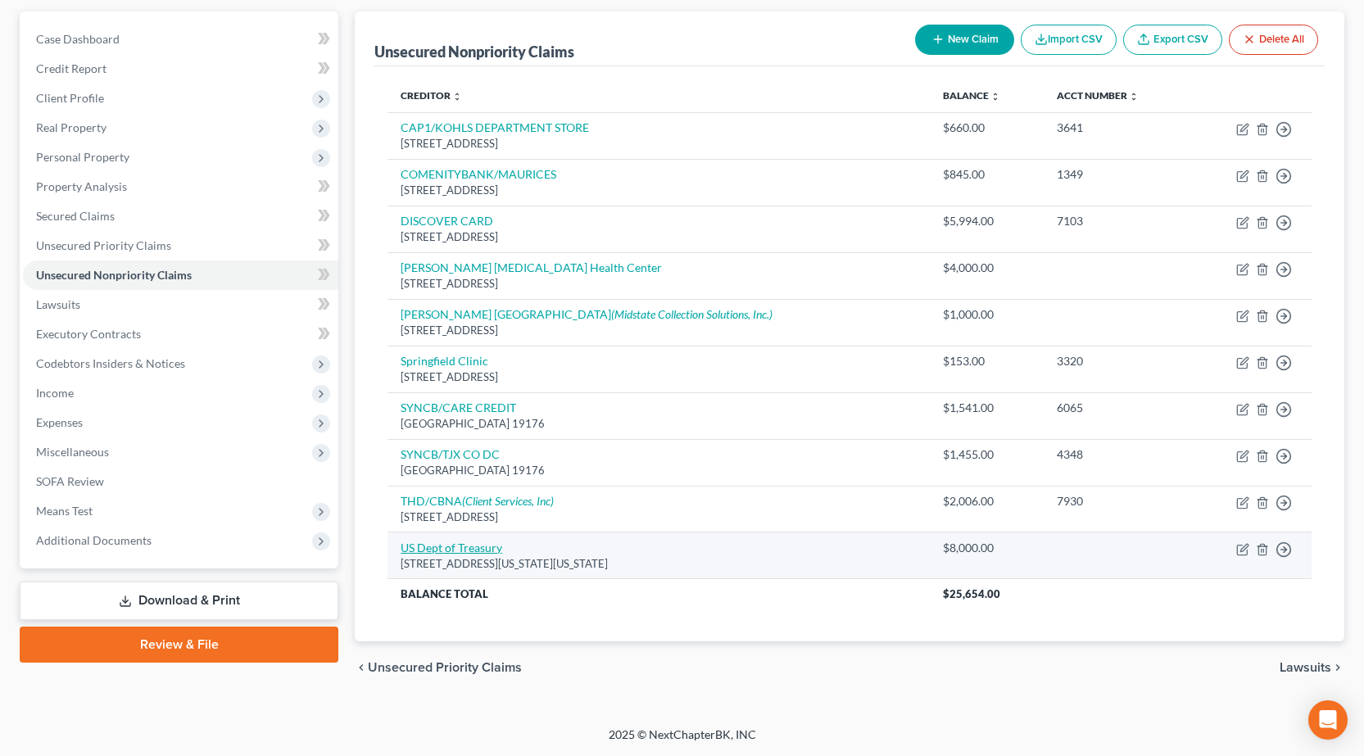
click at [458, 548] on link "US Dept of Treasury" at bounding box center [452, 548] width 102 height 14
select select "8"
select select "14"
select select "0"
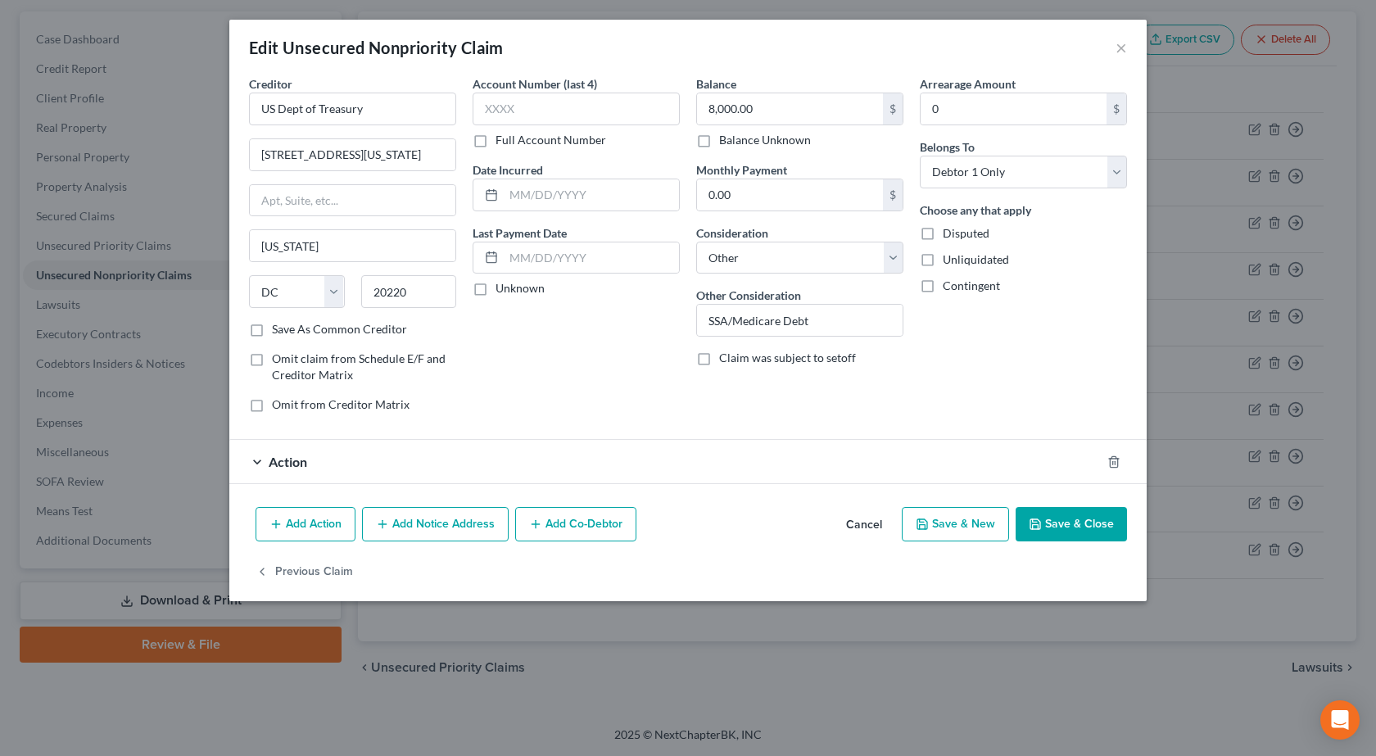
click at [414, 523] on button "Add Notice Address" at bounding box center [435, 524] width 147 height 34
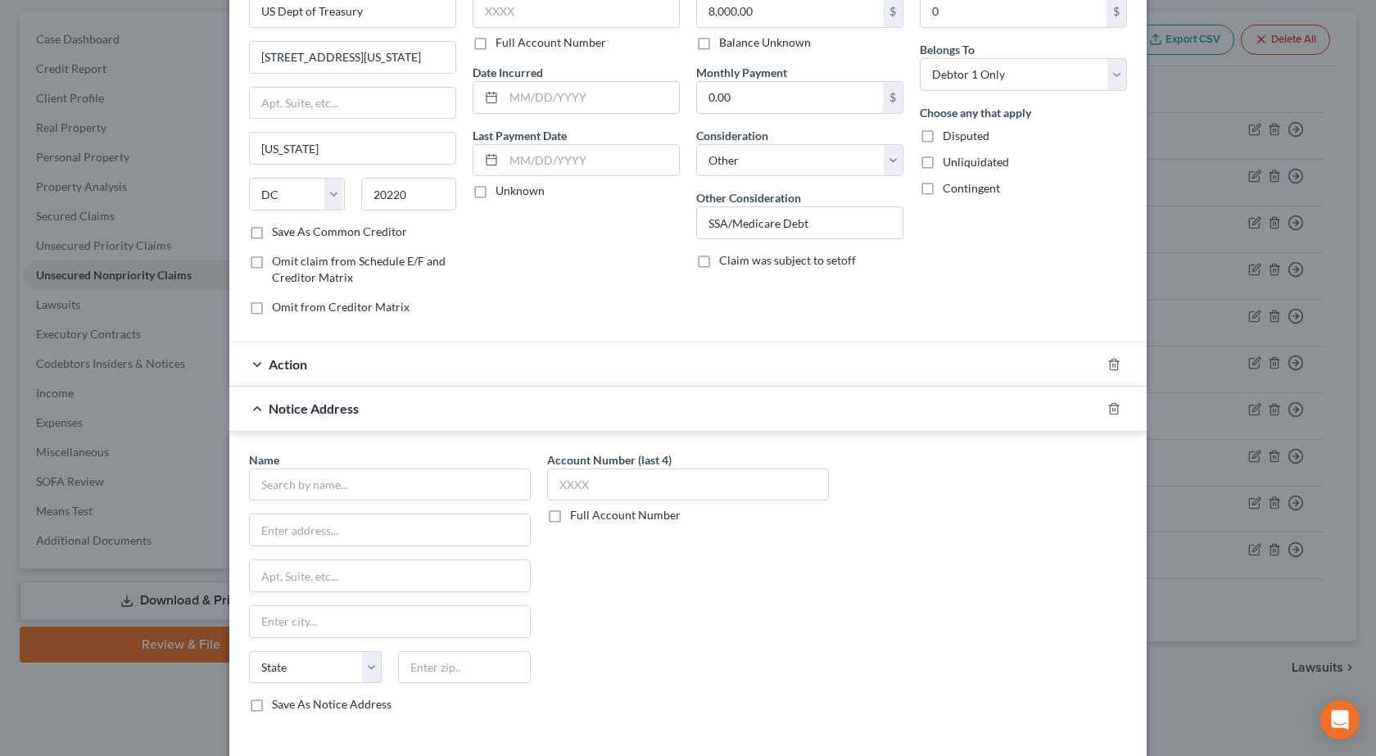
scroll to position [218, 0]
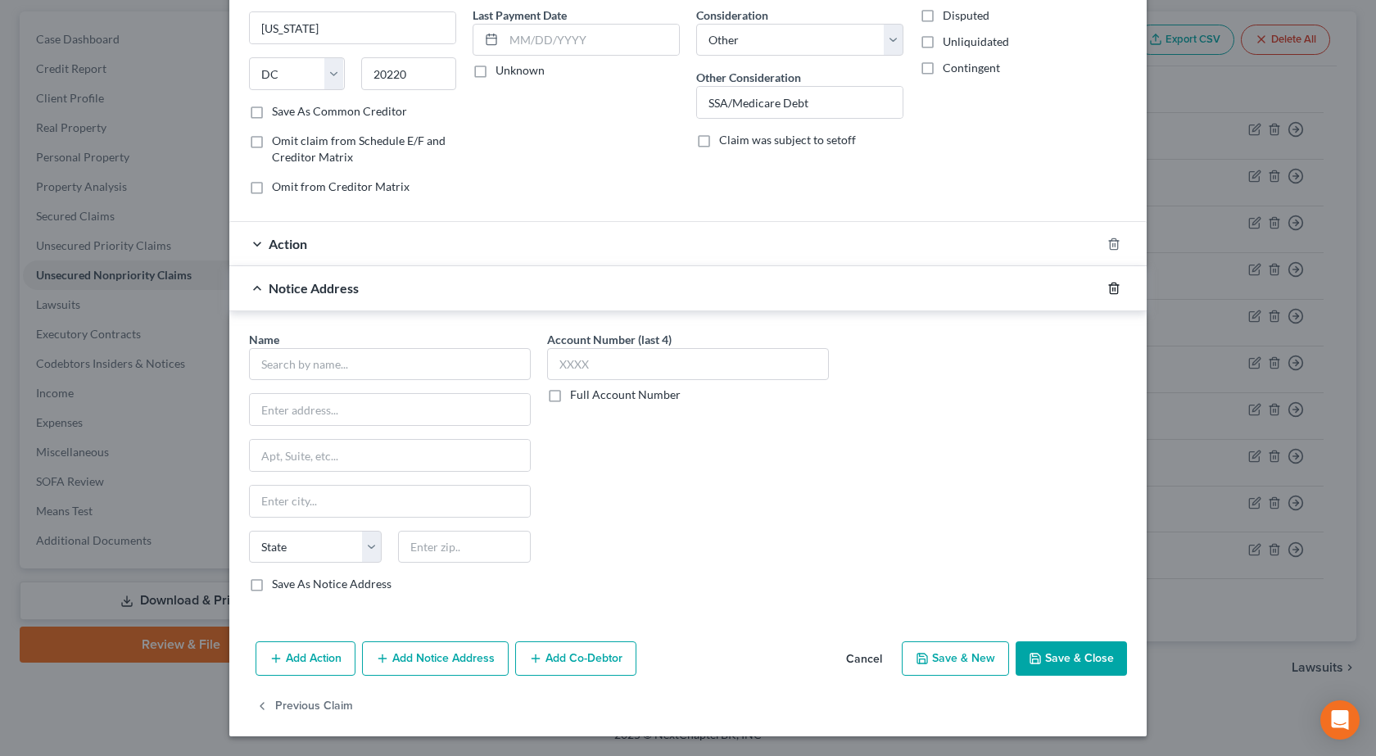
click at [1110, 292] on icon "button" at bounding box center [1114, 288] width 13 height 13
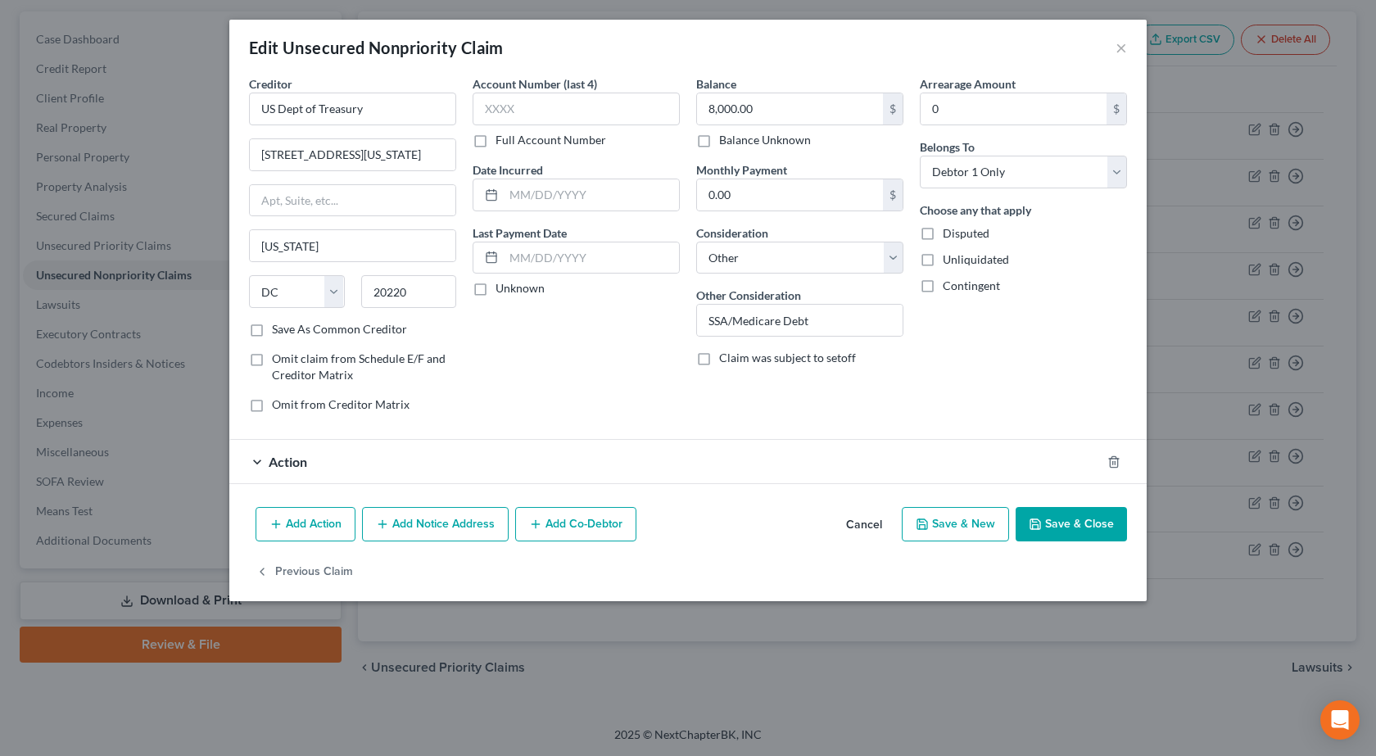
scroll to position [0, 0]
click at [324, 470] on div "Action" at bounding box center [665, 461] width 872 height 43
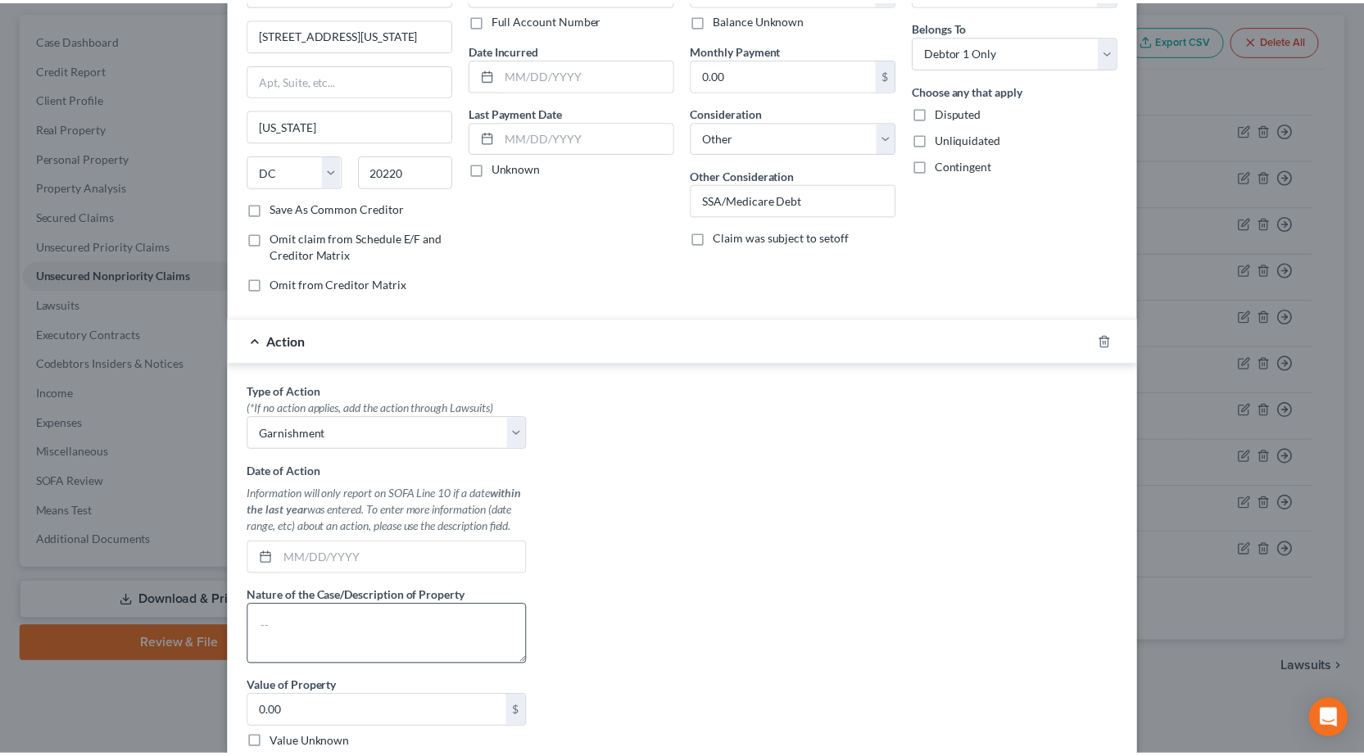
scroll to position [246, 0]
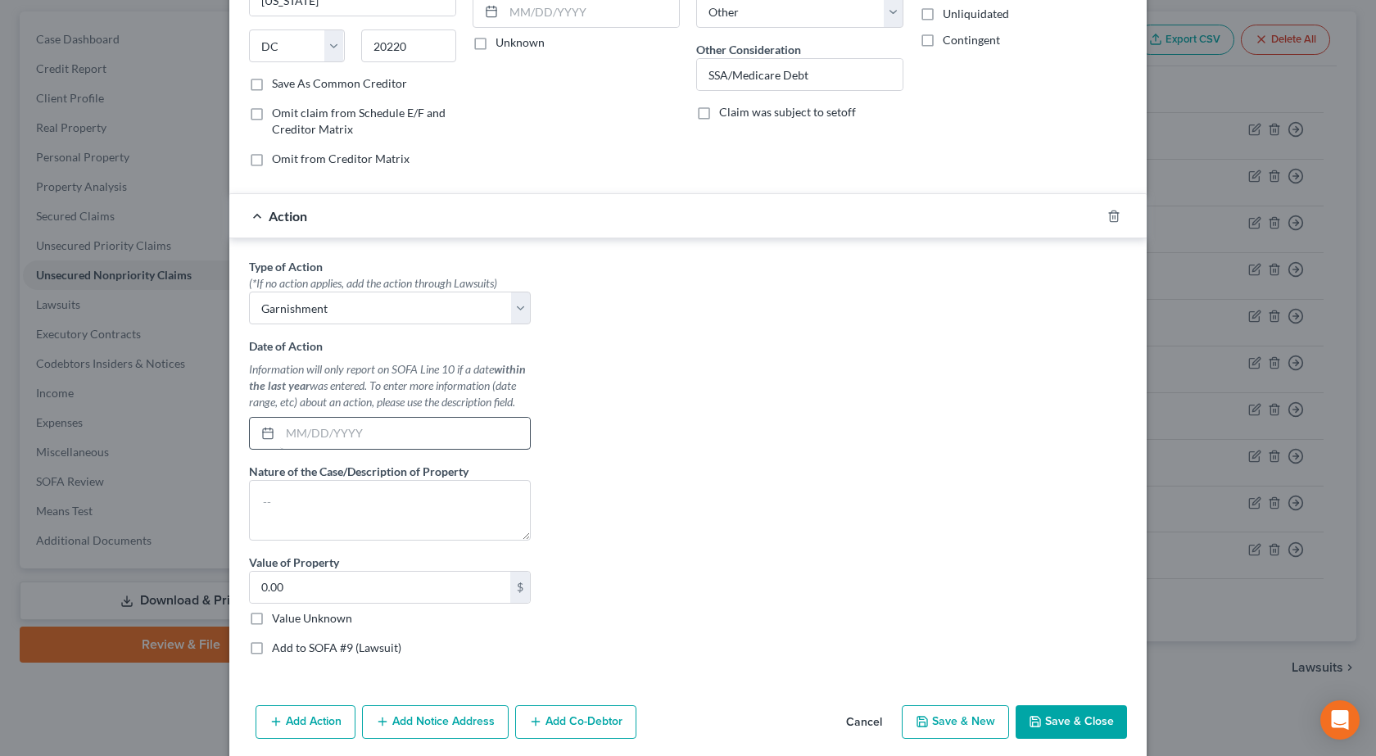
click at [428, 418] on div "Date of Action Information will only report on SOFA Line 10 if a date within th…" at bounding box center [390, 394] width 282 height 112
click at [429, 418] on input "text" at bounding box center [405, 433] width 250 height 31
click at [423, 430] on input "text" at bounding box center [405, 433] width 250 height 31
click at [314, 504] on textarea at bounding box center [390, 510] width 282 height 61
click at [316, 531] on textarea at bounding box center [390, 510] width 282 height 61
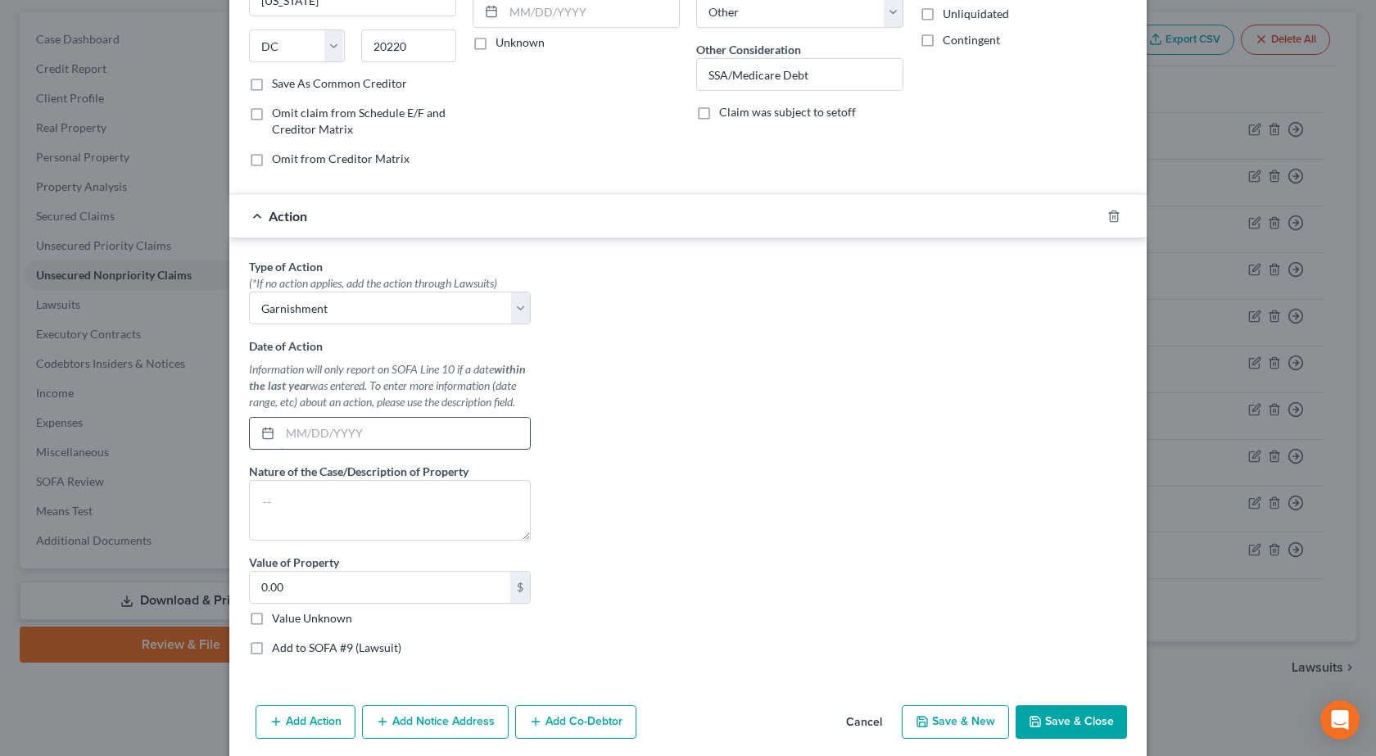
click at [319, 431] on input "text" at bounding box center [405, 433] width 250 height 31
drag, startPoint x: 372, startPoint y: 435, endPoint x: 52, endPoint y: 420, distance: 320.7
click at [52, 420] on div "Edit Unsecured Nonpriority Claim × Creditor * US Dept of Treasury [STREET_ADDRE…" at bounding box center [688, 378] width 1376 height 756
type input "[DATE]"
click at [345, 512] on textarea at bounding box center [390, 510] width 282 height 61
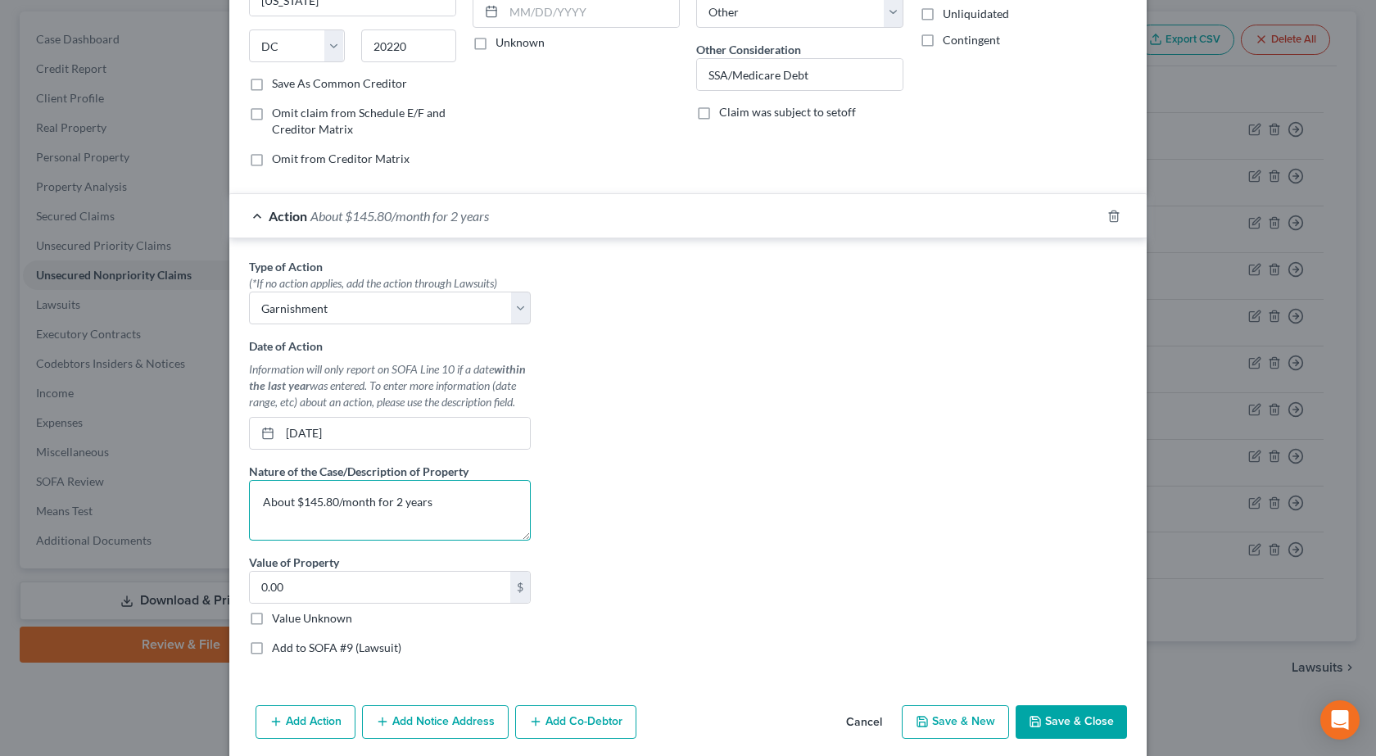
click at [385, 502] on textarea "About $145.80/month for 2 years" at bounding box center [390, 510] width 282 height 61
type textarea "About $145.80/month for about 2 years"
click at [364, 585] on input "0.00" at bounding box center [380, 587] width 261 height 31
type input "3,499.20"
click at [714, 347] on div "Type of Action * (*If no action applies, add the action through Lawsuits) Selec…" at bounding box center [688, 463] width 895 height 410
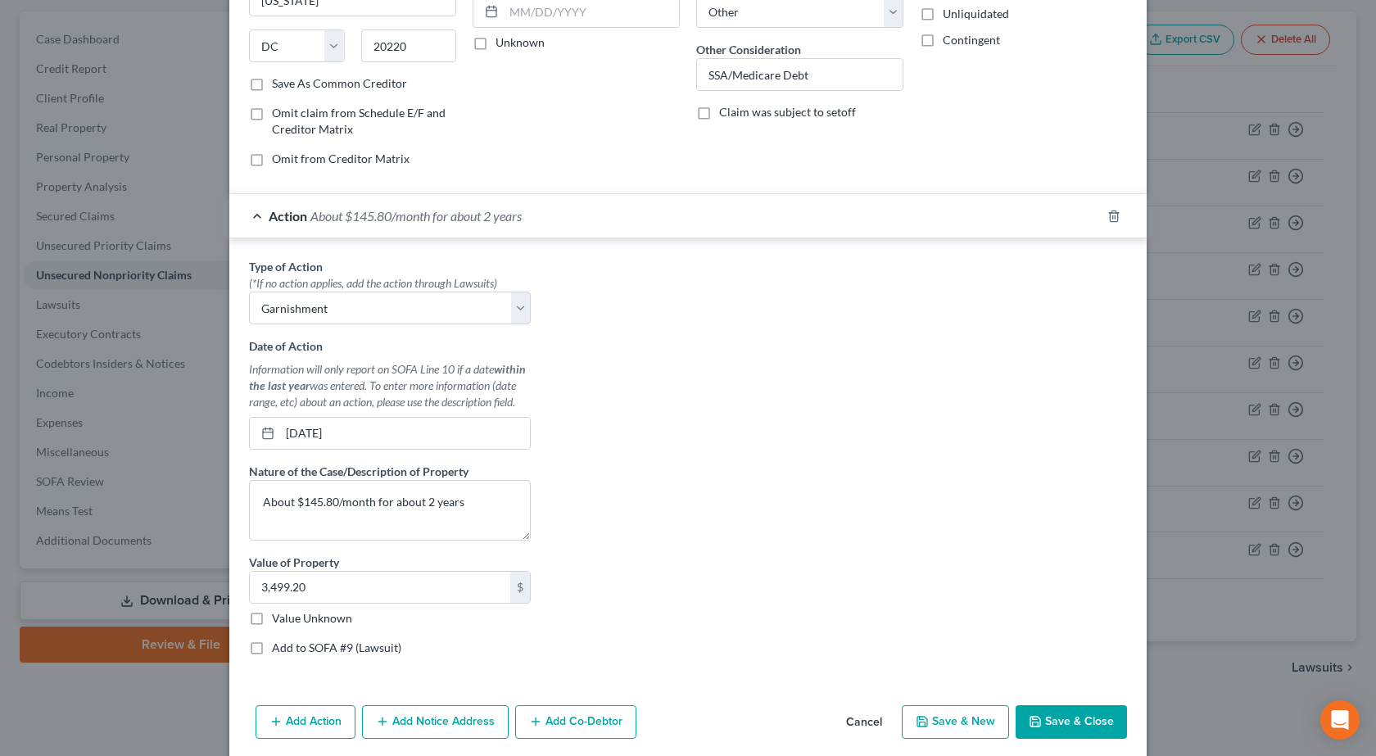
click at [1081, 705] on button "Save & Close" at bounding box center [1071, 722] width 111 height 34
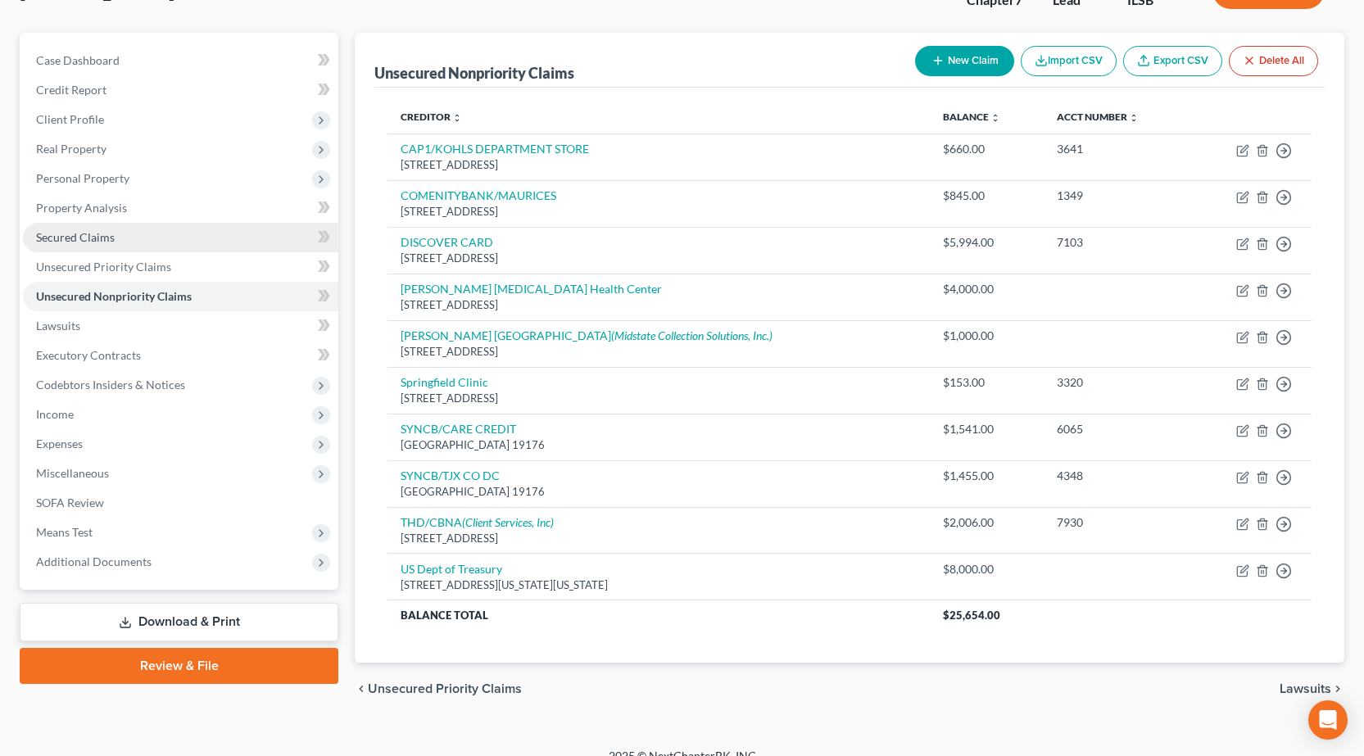
scroll to position [0, 0]
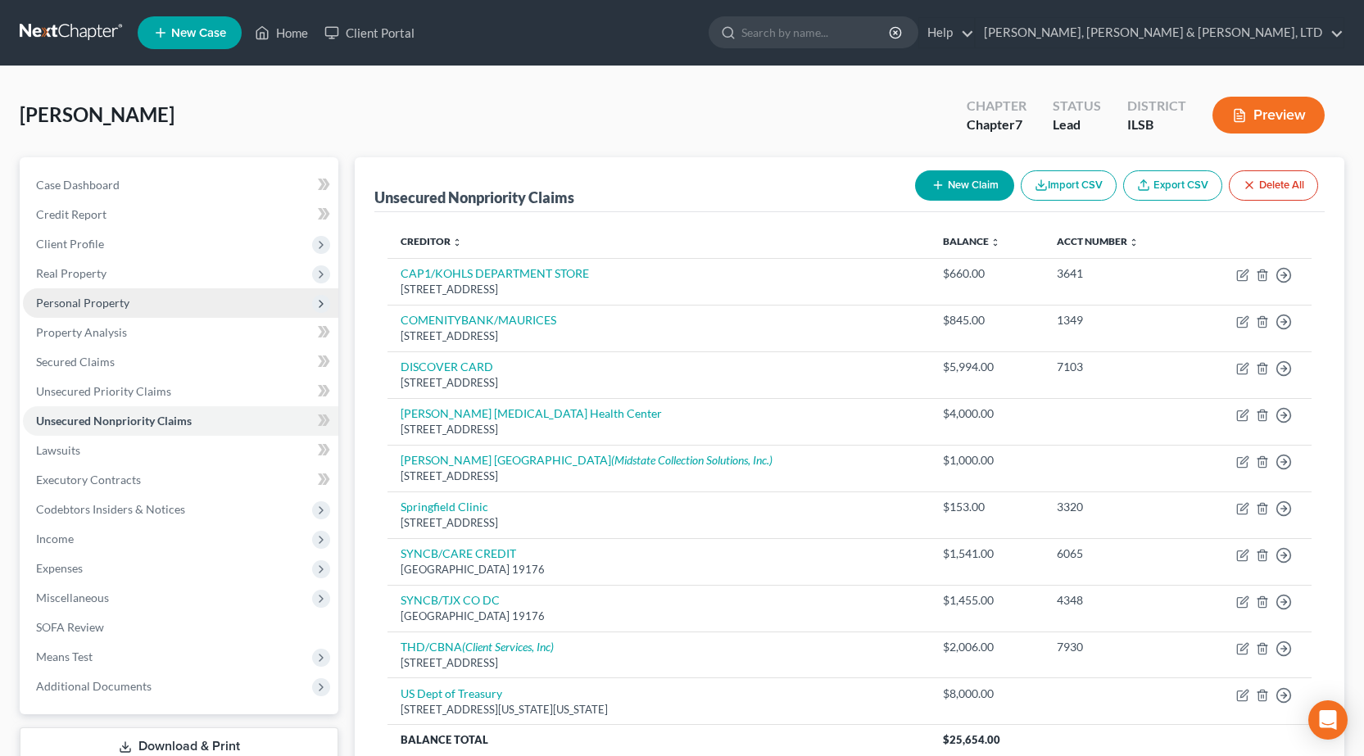
click at [111, 309] on span "Personal Property" at bounding box center [82, 303] width 93 height 14
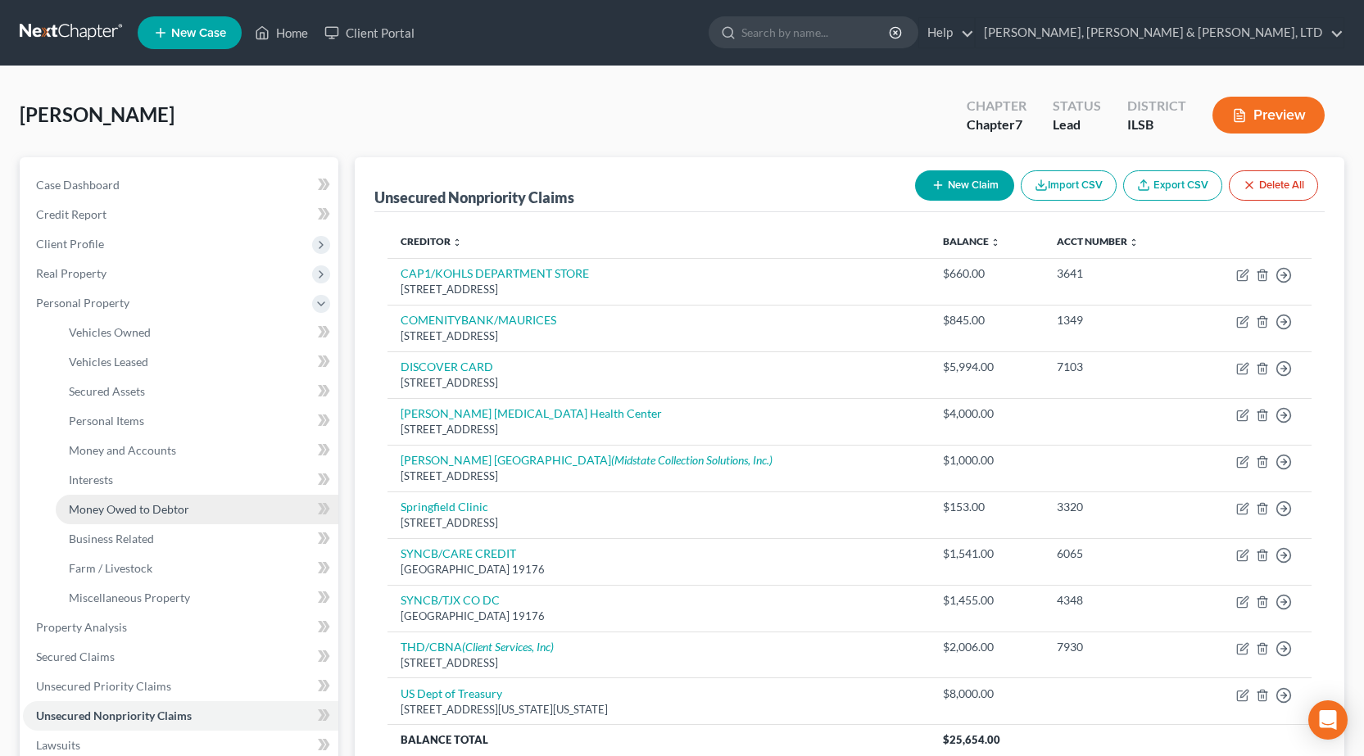
click at [159, 503] on span "Money Owed to Debtor" at bounding box center [129, 509] width 120 height 14
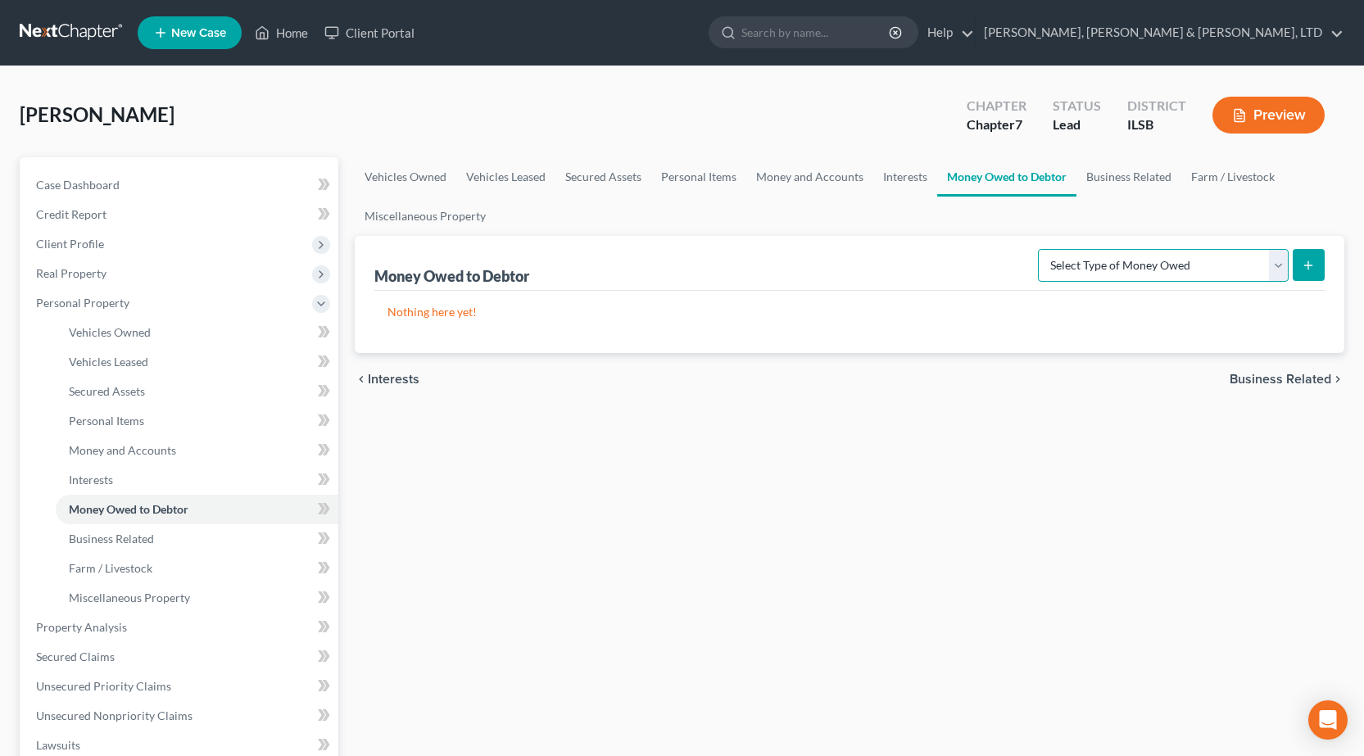
click at [1227, 260] on select "Select Type of Money Owed Accounts Receivable Alimony Child Support Claims Agai…" at bounding box center [1163, 265] width 251 height 33
click at [759, 181] on link "Money and Accounts" at bounding box center [809, 176] width 127 height 39
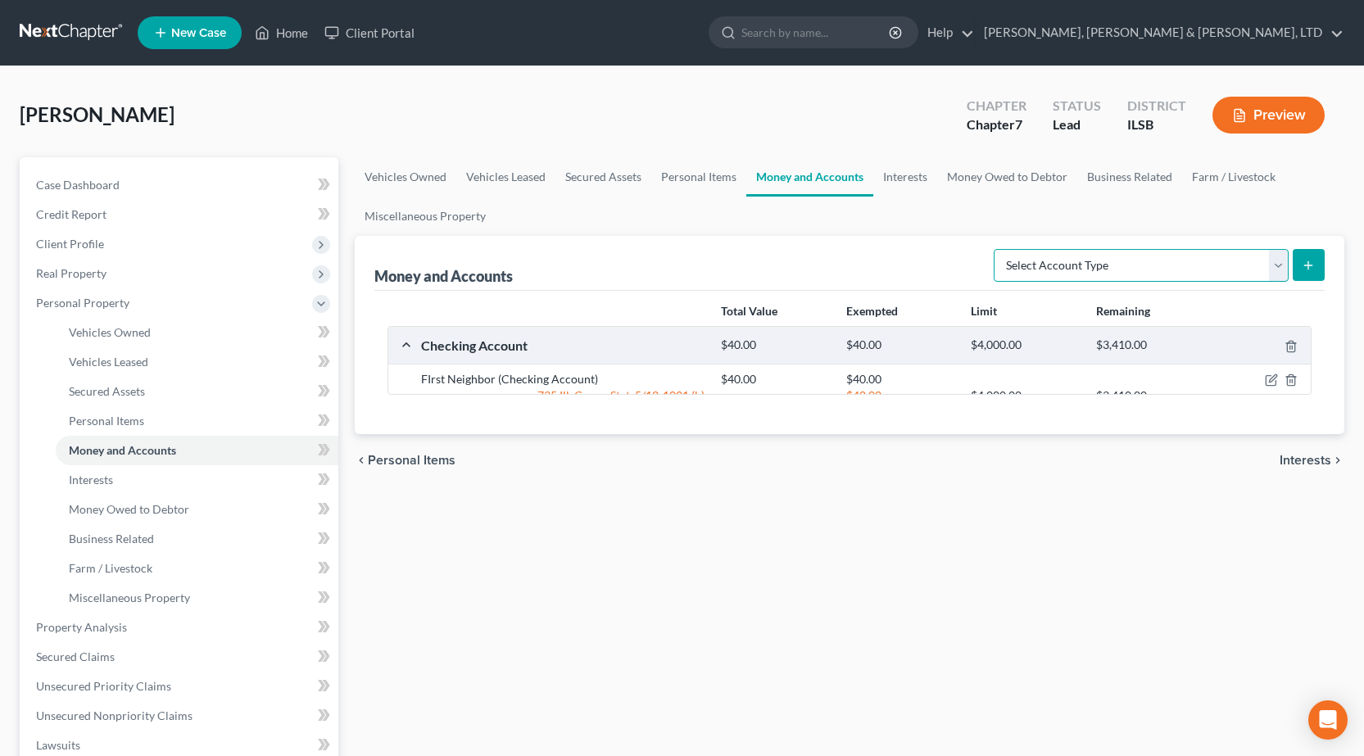
click at [1126, 274] on select "Select Account Type Brokerage Cash on Hand Certificates of Deposit Checking Acc…" at bounding box center [1141, 265] width 295 height 33
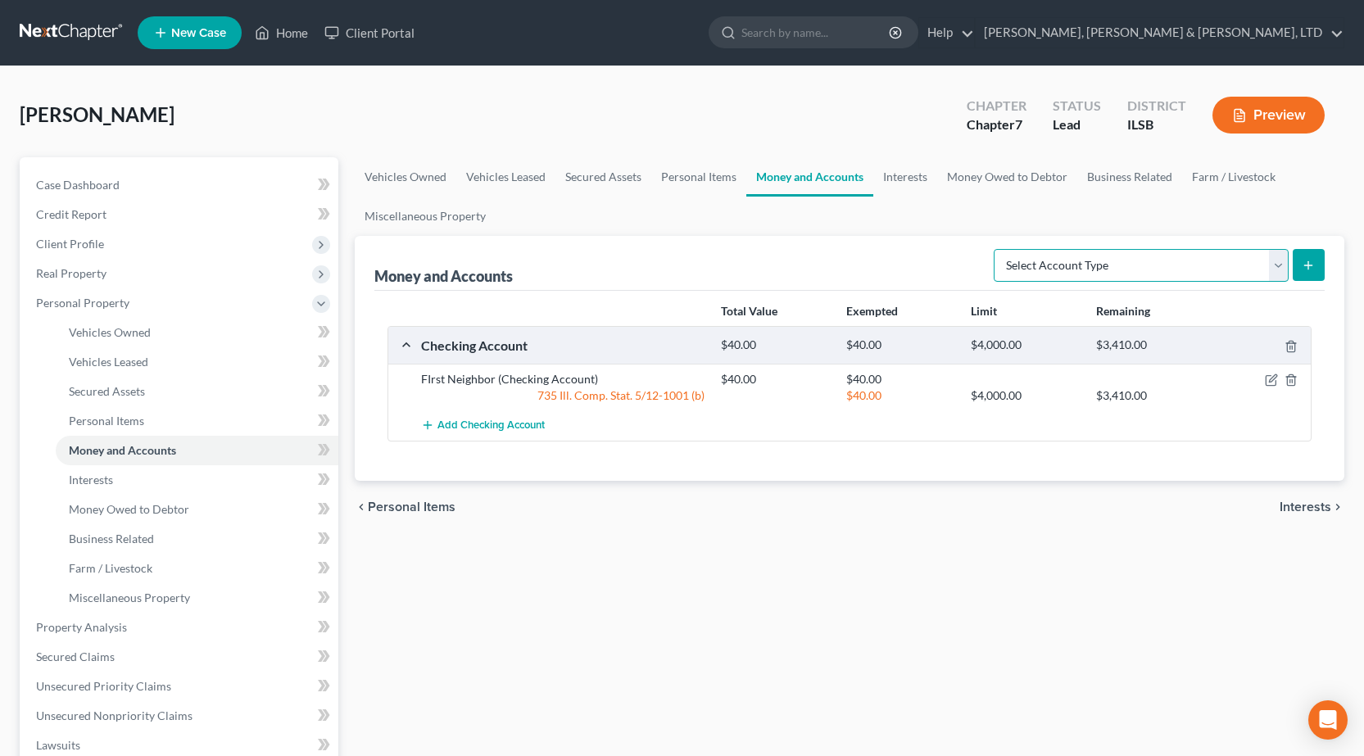
select select "cash_on_hand"
click at [997, 249] on select "Select Account Type Brokerage Cash on Hand Certificates of Deposit Checking Acc…" at bounding box center [1141, 265] width 295 height 33
click at [1323, 261] on button "submit" at bounding box center [1309, 265] width 32 height 32
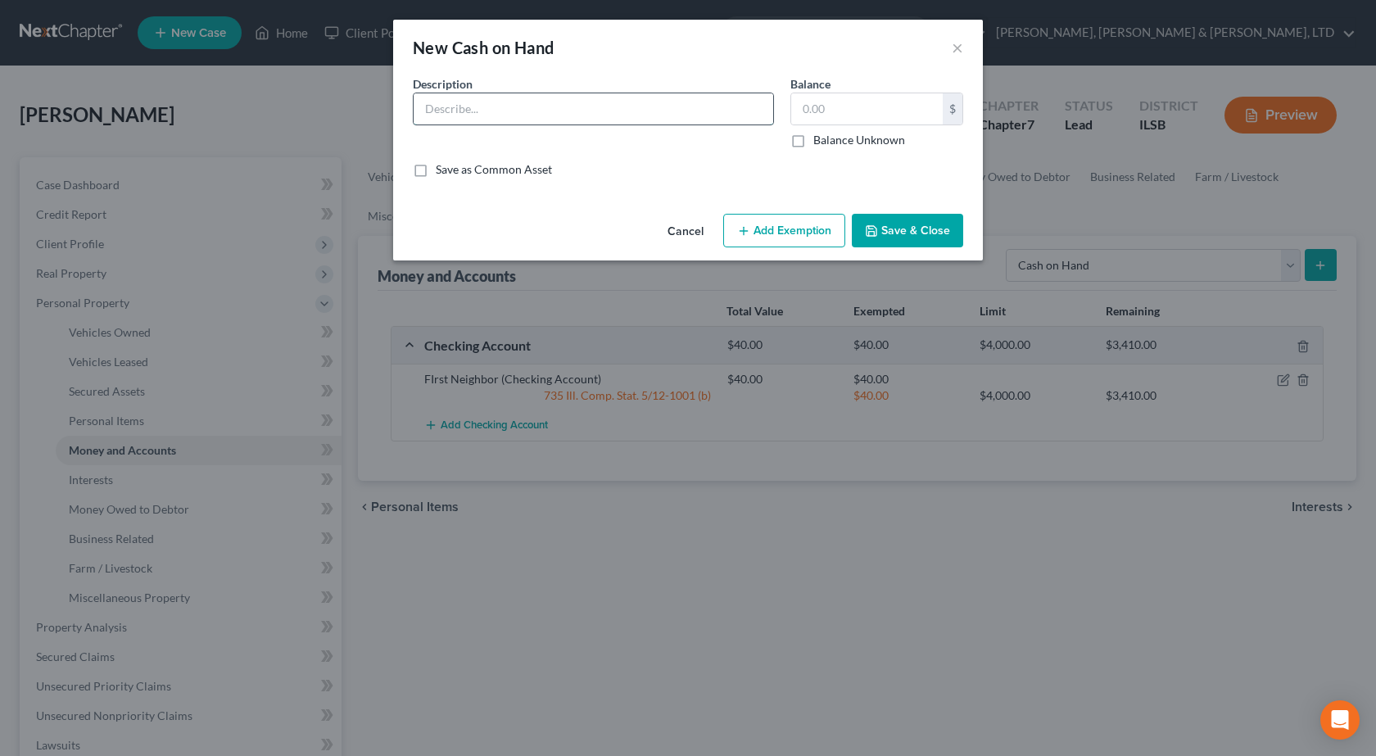
click at [594, 106] on input "text" at bounding box center [594, 108] width 360 height 31
type input "Cash"
click at [847, 104] on input "text" at bounding box center [867, 108] width 152 height 31
type input "4"
click at [770, 226] on button "Add Exemption" at bounding box center [784, 231] width 122 height 34
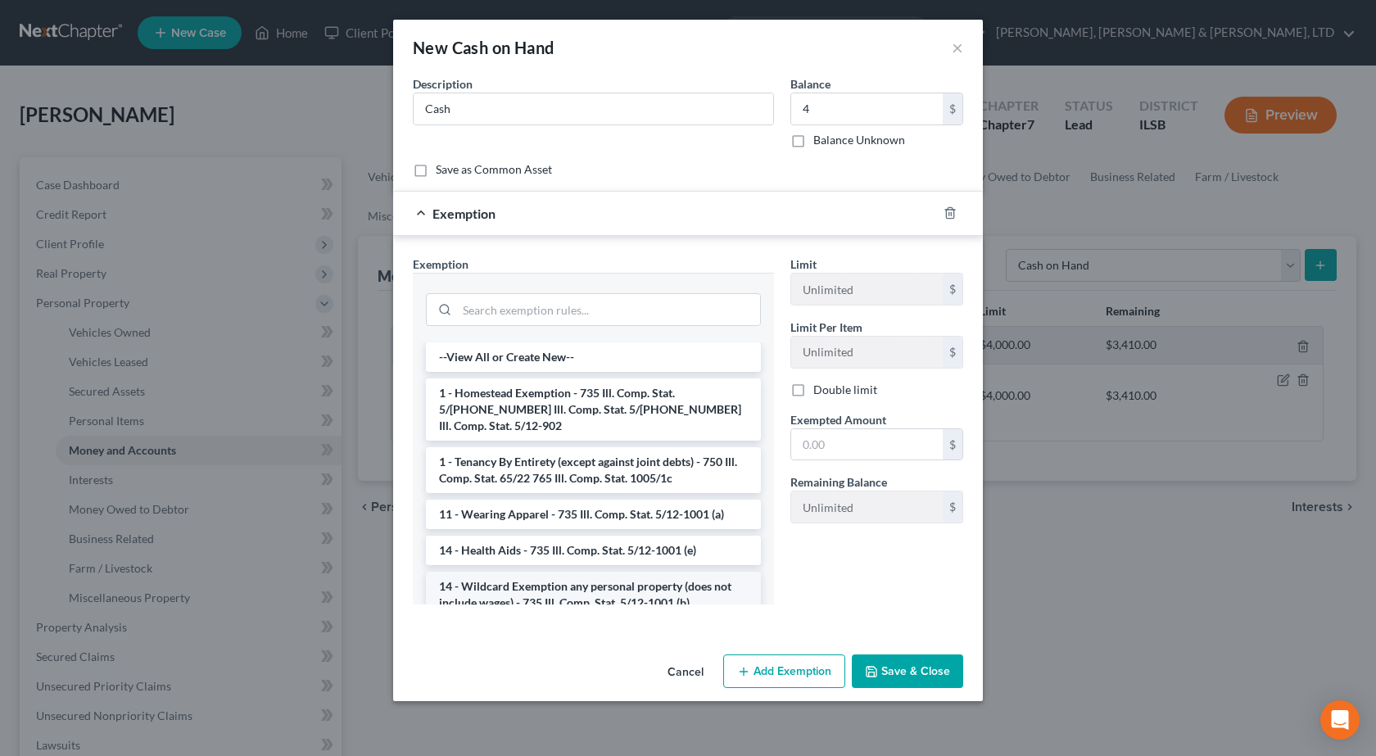
click at [514, 584] on li "14 - Wildcard Exemption any personal property (does not include wages) - 735 Il…" at bounding box center [593, 595] width 335 height 46
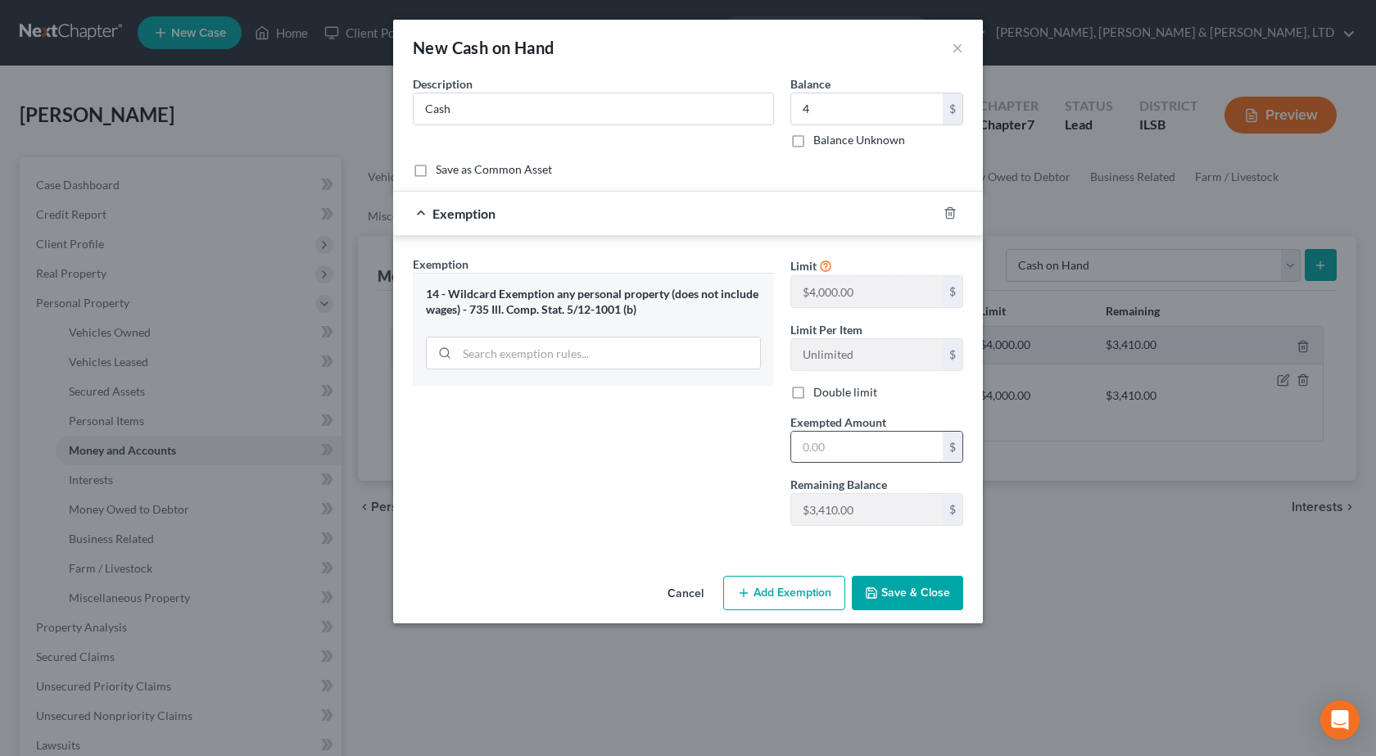
click at [869, 438] on input "text" at bounding box center [867, 447] width 152 height 31
type input "4"
drag, startPoint x: 654, startPoint y: 490, endPoint x: 717, endPoint y: 491, distance: 63.1
click at [654, 490] on div "Exemption Set must be selected for CA. Exemption * 14 - Wildcard Exemption any …" at bounding box center [594, 397] width 378 height 283
click at [917, 588] on button "Save & Close" at bounding box center [907, 593] width 111 height 34
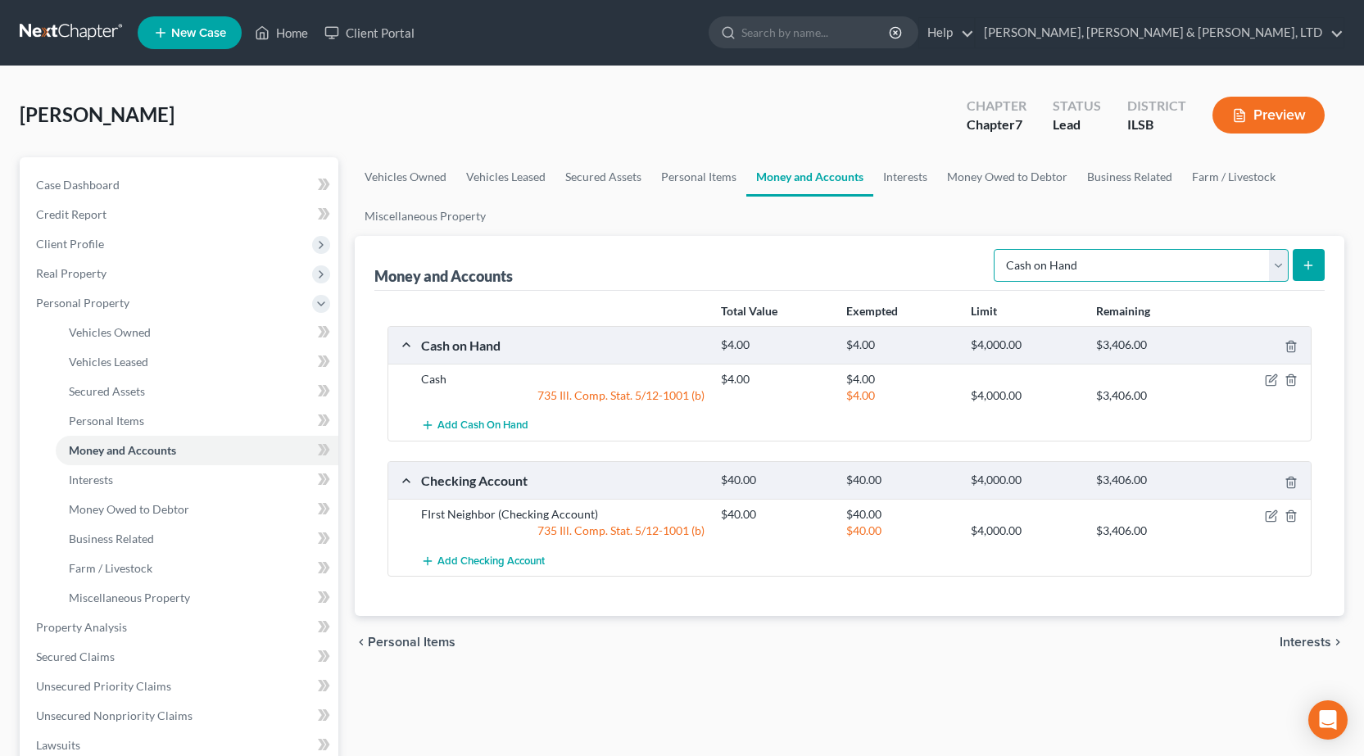
click at [1137, 265] on select "Select Account Type Brokerage Cash on Hand Certificates of Deposit Checking Acc…" at bounding box center [1141, 265] width 295 height 33
drag, startPoint x: 893, startPoint y: 274, endPoint x: 877, endPoint y: 244, distance: 34.1
click at [893, 274] on div "Money and Accounts Select Account Type Brokerage Cash on Hand Certificates of D…" at bounding box center [849, 263] width 950 height 55
click at [968, 170] on link "Money Owed to Debtor" at bounding box center [1007, 176] width 140 height 39
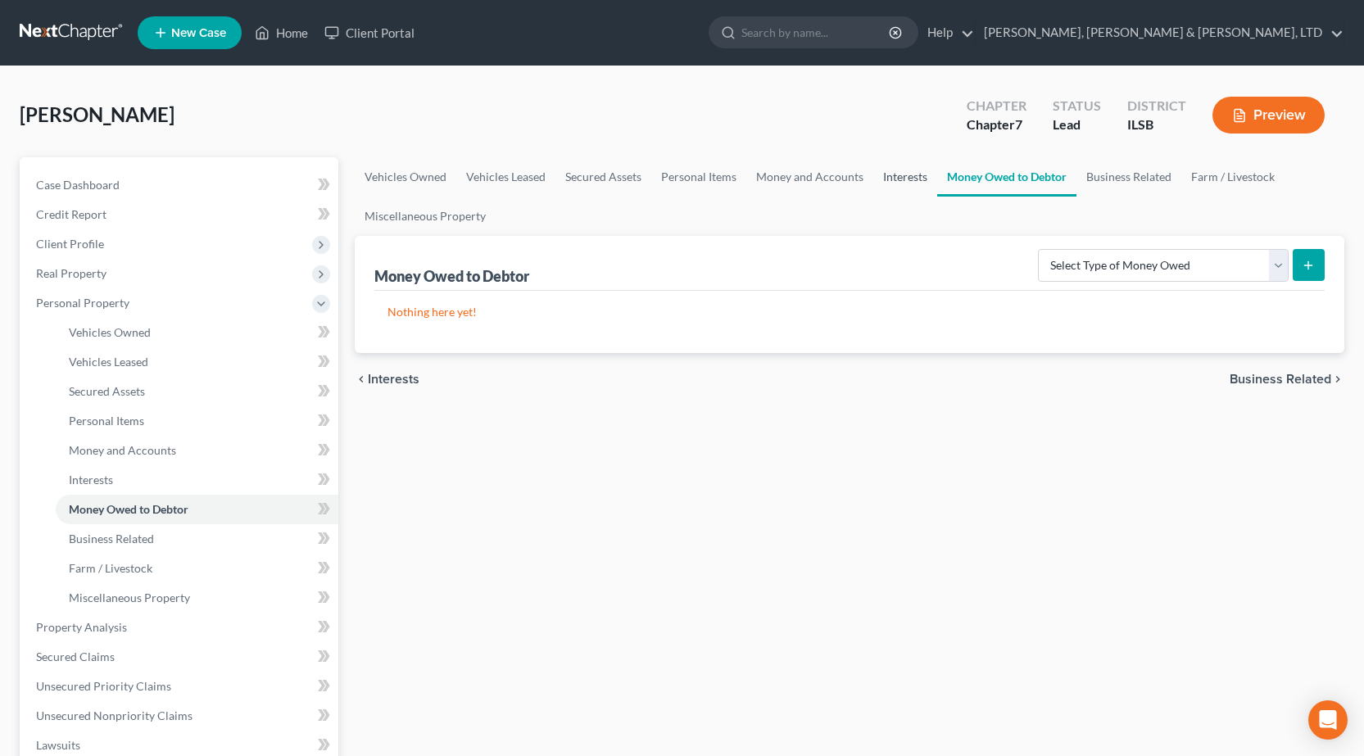
click at [903, 175] on link "Interests" at bounding box center [905, 176] width 64 height 39
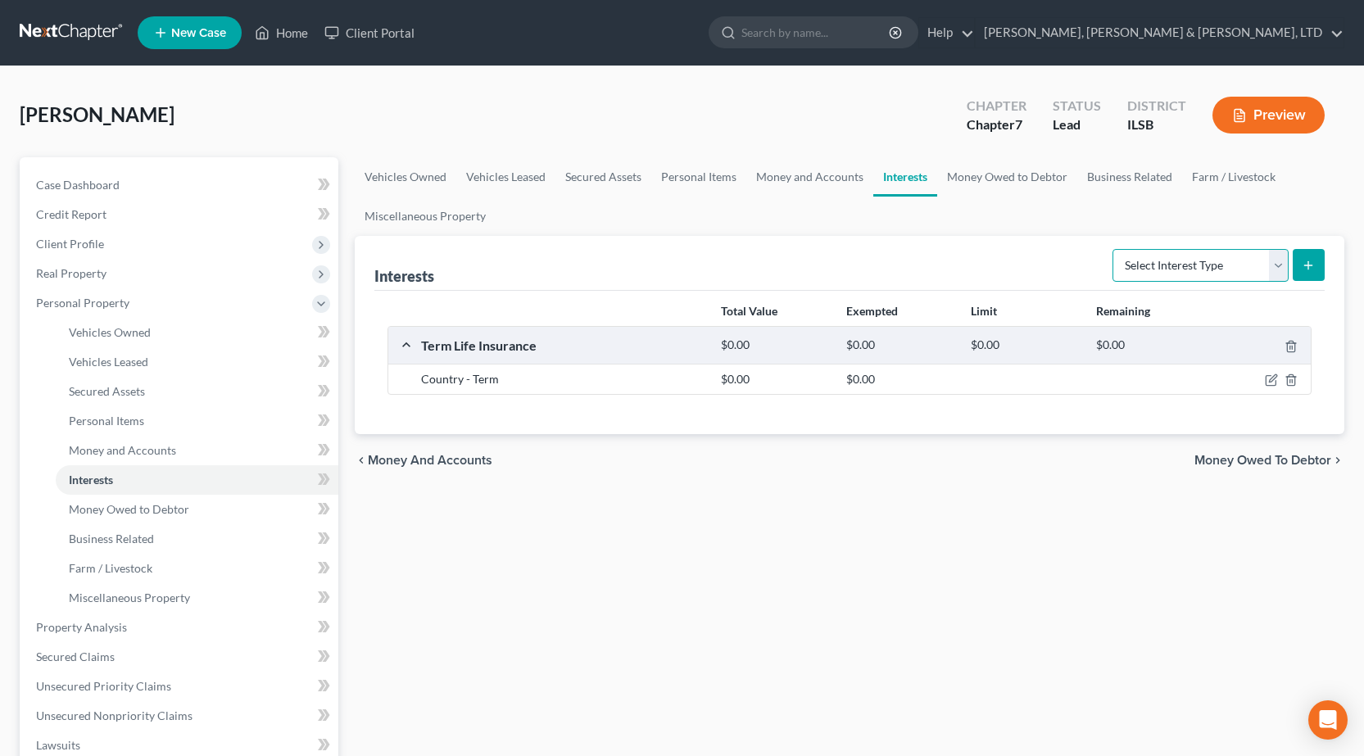
click at [1137, 265] on select "Select Interest Type 401K Annuity Bond Education IRA Government Bond Government…" at bounding box center [1201, 265] width 176 height 33
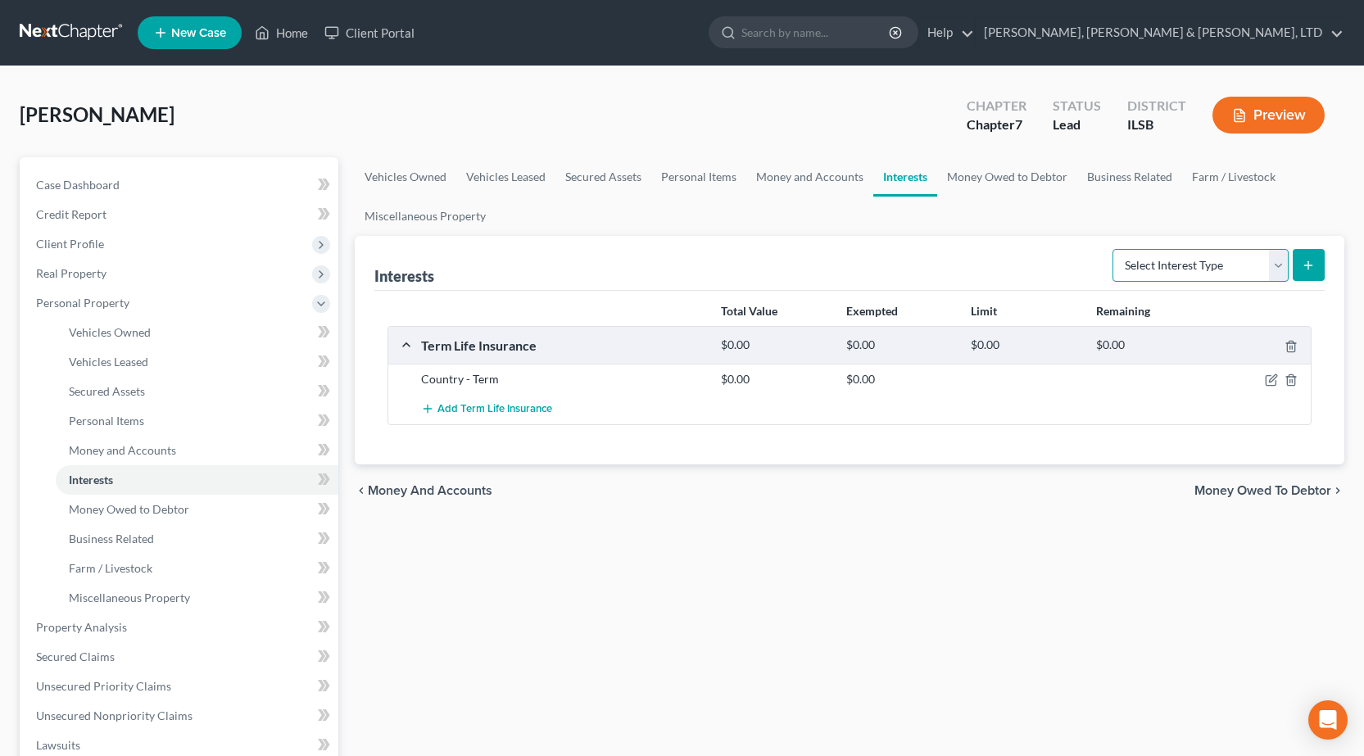
click at [1138, 265] on select "Select Interest Type 401K Annuity Bond Education IRA Government Bond Government…" at bounding box center [1201, 265] width 176 height 33
click at [1001, 167] on link "Money Owed to Debtor" at bounding box center [1007, 176] width 140 height 39
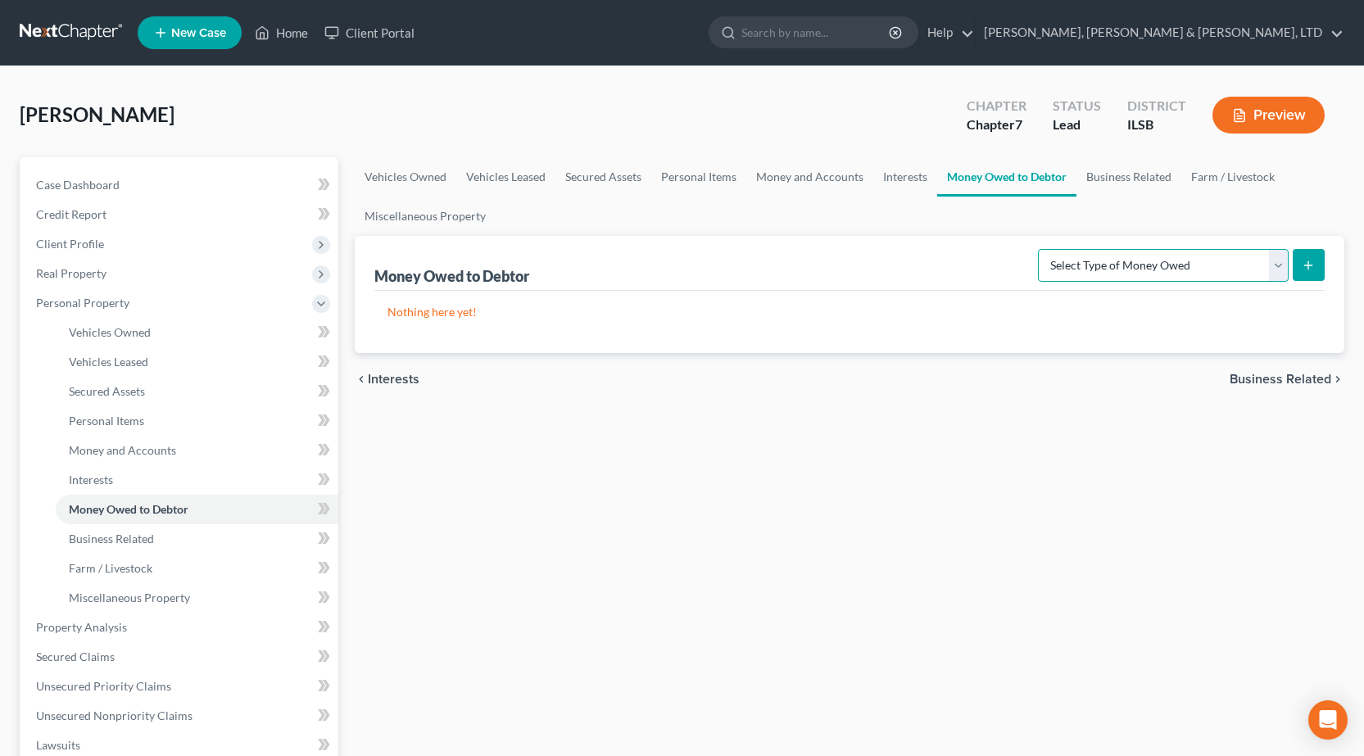
click at [1118, 249] on select "Select Type of Money Owed Accounts Receivable Alimony Child Support Claims Agai…" at bounding box center [1163, 265] width 251 height 33
click at [685, 563] on div "Vehicles Owned Vehicles Leased Secured Assets Personal Items Money and Accounts…" at bounding box center [850, 630] width 1006 height 946
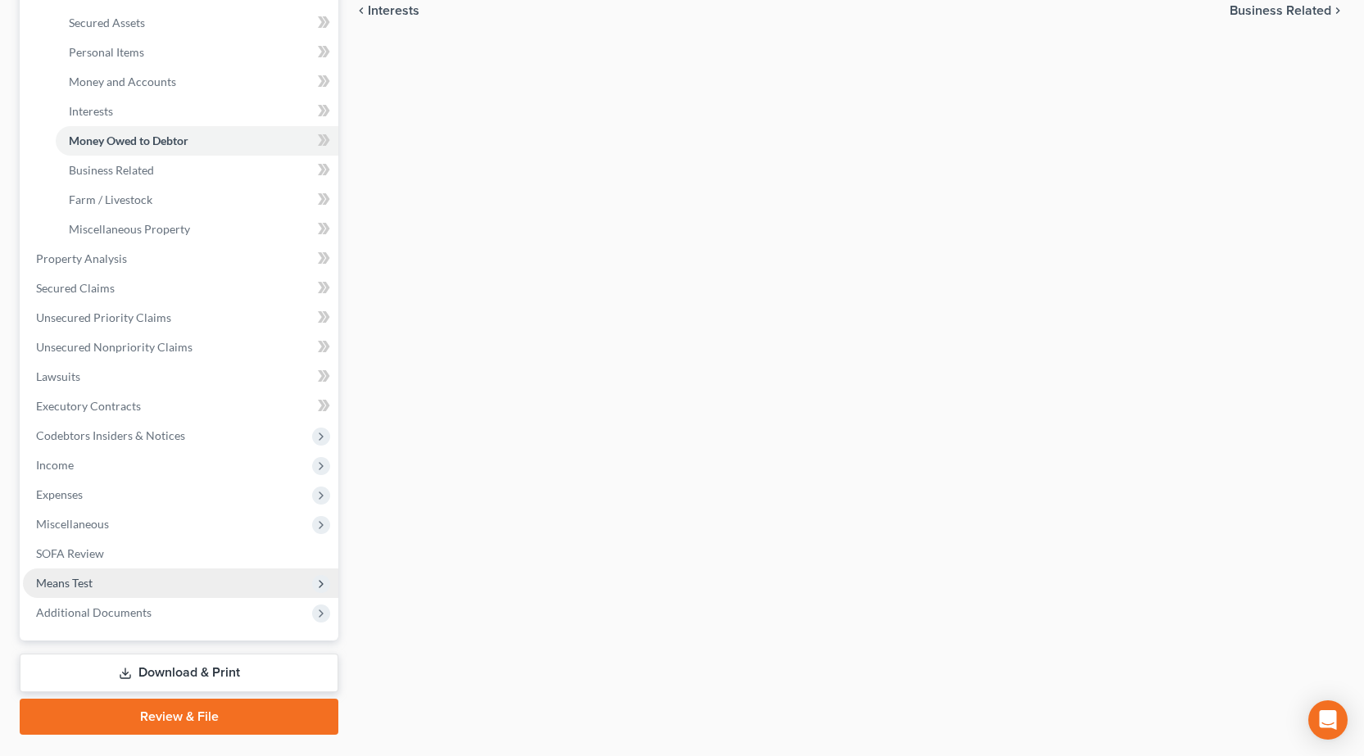
scroll to position [410, 0]
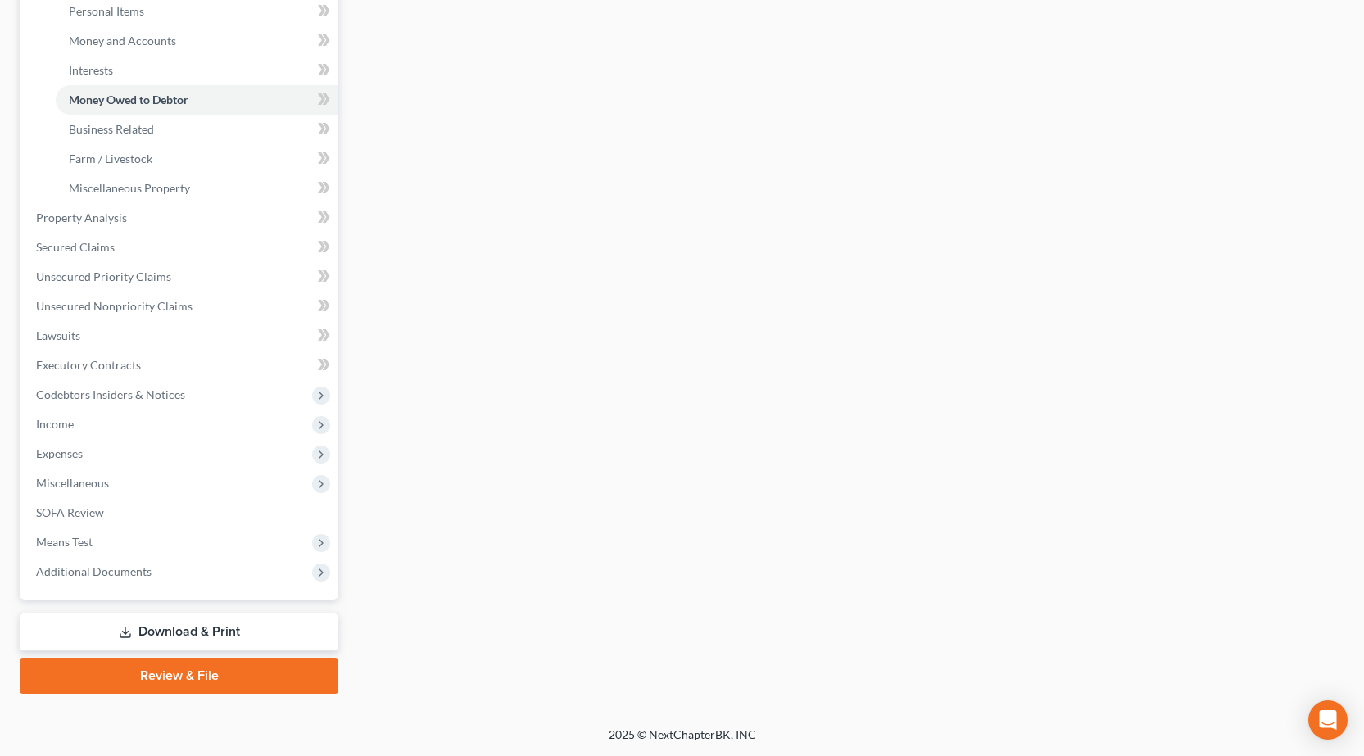
click at [193, 684] on link "Review & File" at bounding box center [179, 676] width 319 height 36
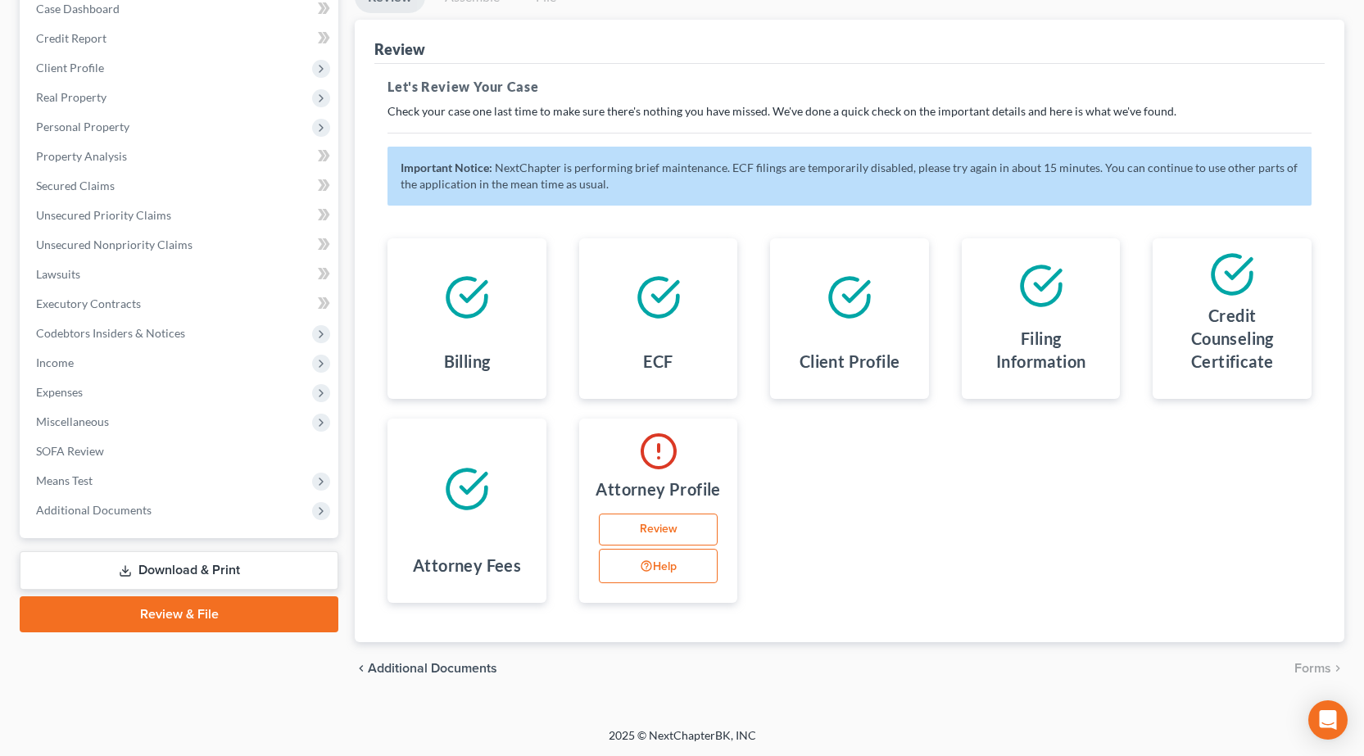
scroll to position [177, 0]
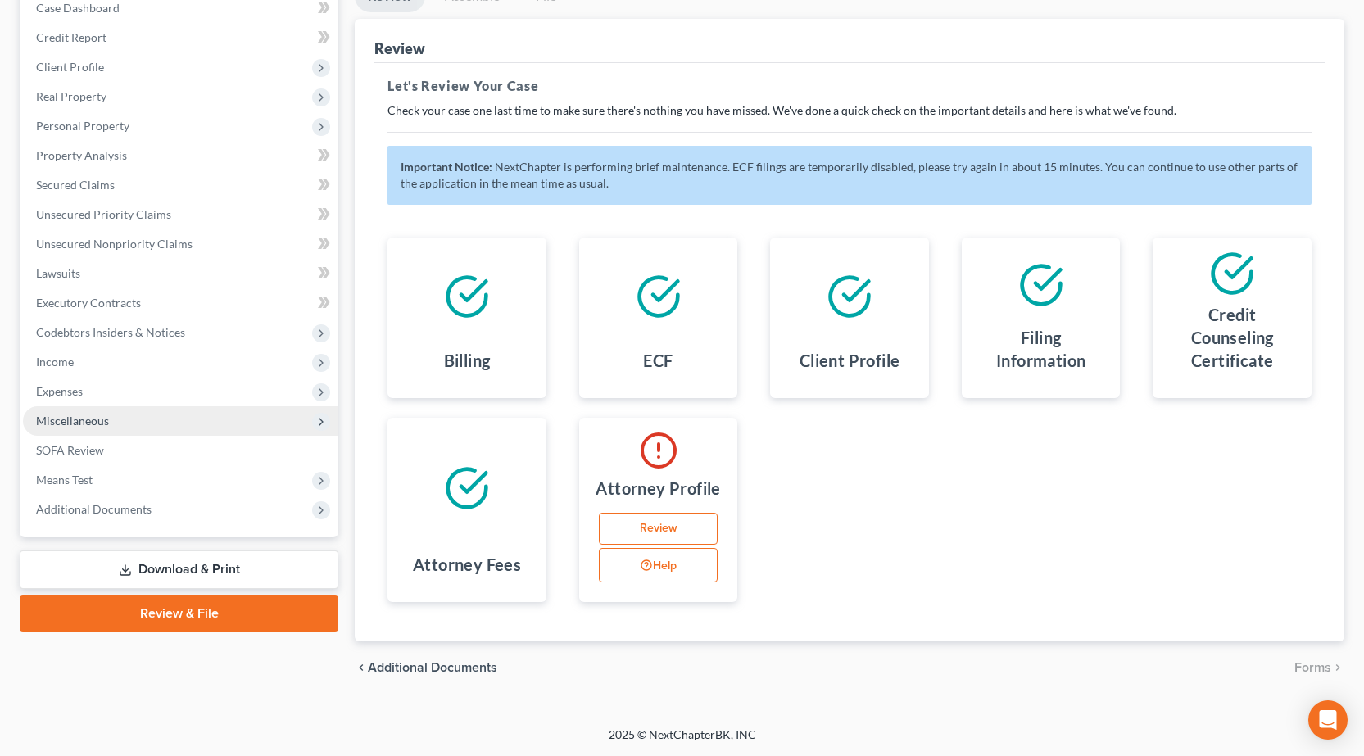
click at [169, 419] on span "Miscellaneous" at bounding box center [180, 420] width 315 height 29
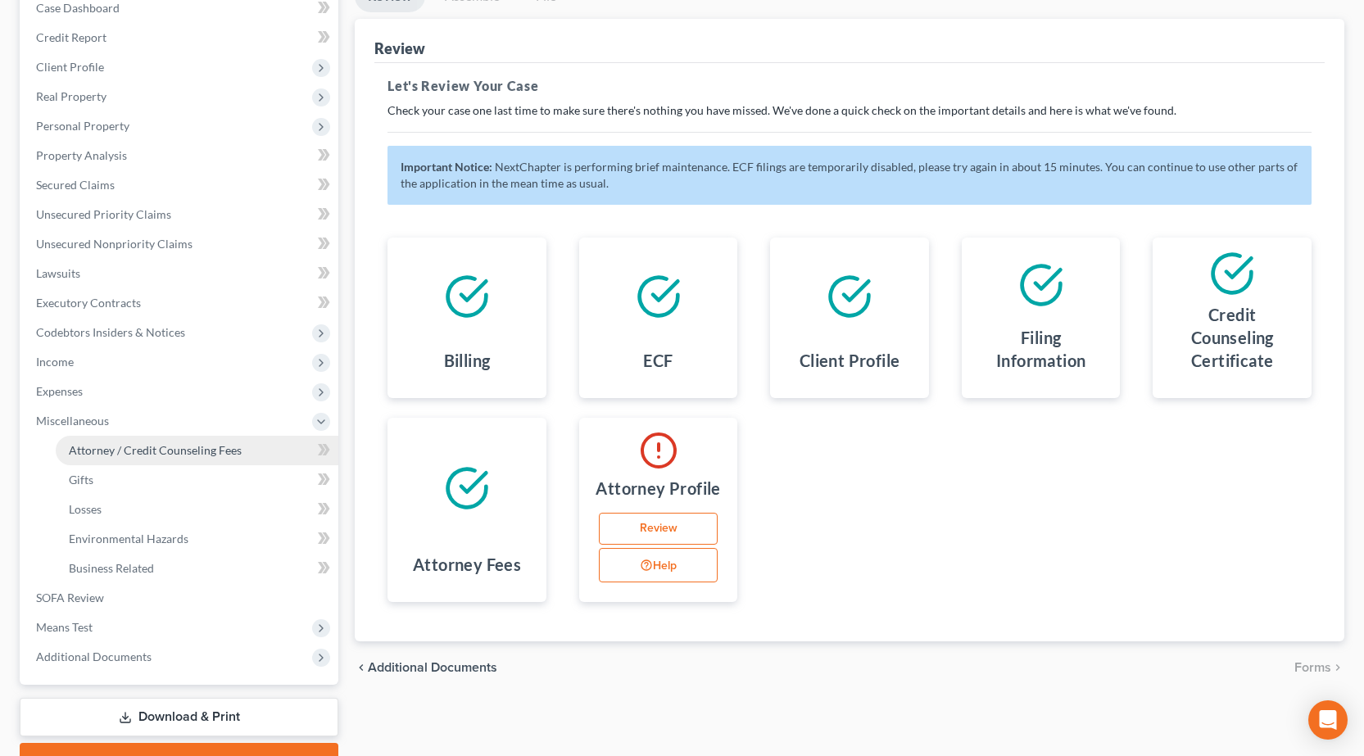
click at [101, 446] on span "Attorney / Credit Counseling Fees" at bounding box center [155, 450] width 173 height 14
select select "0"
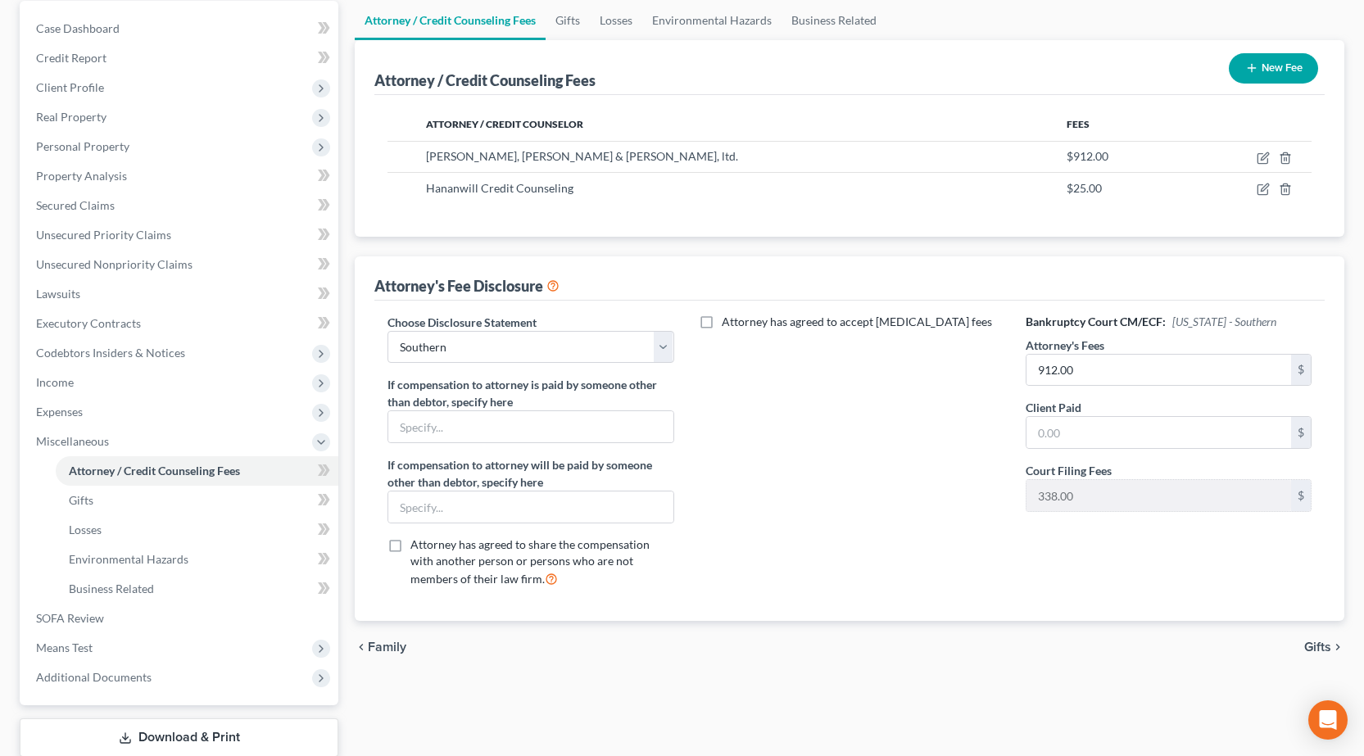
scroll to position [164, 0]
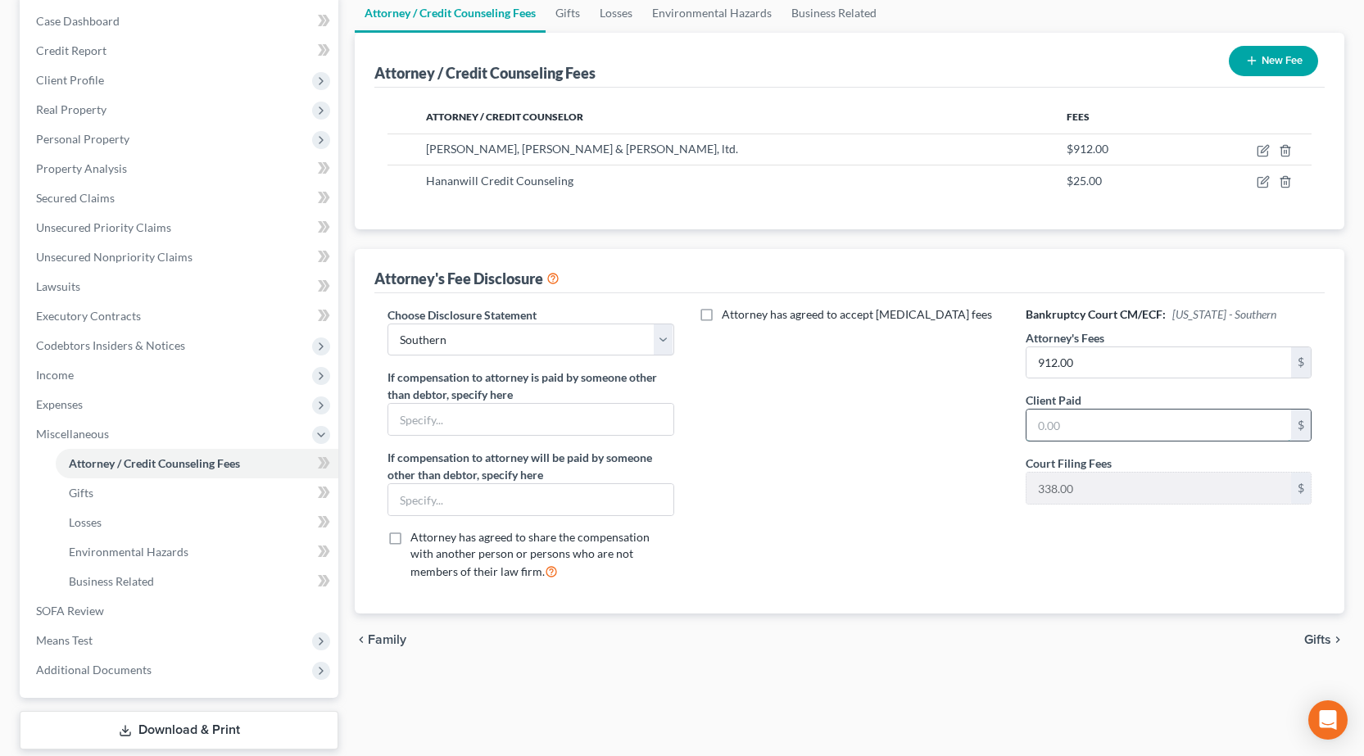
click at [1090, 422] on input "text" at bounding box center [1159, 425] width 265 height 31
type input "912"
click at [848, 520] on div "Attorney has agreed to accept retainer fees" at bounding box center [850, 450] width 319 height 288
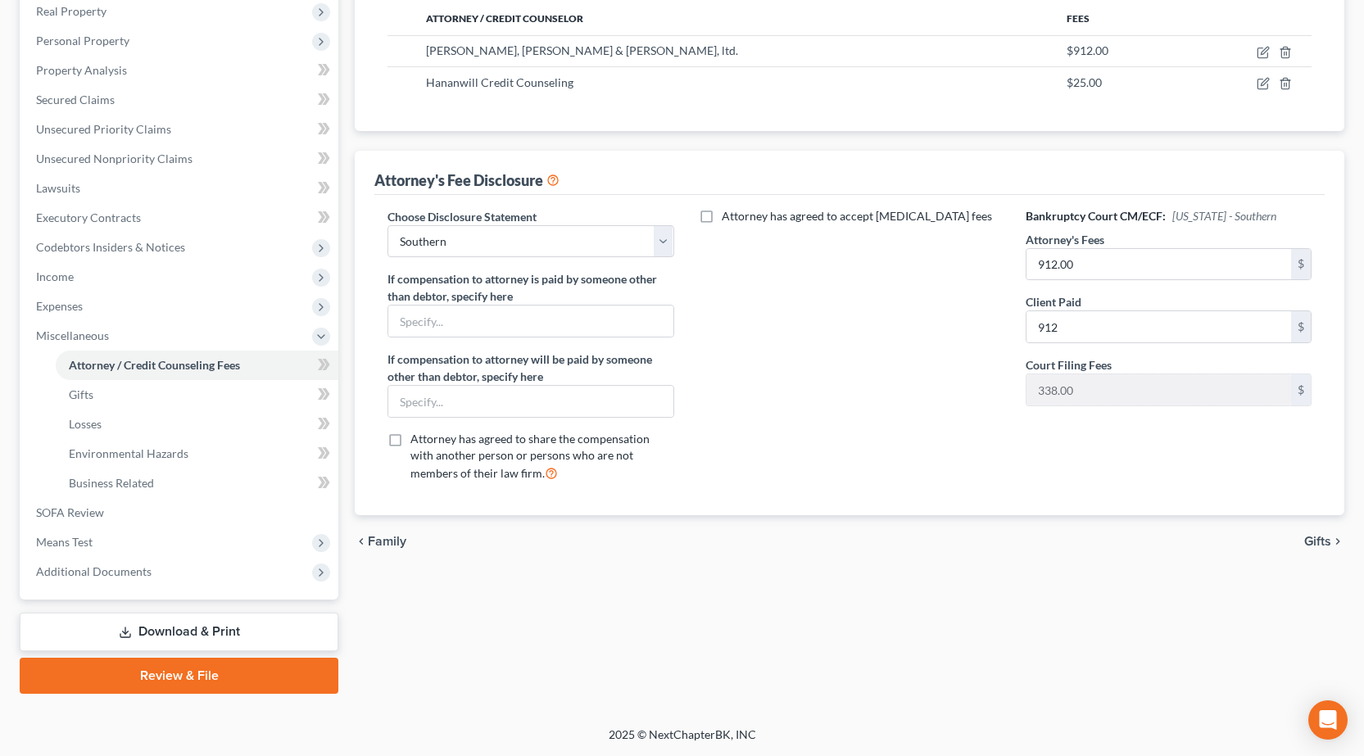
click at [134, 682] on link "Review & File" at bounding box center [179, 676] width 319 height 36
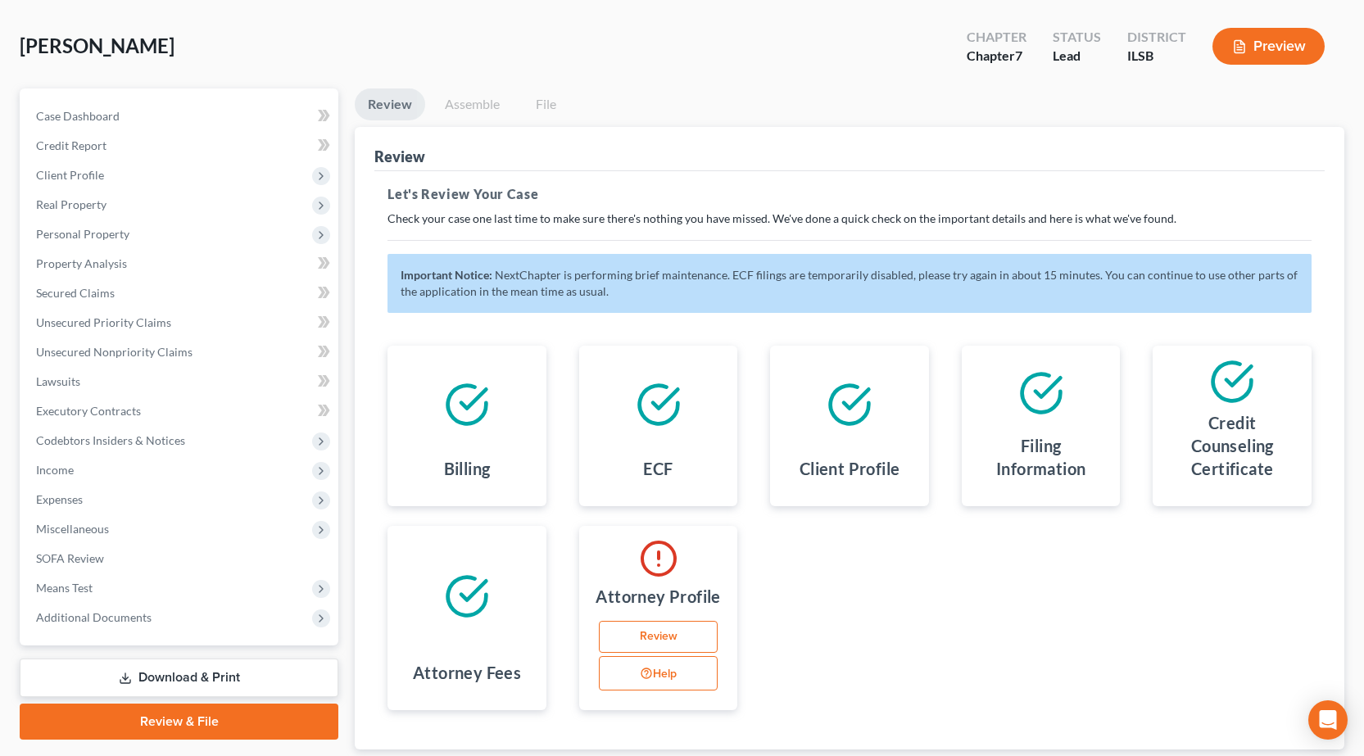
scroll to position [177, 0]
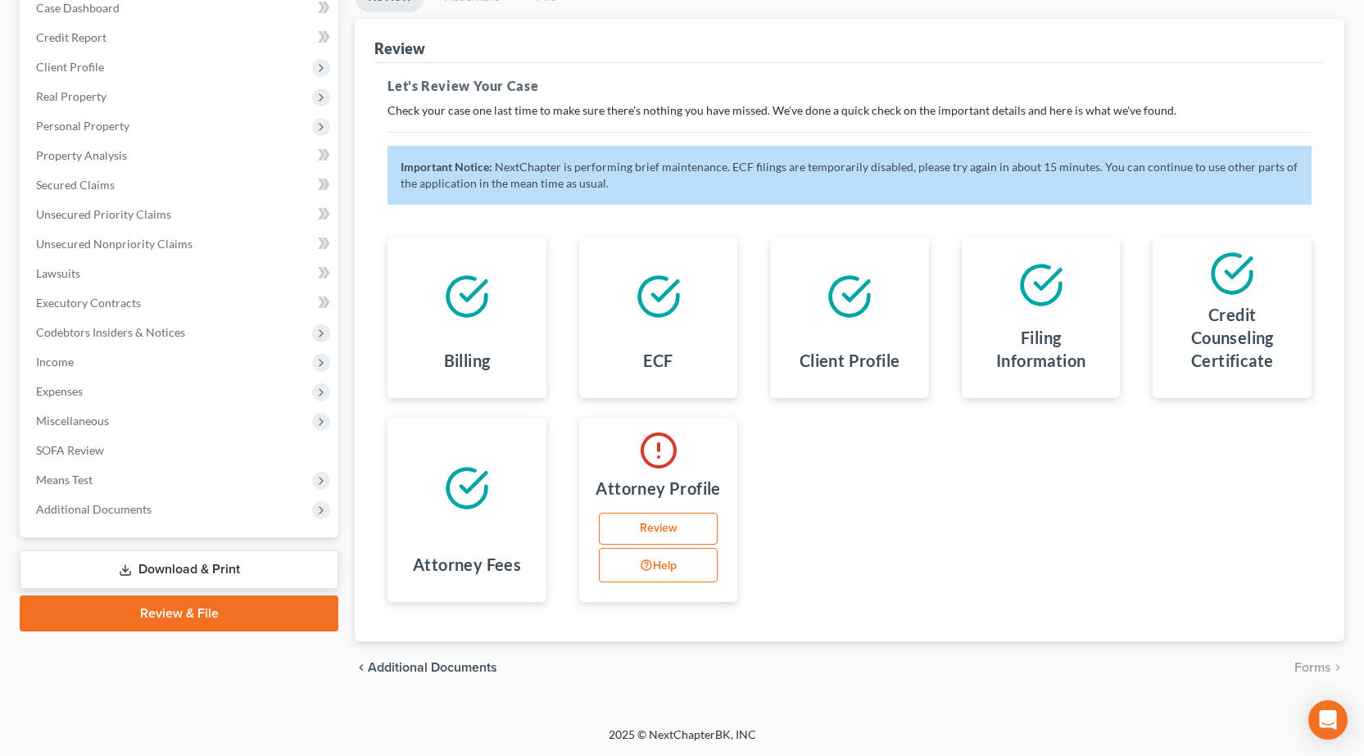
click at [643, 540] on link "Review" at bounding box center [659, 529] width 120 height 33
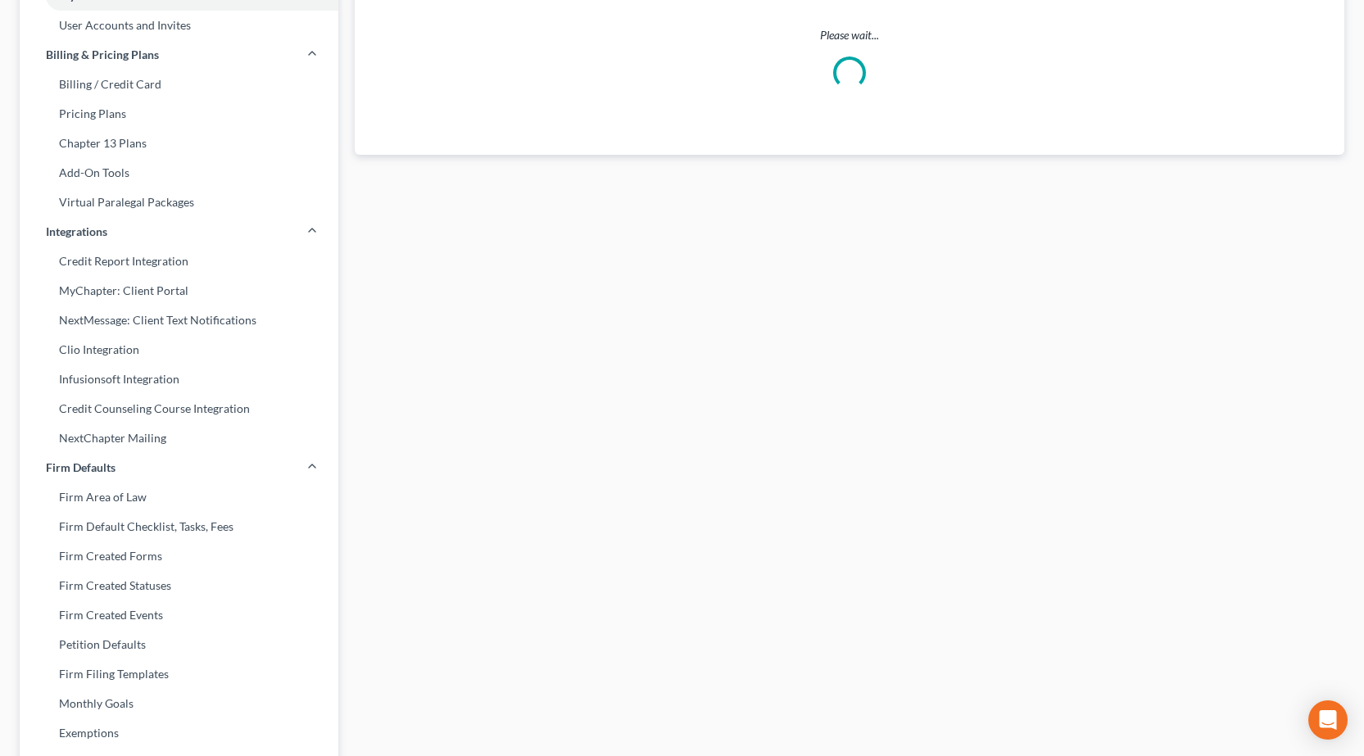
scroll to position [28, 0]
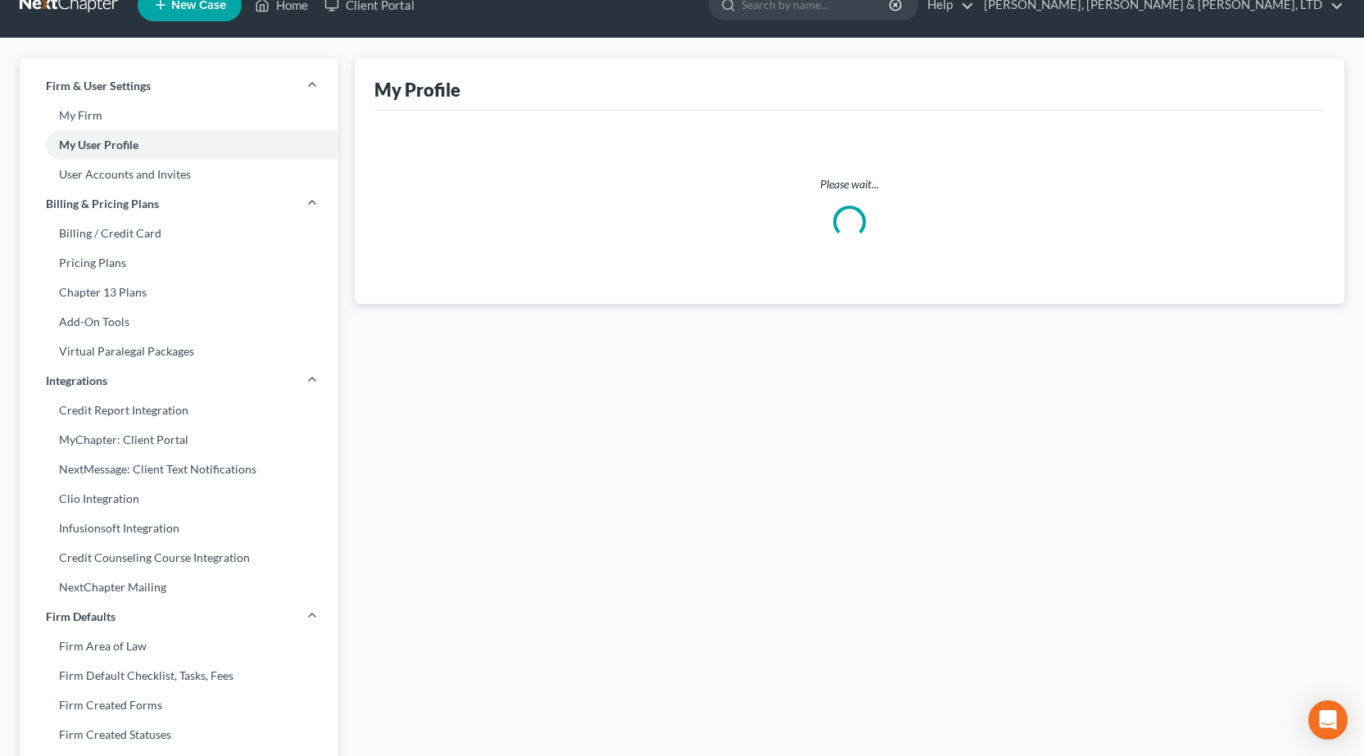
select select "14"
select select "attorney"
select select "1"
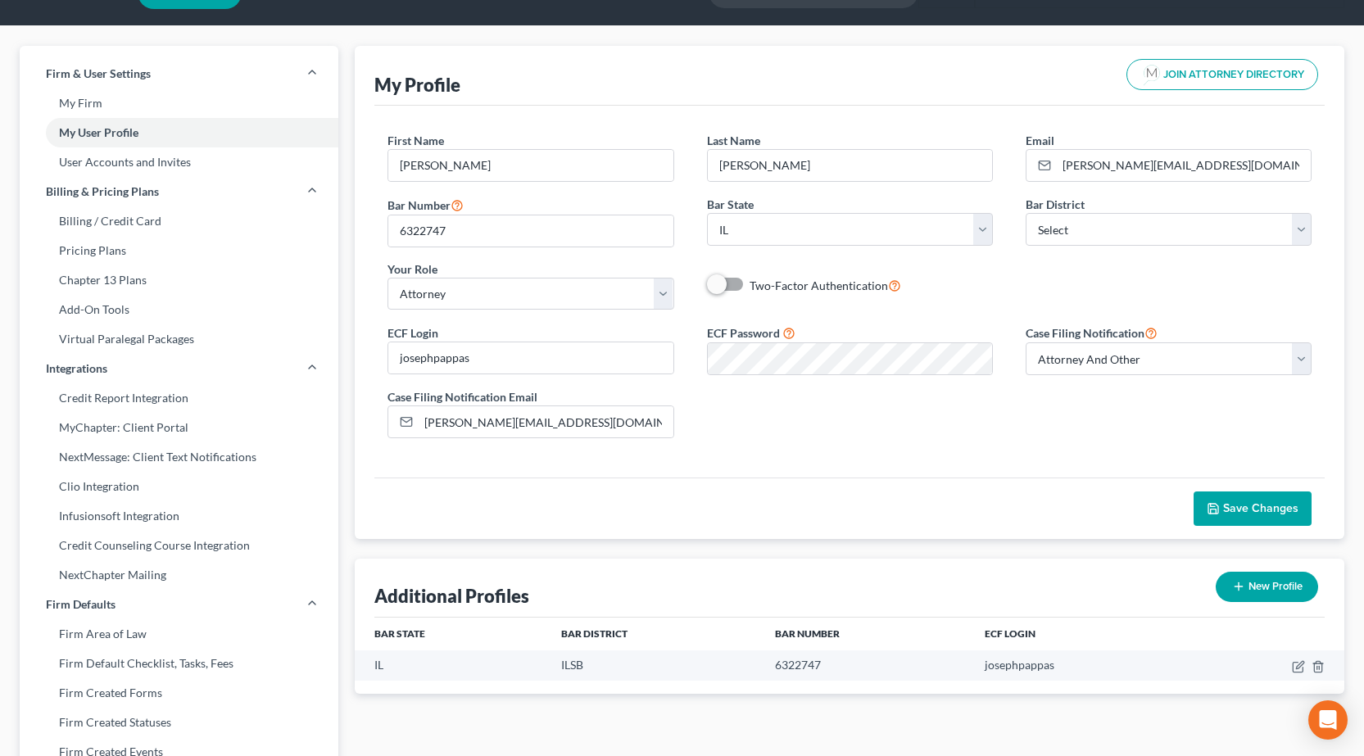
scroll to position [0, 0]
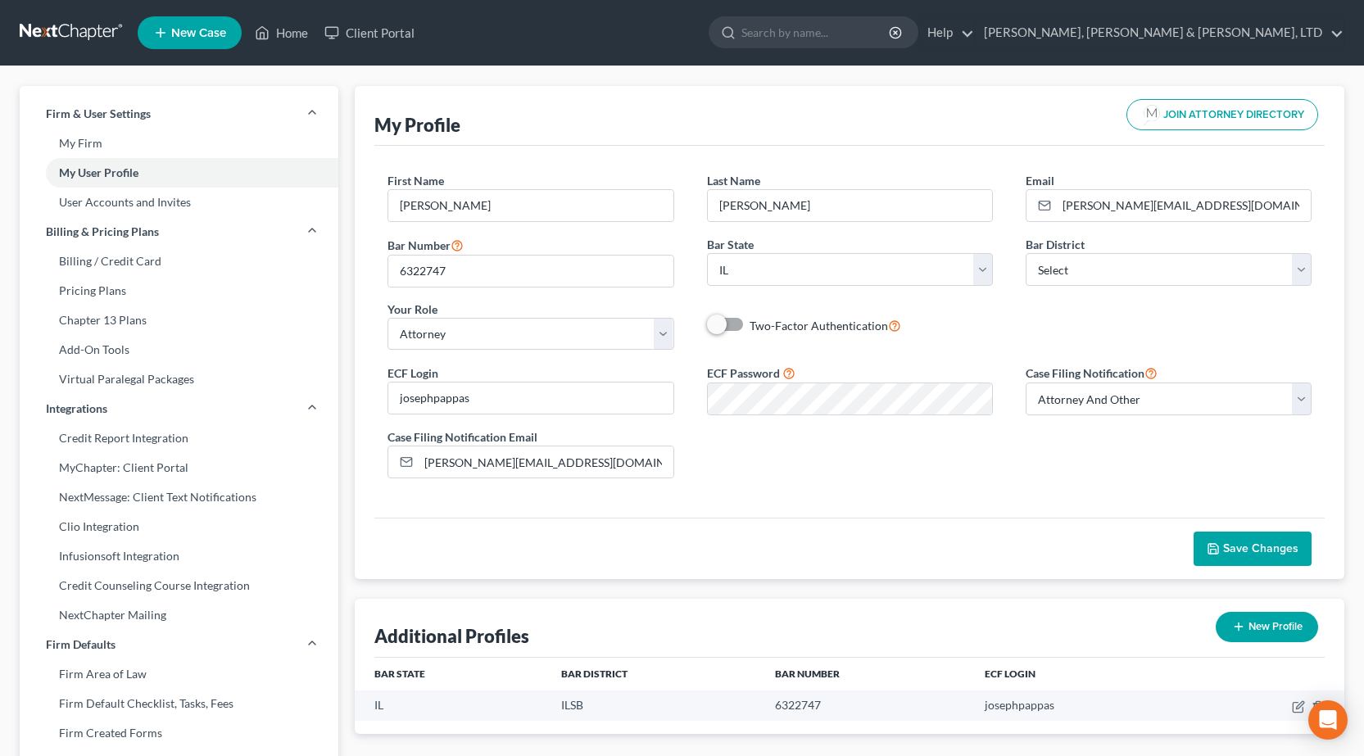
click at [66, 28] on link at bounding box center [72, 32] width 105 height 29
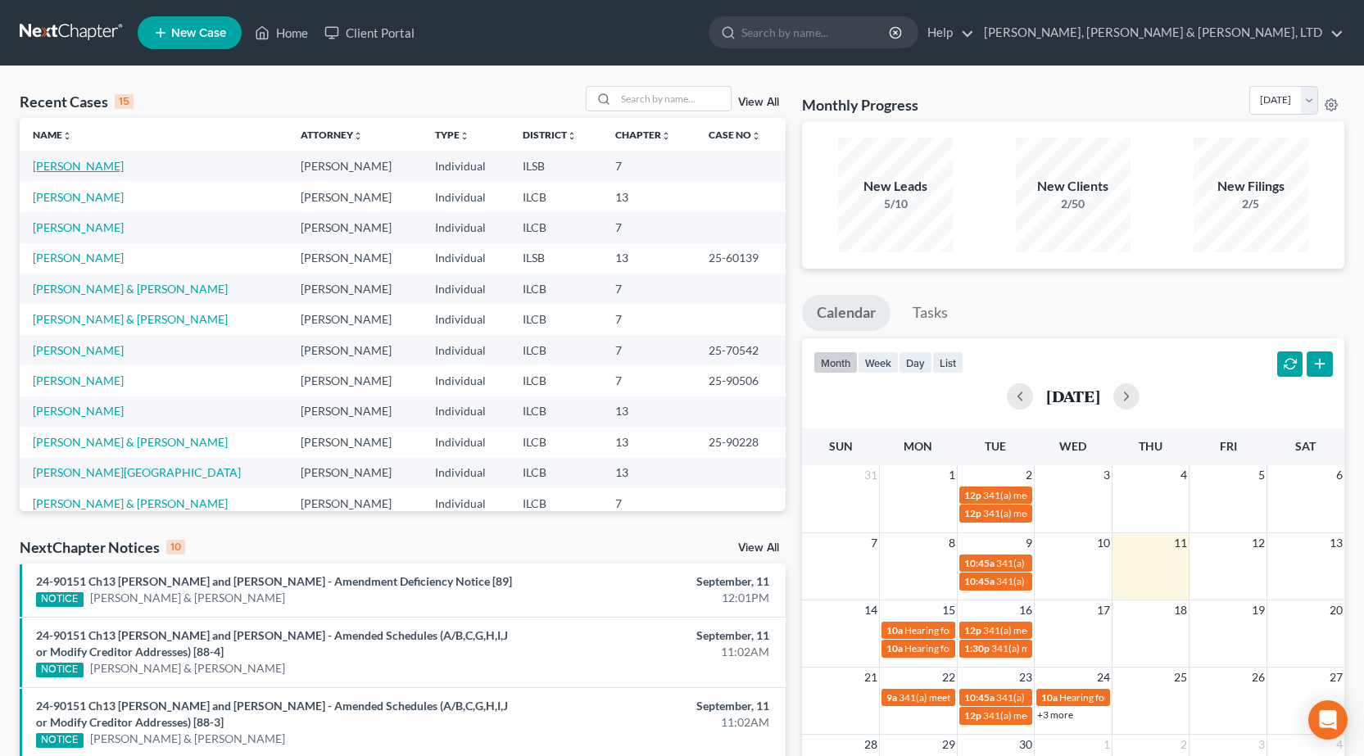
click at [61, 168] on link "[PERSON_NAME]" at bounding box center [78, 166] width 91 height 14
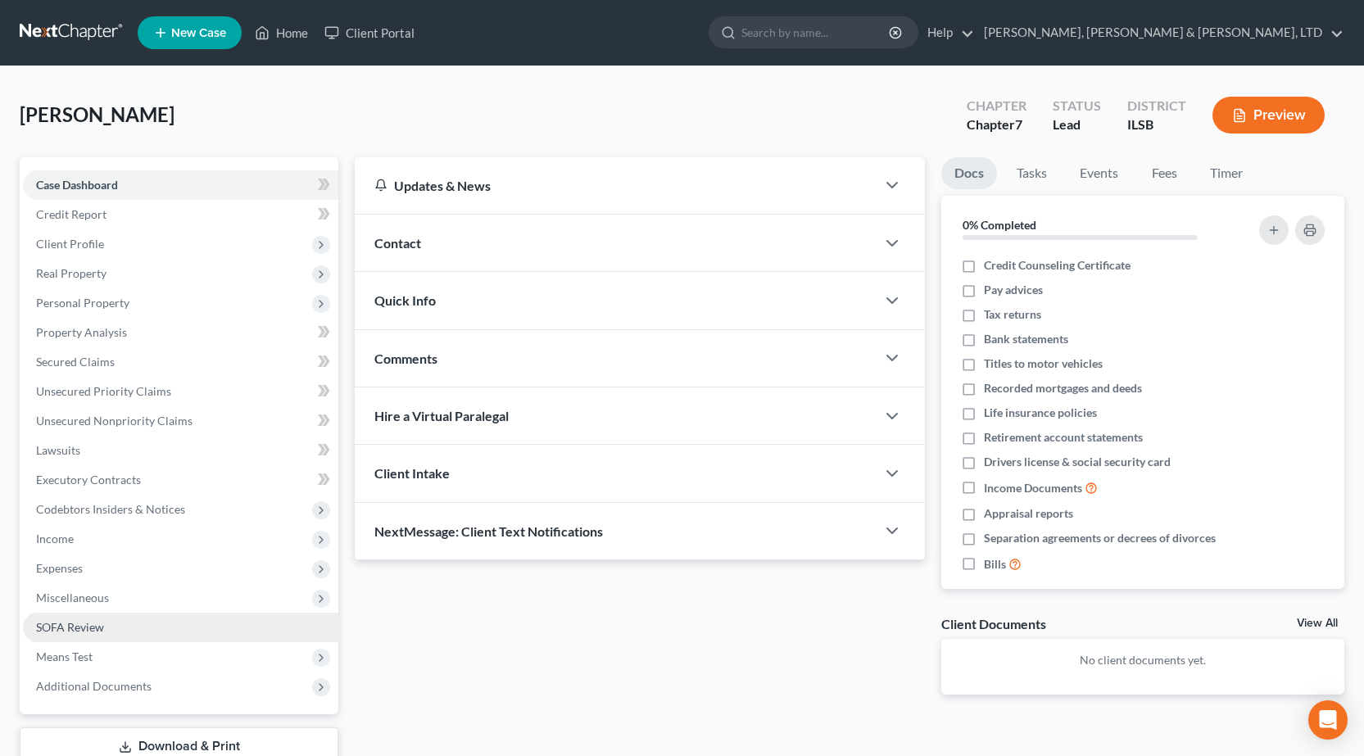
scroll to position [115, 0]
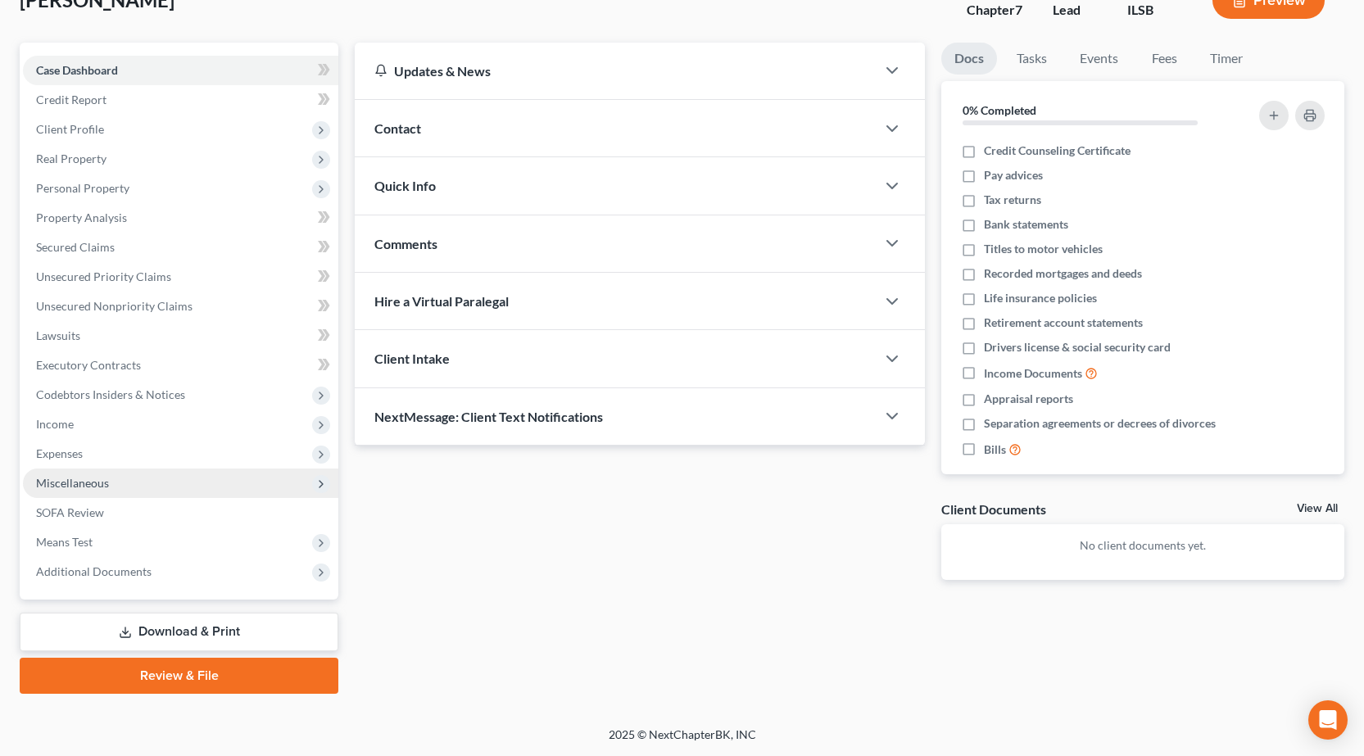
click at [135, 474] on span "Miscellaneous" at bounding box center [180, 483] width 315 height 29
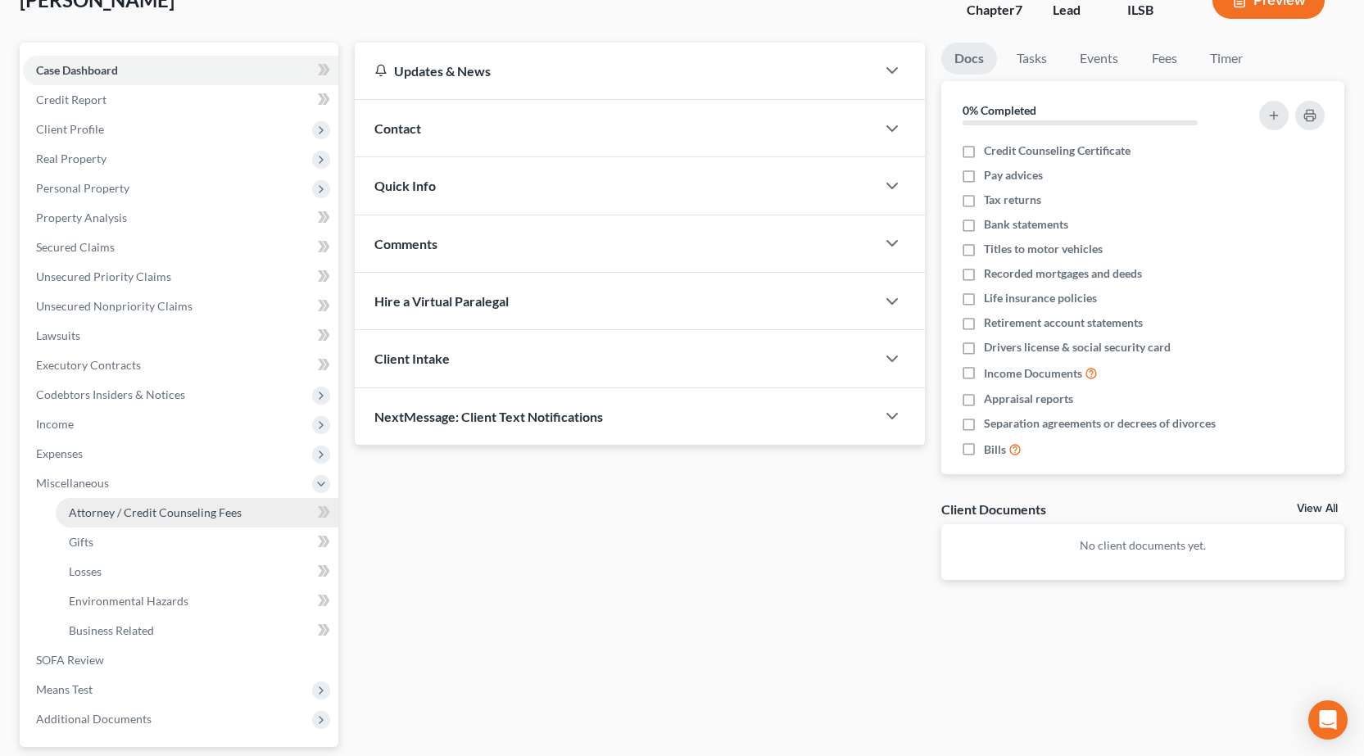
click at [147, 503] on link "Attorney / Credit Counseling Fees" at bounding box center [197, 512] width 283 height 29
select select "0"
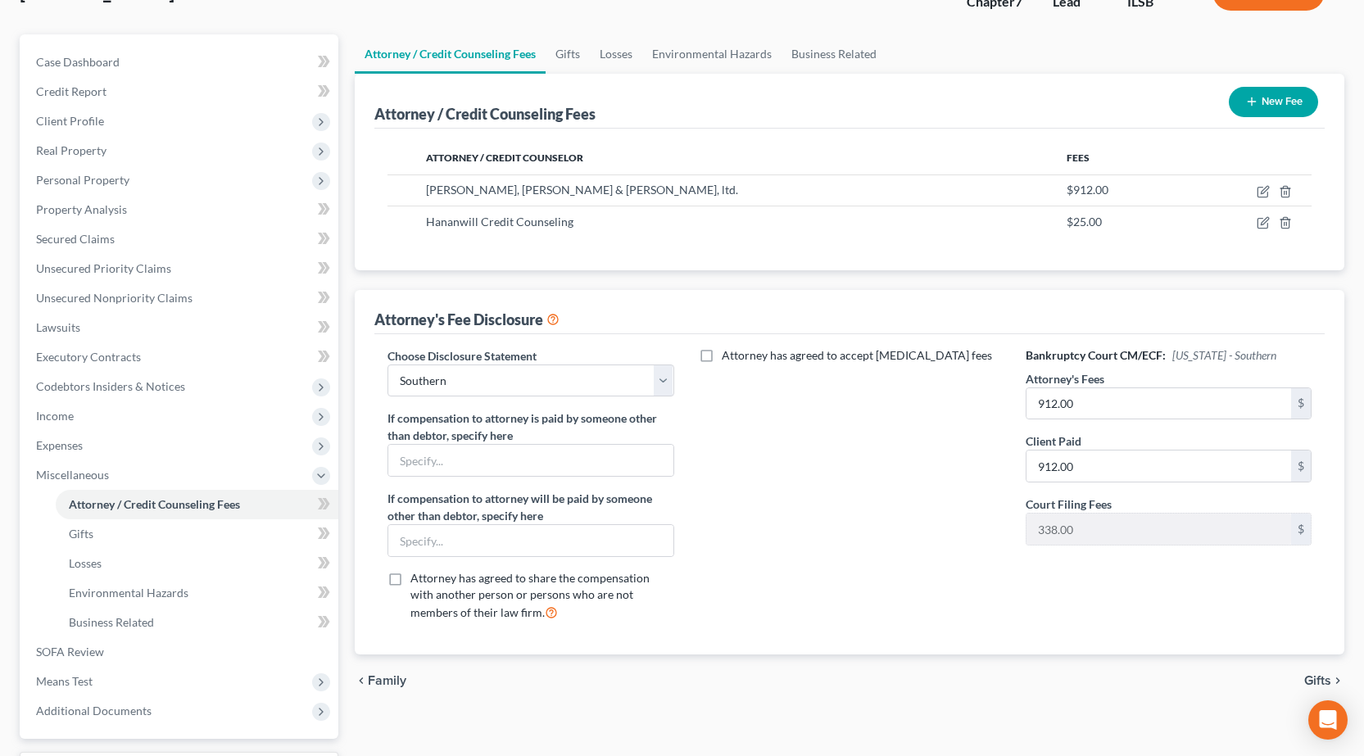
scroll to position [262, 0]
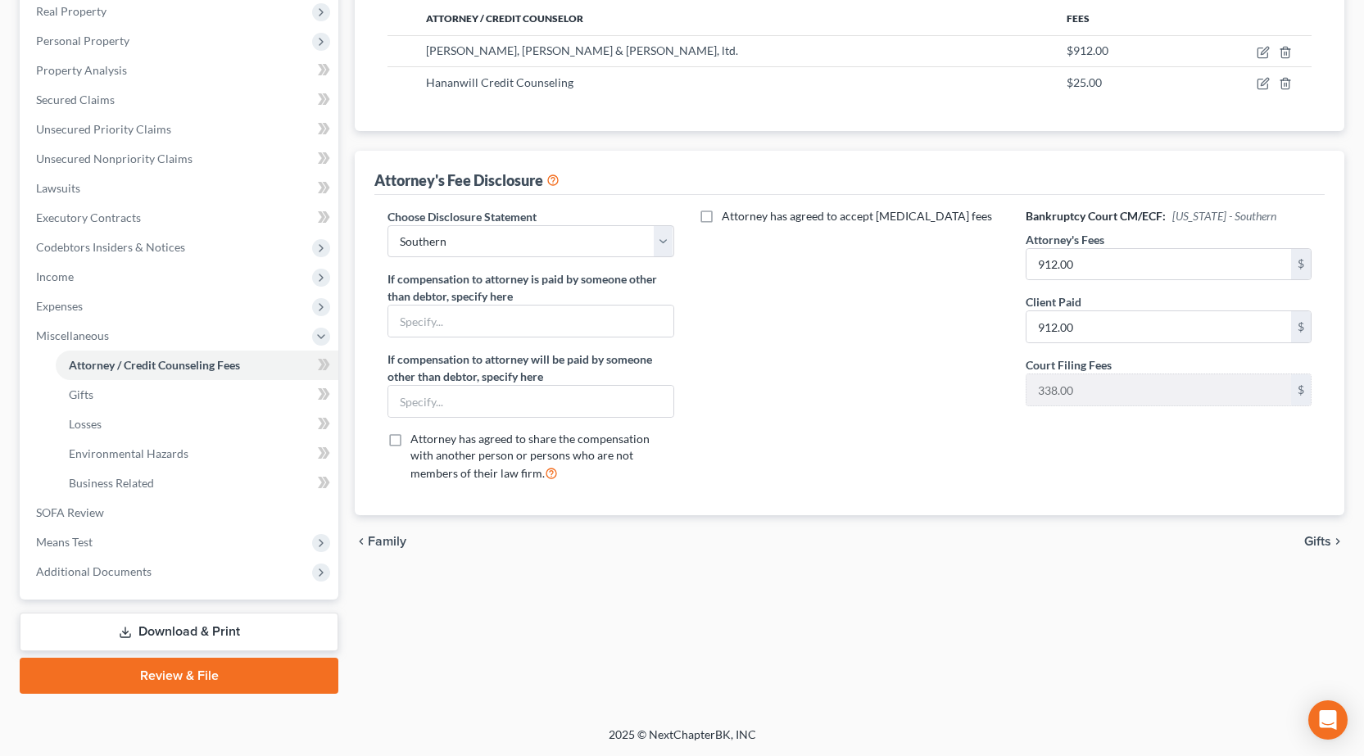
click at [249, 674] on link "Review & File" at bounding box center [179, 676] width 319 height 36
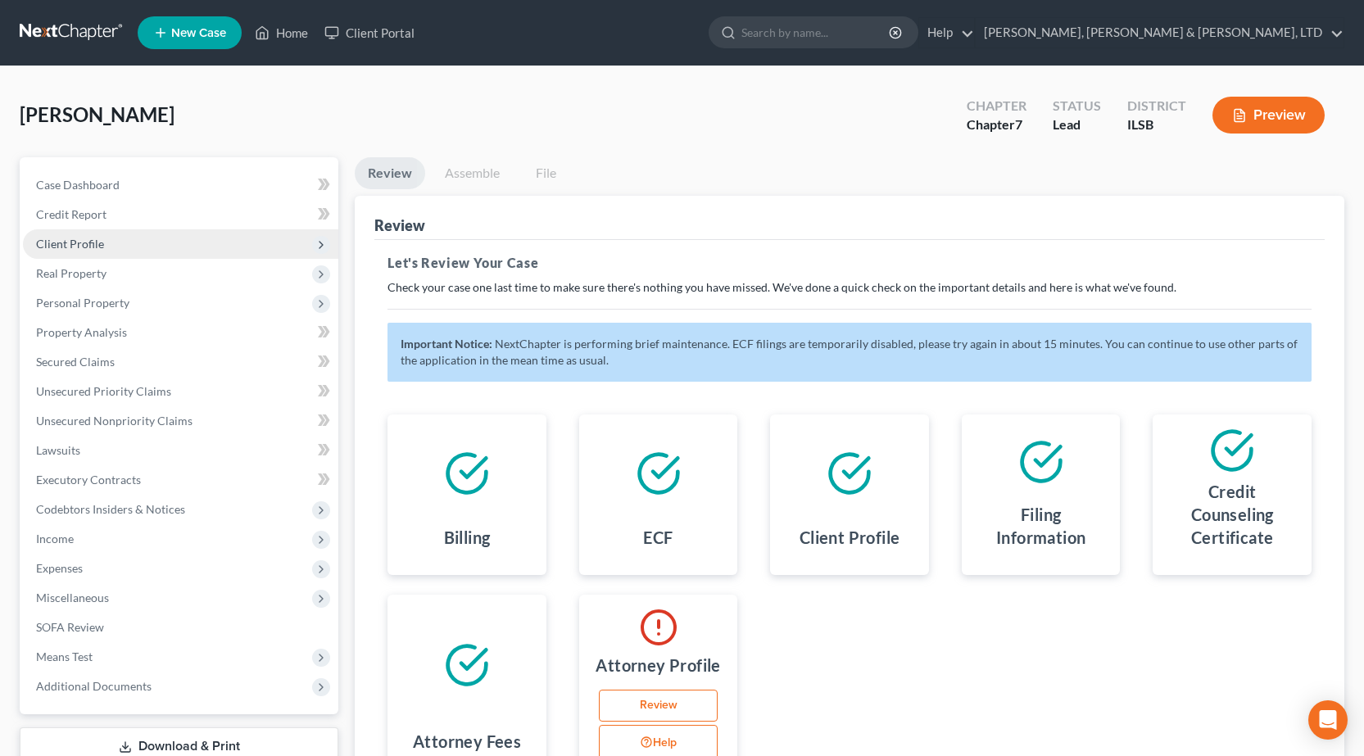
click at [91, 234] on span "Client Profile" at bounding box center [180, 243] width 315 height 29
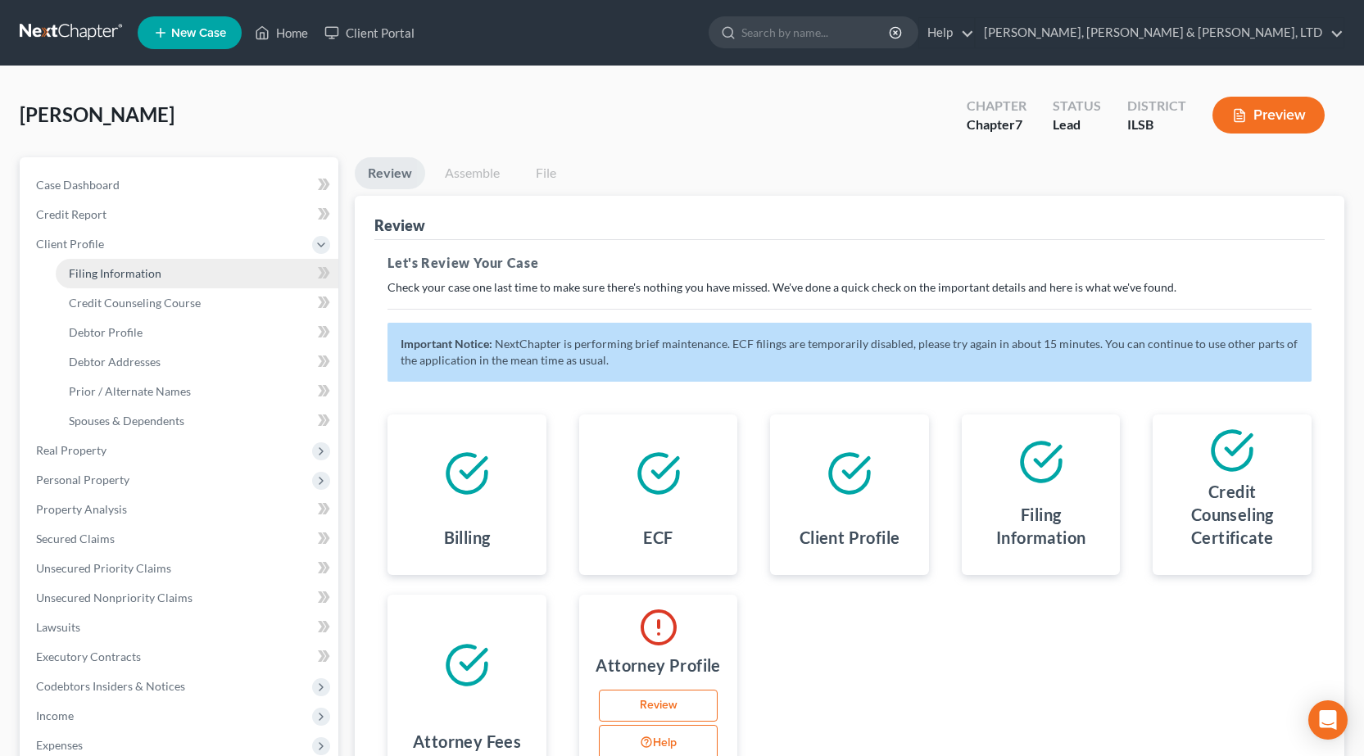
click at [105, 275] on span "Filing Information" at bounding box center [115, 273] width 93 height 14
select select "1"
select select "0"
select select "14"
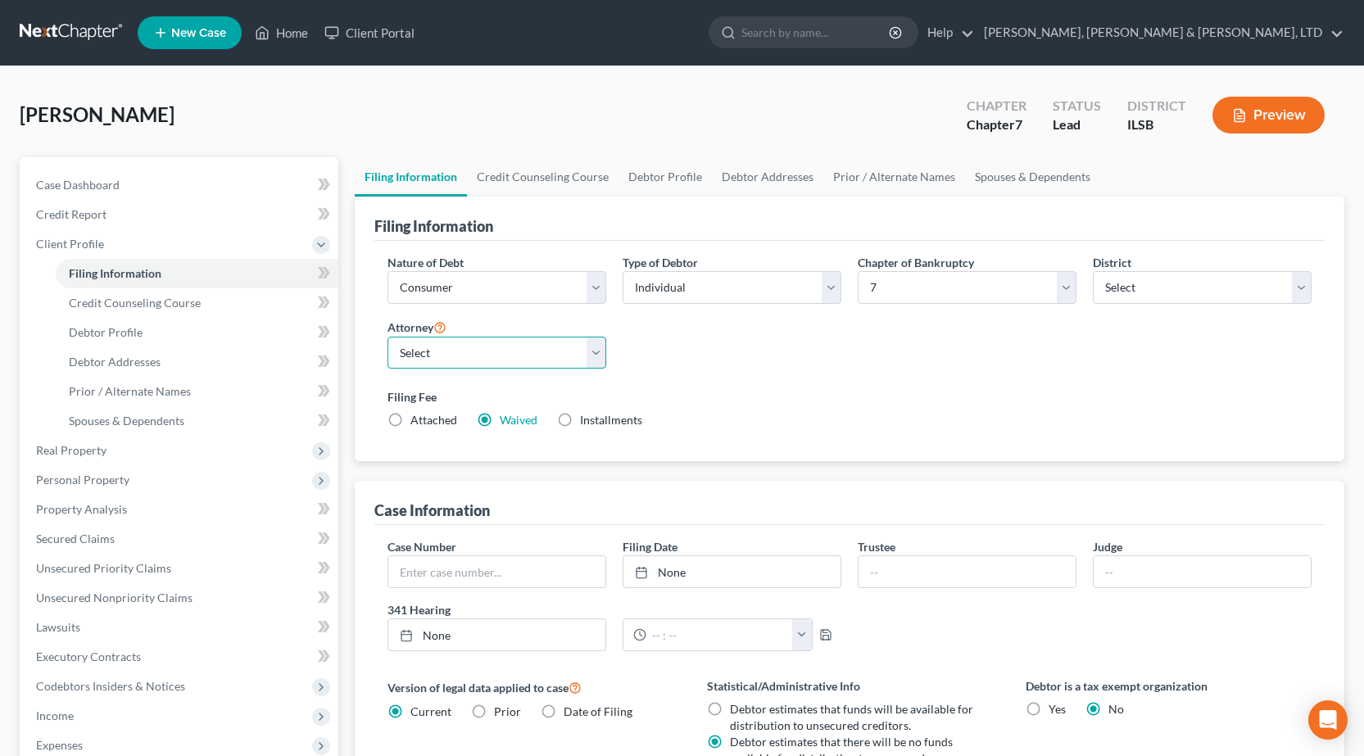
click at [491, 365] on select "Select Joseph Pappas - ILCB Joseph Pappas - ILSB" at bounding box center [496, 353] width 219 height 33
select select "1"
click at [387, 337] on select "Select Joseph Pappas - ILCB Joseph Pappas - ILSB" at bounding box center [496, 353] width 219 height 33
click at [836, 338] on div "Nature of Debt Select Business Consumer Other Nature of Business Select Clearin…" at bounding box center [849, 348] width 940 height 188
click at [138, 356] on span "Debtor Addresses" at bounding box center [115, 362] width 92 height 14
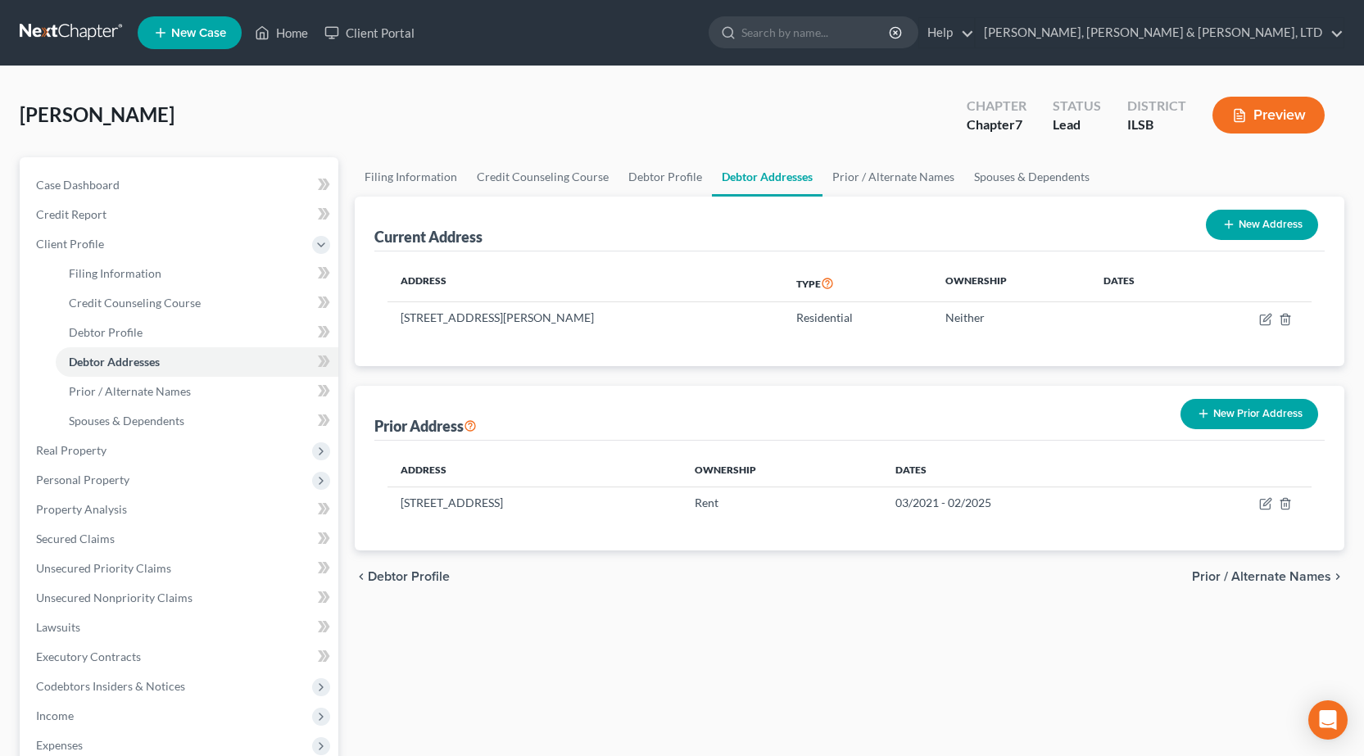
click at [51, 29] on link at bounding box center [72, 32] width 105 height 29
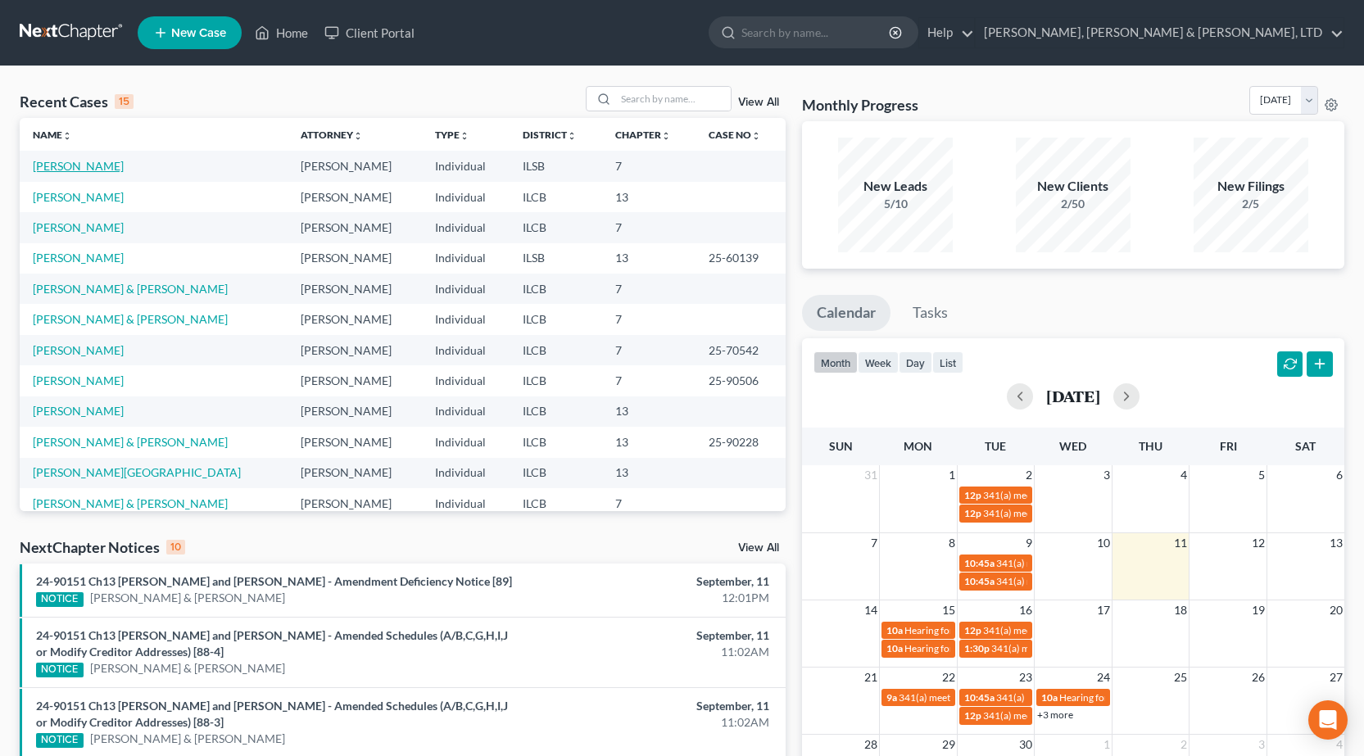
click at [55, 164] on link "[PERSON_NAME]" at bounding box center [78, 166] width 91 height 14
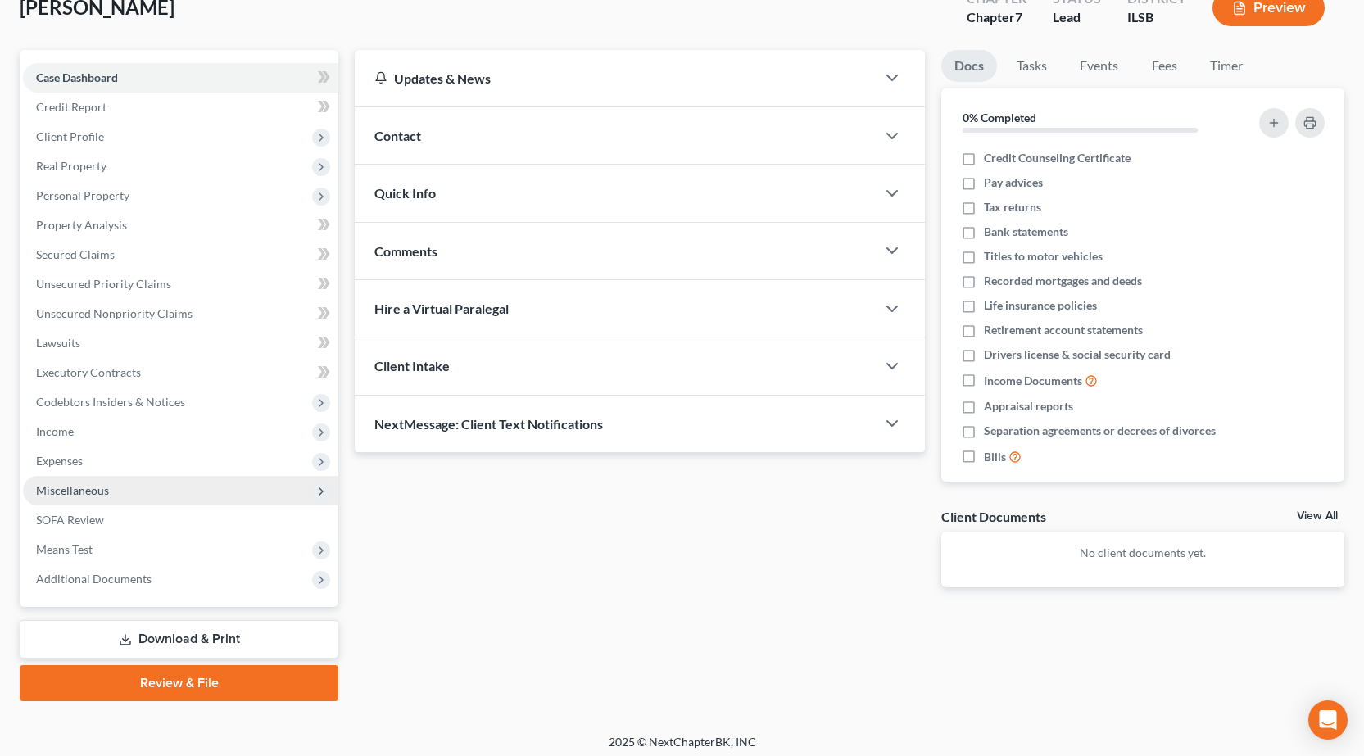
scroll to position [115, 0]
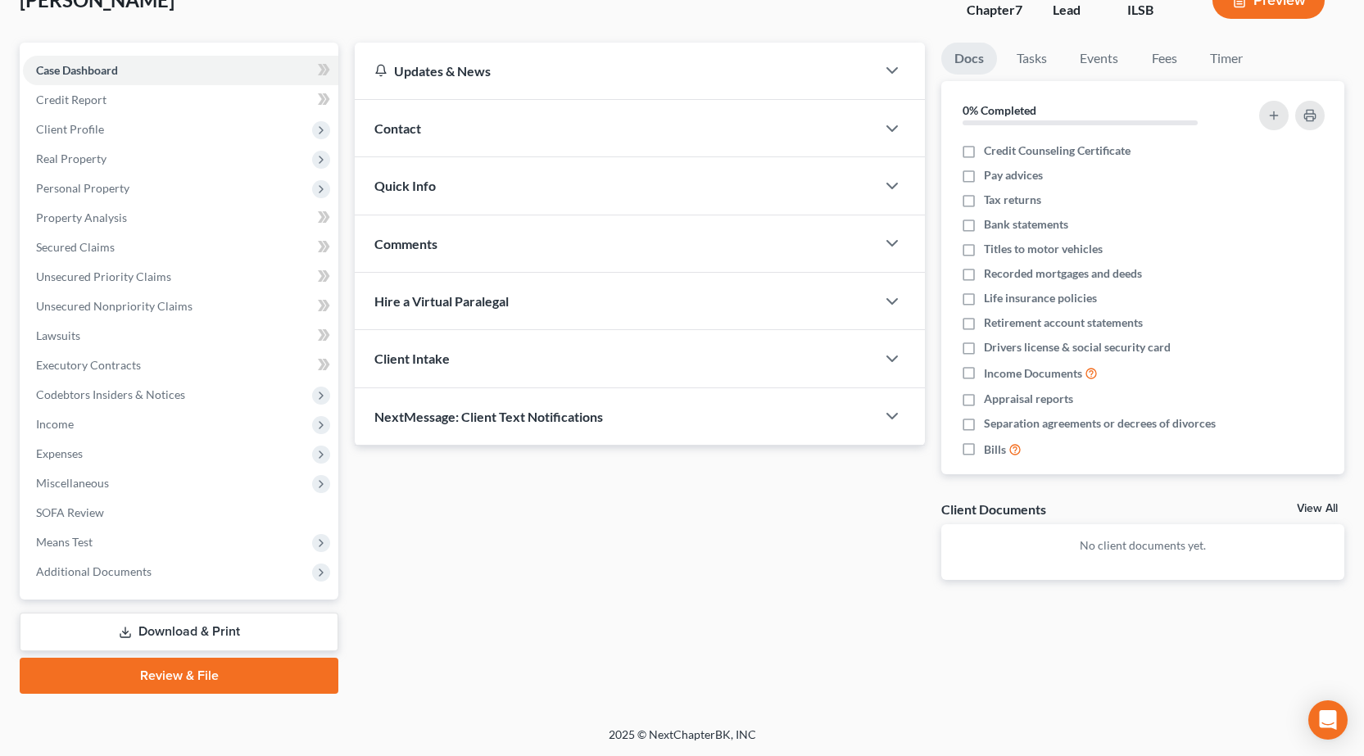
click at [188, 678] on link "Review & File" at bounding box center [179, 676] width 319 height 36
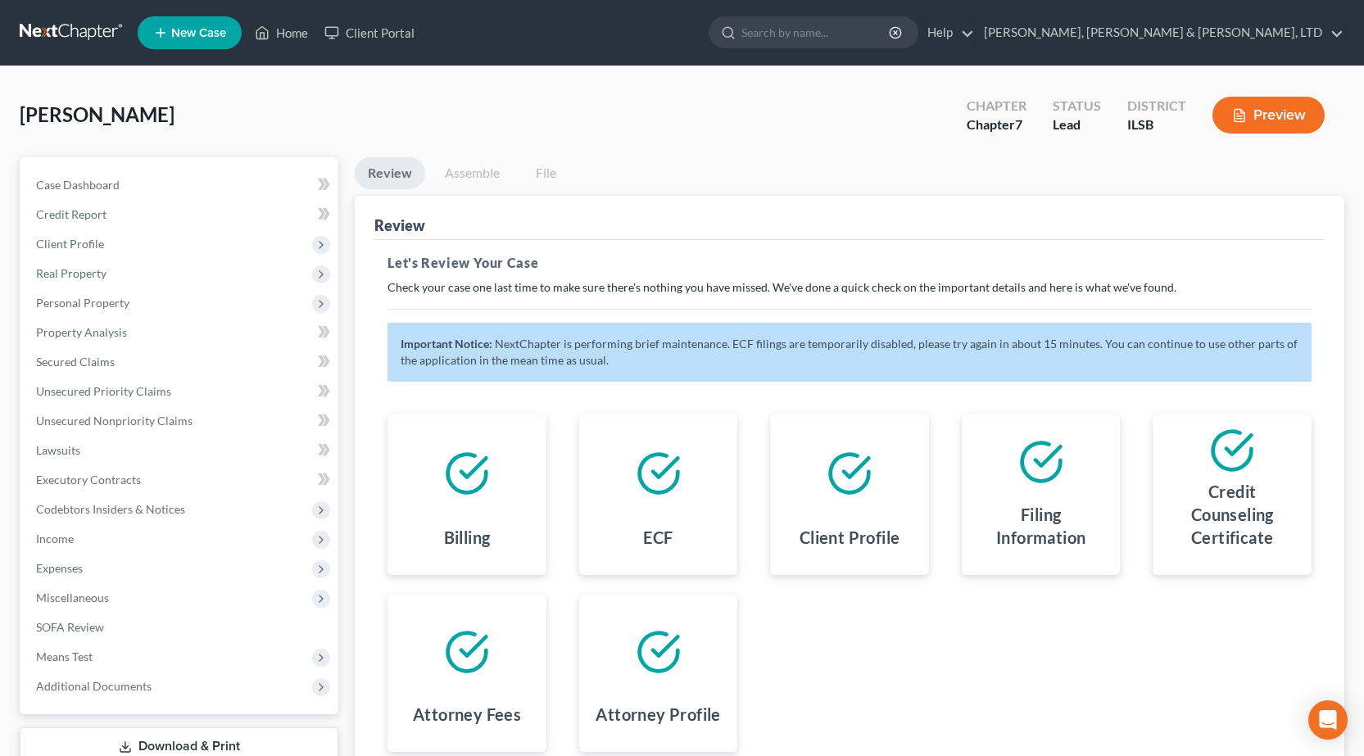
click at [75, 33] on link at bounding box center [72, 32] width 105 height 29
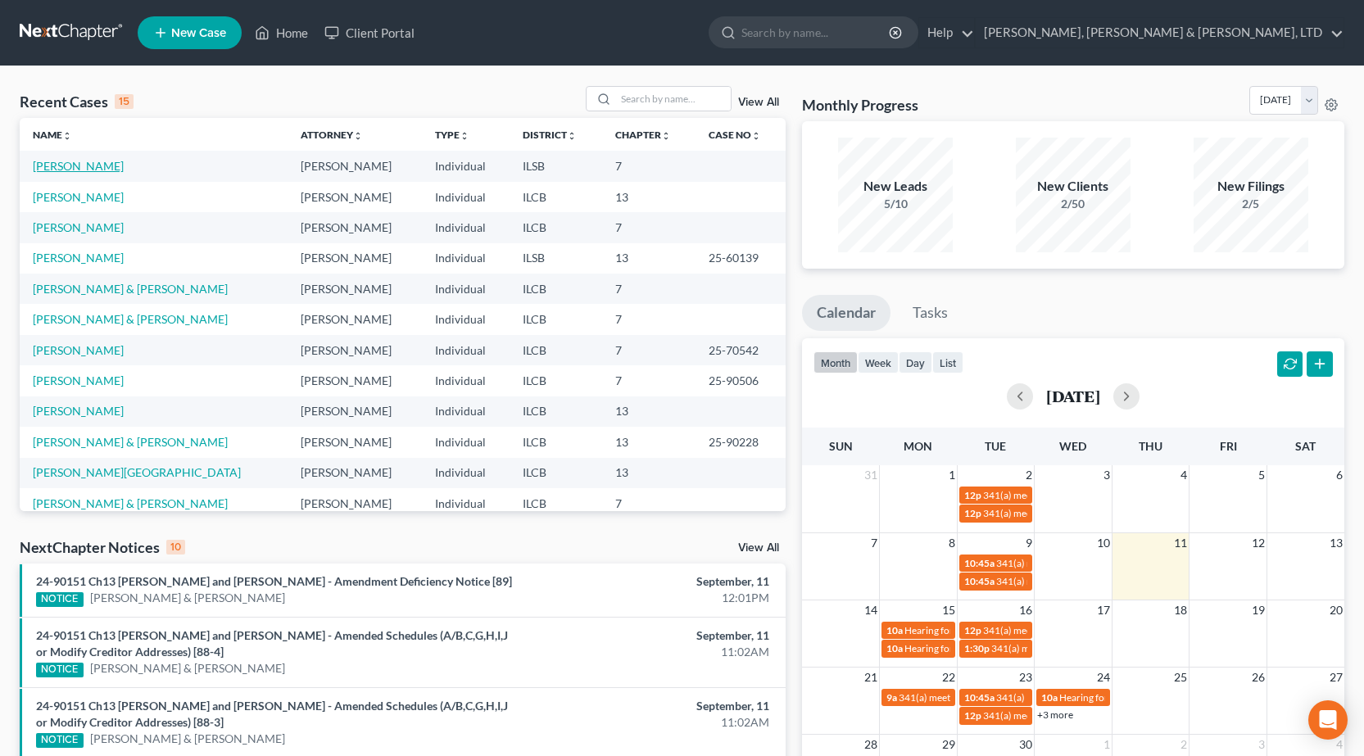
click at [91, 166] on link "[PERSON_NAME]" at bounding box center [78, 166] width 91 height 14
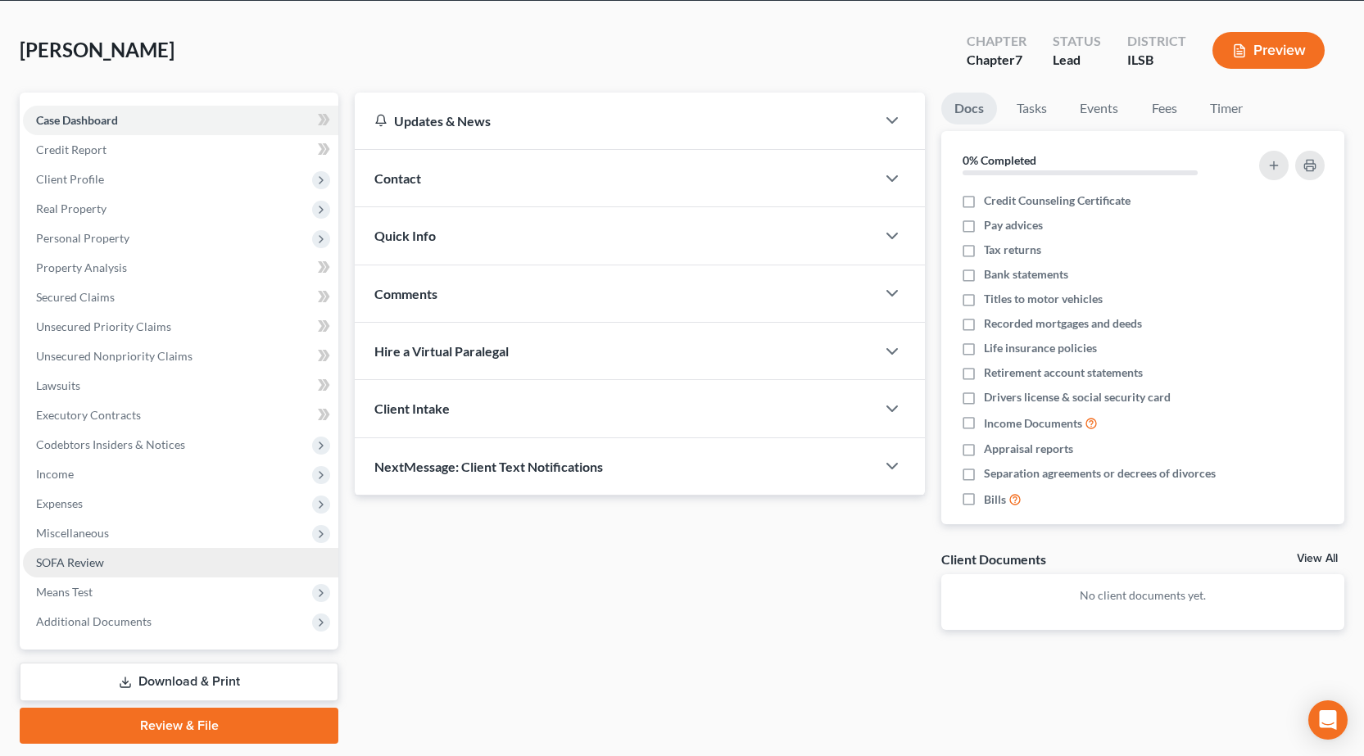
scroll to position [115, 0]
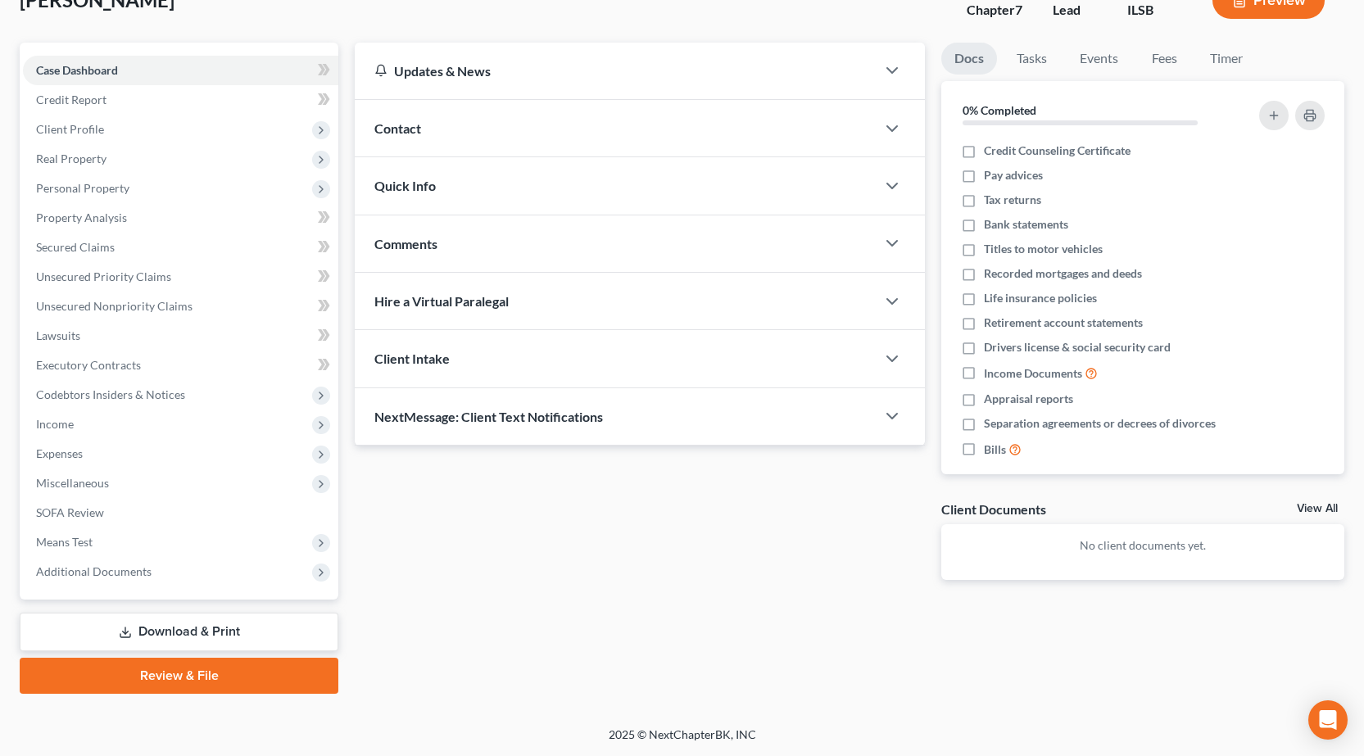
click at [174, 673] on link "Review & File" at bounding box center [179, 676] width 319 height 36
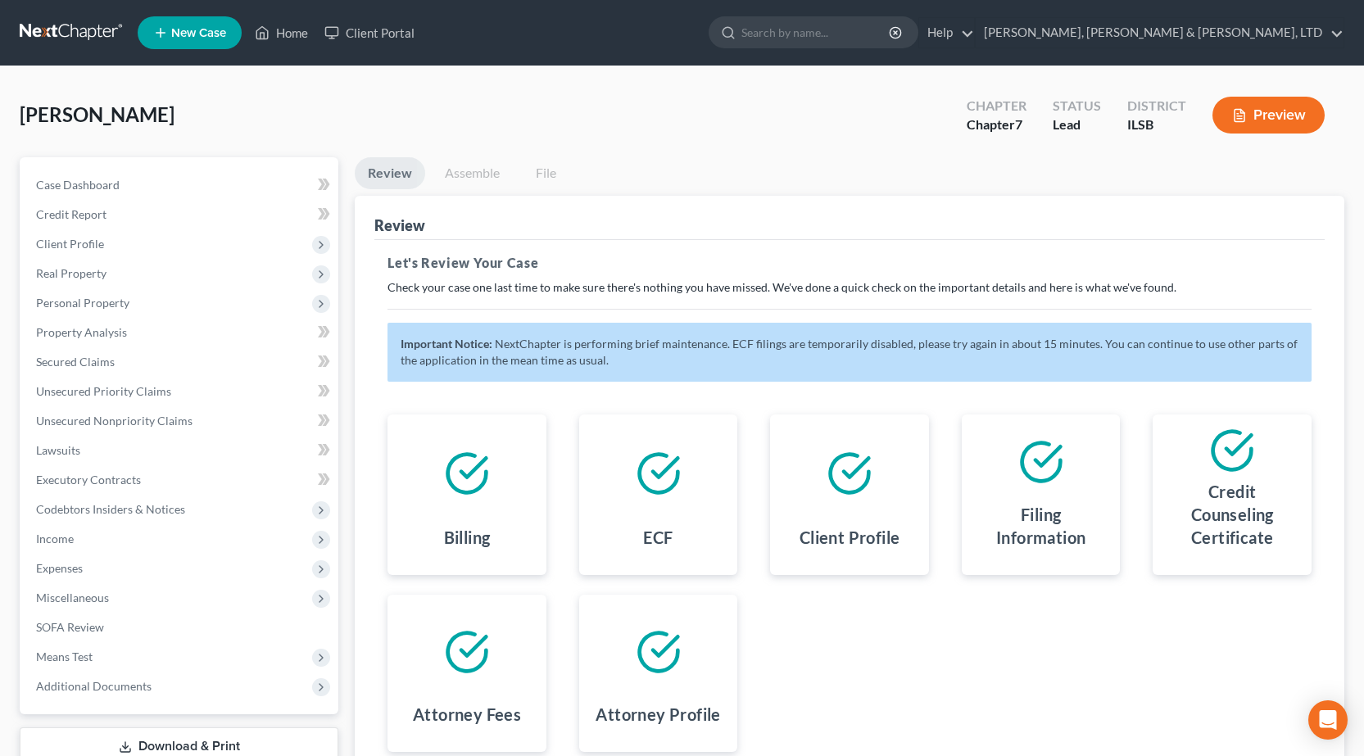
click at [65, 34] on link at bounding box center [72, 32] width 105 height 29
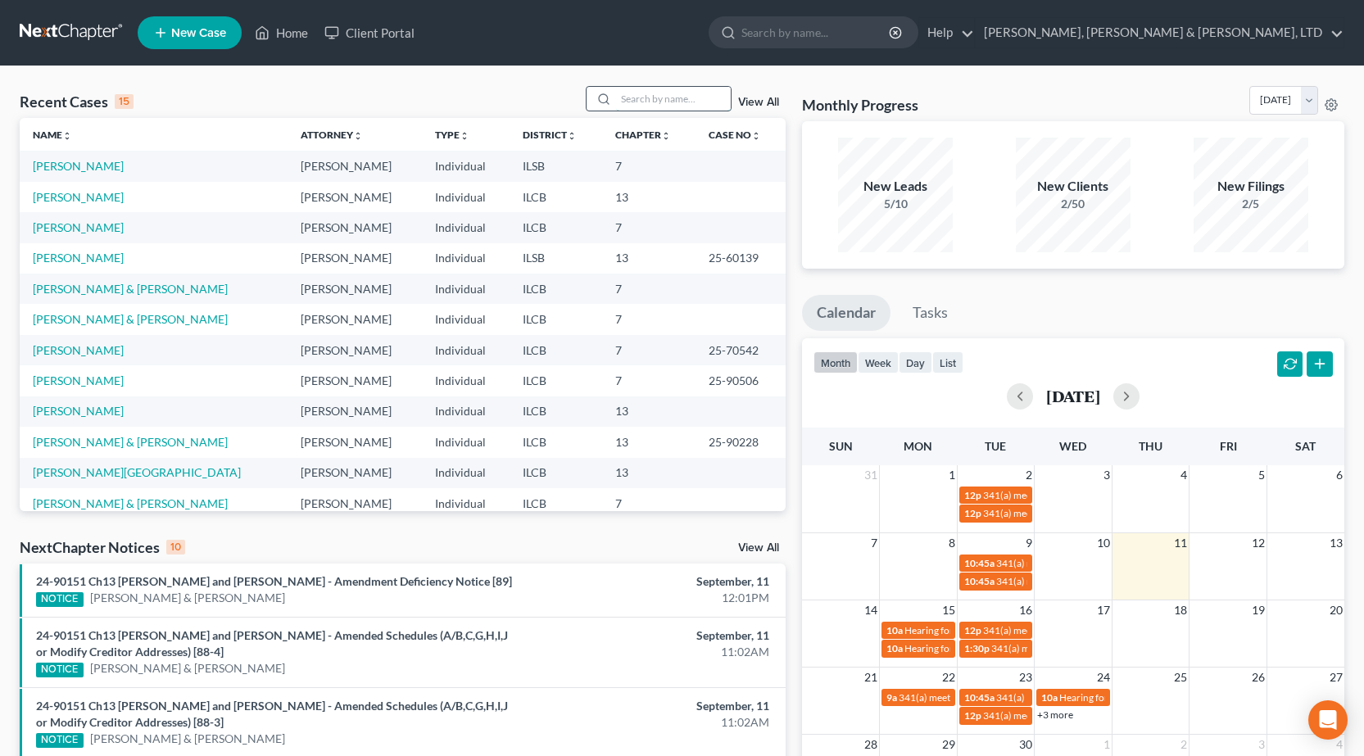
click at [668, 102] on input "search" at bounding box center [673, 99] width 115 height 24
type input "king"
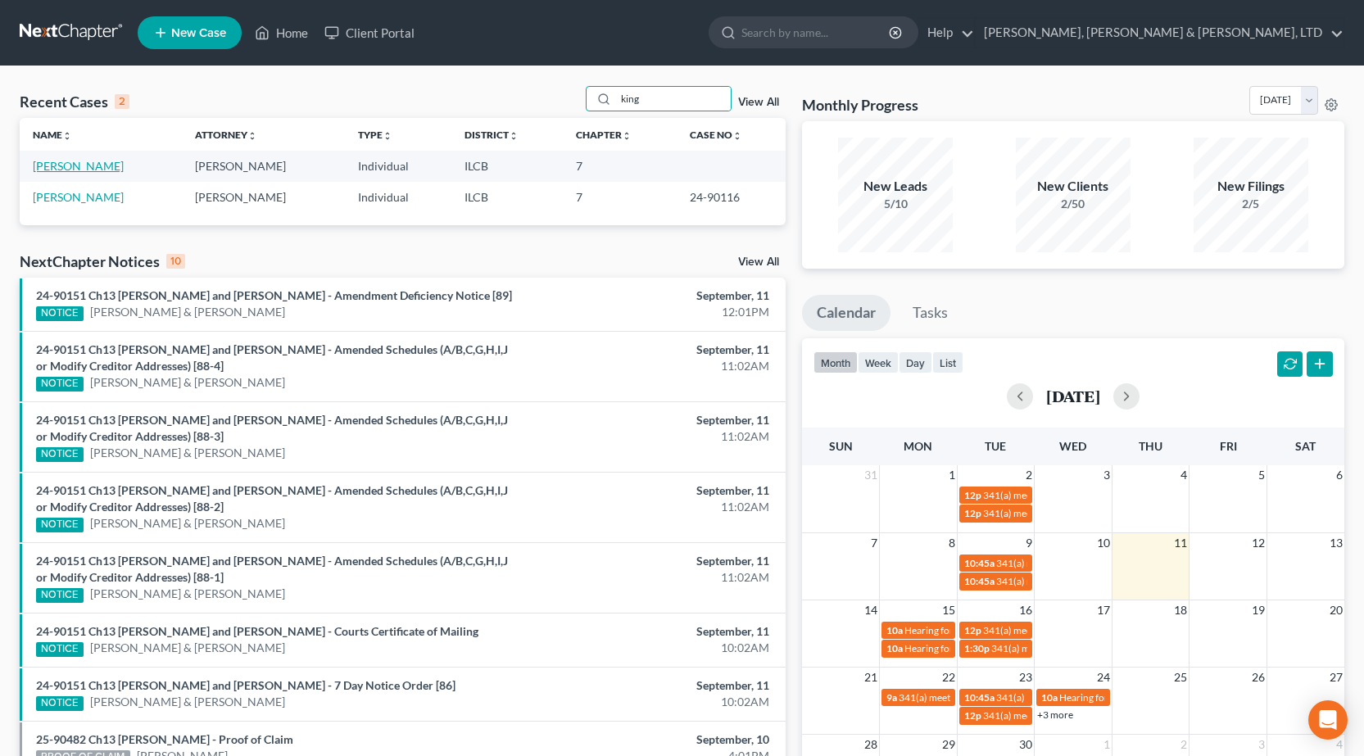
click at [81, 161] on link "[PERSON_NAME]" at bounding box center [78, 166] width 91 height 14
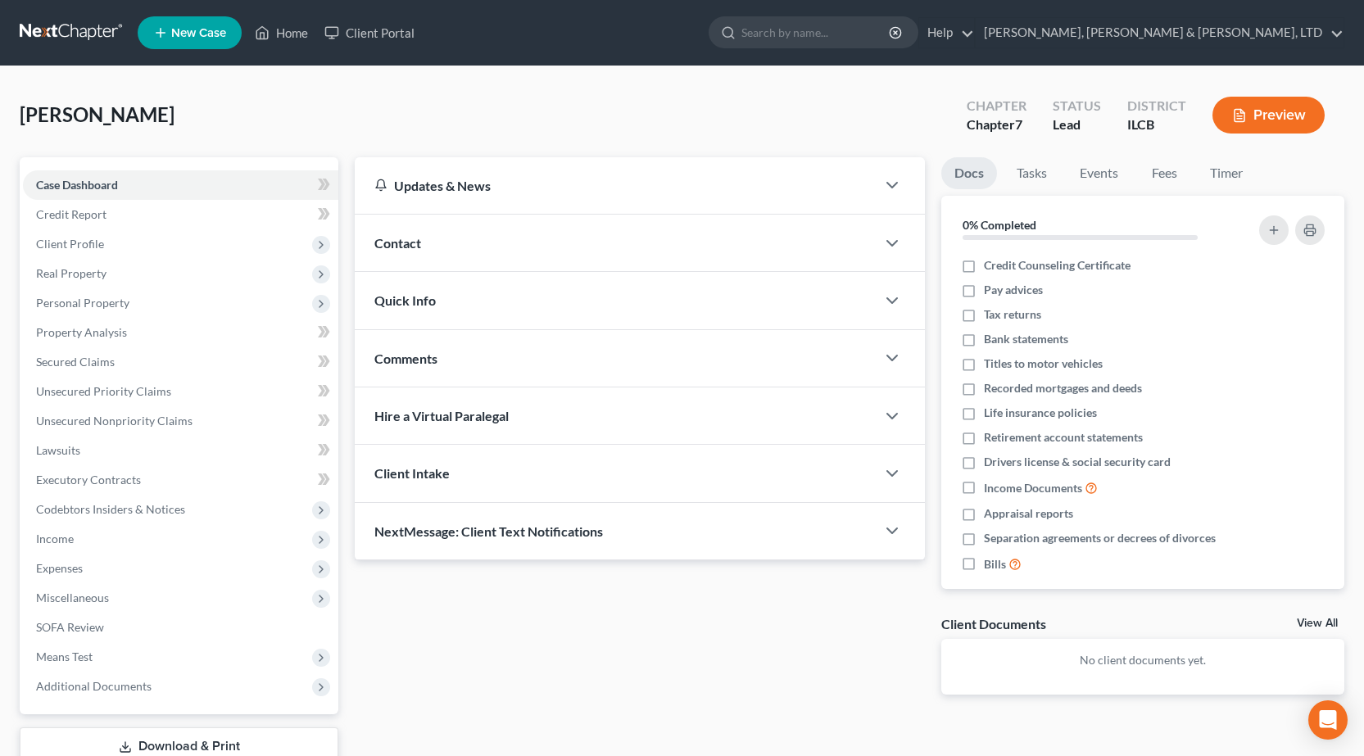
click at [75, 39] on link at bounding box center [72, 32] width 105 height 29
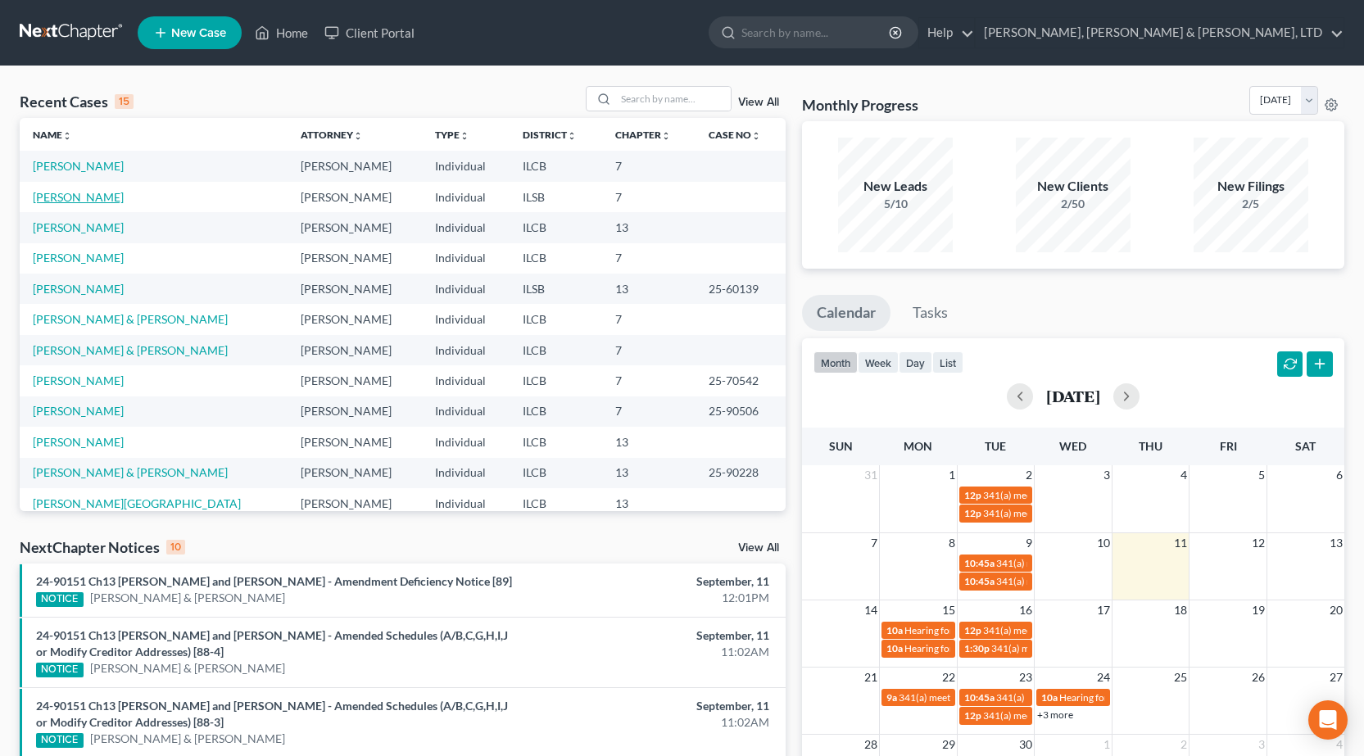
click at [82, 197] on link "[PERSON_NAME]" at bounding box center [78, 197] width 91 height 14
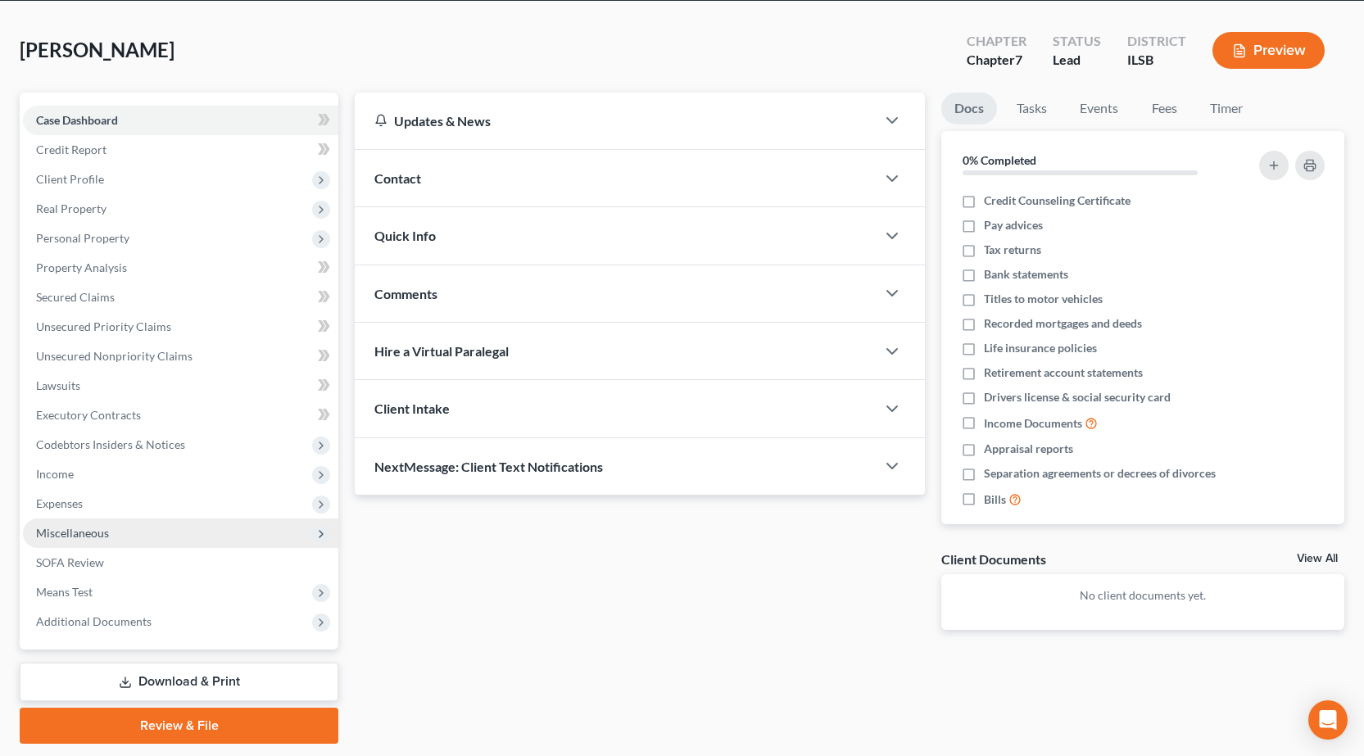
scroll to position [115, 0]
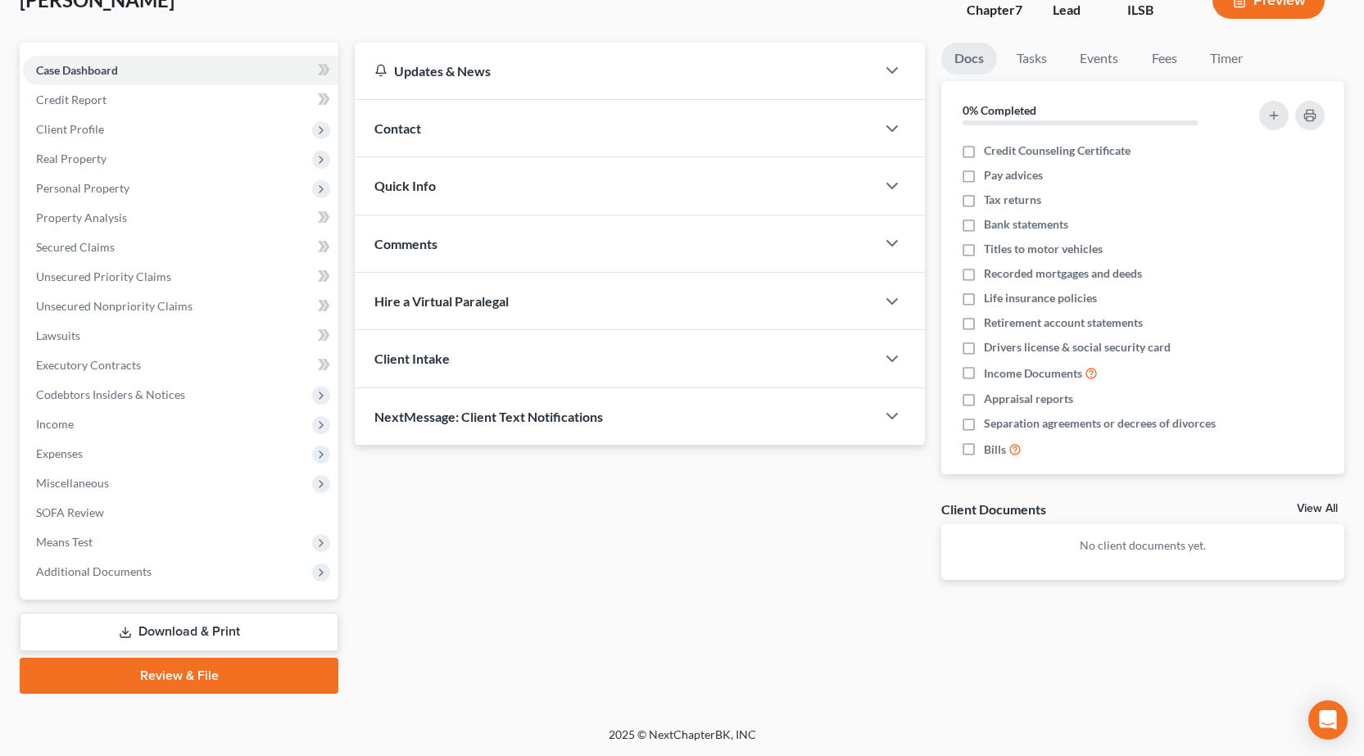
click at [193, 675] on link "Review & File" at bounding box center [179, 676] width 319 height 36
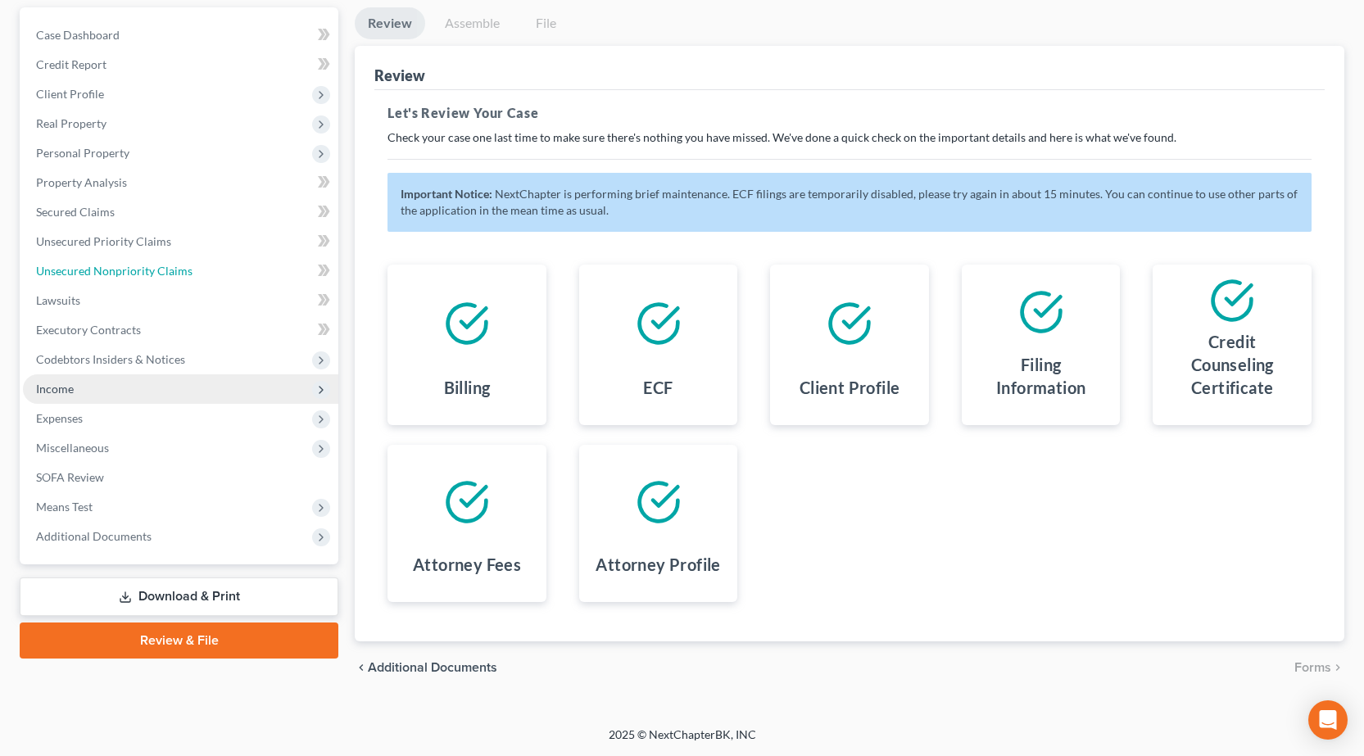
click at [121, 265] on span "Unsecured Nonpriority Claims" at bounding box center [114, 271] width 156 height 14
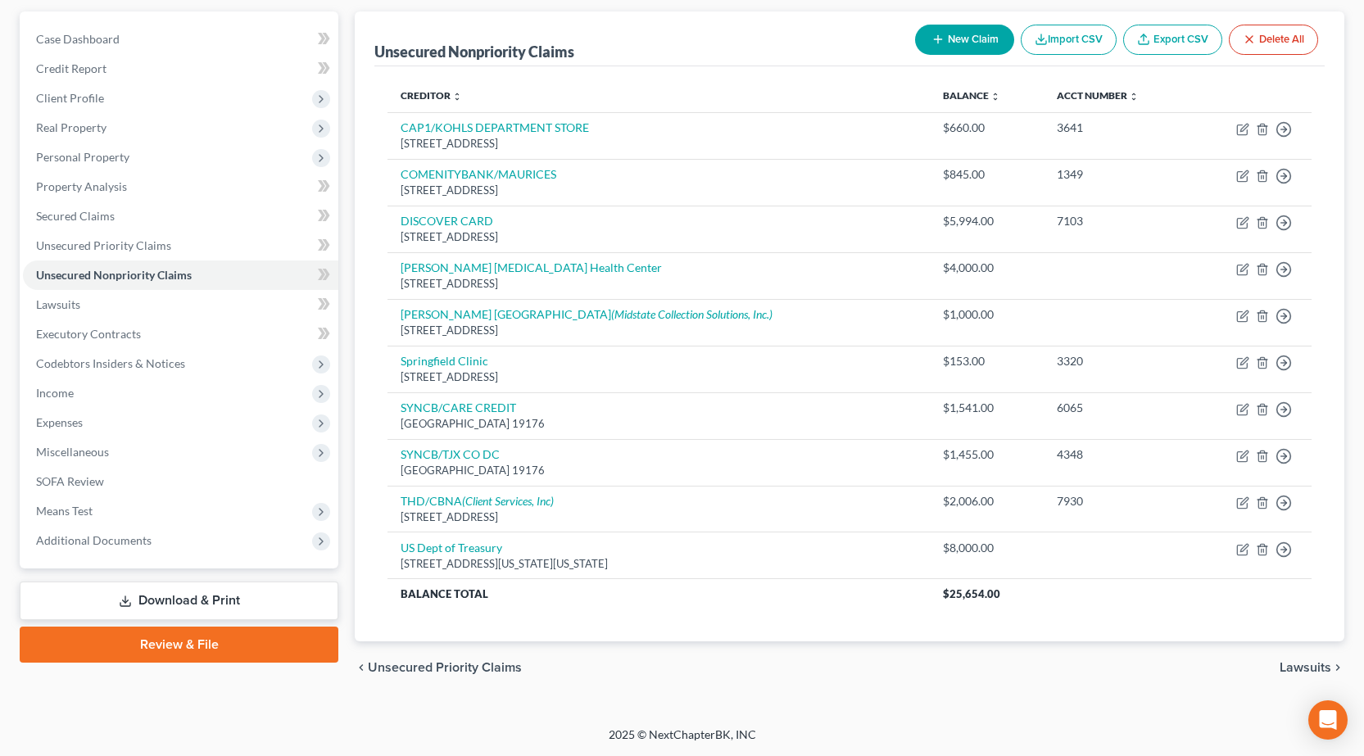
click at [175, 649] on link "Review & File" at bounding box center [179, 645] width 319 height 36
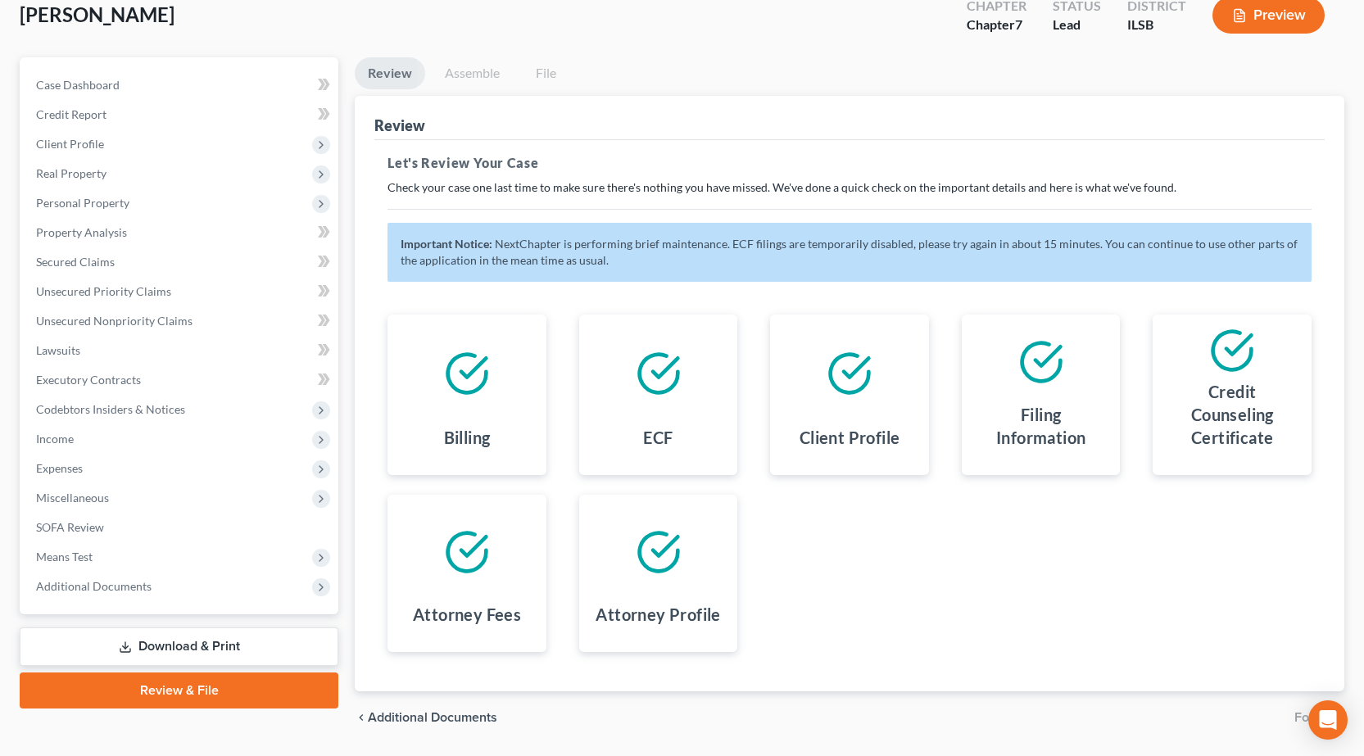
scroll to position [150, 0]
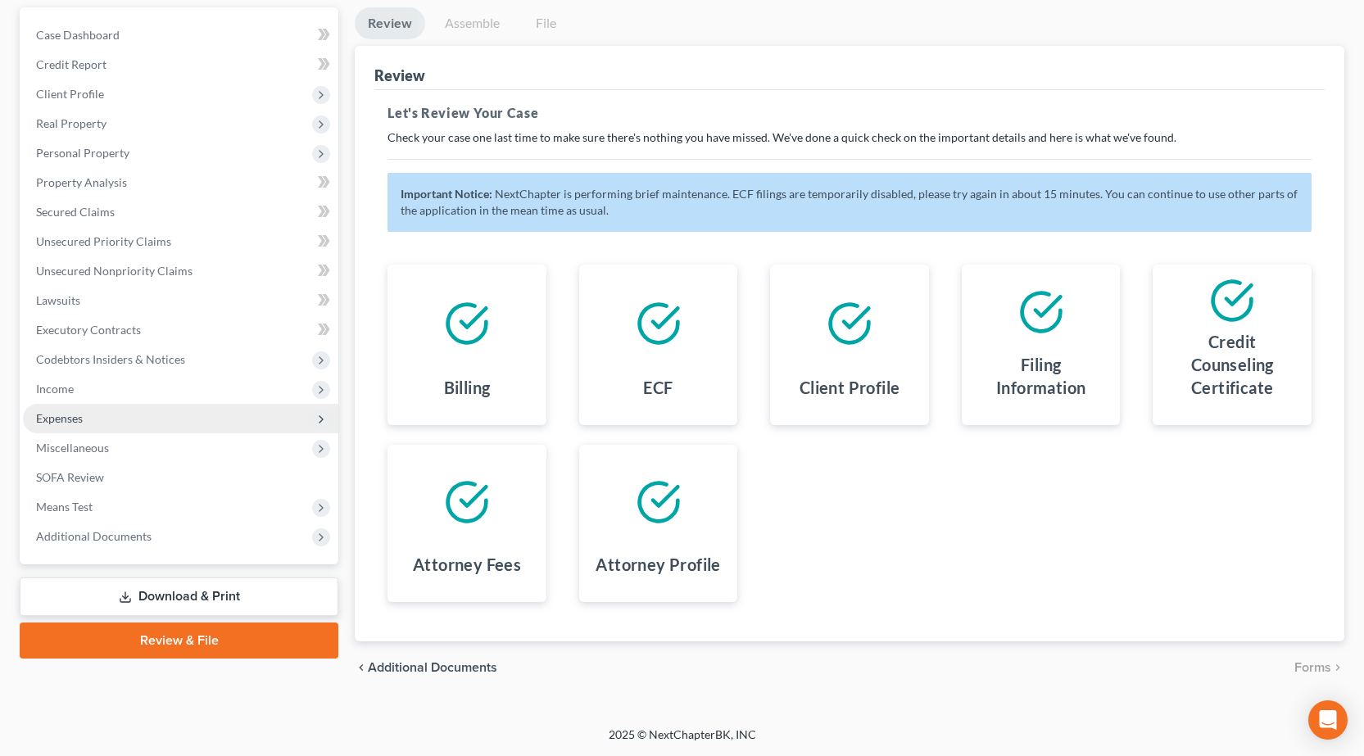
click at [184, 413] on span "Expenses" at bounding box center [180, 418] width 315 height 29
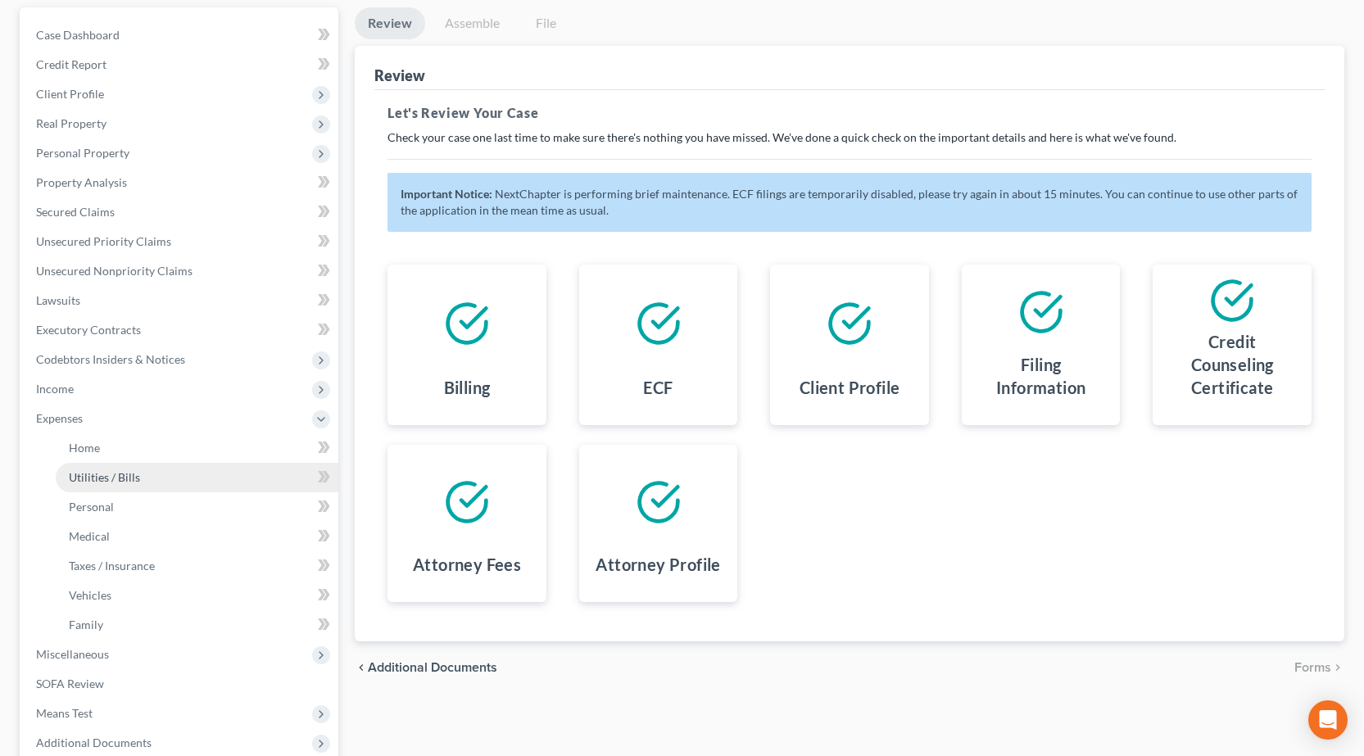
click at [124, 483] on span "Utilities / Bills" at bounding box center [104, 477] width 71 height 14
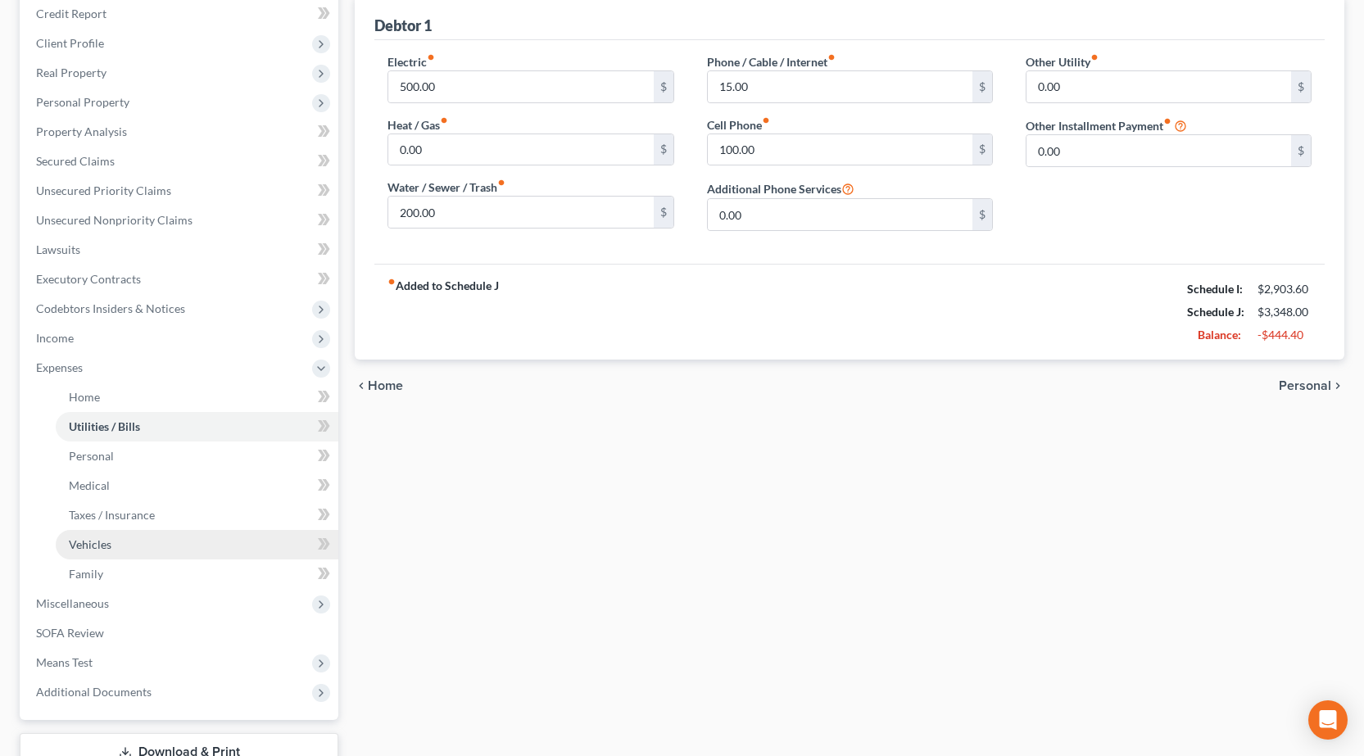
scroll to position [321, 0]
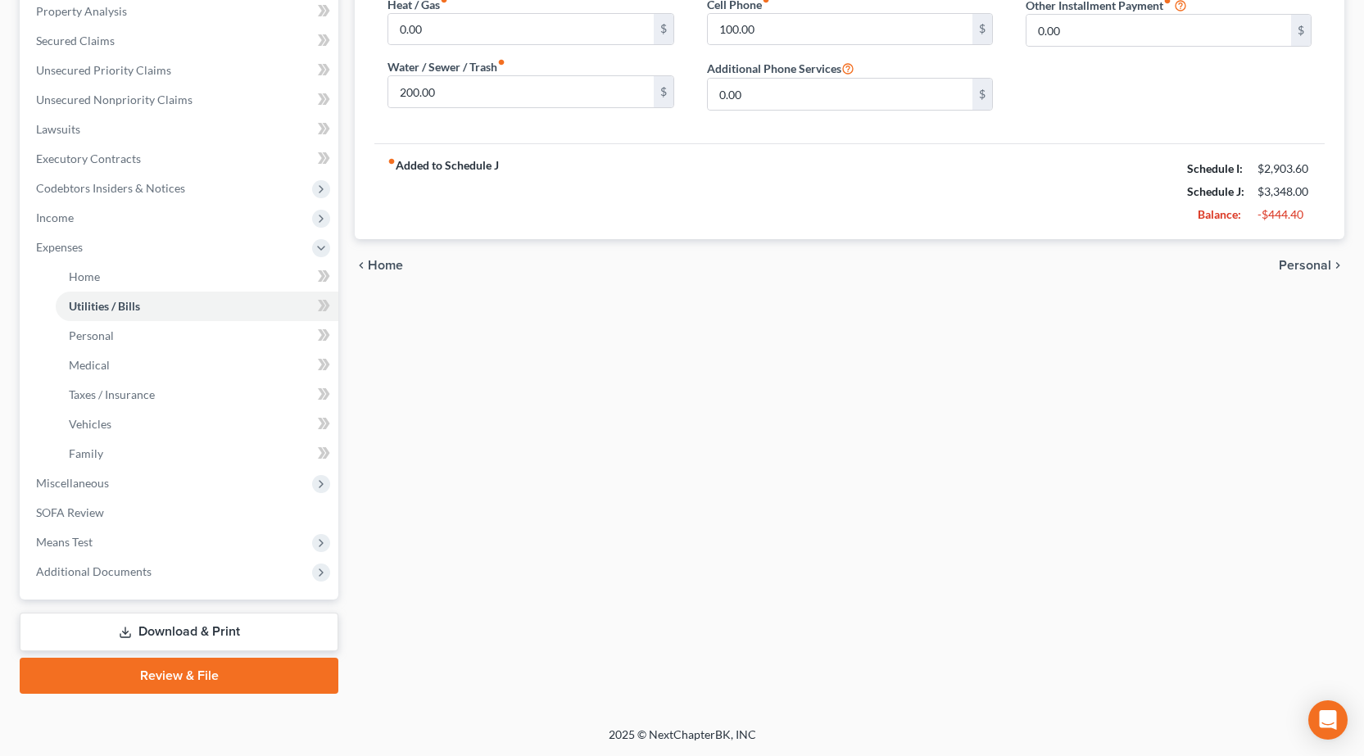
click at [164, 669] on link "Review & File" at bounding box center [179, 676] width 319 height 36
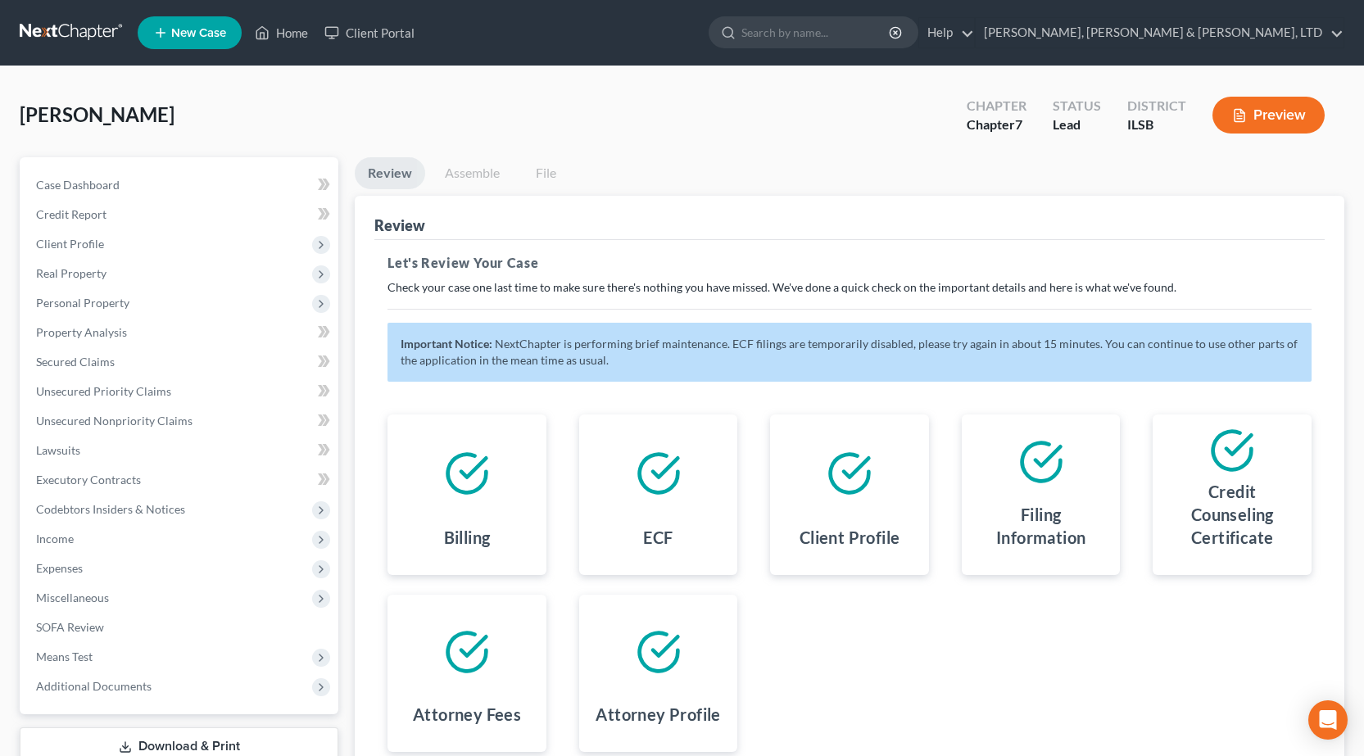
click at [52, 30] on link at bounding box center [72, 32] width 105 height 29
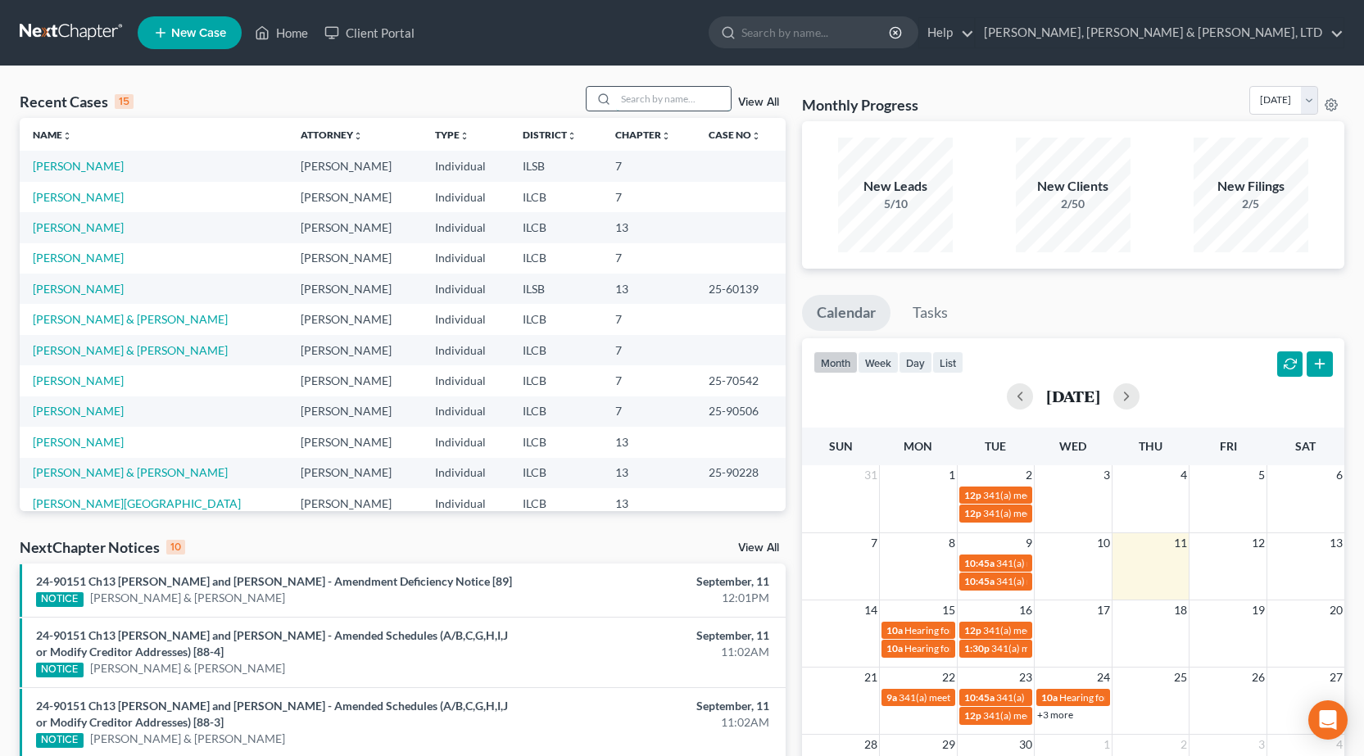
click at [701, 97] on input "search" at bounding box center [673, 99] width 115 height 24
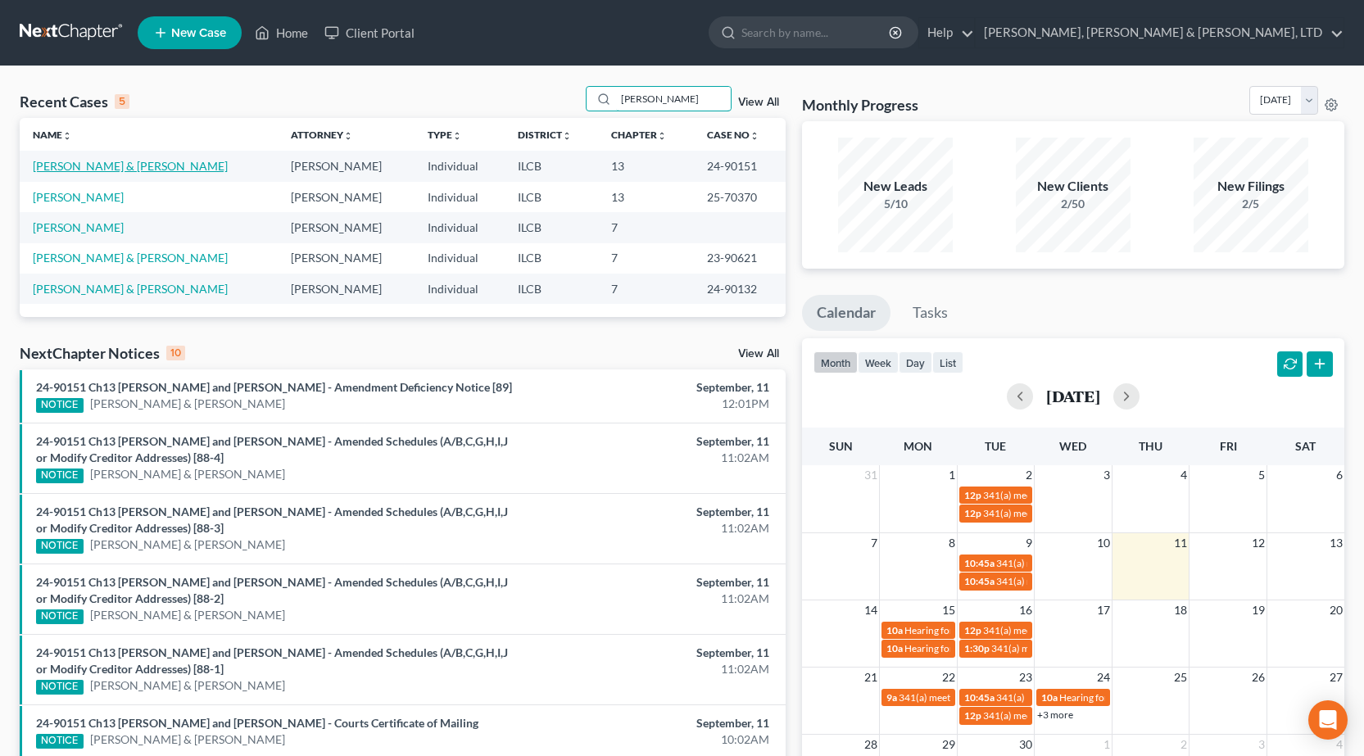
type input "miller"
click at [84, 162] on link "[PERSON_NAME] & [PERSON_NAME]" at bounding box center [130, 166] width 195 height 14
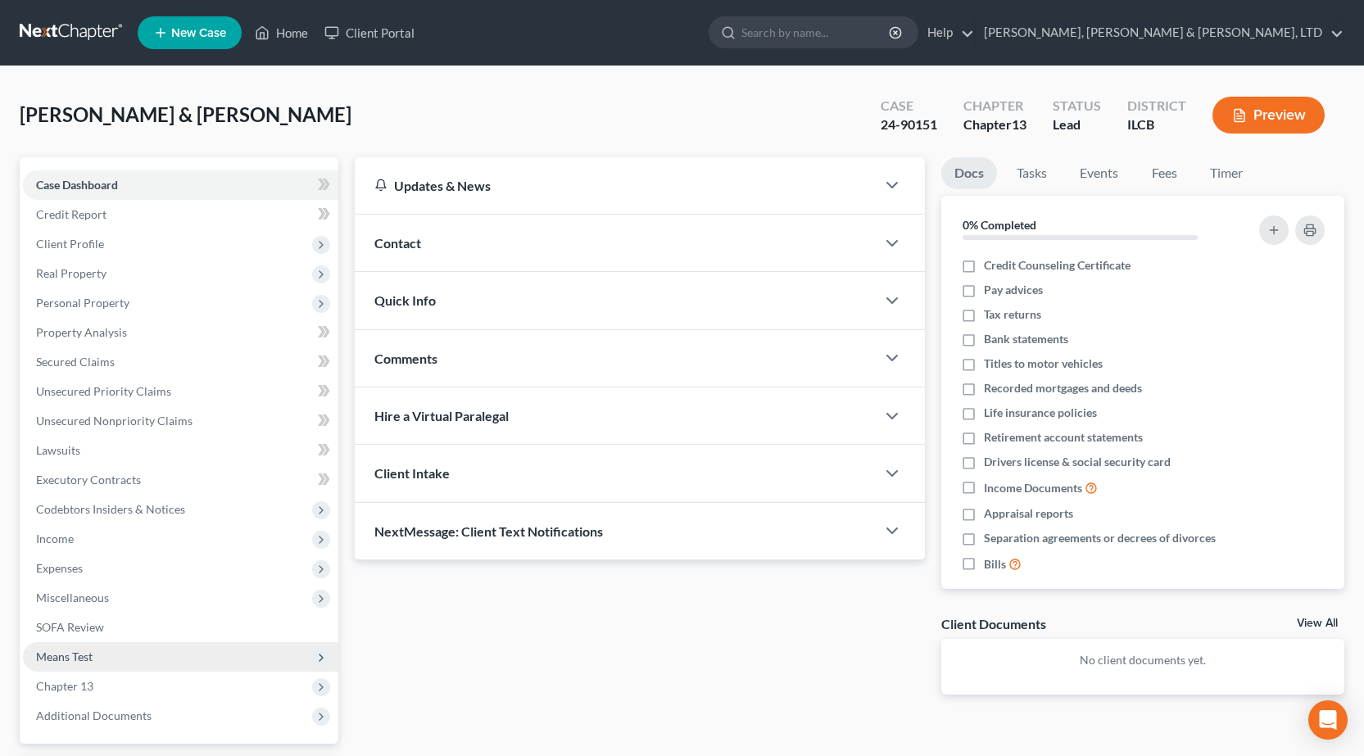
scroll to position [144, 0]
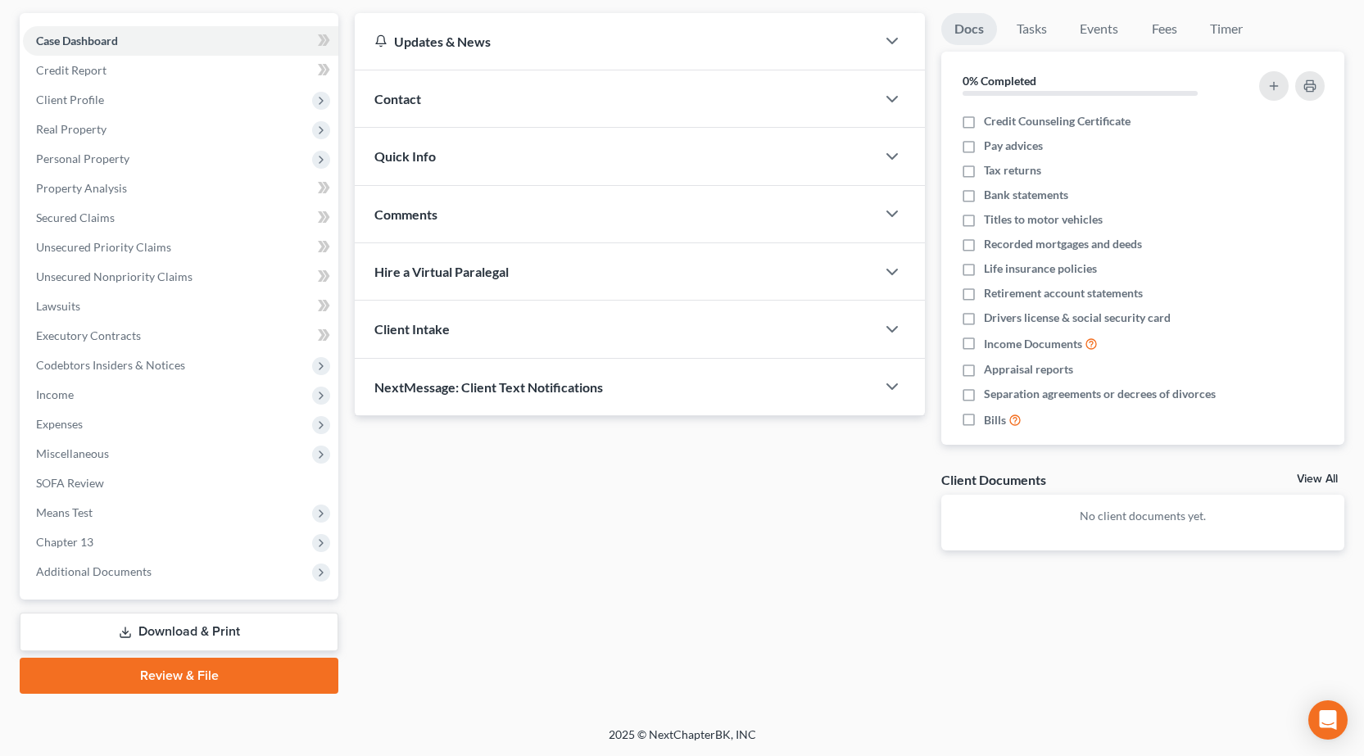
click at [240, 632] on link "Download & Print" at bounding box center [179, 632] width 319 height 39
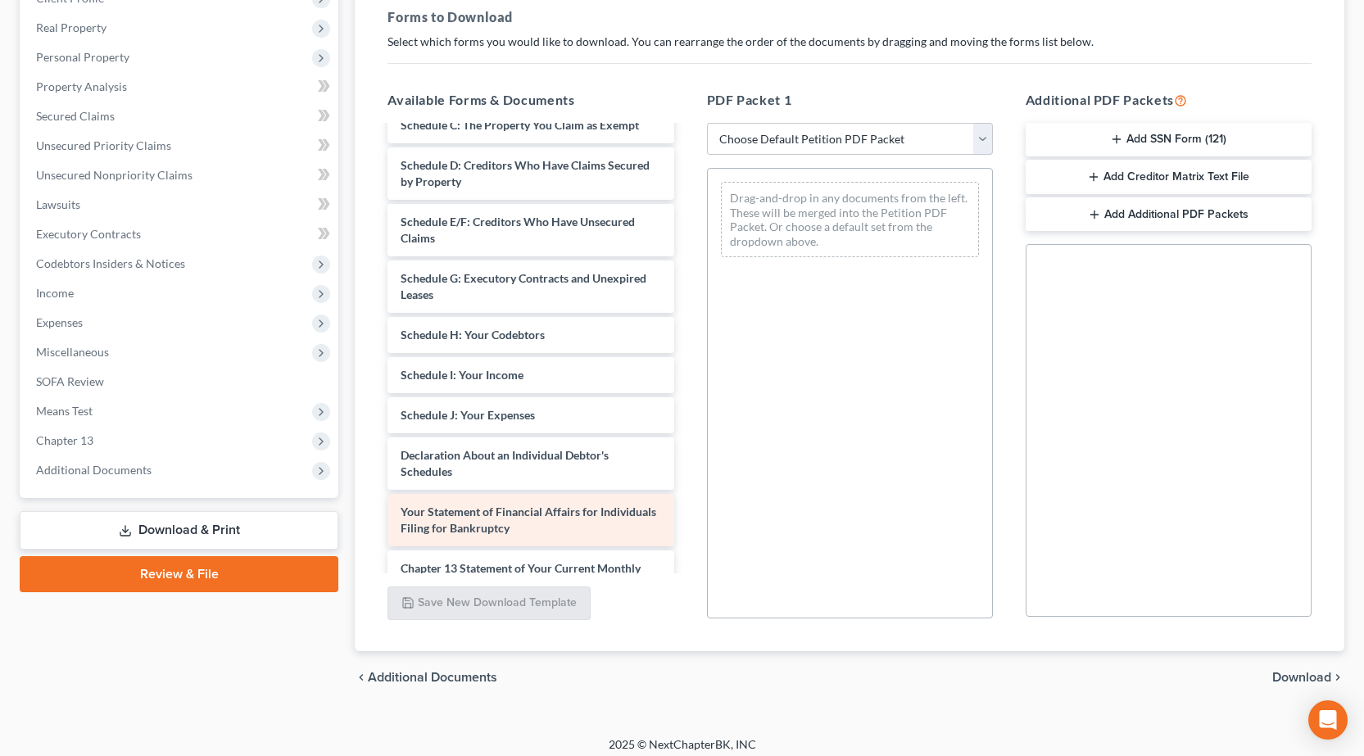
scroll to position [164, 0]
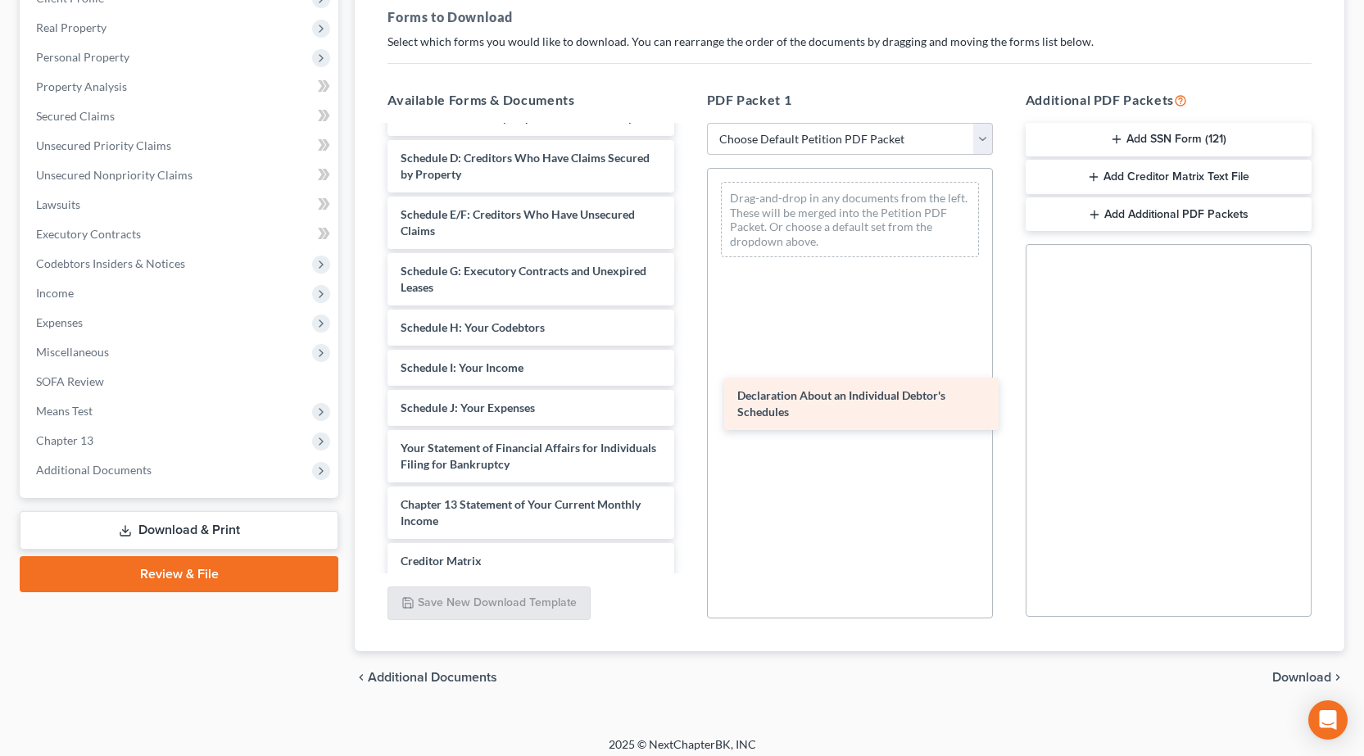
drag, startPoint x: 494, startPoint y: 457, endPoint x: 825, endPoint y: 399, distance: 336.0
click at [687, 400] on div "Declaration About an Individual Debtor's Schedules Voluntary Petition for Indiv…" at bounding box center [530, 339] width 312 height 753
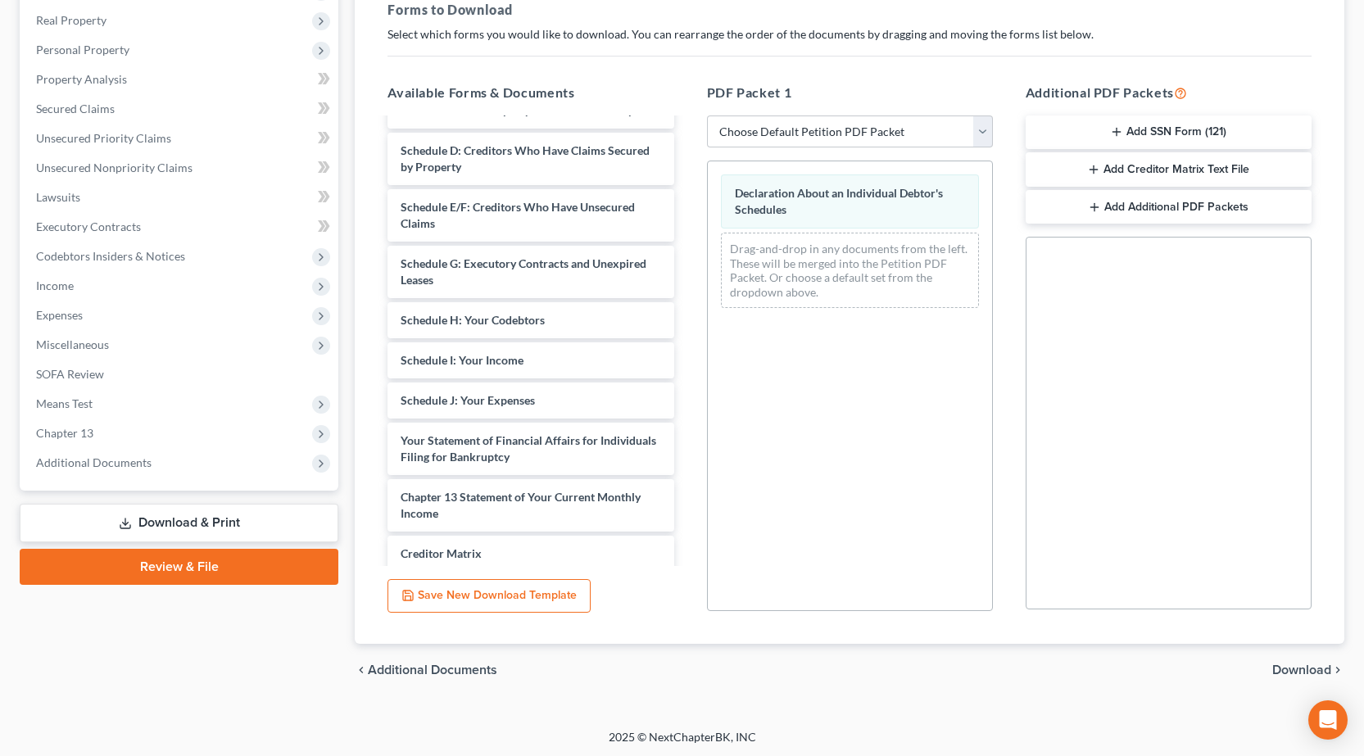
scroll to position [256, 0]
click at [1311, 657] on div "chevron_left Additional Documents Download chevron_right" at bounding box center [850, 667] width 990 height 52
click at [1310, 673] on span "Download" at bounding box center [1301, 667] width 59 height 13
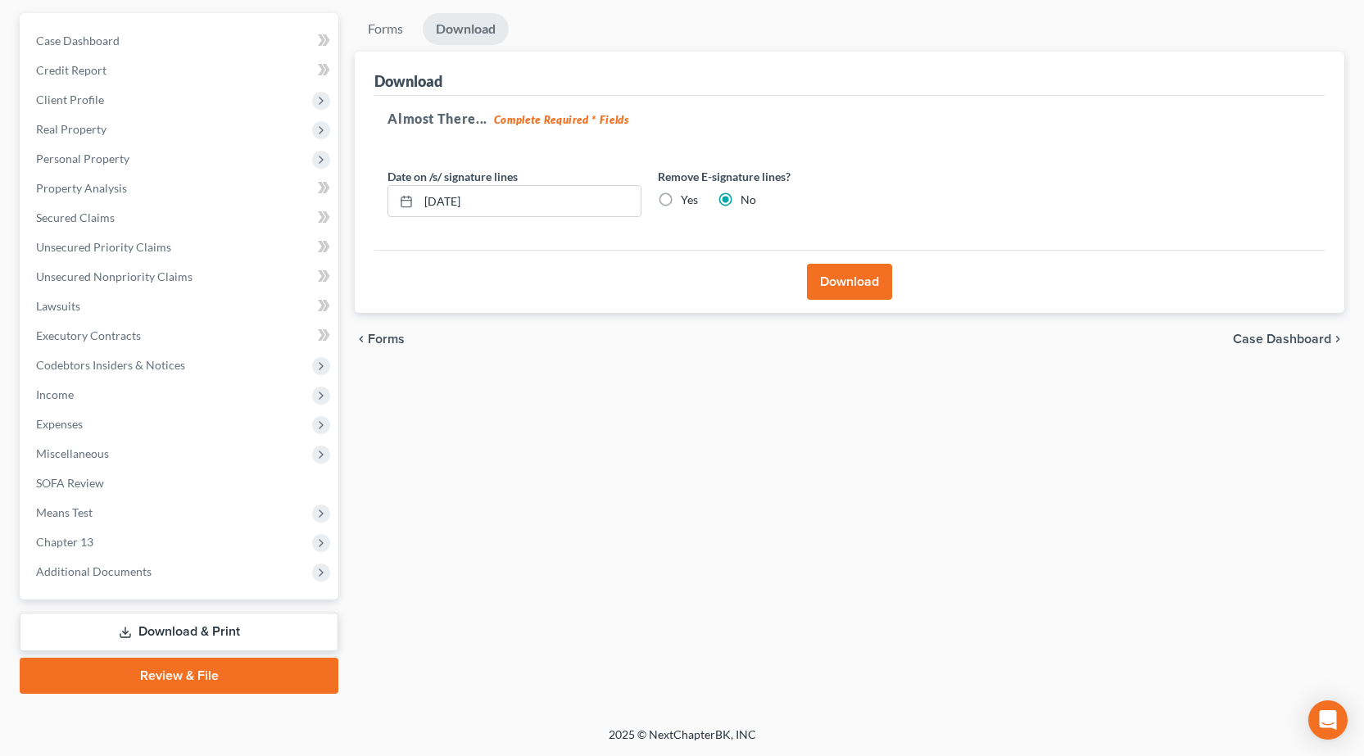
scroll to position [144, 0]
drag, startPoint x: 542, startPoint y: 202, endPoint x: 0, endPoint y: 151, distance: 544.8
click at [0, 151] on div "Miller, Cody & Maria Upgraded Case 24-90151 Chapter Chapter 13 Status Lead Dist…" at bounding box center [682, 324] width 1364 height 804
click at [859, 291] on button "Download" at bounding box center [849, 282] width 85 height 36
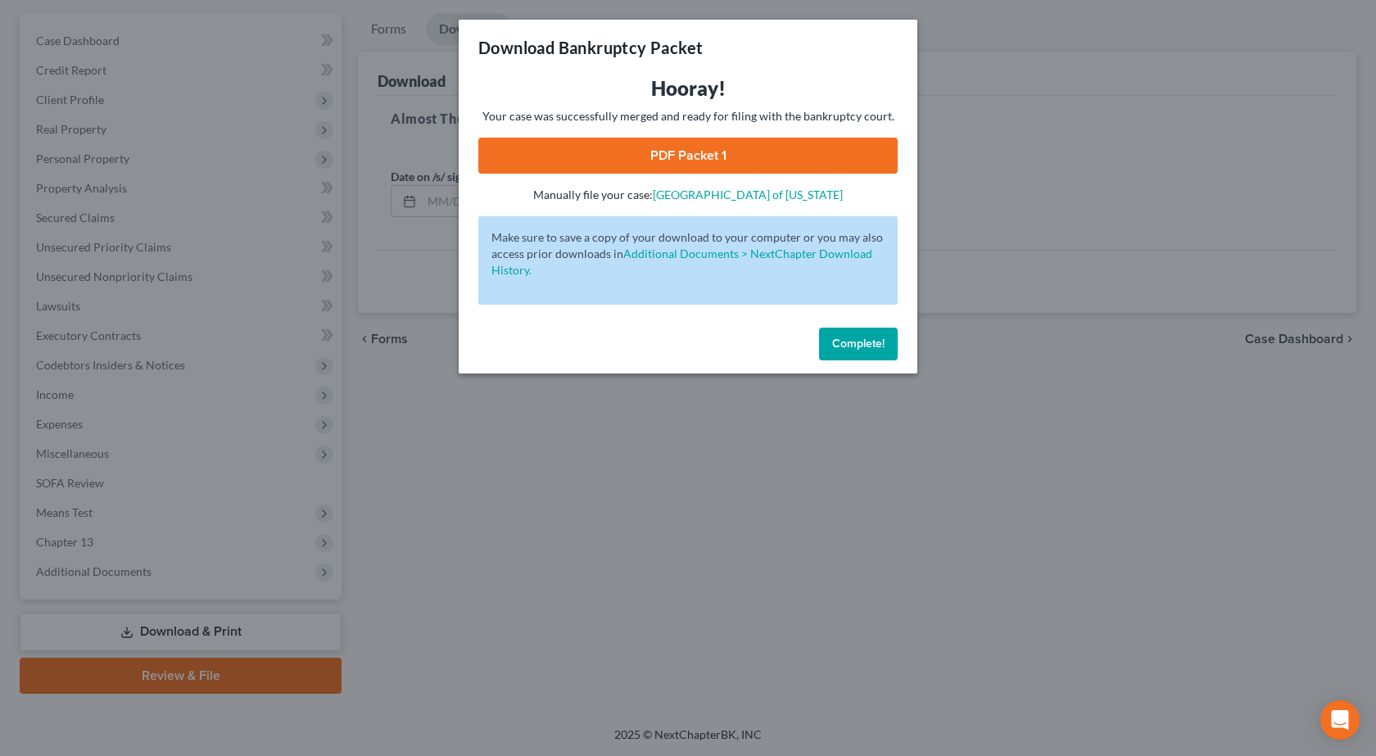
click at [696, 161] on link "PDF Packet 1" at bounding box center [687, 156] width 419 height 36
click at [1040, 460] on div "Download Bankruptcy Packet Hooray! Your case was successfully merged and ready …" at bounding box center [688, 378] width 1376 height 756
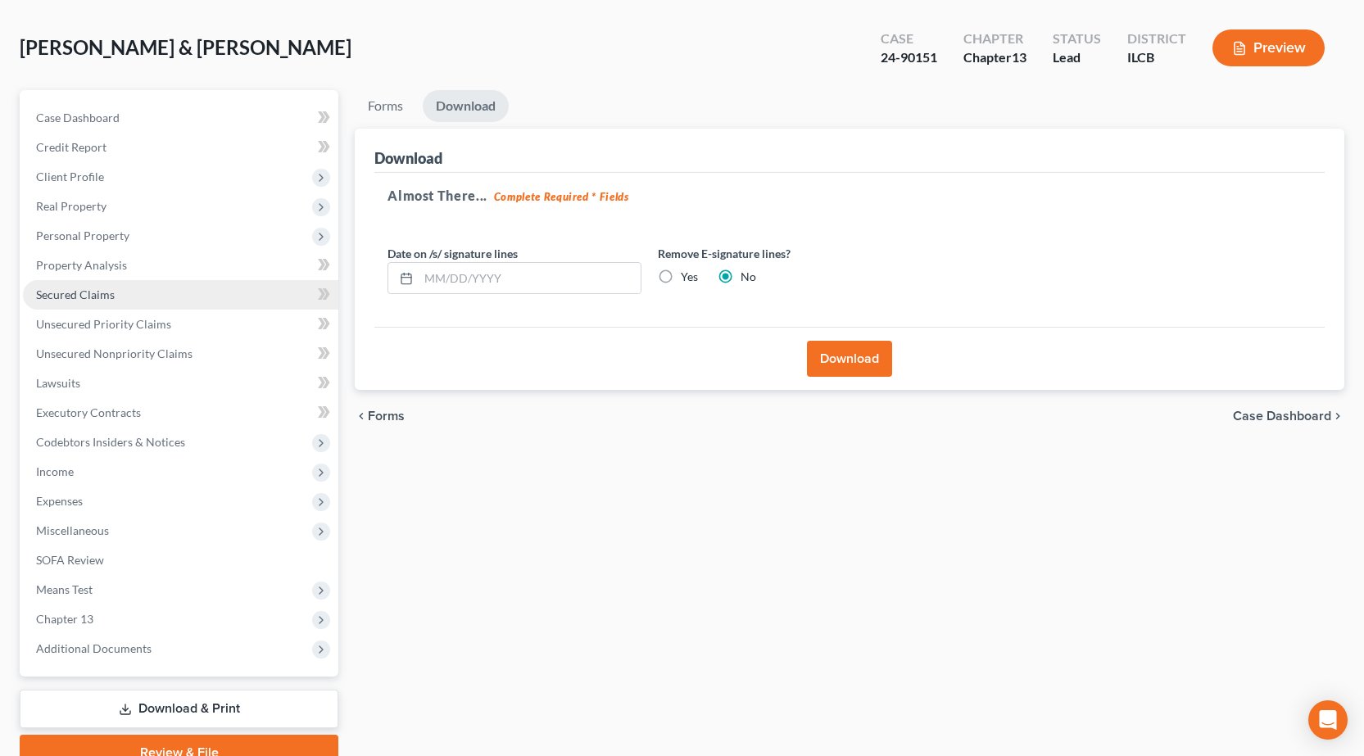
scroll to position [0, 0]
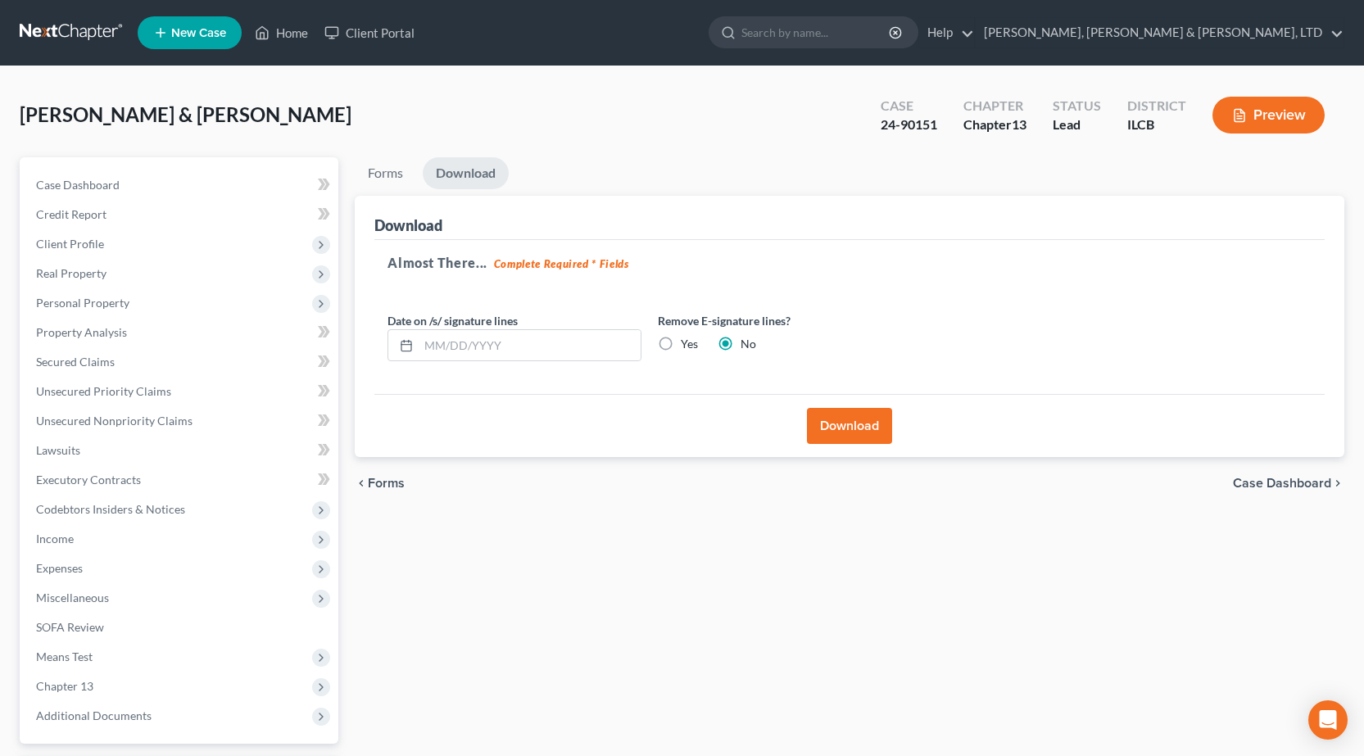
click at [59, 32] on link at bounding box center [72, 32] width 105 height 29
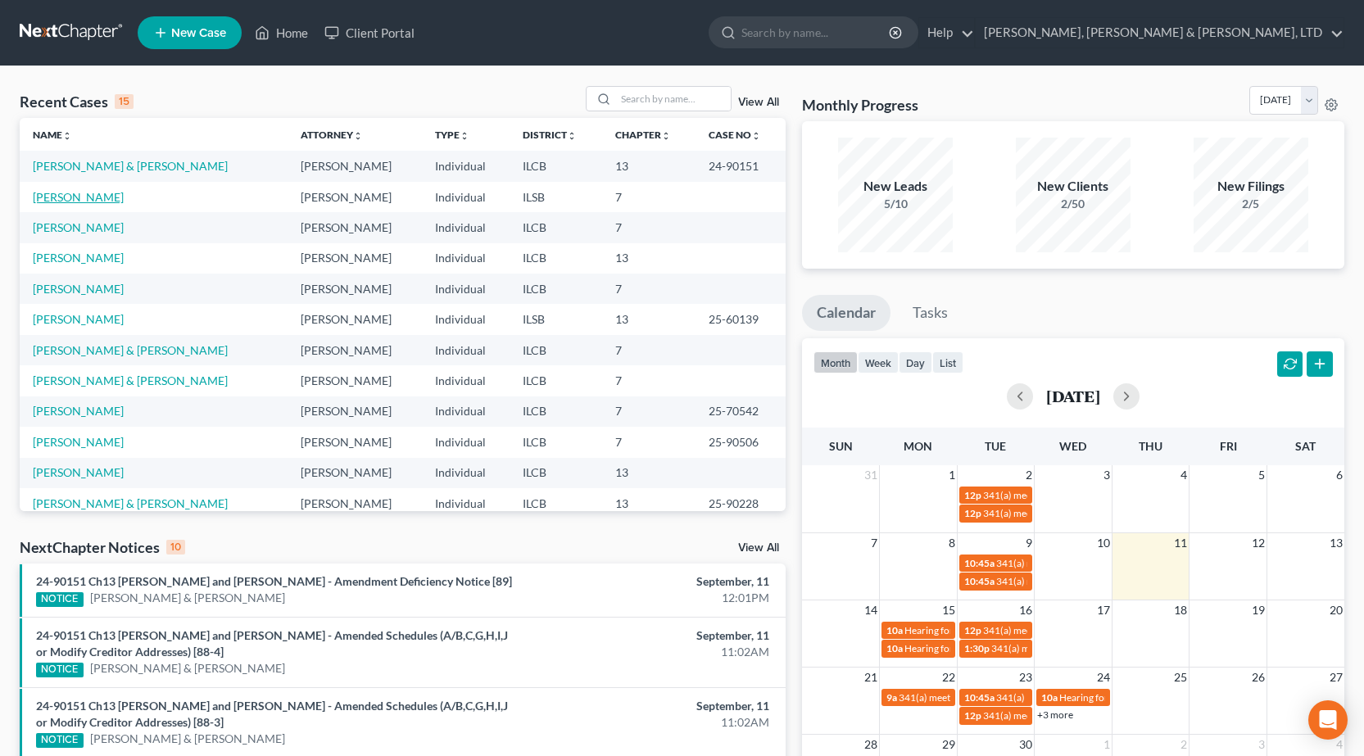
click at [70, 202] on link "[PERSON_NAME]" at bounding box center [78, 197] width 91 height 14
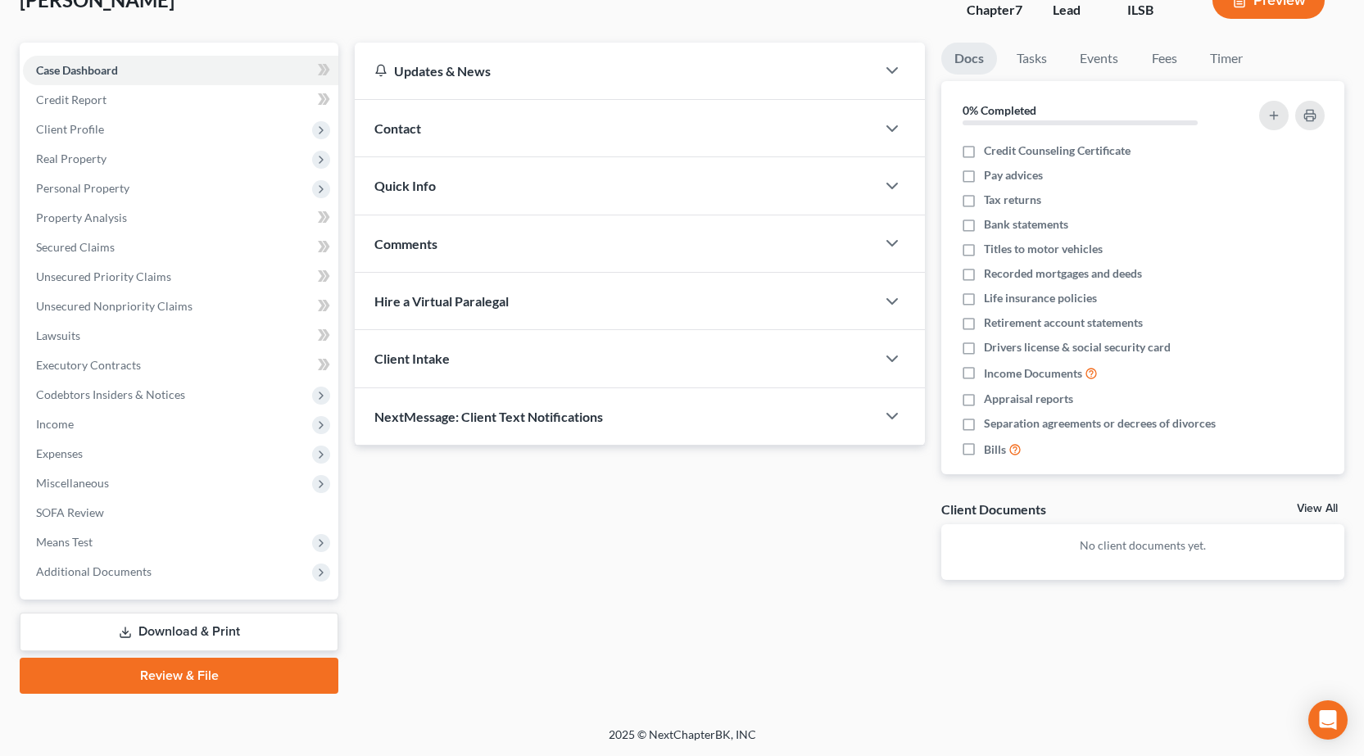
click at [165, 678] on link "Review & File" at bounding box center [179, 676] width 319 height 36
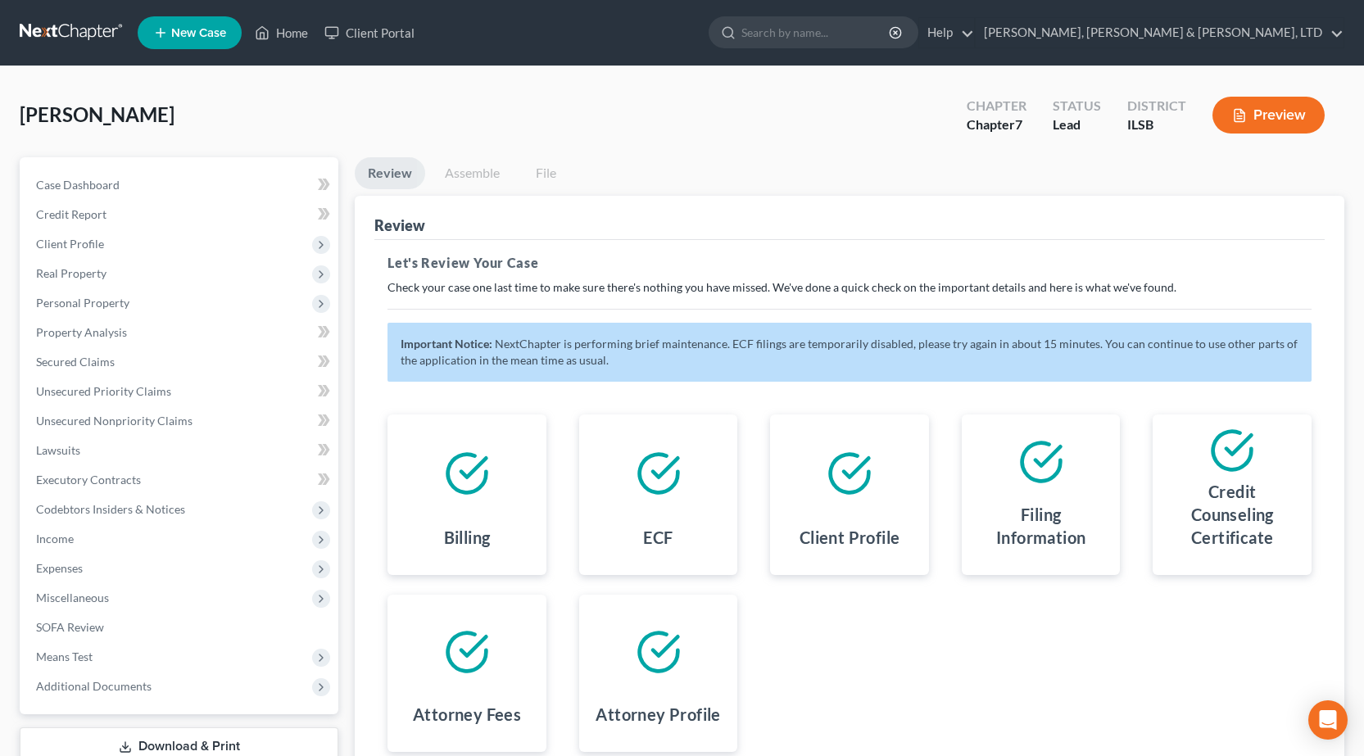
click at [63, 7] on nav "Home New Case Client Portal Smith, Pappas & Jones, LTD pappas@spjlaw.net My Acc…" at bounding box center [682, 33] width 1364 height 66
click at [36, 29] on link at bounding box center [72, 32] width 105 height 29
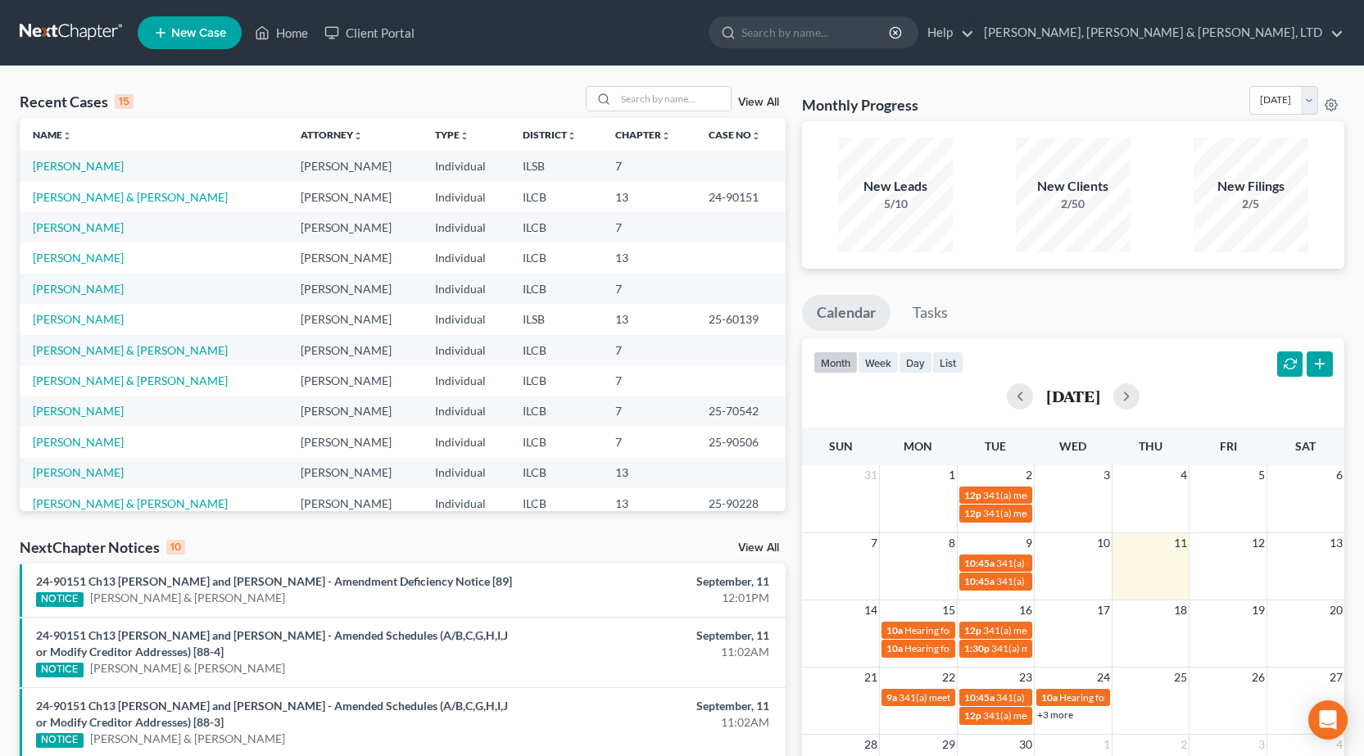
click at [57, 266] on td "[PERSON_NAME]" at bounding box center [154, 258] width 268 height 30
click at [50, 263] on link "[PERSON_NAME]" at bounding box center [78, 258] width 91 height 14
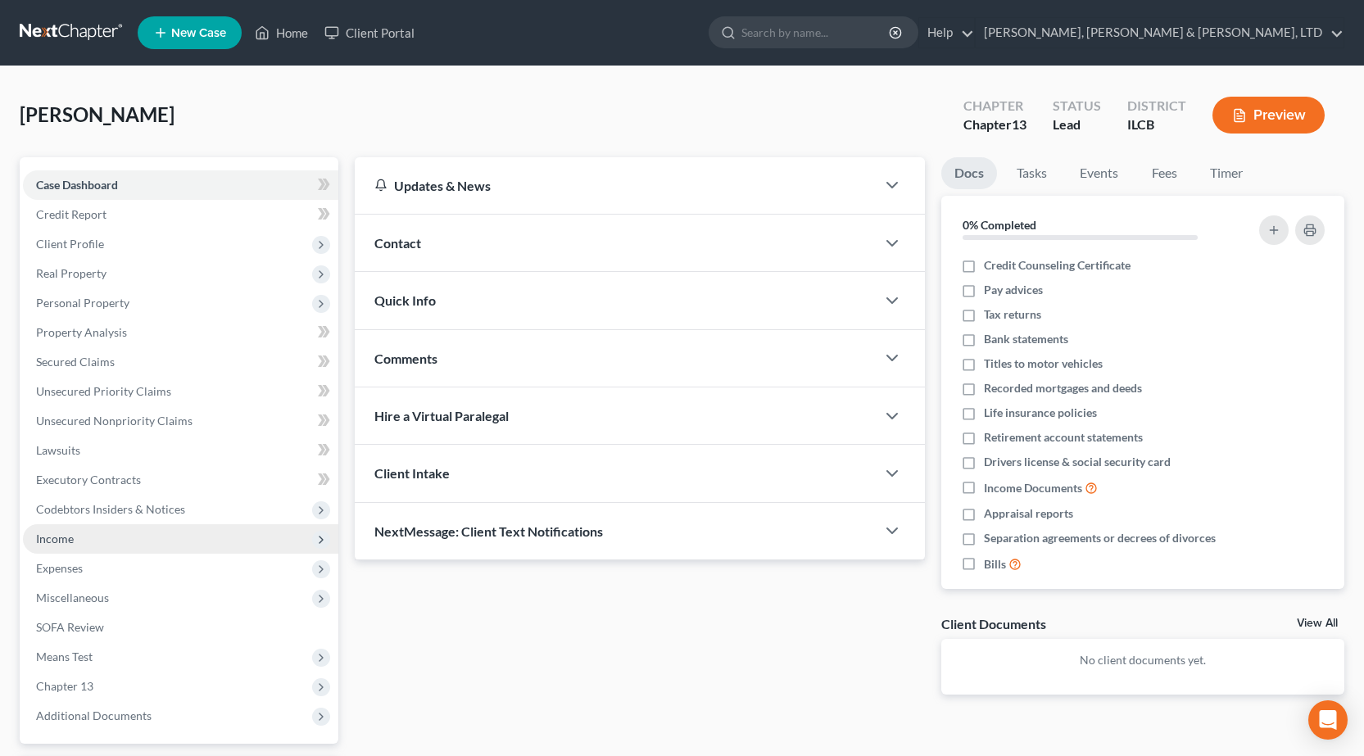
click at [76, 536] on span "Income" at bounding box center [180, 538] width 315 height 29
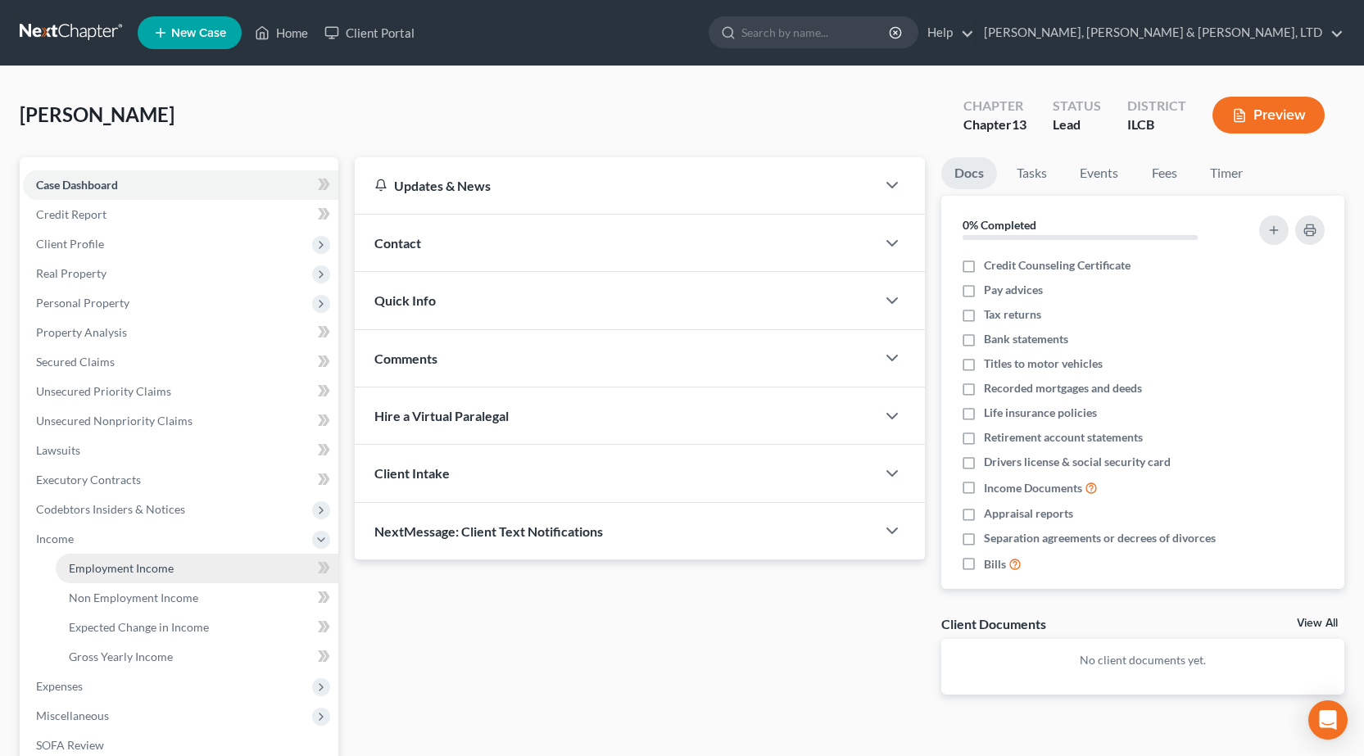
click at [137, 569] on span "Employment Income" at bounding box center [121, 568] width 105 height 14
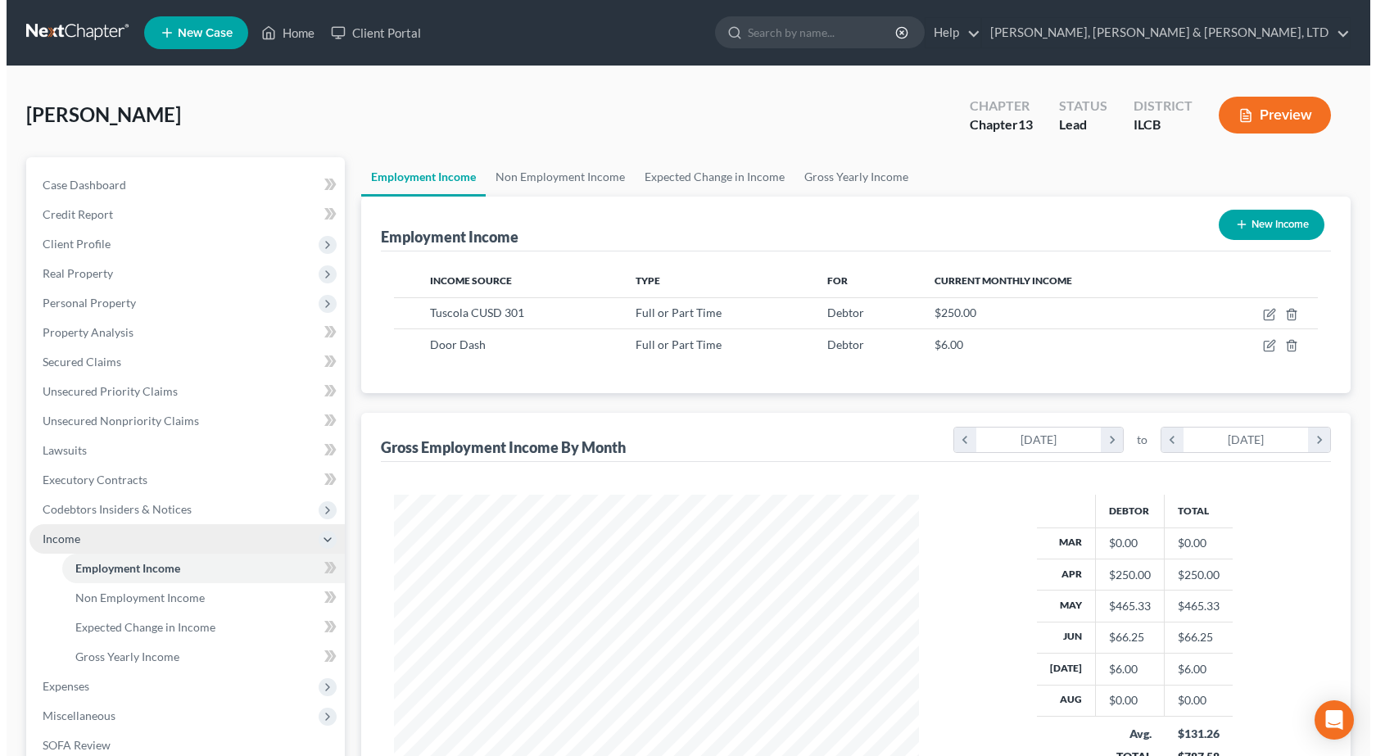
scroll to position [294, 558]
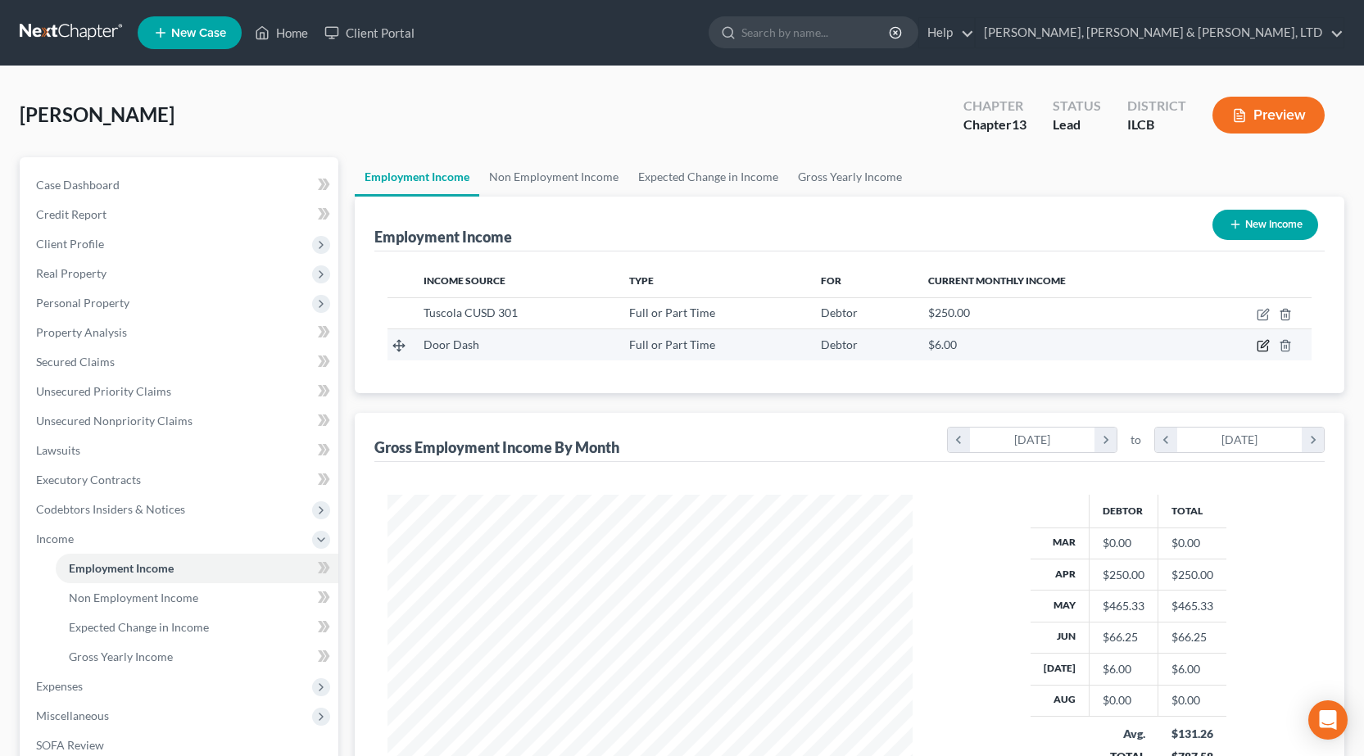
click at [1262, 342] on icon "button" at bounding box center [1263, 347] width 10 height 10
select select "0"
select select "14"
select select "0"
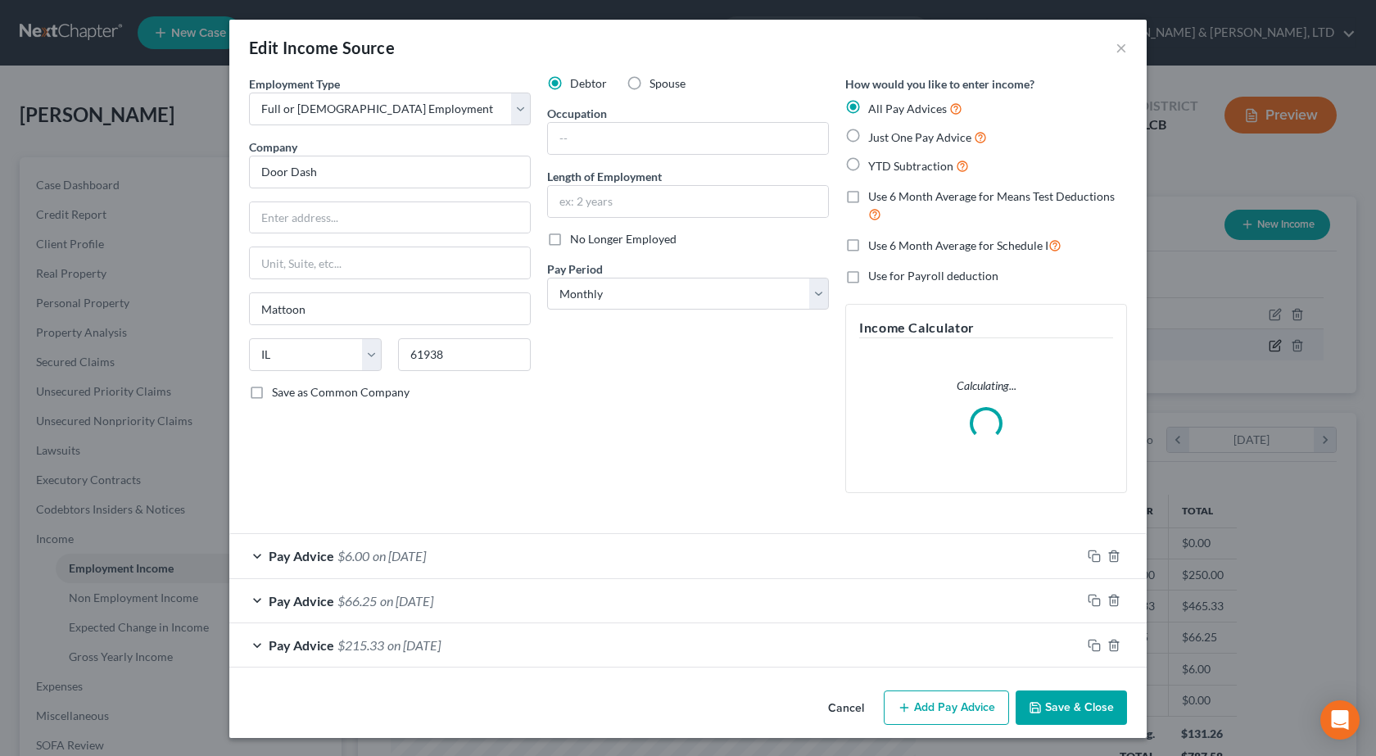
scroll to position [294, 564]
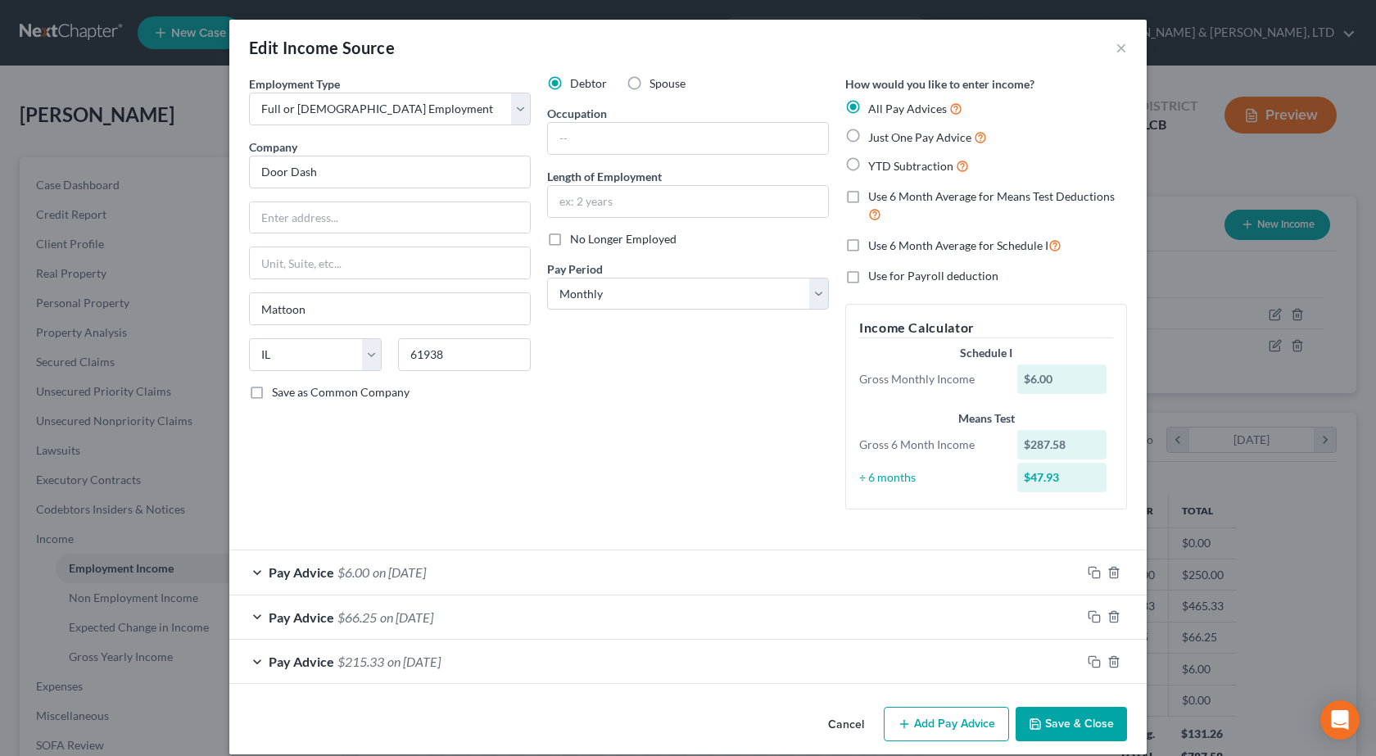
click at [900, 712] on button "Add Pay Advice" at bounding box center [946, 724] width 125 height 34
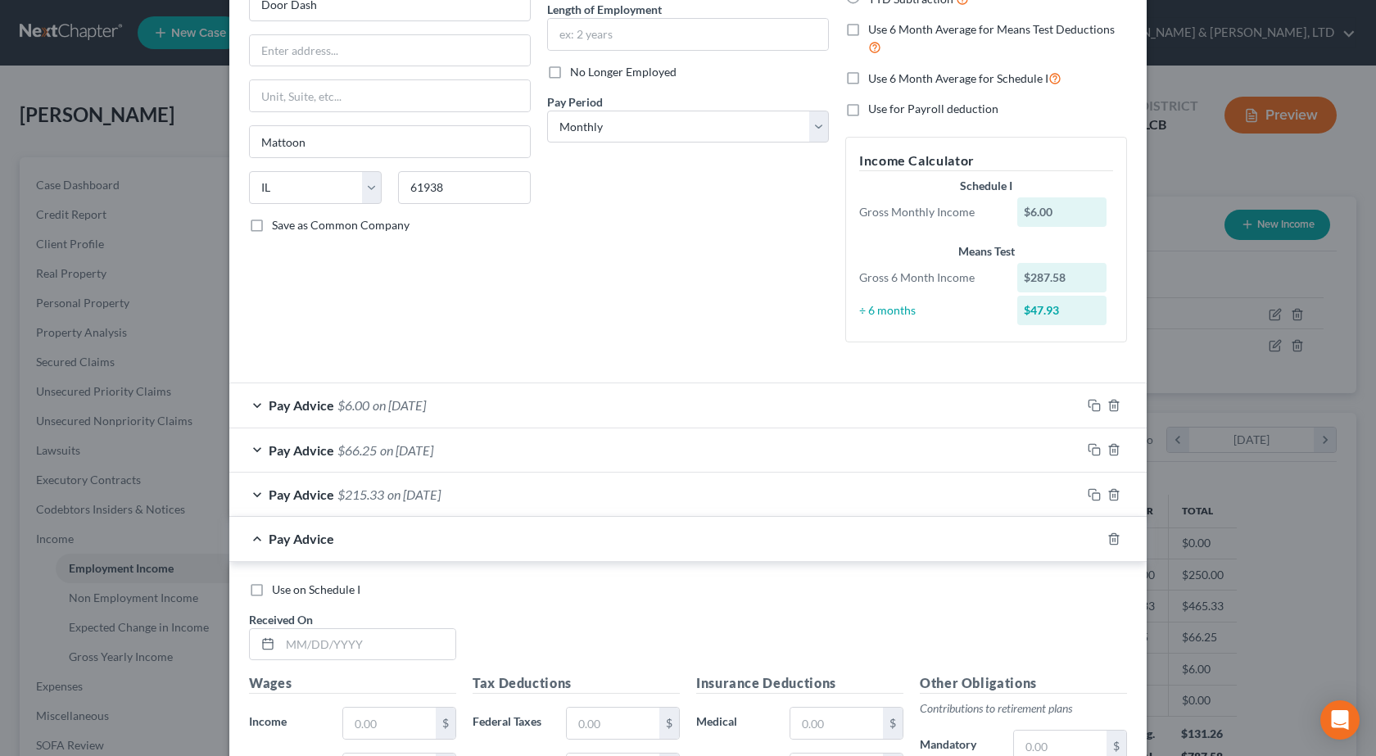
scroll to position [328, 0]
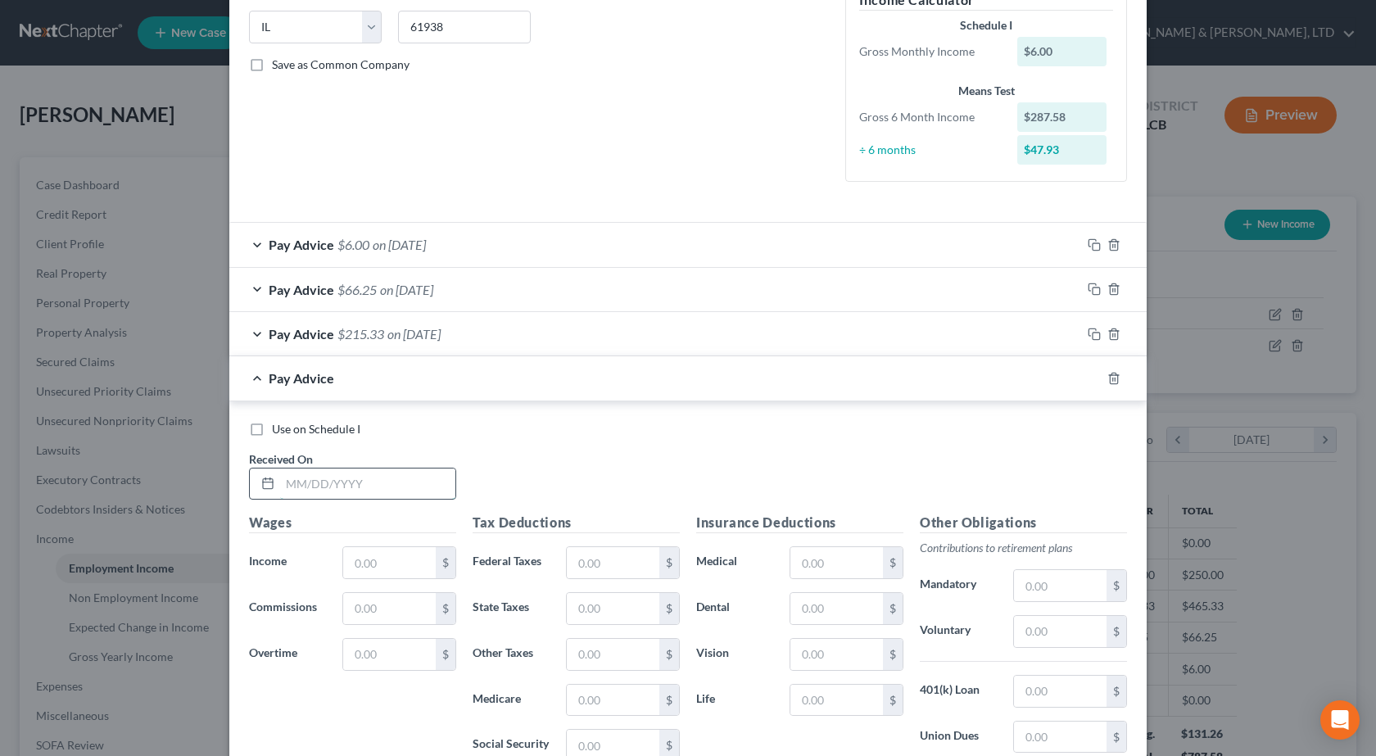
click at [369, 497] on input "text" at bounding box center [367, 484] width 175 height 31
click at [360, 468] on div at bounding box center [352, 484] width 207 height 33
click at [350, 475] on input "text" at bounding box center [367, 484] width 175 height 31
type input "[DATE]"
click at [389, 569] on input "text" at bounding box center [389, 562] width 93 height 31
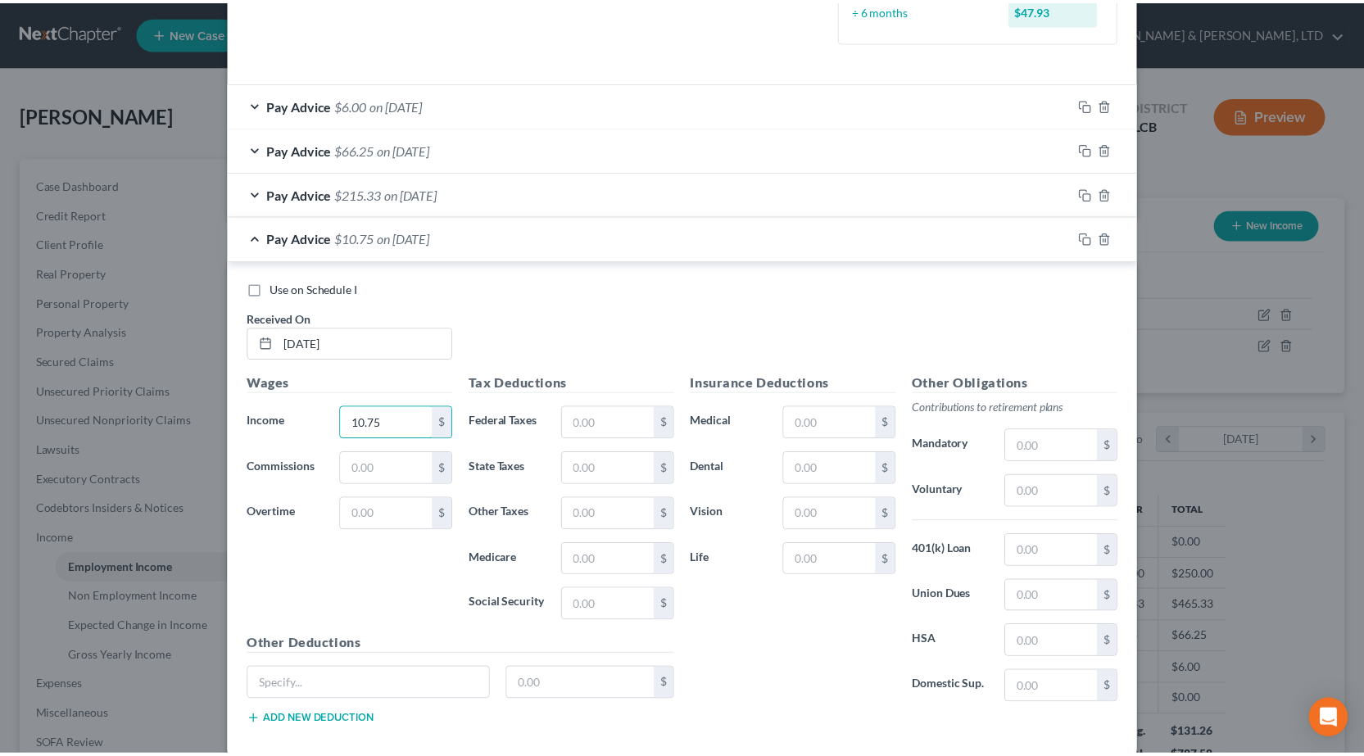
scroll to position [555, 0]
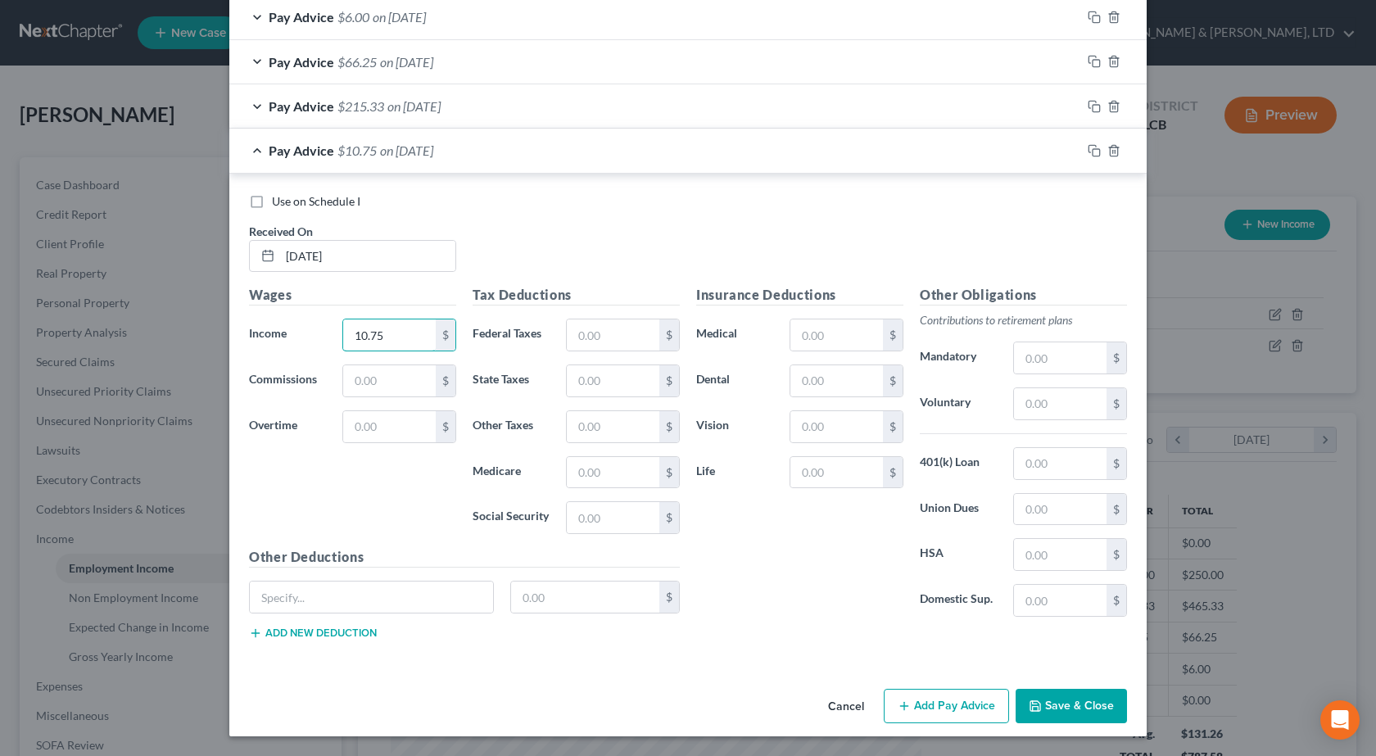
type input "10.75"
click at [1067, 706] on button "Save & Close" at bounding box center [1071, 706] width 111 height 34
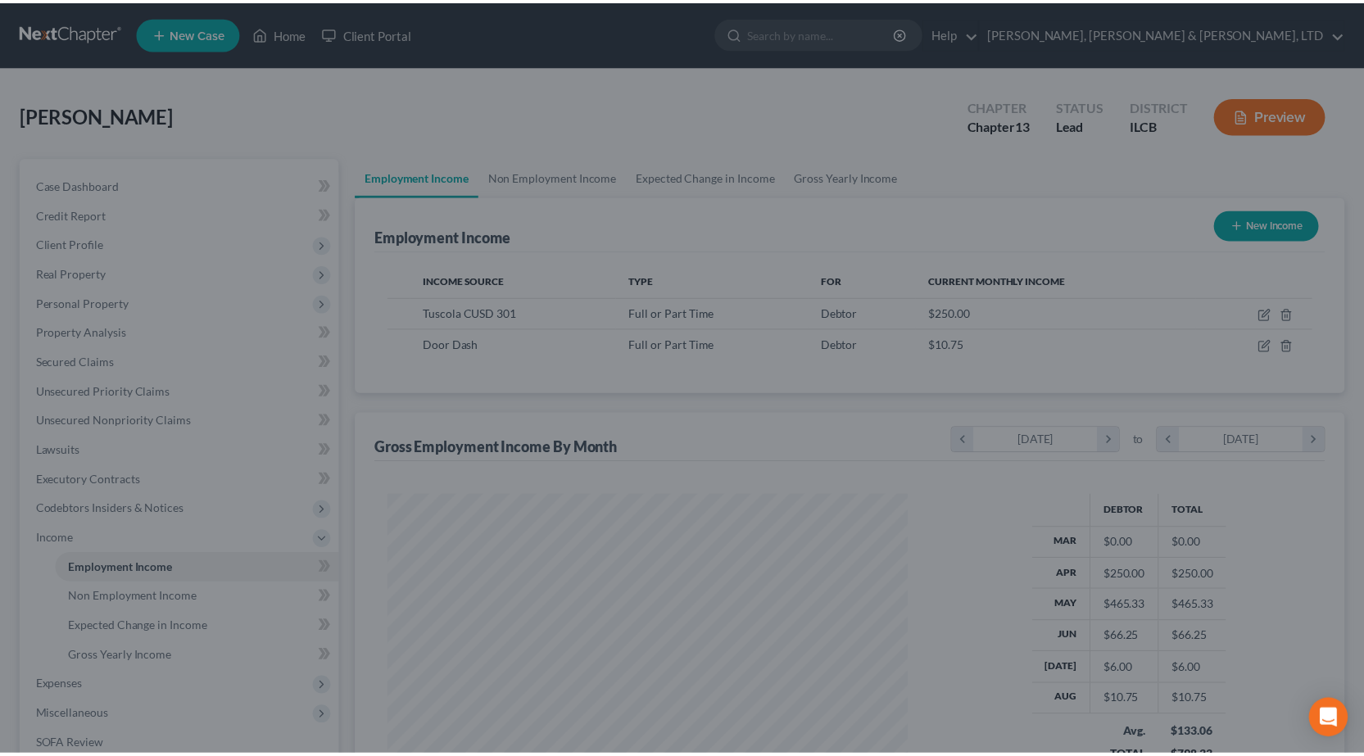
scroll to position [818944, 818680]
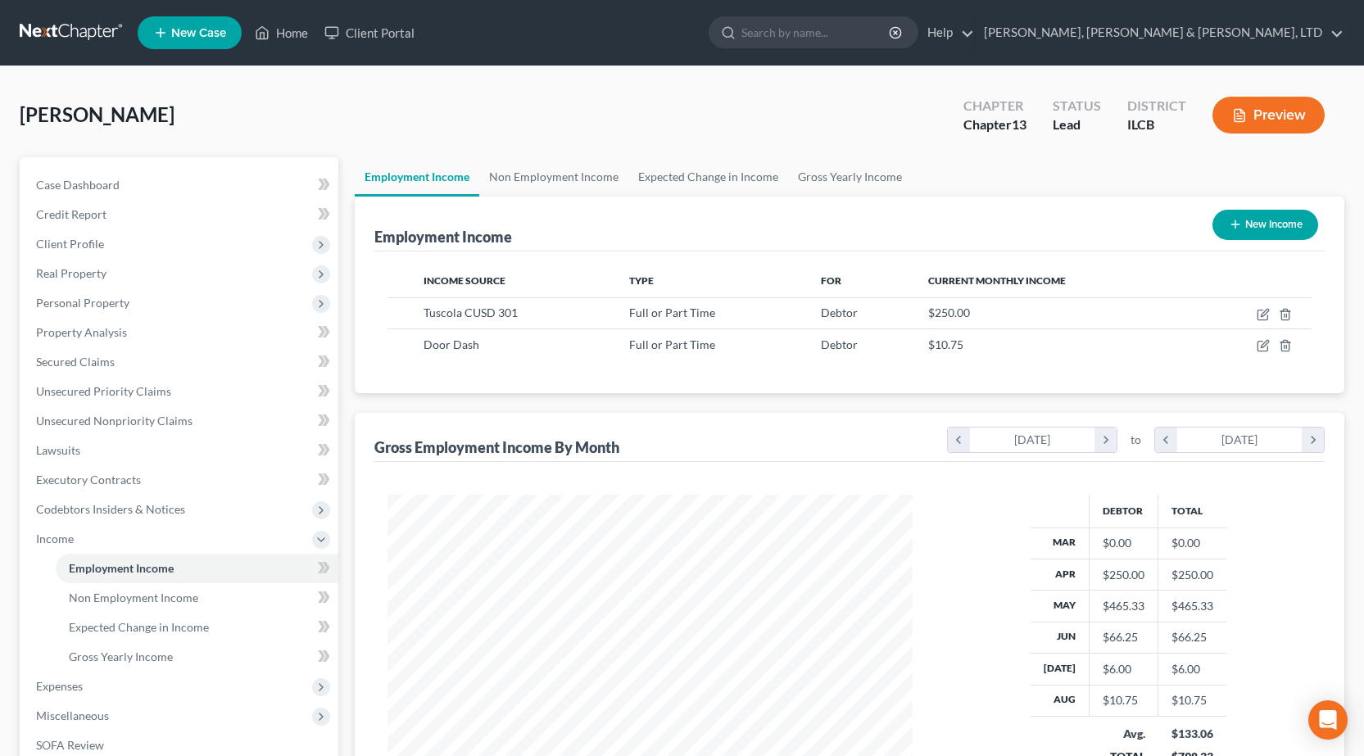
click at [43, 26] on link at bounding box center [72, 32] width 105 height 29
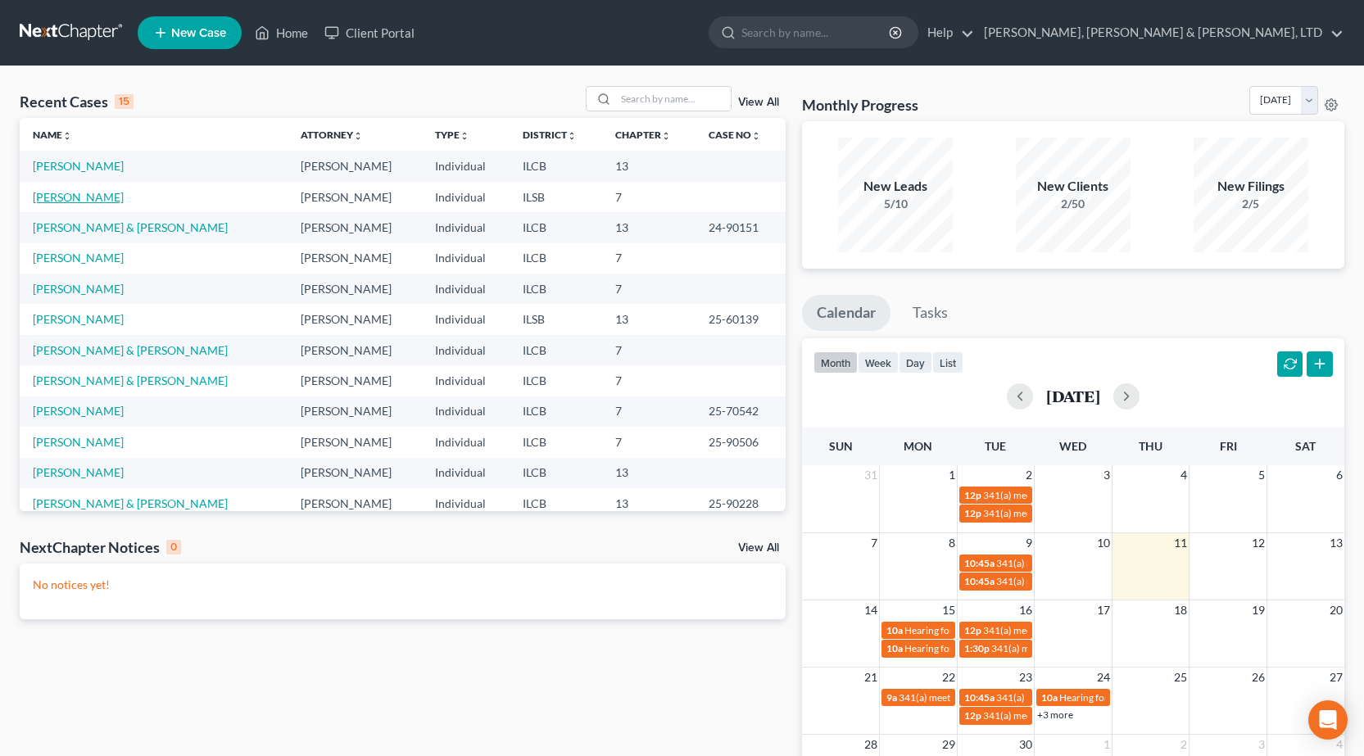
click at [79, 197] on link "[PERSON_NAME]" at bounding box center [78, 197] width 91 height 14
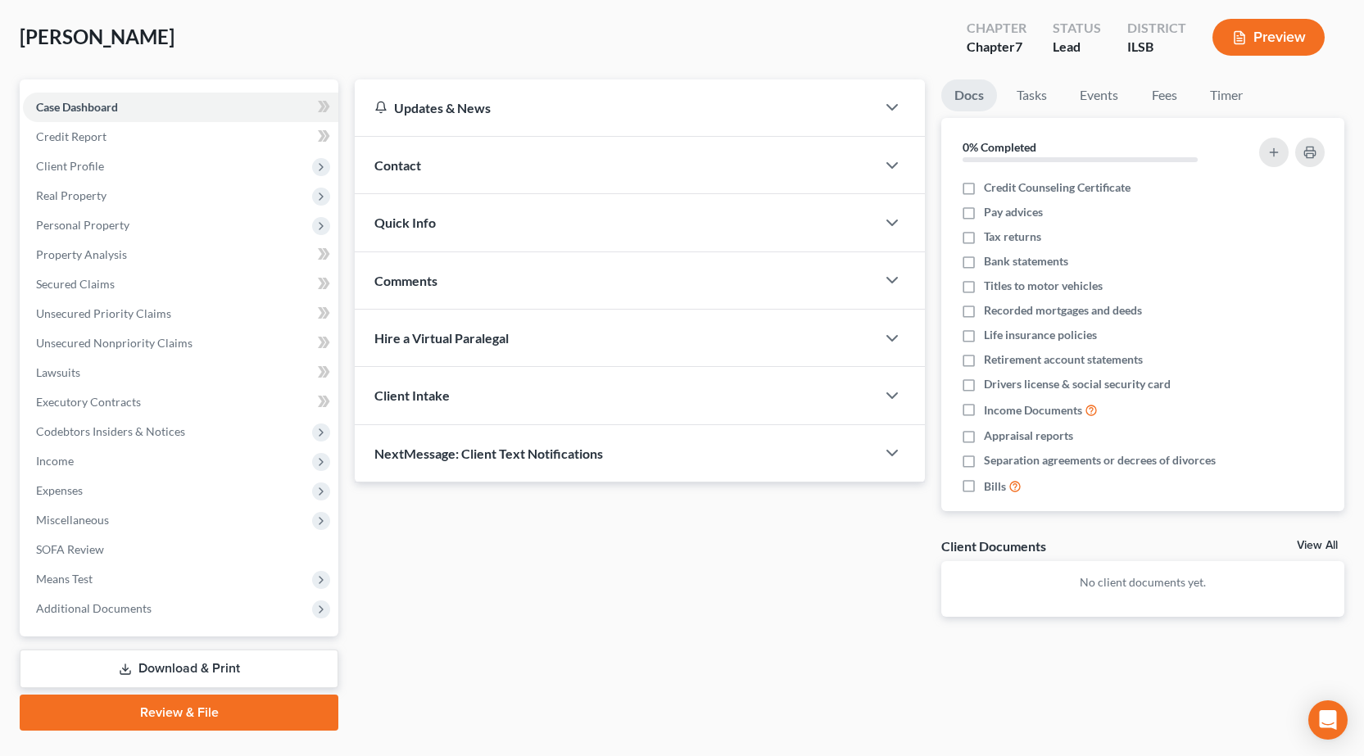
scroll to position [115, 0]
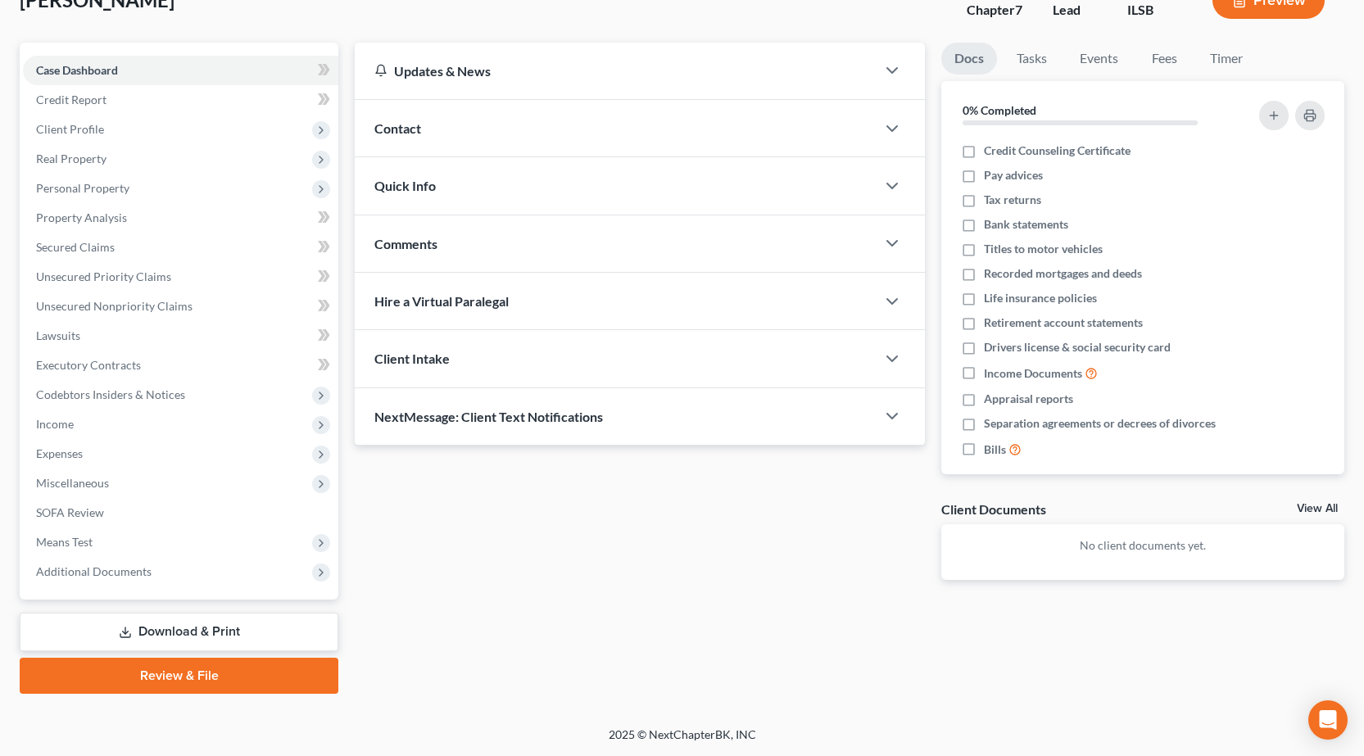
click at [192, 673] on link "Review & File" at bounding box center [179, 676] width 319 height 36
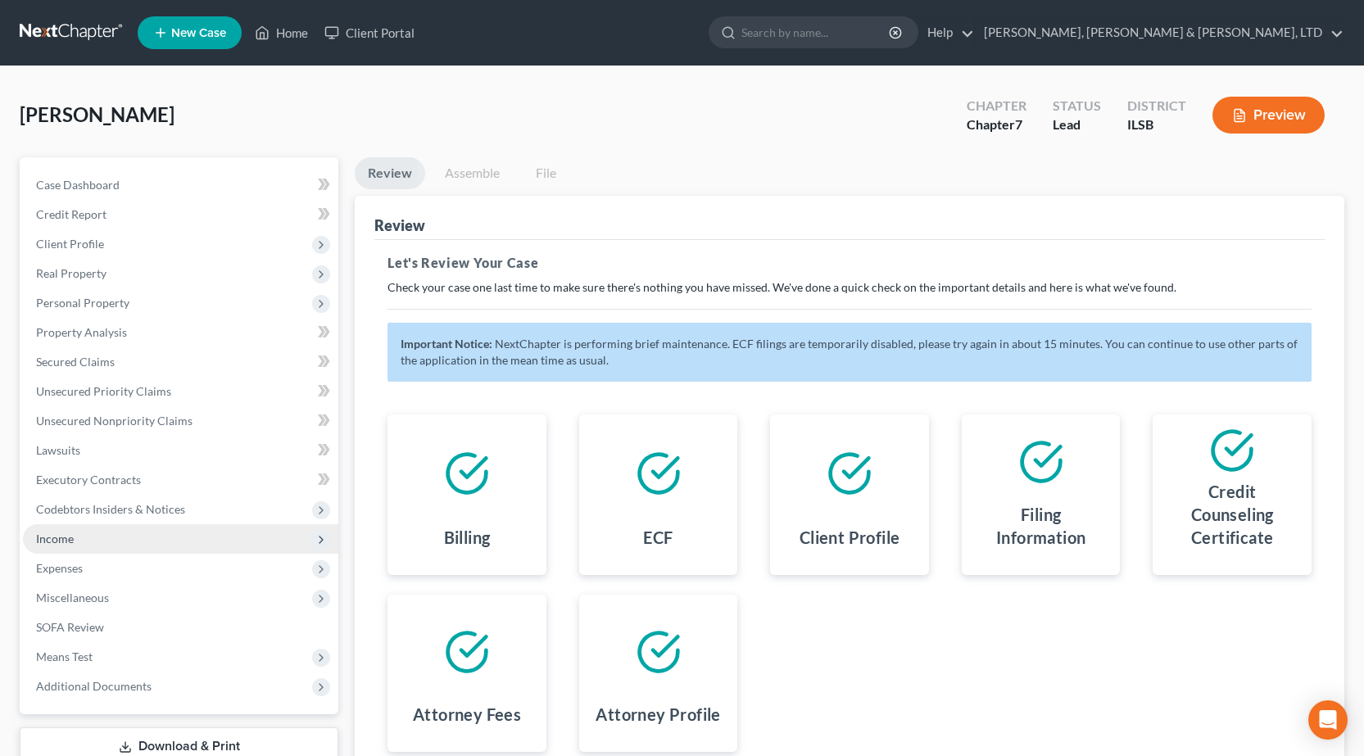
click at [166, 524] on span "Income" at bounding box center [180, 538] width 315 height 29
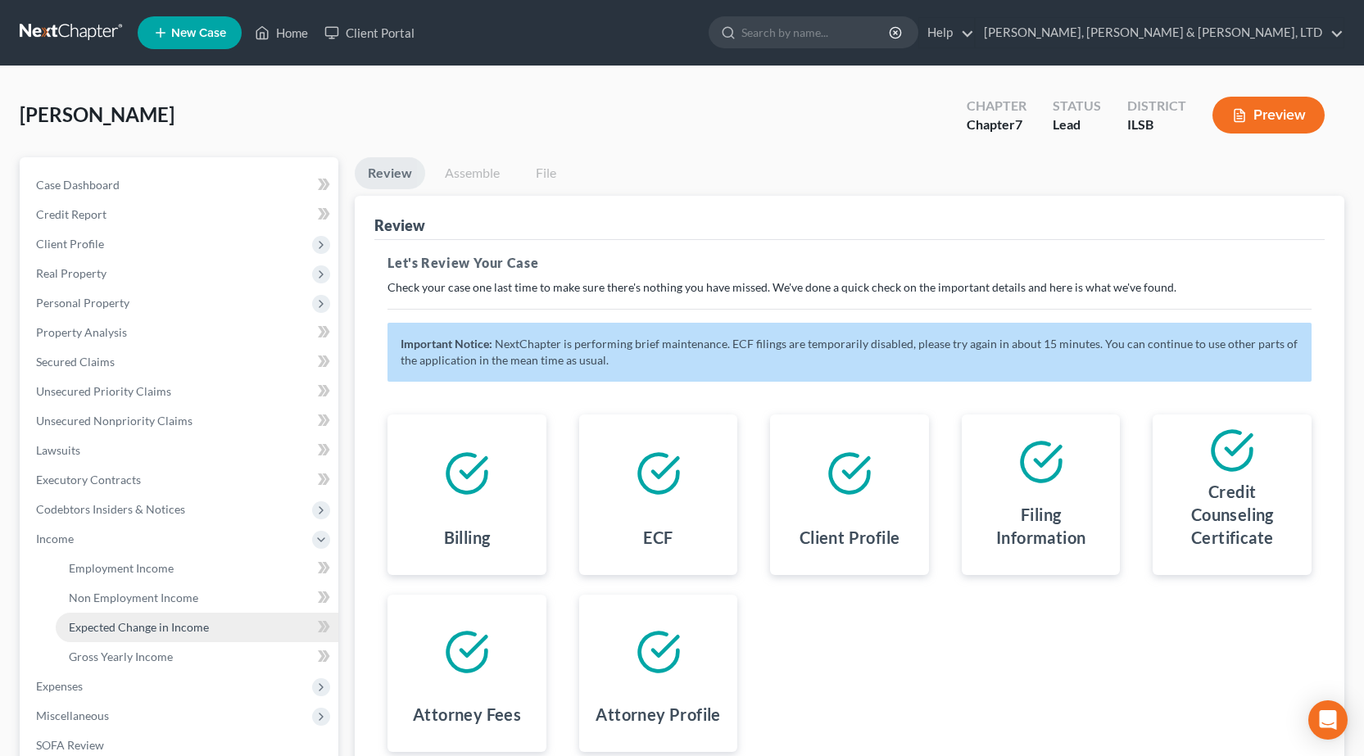
click at [162, 617] on link "Expected Change in Income" at bounding box center [197, 627] width 283 height 29
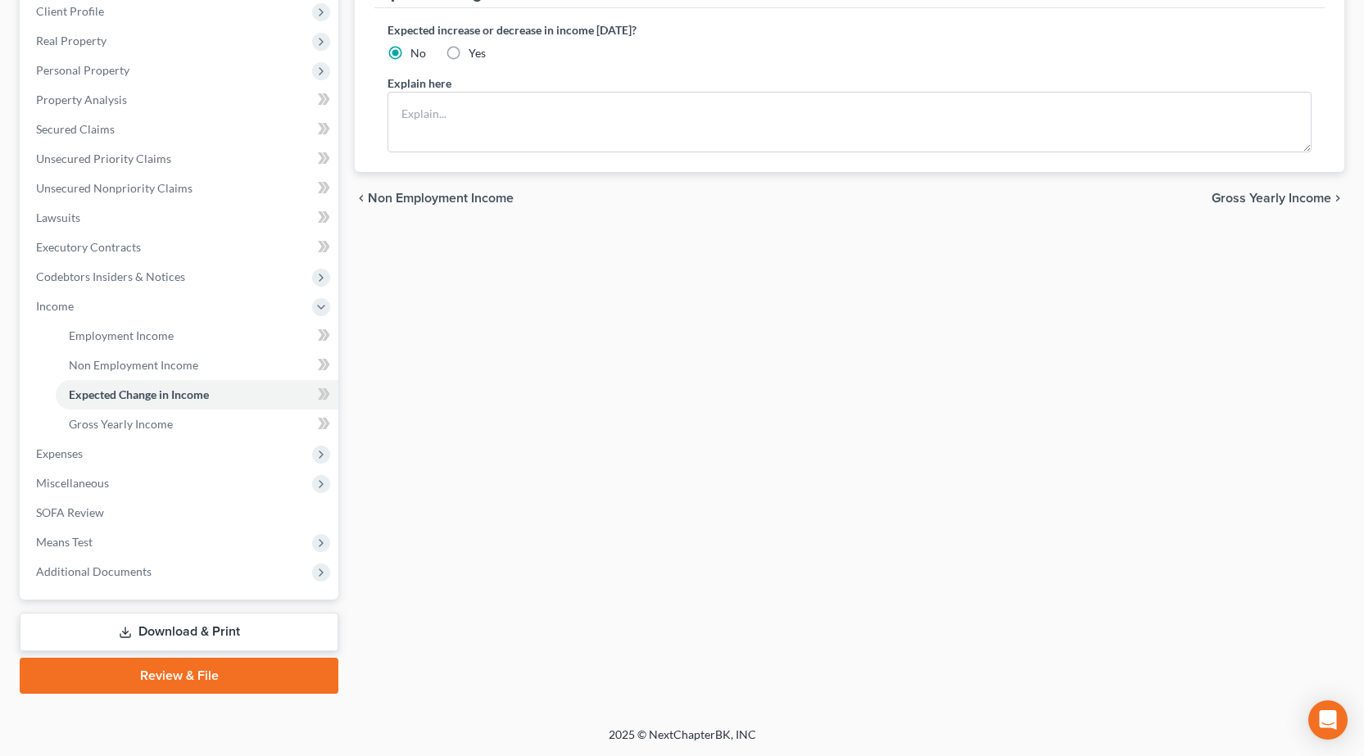
click at [192, 671] on link "Review & File" at bounding box center [179, 676] width 319 height 36
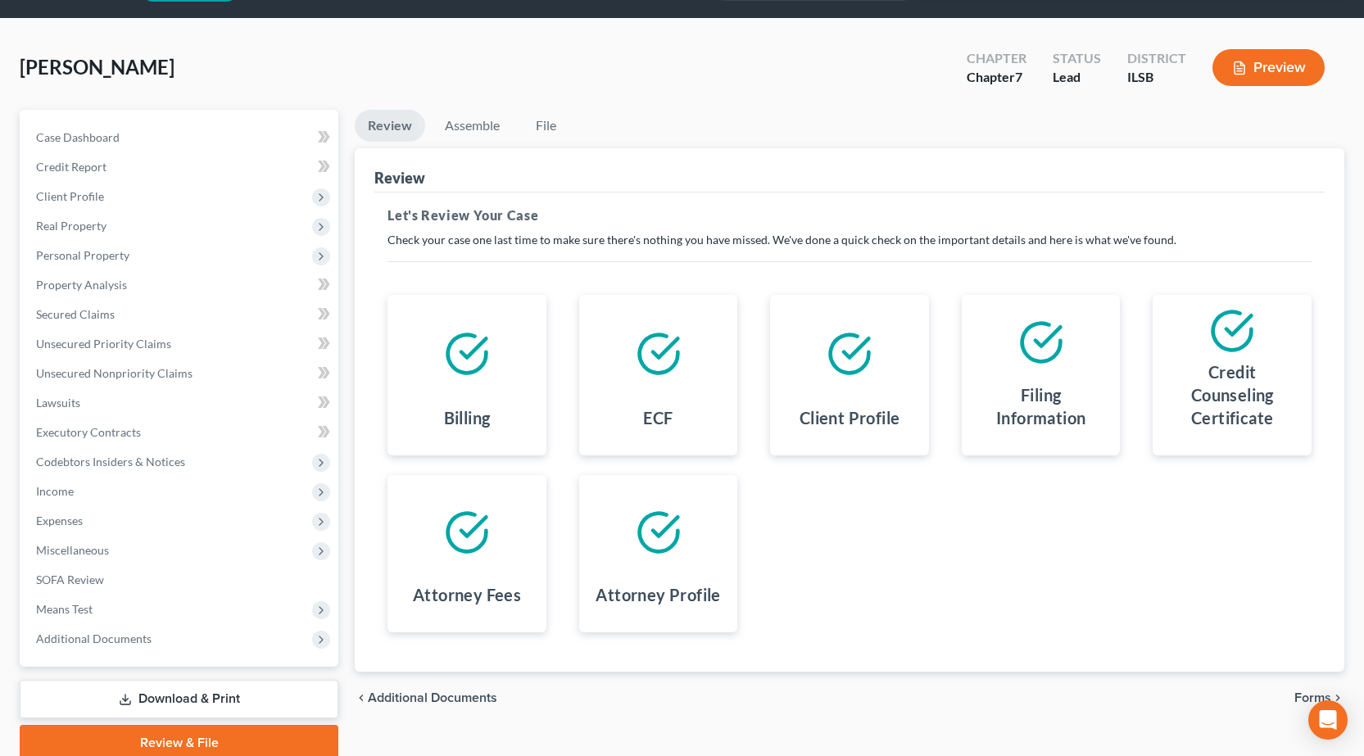
scroll to position [115, 0]
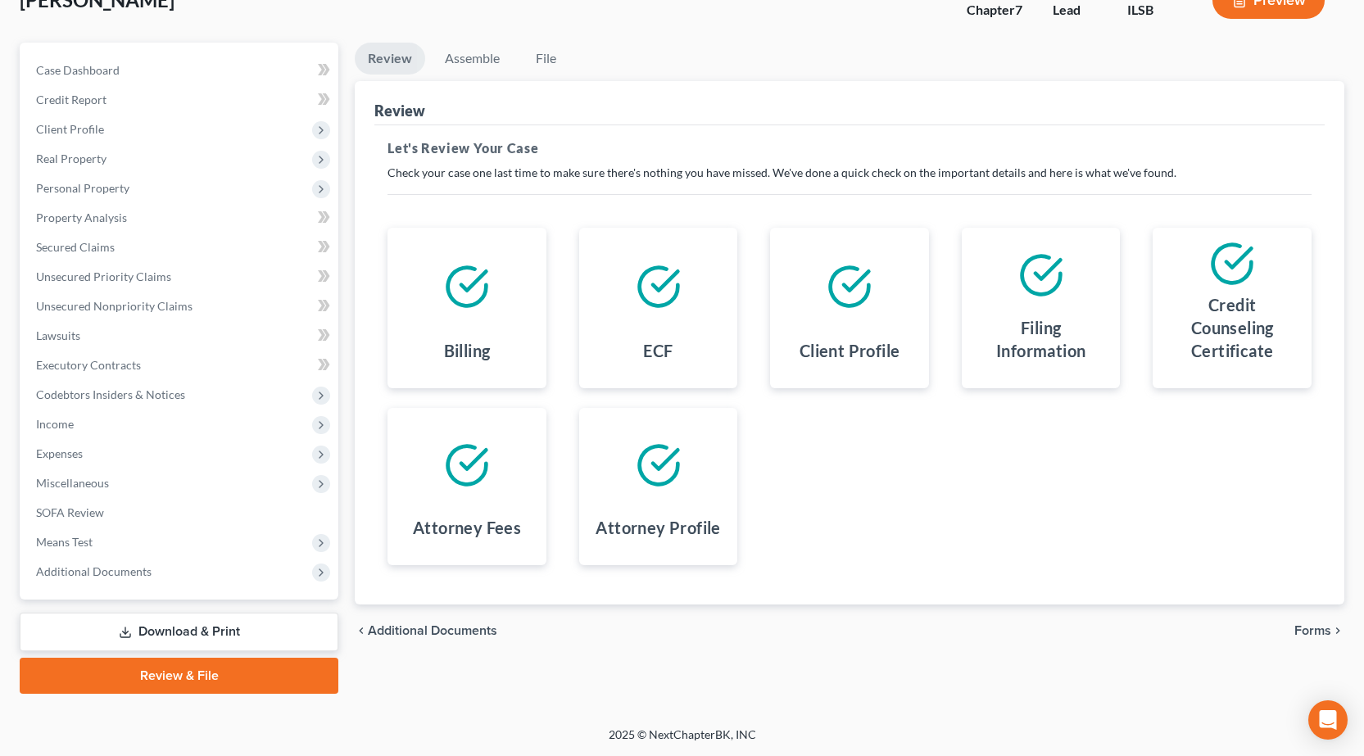
click at [1325, 625] on span "Forms" at bounding box center [1312, 630] width 37 height 13
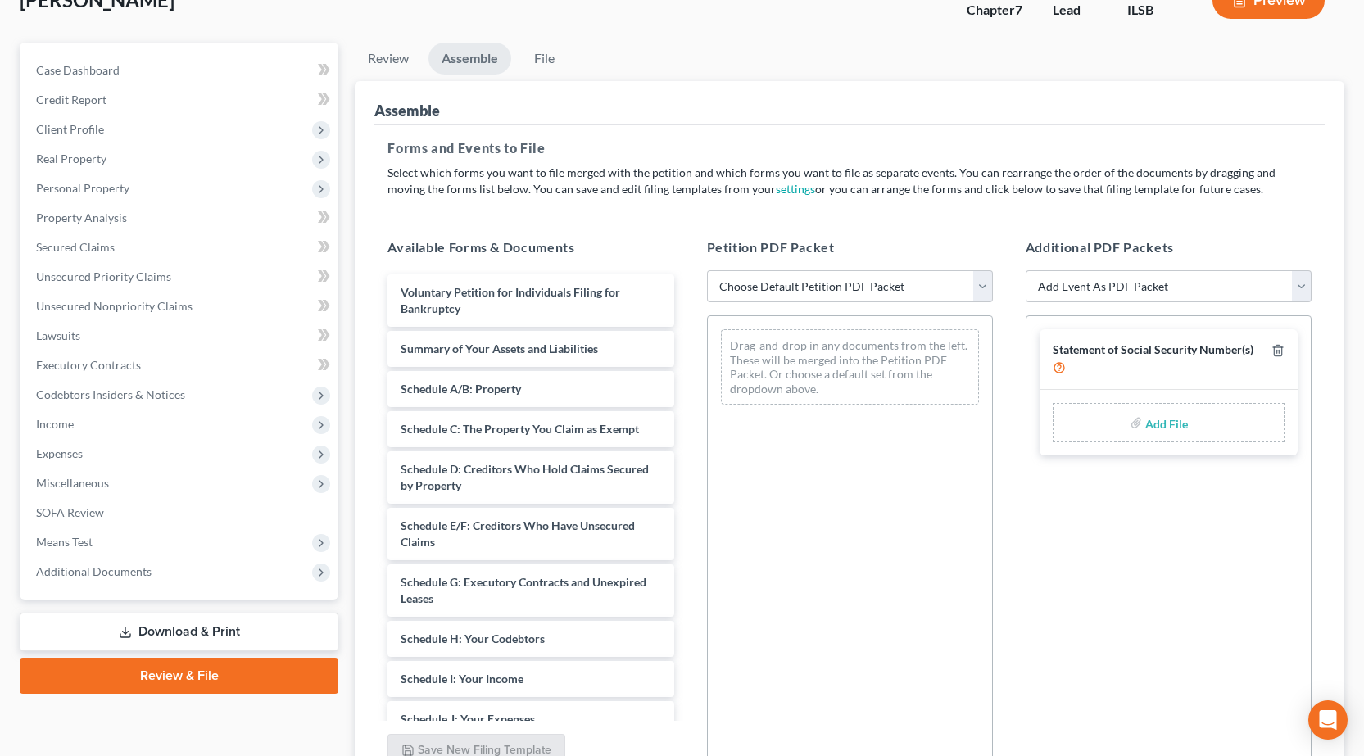
drag, startPoint x: 828, startPoint y: 261, endPoint x: 816, endPoint y: 284, distance: 26.7
click at [827, 265] on div "Petition PDF Packet Choose Default Petition PDF Packet Complete Bankruptcy Peti…" at bounding box center [850, 501] width 319 height 555
click at [816, 283] on select "Choose Default Petition PDF Packet Complete Bankruptcy Petition (all forms and …" at bounding box center [850, 286] width 286 height 33
select select "0"
click at [707, 270] on select "Choose Default Petition PDF Packet Complete Bankruptcy Petition (all forms and …" at bounding box center [850, 286] width 286 height 33
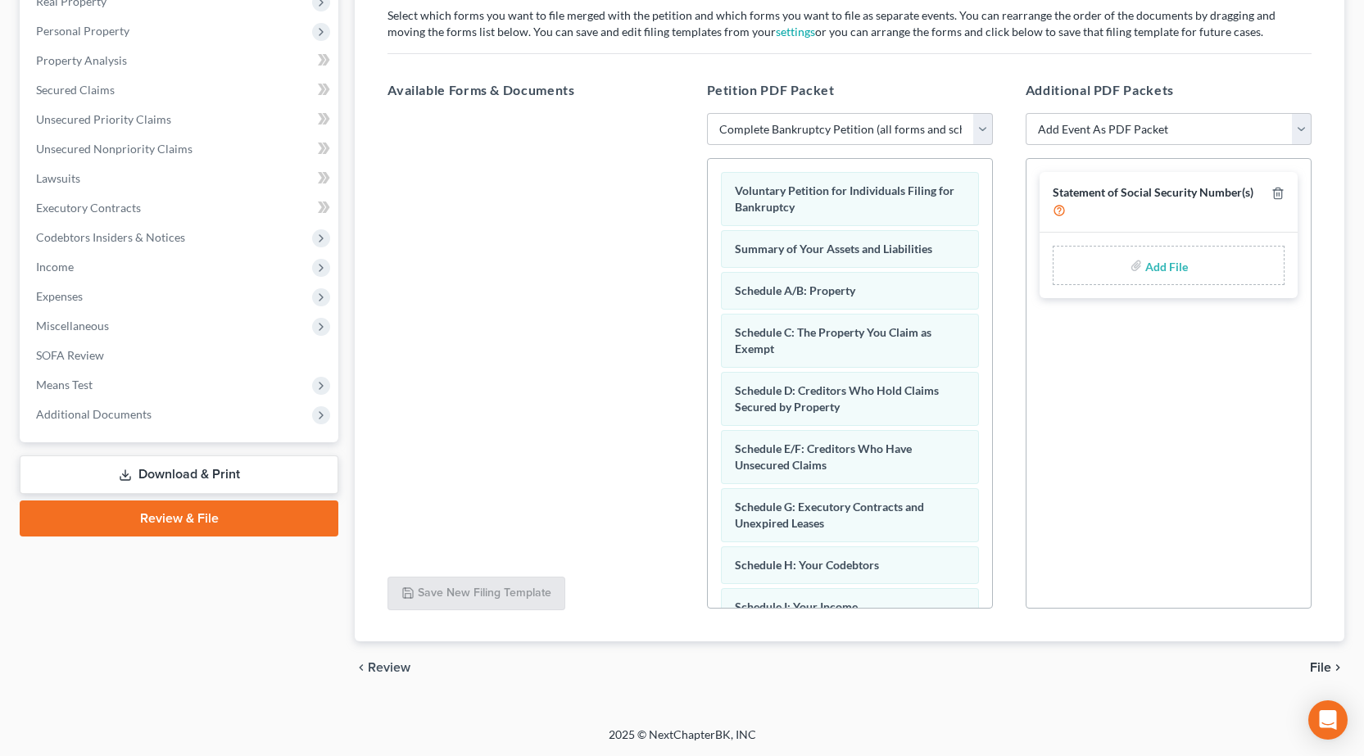
click at [1326, 662] on span "File" at bounding box center [1320, 667] width 21 height 13
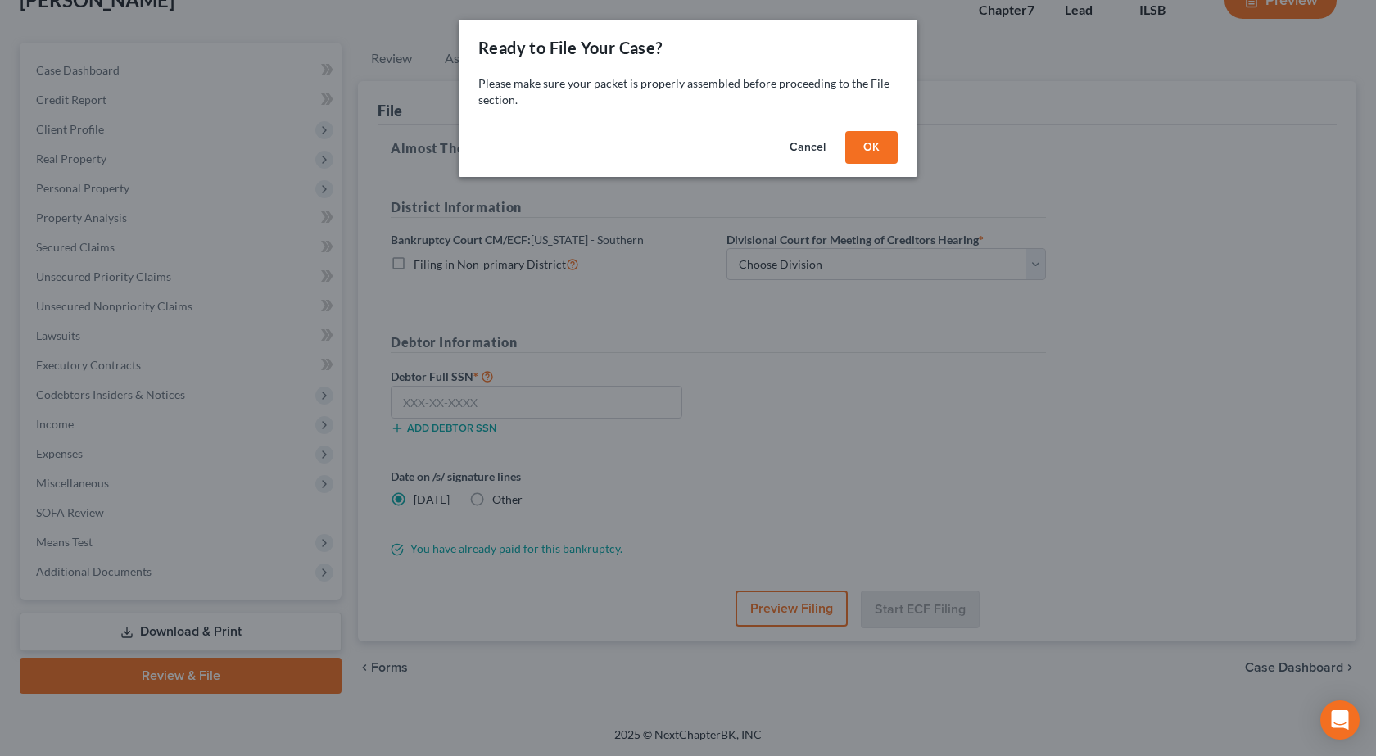
click at [869, 144] on button "OK" at bounding box center [871, 147] width 52 height 33
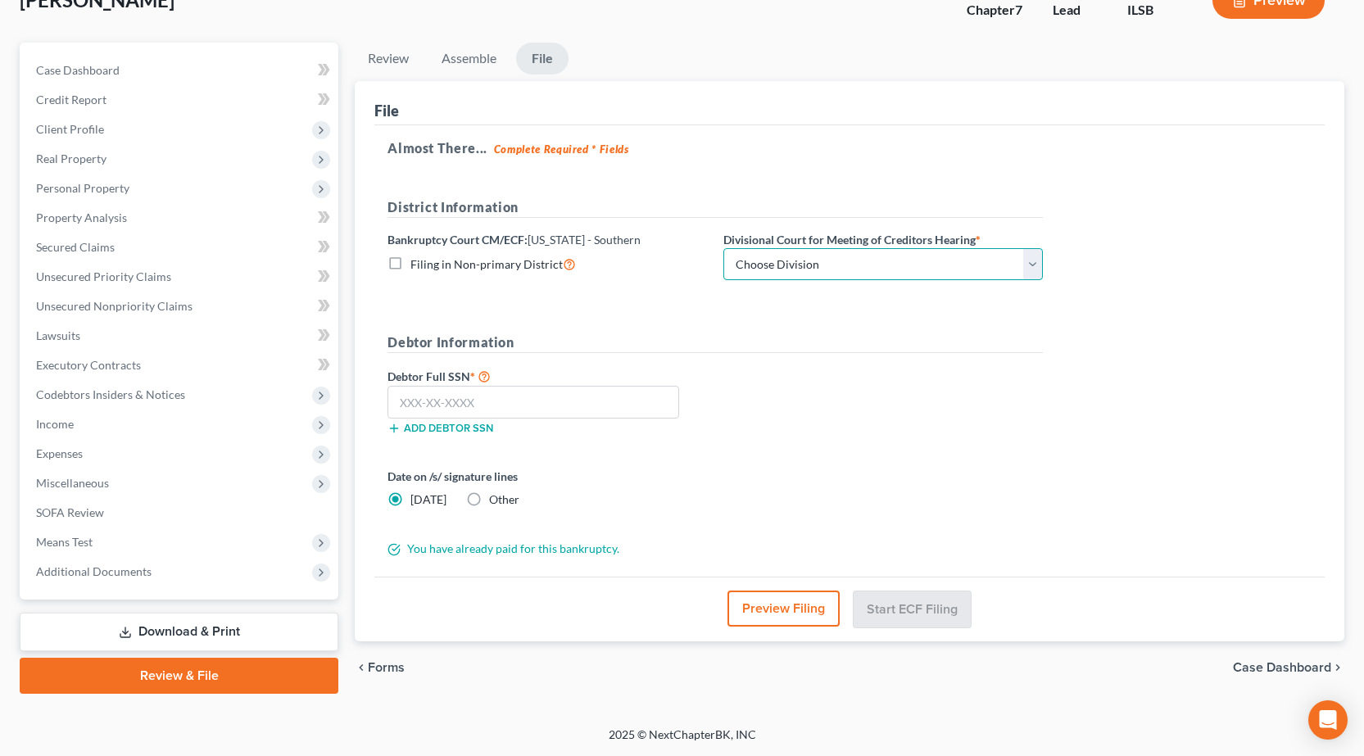
click at [773, 255] on select "Choose Division [PERSON_NAME] [GEOGRAPHIC_DATA] [GEOGRAPHIC_DATA][PERSON_NAME]" at bounding box center [883, 264] width 320 height 33
select select "1"
click at [723, 248] on select "Choose Division [PERSON_NAME] [GEOGRAPHIC_DATA] [GEOGRAPHIC_DATA][PERSON_NAME]" at bounding box center [883, 264] width 320 height 33
click at [487, 401] on input "text" at bounding box center [533, 402] width 292 height 33
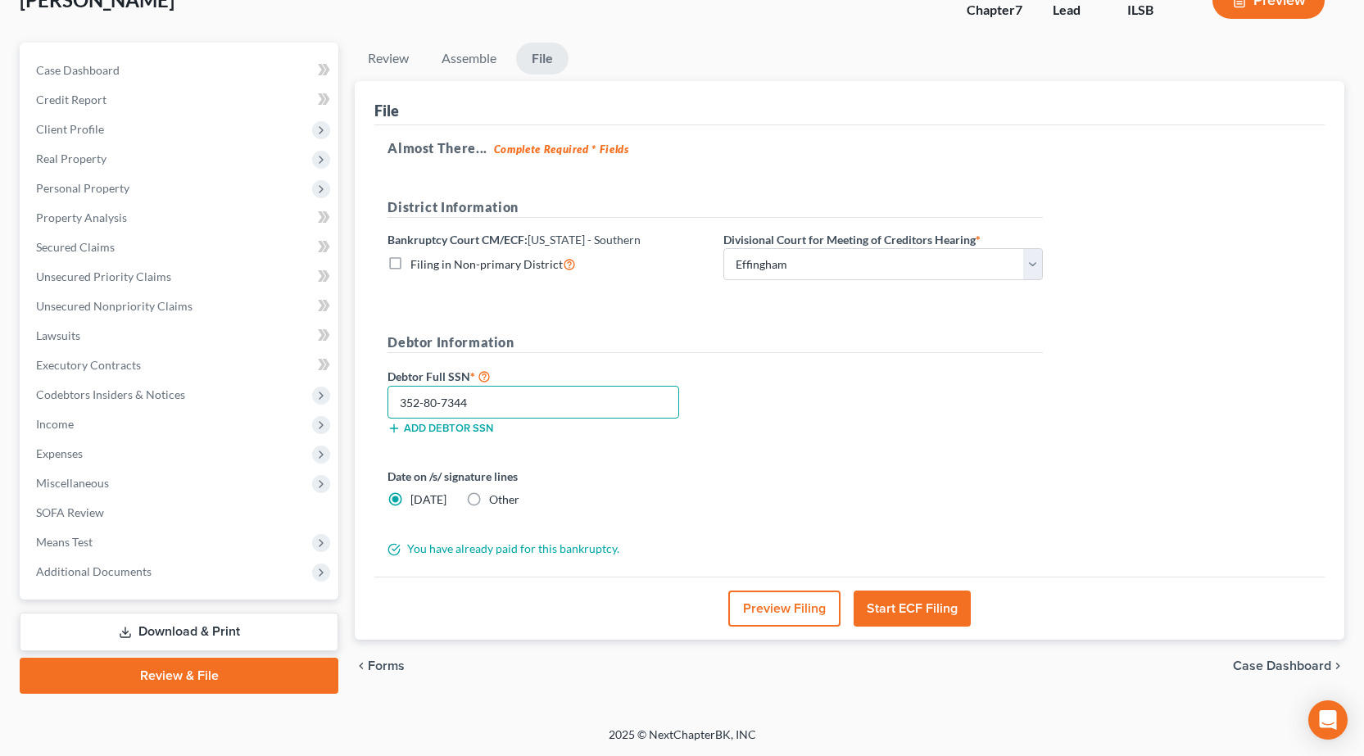
type input "352-80-7344"
click at [768, 613] on button "Preview Filing" at bounding box center [784, 609] width 112 height 36
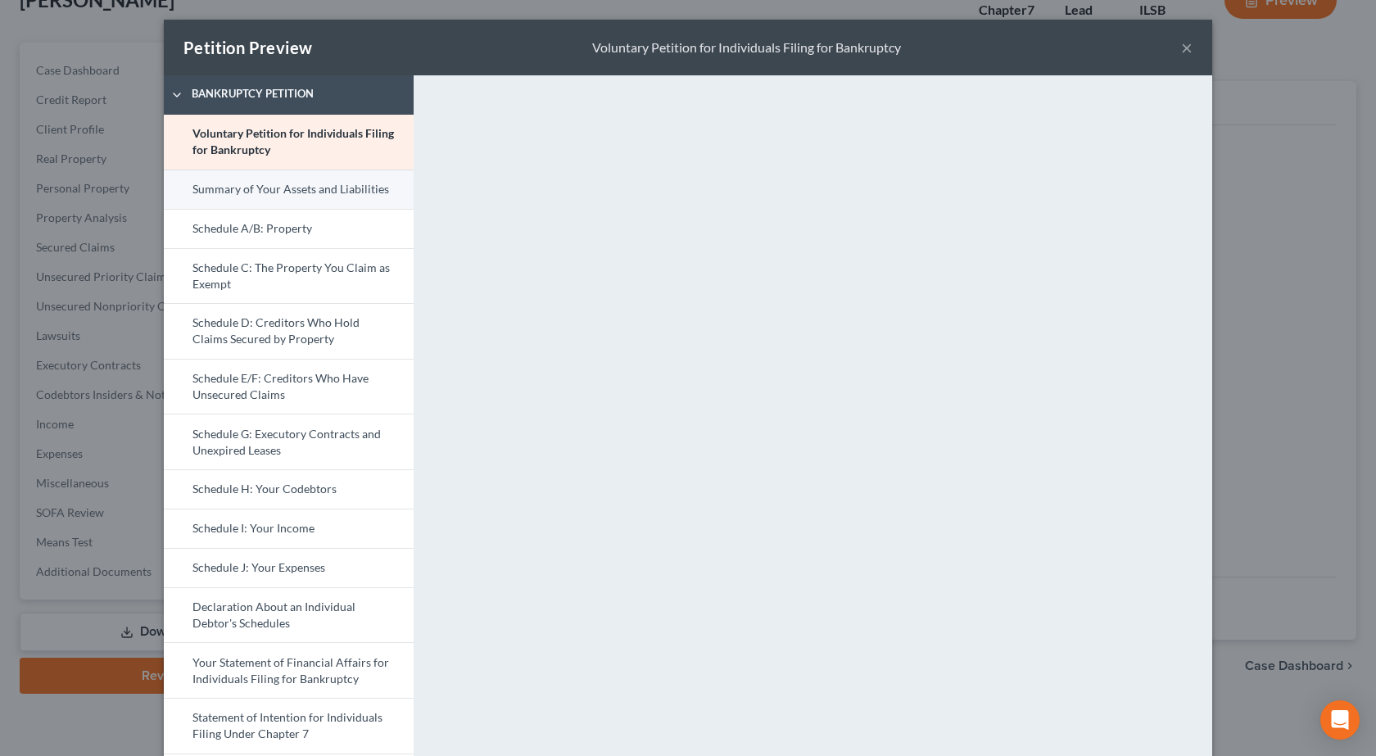
click at [285, 184] on link "Summary of Your Assets and Liabilities" at bounding box center [289, 189] width 250 height 39
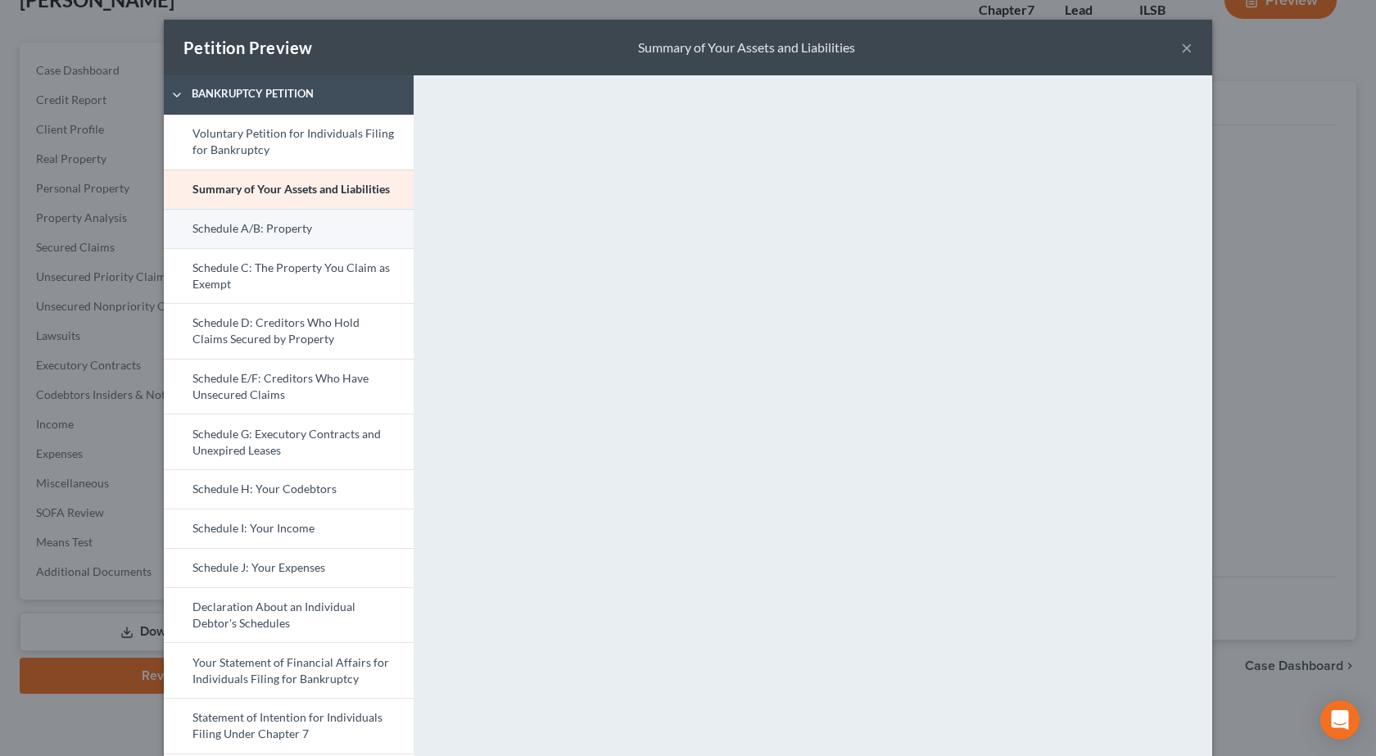
click at [310, 227] on link "Schedule A/B: Property" at bounding box center [289, 228] width 250 height 39
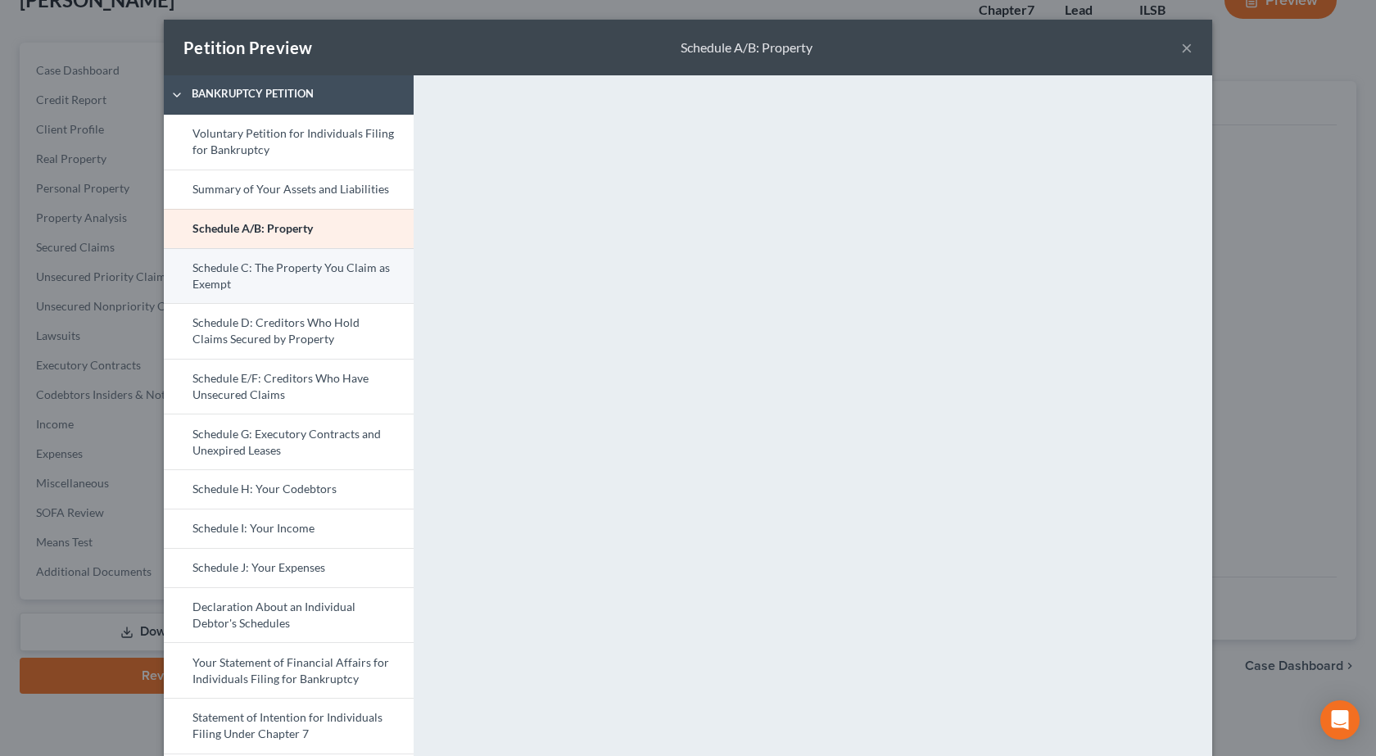
click at [242, 271] on link "Schedule C: The Property You Claim as Exempt" at bounding box center [289, 276] width 250 height 56
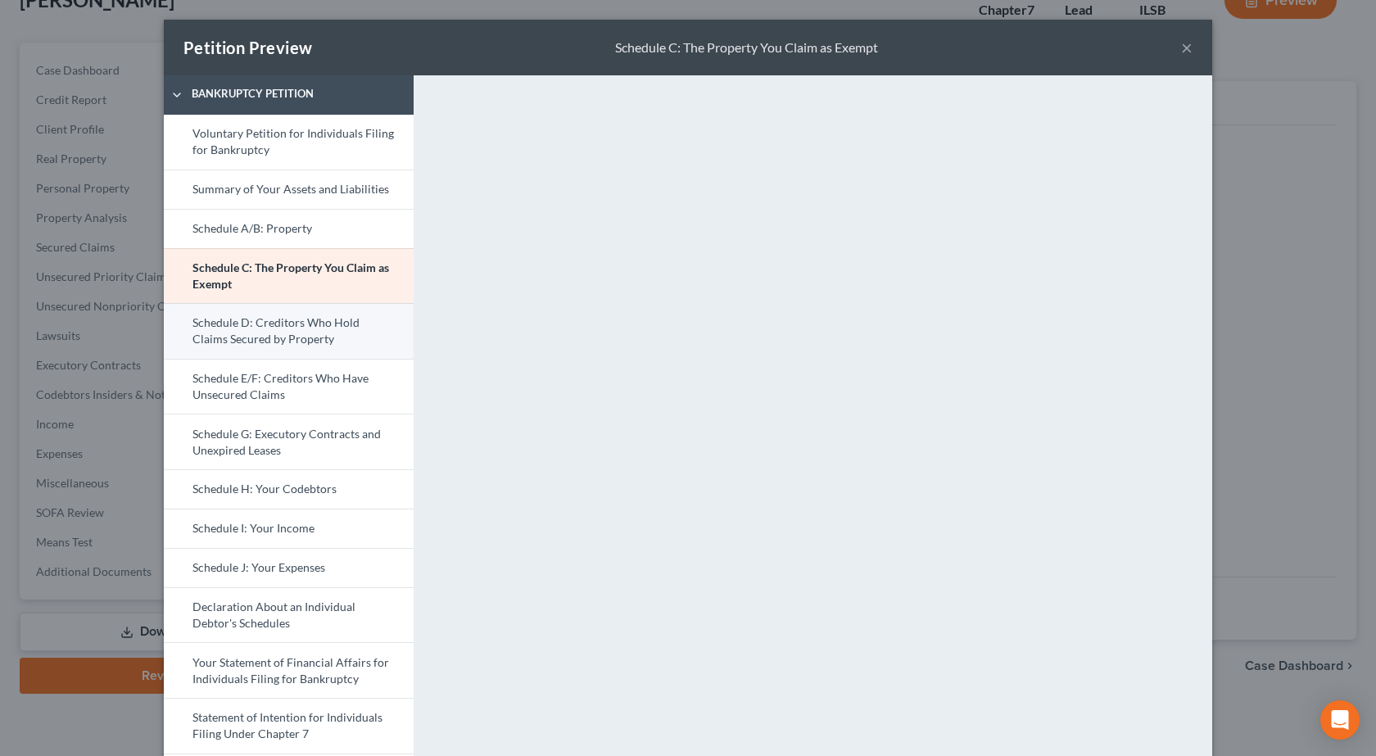
click at [231, 315] on link "Schedule D: Creditors Who Hold Claims Secured by Property" at bounding box center [289, 331] width 250 height 56
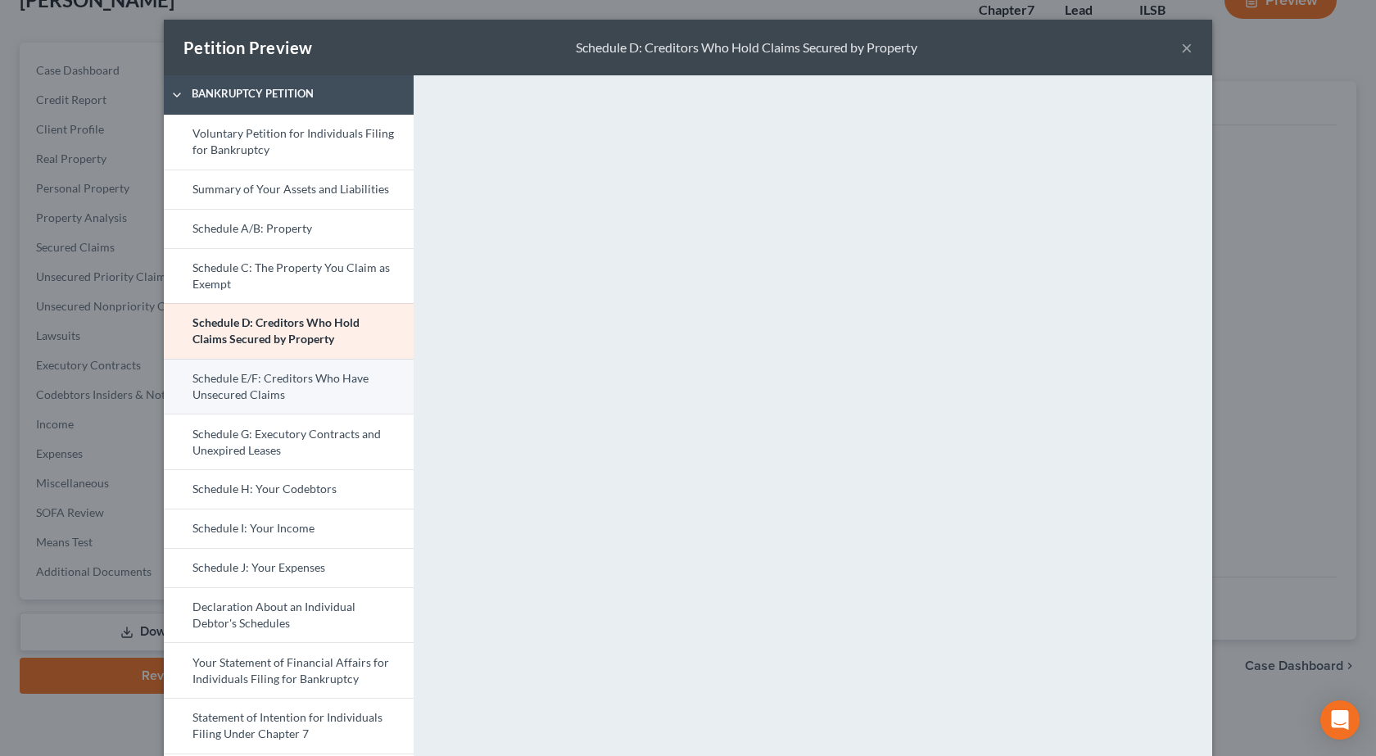
click at [233, 381] on link "Schedule E/F: Creditors Who Have Unsecured Claims" at bounding box center [289, 387] width 250 height 56
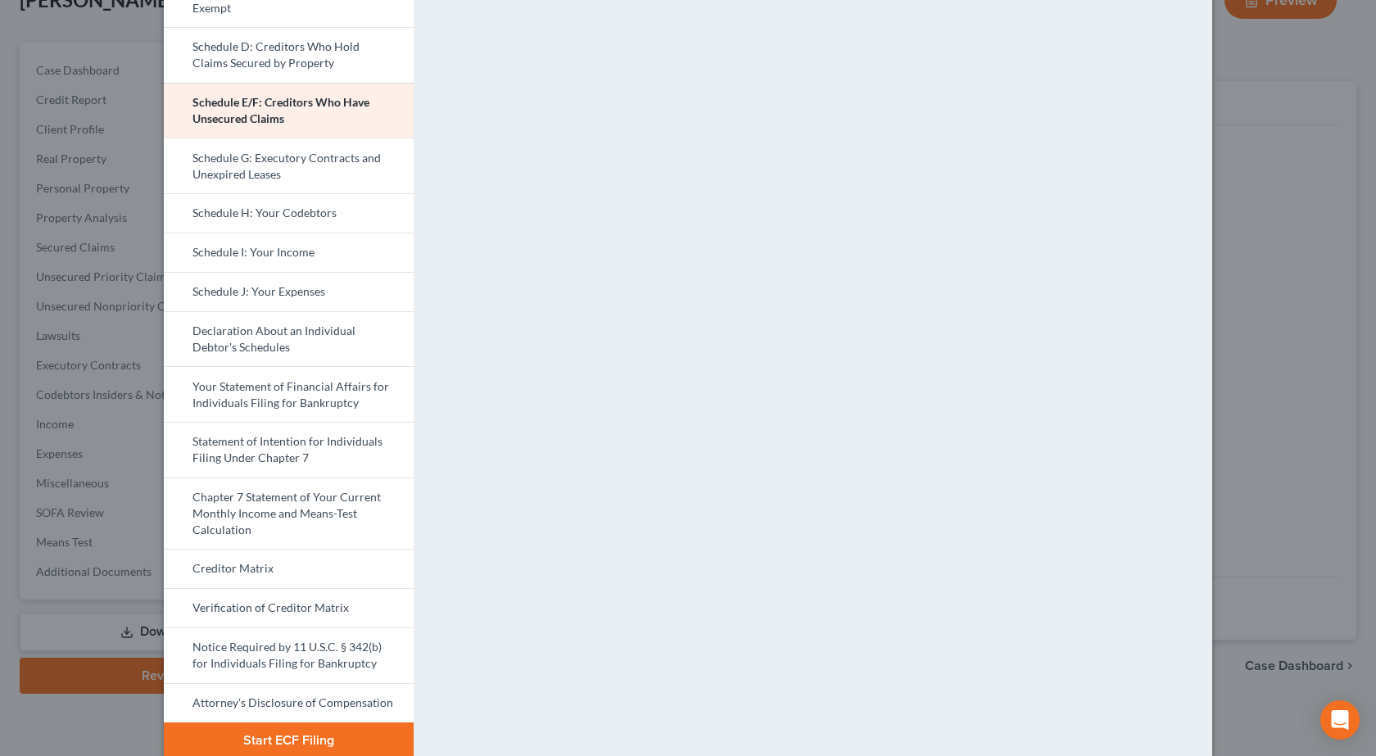
scroll to position [298, 0]
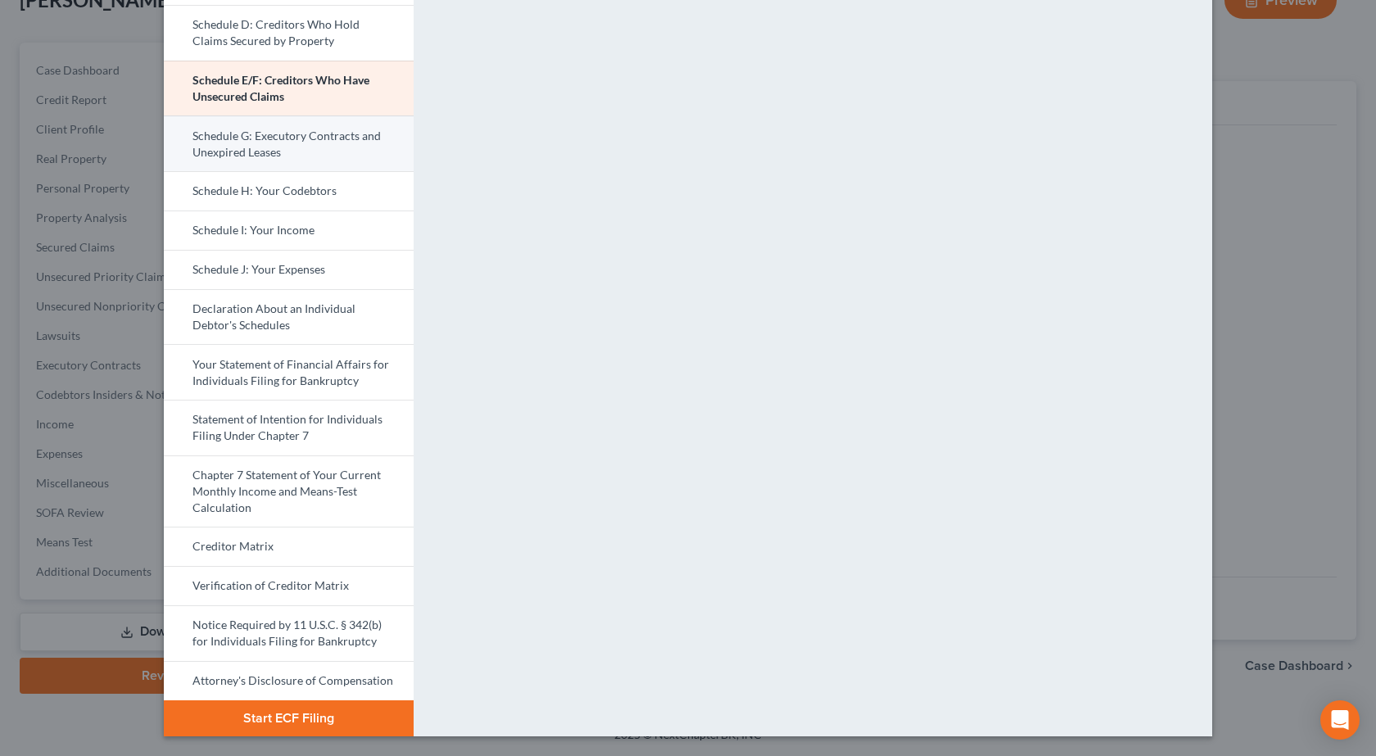
click at [204, 144] on link "Schedule G: Executory Contracts and Unexpired Leases" at bounding box center [289, 144] width 250 height 56
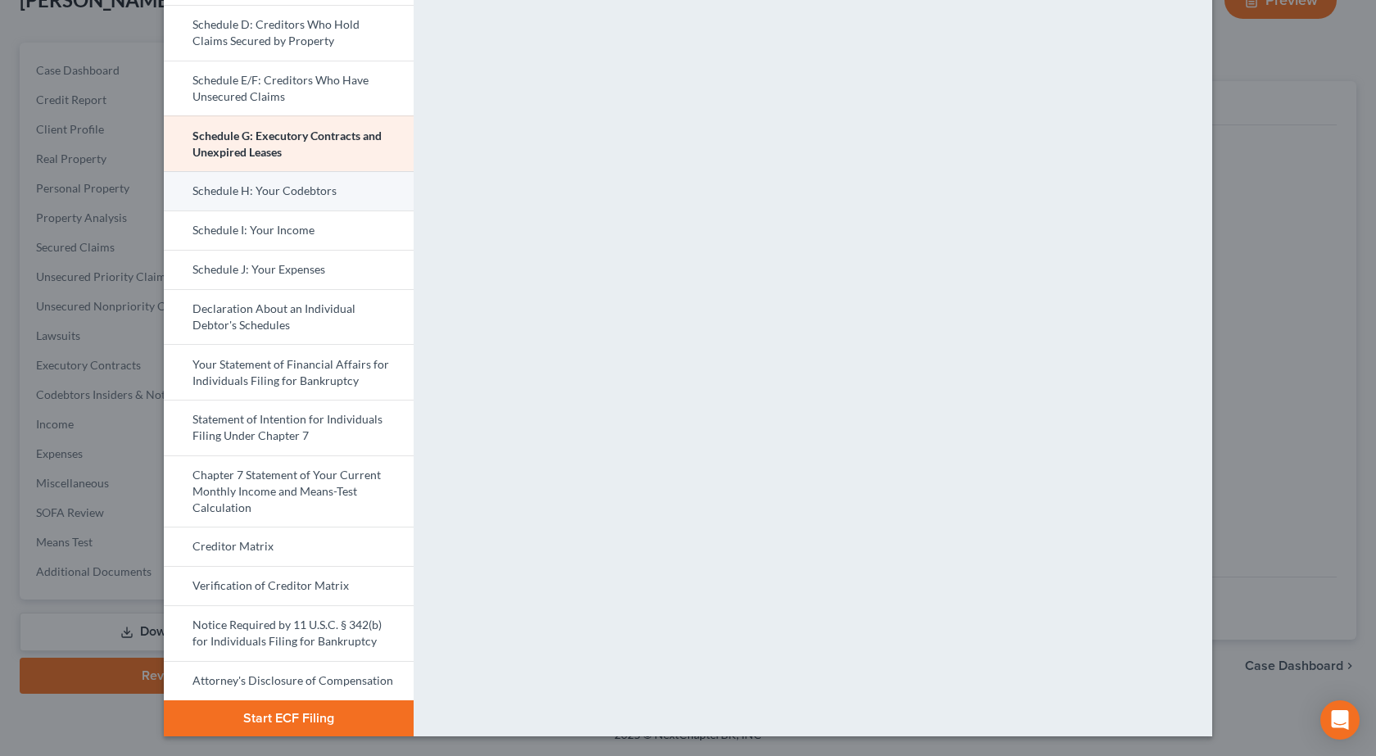
click at [209, 192] on link "Schedule H: Your Codebtors" at bounding box center [289, 190] width 250 height 39
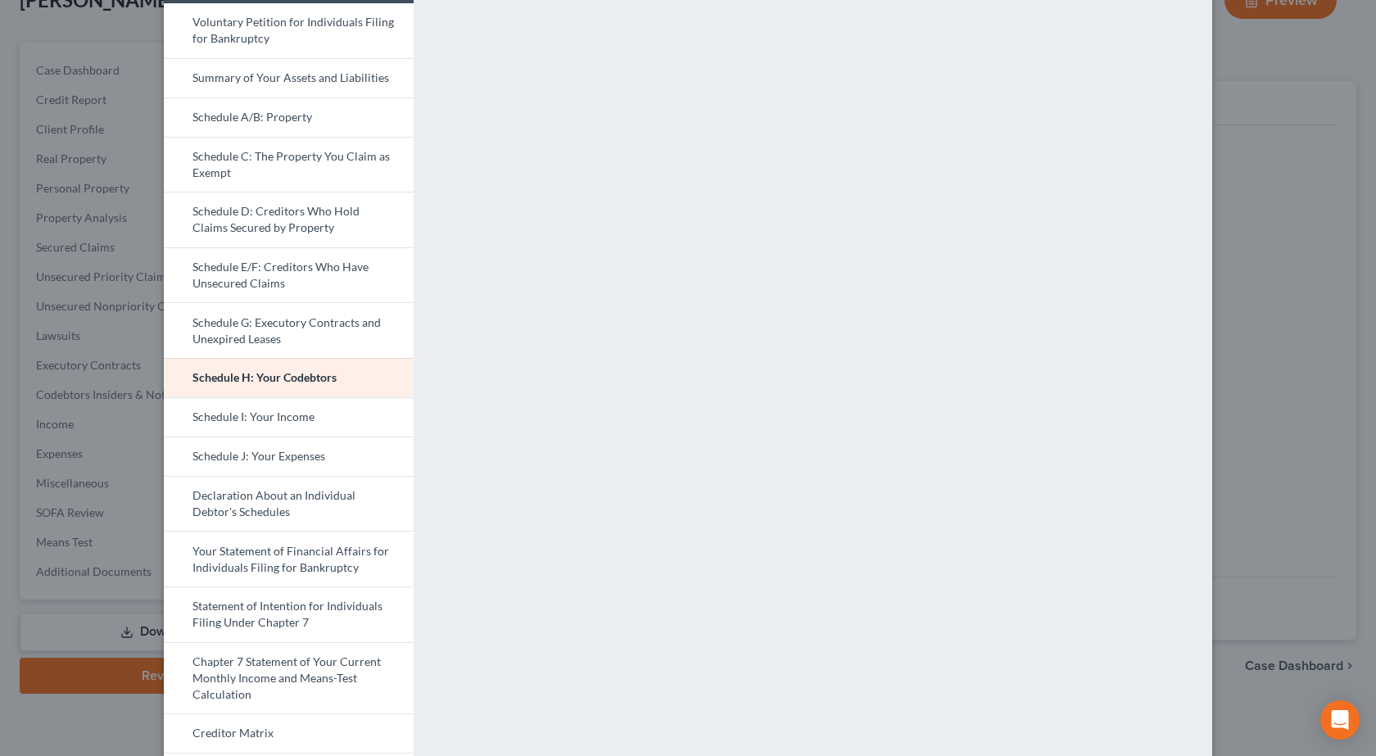
scroll to position [82, 0]
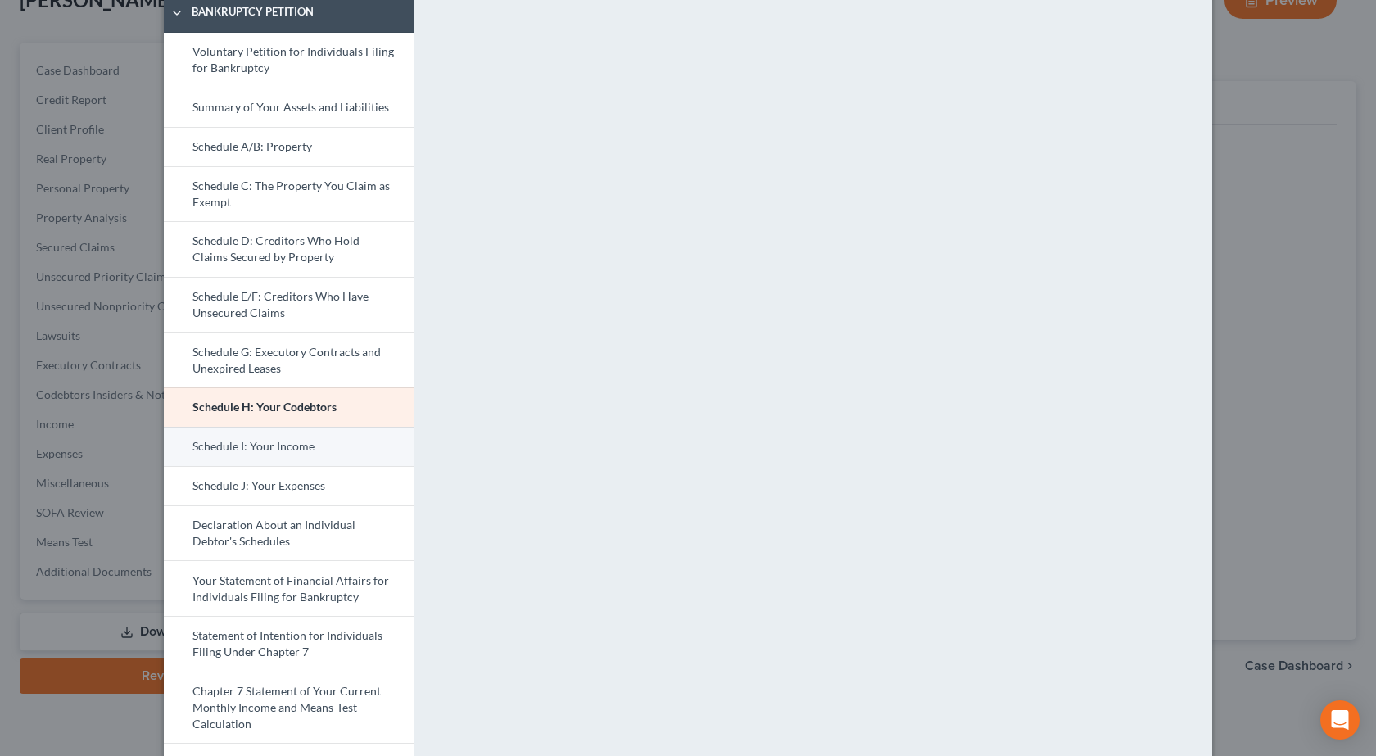
click at [270, 445] on link "Schedule I: Your Income" at bounding box center [289, 446] width 250 height 39
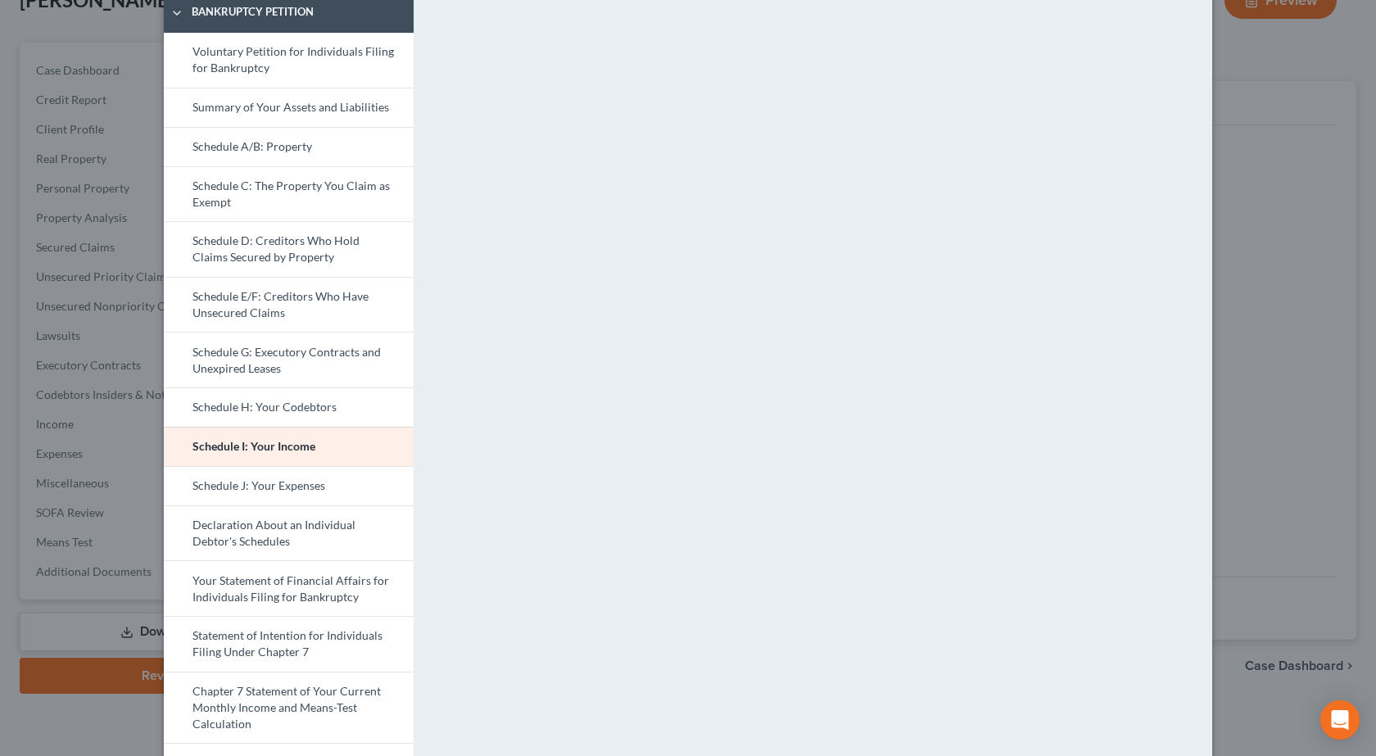
scroll to position [164, 0]
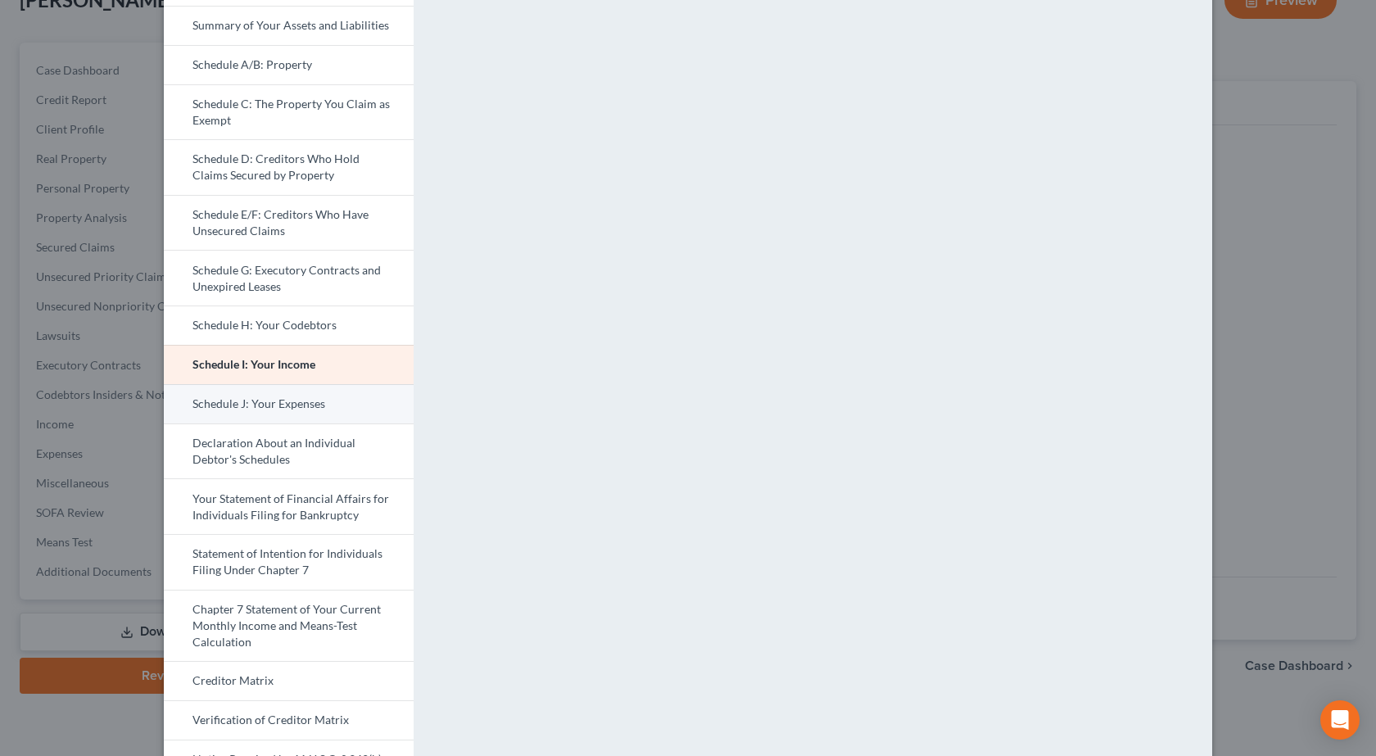
click at [256, 400] on link "Schedule J: Your Expenses" at bounding box center [289, 403] width 250 height 39
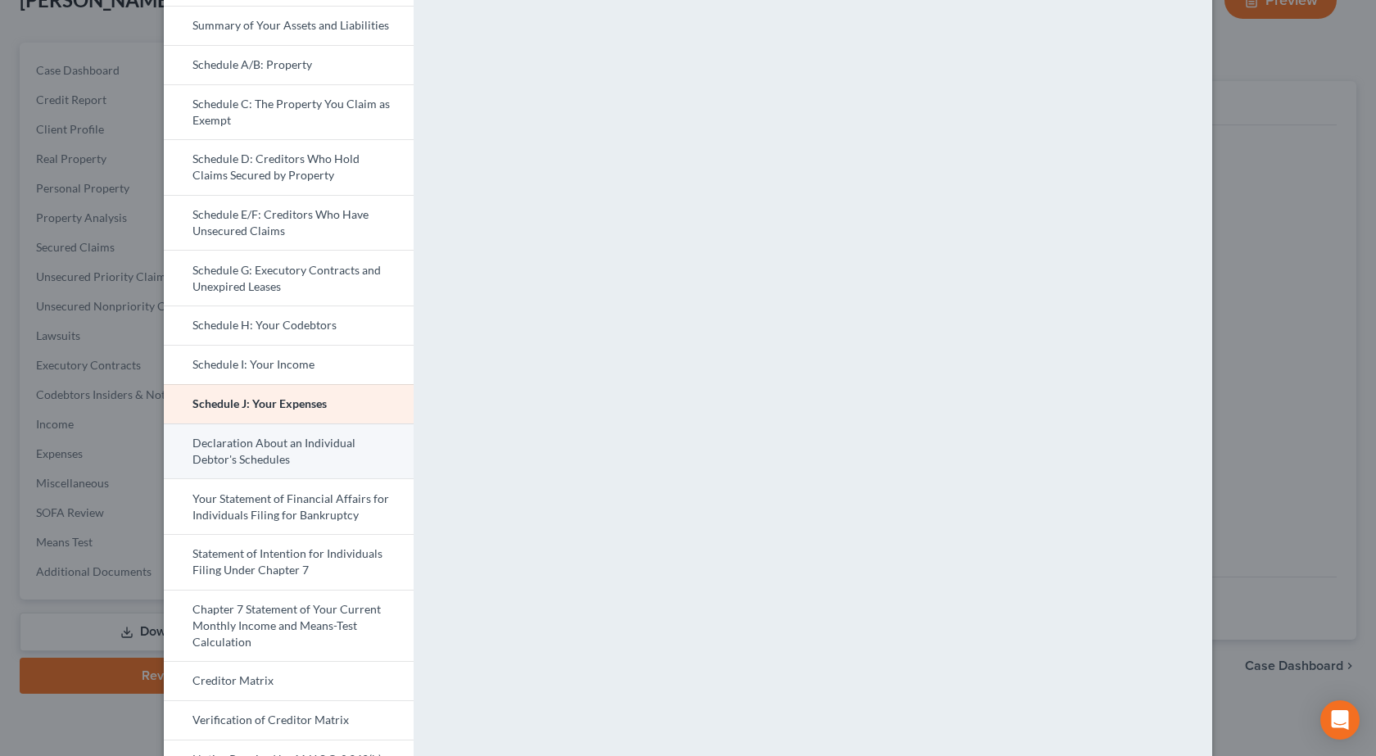
click at [294, 457] on link "Declaration About an Individual Debtor's Schedules" at bounding box center [289, 452] width 250 height 56
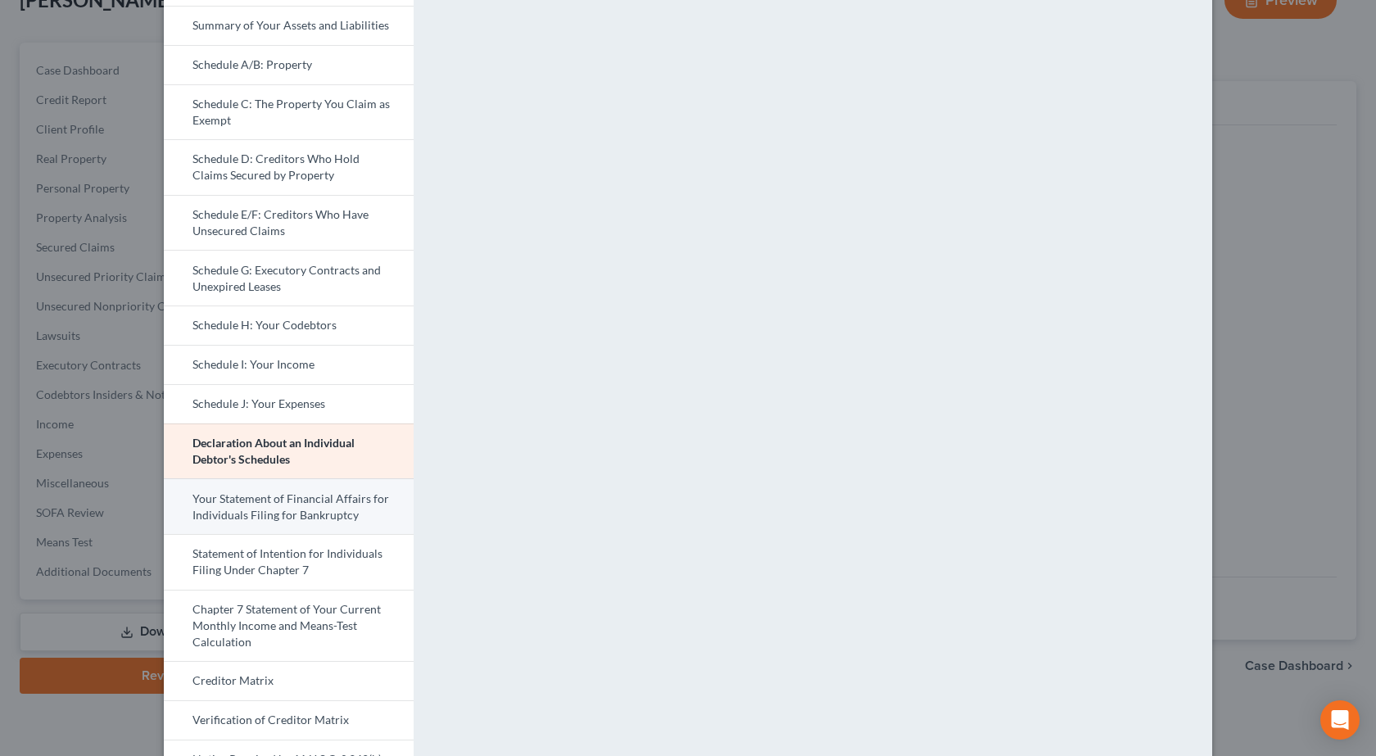
click at [276, 507] on link "Your Statement of Financial Affairs for Individuals Filing for Bankruptcy" at bounding box center [289, 506] width 250 height 56
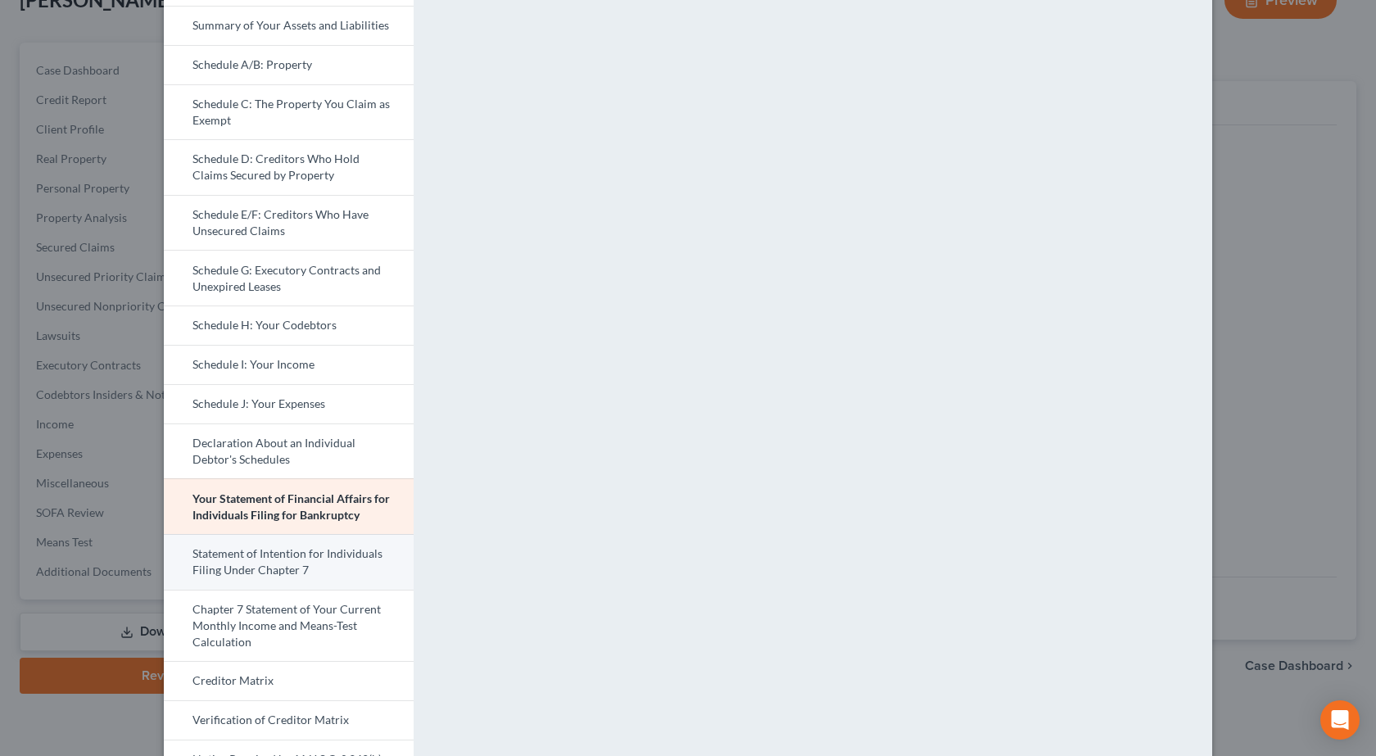
click at [227, 549] on link "Statement of Intention for Individuals Filing Under Chapter 7" at bounding box center [289, 562] width 250 height 56
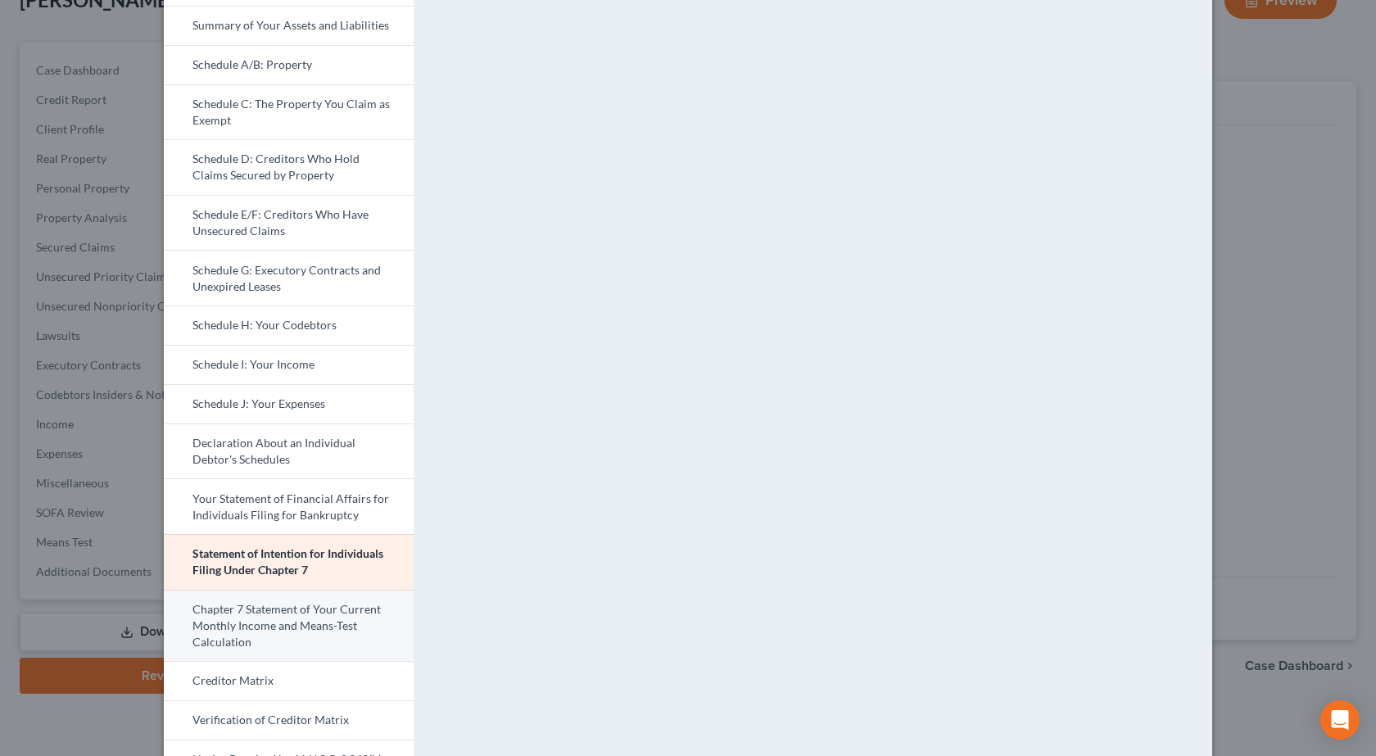
click at [264, 618] on link "Chapter 7 Statement of Your Current Monthly Income and Means-Test Calculation" at bounding box center [289, 626] width 250 height 72
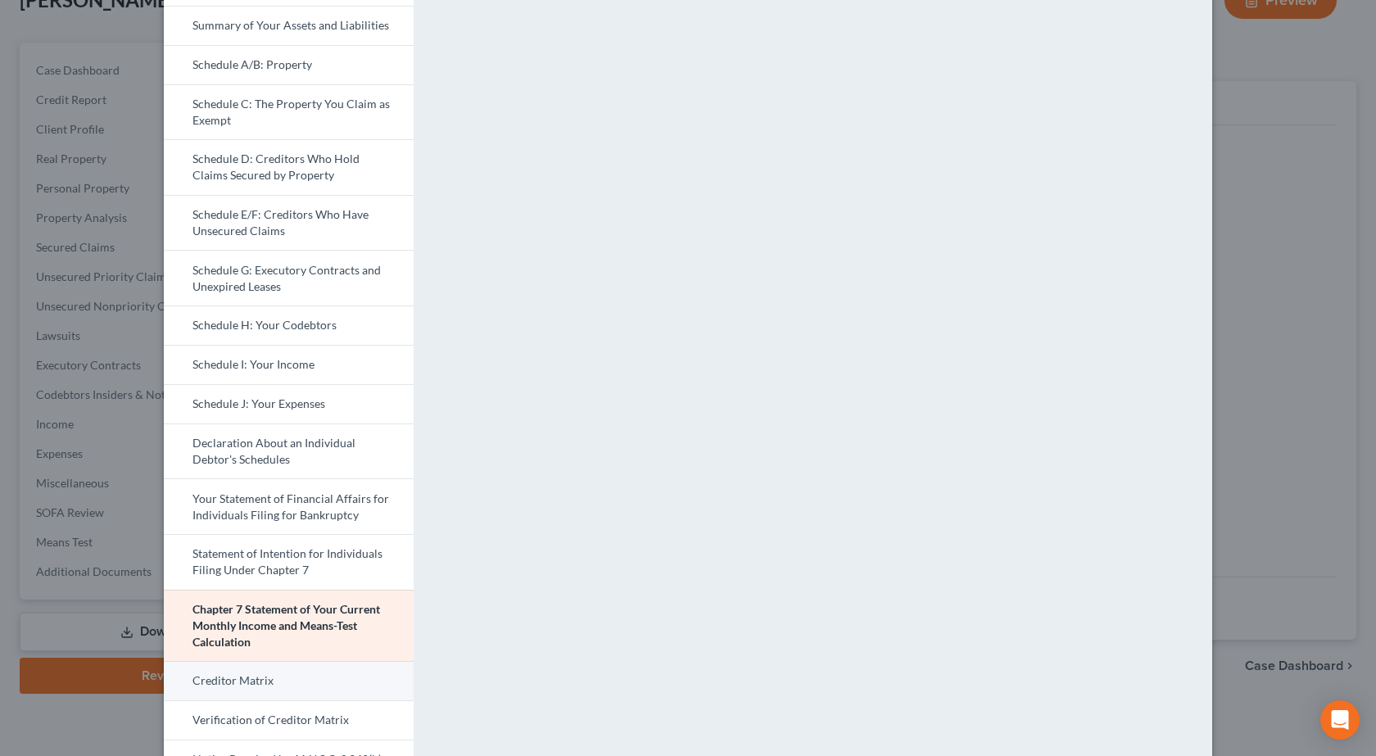
click at [264, 673] on link "Creditor Matrix" at bounding box center [289, 680] width 250 height 39
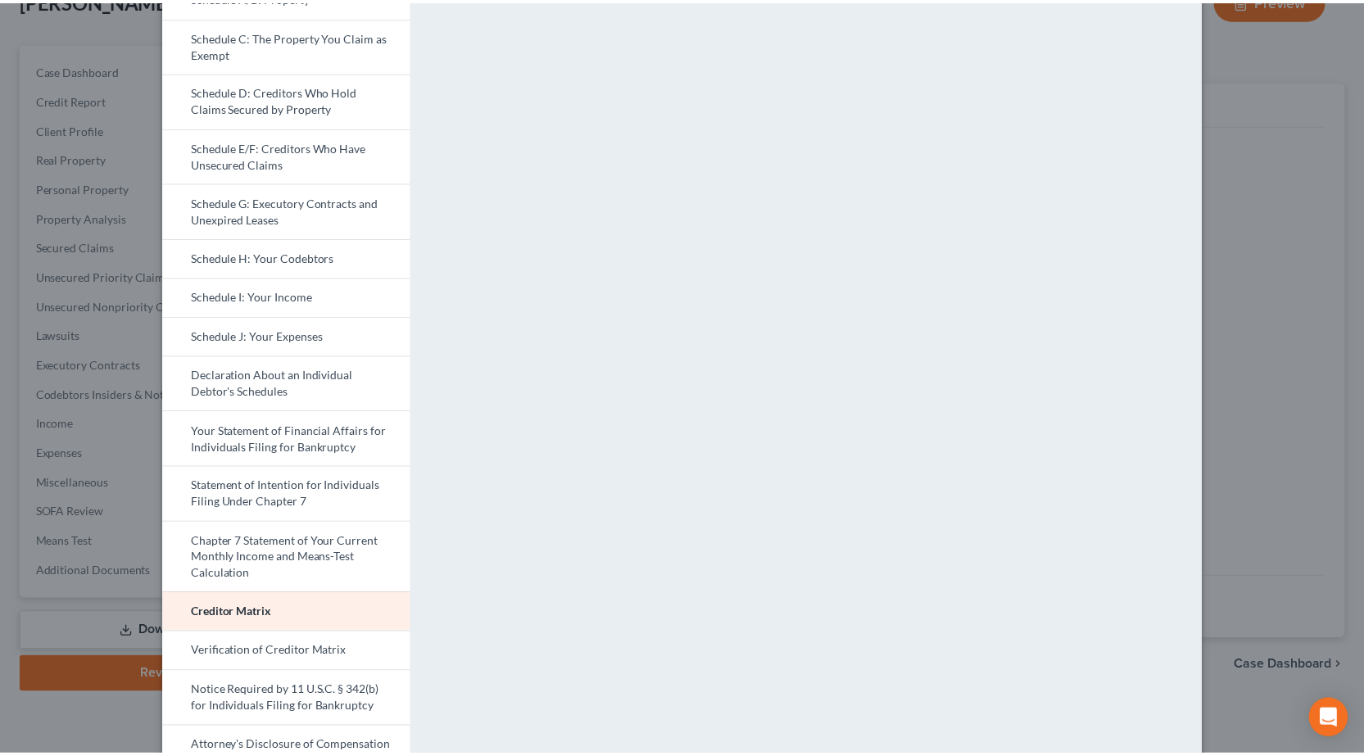
scroll to position [298, 0]
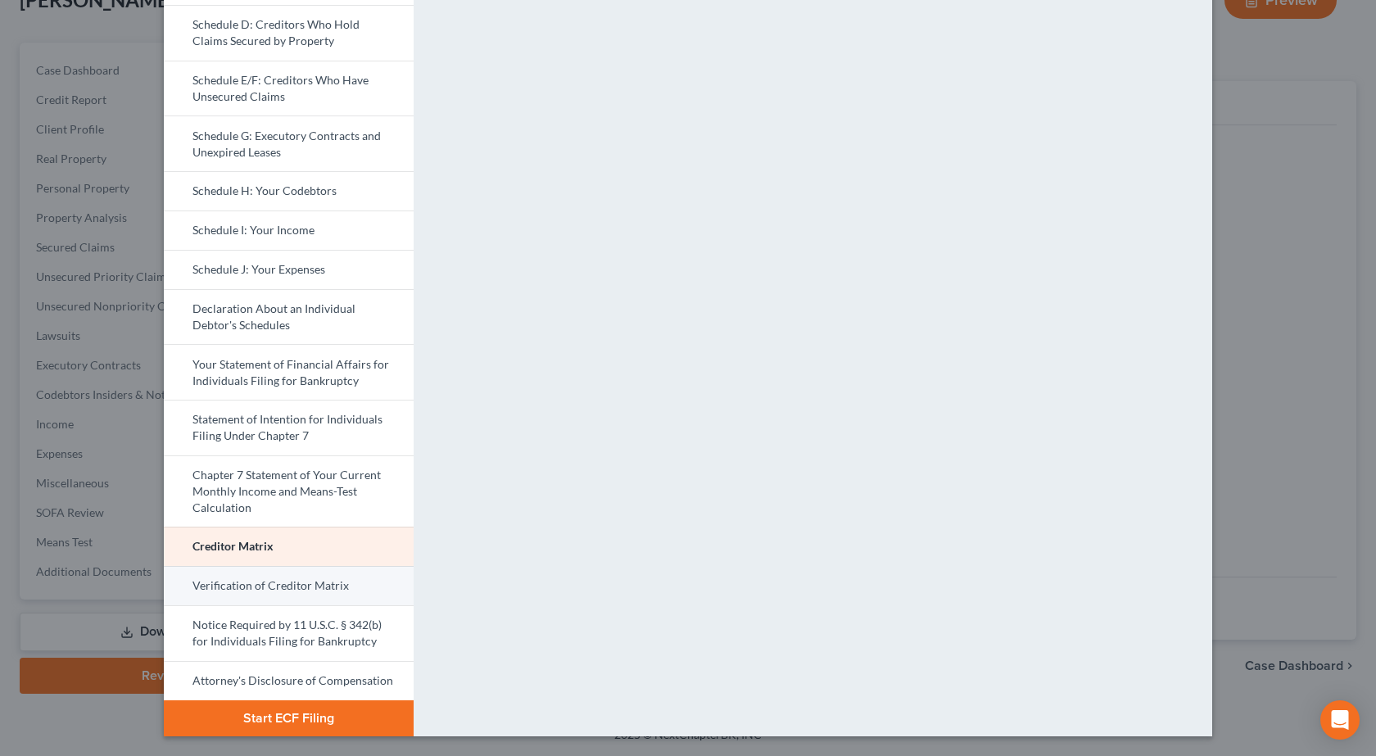
click at [294, 579] on link "Verification of Creditor Matrix" at bounding box center [289, 585] width 250 height 39
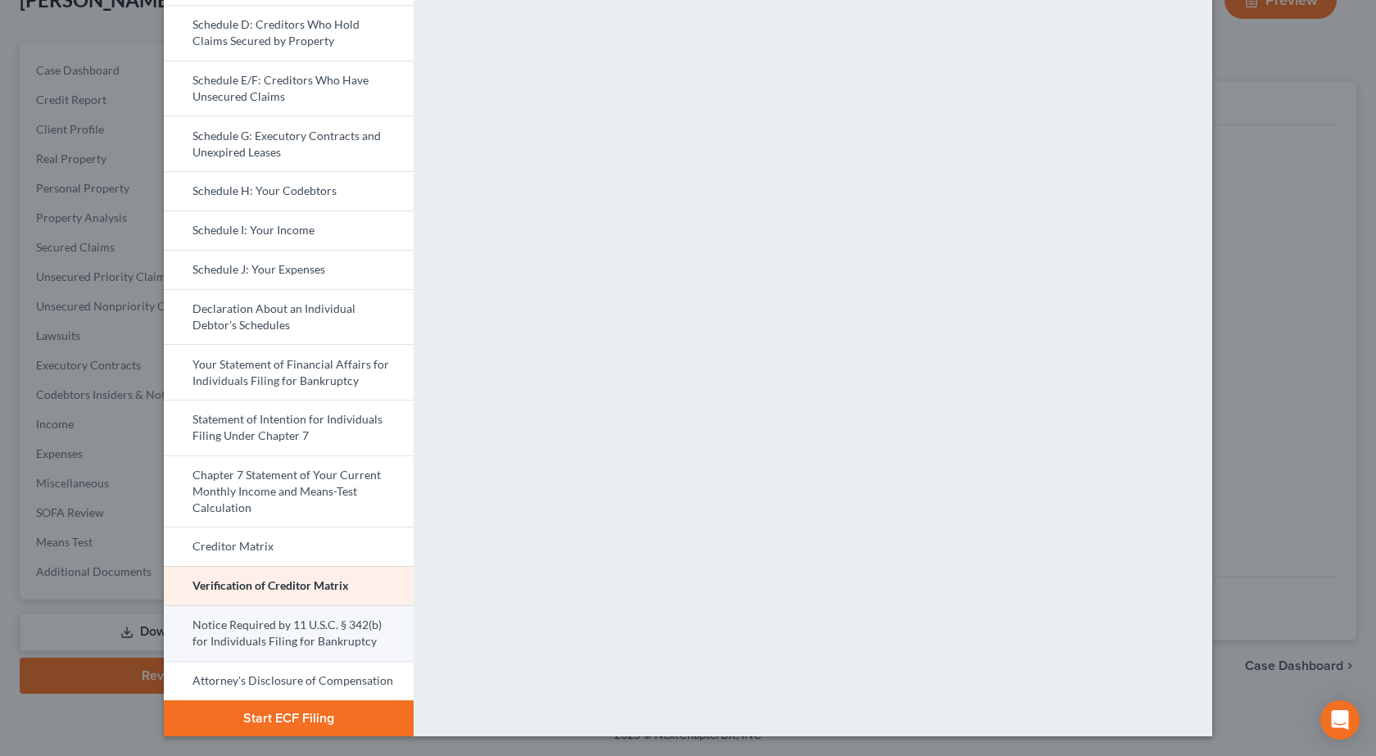
click at [290, 618] on link "Notice Required by 11 U.S.C. § 342(b) for Individuals Filing for Bankruptcy" at bounding box center [289, 633] width 250 height 56
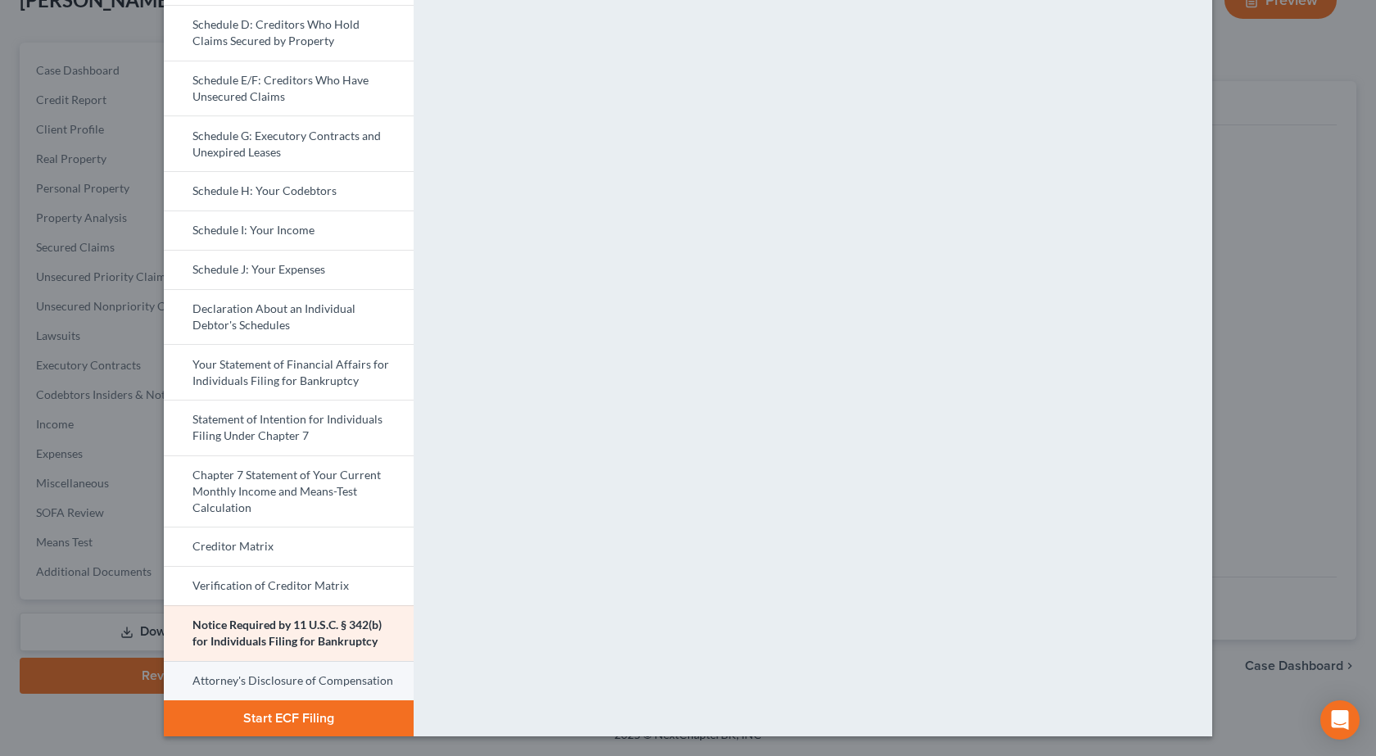
click at [252, 683] on link "Attorney's Disclosure of Compensation" at bounding box center [289, 680] width 250 height 39
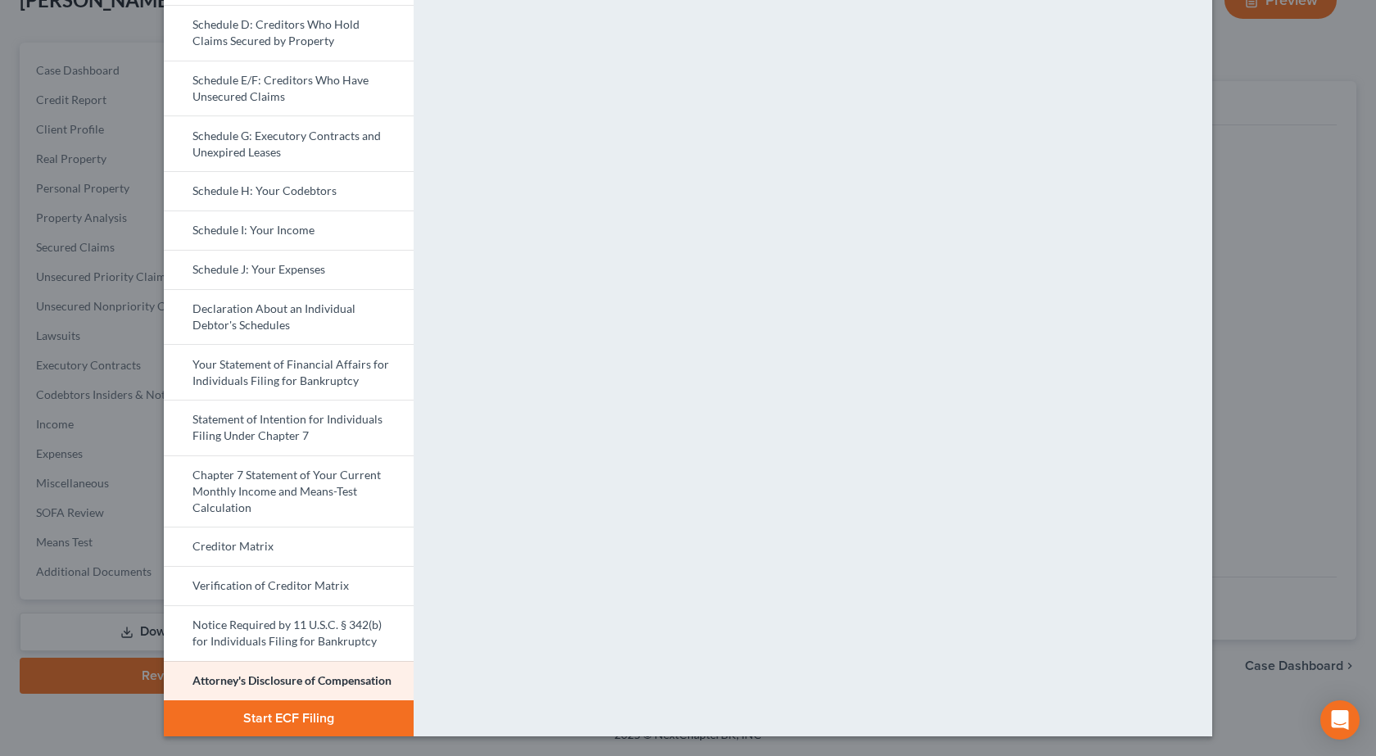
click at [0, 356] on div "Petition Preview Attorney's Disclosure of Compensation × Bankruptcy Petition Vo…" at bounding box center [688, 378] width 1376 height 756
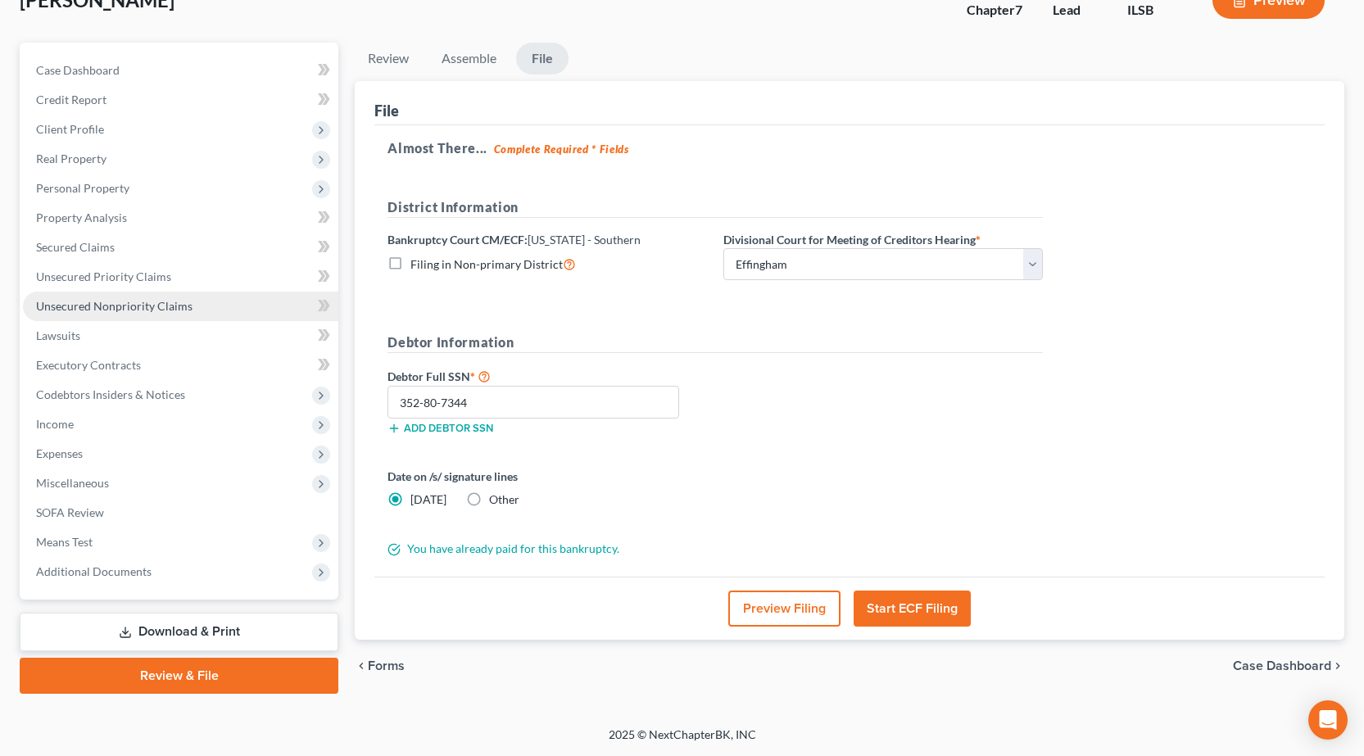
click at [106, 315] on link "Unsecured Nonpriority Claims" at bounding box center [180, 306] width 315 height 29
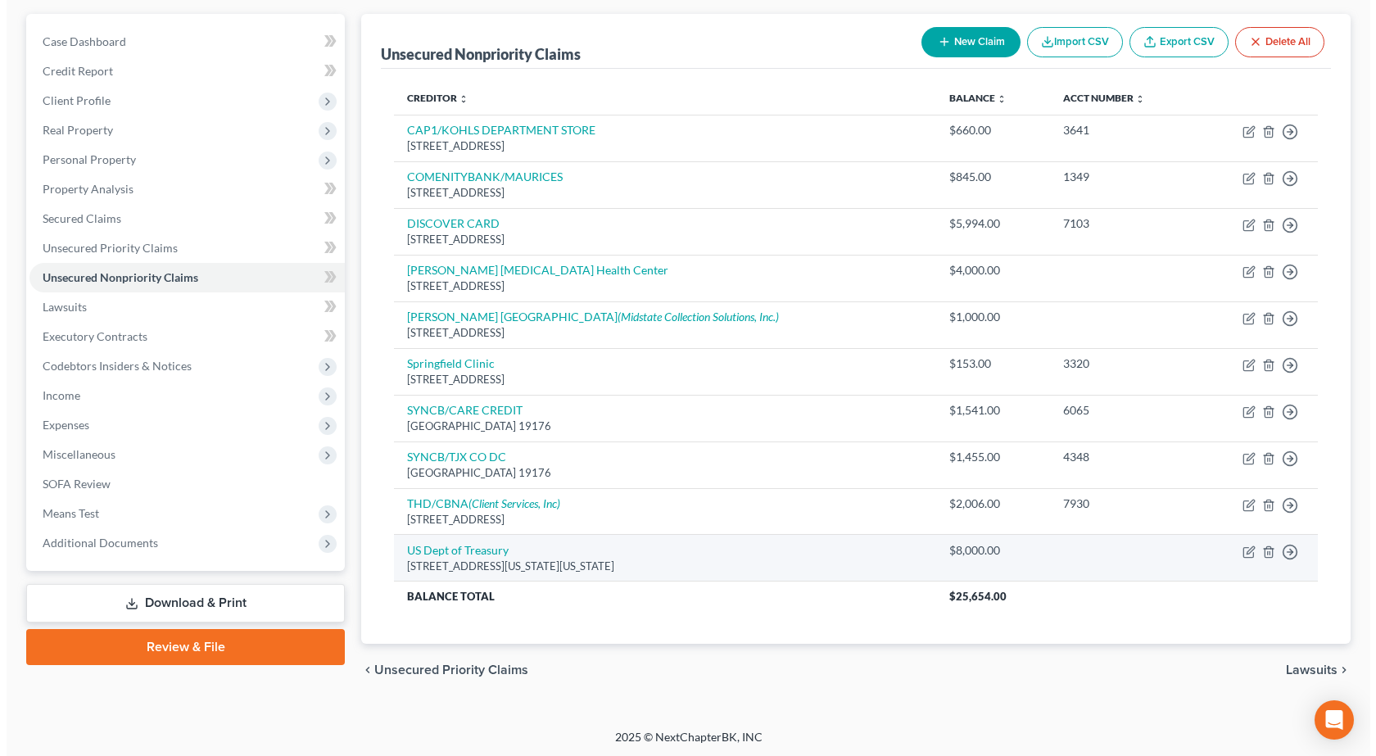
scroll to position [146, 0]
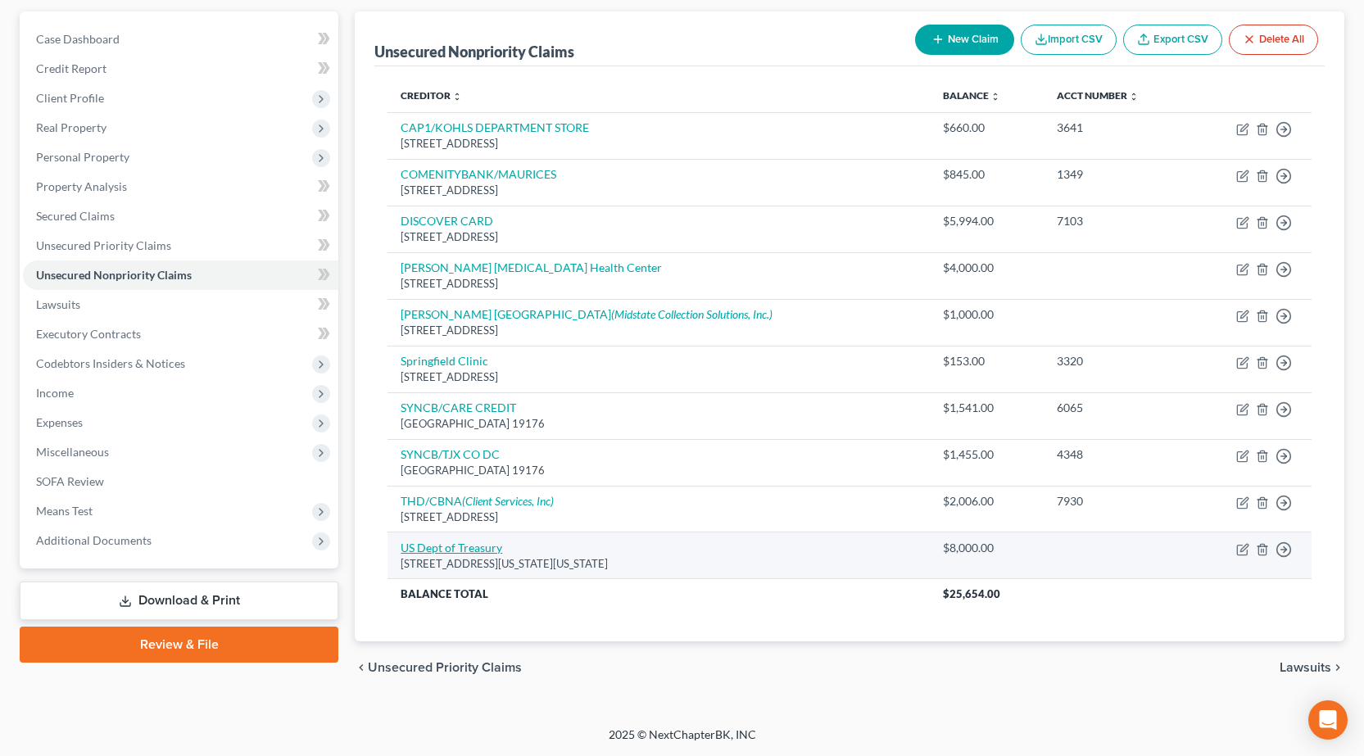
click at [478, 546] on link "US Dept of Treasury" at bounding box center [452, 548] width 102 height 14
select select "8"
select select "14"
select select "0"
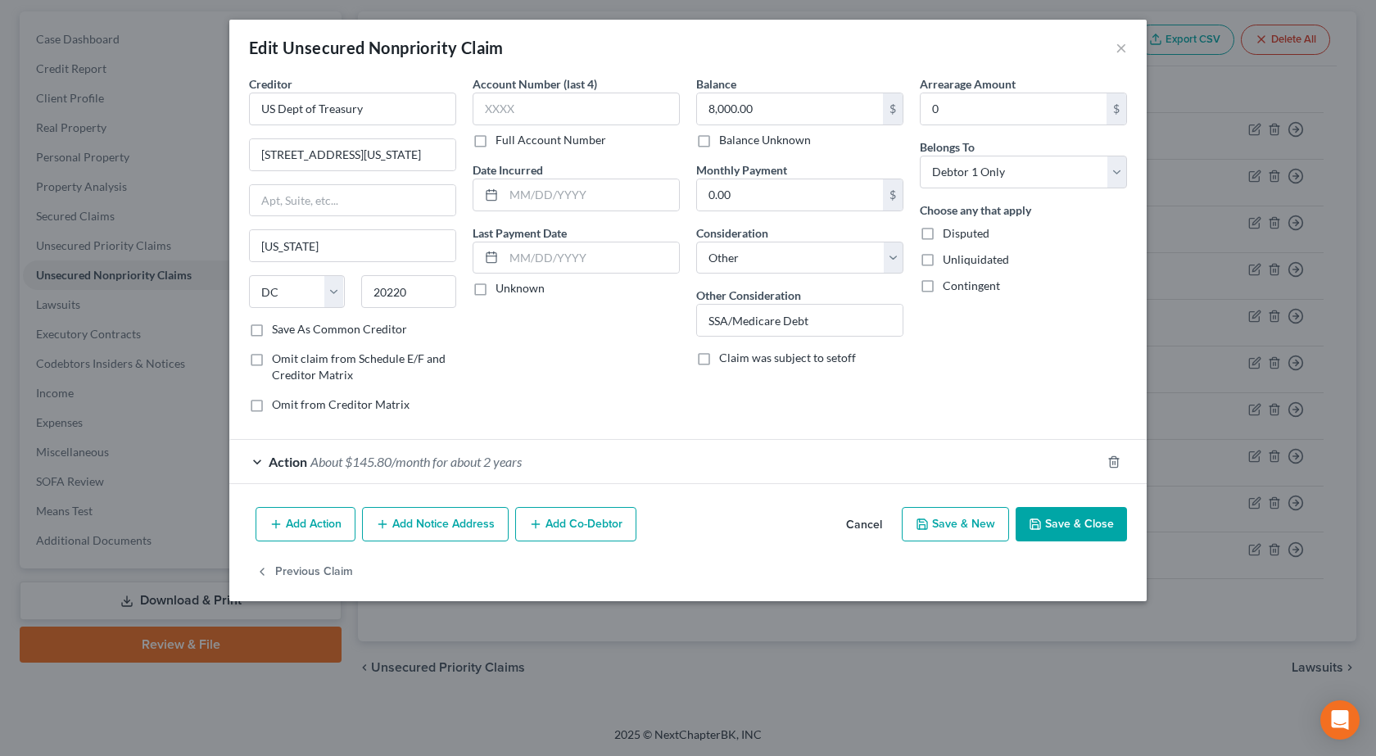
click at [317, 456] on span "About $145.80/month for about 2 years" at bounding box center [415, 462] width 211 height 16
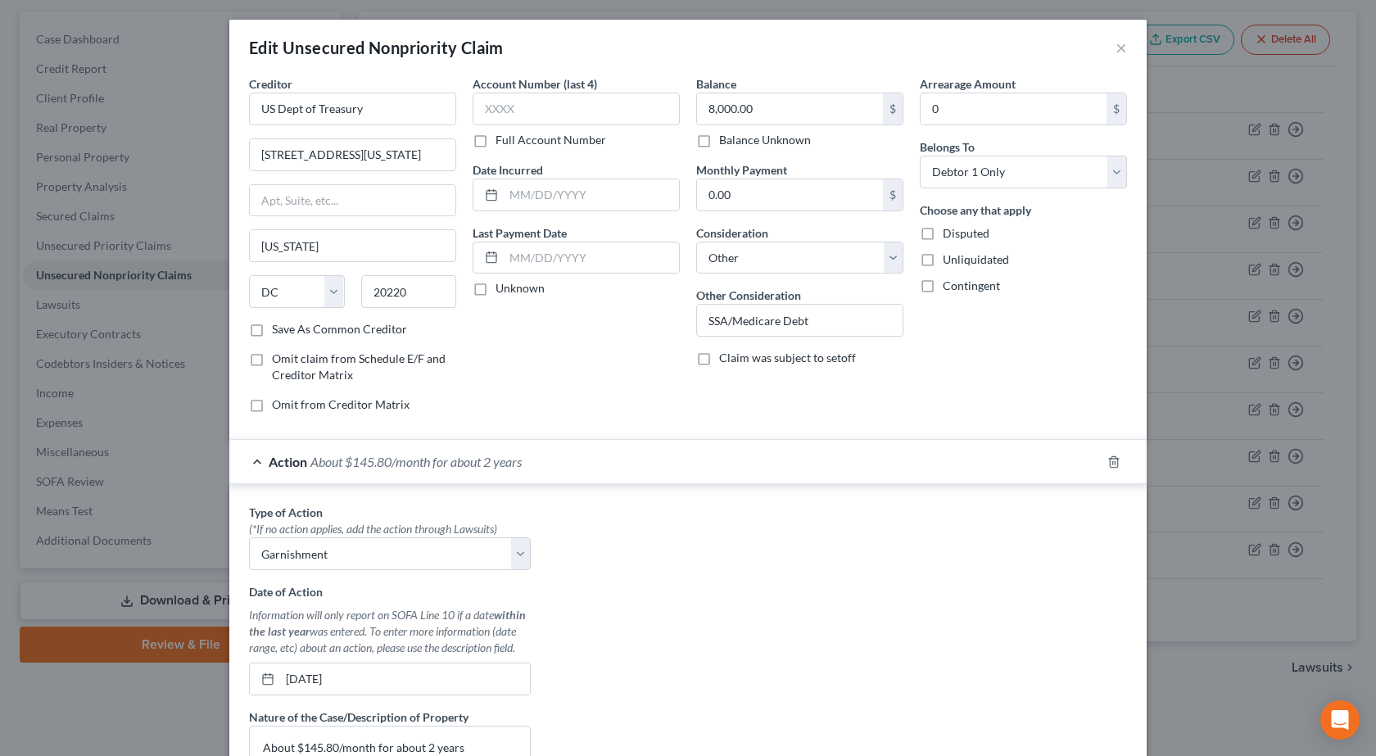
scroll to position [309, 0]
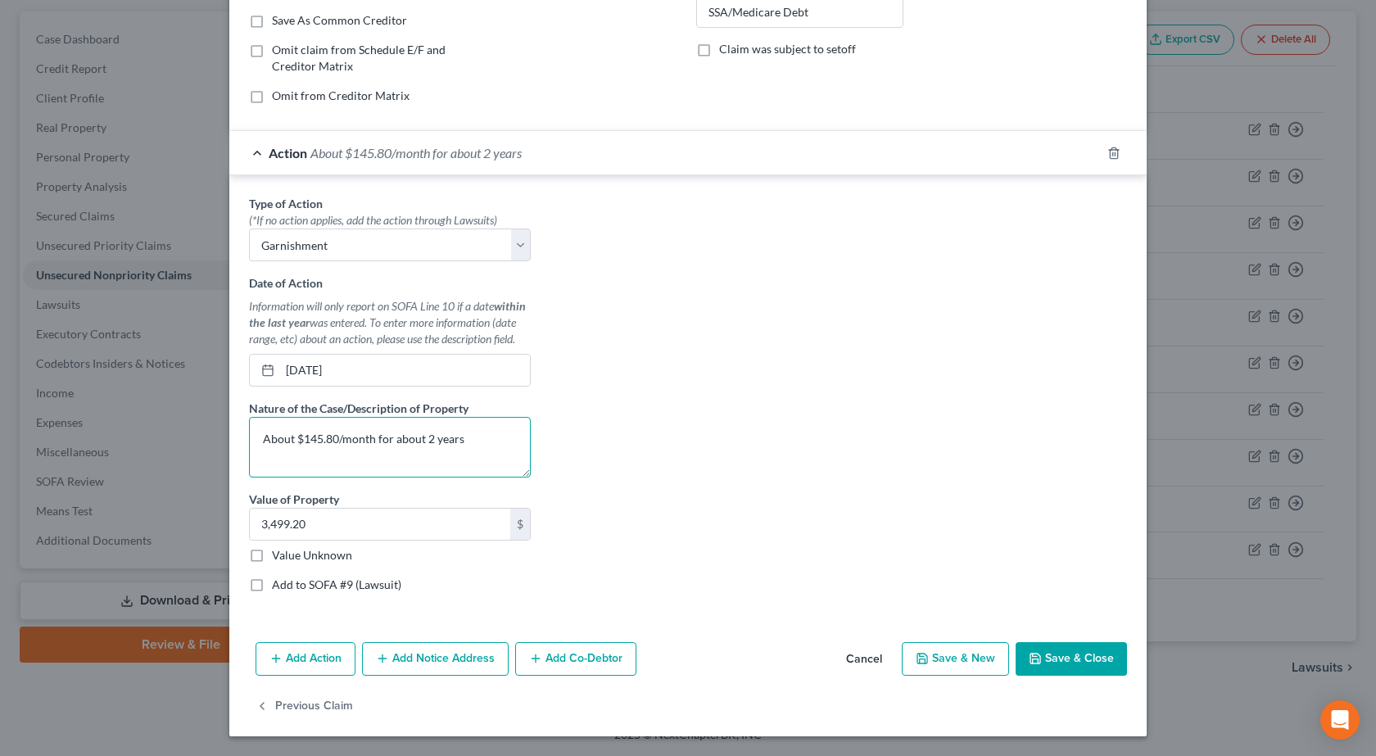
click at [471, 437] on textarea "About $145.80/month for about 2 years" at bounding box center [390, 447] width 282 height 61
drag, startPoint x: 478, startPoint y: 440, endPoint x: 378, endPoint y: 424, distance: 101.3
click at [378, 424] on textarea "About $145.80/month for about 2 years" at bounding box center [390, 447] width 282 height 61
type textarea "About $145.80/month"
type input "1,749.60"
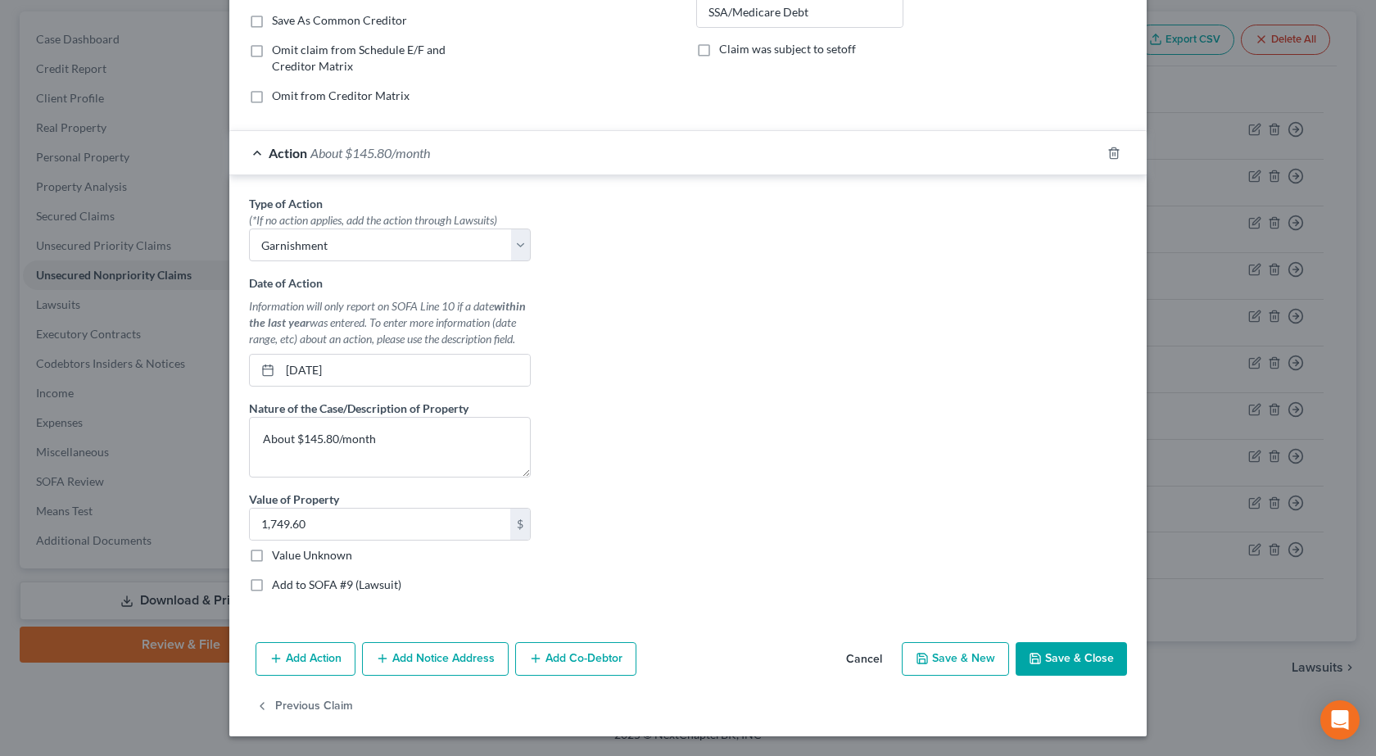
click at [1102, 645] on button "Save & Close" at bounding box center [1071, 659] width 111 height 34
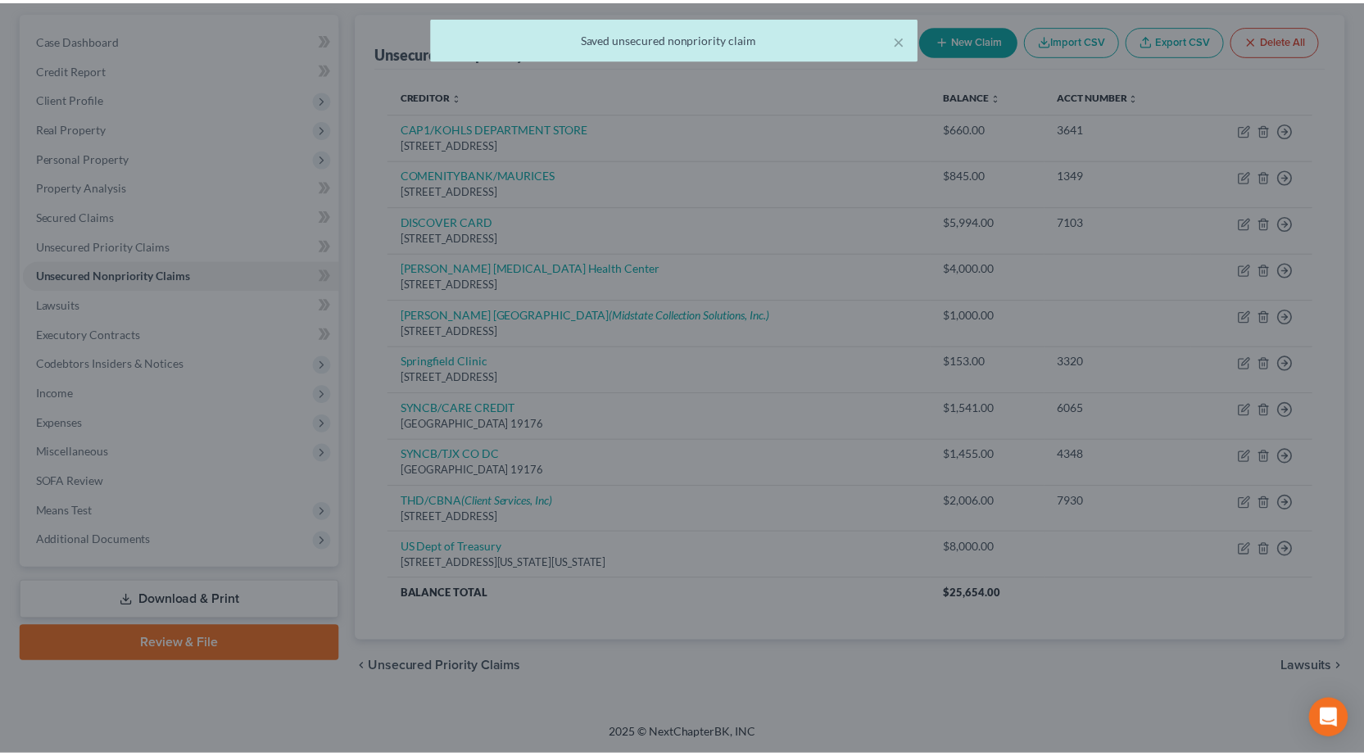
scroll to position [0, 0]
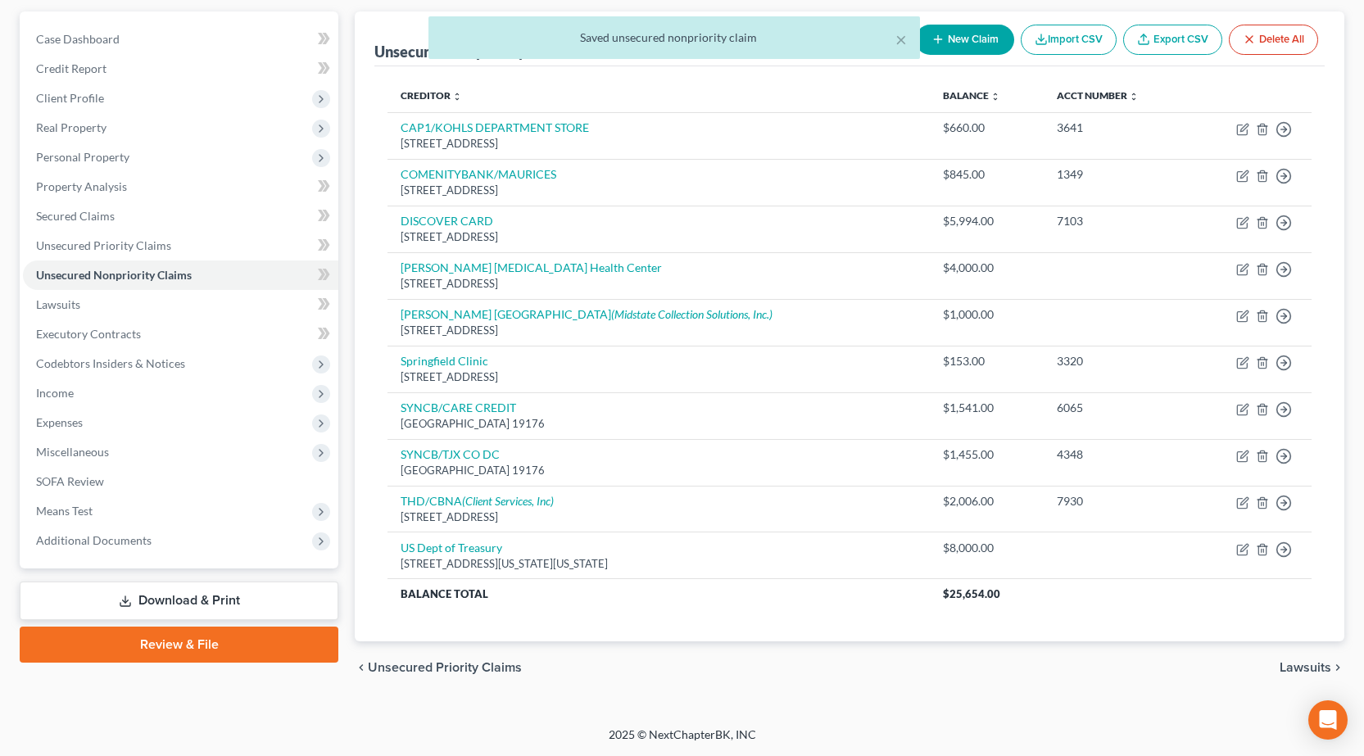
click at [266, 647] on link "Review & File" at bounding box center [179, 645] width 319 height 36
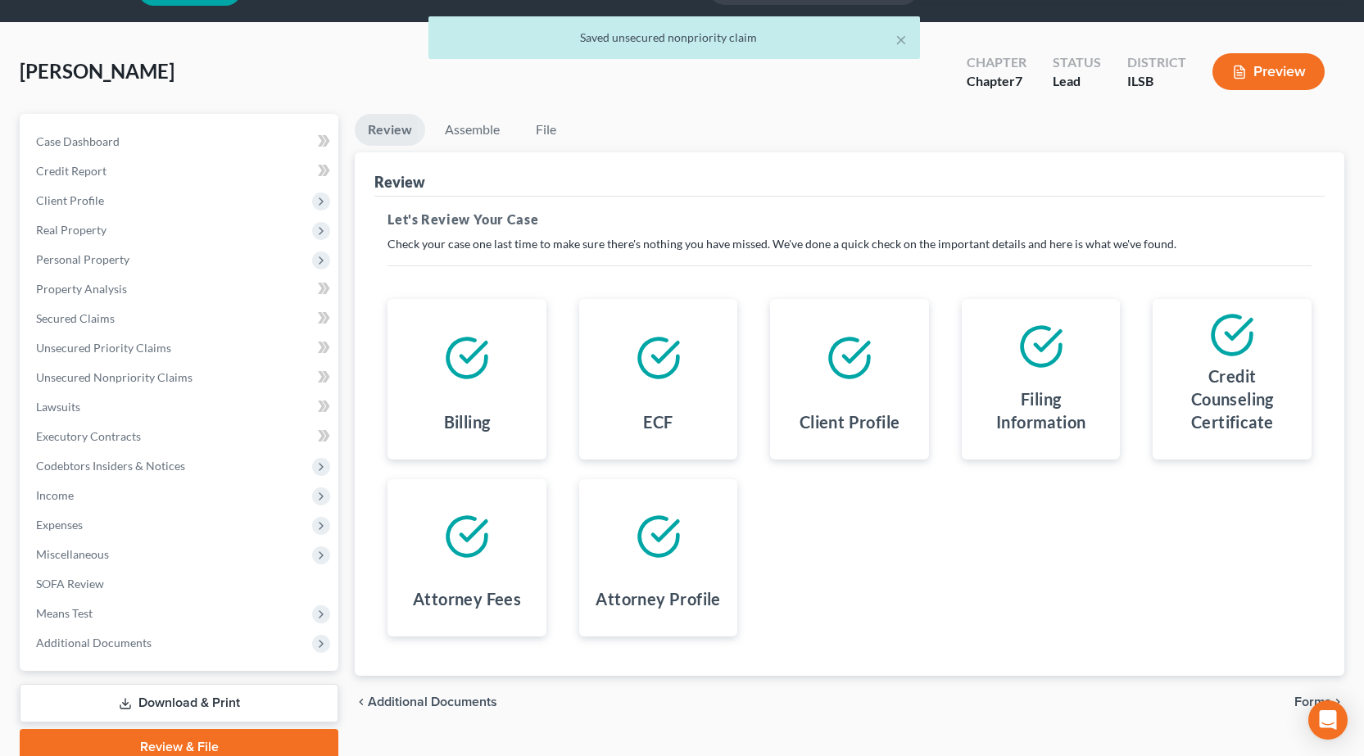
scroll to position [115, 0]
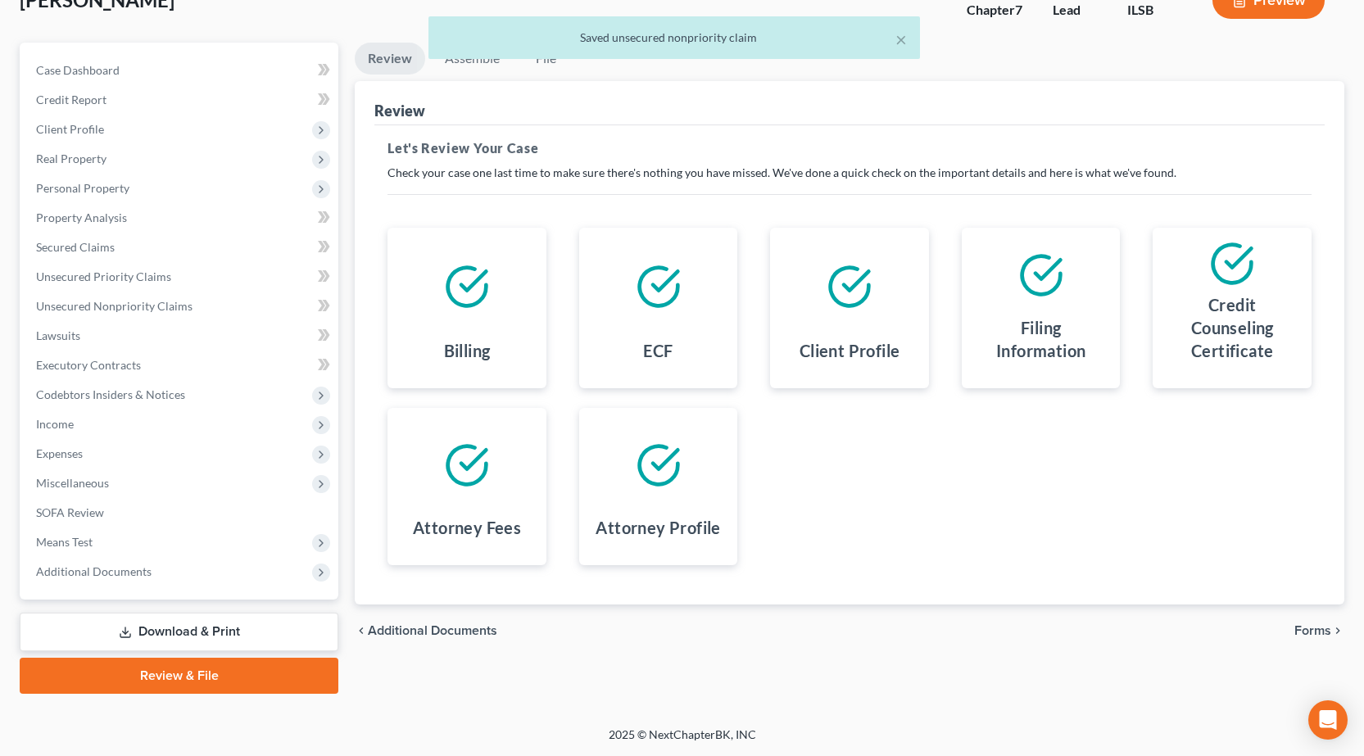
click at [1312, 635] on span "Forms" at bounding box center [1312, 630] width 37 height 13
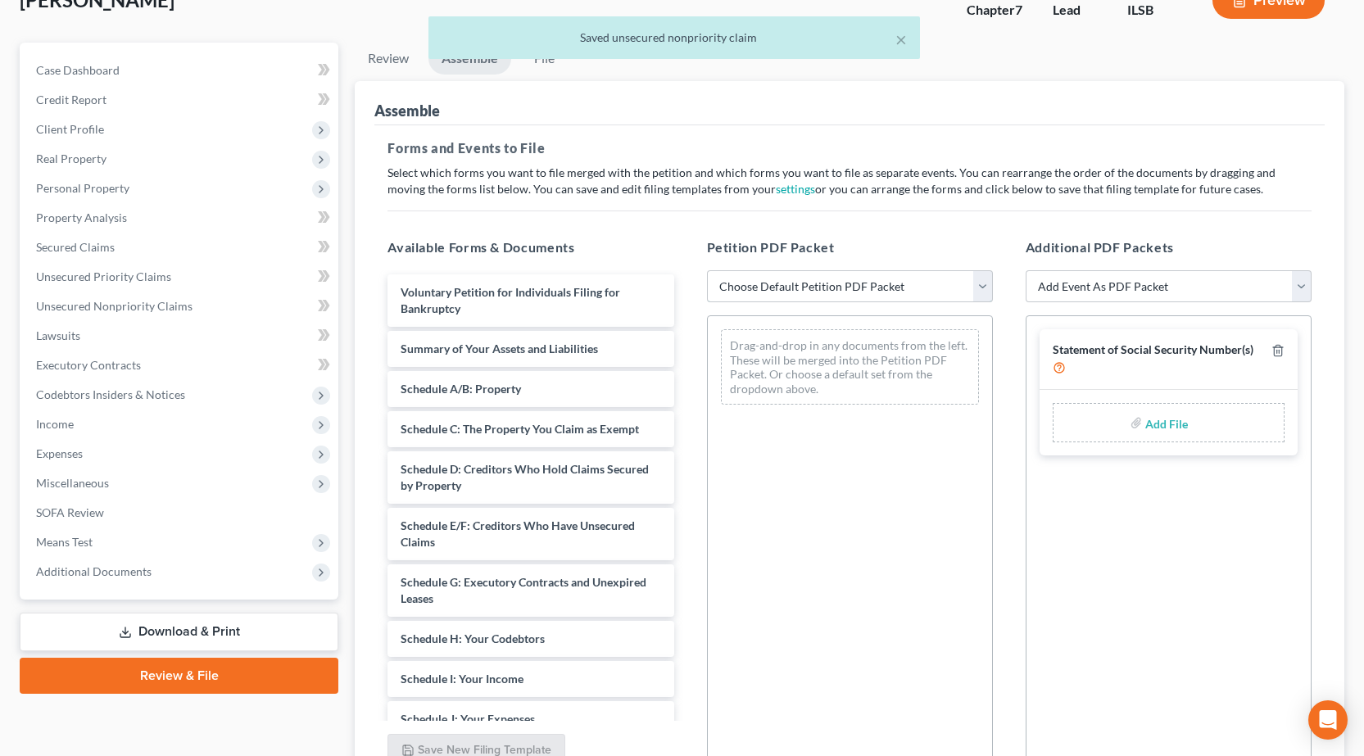
click at [891, 292] on select "Choose Default Petition PDF Packet Complete Bankruptcy Petition (all forms and …" at bounding box center [850, 286] width 286 height 33
select select "0"
click at [707, 270] on select "Choose Default Petition PDF Packet Complete Bankruptcy Petition (all forms and …" at bounding box center [850, 286] width 286 height 33
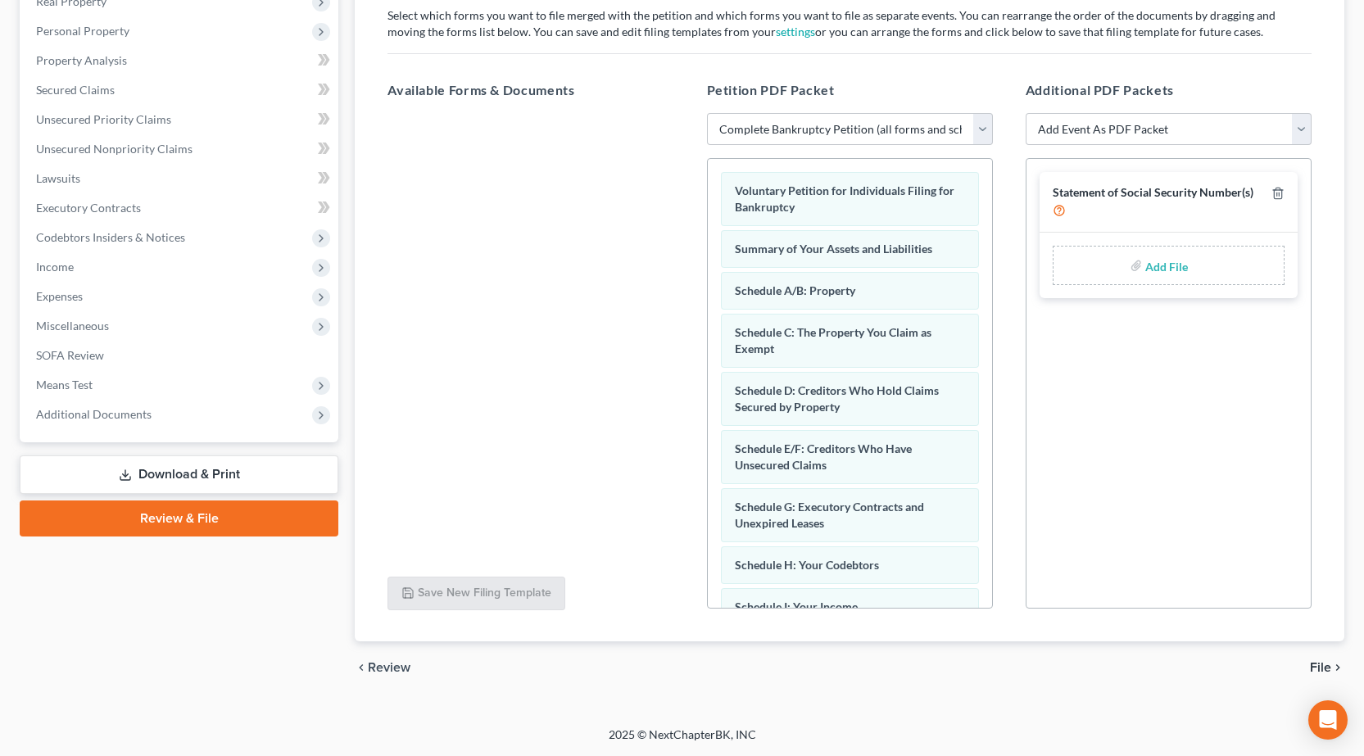
click at [1330, 661] on span "File" at bounding box center [1320, 667] width 21 height 13
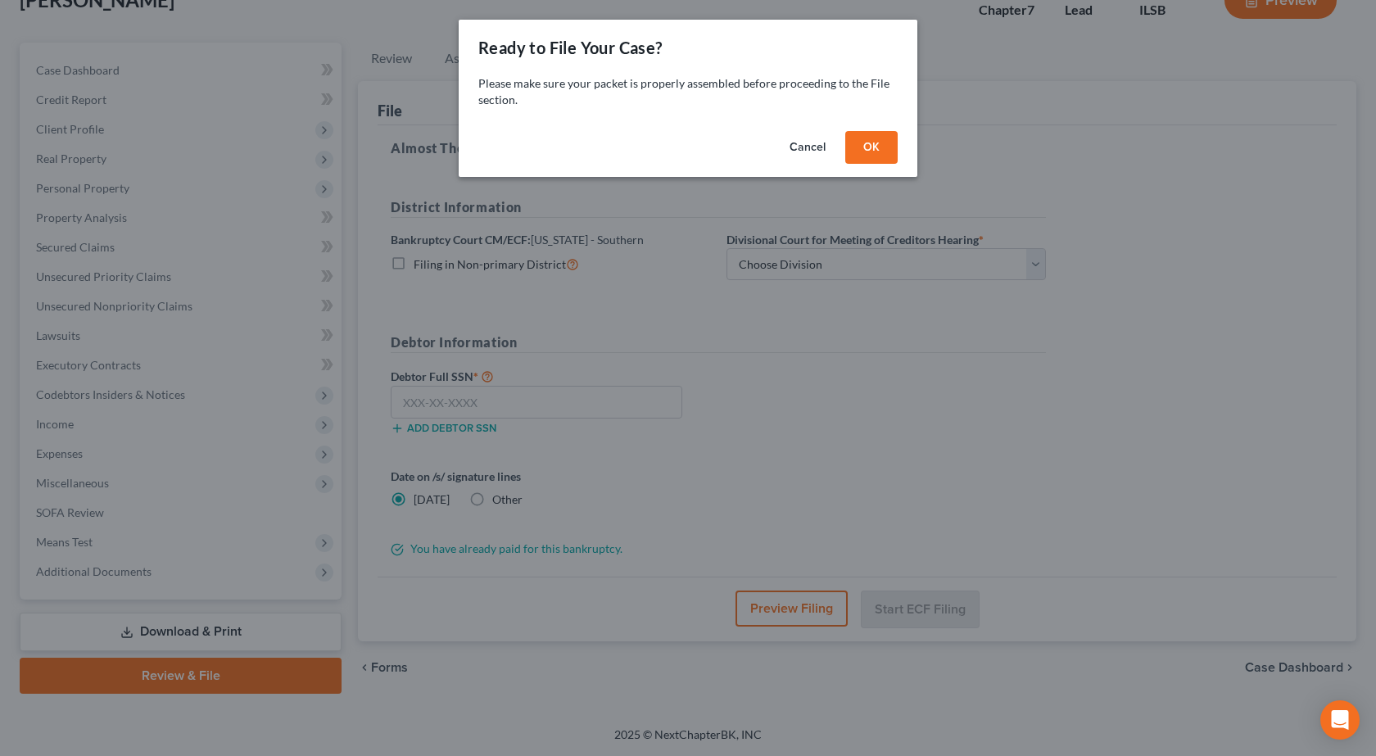
drag, startPoint x: 868, startPoint y: 151, endPoint x: 833, endPoint y: 234, distance: 90.4
click at [868, 150] on button "OK" at bounding box center [871, 147] width 52 height 33
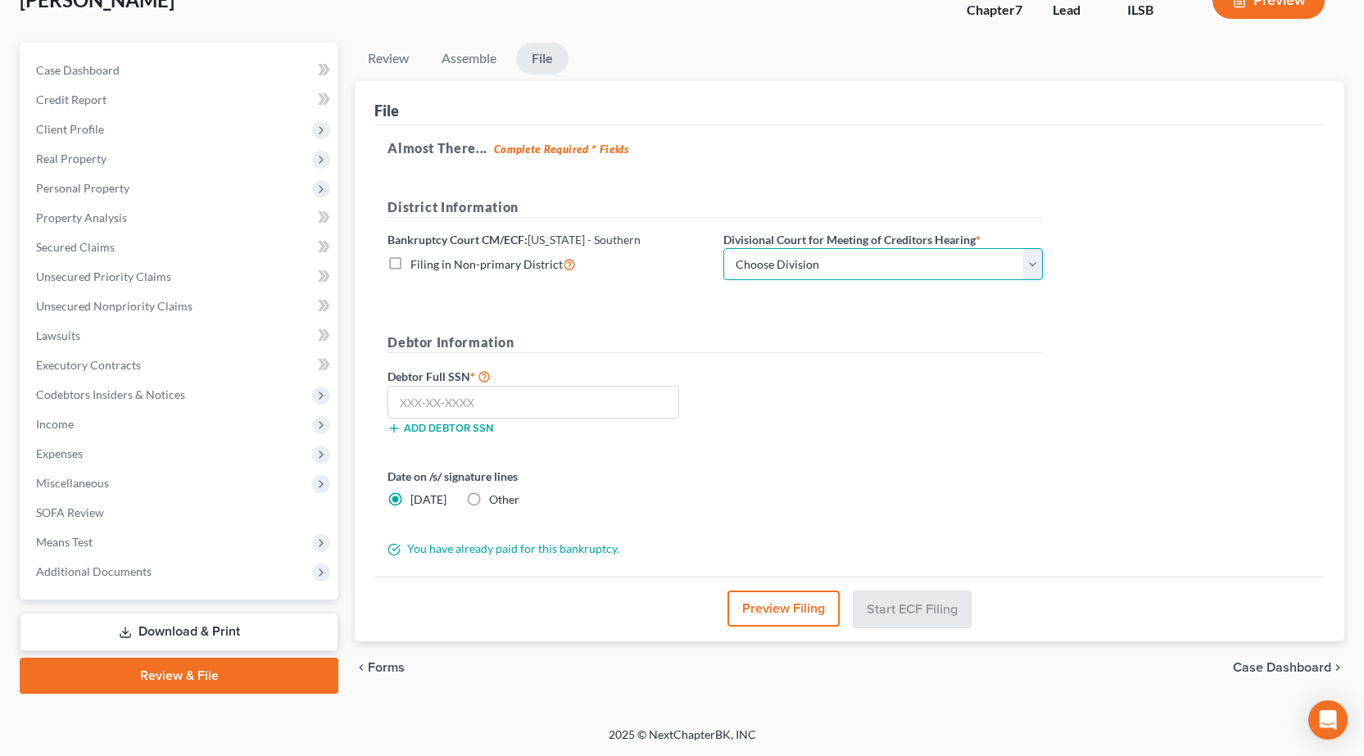
click at [794, 260] on select "Choose Division [PERSON_NAME] [GEOGRAPHIC_DATA] [GEOGRAPHIC_DATA][PERSON_NAME]" at bounding box center [883, 264] width 320 height 33
select select "1"
click at [723, 248] on select "Choose Division [PERSON_NAME] [GEOGRAPHIC_DATA] [GEOGRAPHIC_DATA][PERSON_NAME]" at bounding box center [883, 264] width 320 height 33
click at [588, 393] on input "text" at bounding box center [533, 402] width 292 height 33
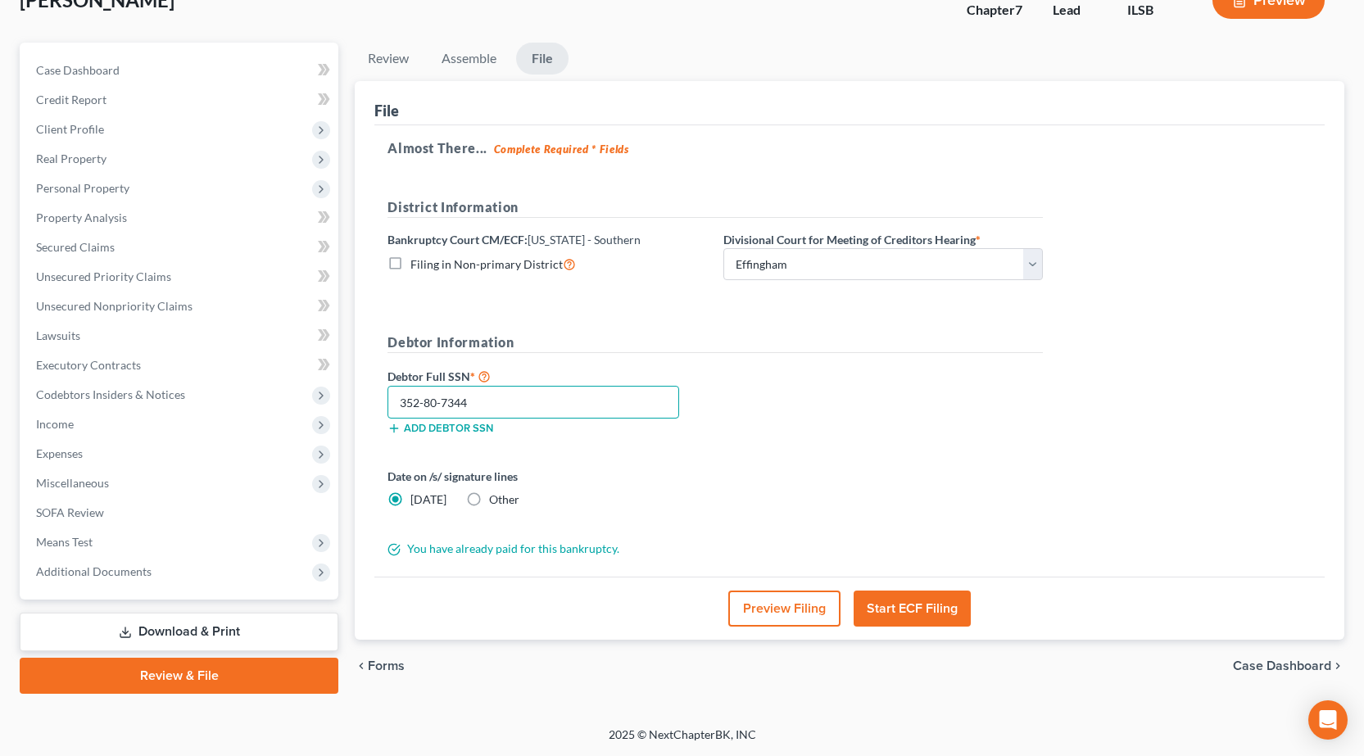
type input "352-80-7344"
click at [896, 612] on button "Start ECF Filing" at bounding box center [912, 609] width 117 height 36
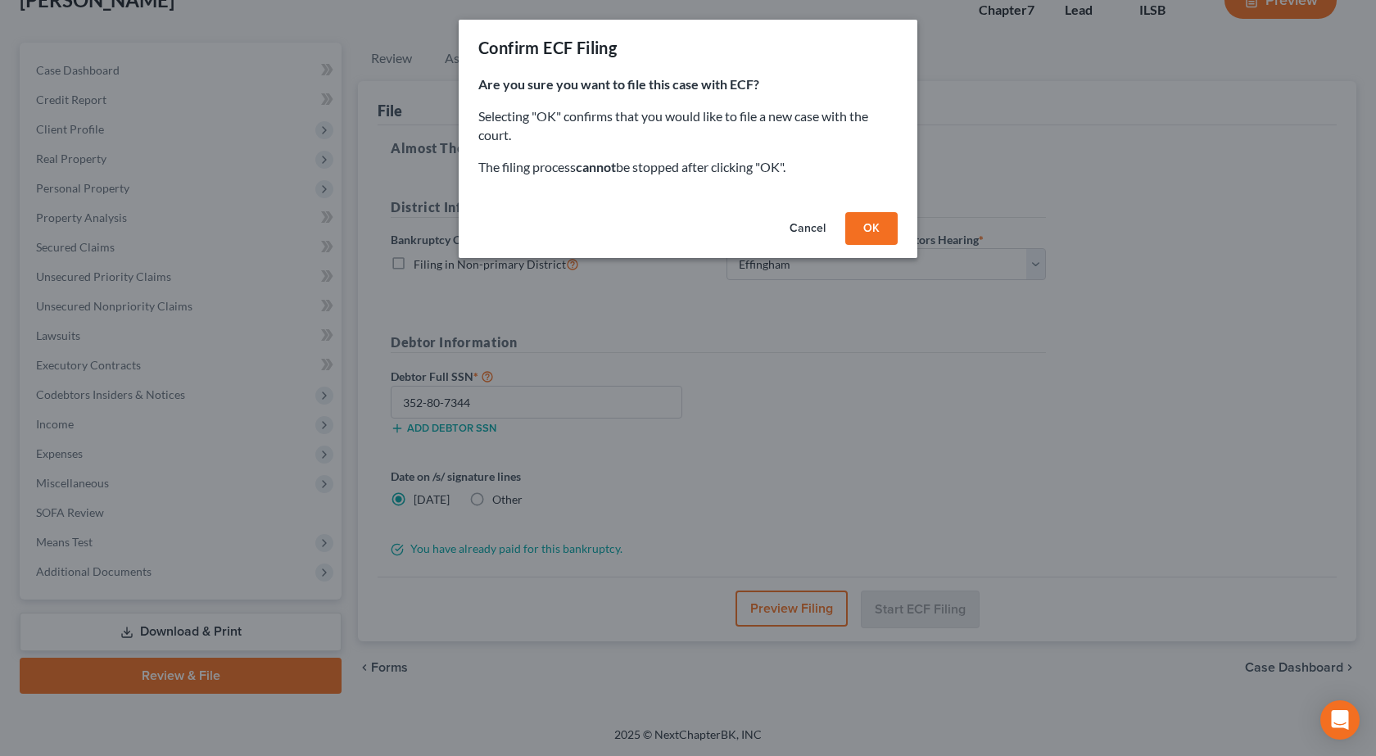
click at [876, 229] on button "OK" at bounding box center [871, 228] width 52 height 33
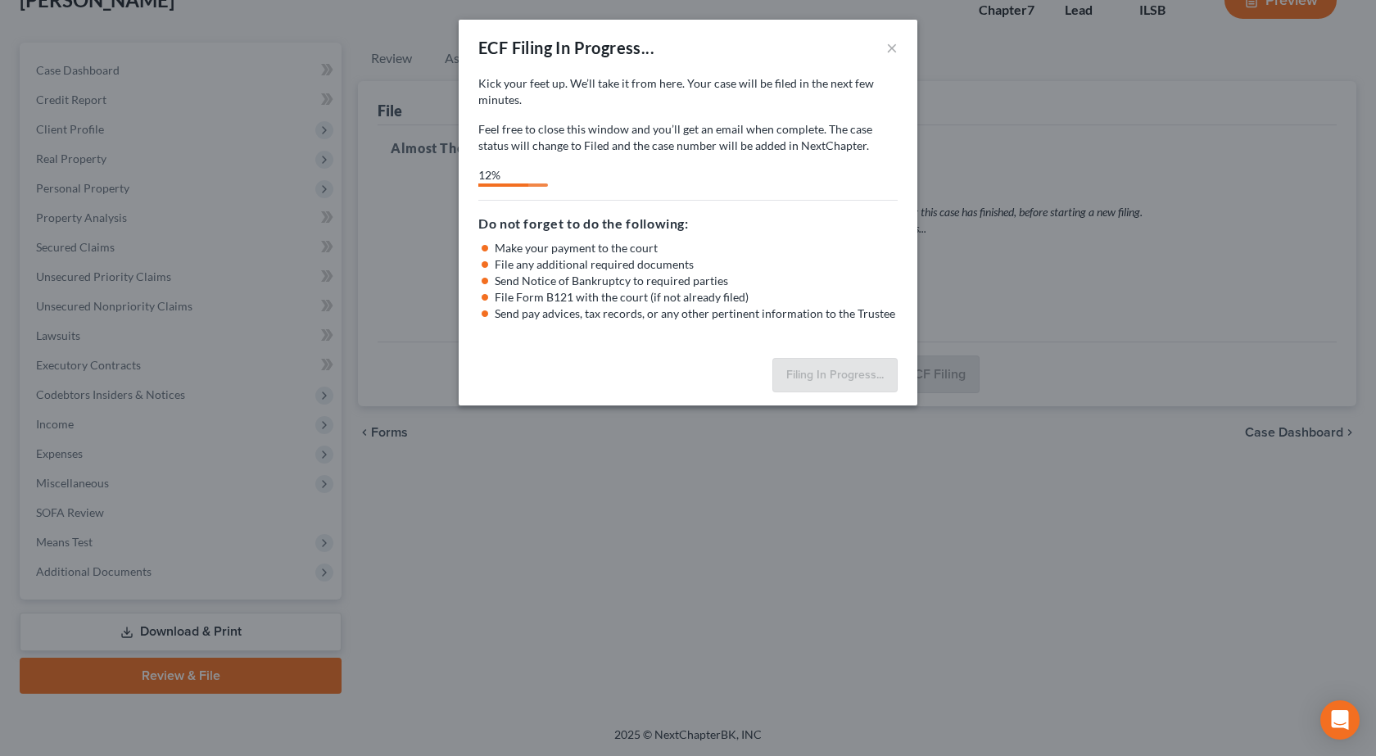
drag, startPoint x: 172, startPoint y: 7, endPoint x: 819, endPoint y: 575, distance: 861.5
click at [819, 575] on div "ECF Filing In Progress... × Kick your feet up. We’ll take it from here. Your ca…" at bounding box center [688, 378] width 1376 height 756
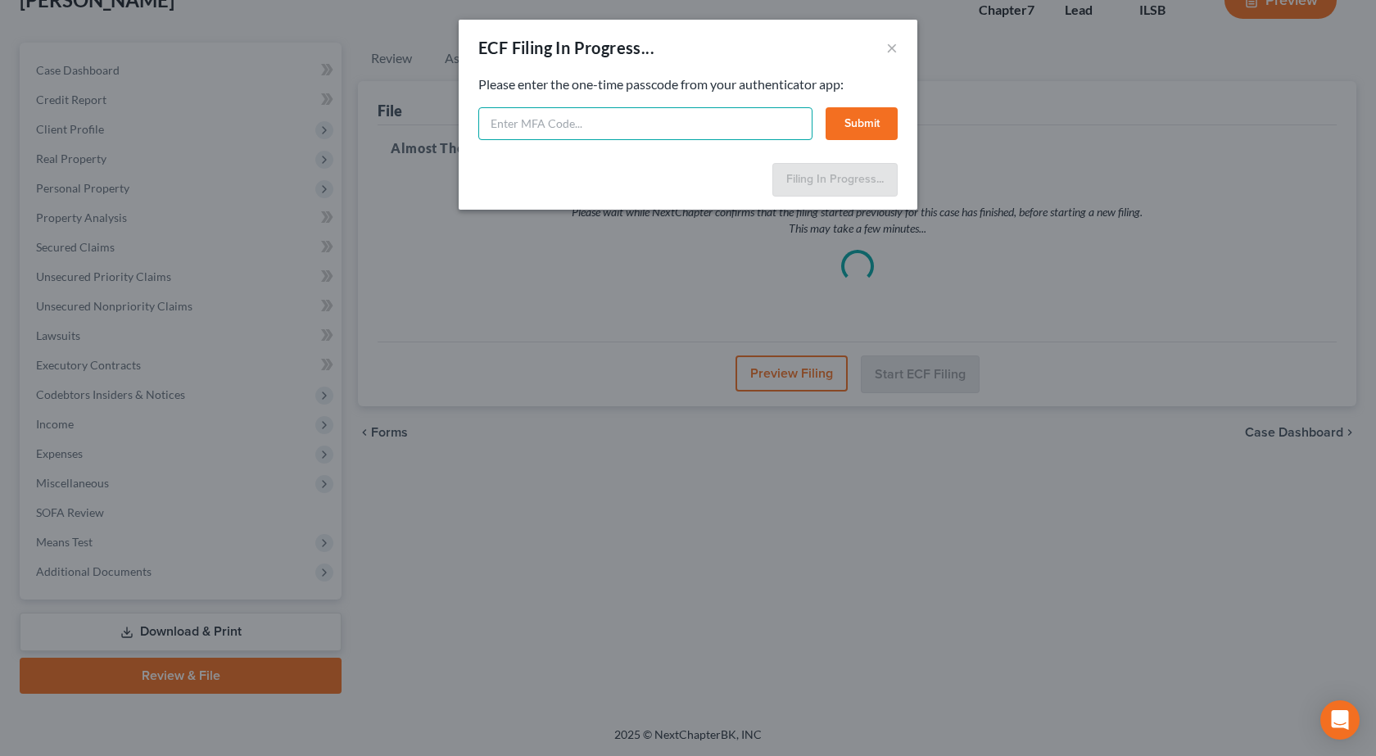
click at [605, 125] on input "text" at bounding box center [645, 123] width 334 height 33
type input "858702"
click at [857, 119] on button "Submit" at bounding box center [862, 123] width 72 height 33
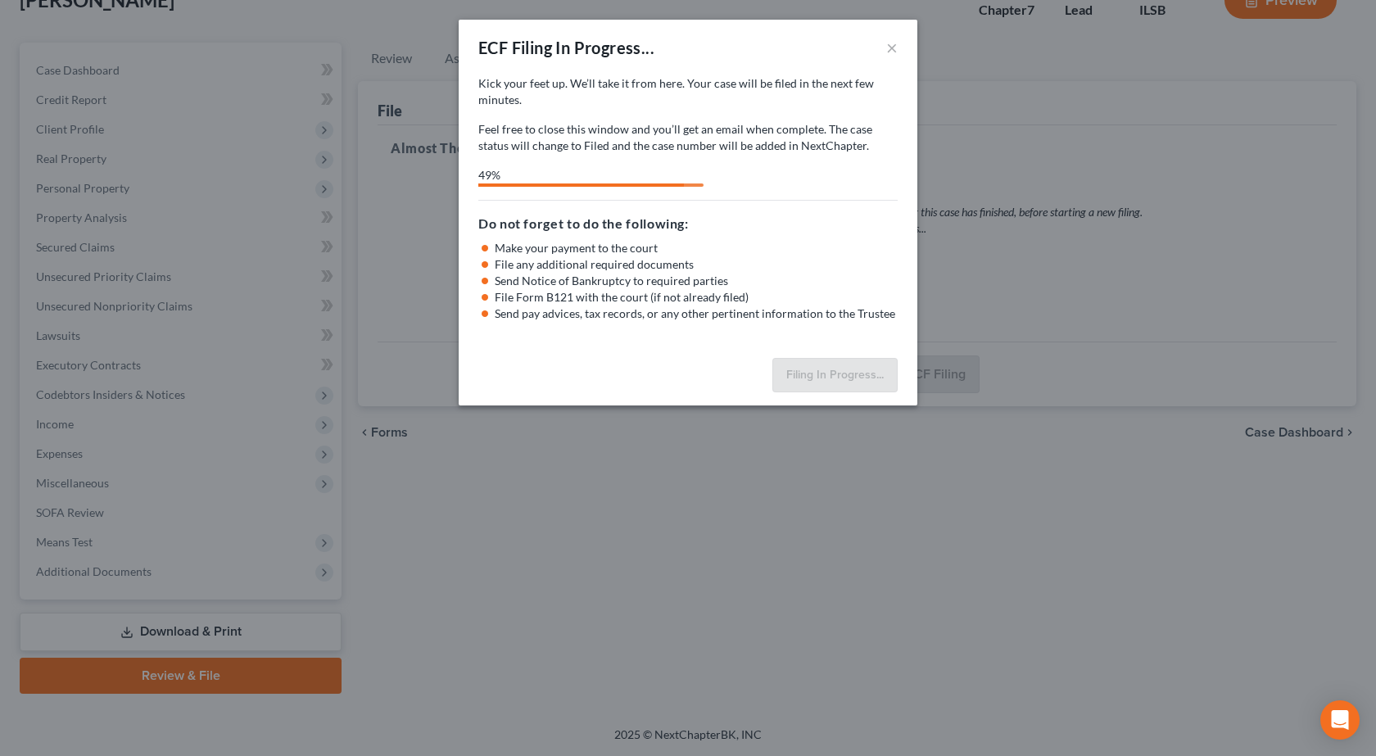
select select "1"
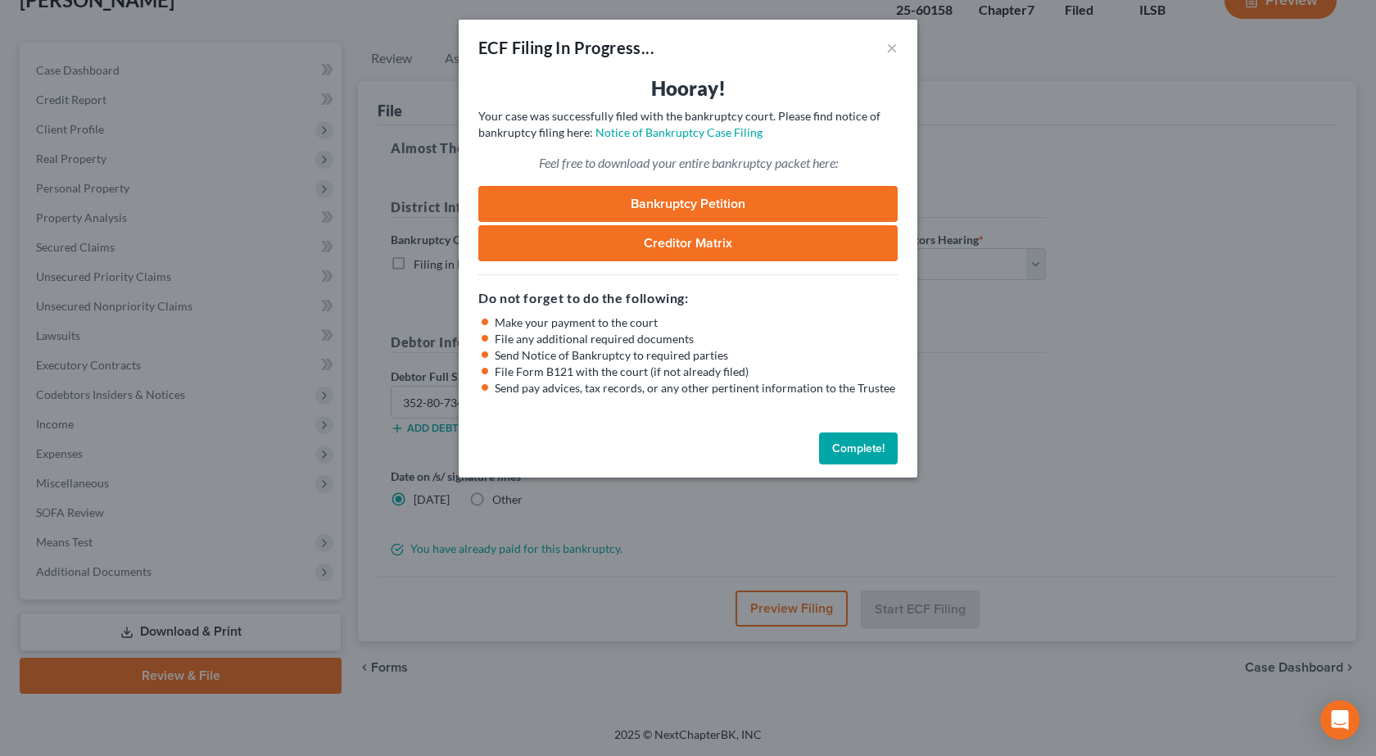
click at [662, 207] on link "Bankruptcy Petition" at bounding box center [687, 204] width 419 height 36
click at [1163, 268] on div "ECF Filing In Progress... × Hooray! Your case was successfully filed with the b…" at bounding box center [688, 378] width 1376 height 756
click at [891, 53] on button "×" at bounding box center [891, 48] width 11 height 20
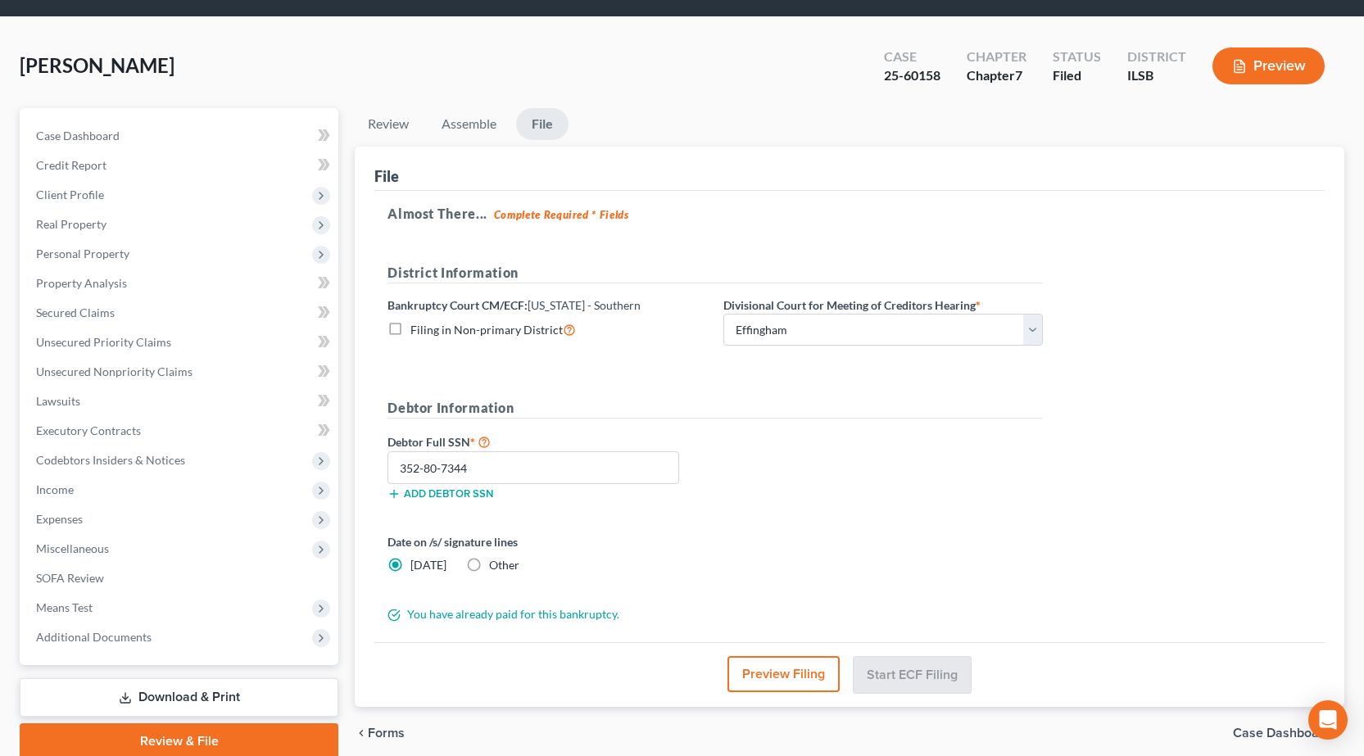
scroll to position [0, 0]
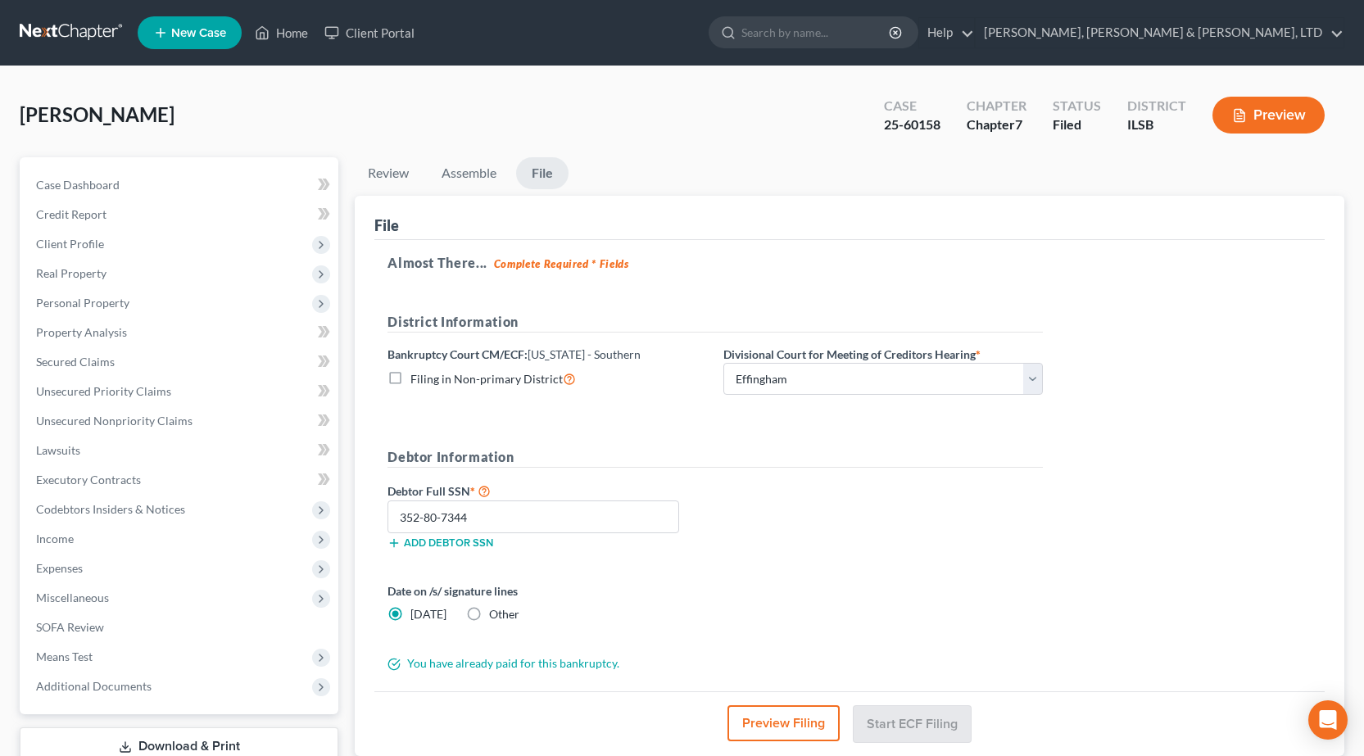
click at [59, 29] on link at bounding box center [72, 32] width 105 height 29
